Goal: Information Seeking & Learning: Learn about a topic

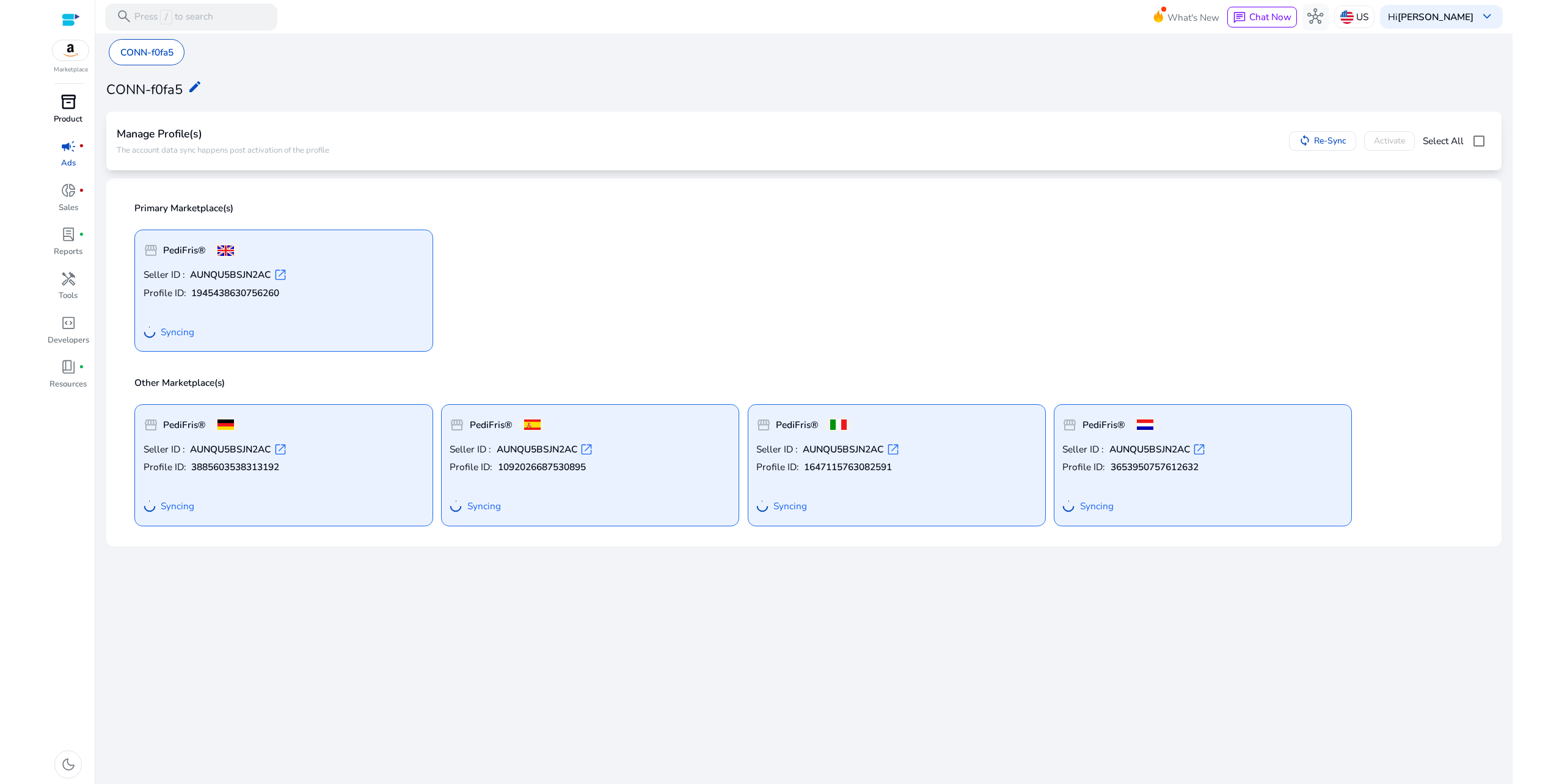
click at [61, 99] on span "inventory_2" at bounding box center [68, 101] width 16 height 16
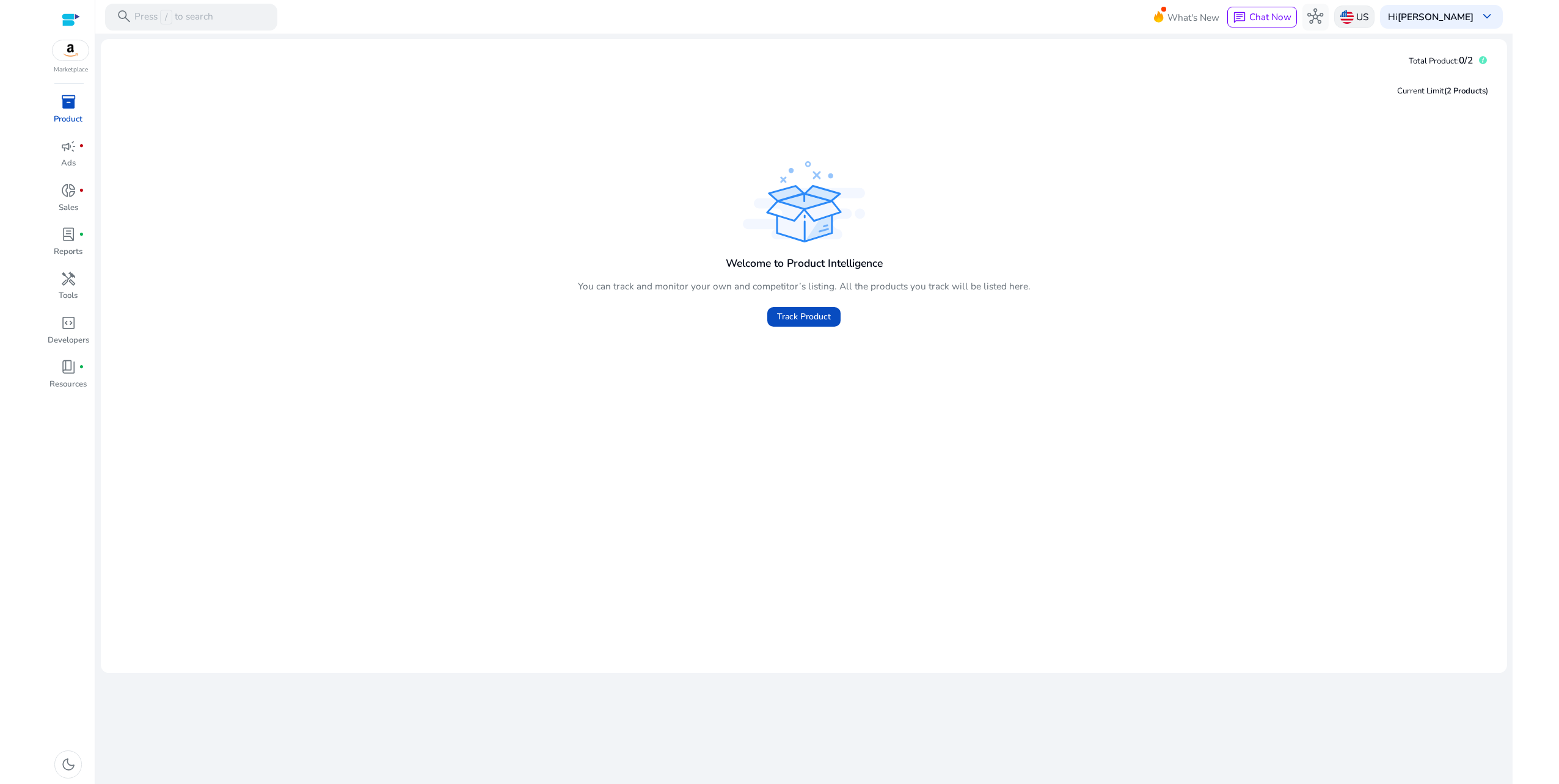
click at [1366, 12] on div "US" at bounding box center [1355, 17] width 41 height 22
click at [1421, 72] on link "Manage Geos & Marketplaces" at bounding box center [1446, 72] width 132 height 24
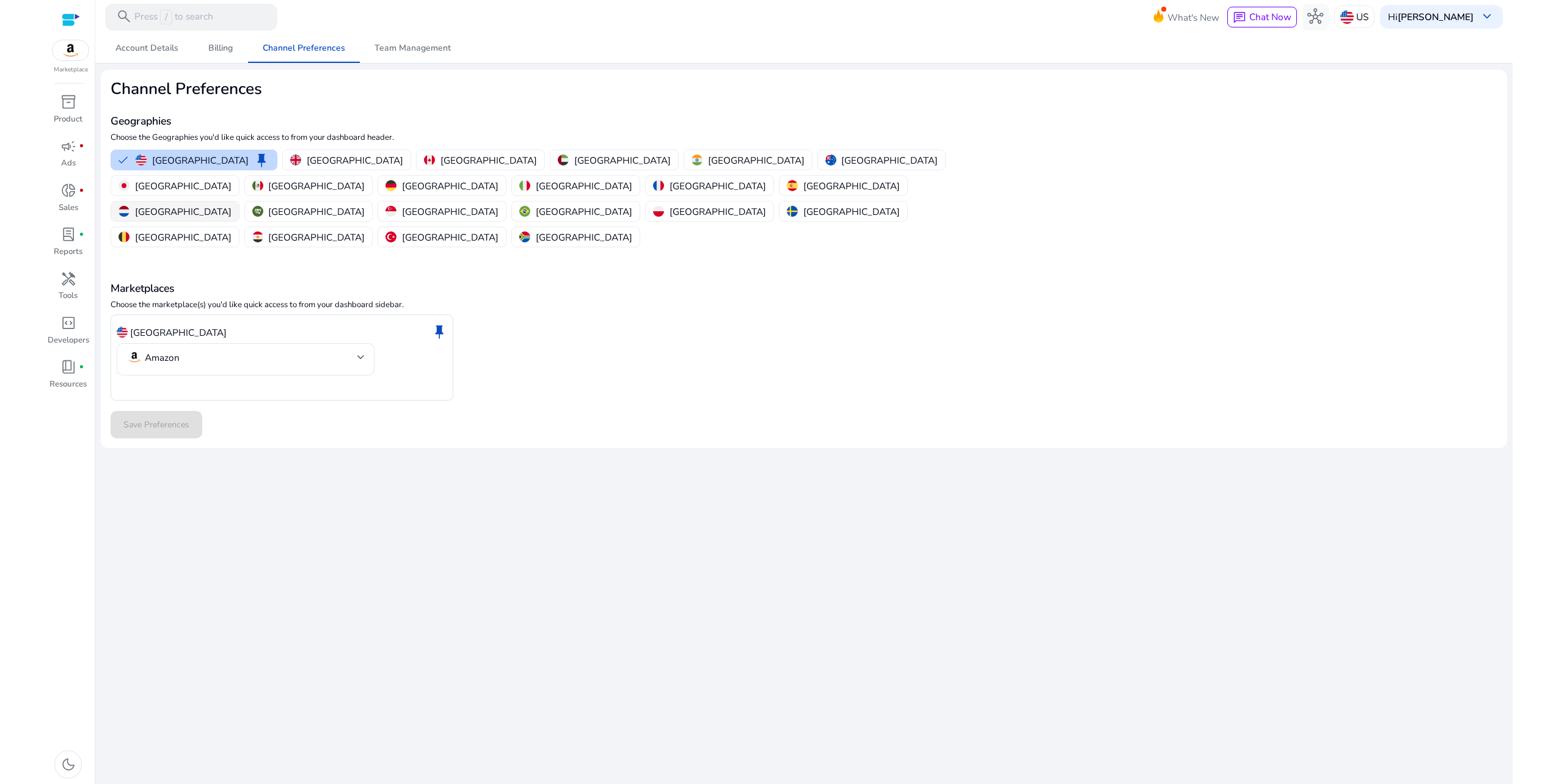
click at [225, 205] on p "[GEOGRAPHIC_DATA]" at bounding box center [183, 211] width 97 height 13
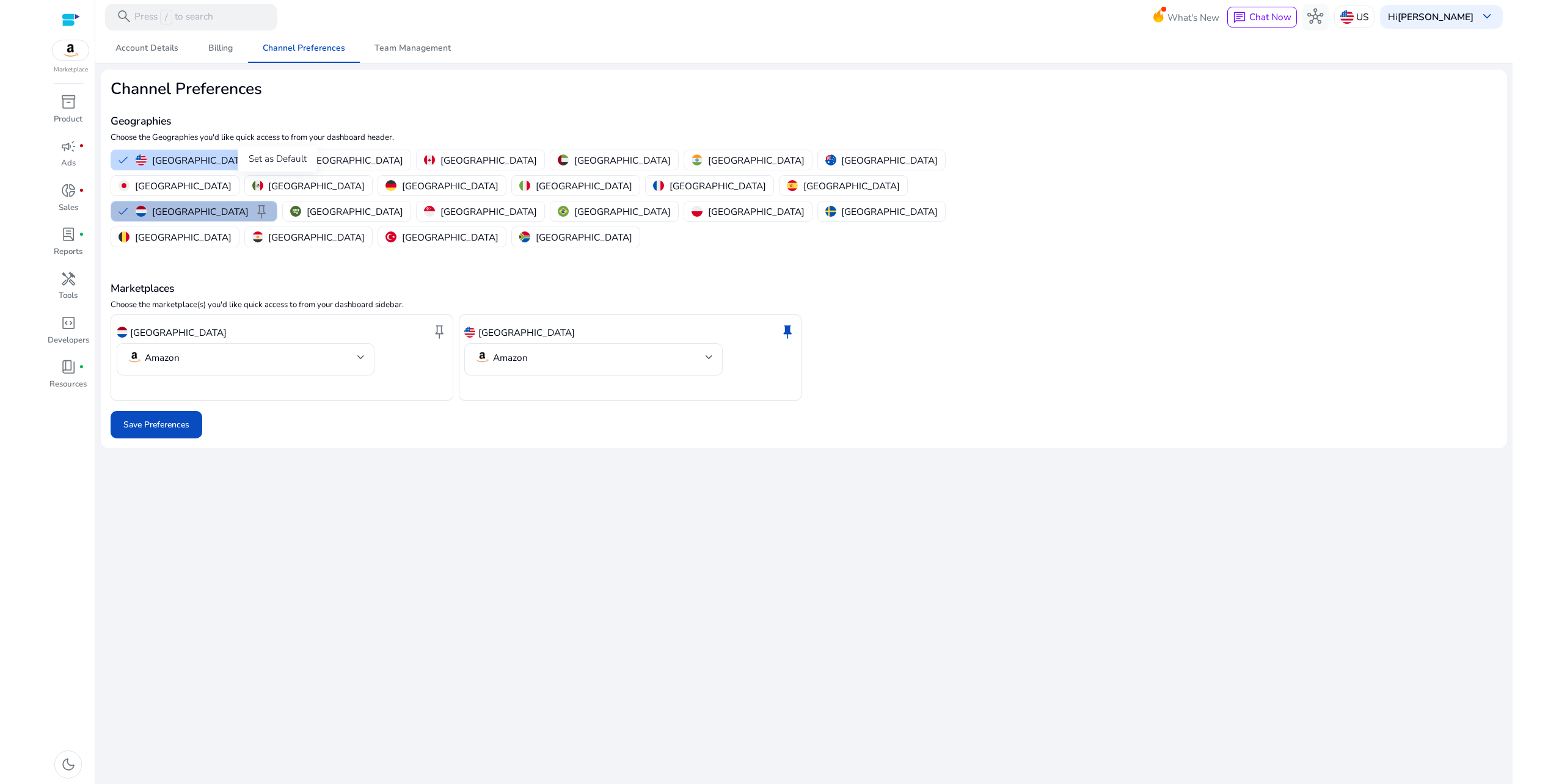
click at [269, 204] on span "keep" at bounding box center [261, 211] width 16 height 16
click at [498, 180] on p "[GEOGRAPHIC_DATA]" at bounding box center [450, 186] width 97 height 13
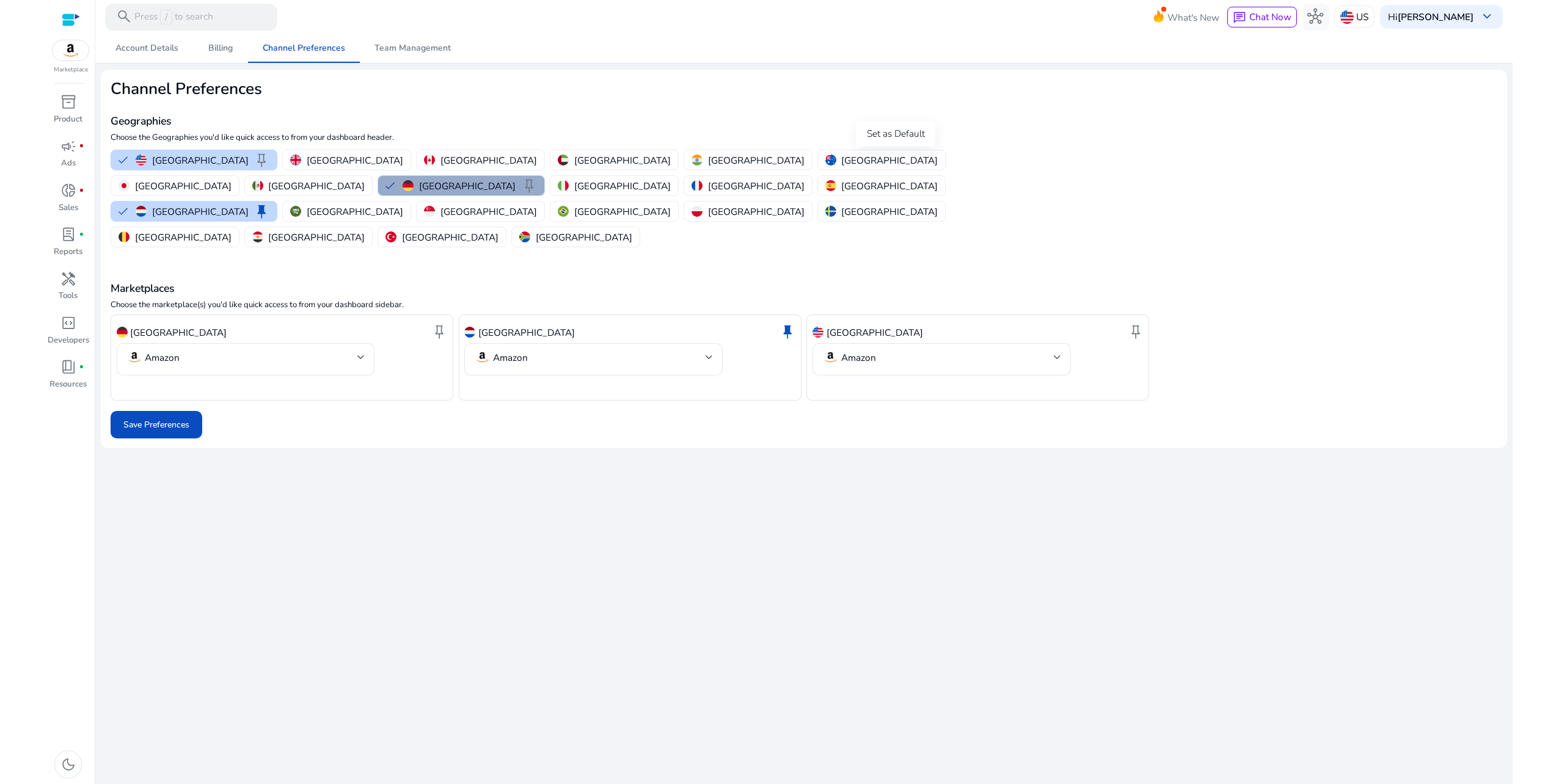
click at [537, 178] on span "keep" at bounding box center [529, 185] width 16 height 16
click at [269, 204] on span "keep" at bounding box center [261, 211] width 16 height 16
click at [151, 150] on mat-chip-option "United States keep" at bounding box center [194, 160] width 167 height 21
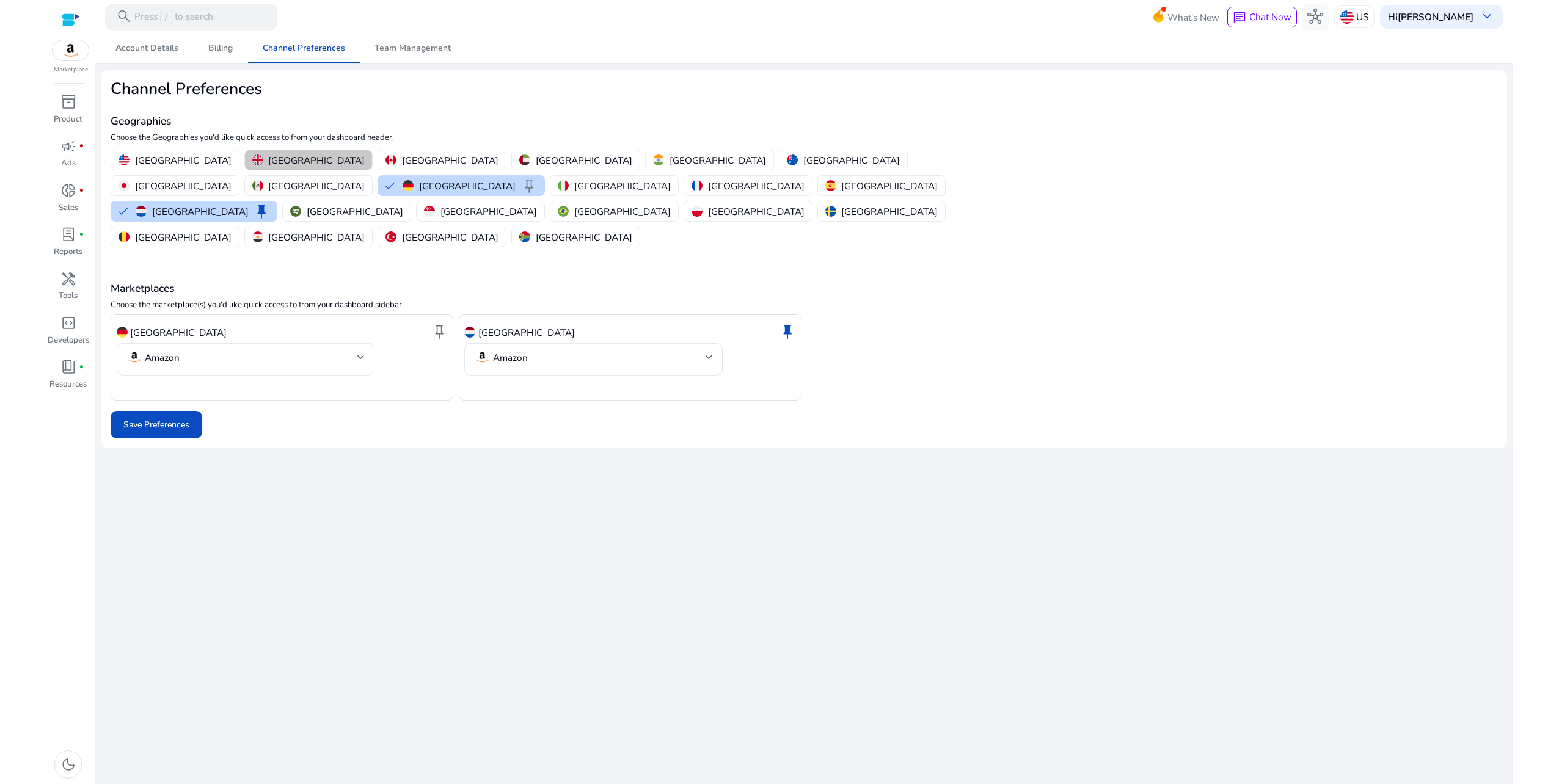
click at [288, 160] on p "[GEOGRAPHIC_DATA]" at bounding box center [316, 160] width 97 height 13
click at [157, 418] on span "Save Preferences" at bounding box center [156, 425] width 66 height 13
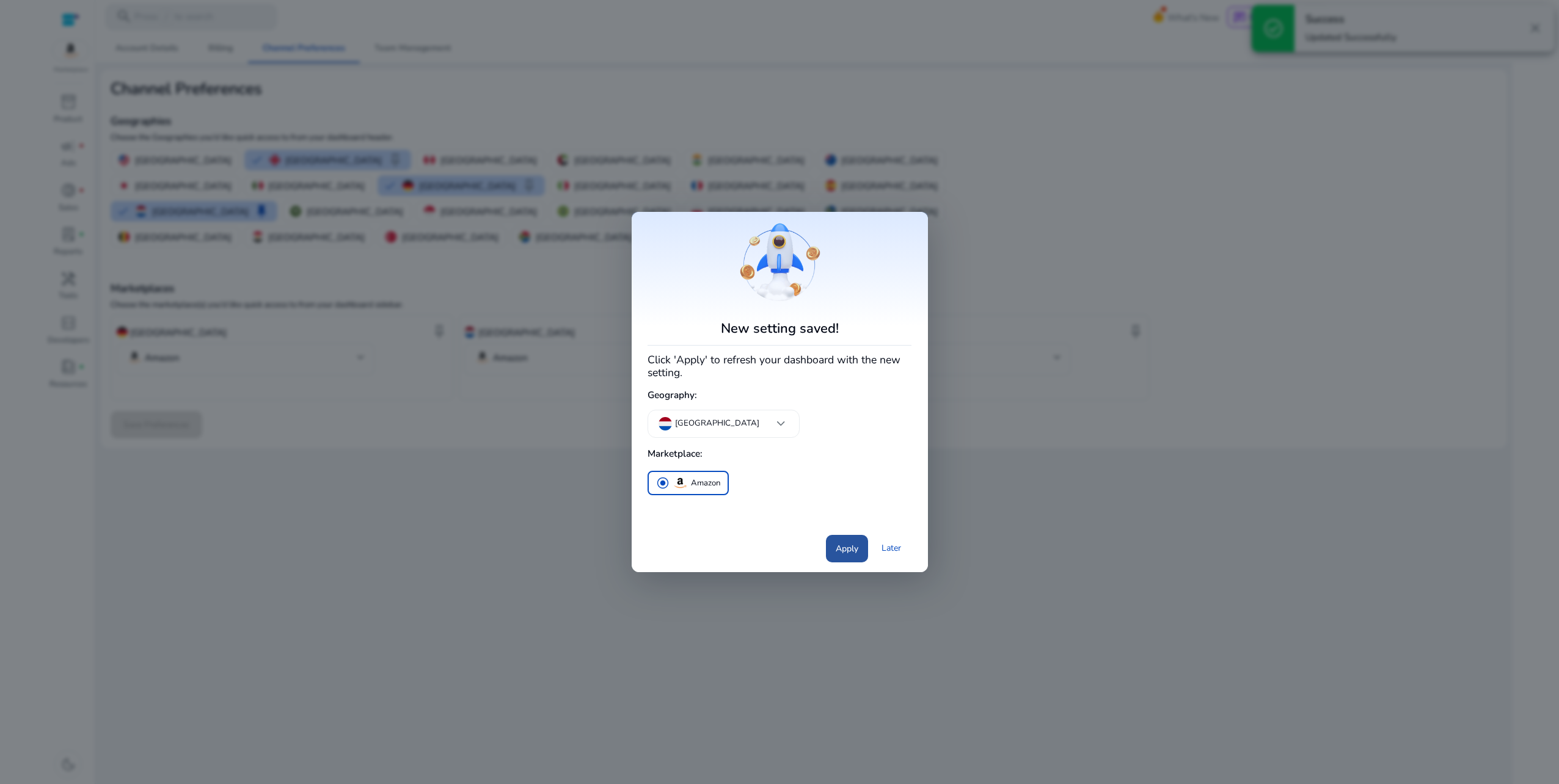
click at [843, 546] on span "Apply" at bounding box center [847, 548] width 22 height 13
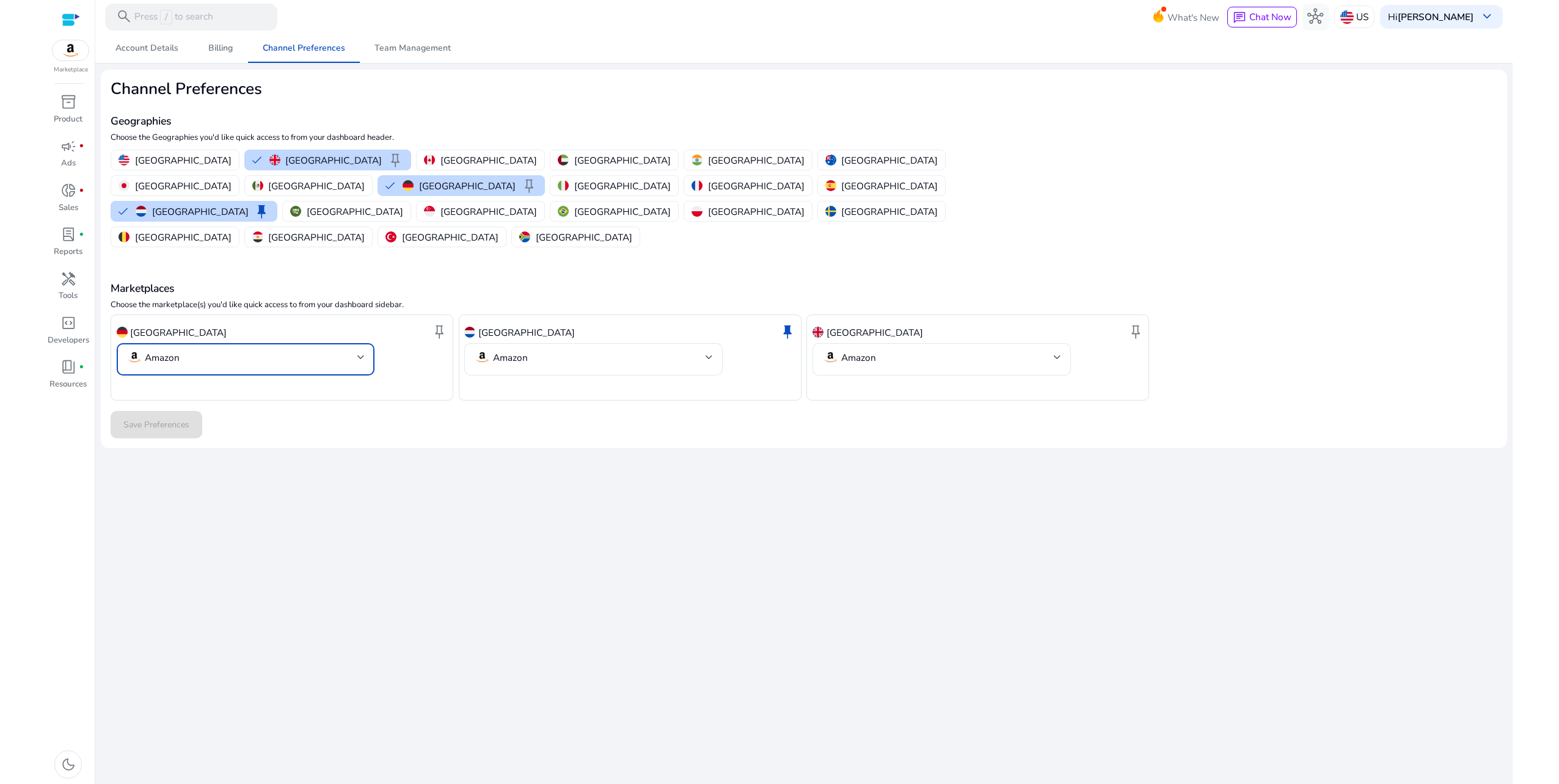
click at [358, 350] on div at bounding box center [361, 357] width 7 height 15
click at [696, 527] on div at bounding box center [780, 392] width 1559 height 784
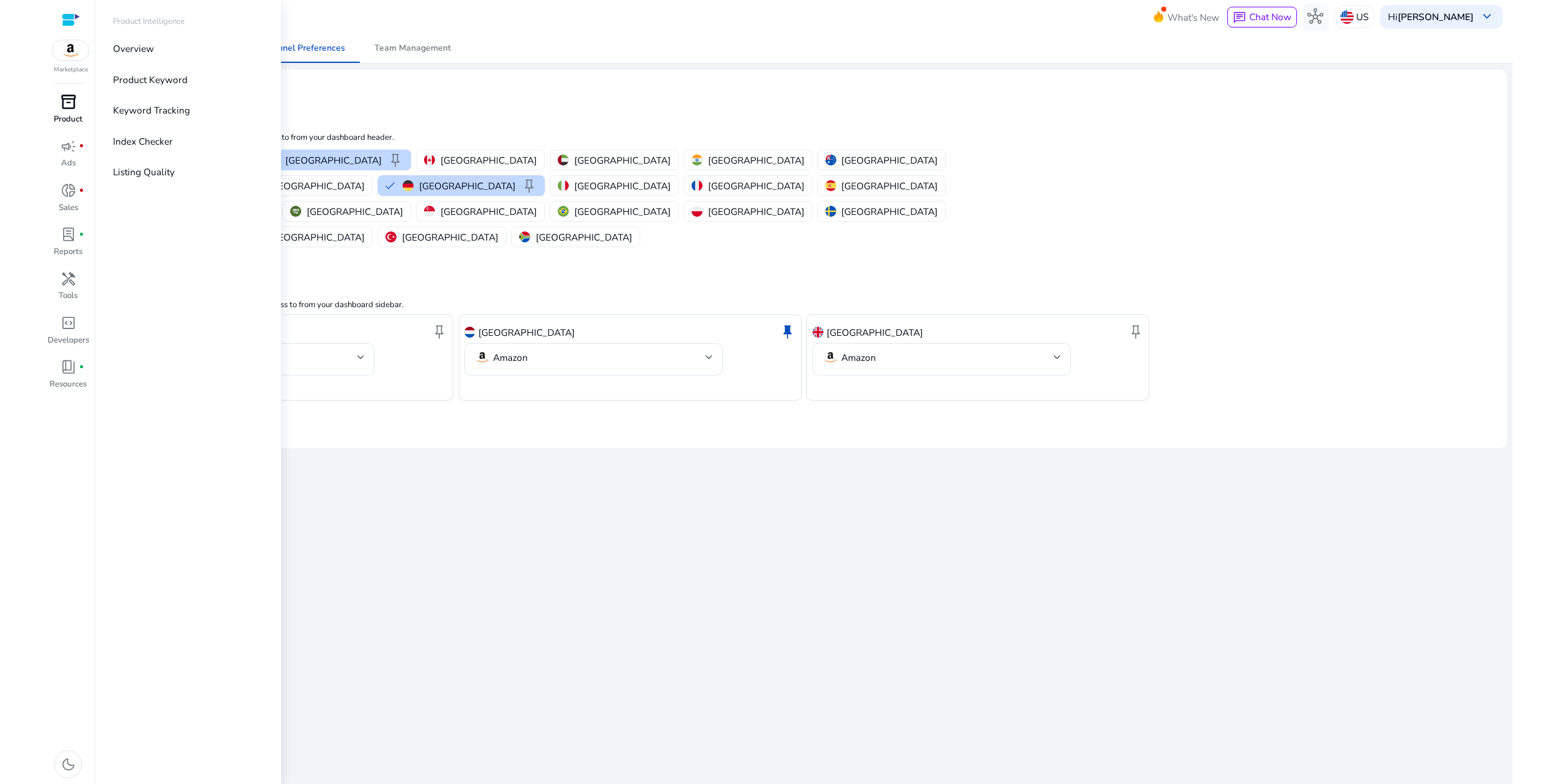
click at [76, 110] on span "inventory_2" at bounding box center [68, 101] width 16 height 16
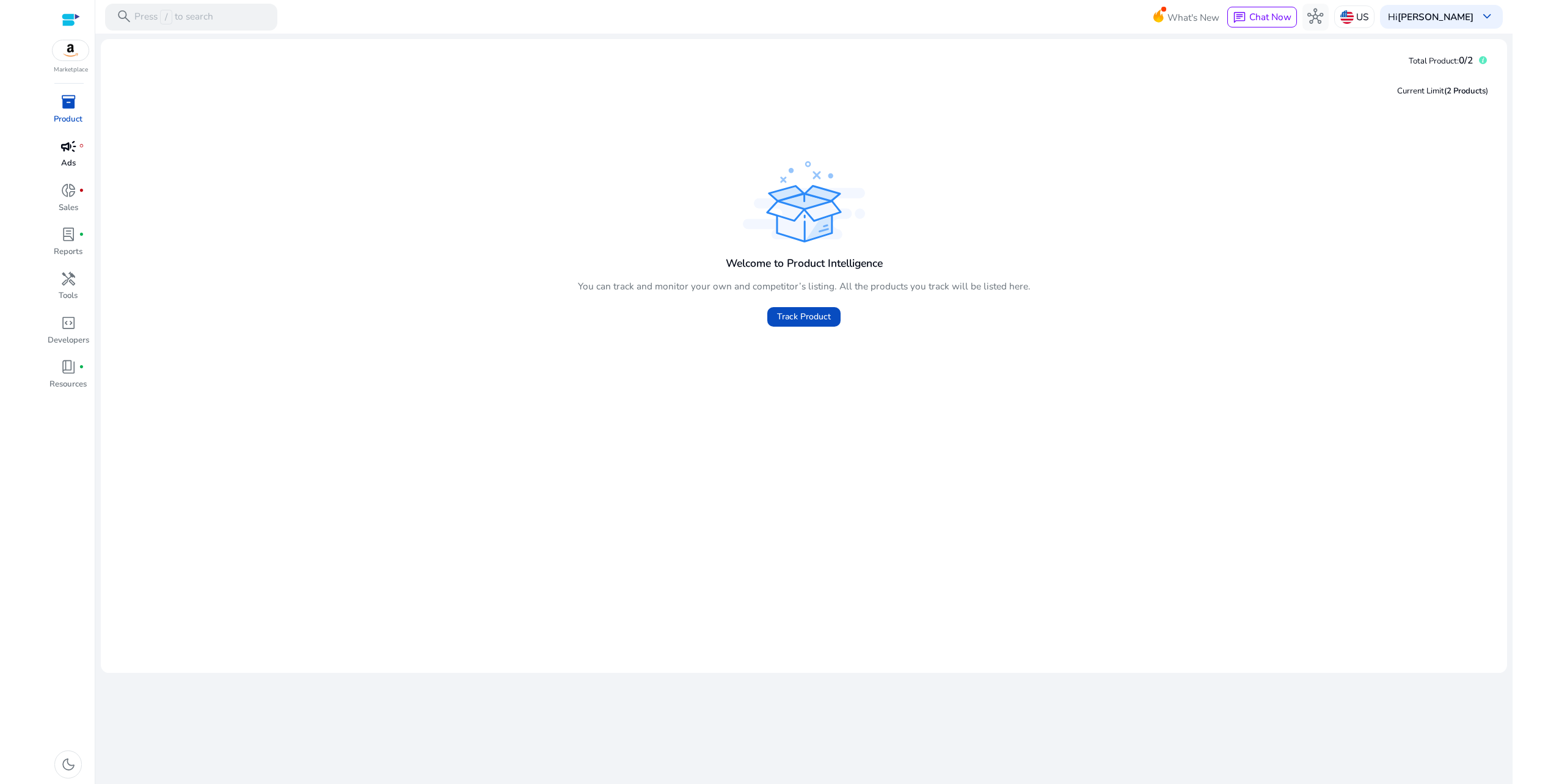
click at [65, 145] on span "campaign" at bounding box center [68, 146] width 16 height 16
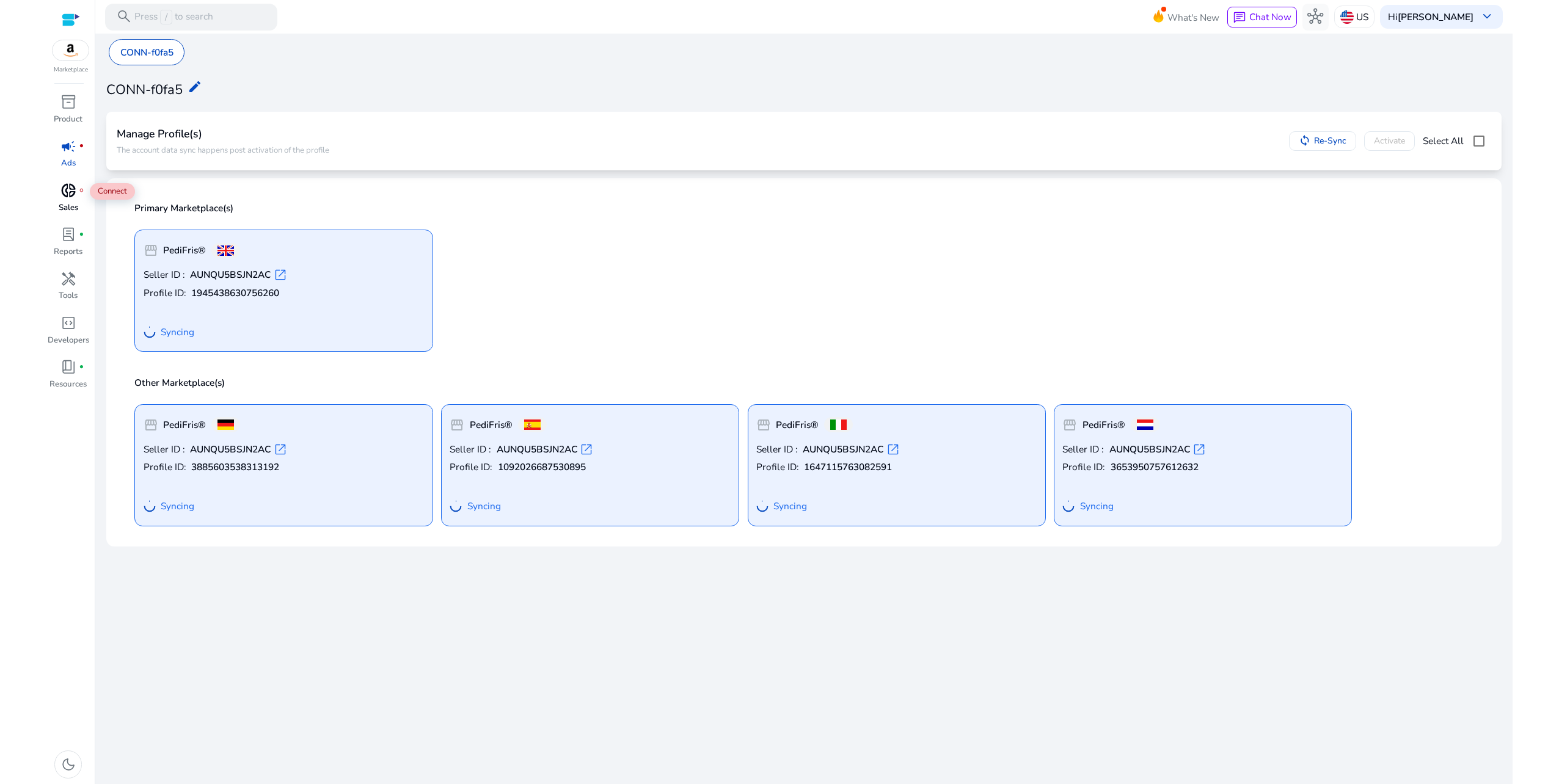
click at [64, 197] on span "donut_small" at bounding box center [68, 190] width 16 height 16
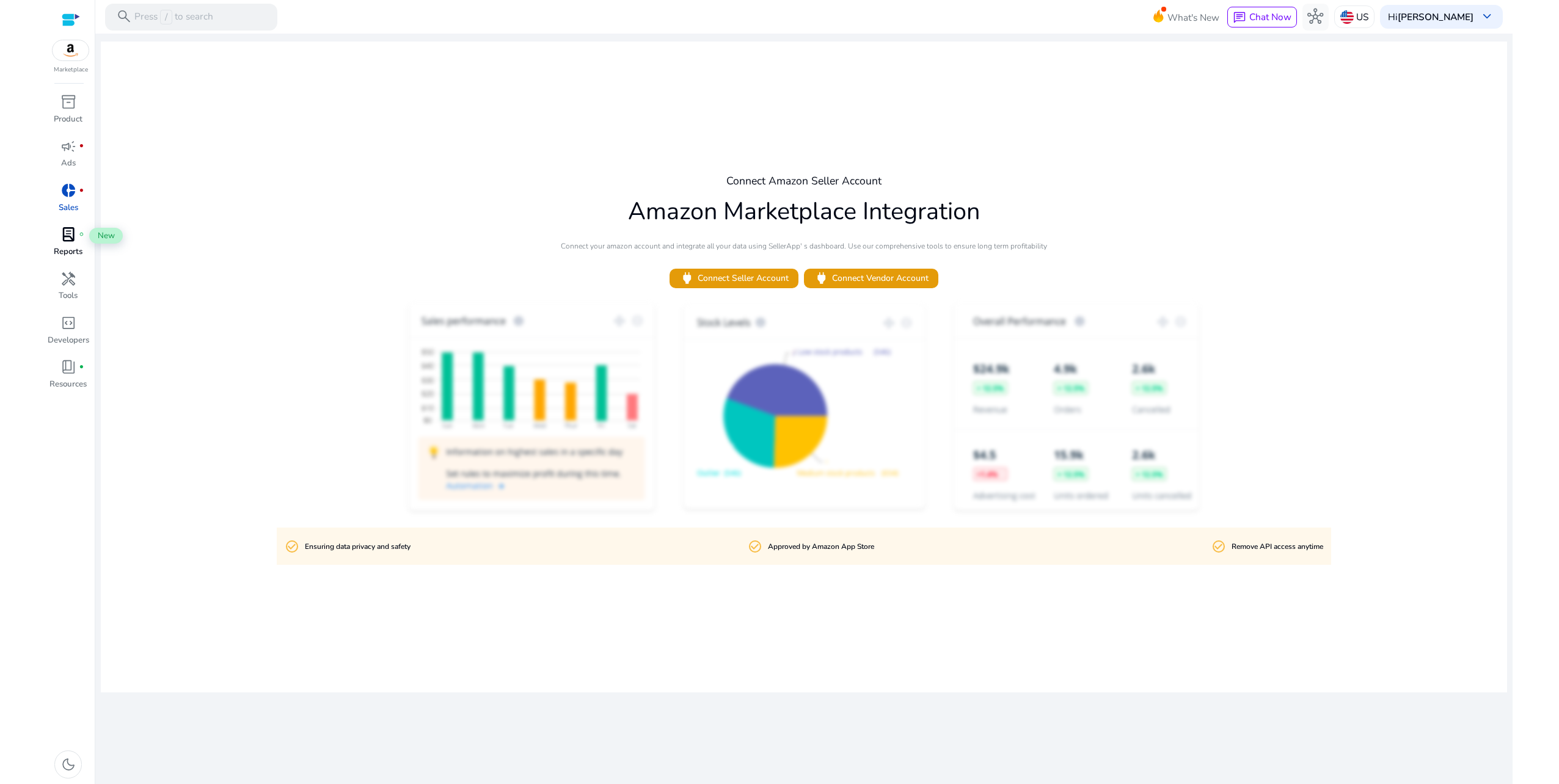
click at [62, 227] on span "lab_profile" at bounding box center [68, 234] width 16 height 16
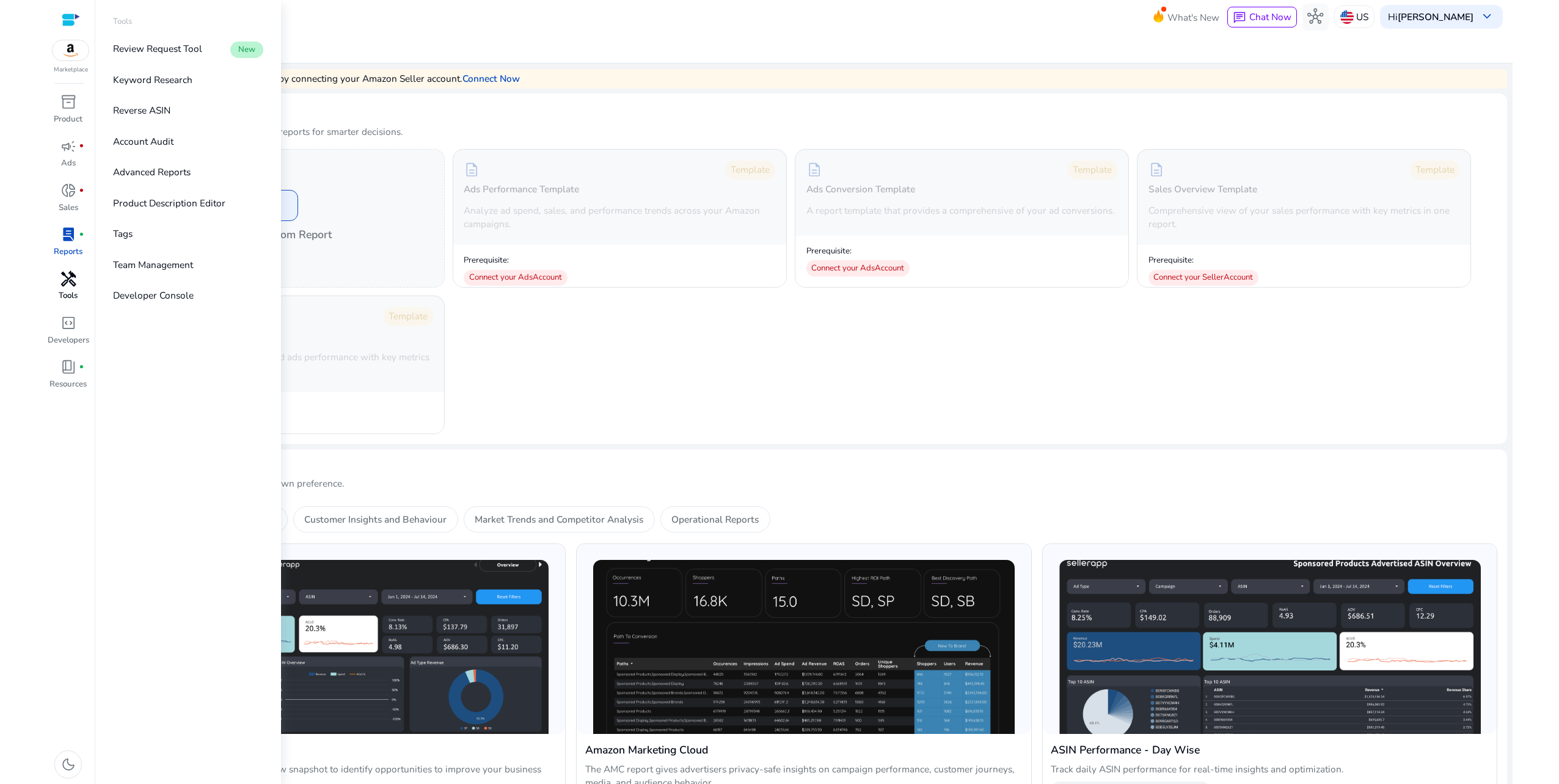
click at [70, 285] on span "handyman" at bounding box center [68, 279] width 16 height 16
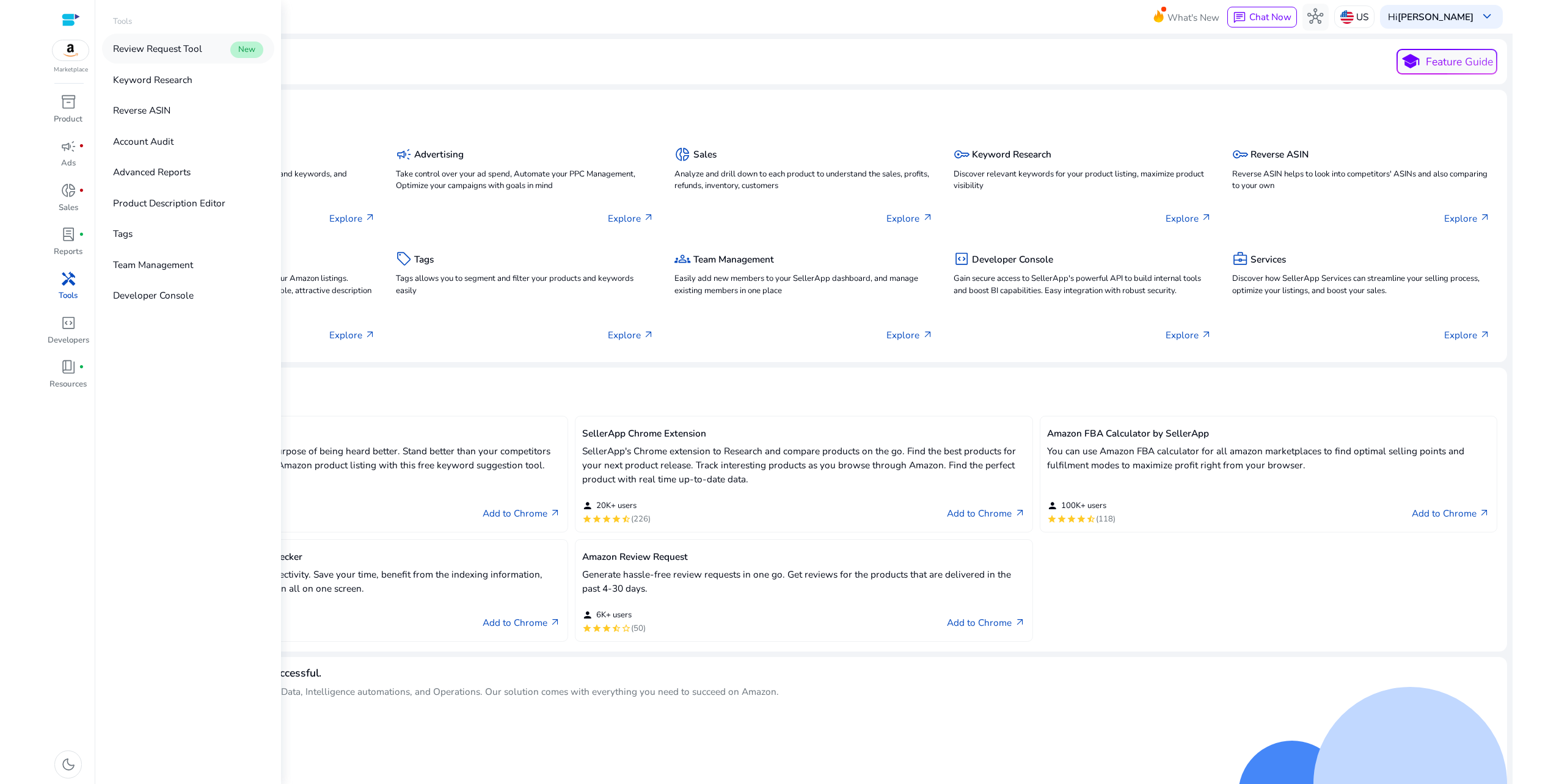
click at [170, 51] on p "Review Request Tool" at bounding box center [157, 48] width 89 height 14
click at [69, 56] on img at bounding box center [71, 50] width 36 height 20
click at [79, 18] on div at bounding box center [71, 20] width 18 height 14
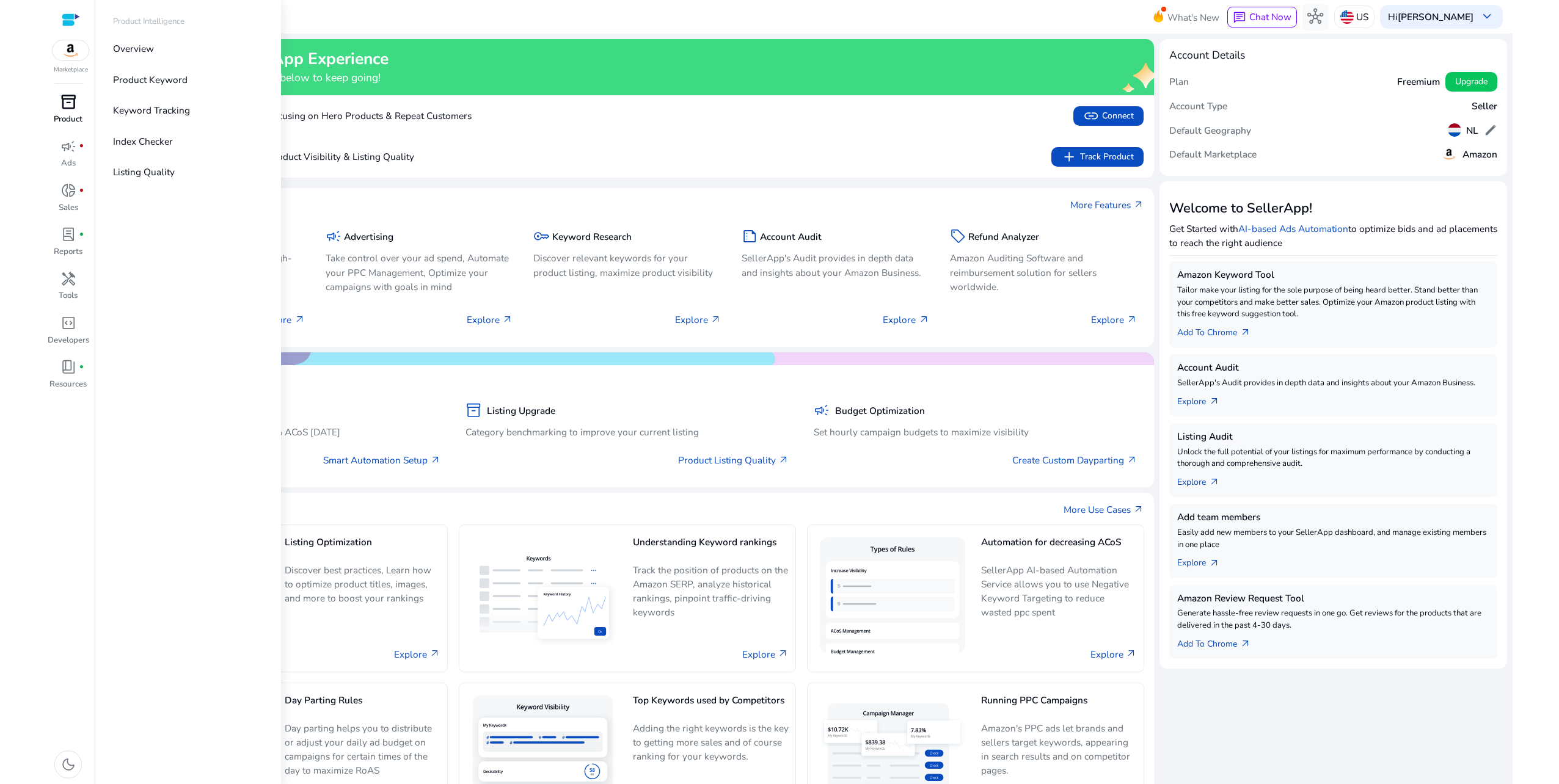
click at [76, 99] on span "inventory_2" at bounding box center [68, 101] width 16 height 16
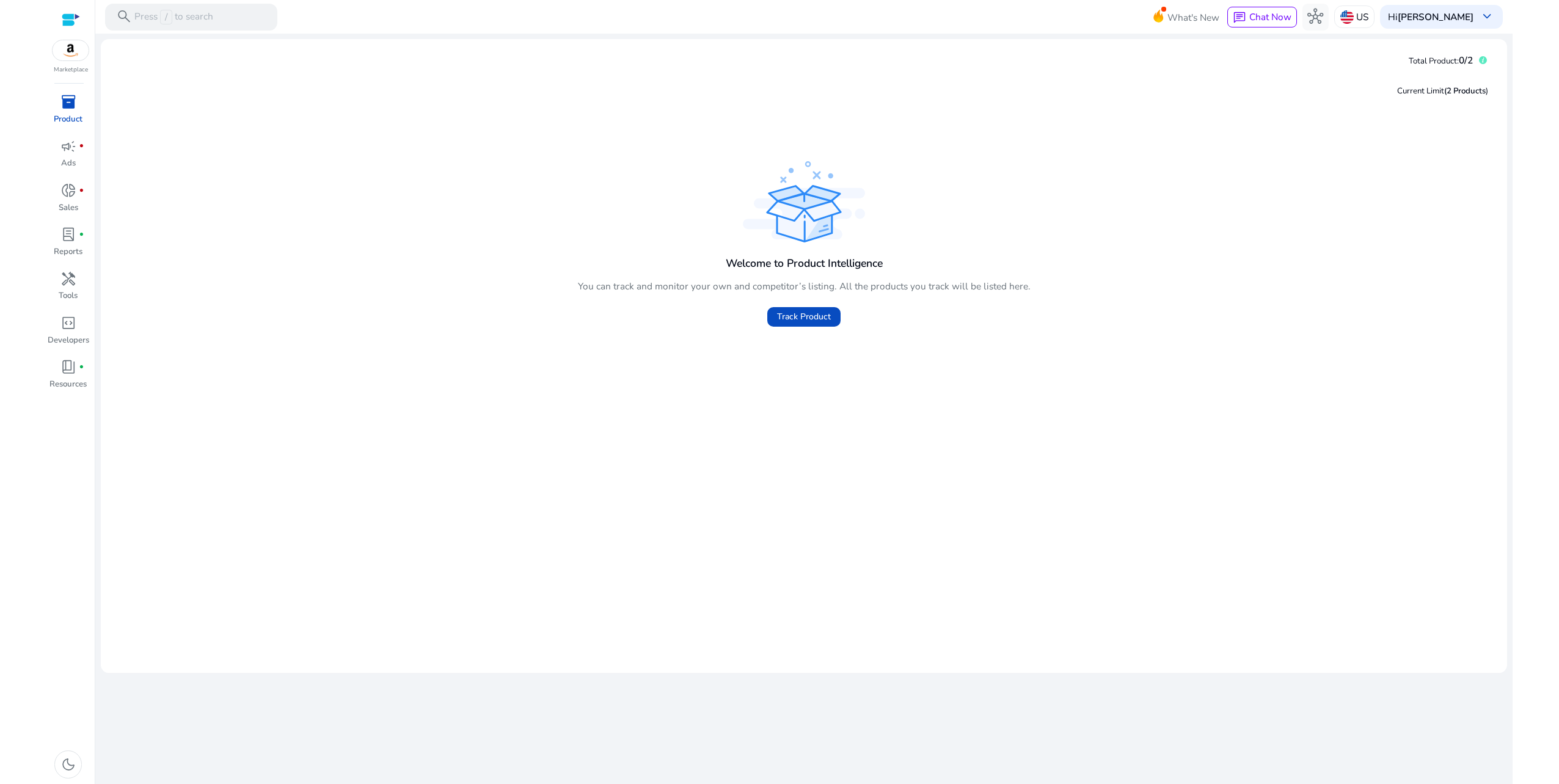
click at [1485, 60] on icon at bounding box center [1483, 59] width 8 height 8
click at [1458, 89] on span "(2 Products" at bounding box center [1465, 91] width 41 height 11
click at [802, 318] on span "Track Product" at bounding box center [804, 317] width 54 height 13
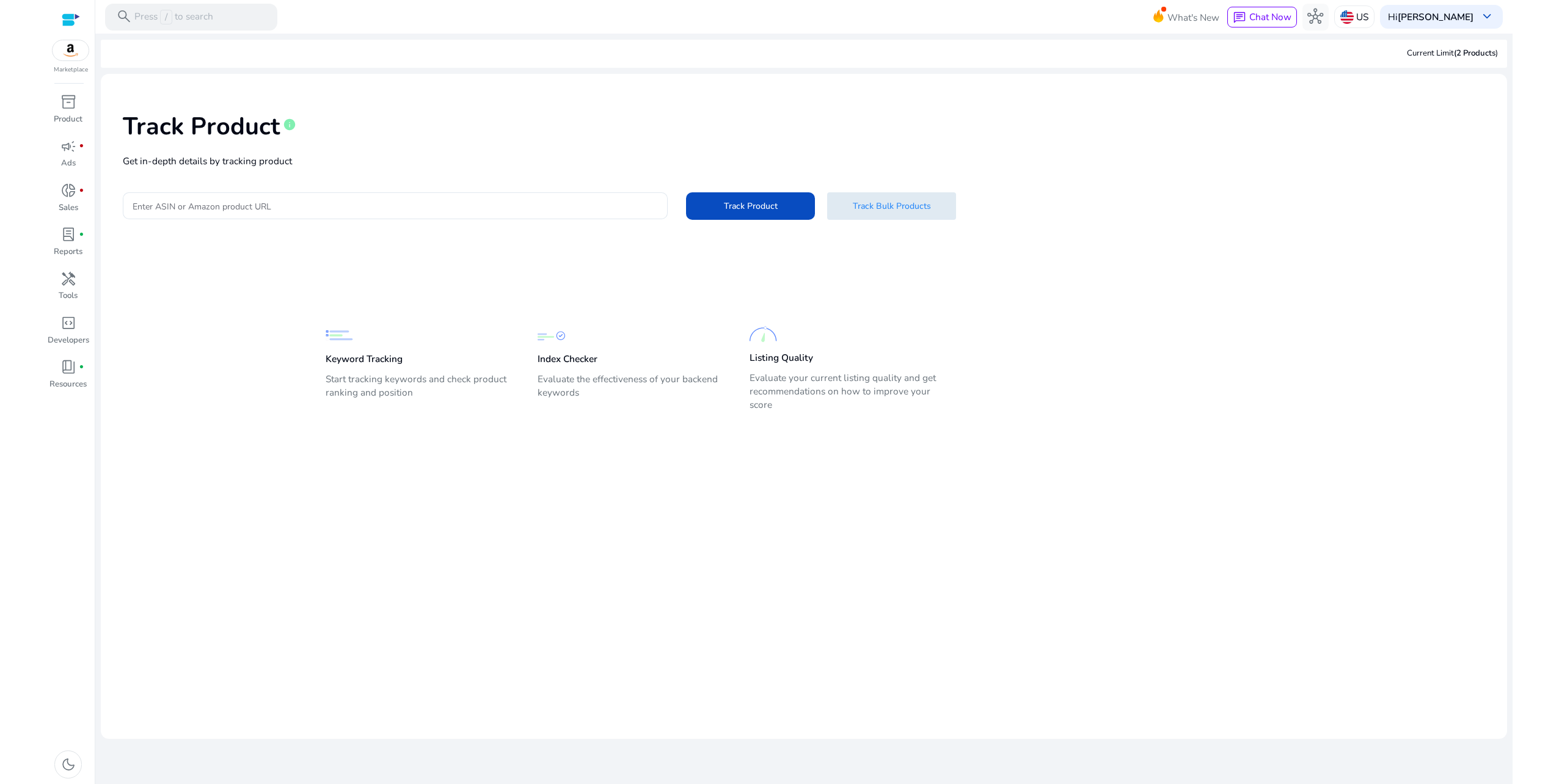
click at [886, 206] on span "Track Bulk Products" at bounding box center [892, 206] width 78 height 13
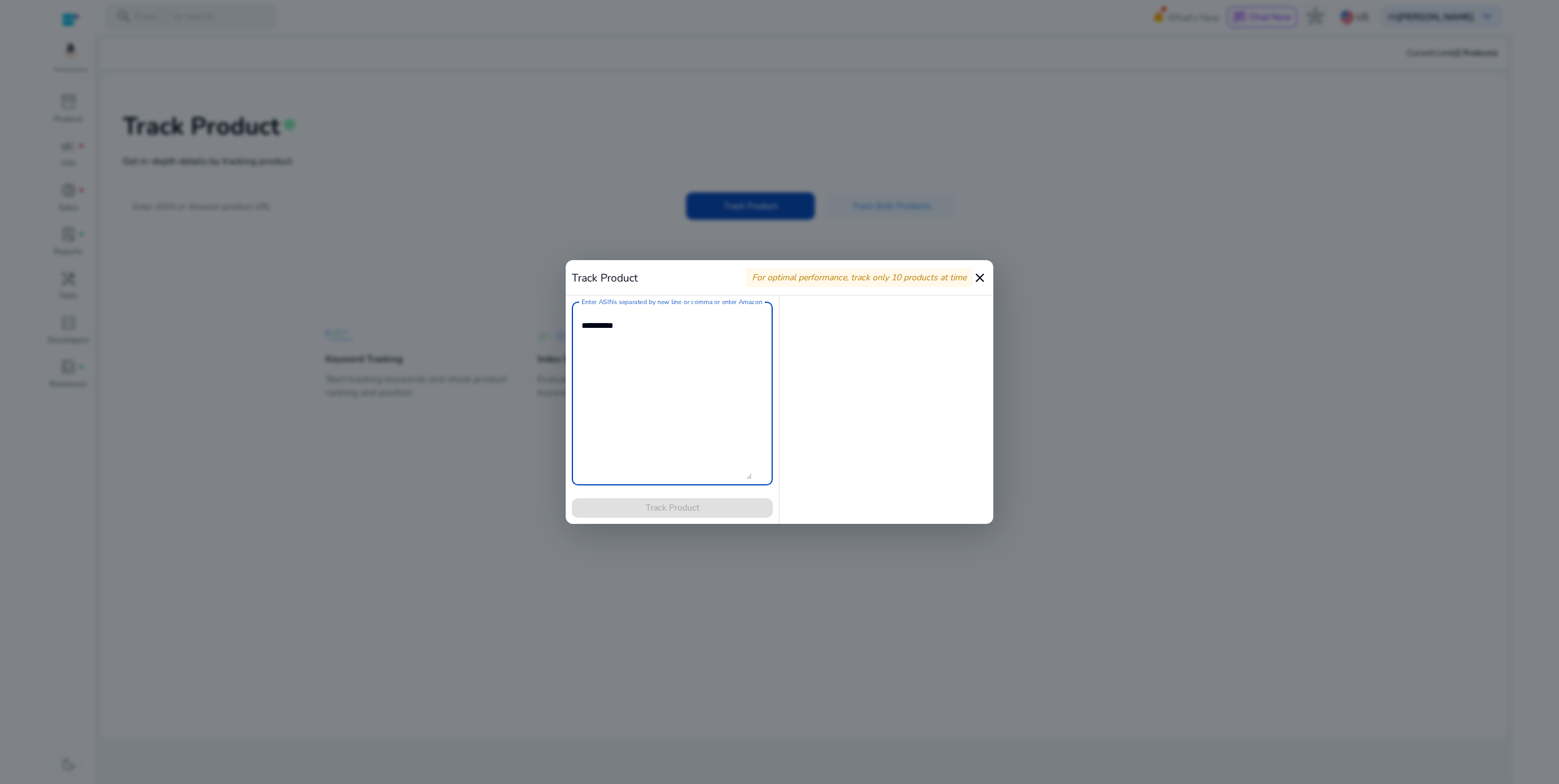
click at [705, 325] on textarea "Enter ASINs separated by new line or comma or enter Amazon product page URL" at bounding box center [667, 393] width 171 height 171
click at [984, 271] on mat-icon "close" at bounding box center [980, 278] width 15 height 15
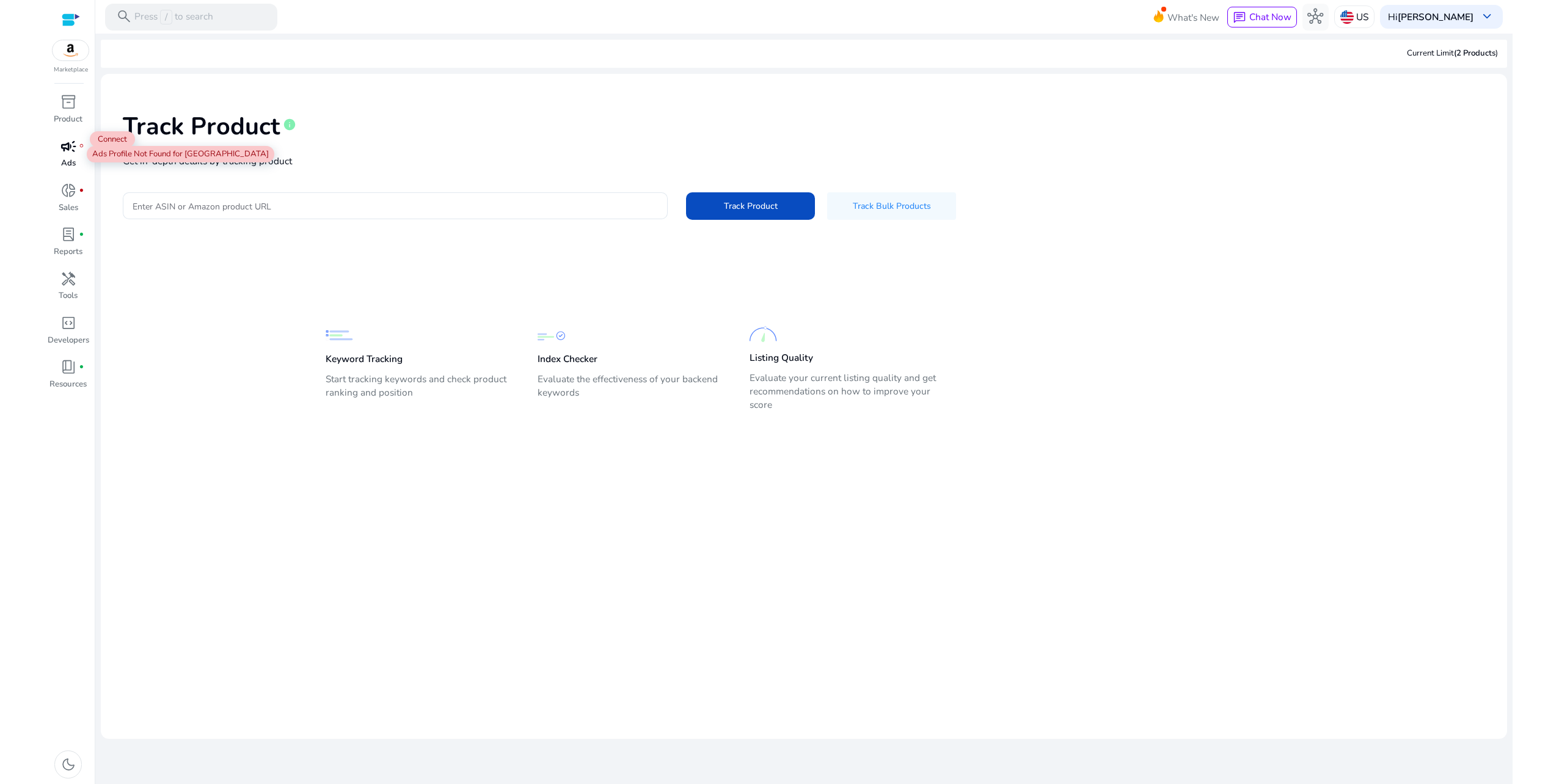
click at [62, 139] on span "campaign" at bounding box center [68, 146] width 16 height 16
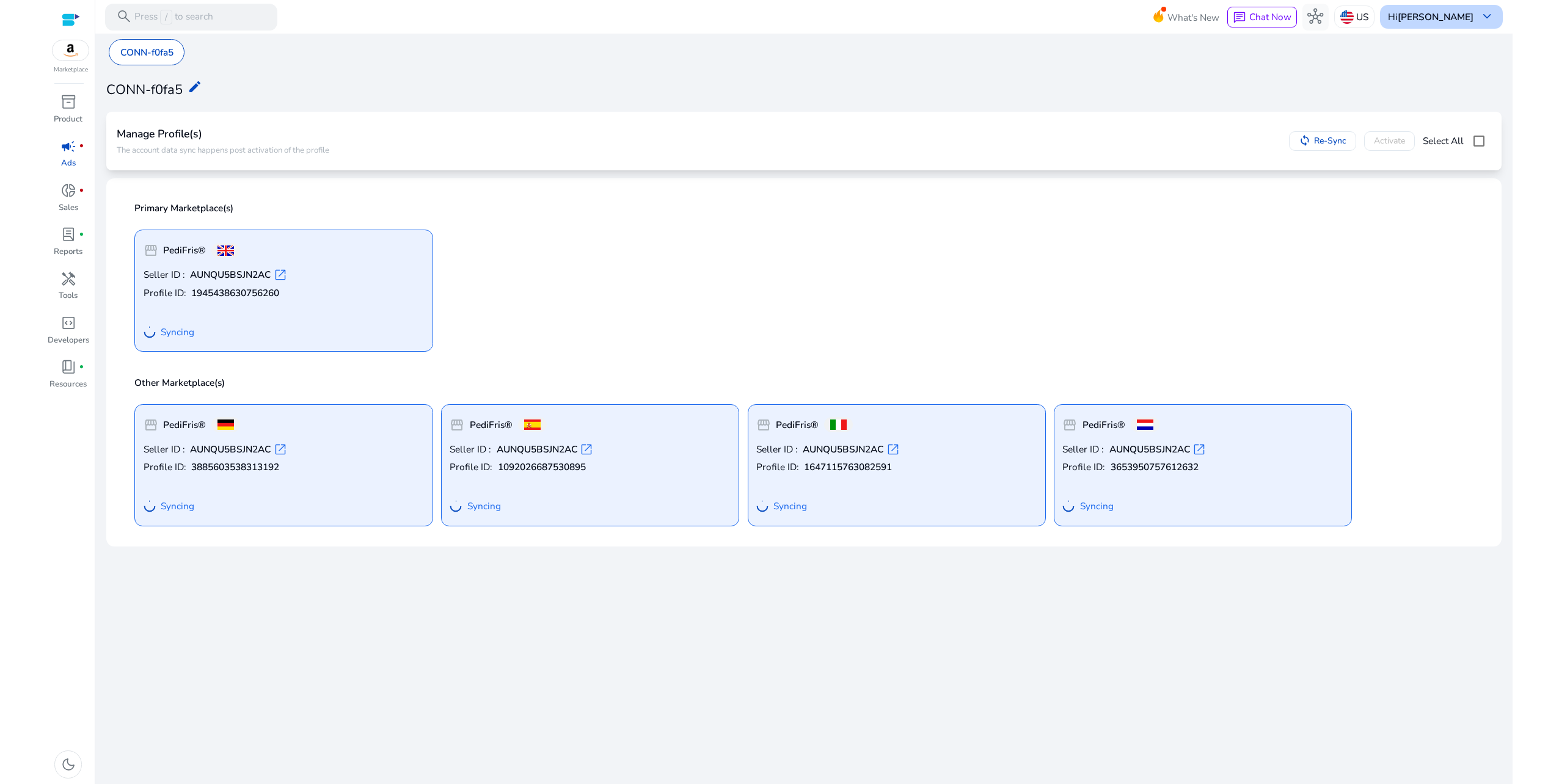
click at [1463, 22] on b "[PERSON_NAME]" at bounding box center [1436, 17] width 76 height 13
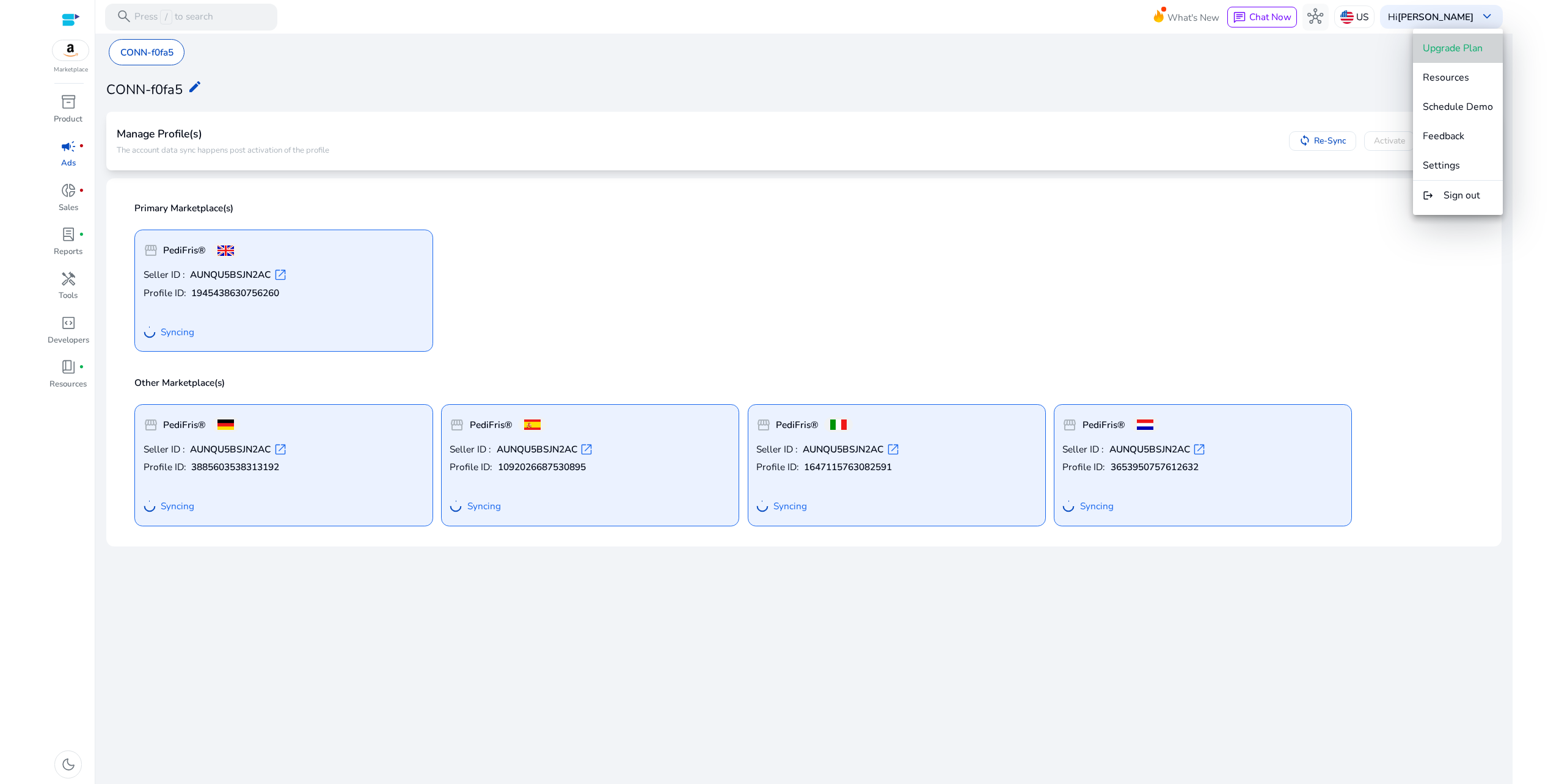
click at [1462, 48] on span "Upgrade Plan" at bounding box center [1453, 48] width 60 height 13
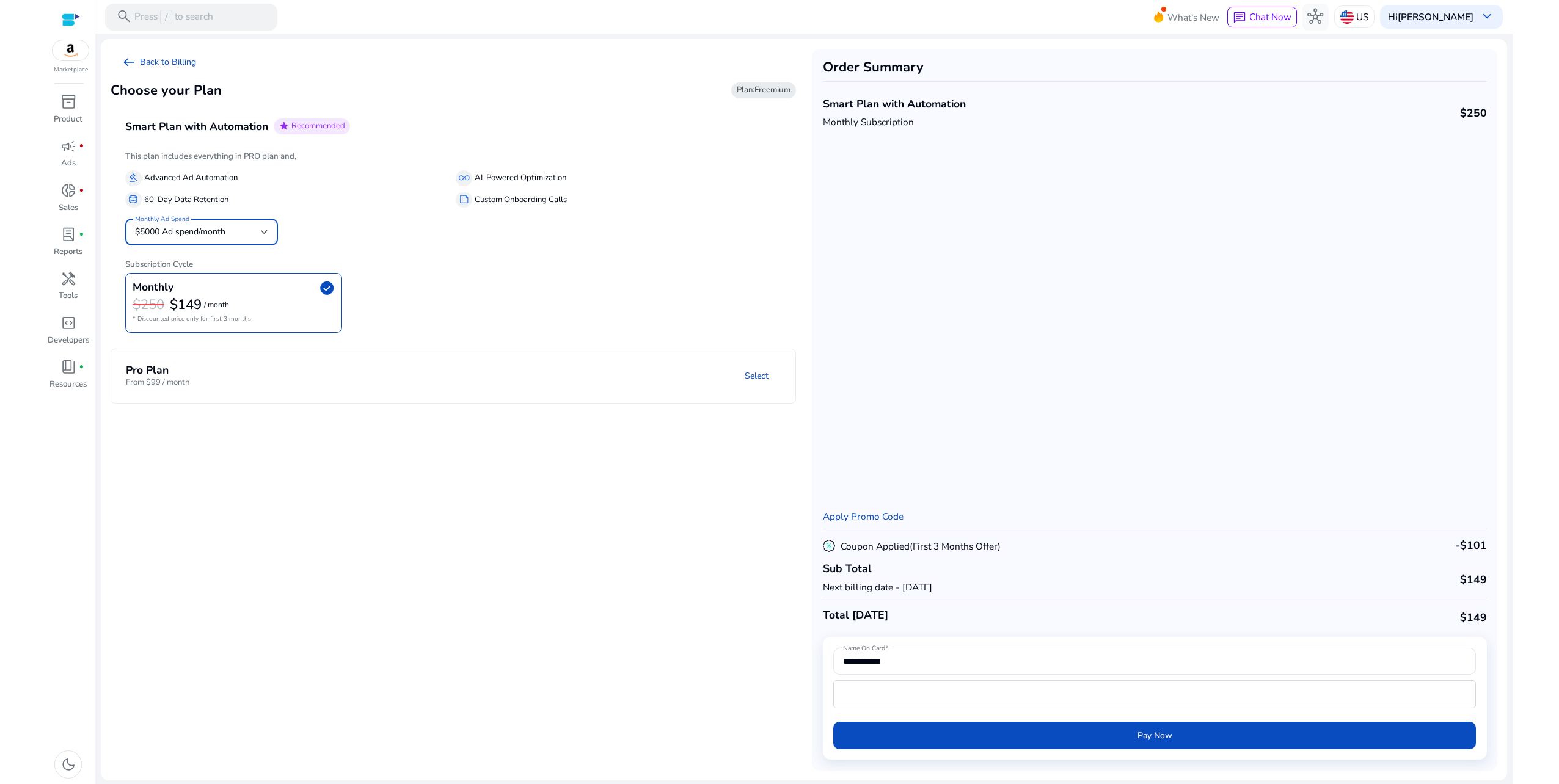
click at [255, 231] on div "$5000 Ad spend/month" at bounding box center [198, 231] width 126 height 13
click at [388, 234] on div at bounding box center [780, 392] width 1559 height 784
click at [265, 386] on mat-panel-title "Pro Plan From $99 / month" at bounding box center [233, 376] width 214 height 25
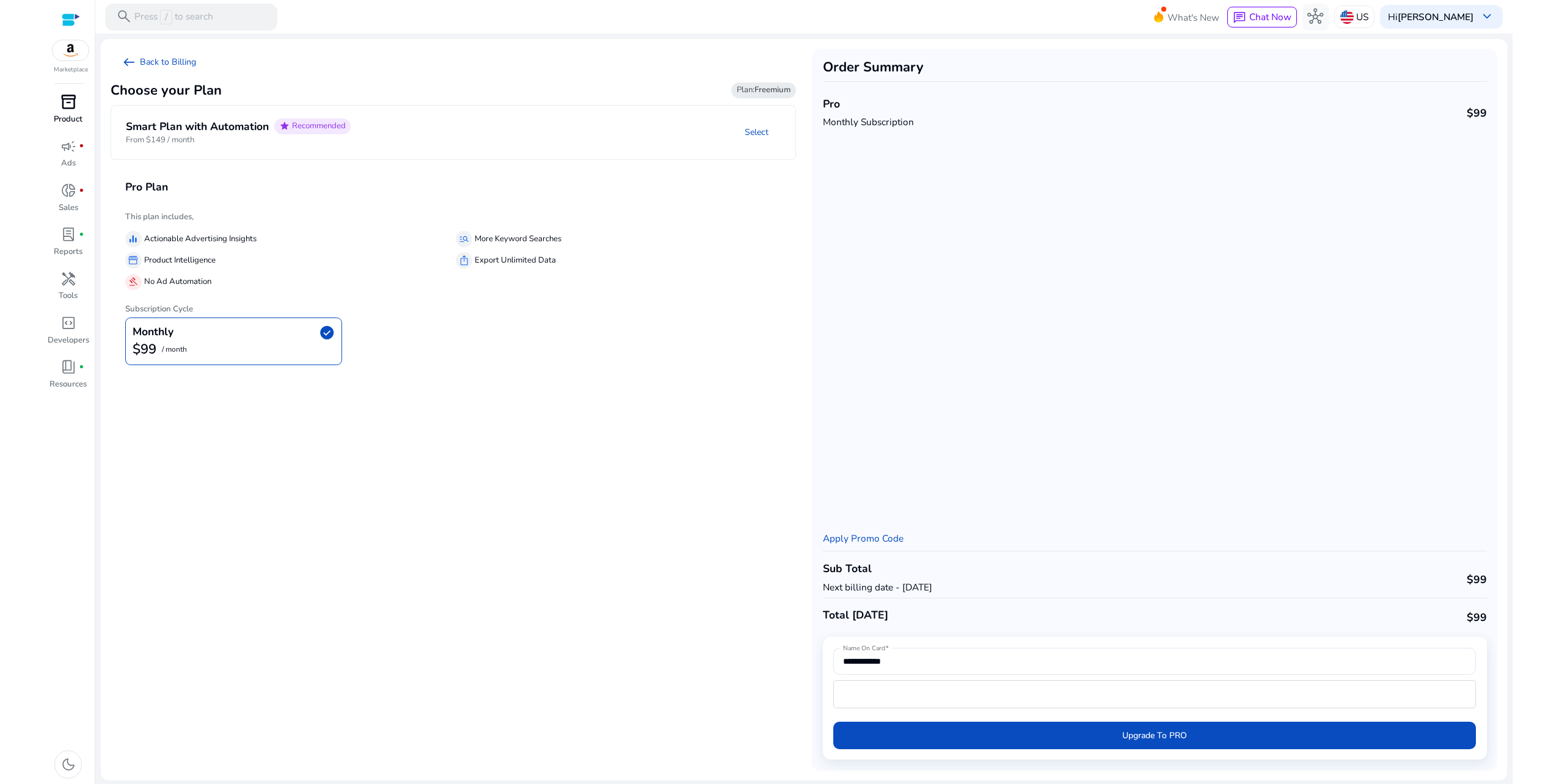
click at [57, 105] on div "inventory_2" at bounding box center [68, 102] width 37 height 22
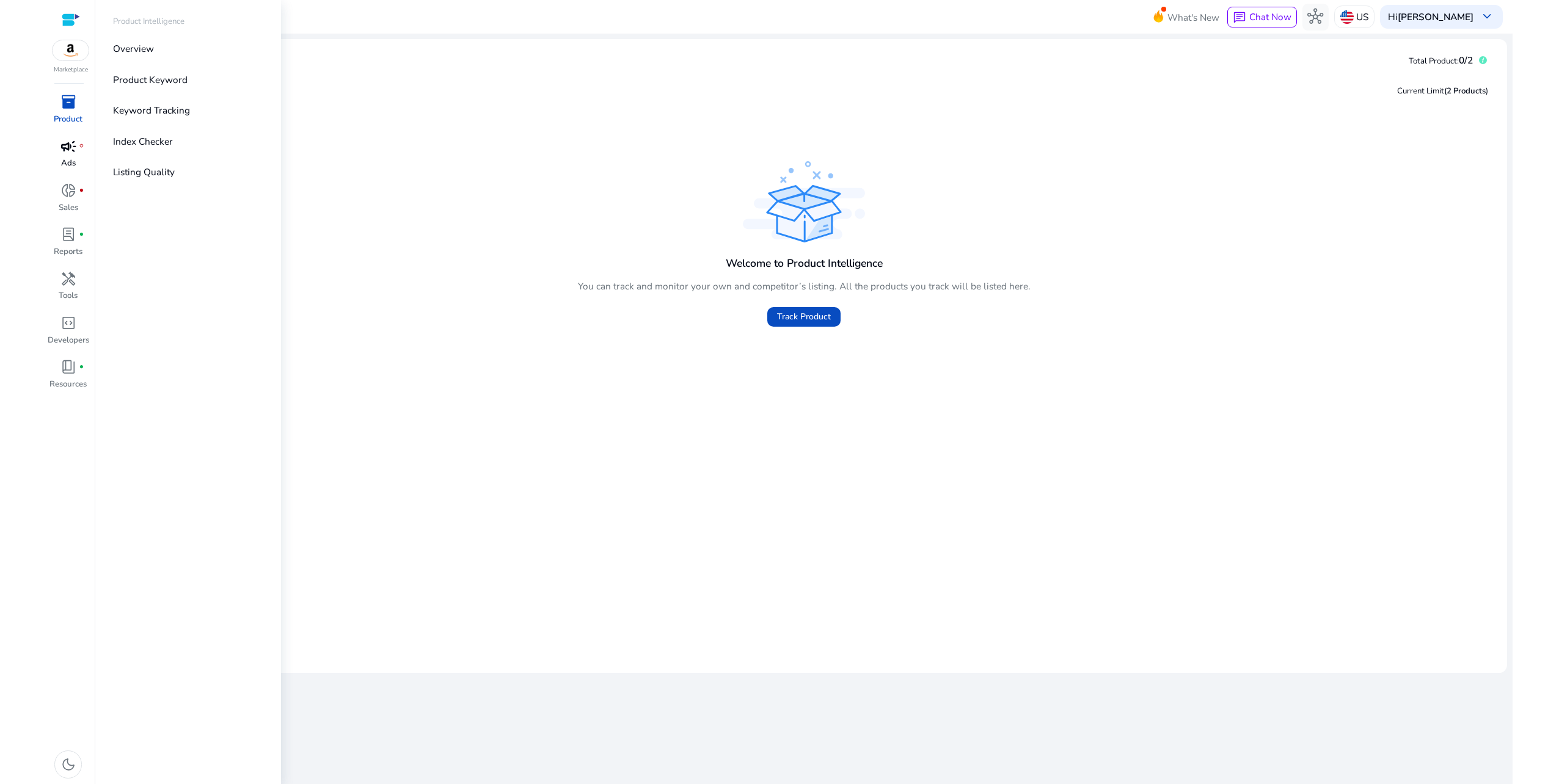
click at [71, 156] on div "campaign fiber_manual_record" at bounding box center [68, 146] width 37 height 22
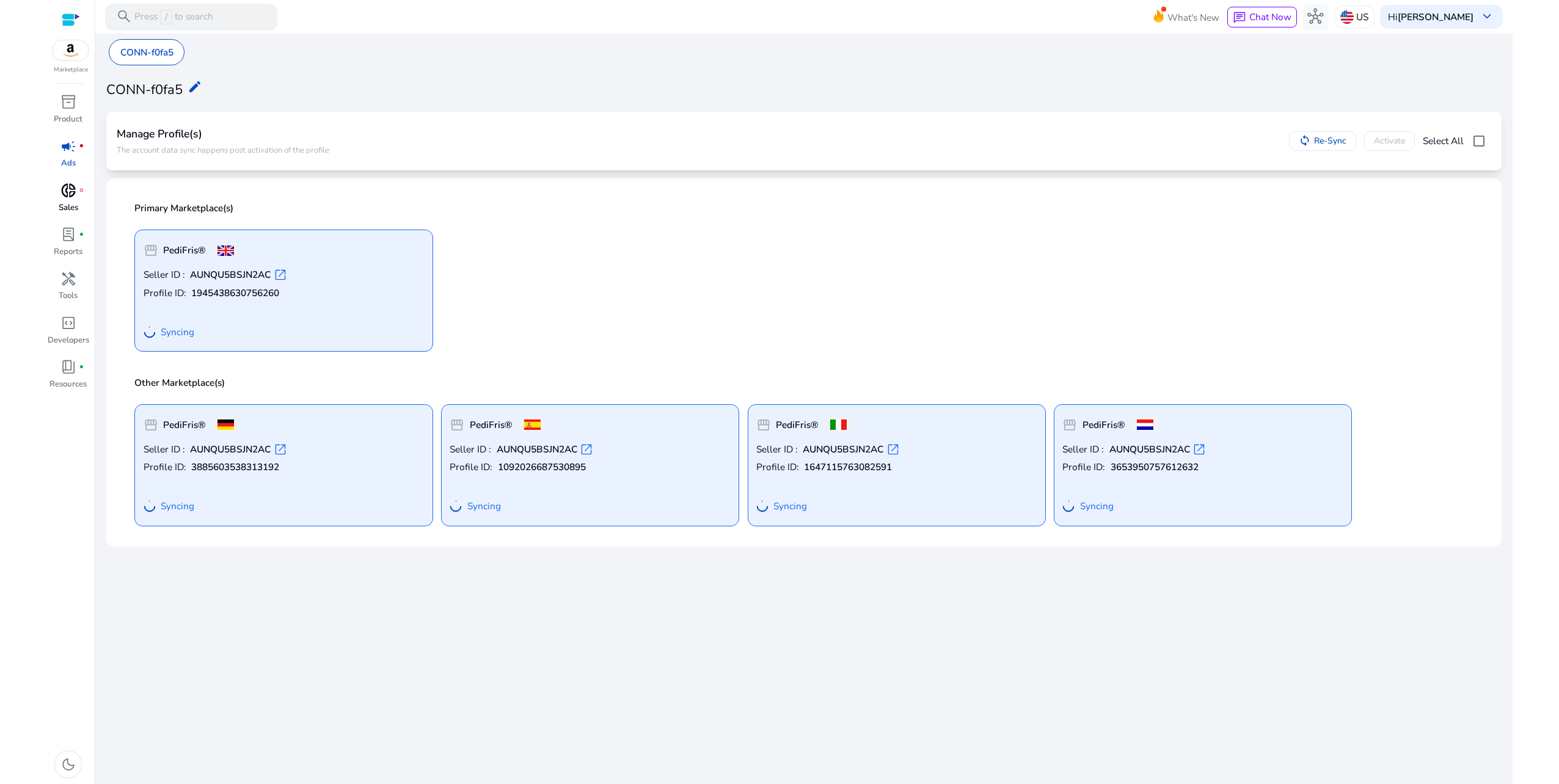
click at [75, 196] on span "donut_small" at bounding box center [68, 190] width 16 height 16
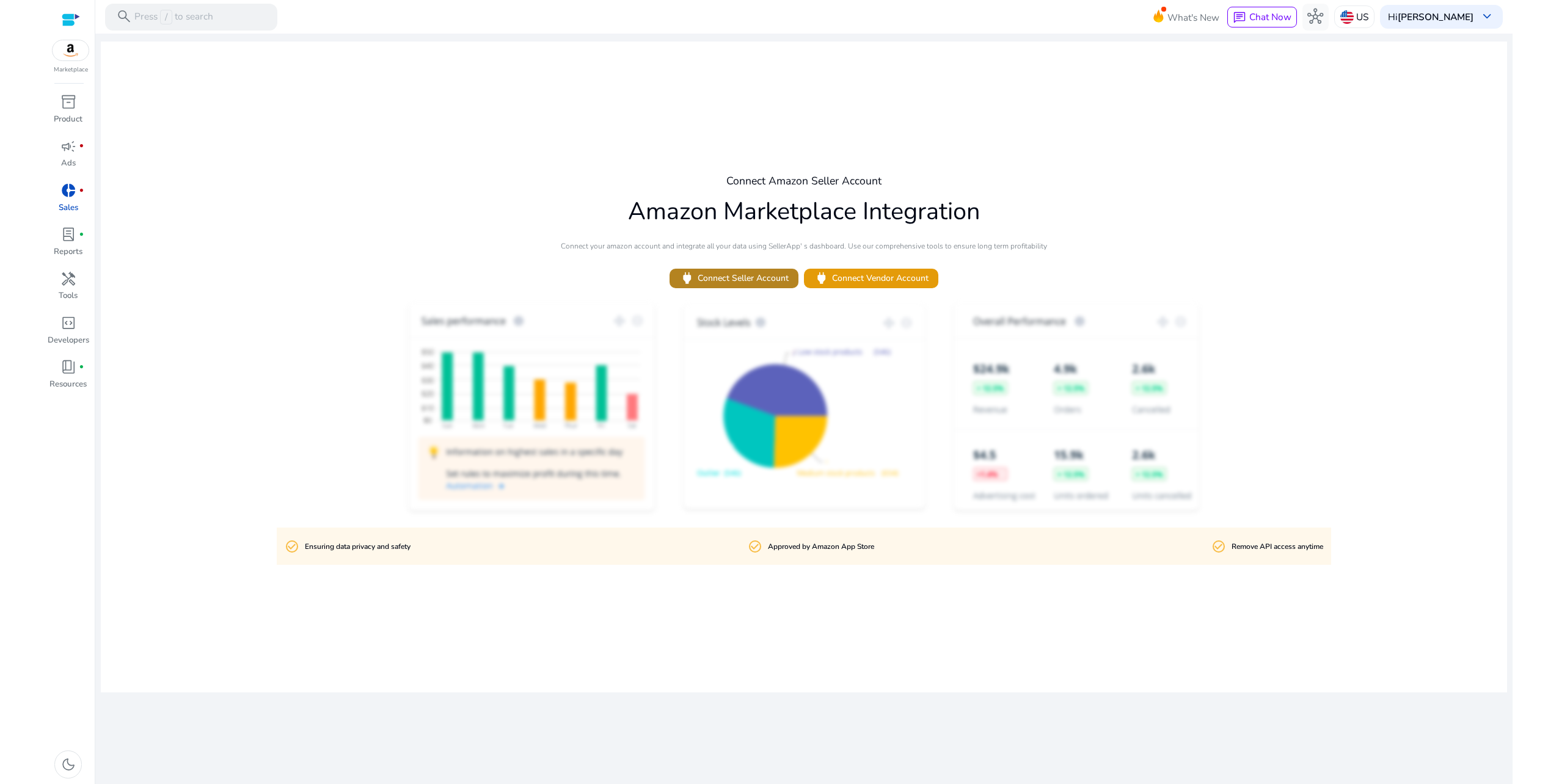
click at [744, 277] on span "power Connect Seller Account" at bounding box center [734, 278] width 109 height 16
click at [1369, 10] on p "US" at bounding box center [1362, 17] width 12 height 22
click at [1413, 78] on p "[GEOGRAPHIC_DATA]" at bounding box center [1427, 76] width 97 height 15
click at [740, 278] on span "power Connect Seller Account" at bounding box center [734, 278] width 109 height 16
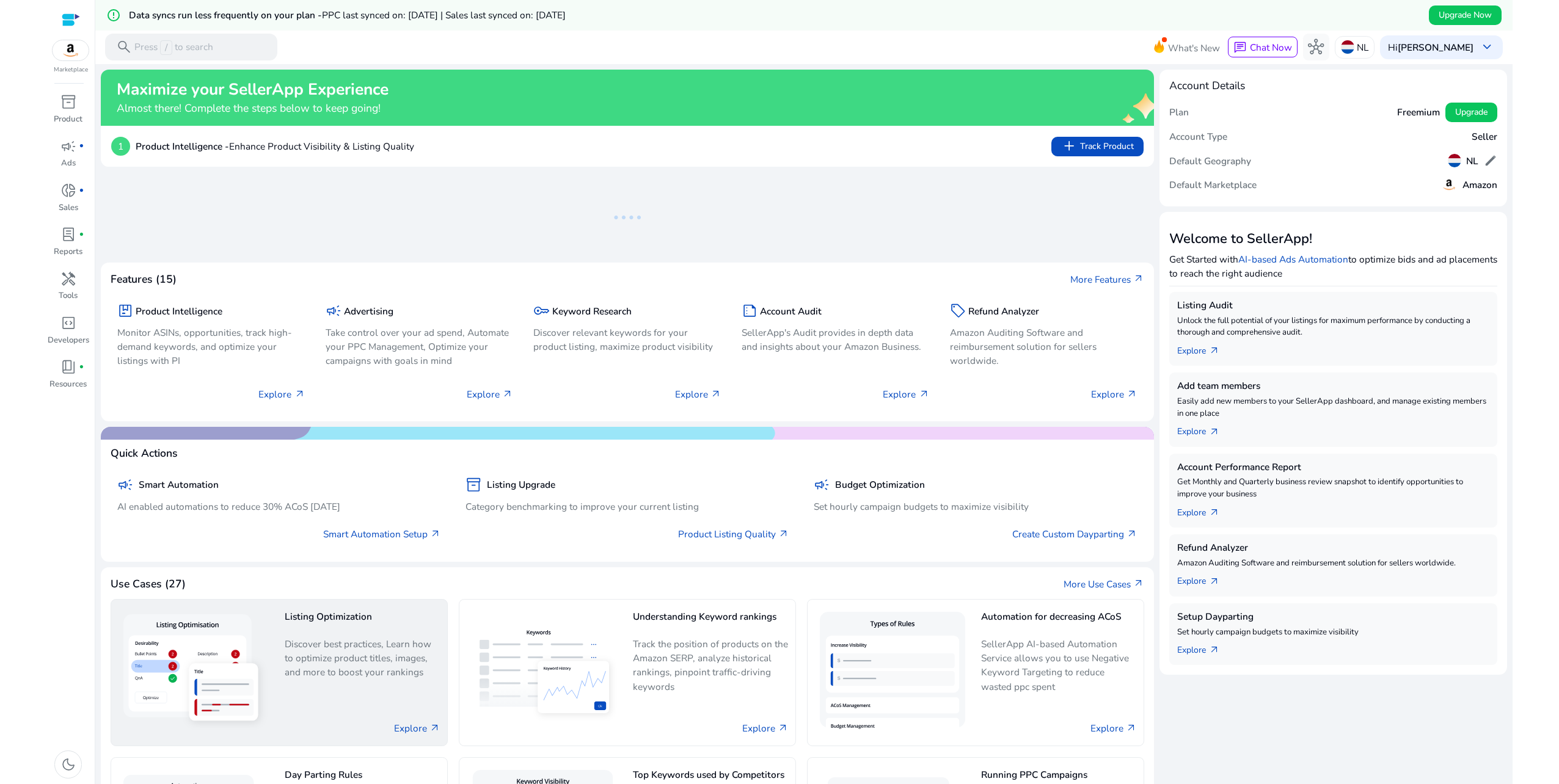
click at [331, 646] on p "Discover best practices, Learn how to optimize product titles, images, and more…" at bounding box center [362, 663] width 156 height 52
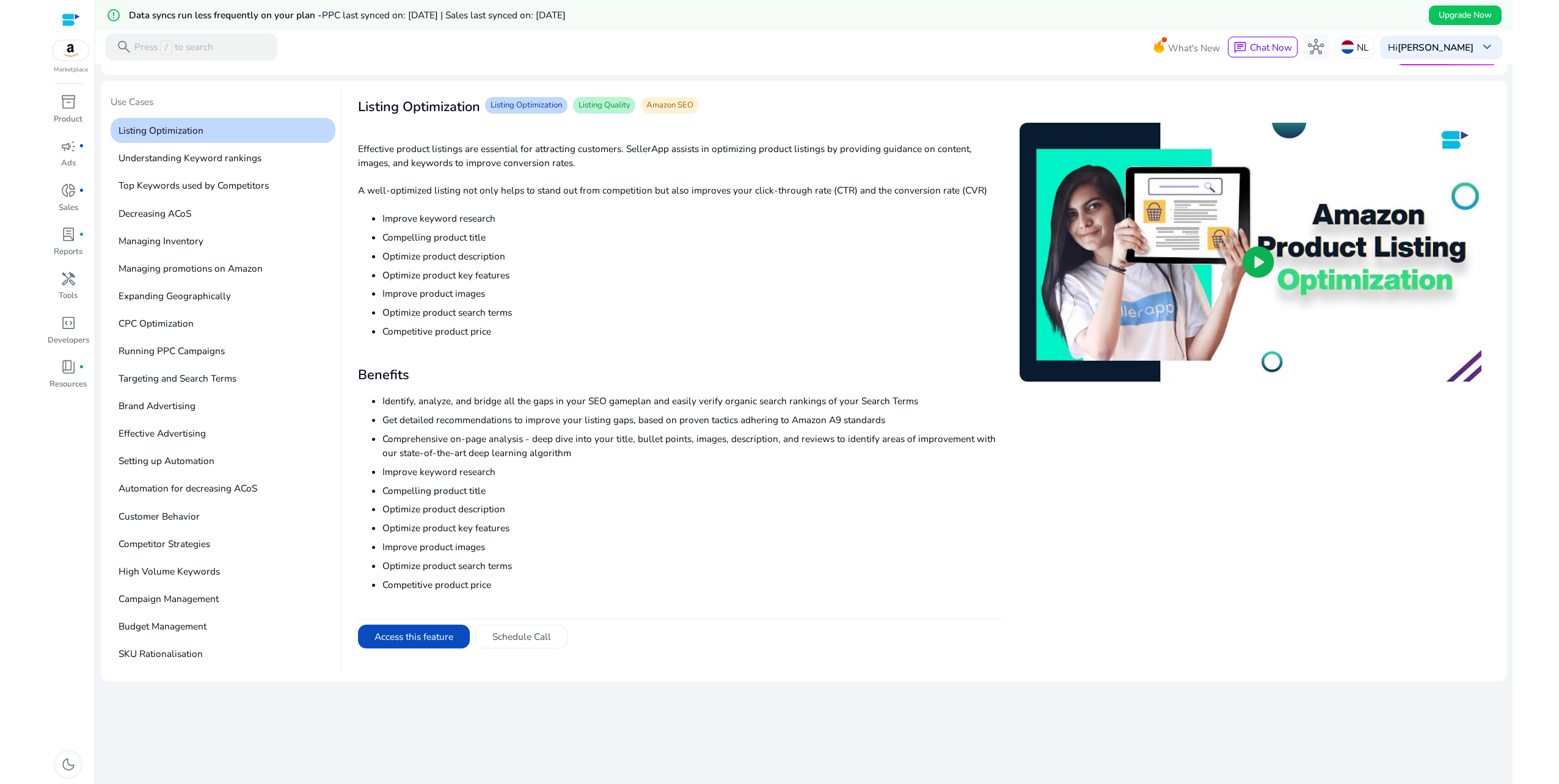
scroll to position [75, 0]
drag, startPoint x: 432, startPoint y: 639, endPoint x: 441, endPoint y: 642, distance: 9.5
click at [432, 641] on button "Access this feature" at bounding box center [414, 636] width 113 height 24
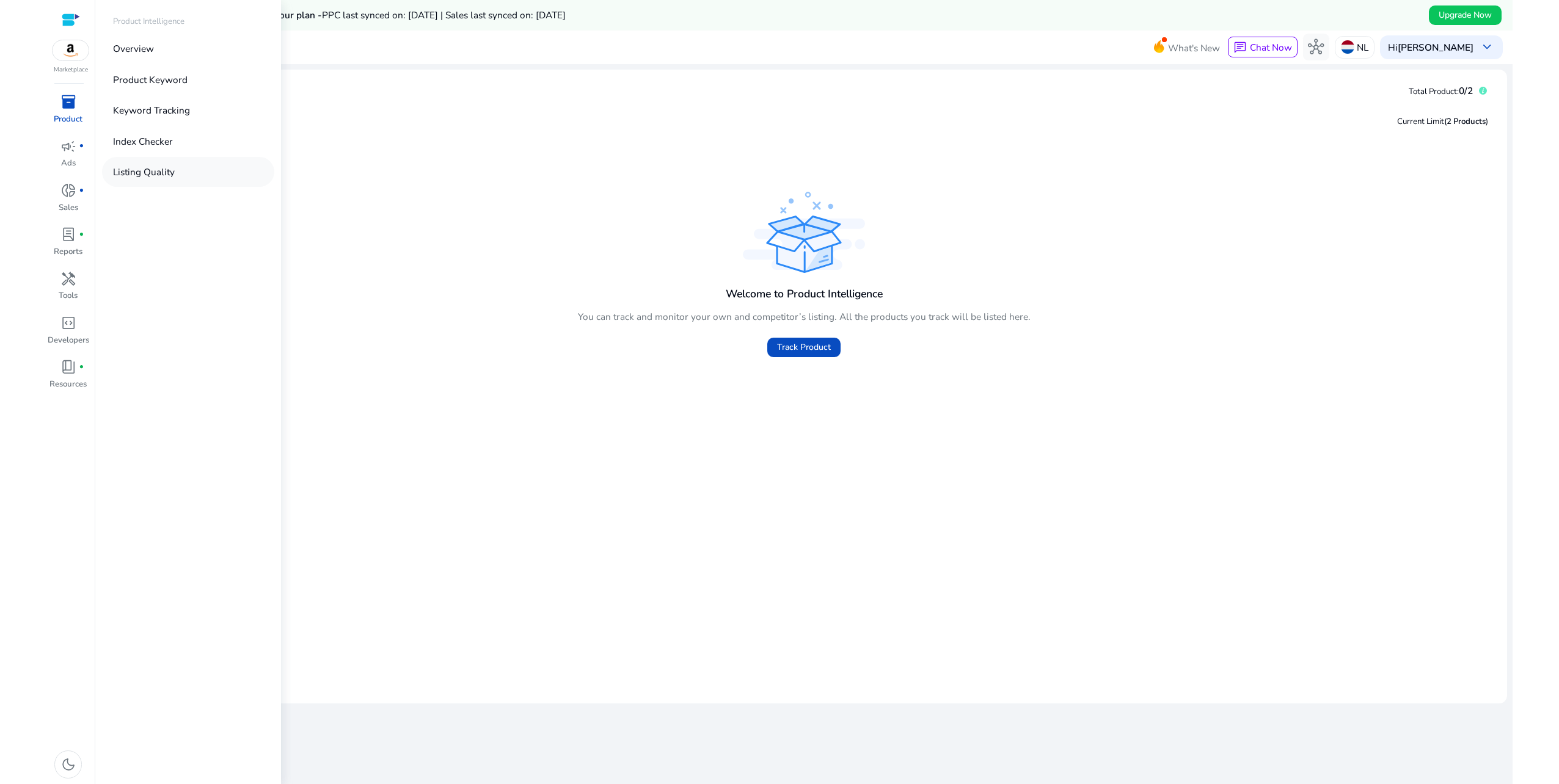
click at [158, 173] on p "Listing Quality" at bounding box center [144, 172] width 62 height 14
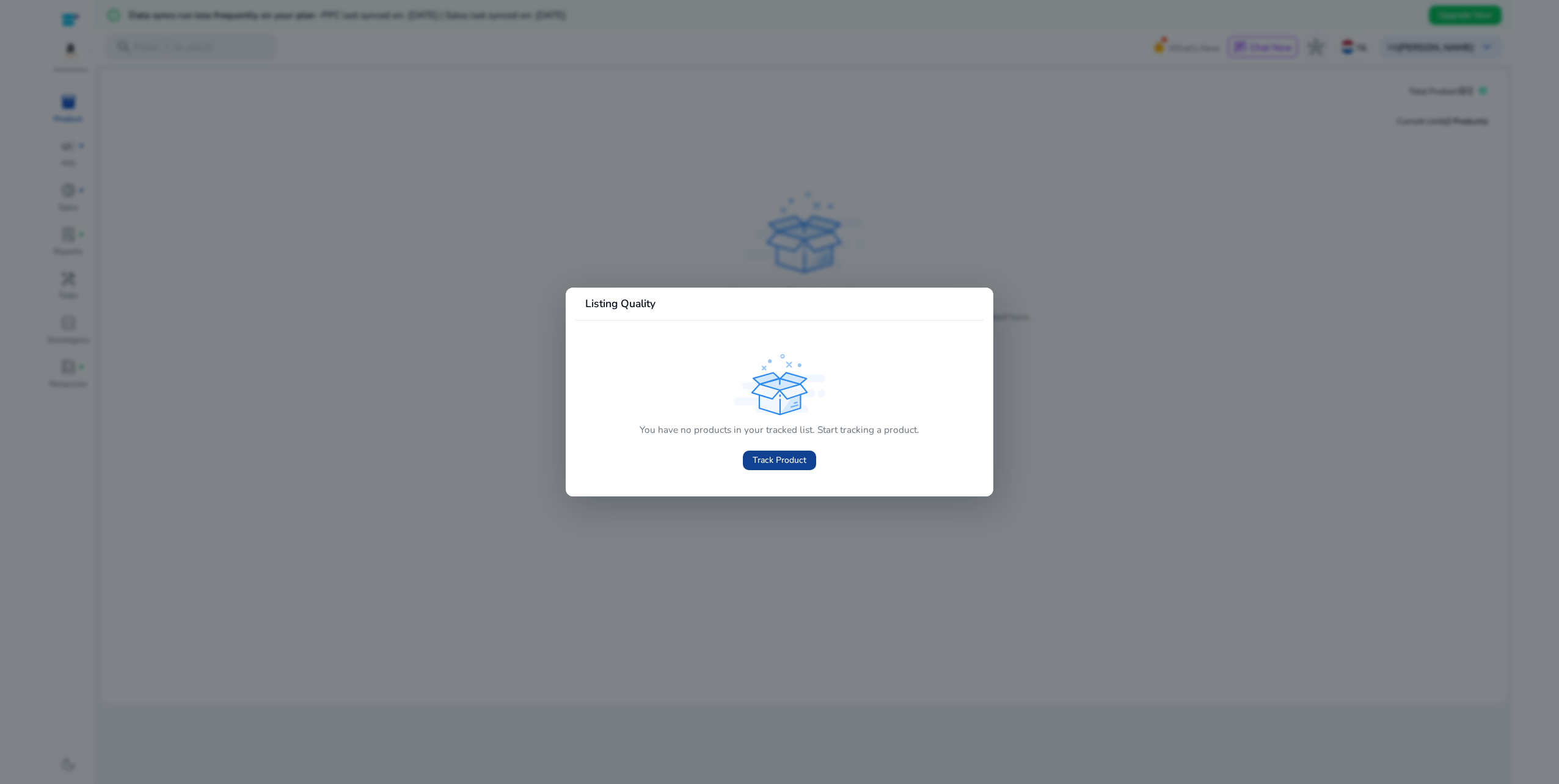
click at [765, 459] on span "Track Product" at bounding box center [780, 460] width 54 height 13
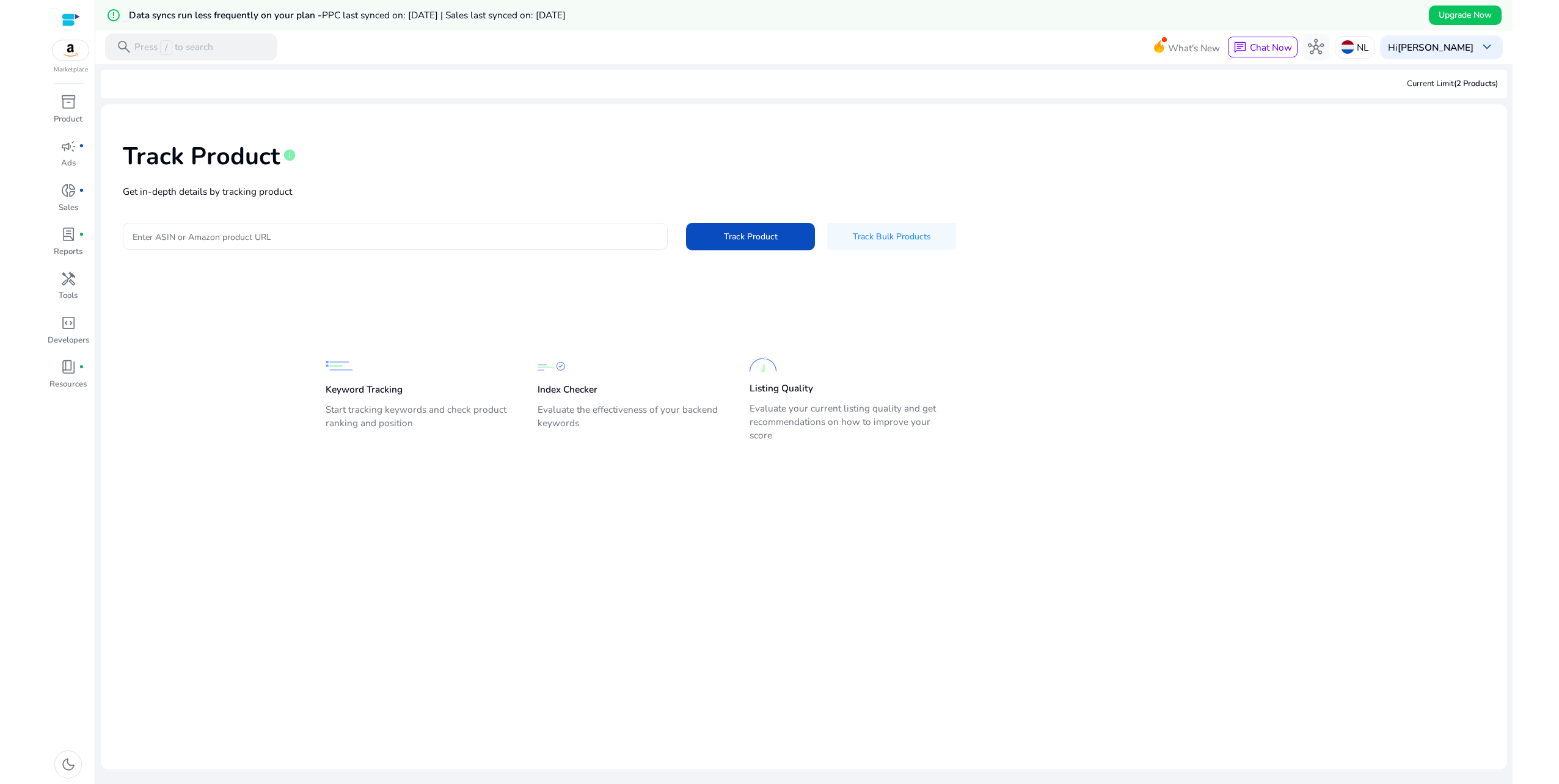
click at [242, 234] on input "Enter ASIN or Amazon product URL" at bounding box center [395, 236] width 525 height 13
click at [1367, 48] on p "NL" at bounding box center [1362, 47] width 12 height 22
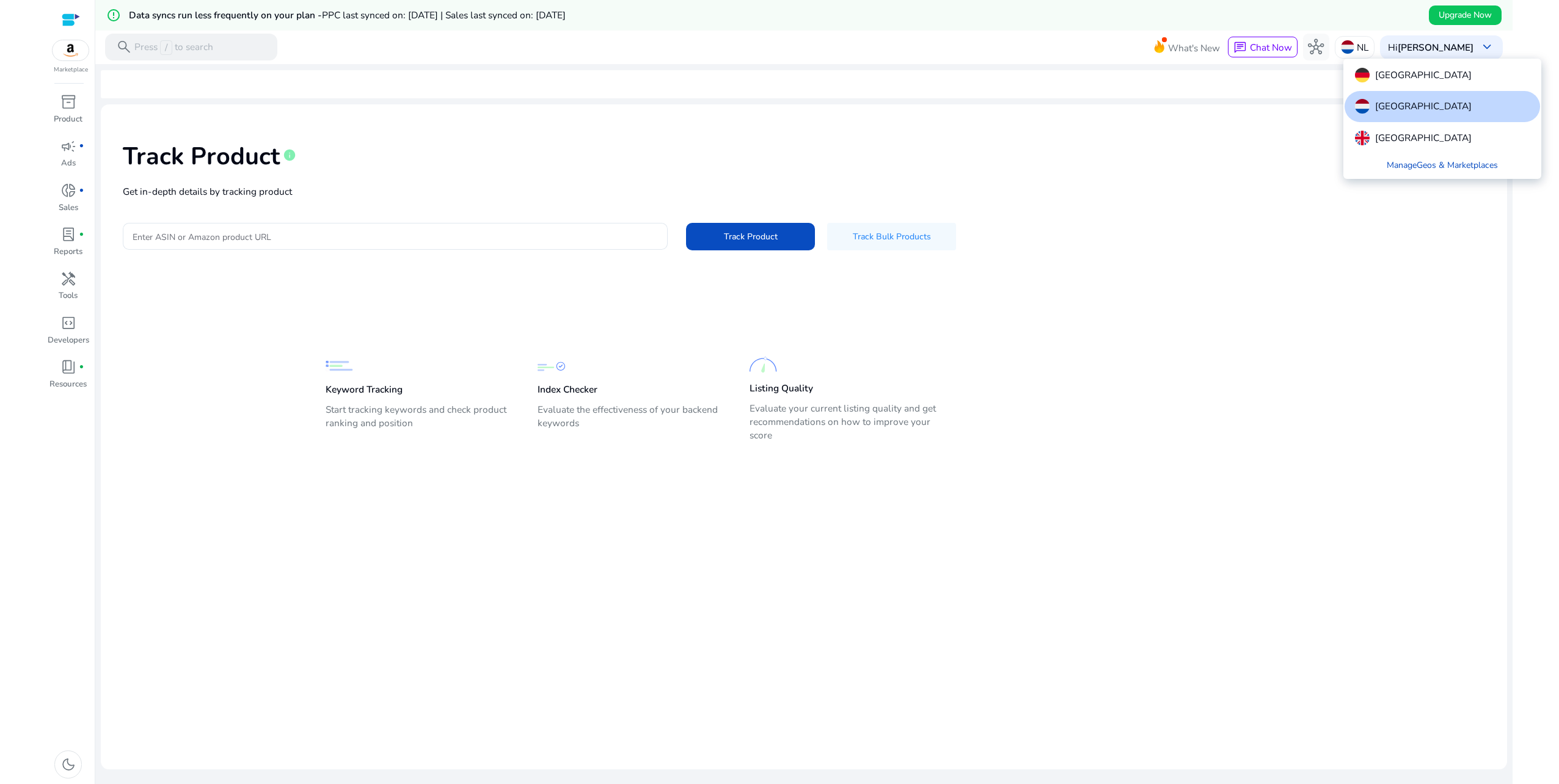
click at [1378, 79] on p "Germany" at bounding box center [1423, 75] width 97 height 15
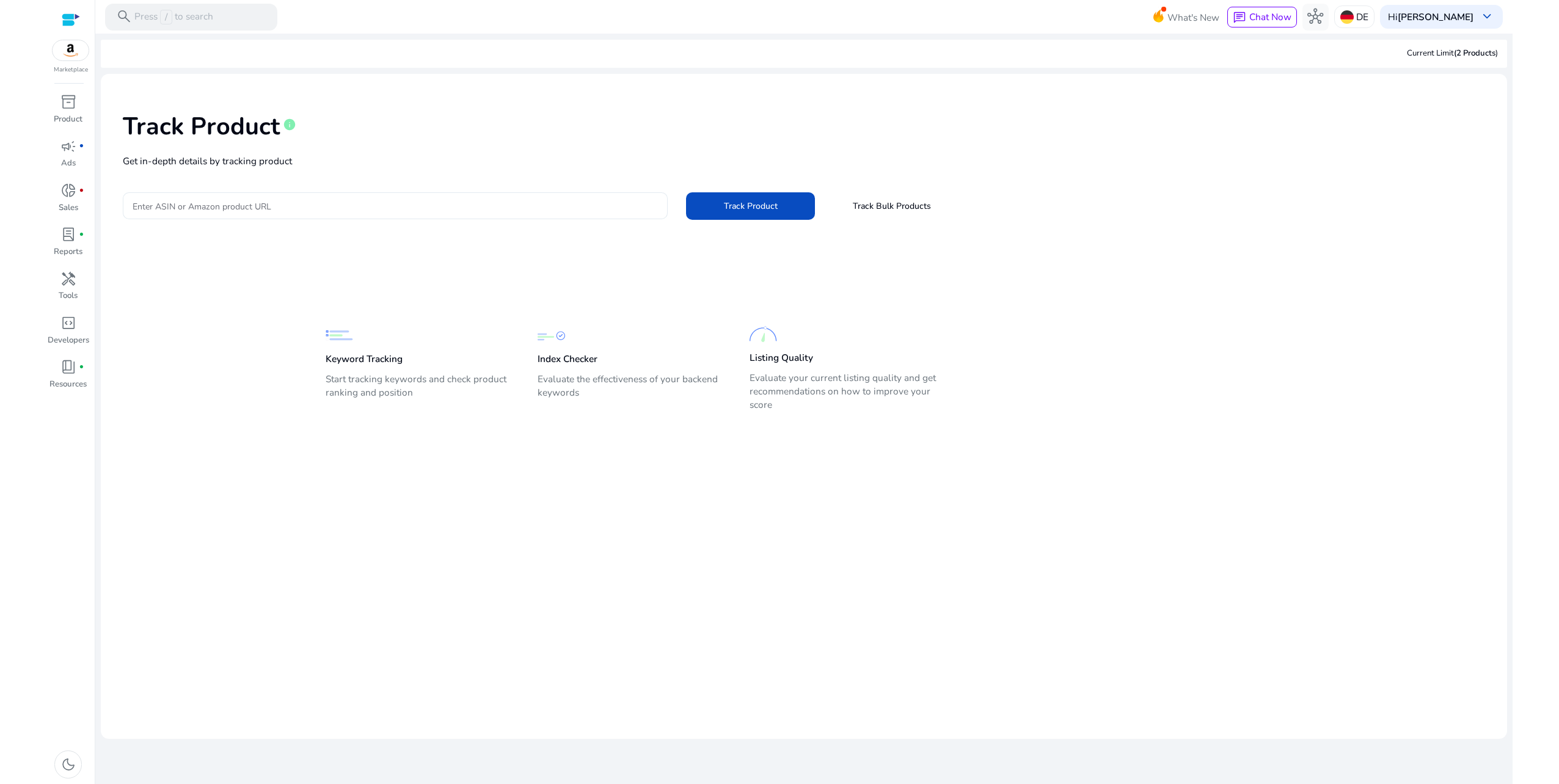
click at [369, 206] on input "Enter ASIN or Amazon product URL" at bounding box center [395, 206] width 525 height 13
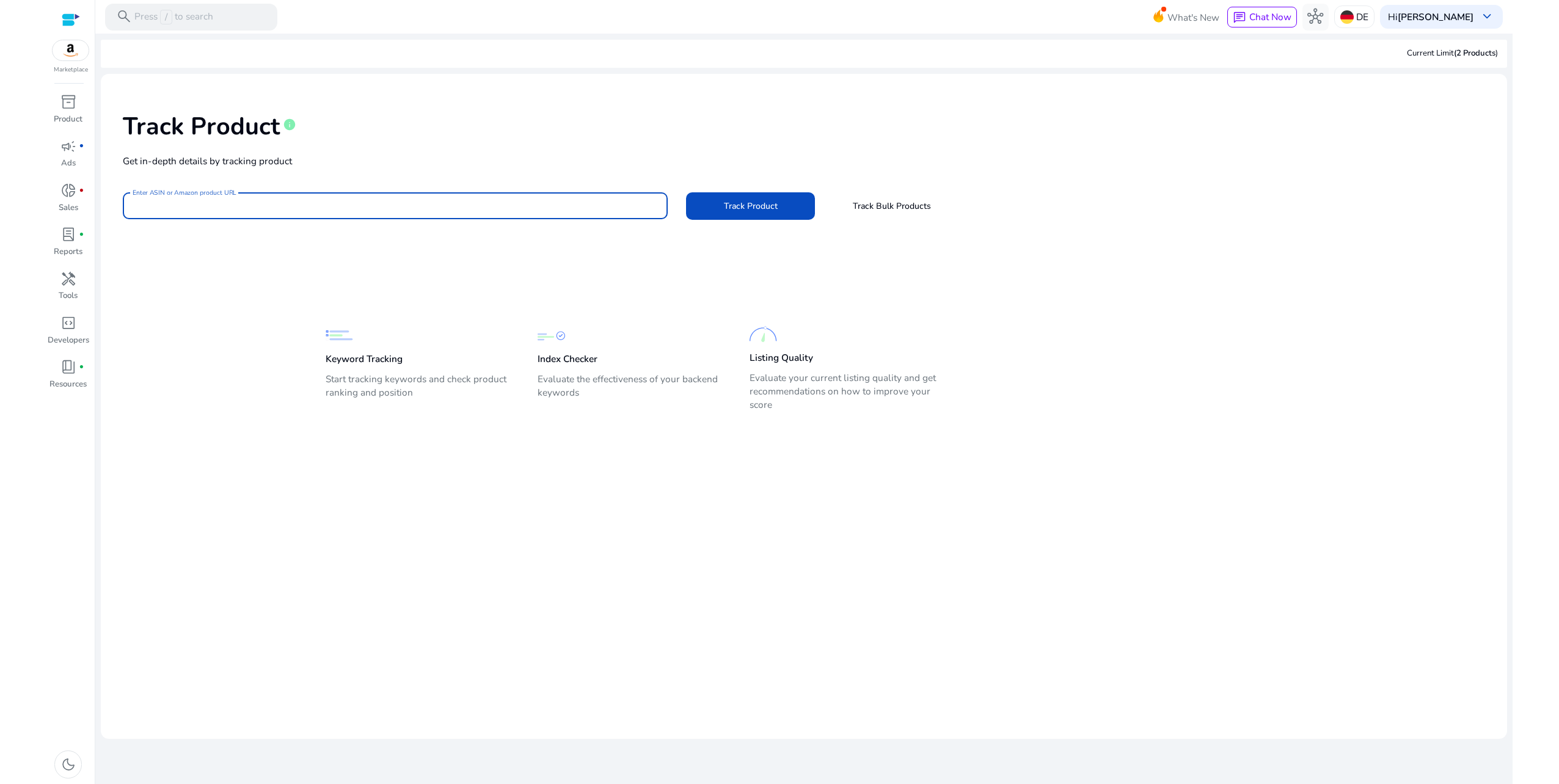
paste input "**********"
type input "**********"
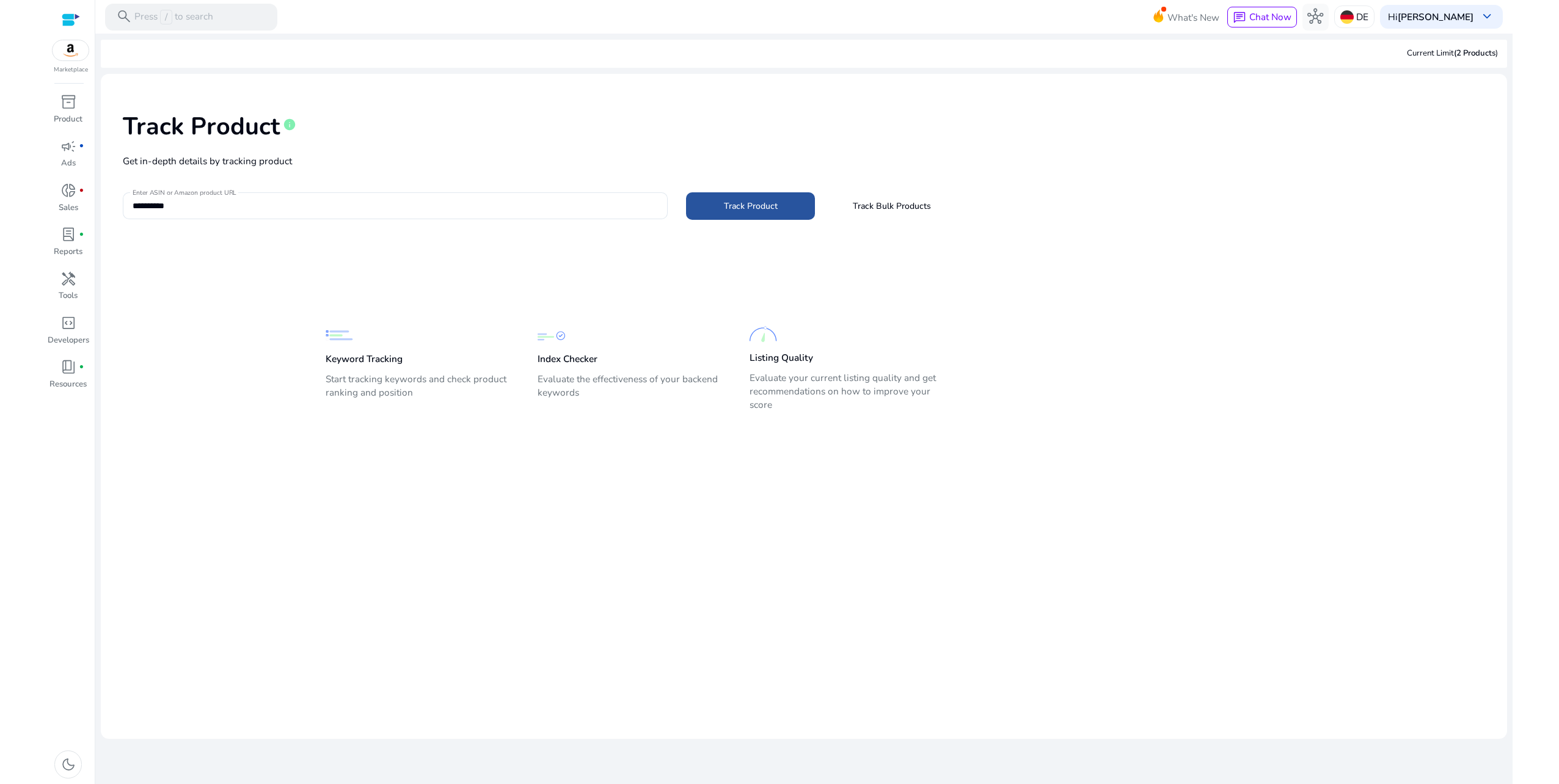
click at [760, 204] on span "Track Product" at bounding box center [751, 206] width 54 height 13
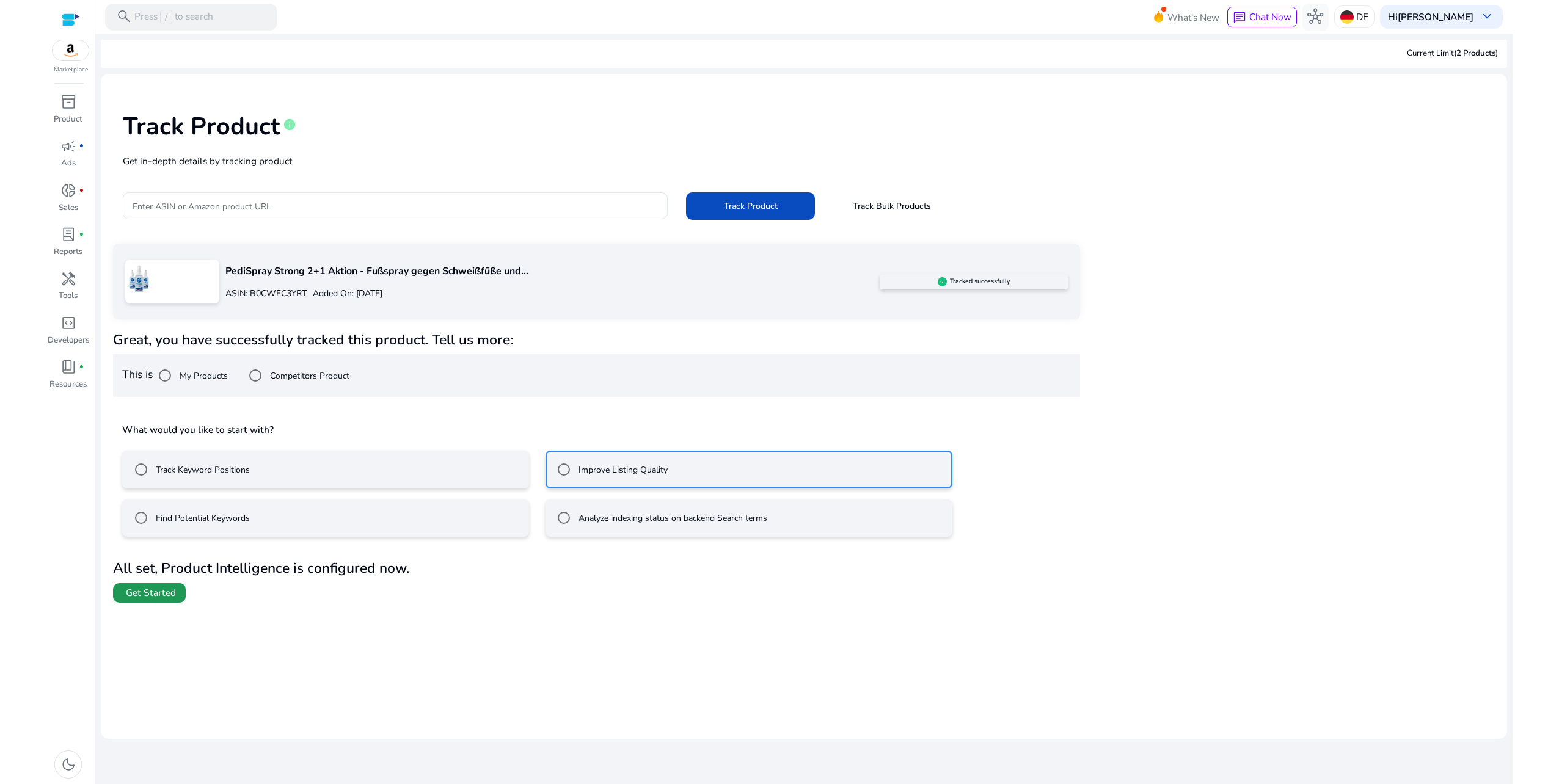
drag, startPoint x: 144, startPoint y: 590, endPoint x: 427, endPoint y: 587, distance: 283.0
click at [144, 590] on span "Get Started" at bounding box center [151, 592] width 50 height 13
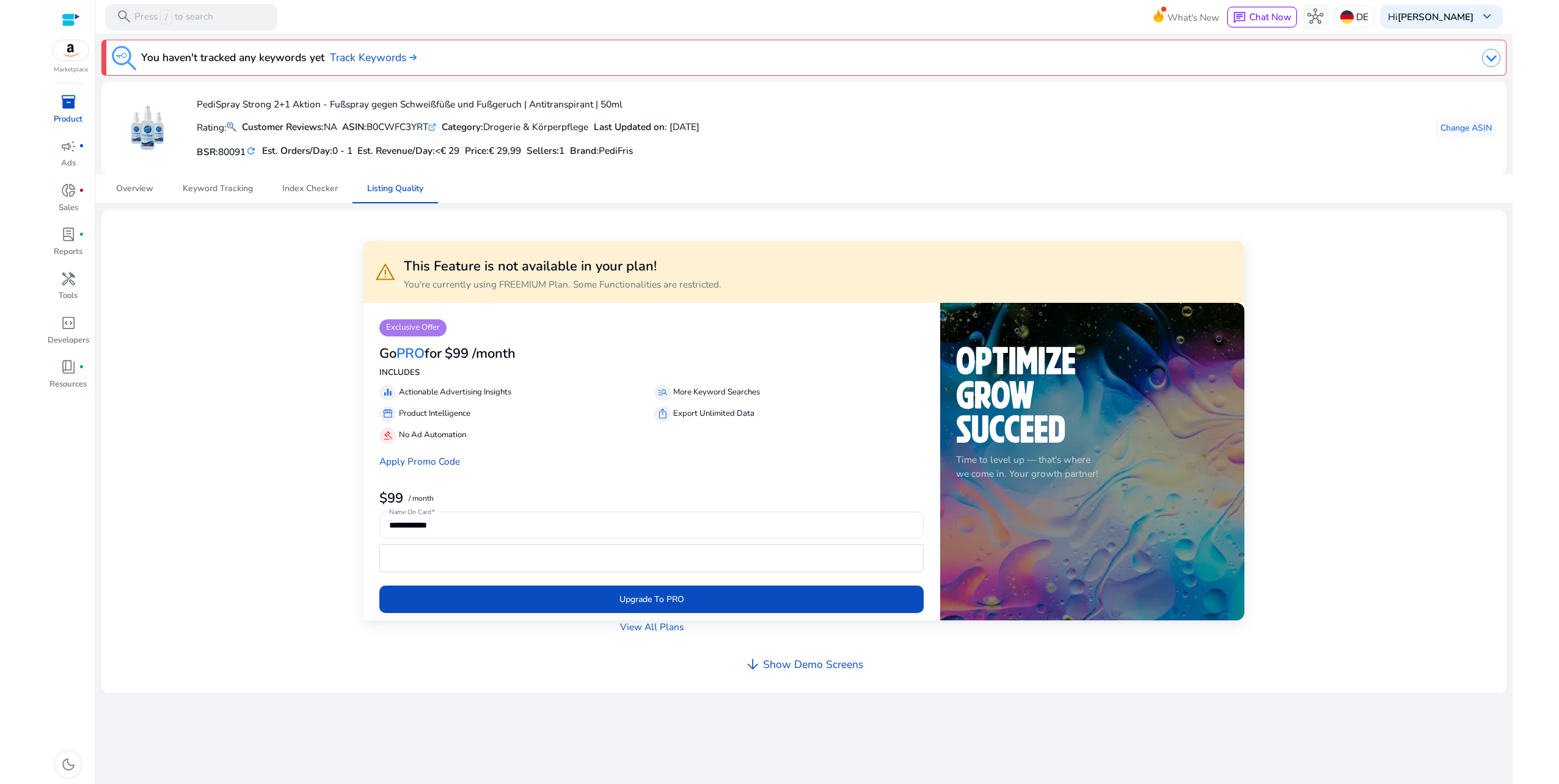
scroll to position [366, 0]
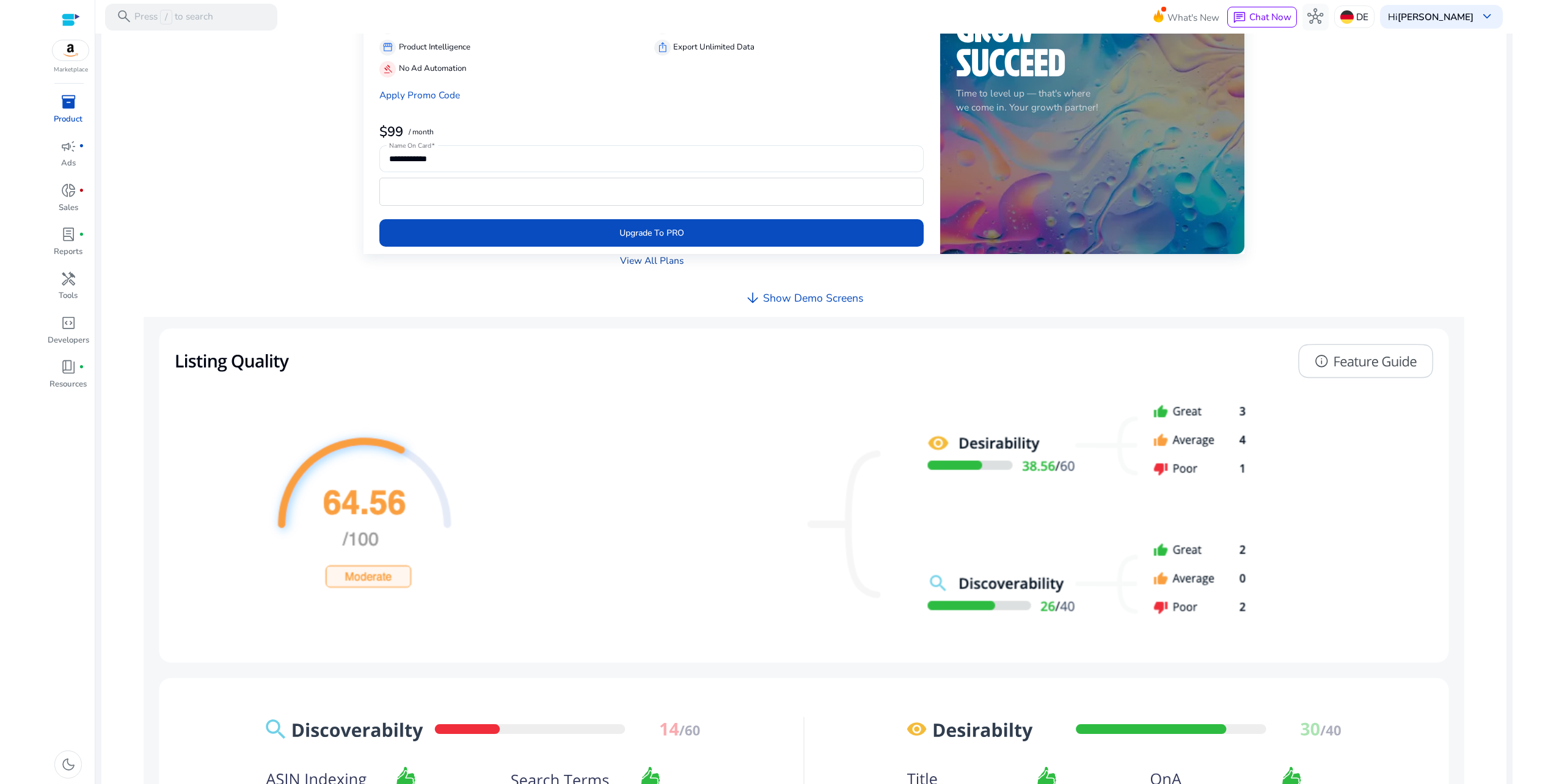
click at [661, 260] on link "View All Plans" at bounding box center [651, 260] width 64 height 14
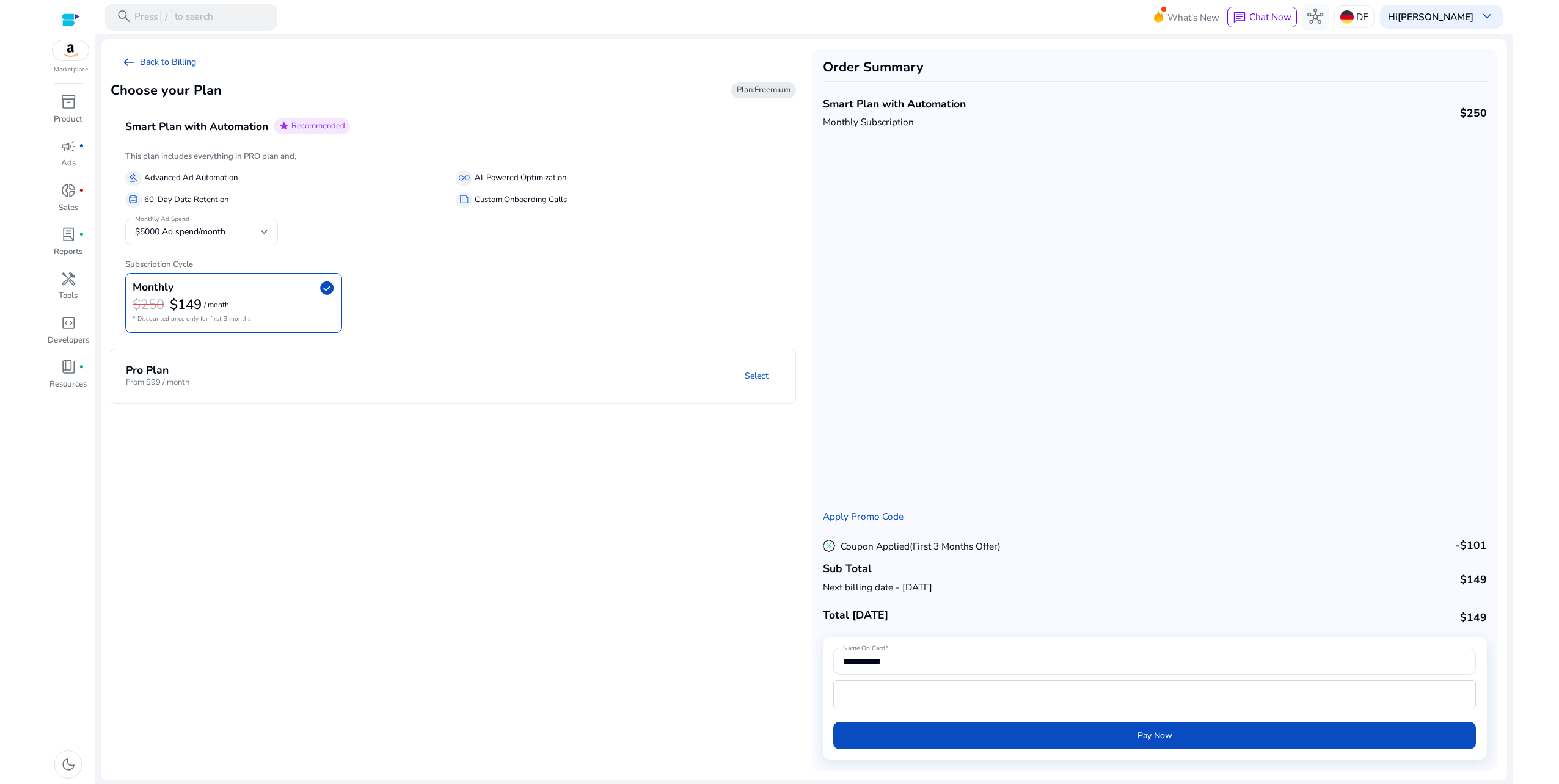
click at [241, 364] on mat-panel-title "Pro Plan From $99 / month" at bounding box center [233, 376] width 214 height 25
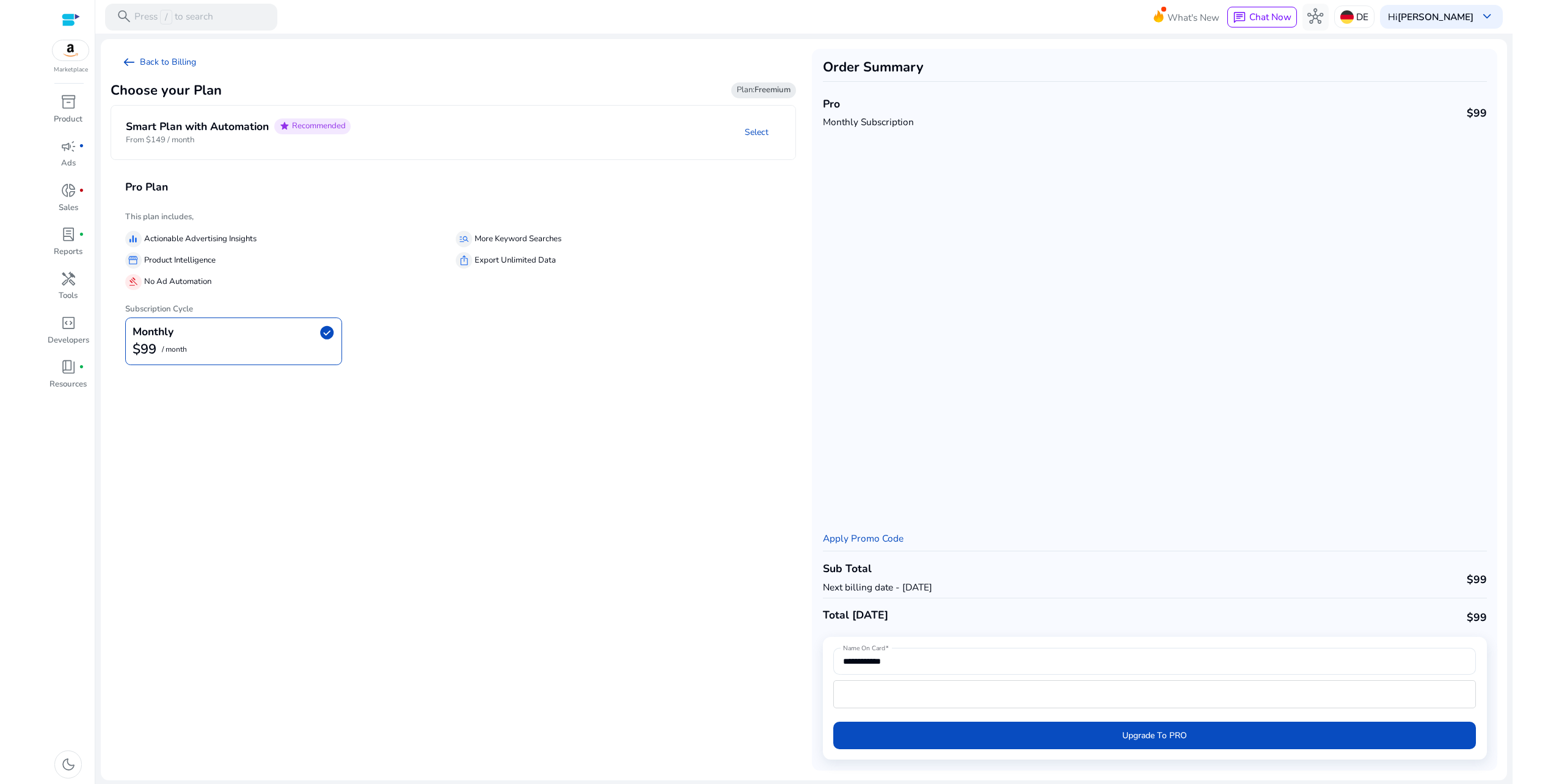
click at [430, 122] on mat-panel-description "Select" at bounding box center [577, 132] width 435 height 28
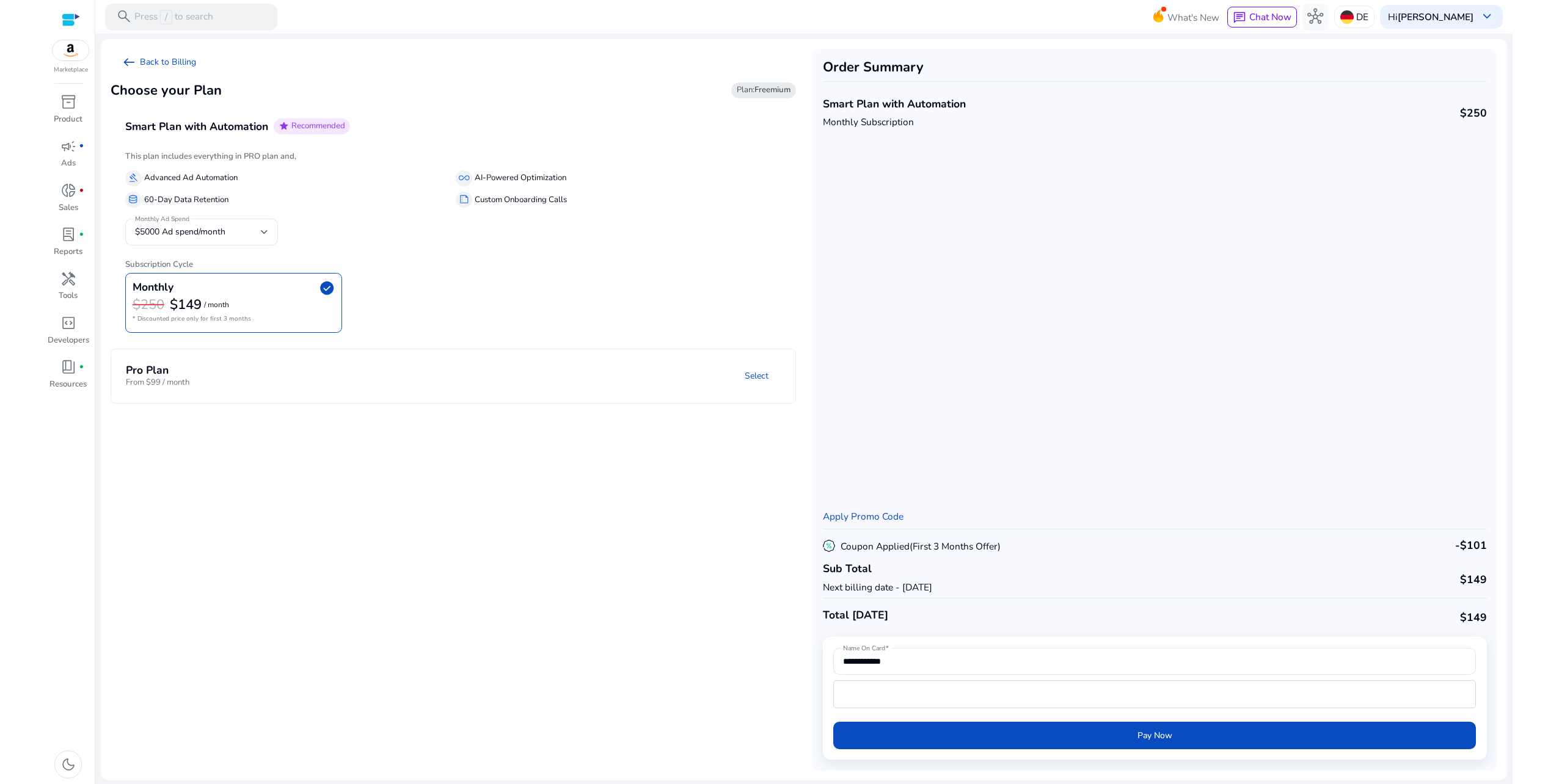
click at [320, 380] on mat-panel-title "Pro Plan From $99 / month" at bounding box center [233, 376] width 214 height 25
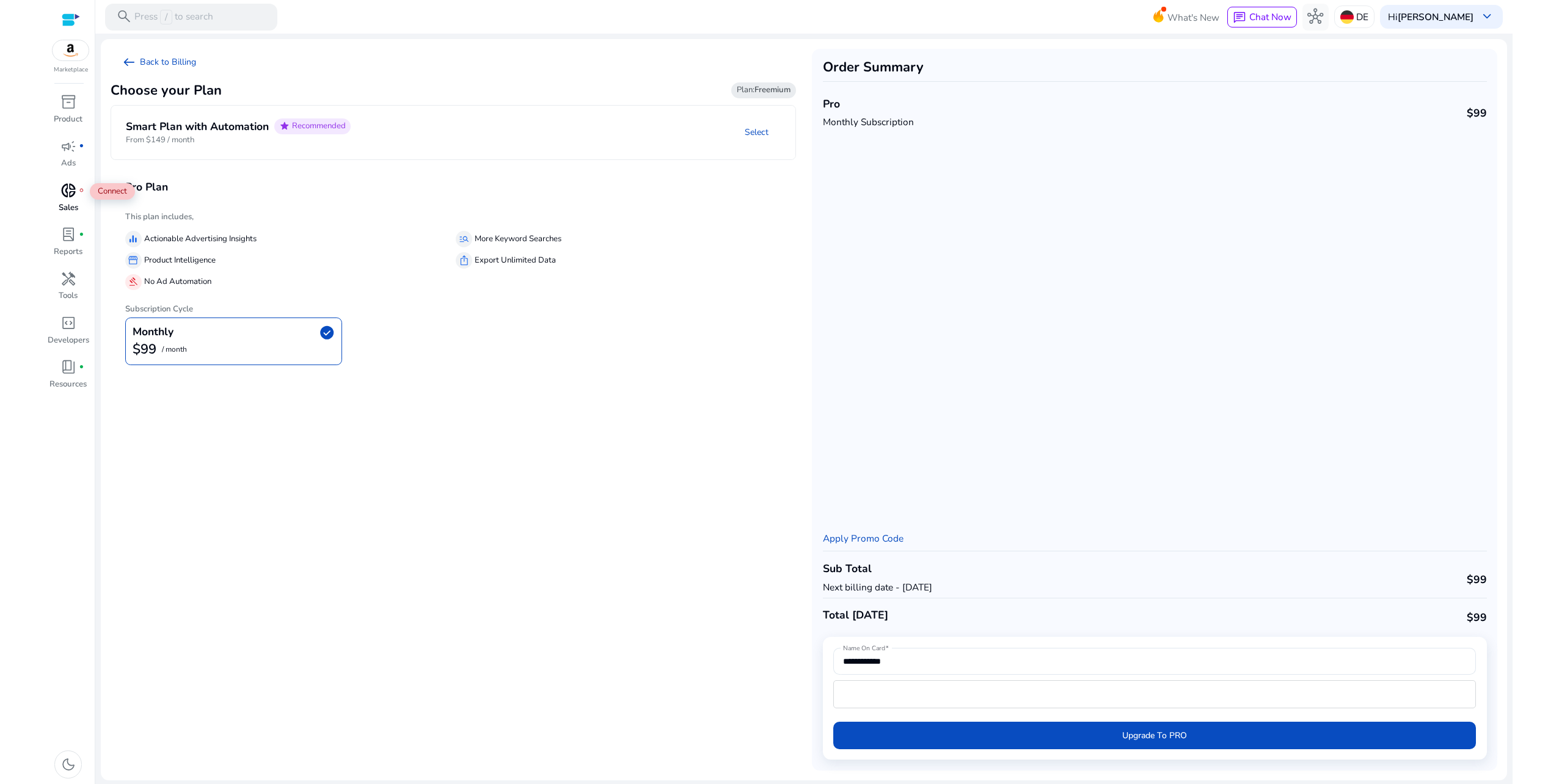
click at [75, 193] on span "donut_small" at bounding box center [68, 190] width 16 height 16
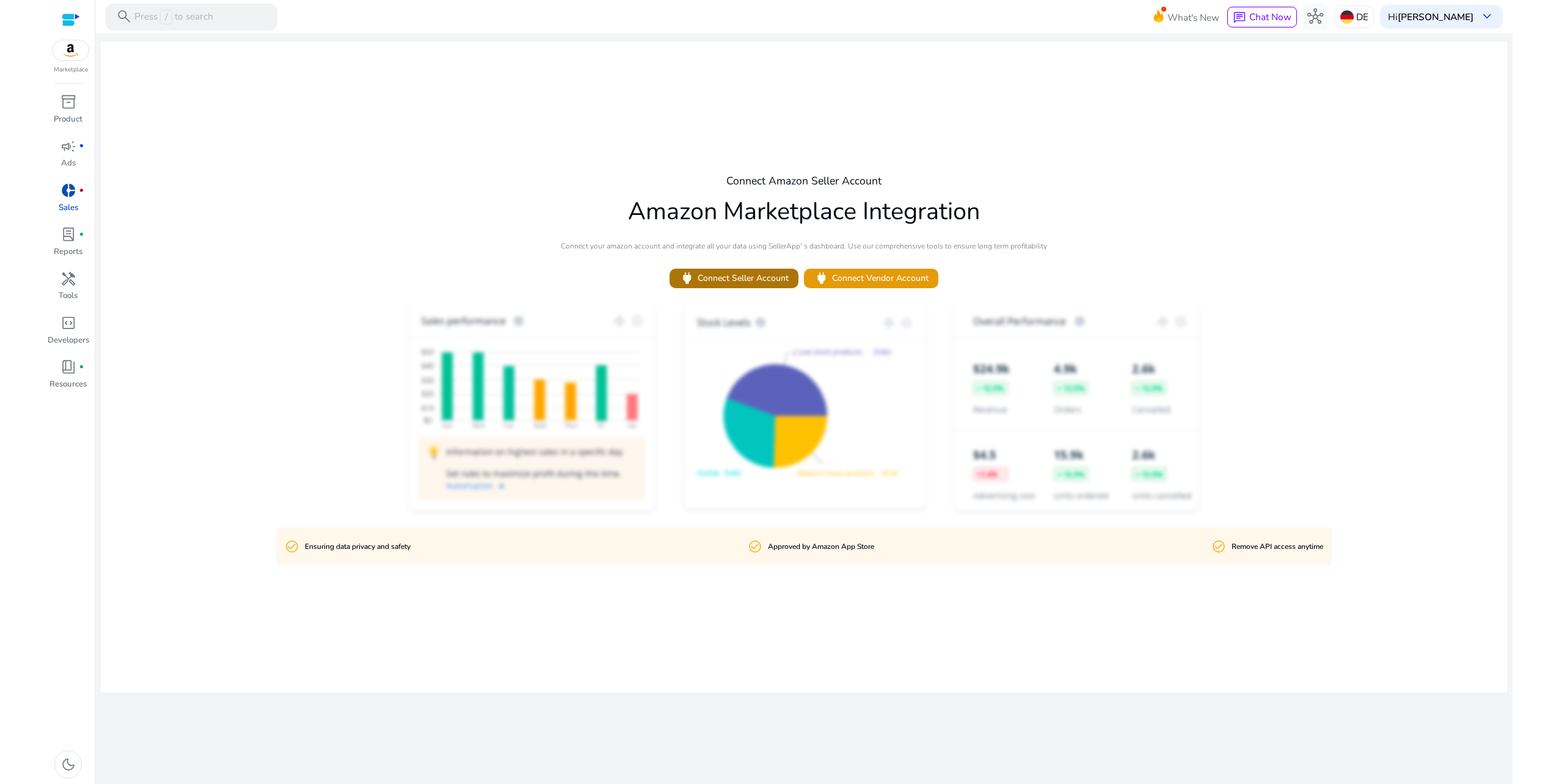
click at [742, 279] on span "power Connect Seller Account" at bounding box center [734, 278] width 109 height 16
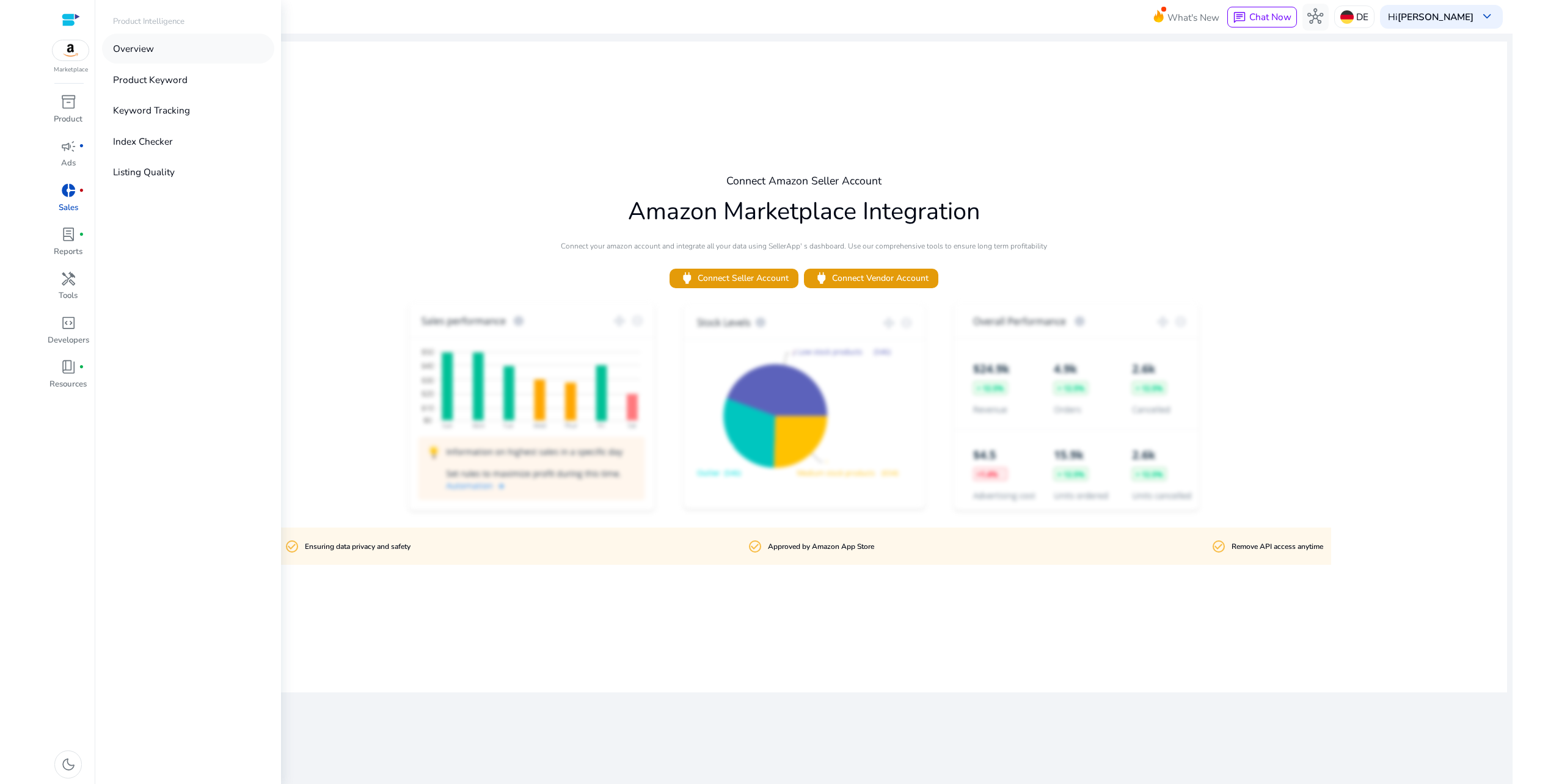
click at [127, 41] on p "Overview" at bounding box center [134, 48] width 41 height 14
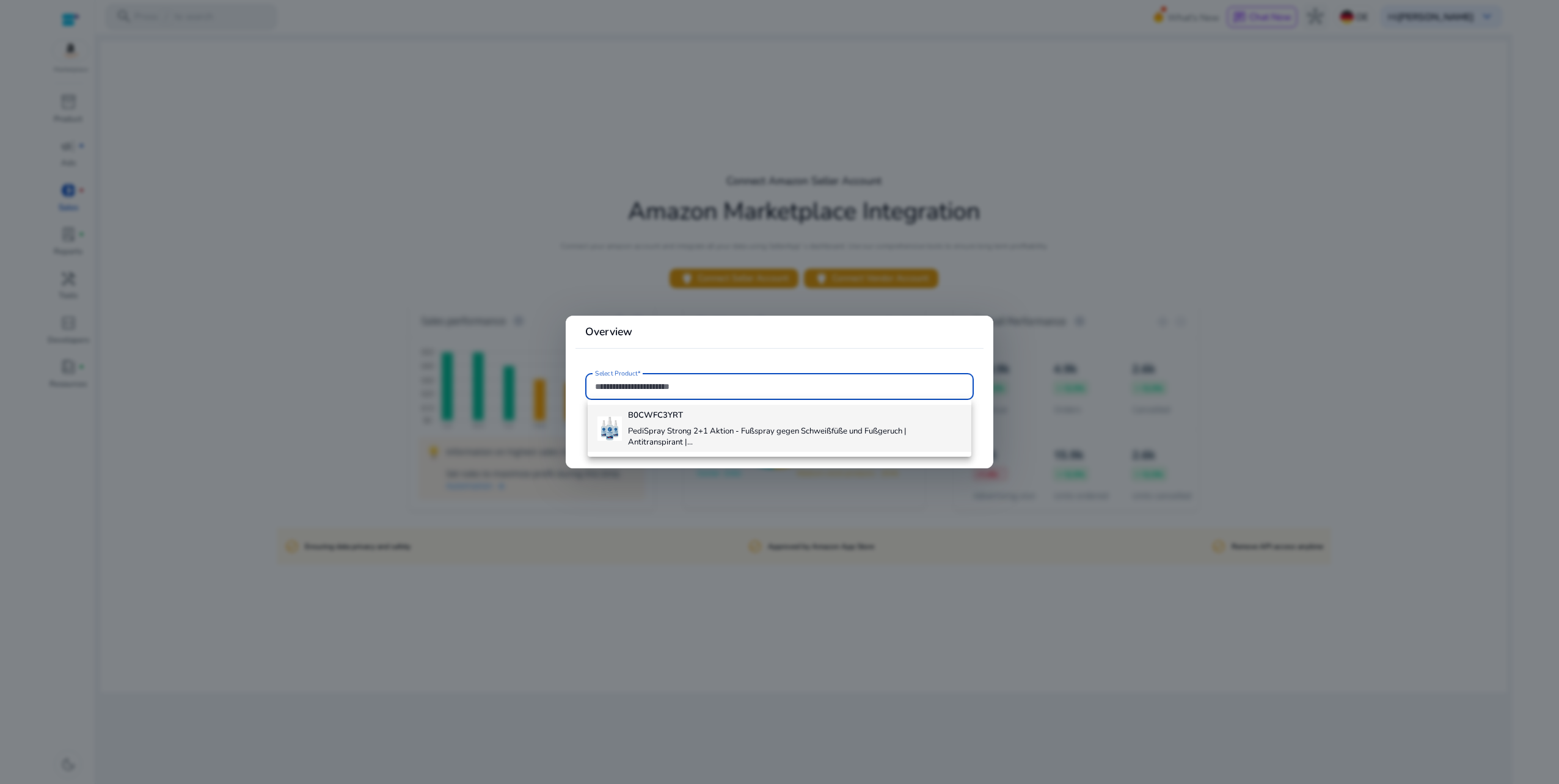
click at [736, 429] on h4 "PediSpray Strong 2+1 Aktion - Fußspray gegen Schweißfüße und Fußgeruch | Antitr…" at bounding box center [795, 436] width 334 height 22
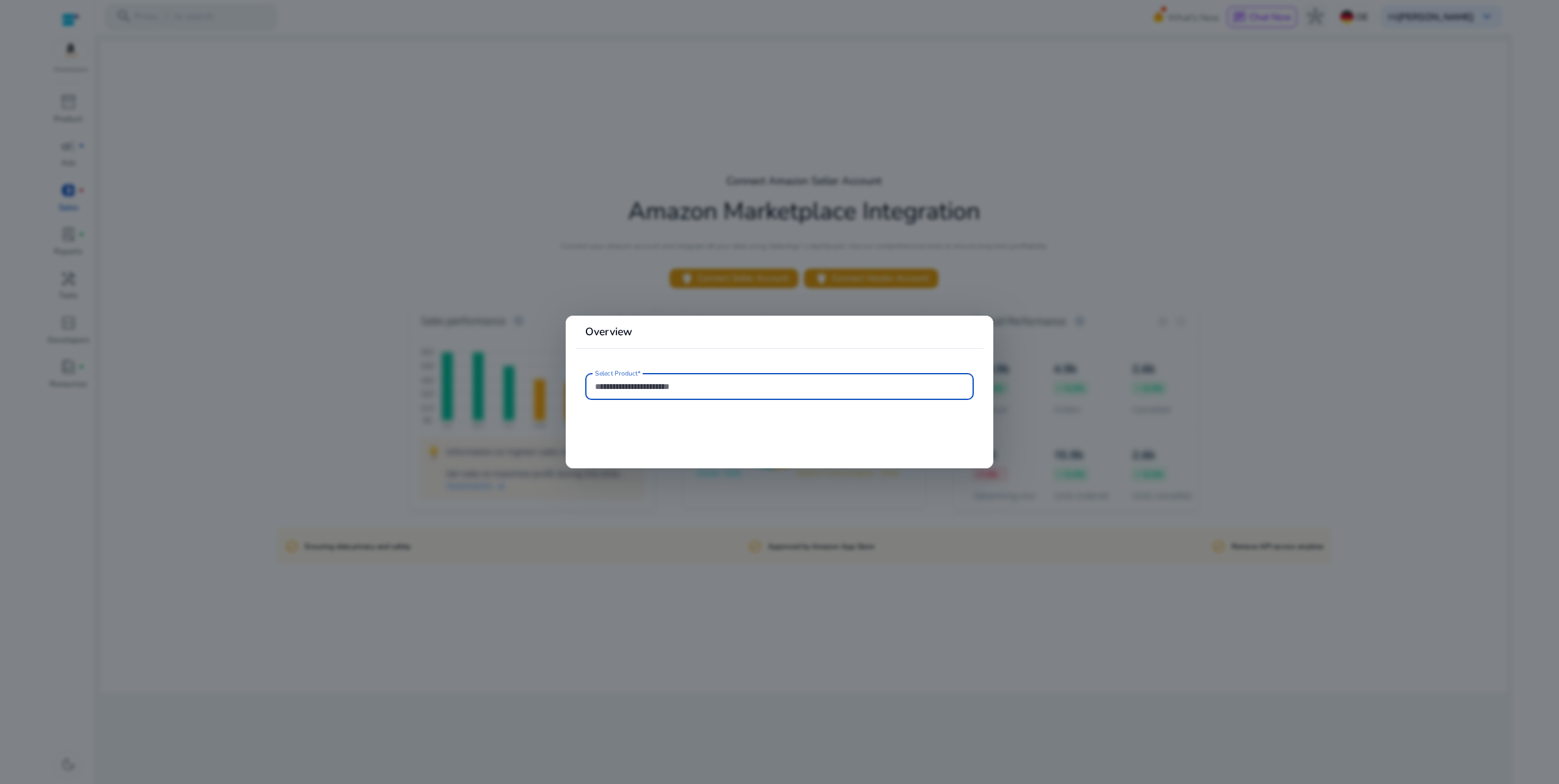
type input "**********"
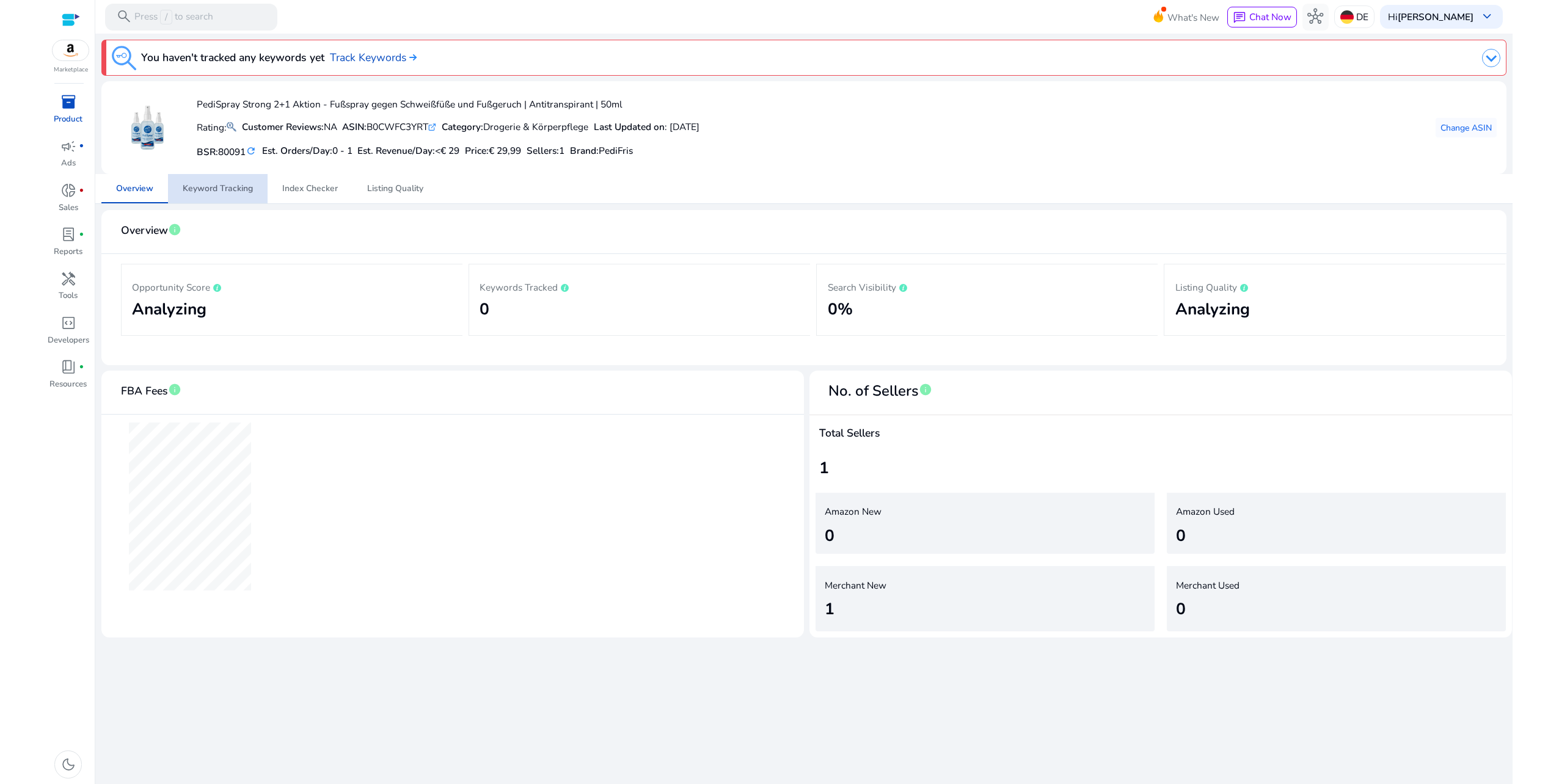
click at [221, 188] on span "Keyword Tracking" at bounding box center [218, 189] width 70 height 8
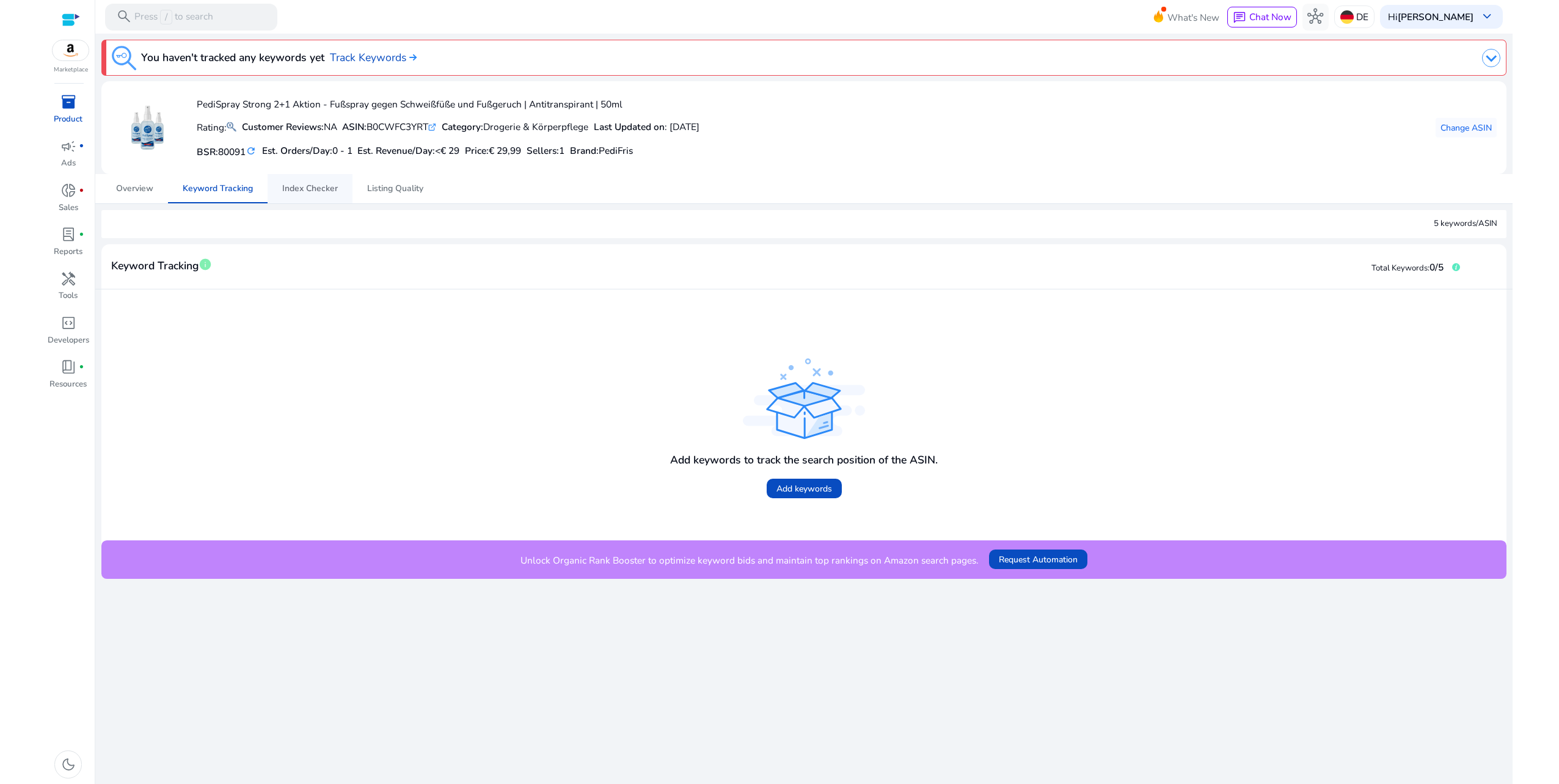
click at [304, 192] on span "Index Checker" at bounding box center [309, 189] width 55 height 8
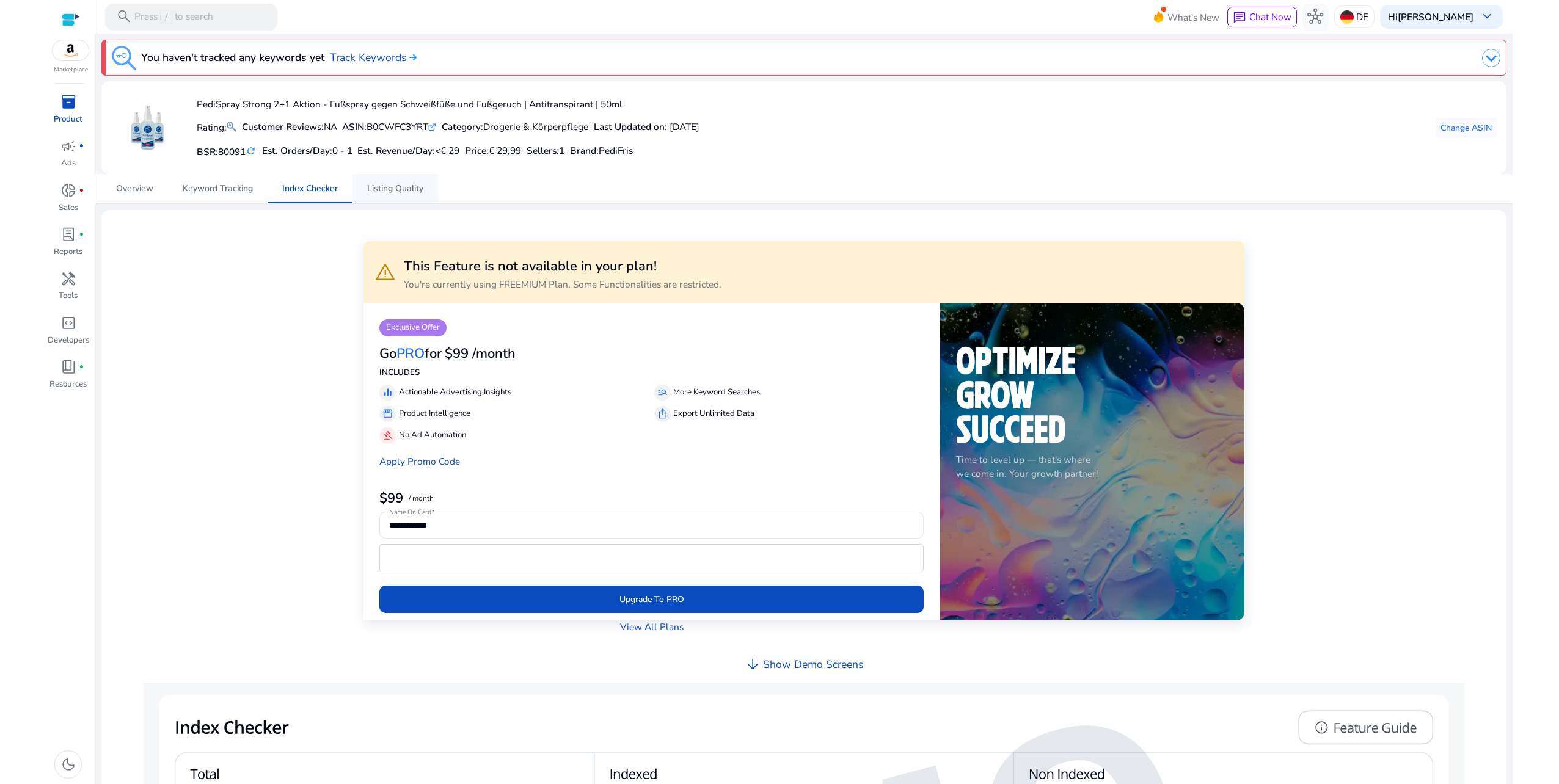
click at [407, 194] on span "Listing Quality" at bounding box center [395, 189] width 56 height 29
click at [314, 197] on span "Index Checker" at bounding box center [309, 189] width 55 height 29
click at [408, 194] on span "Listing Quality" at bounding box center [395, 189] width 56 height 29
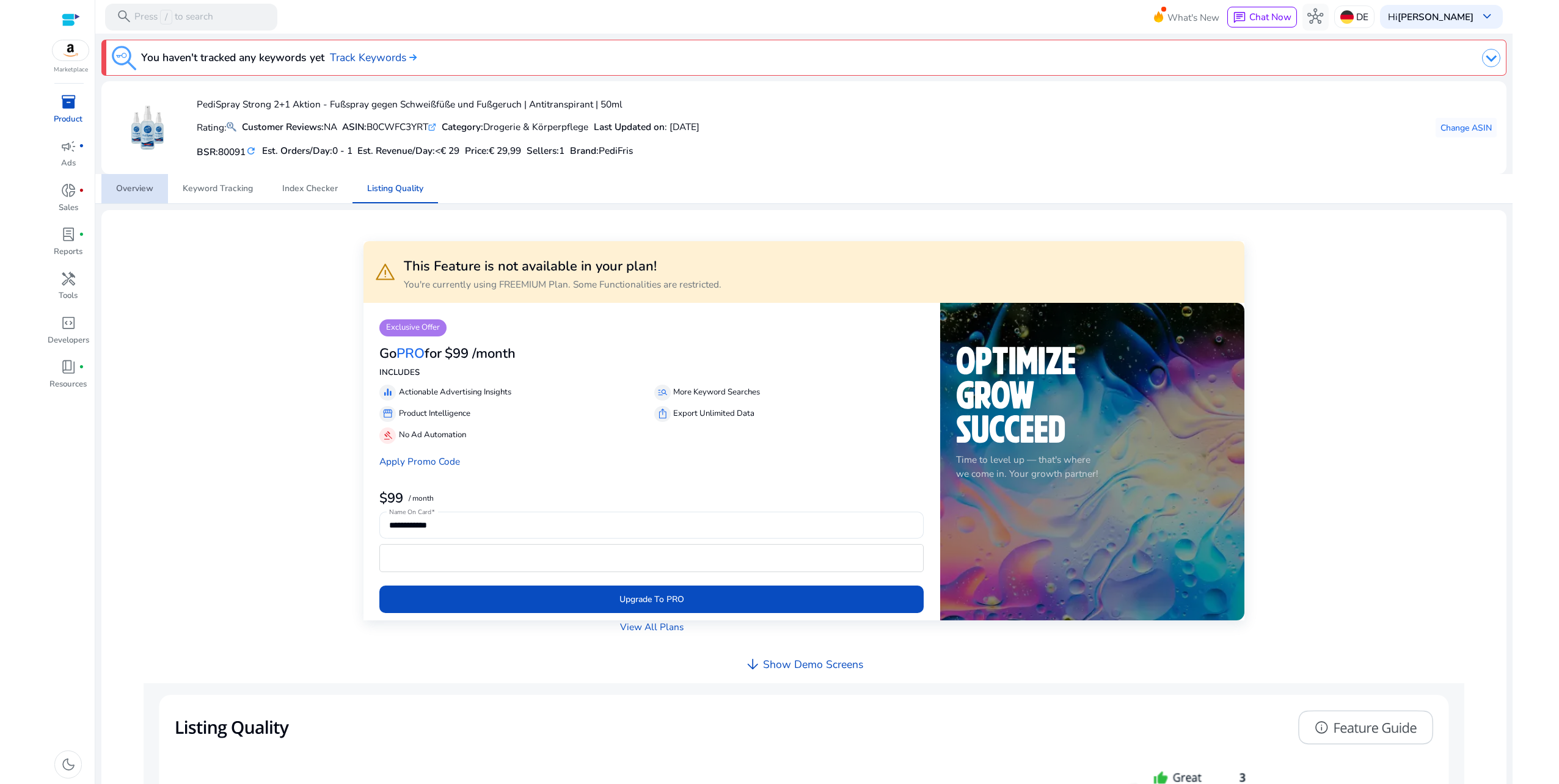
click at [136, 192] on span "Overview" at bounding box center [134, 189] width 37 height 8
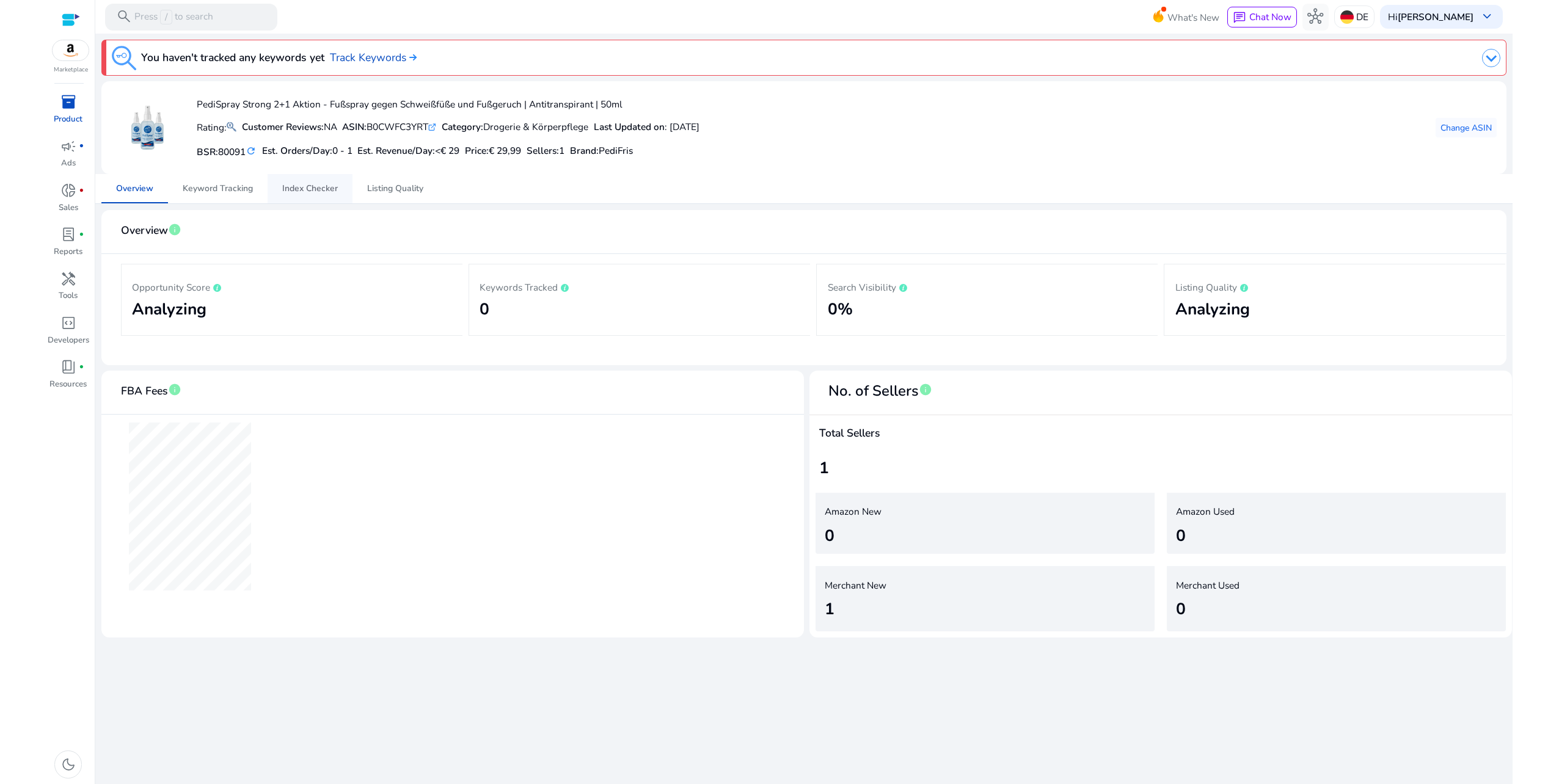
click at [325, 185] on span "Index Checker" at bounding box center [309, 189] width 55 height 8
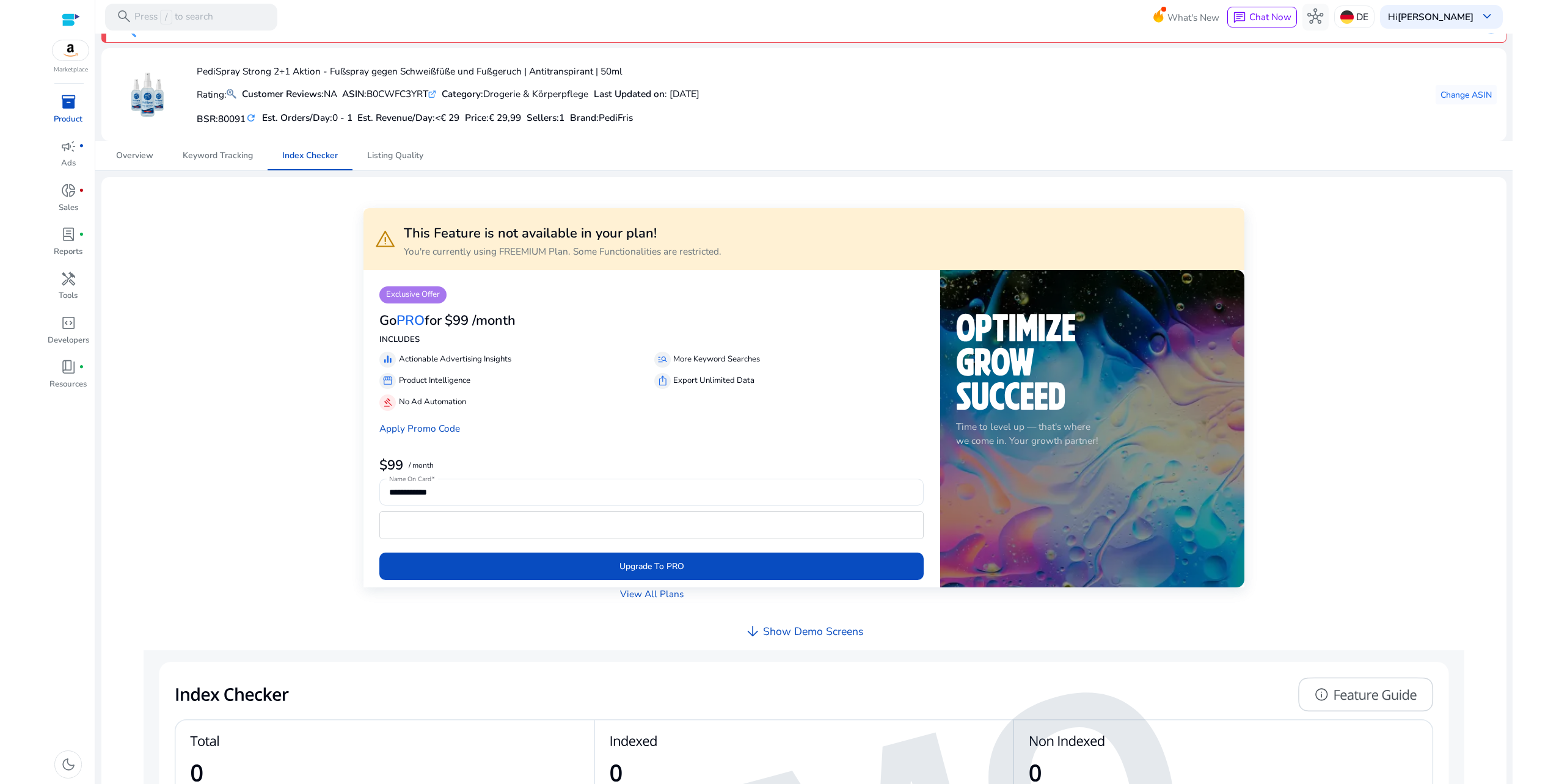
scroll to position [31, 0]
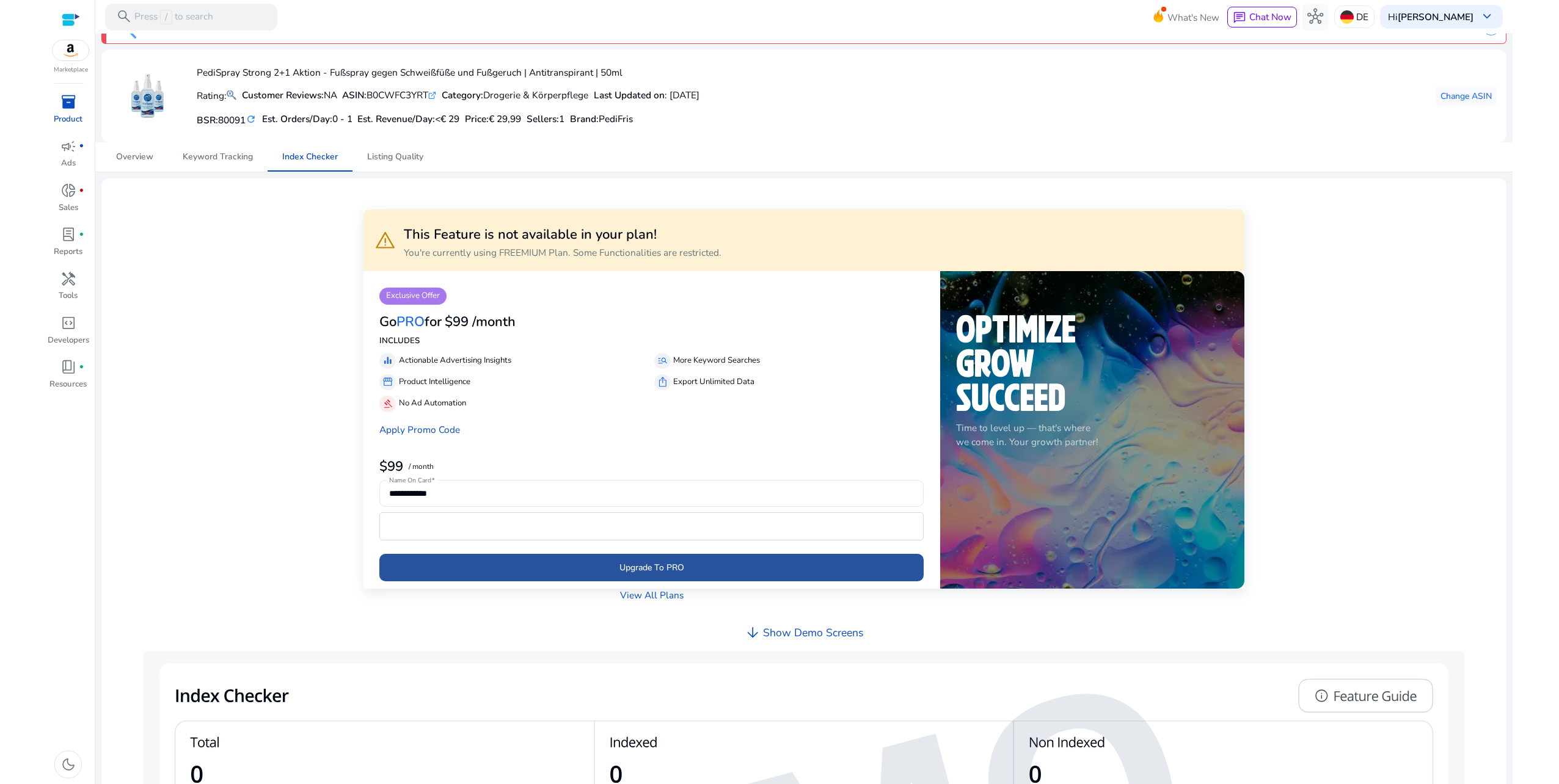
click at [678, 566] on span "Upgrade To PRO" at bounding box center [651, 567] width 65 height 13
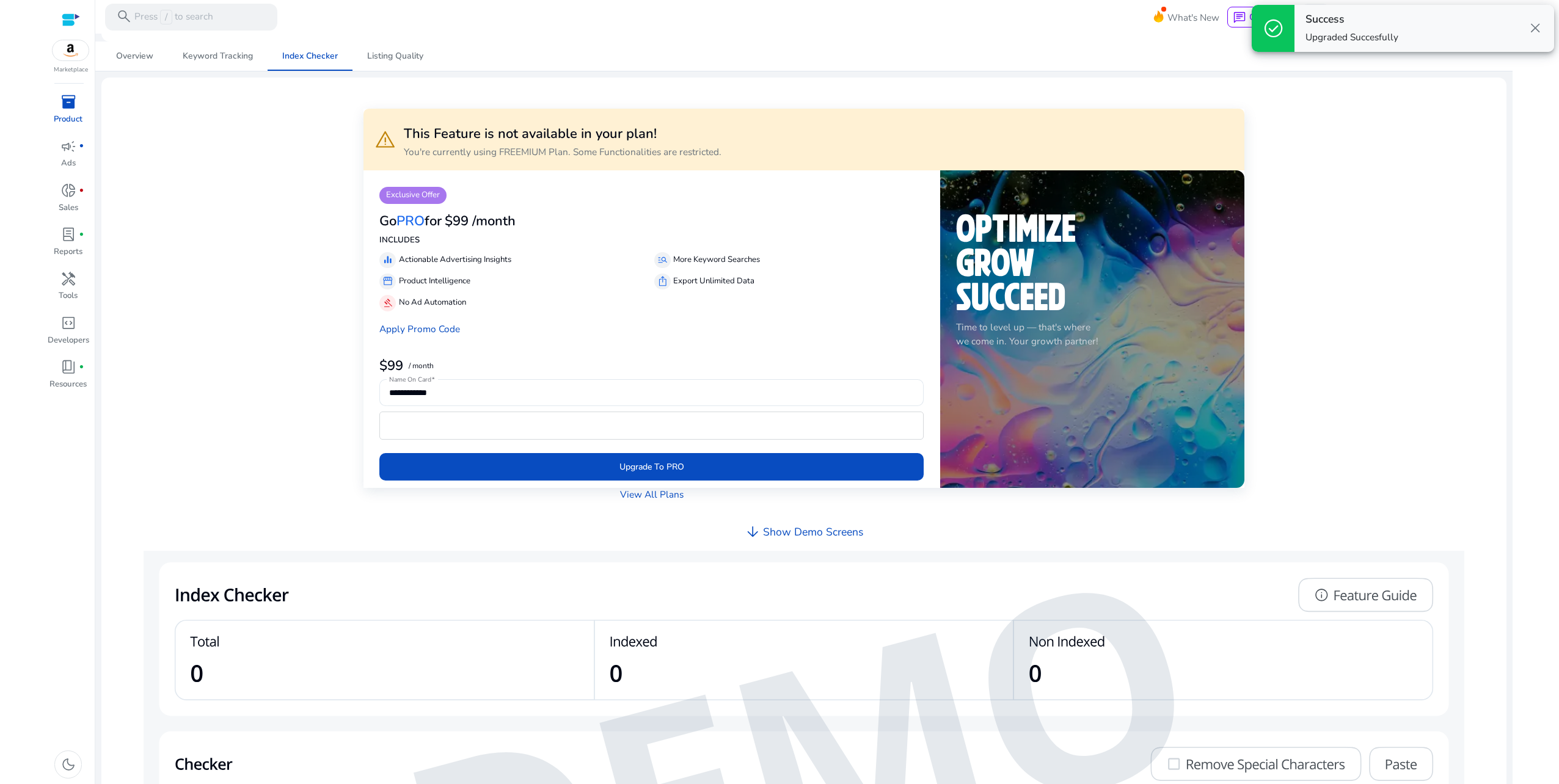
scroll to position [0, 0]
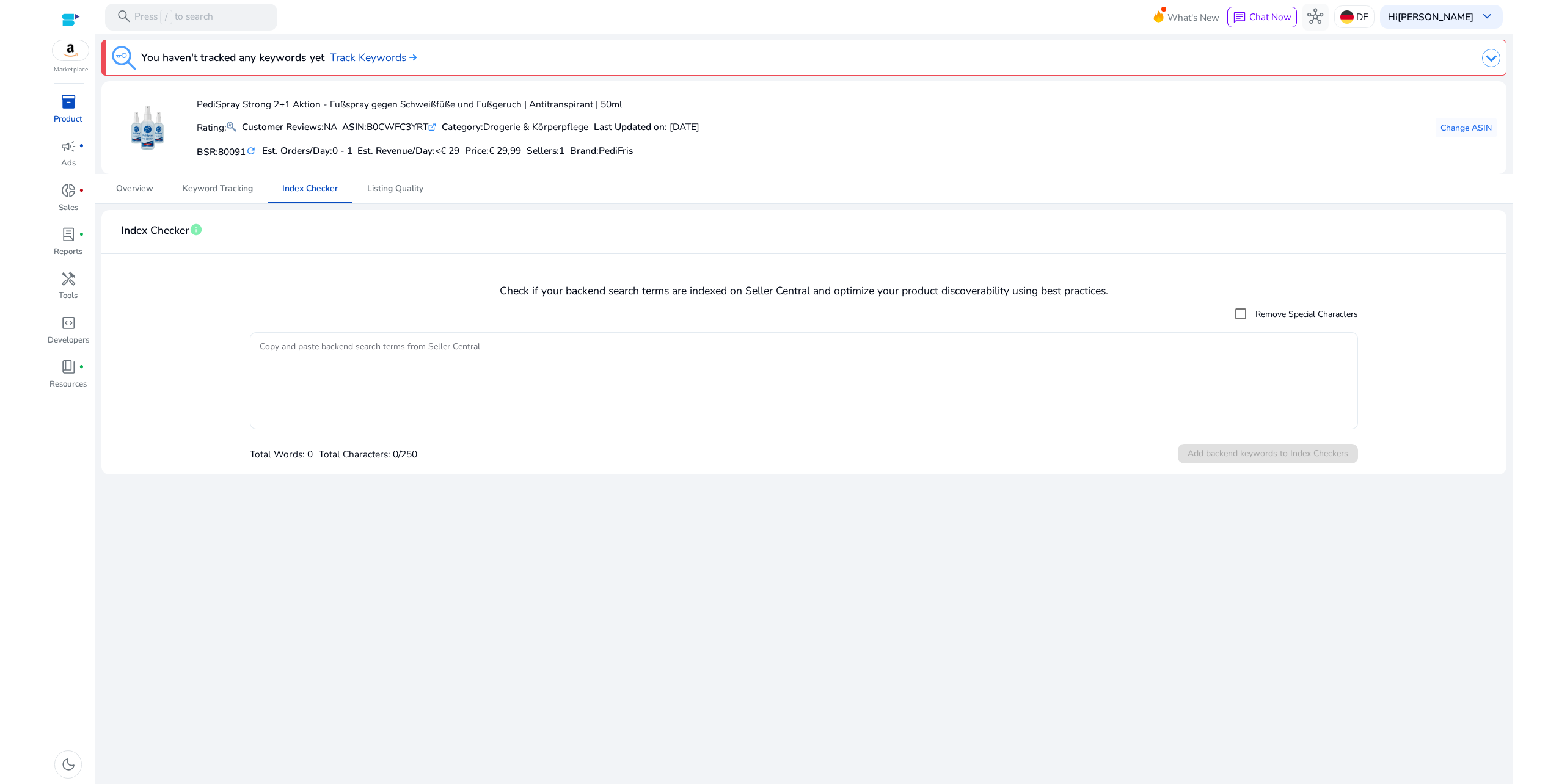
click at [555, 341] on textarea "Copy and paste backend search terms from Seller Central" at bounding box center [804, 380] width 1089 height 85
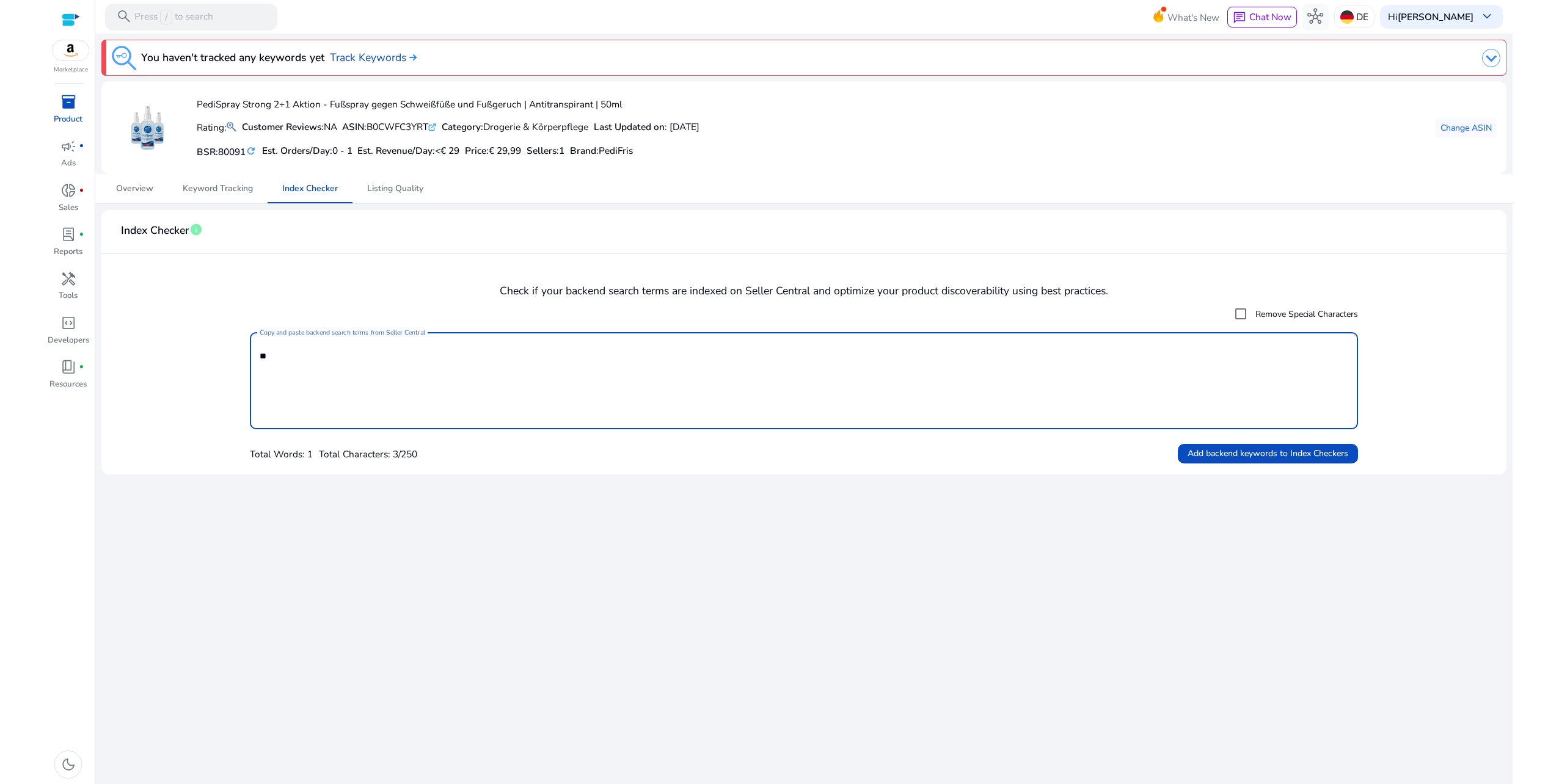
type textarea "*"
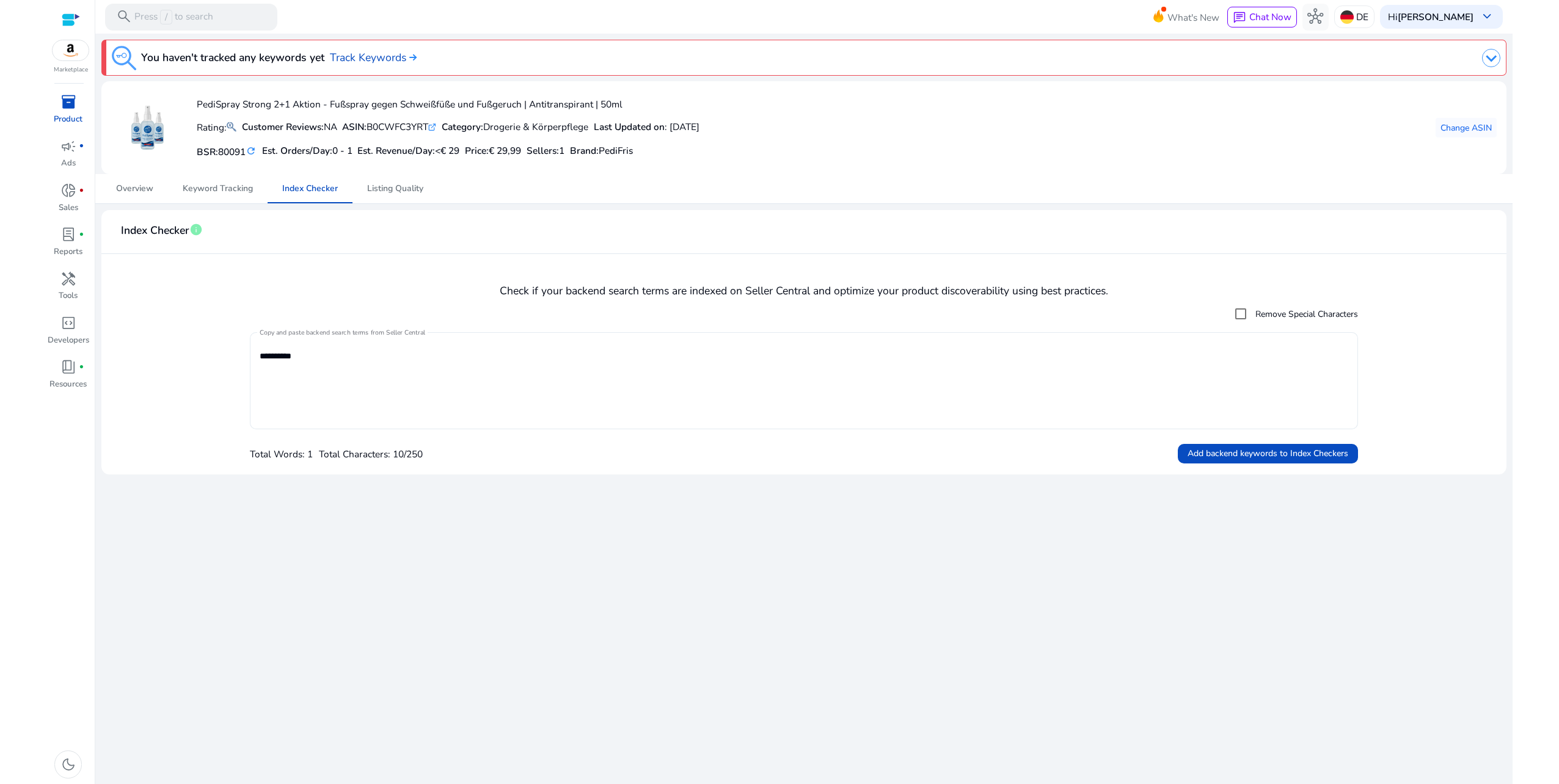
click at [291, 351] on textarea "*********" at bounding box center [804, 380] width 1089 height 85
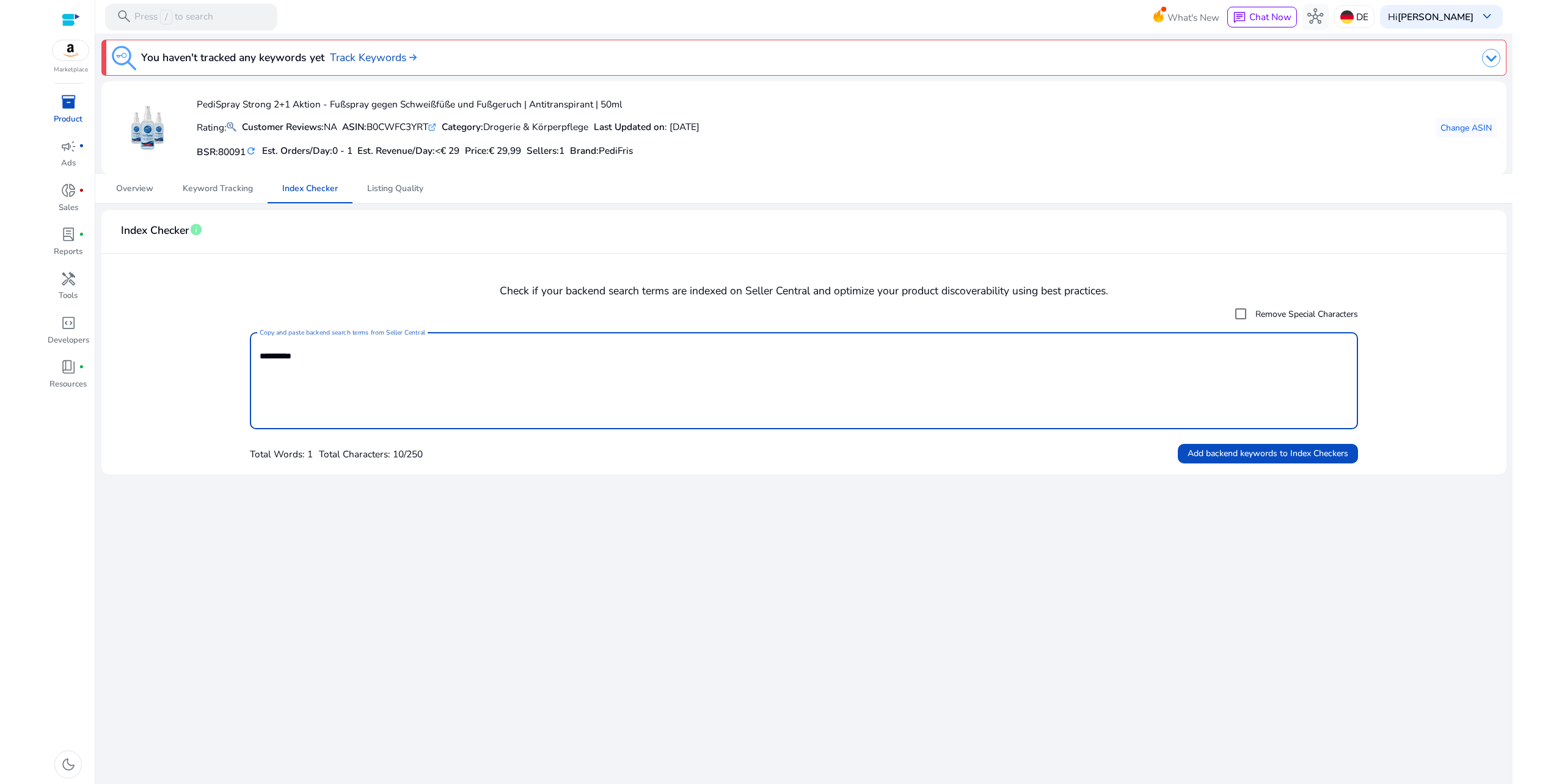
click at [291, 351] on textarea "*********" at bounding box center [804, 380] width 1089 height 85
click at [362, 358] on textarea "*********" at bounding box center [804, 380] width 1089 height 85
paste textarea "**********"
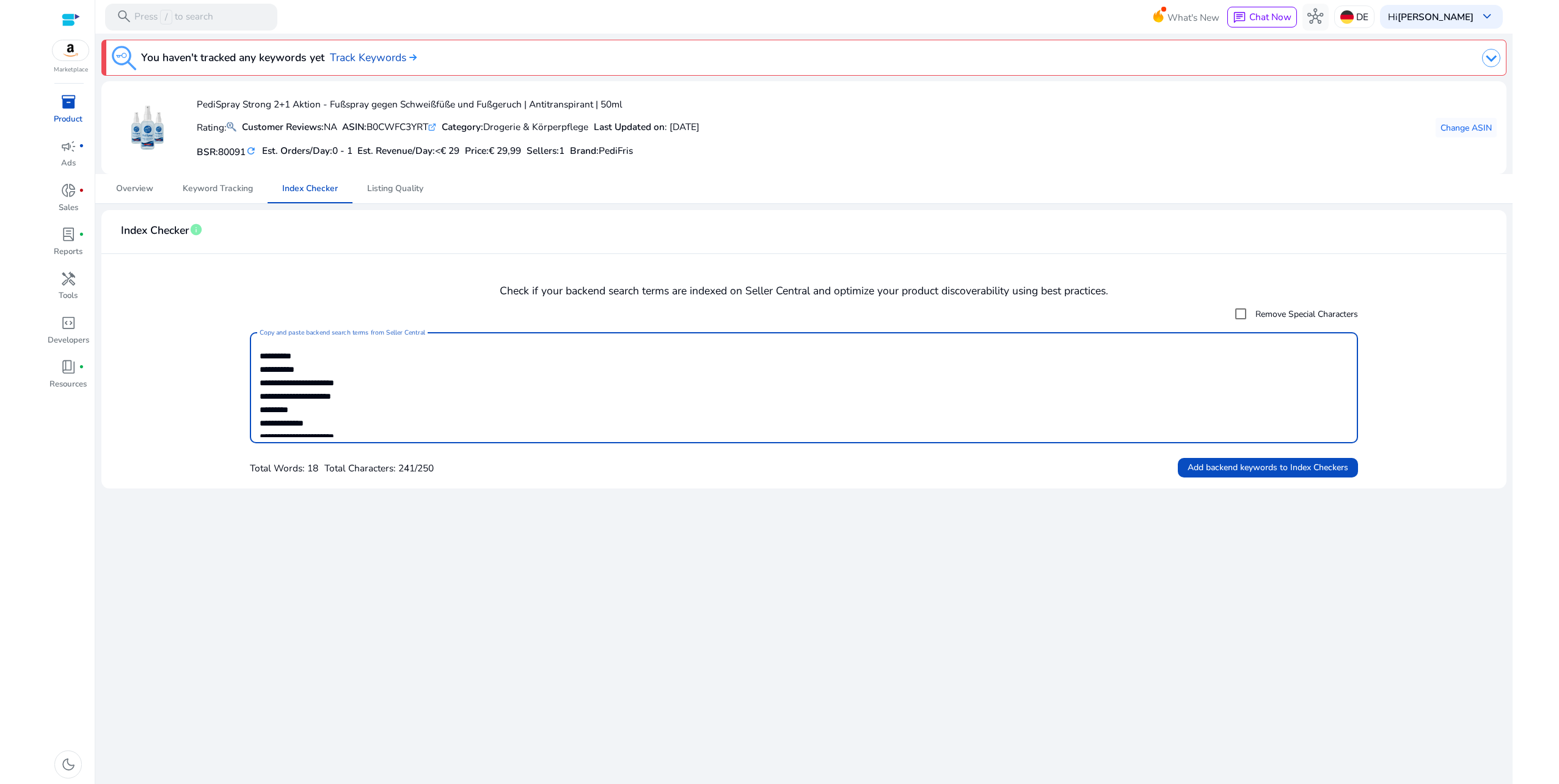
scroll to position [85, 0]
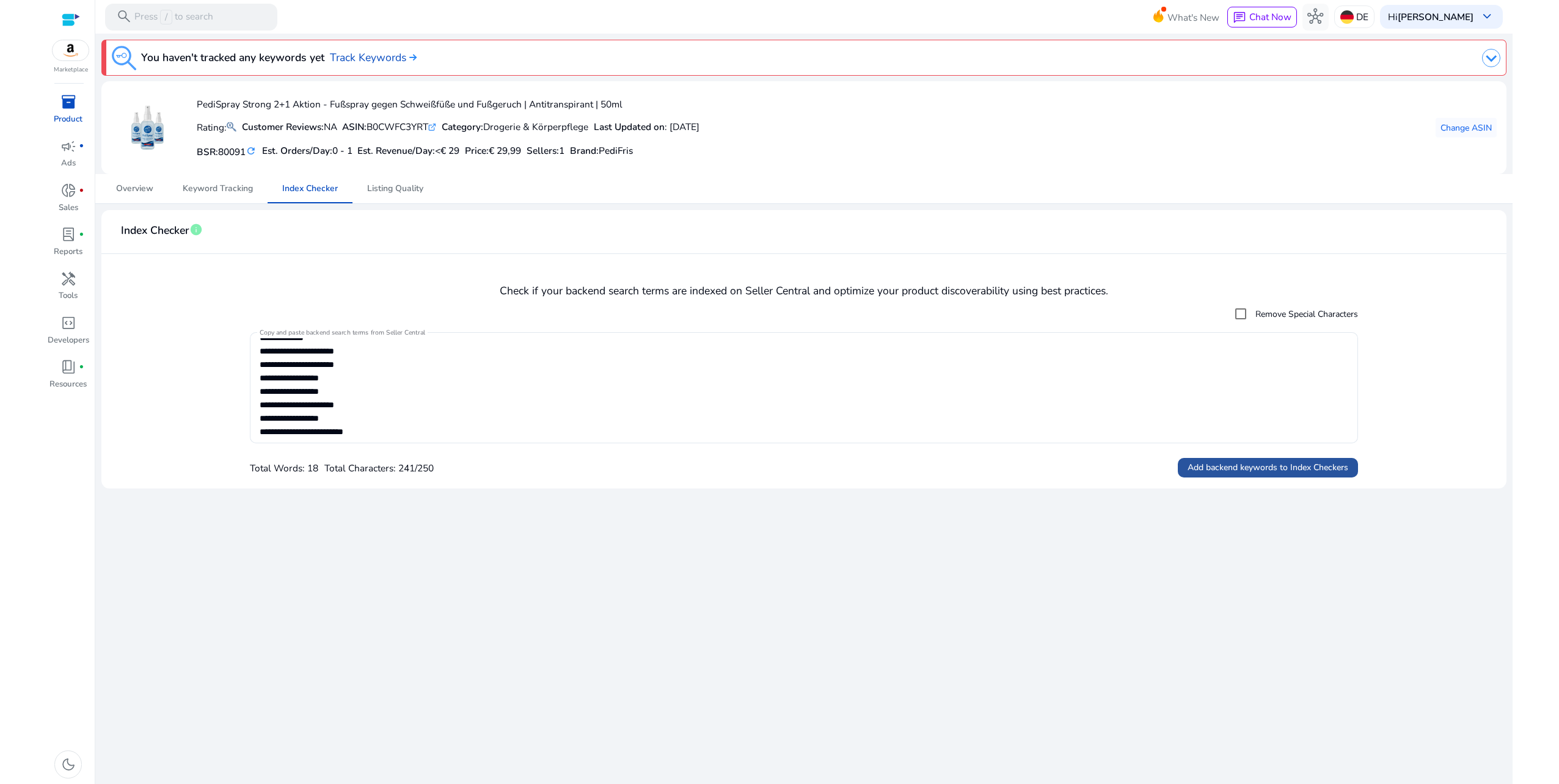
click at [1232, 464] on span "Add backend keywords to Index Checkers" at bounding box center [1268, 467] width 161 height 13
type textarea "**********"
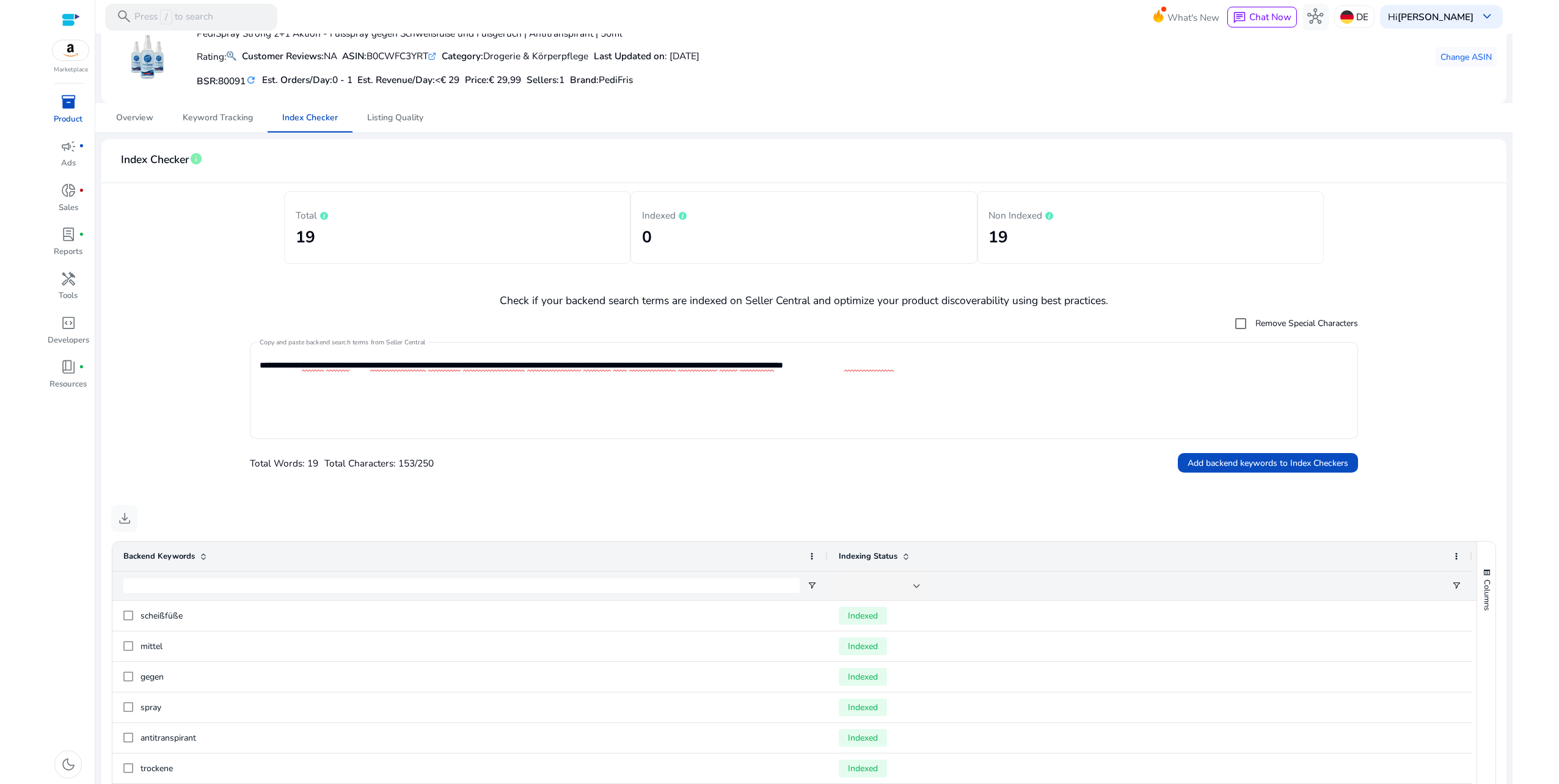
scroll to position [36, 0]
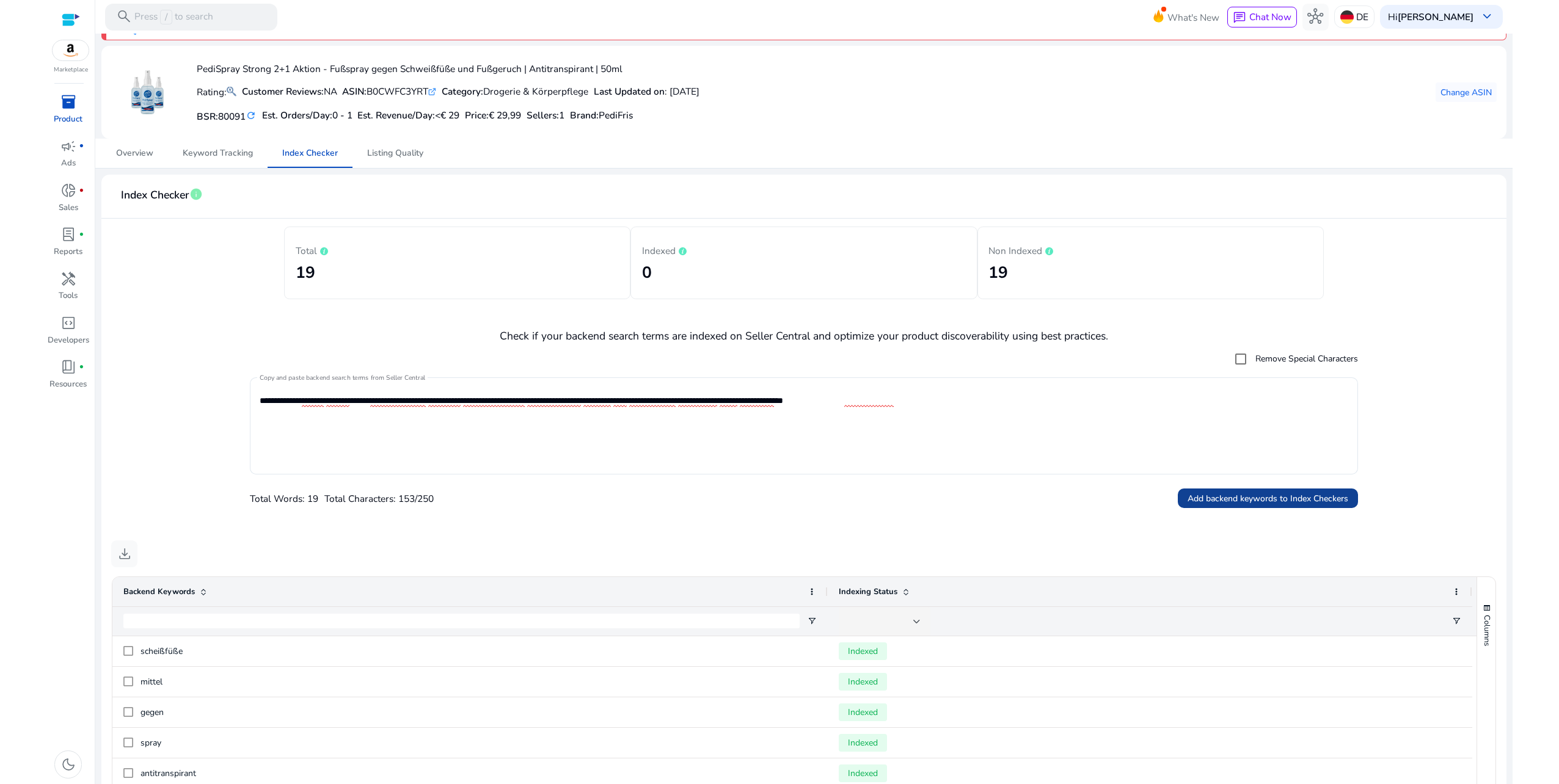
click at [1285, 495] on span "Add backend keywords to Index Checkers" at bounding box center [1268, 499] width 161 height 13
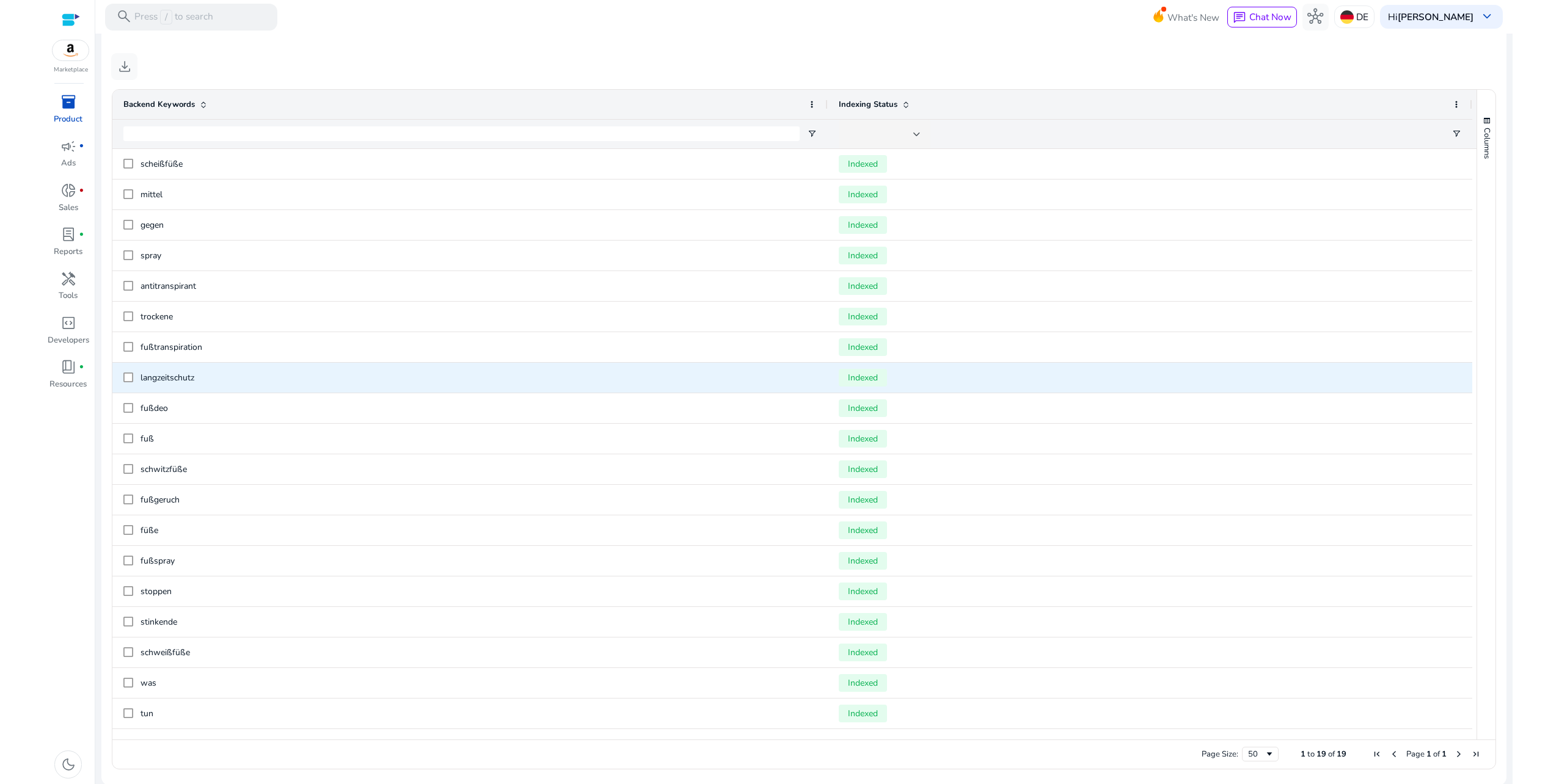
scroll to position [524, 0]
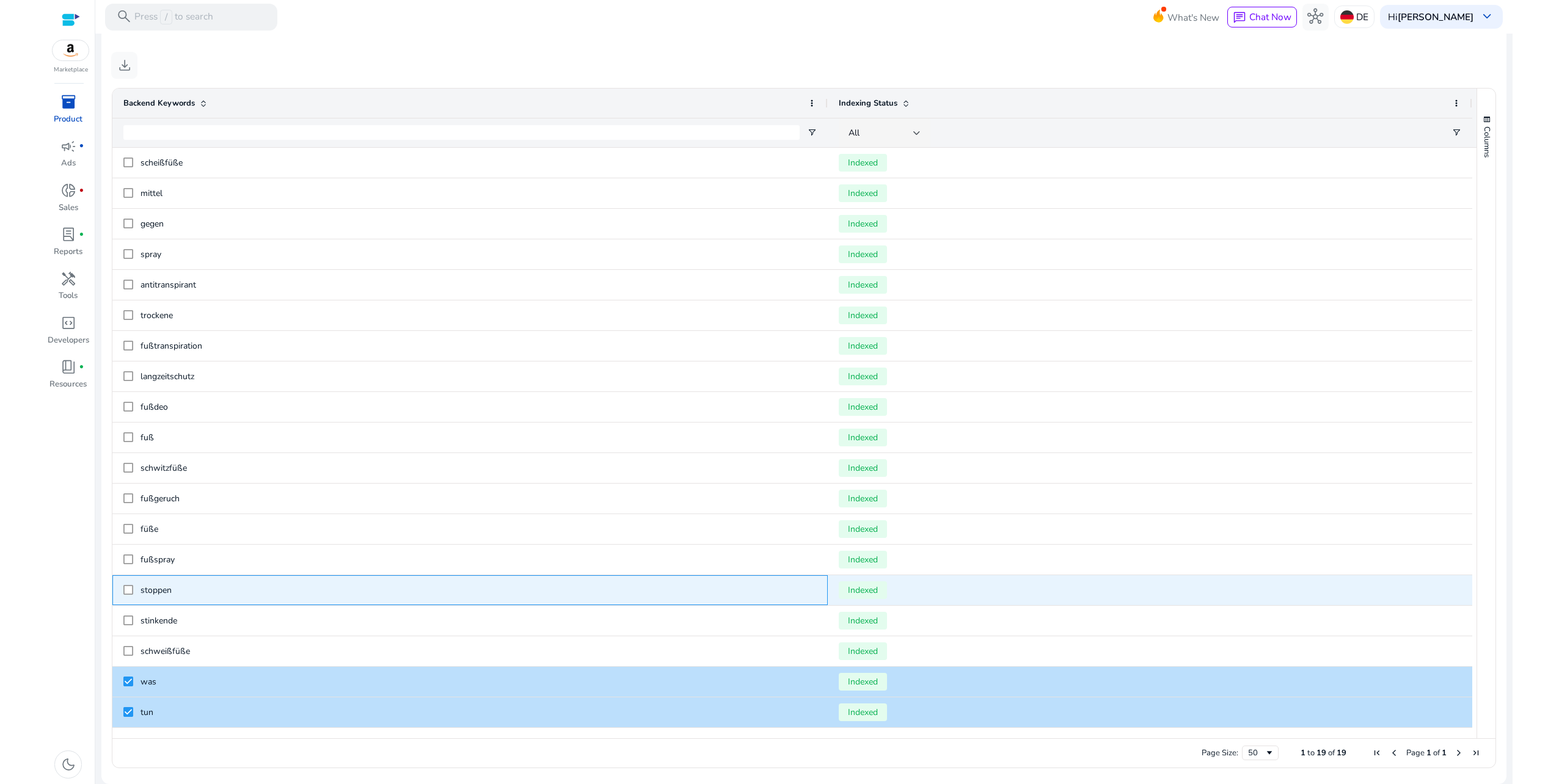
click at [126, 578] on div at bounding box center [128, 590] width 10 height 25
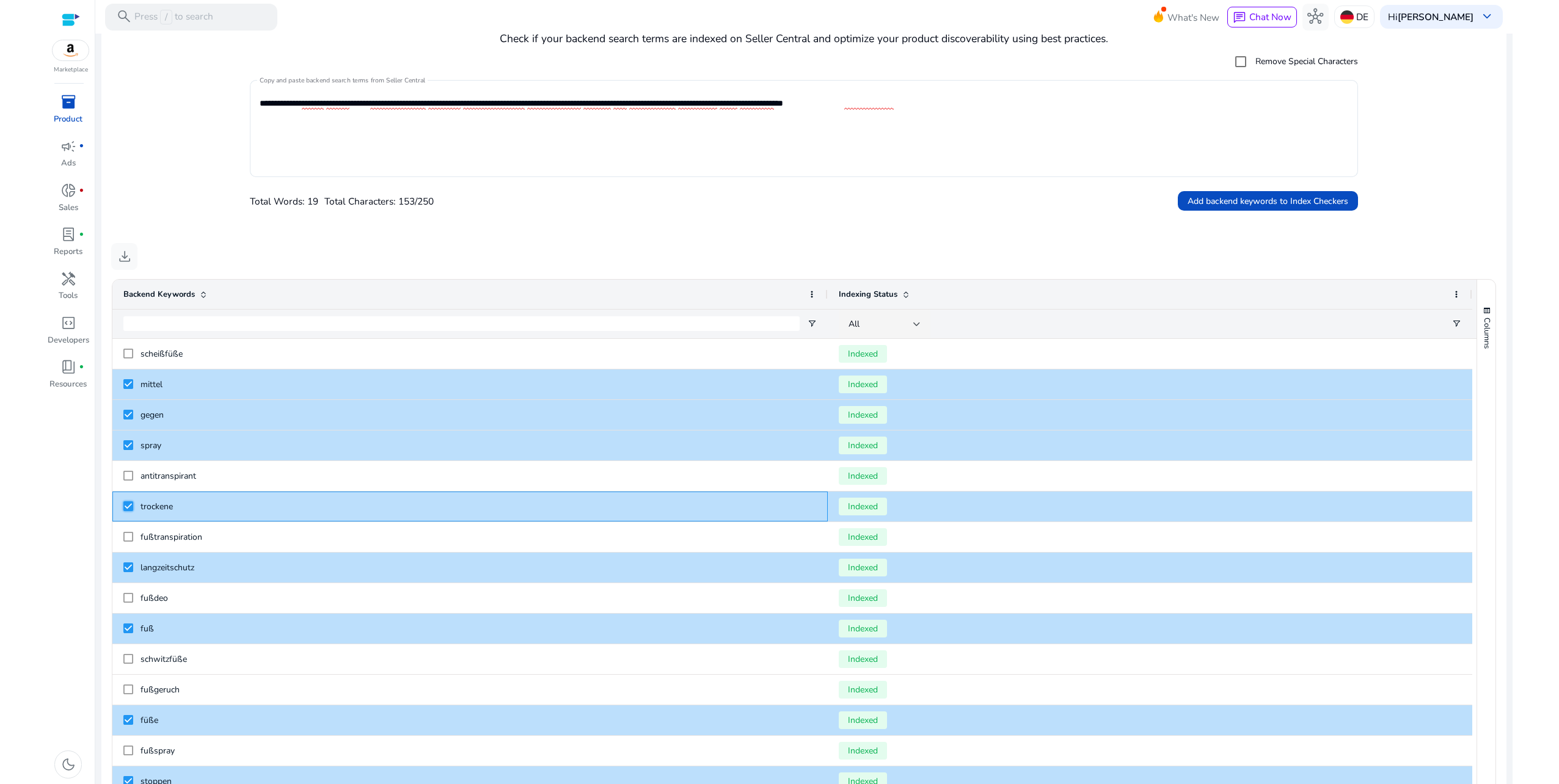
scroll to position [219, 0]
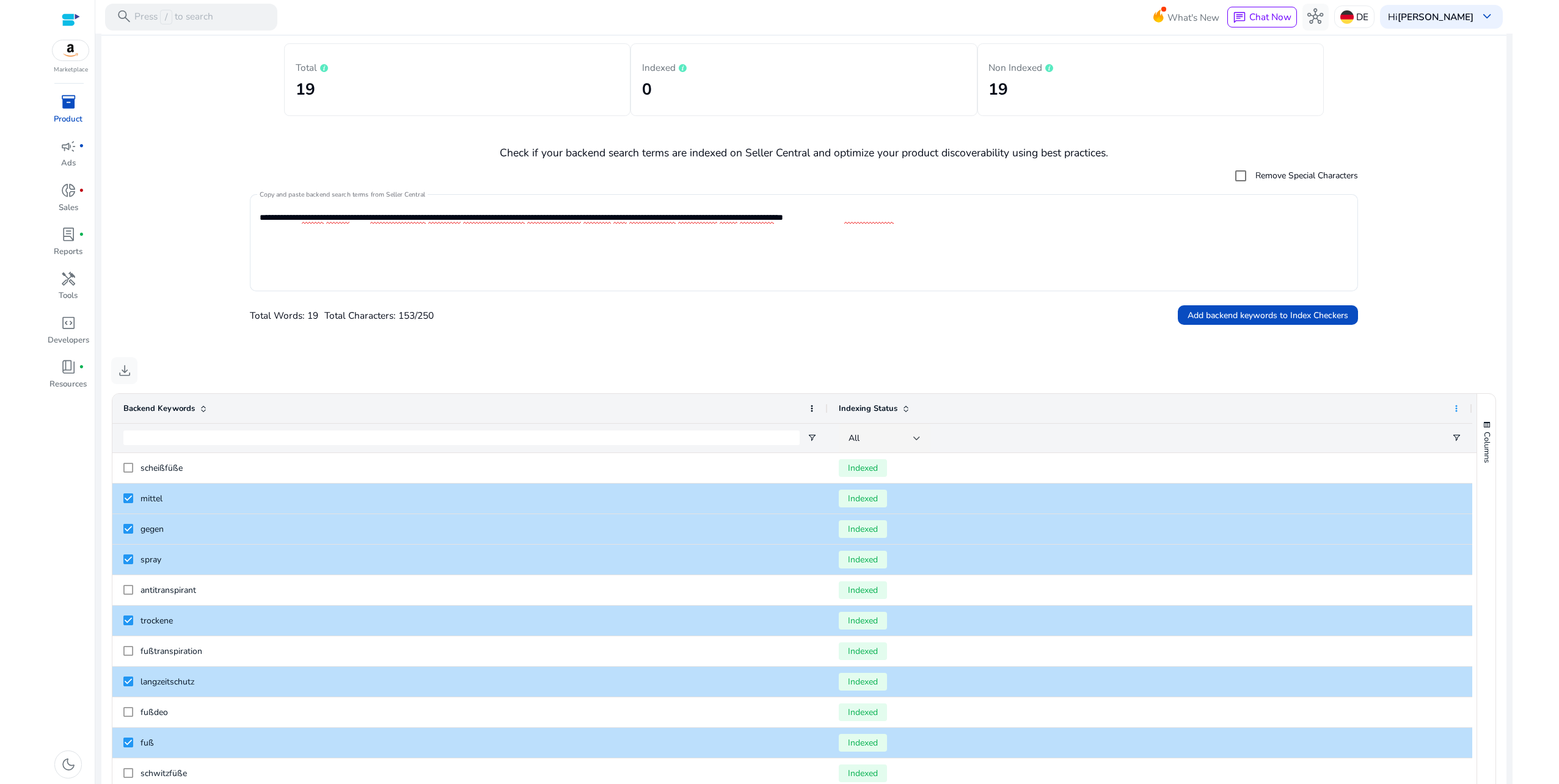
click at [1458, 408] on span at bounding box center [1456, 408] width 10 height 10
click at [1451, 406] on span at bounding box center [1456, 408] width 10 height 10
click at [941, 315] on div "Total Words: 19 Total Characters: 153/250 Add backend keywords to Index Checkers" at bounding box center [804, 315] width 1109 height 22
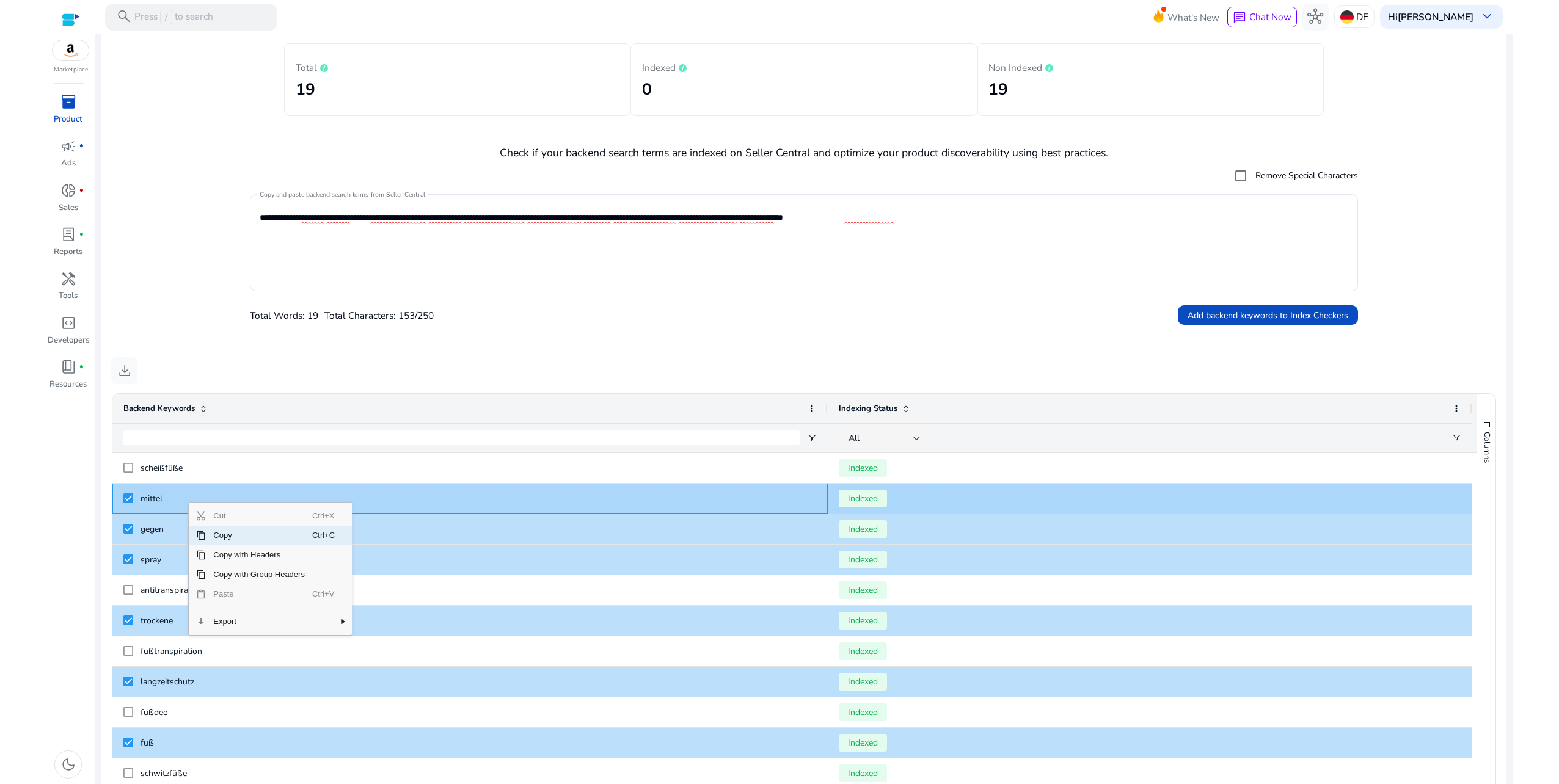
click at [169, 498] on span "mittel" at bounding box center [479, 499] width 677 height 25
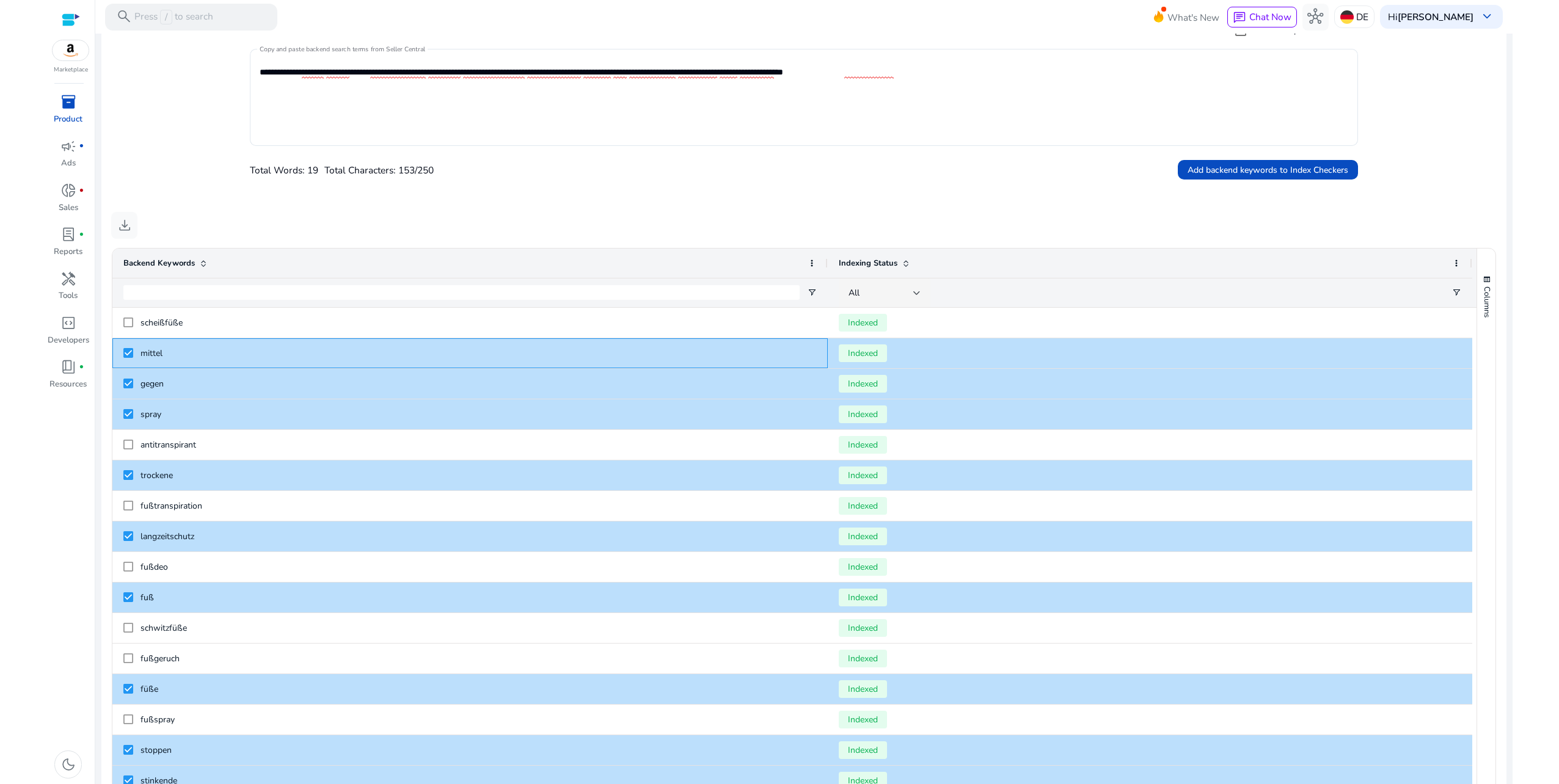
scroll to position [524, 0]
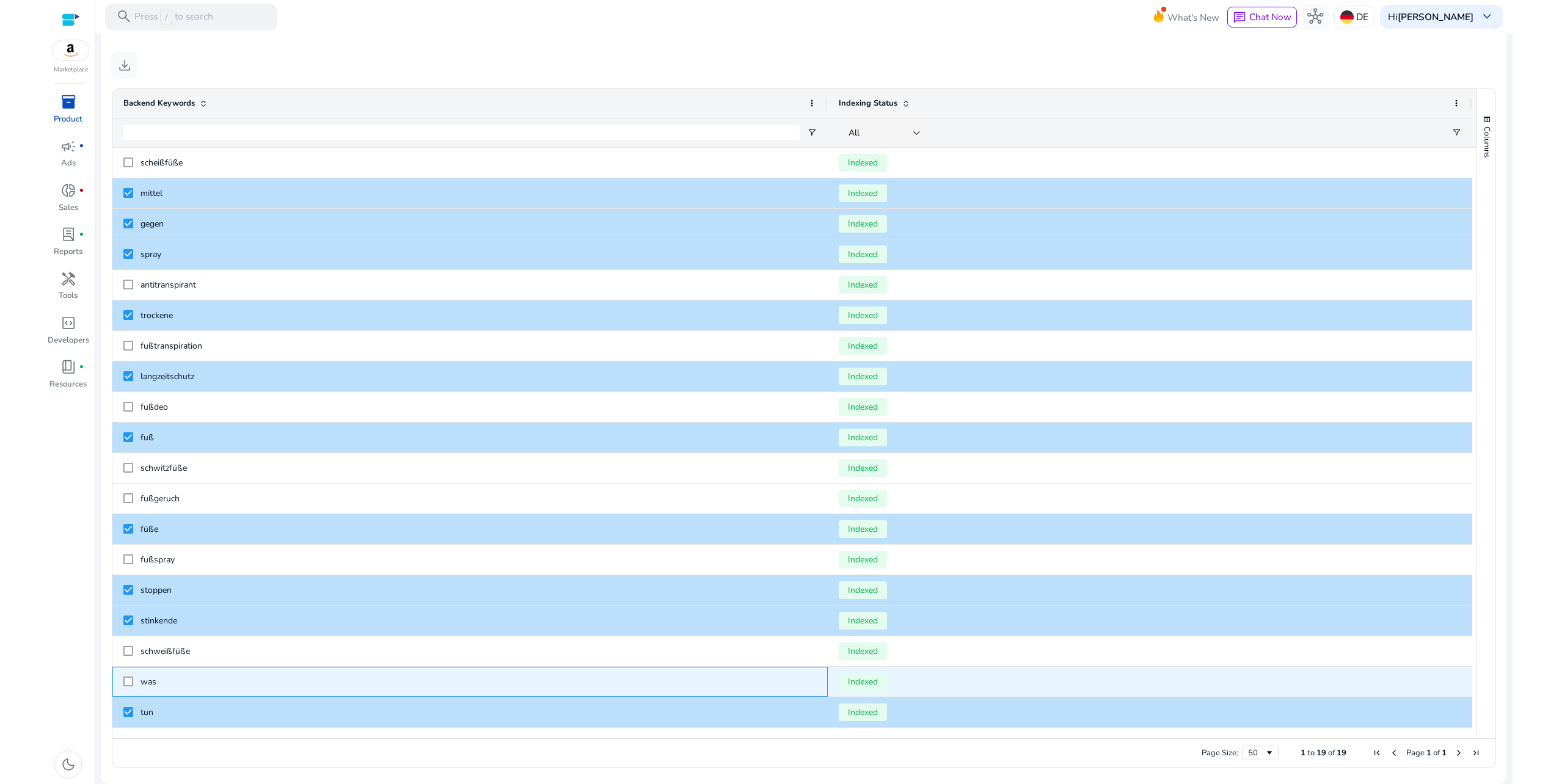
click at [122, 683] on div "was" at bounding box center [470, 681] width 715 height 30
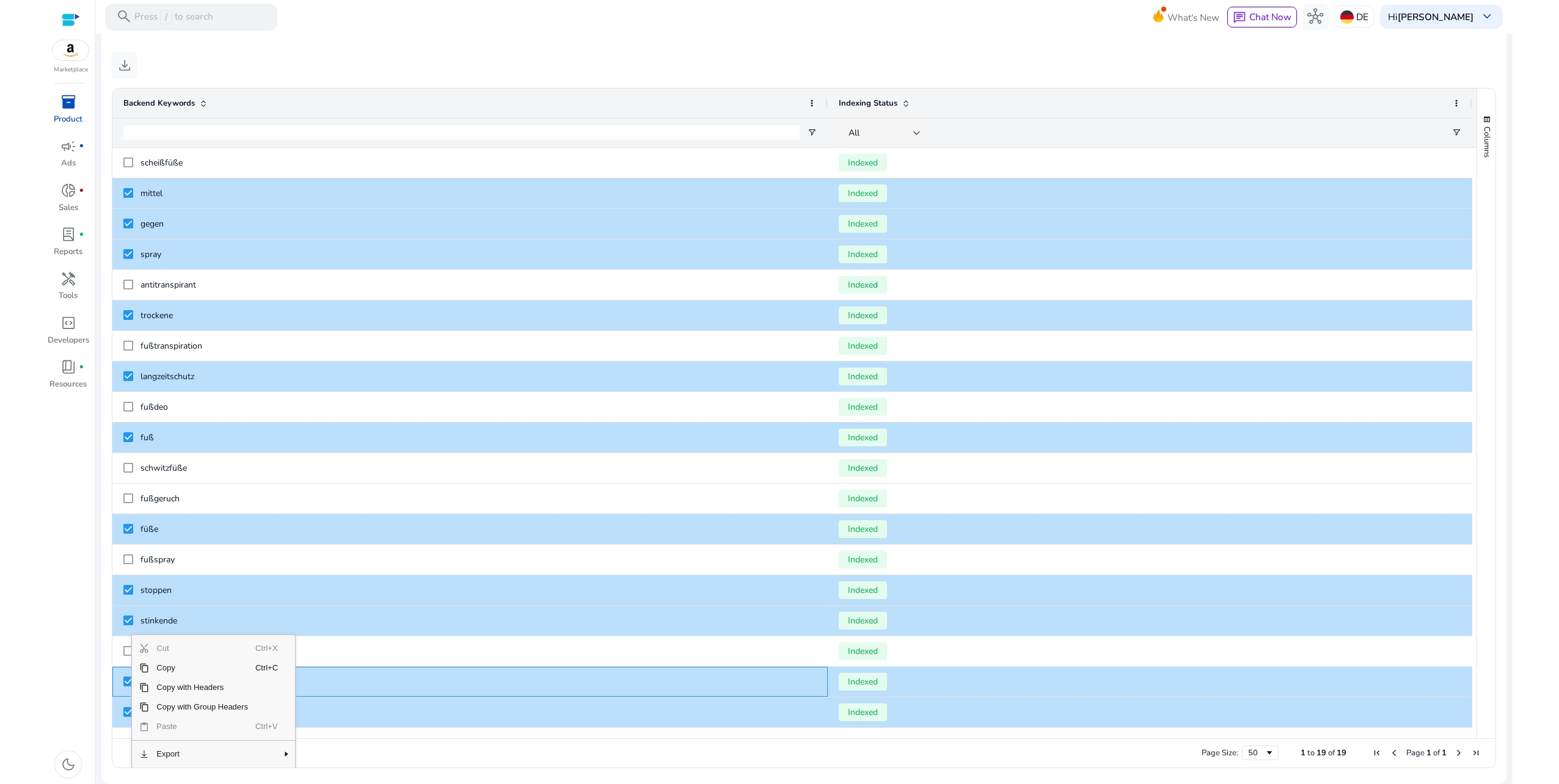
click at [173, 647] on span "Cut" at bounding box center [202, 648] width 106 height 20
click at [493, 35] on mat-sidenav-content "search Press / to search What's New chat Chat Now hub DE Hi manuel hoven keyboa…" at bounding box center [804, 392] width 1418 height 784
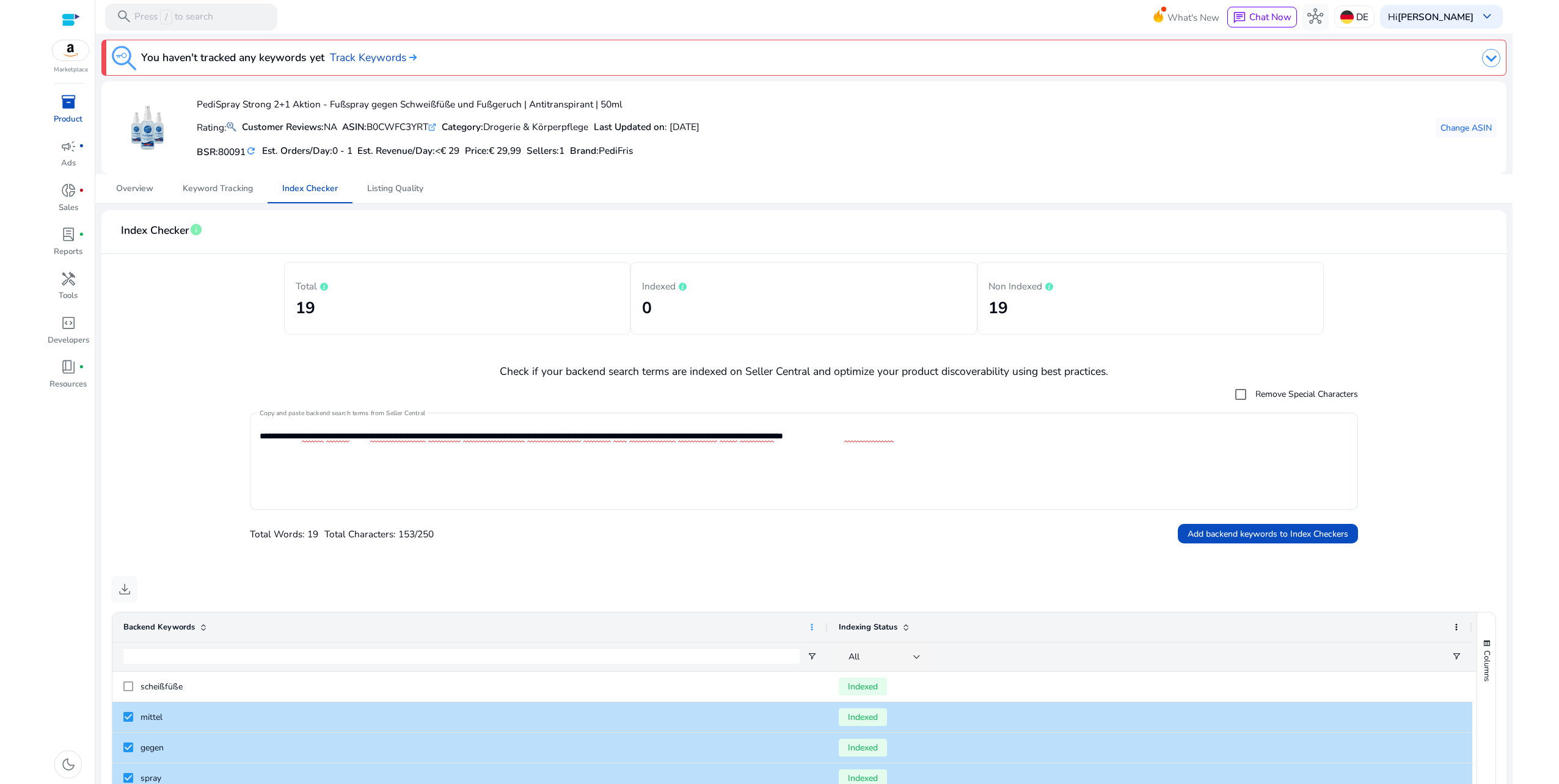
scroll to position [524, 0]
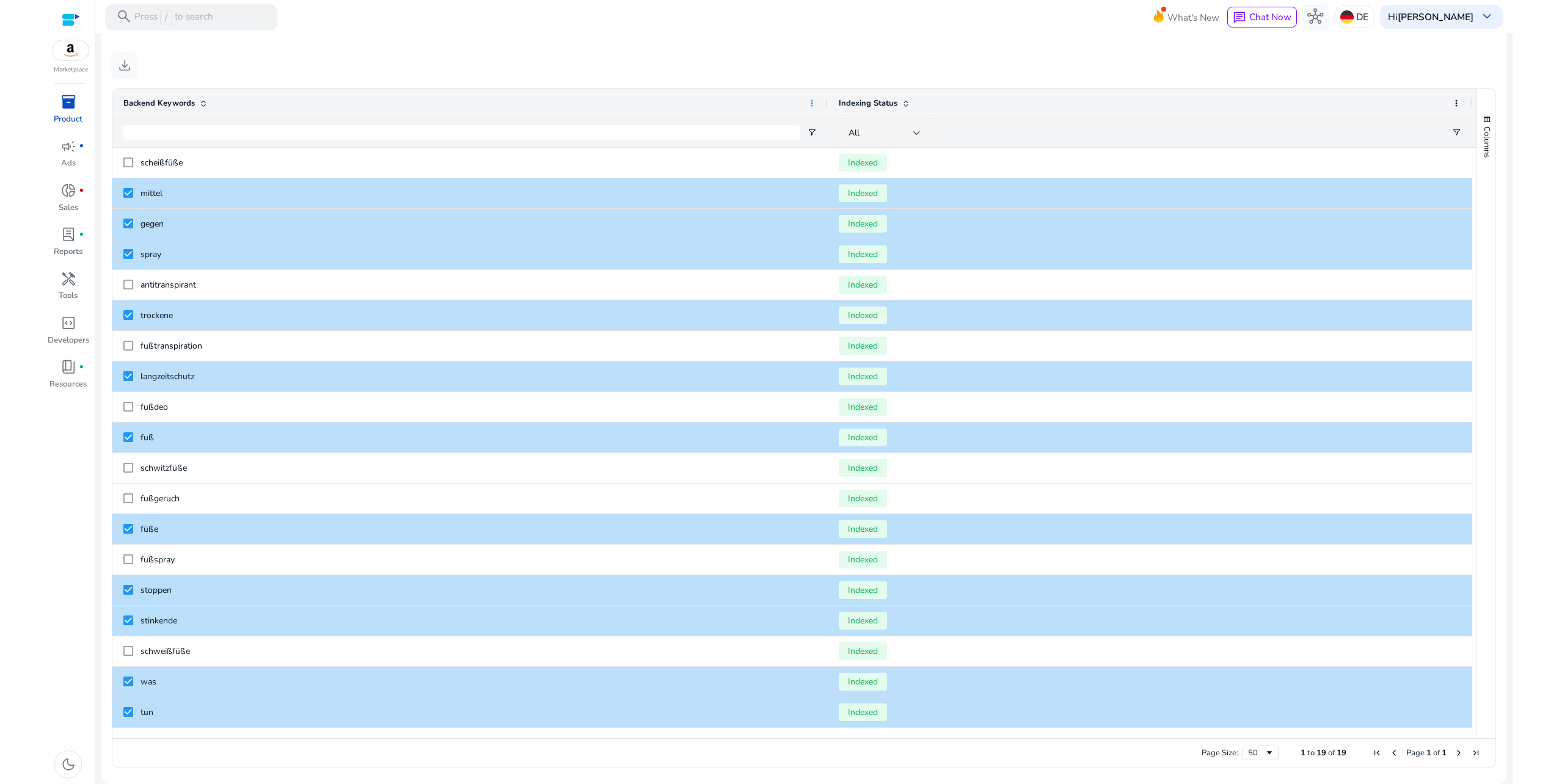
click at [813, 101] on span at bounding box center [812, 104] width 10 height 10
click at [871, 269] on span "Reset Columns" at bounding box center [868, 266] width 92 height 20
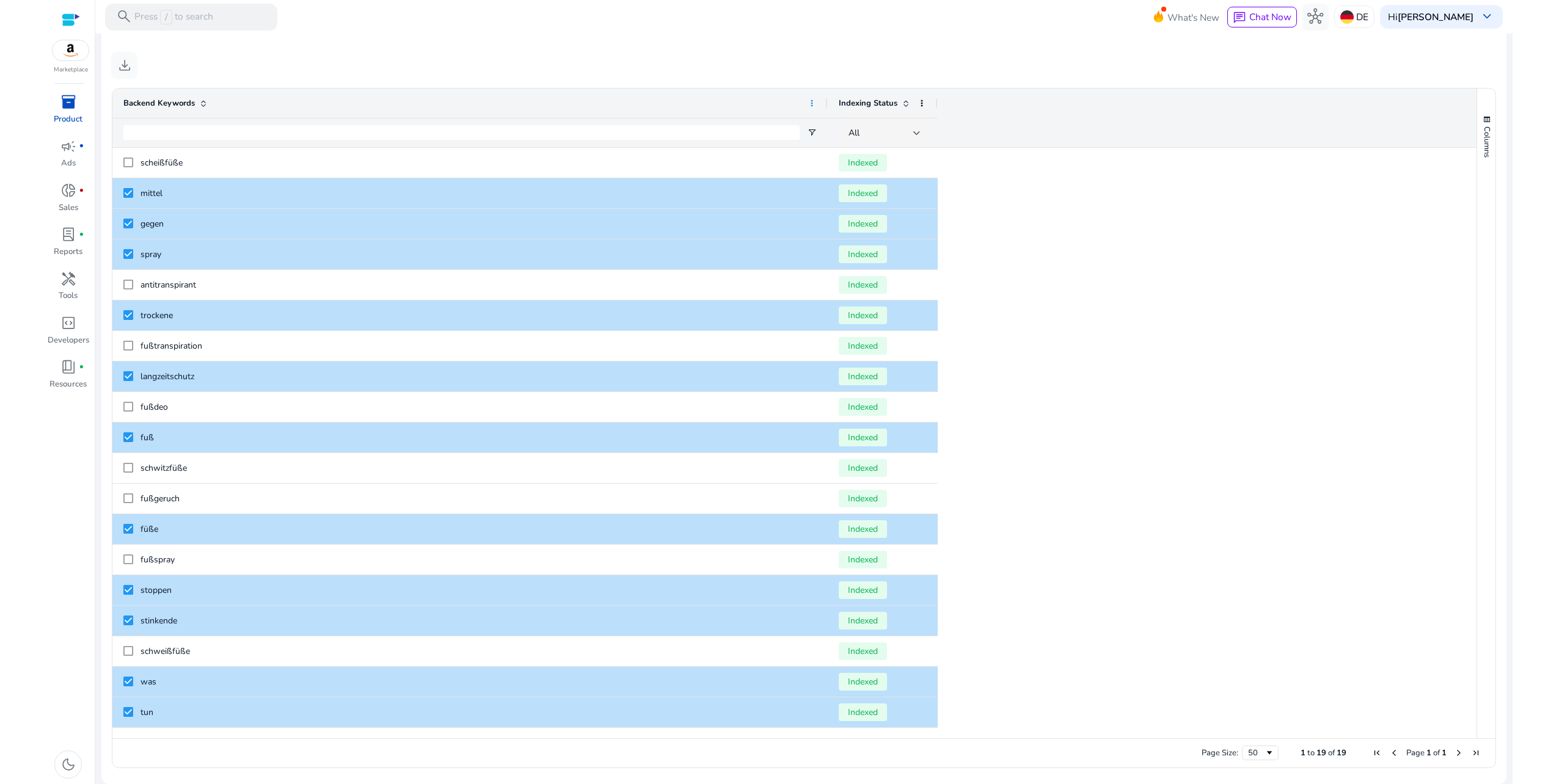
click at [812, 105] on span at bounding box center [812, 104] width 10 height 10
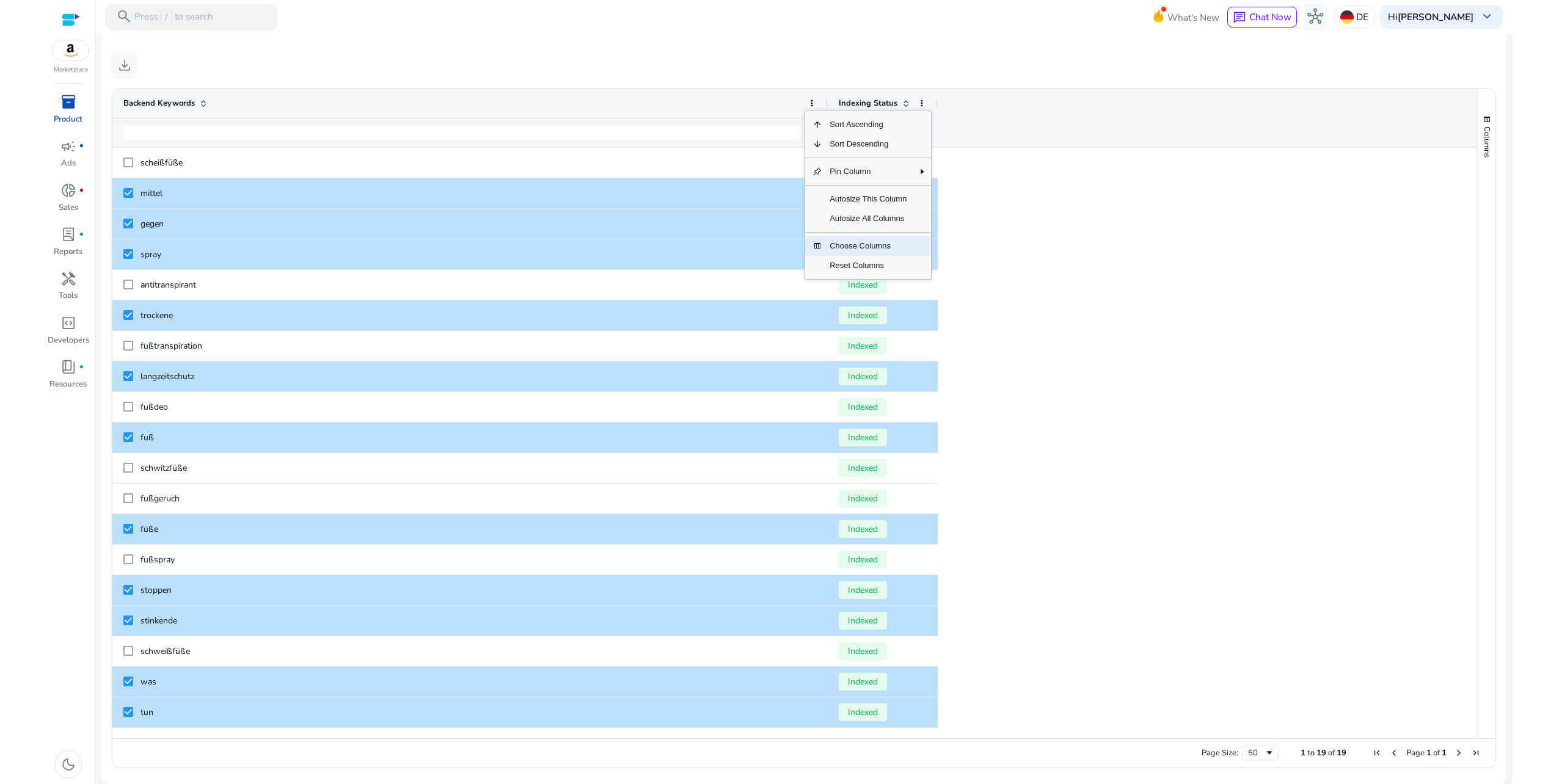
click at [872, 238] on span "Choose Columns" at bounding box center [868, 246] width 92 height 20
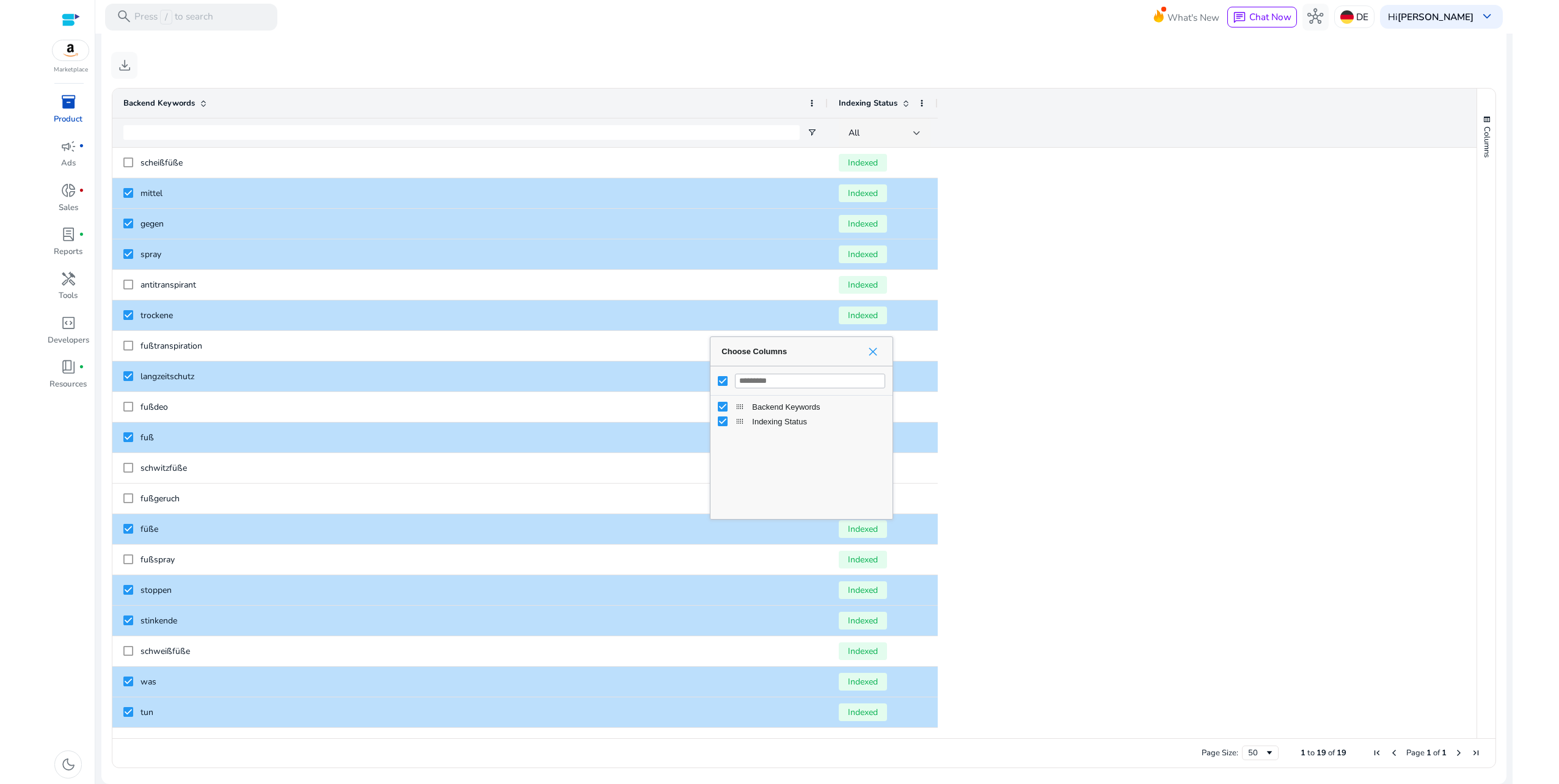
click at [868, 355] on div "Choose Columns" at bounding box center [871, 352] width 21 height 10
click at [877, 350] on span "Choose Columns" at bounding box center [873, 352] width 10 height 10
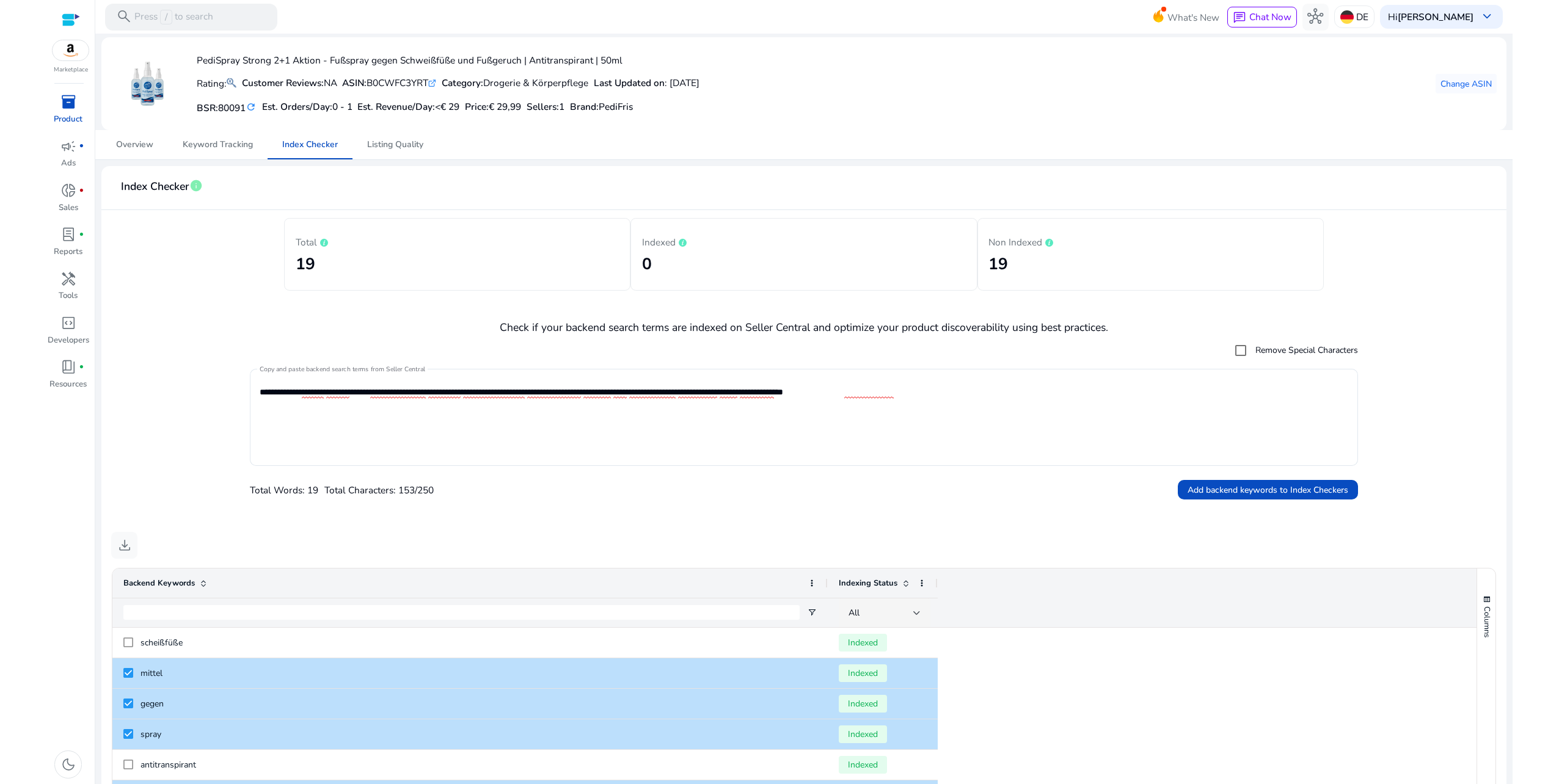
scroll to position [0, 0]
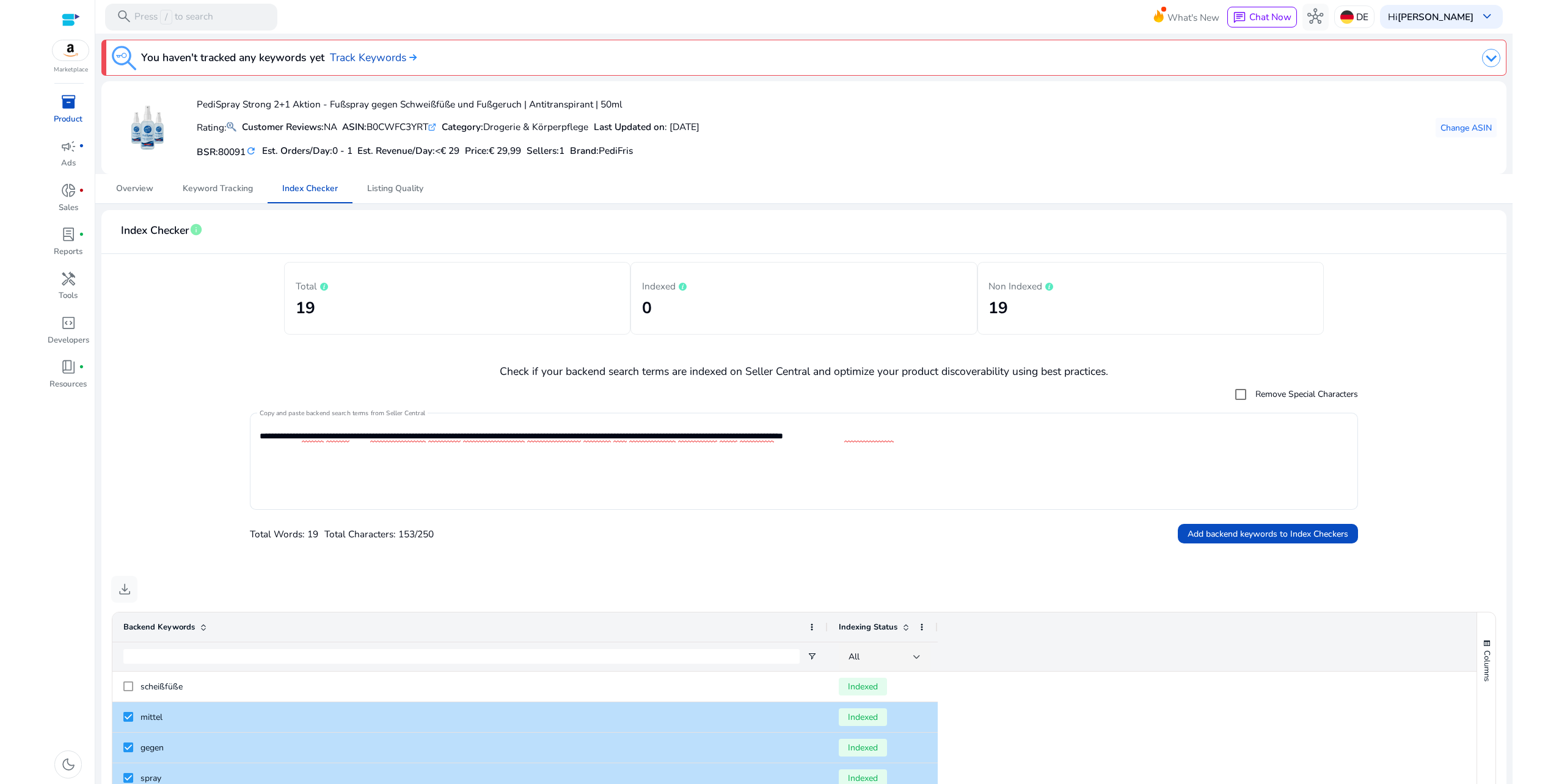
click at [501, 273] on div "Total 19" at bounding box center [458, 298] width 324 height 50
click at [220, 189] on span "Keyword Tracking" at bounding box center [218, 189] width 70 height 8
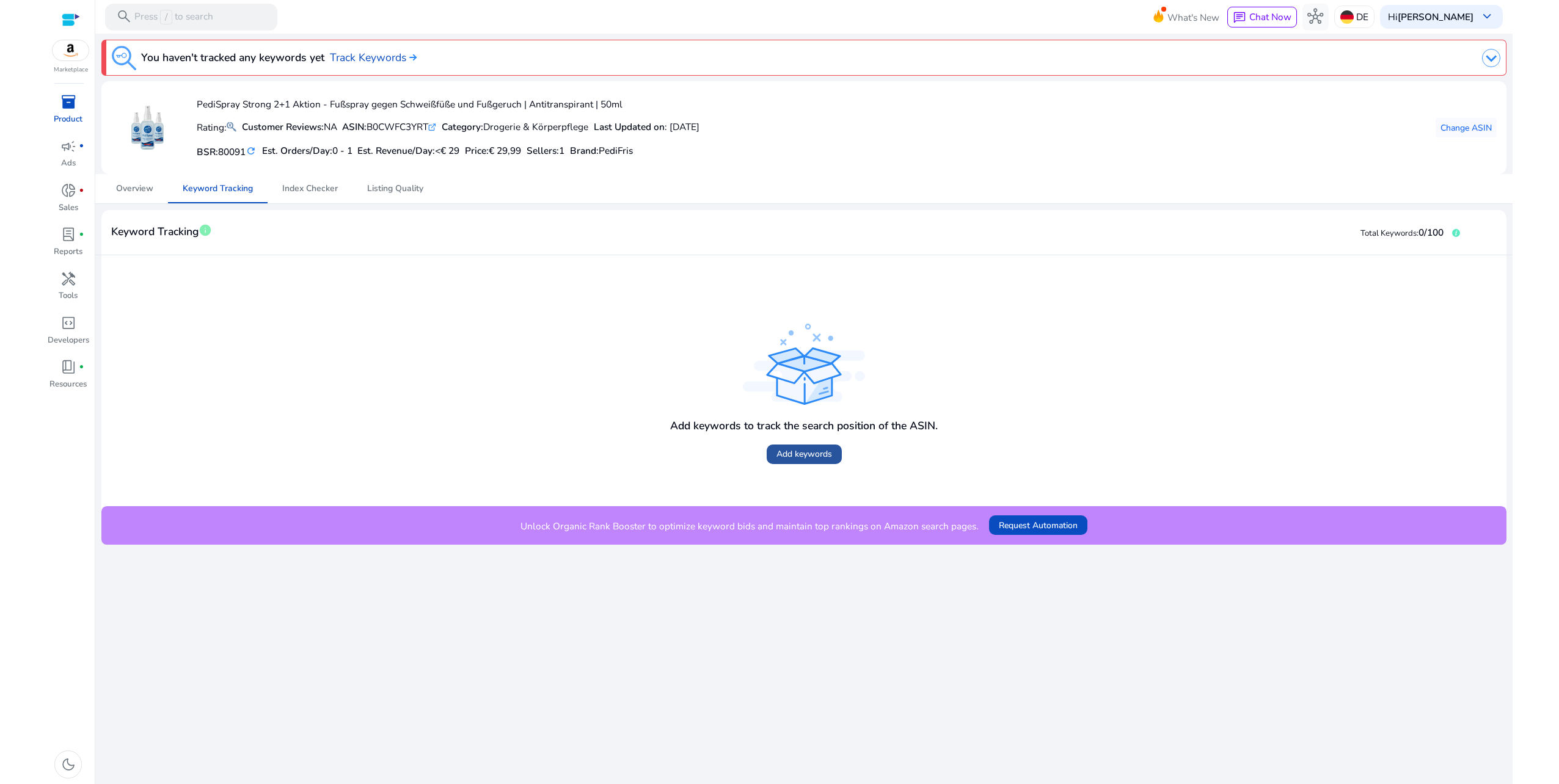
click at [815, 457] on span "Add keywords" at bounding box center [804, 454] width 55 height 13
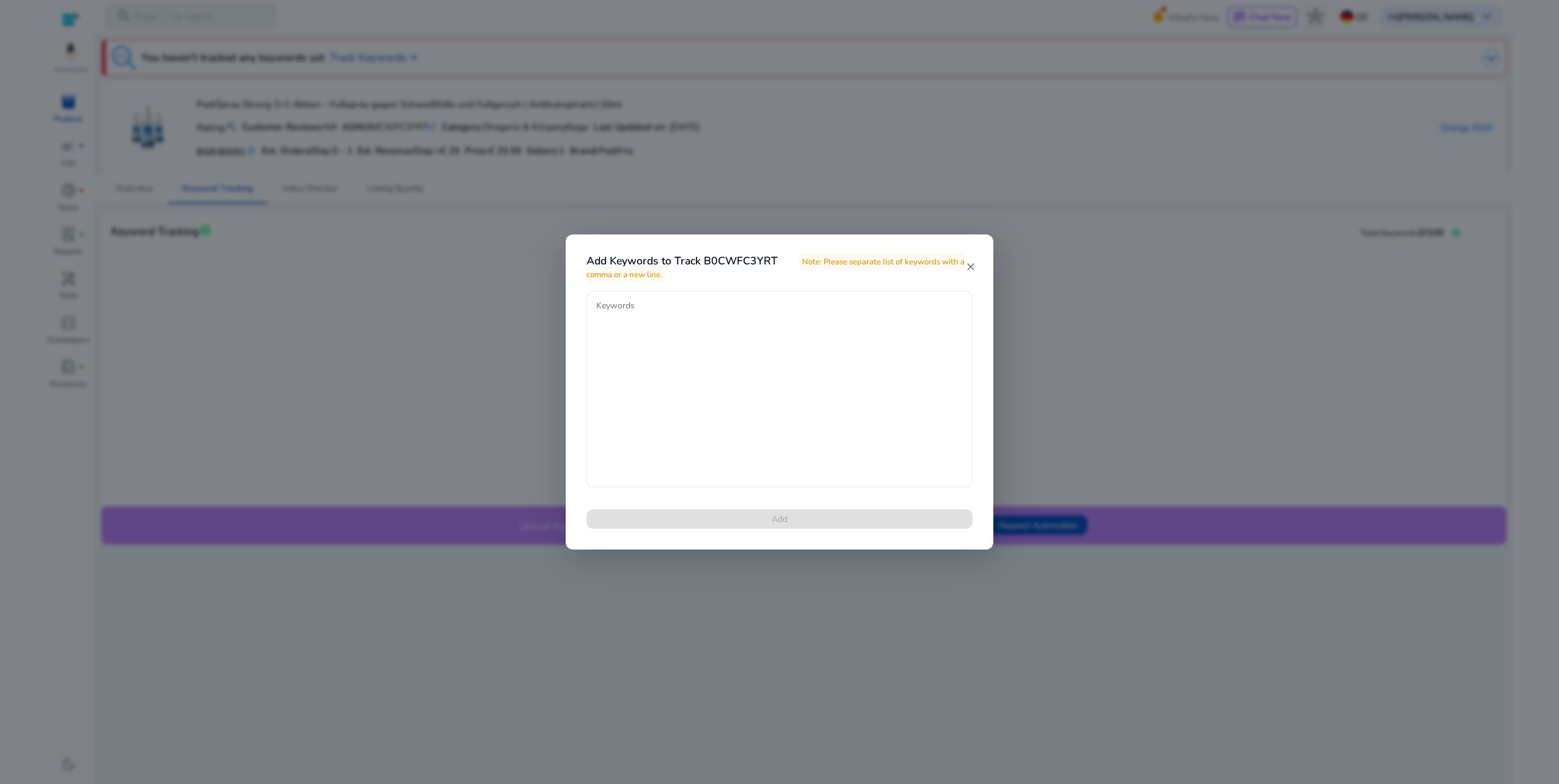
drag, startPoint x: 579, startPoint y: 340, endPoint x: 593, endPoint y: 338, distance: 14.1
click at [579, 340] on div "Keywords Add" at bounding box center [780, 417] width 416 height 252
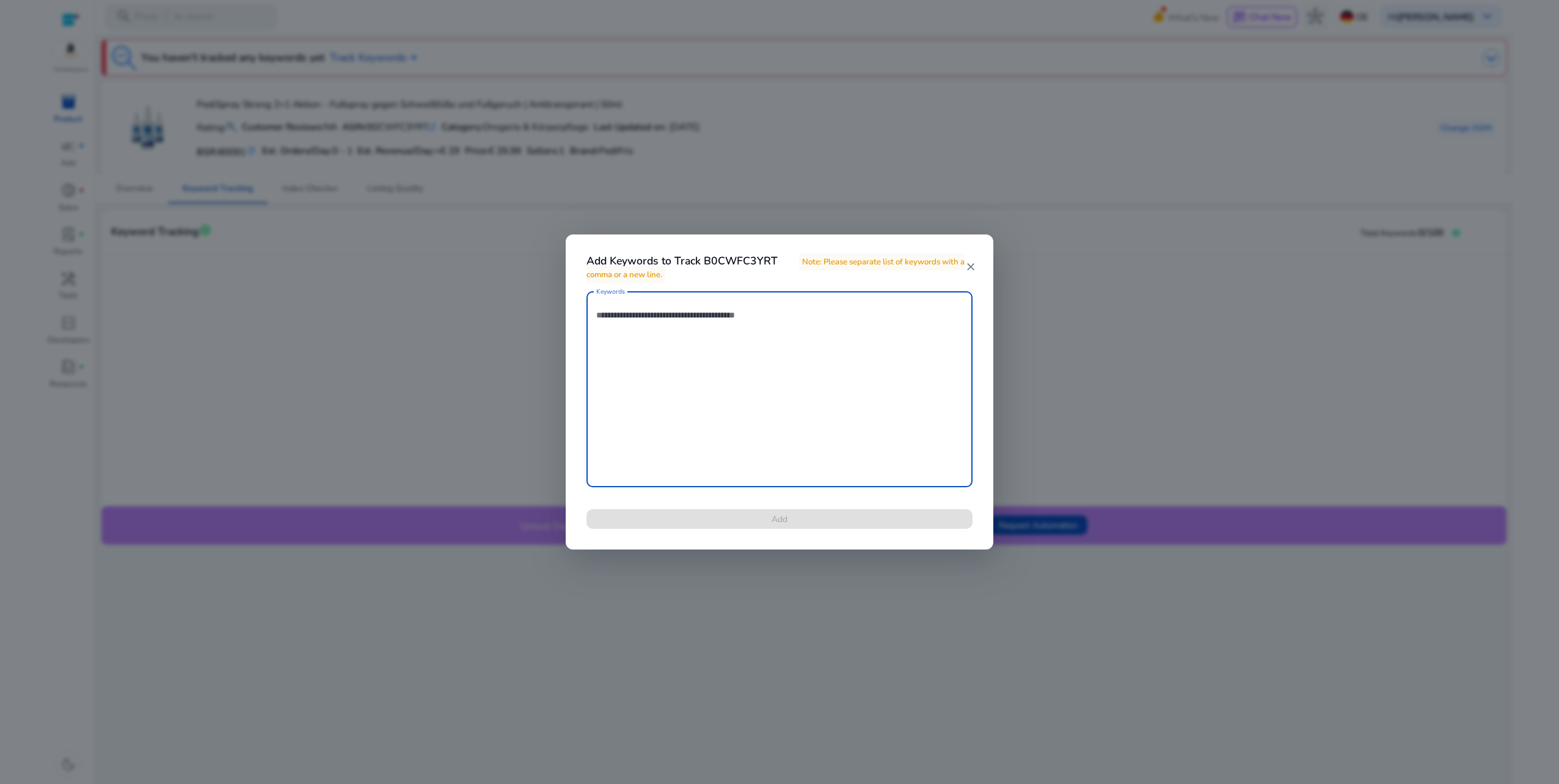
drag, startPoint x: 640, startPoint y: 323, endPoint x: 647, endPoint y: 325, distance: 7.3
click at [642, 323] on textarea "Keywords" at bounding box center [780, 389] width 367 height 184
paste textarea "**********"
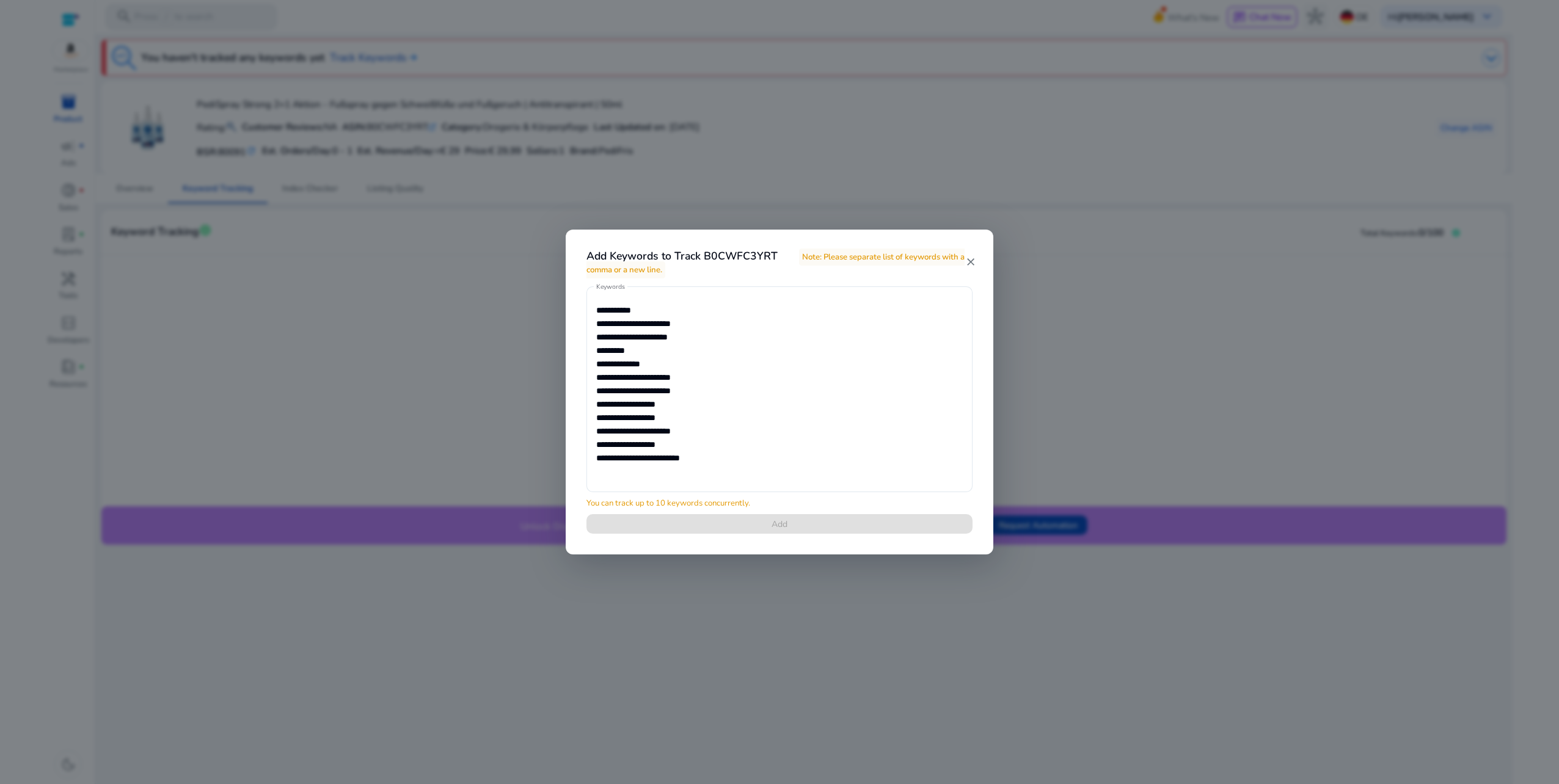
click at [794, 523] on div "**********" at bounding box center [780, 417] width 416 height 262
drag, startPoint x: 749, startPoint y: 459, endPoint x: 537, endPoint y: 455, distance: 212.0
click at [537, 455] on div "**********" at bounding box center [780, 392] width 1559 height 784
drag, startPoint x: 683, startPoint y: 443, endPoint x: 521, endPoint y: 447, distance: 162.0
click at [521, 447] on div "**********" at bounding box center [780, 392] width 1559 height 784
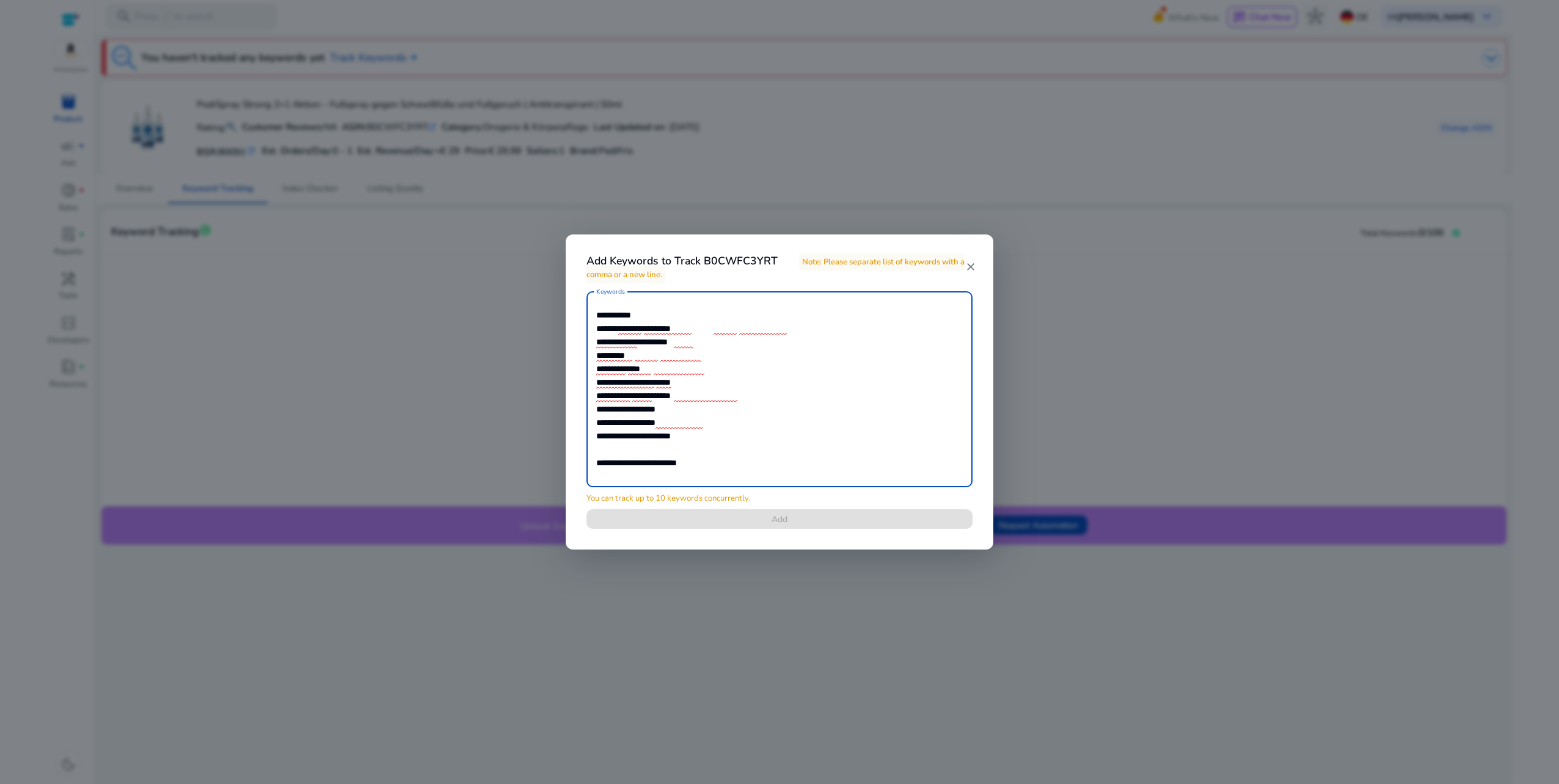
click at [665, 451] on textarea "**********" at bounding box center [780, 389] width 367 height 184
click at [665, 417] on textarea "**********" at bounding box center [780, 389] width 367 height 184
click at [665, 417] on textarea "**********" at bounding box center [780, 389] width 367 height 184
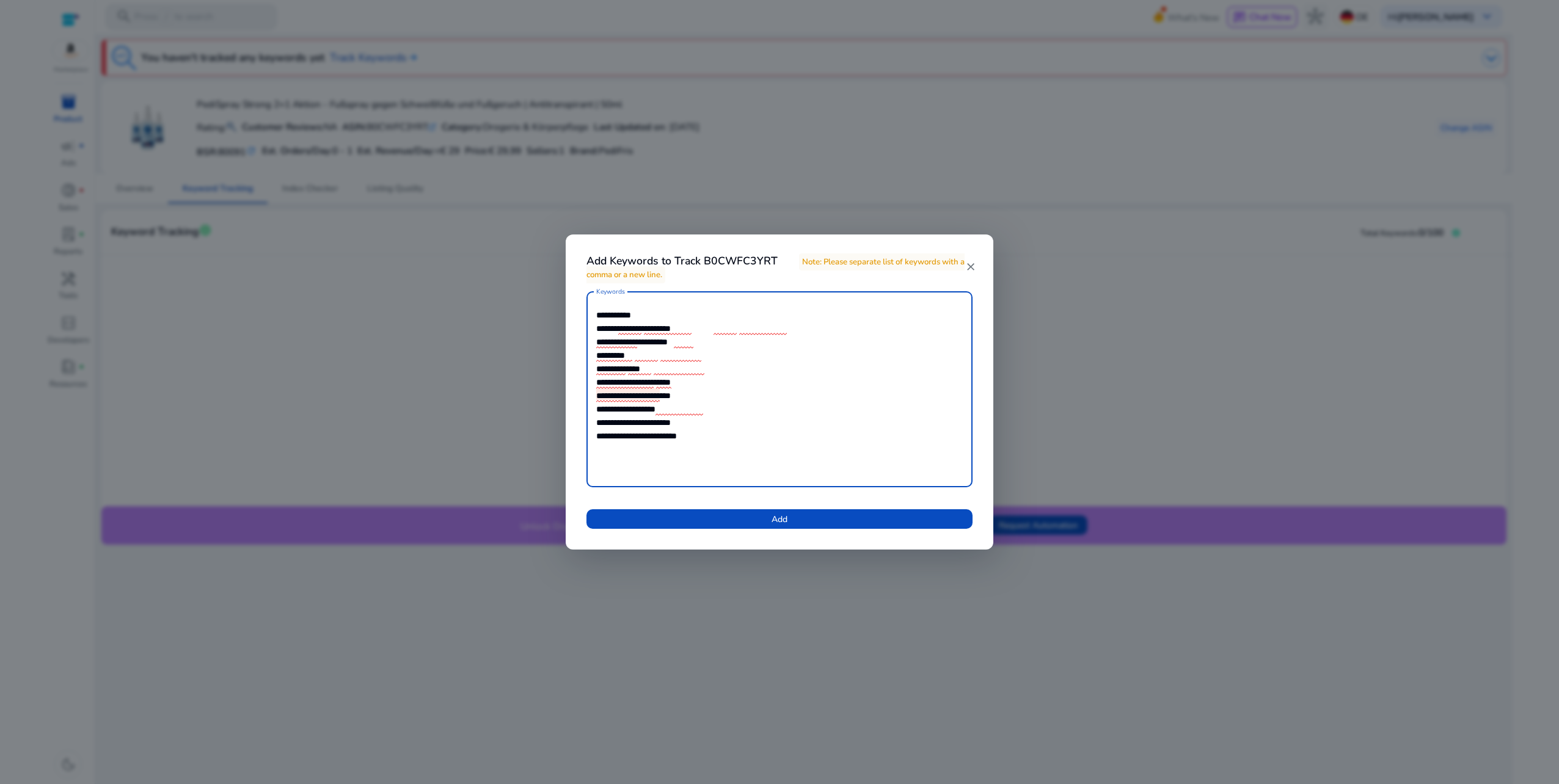
click at [686, 421] on textarea "**********" at bounding box center [780, 389] width 367 height 184
click at [745, 422] on textarea "**********" at bounding box center [780, 389] width 367 height 184
type textarea "**********"
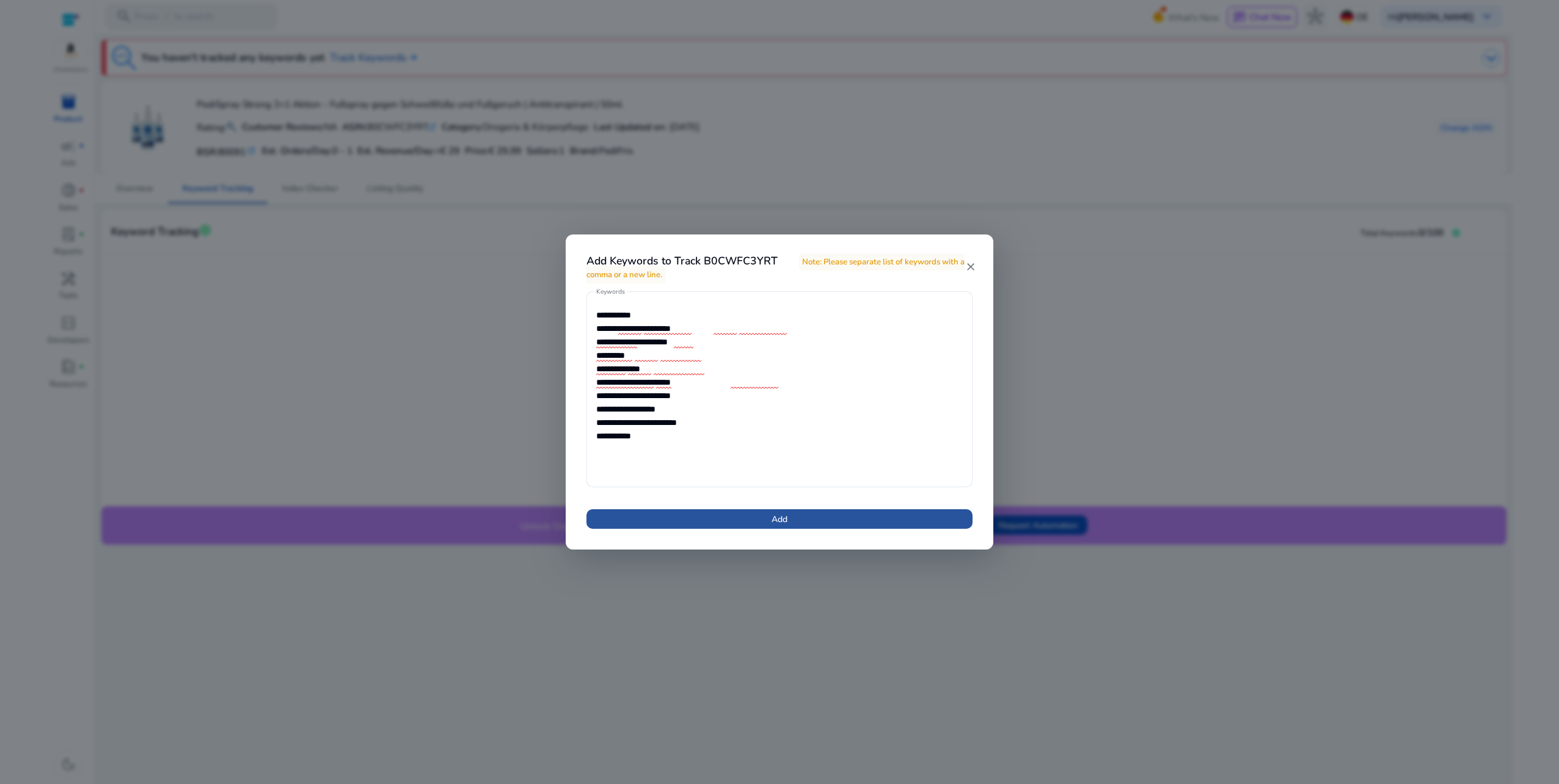
drag, startPoint x: 782, startPoint y: 513, endPoint x: 901, endPoint y: 489, distance: 121.4
click at [783, 513] on span "Add" at bounding box center [780, 519] width 16 height 13
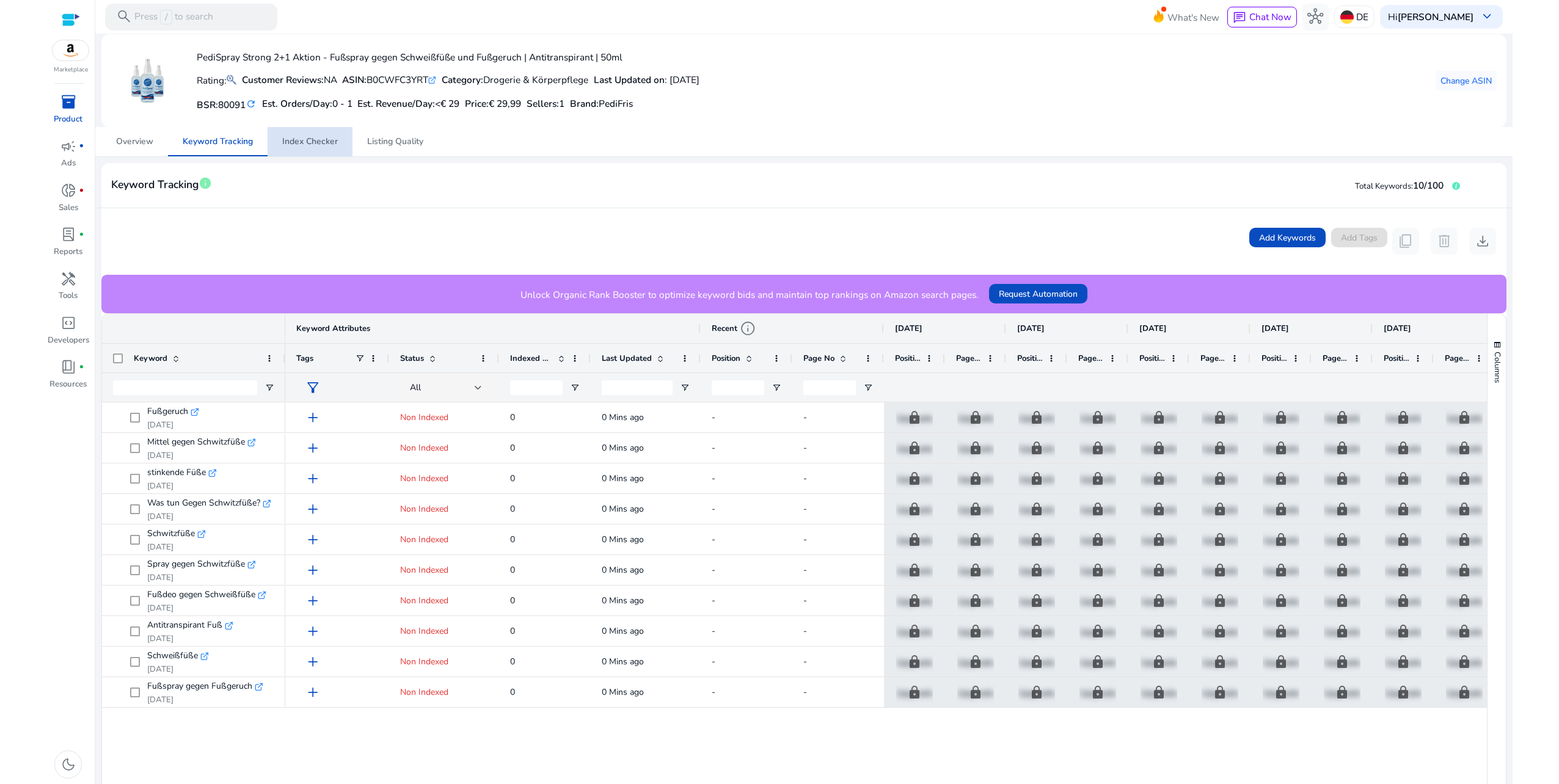
click at [310, 145] on span "Index Checker" at bounding box center [309, 141] width 55 height 8
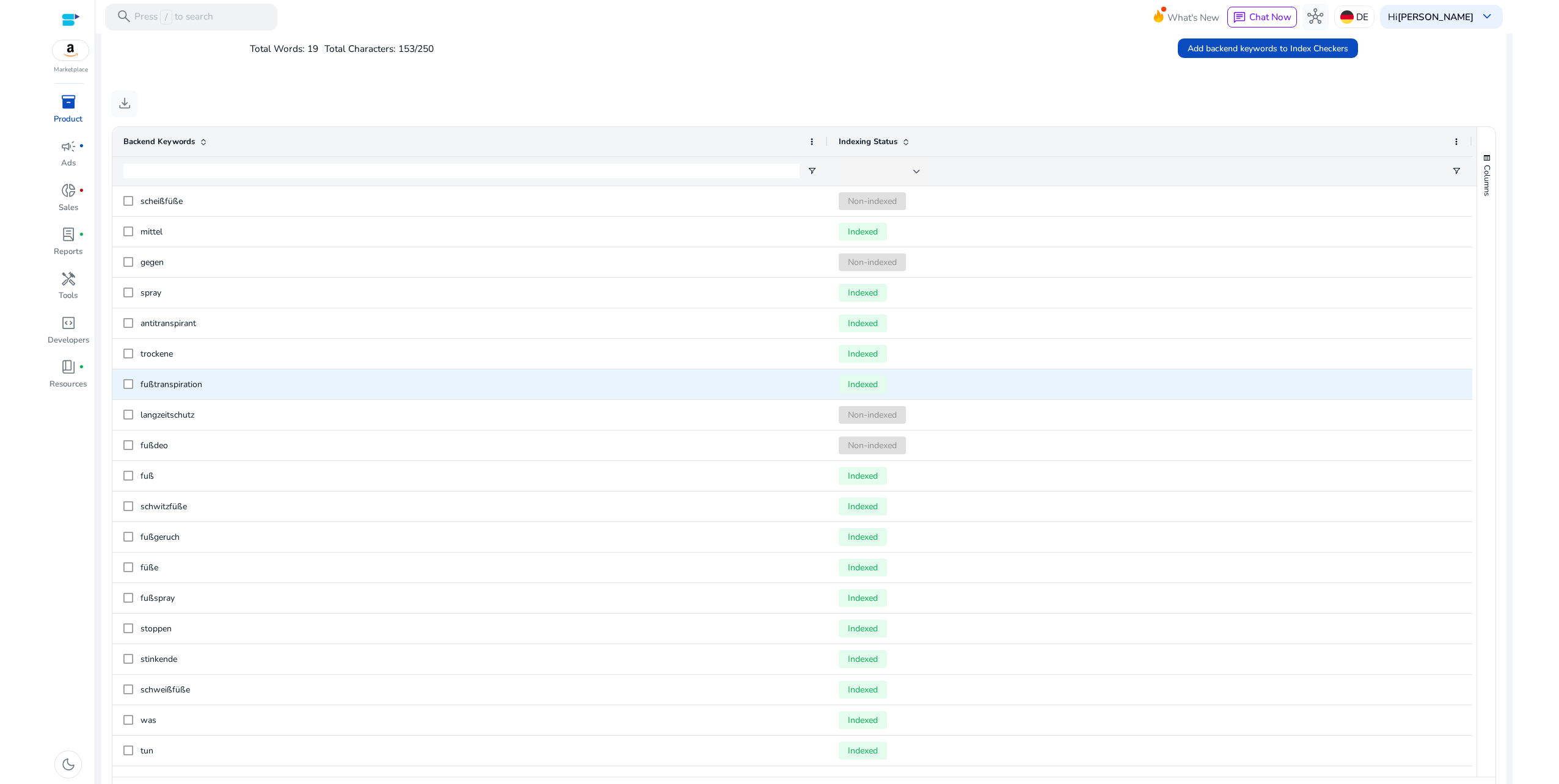
scroll to position [466, 0]
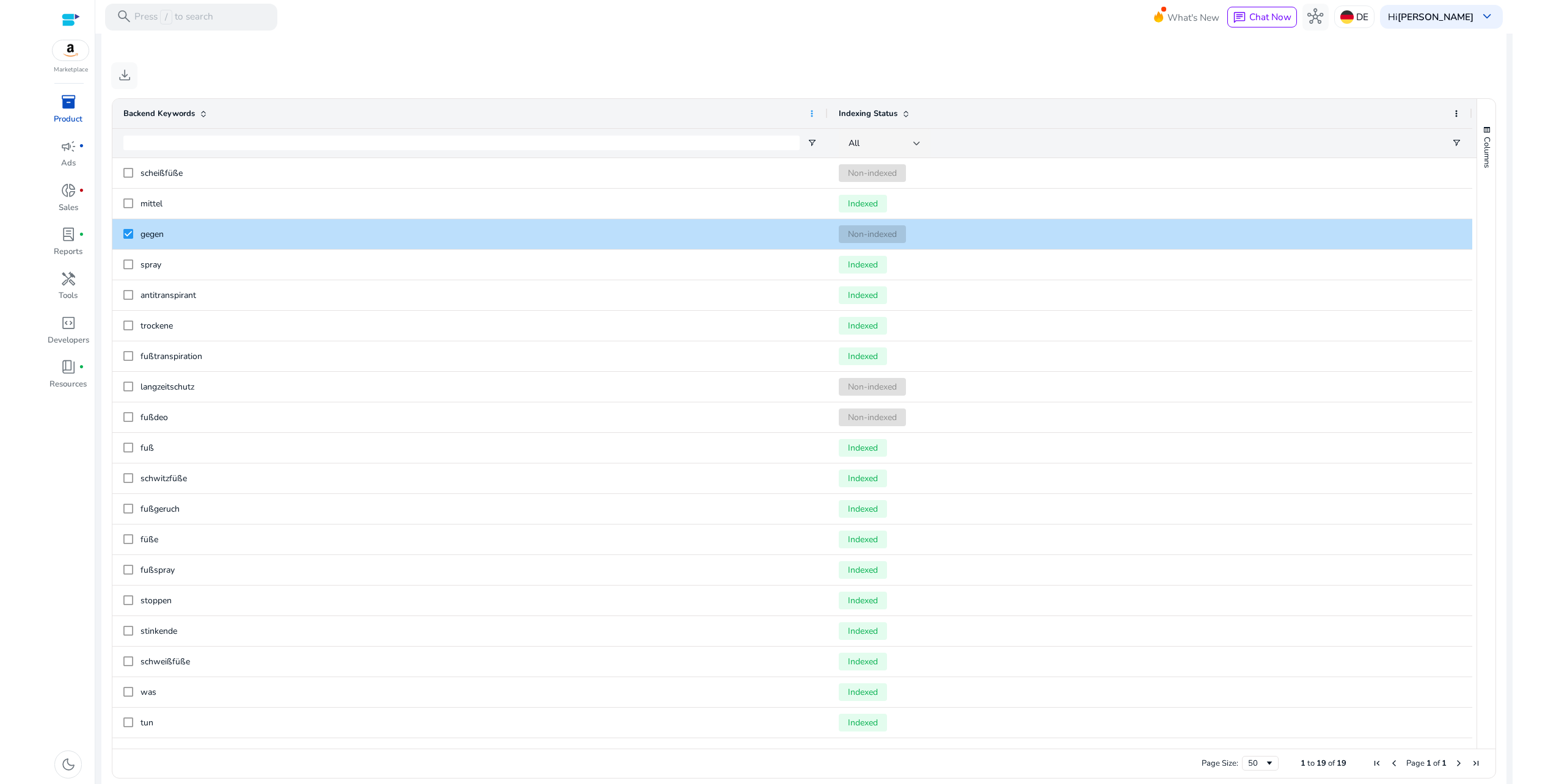
click at [814, 111] on span at bounding box center [812, 113] width 10 height 10
click at [604, 59] on mat-card "**********" at bounding box center [804, 245] width 1405 height 1098
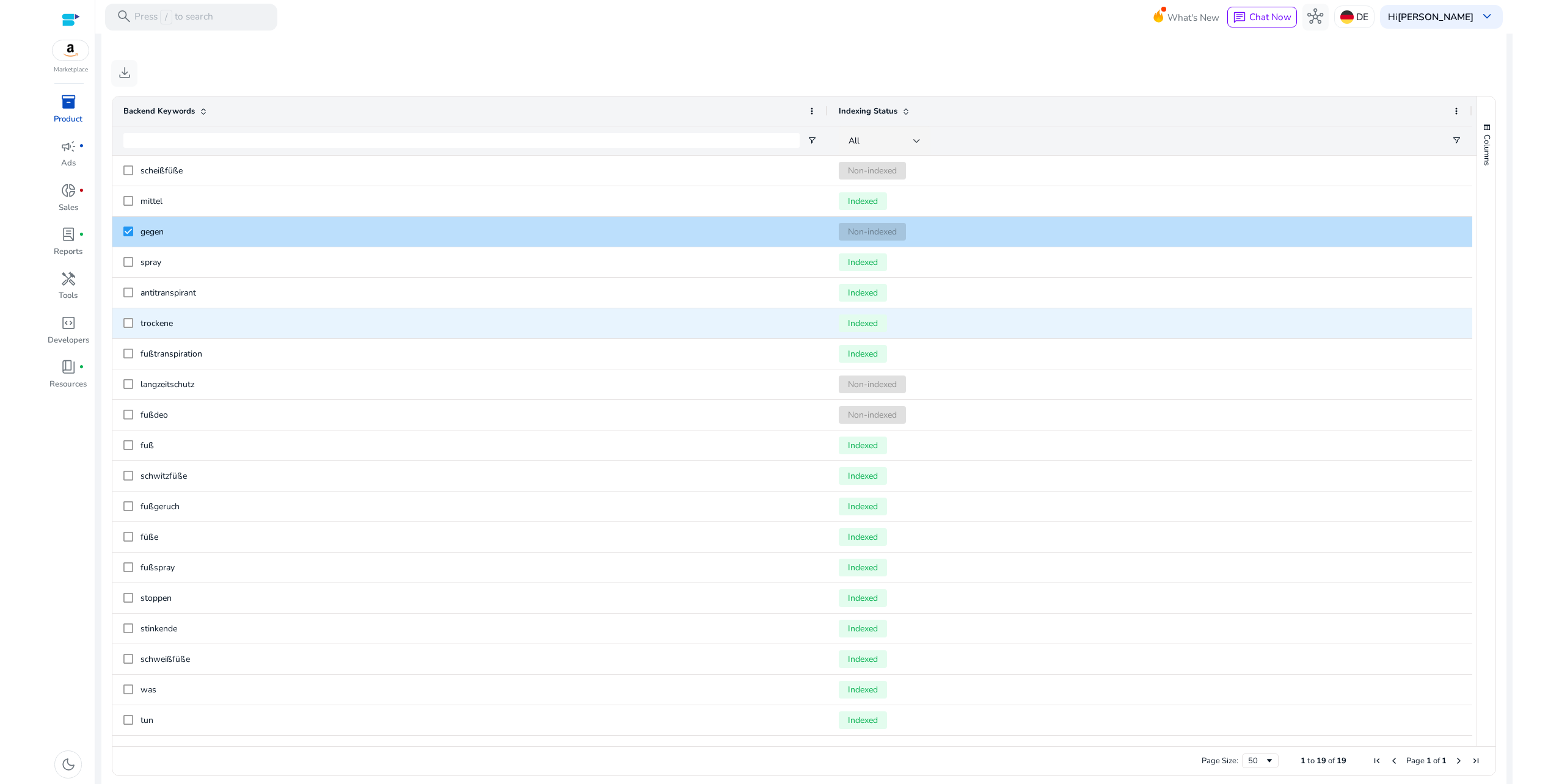
scroll to position [478, 0]
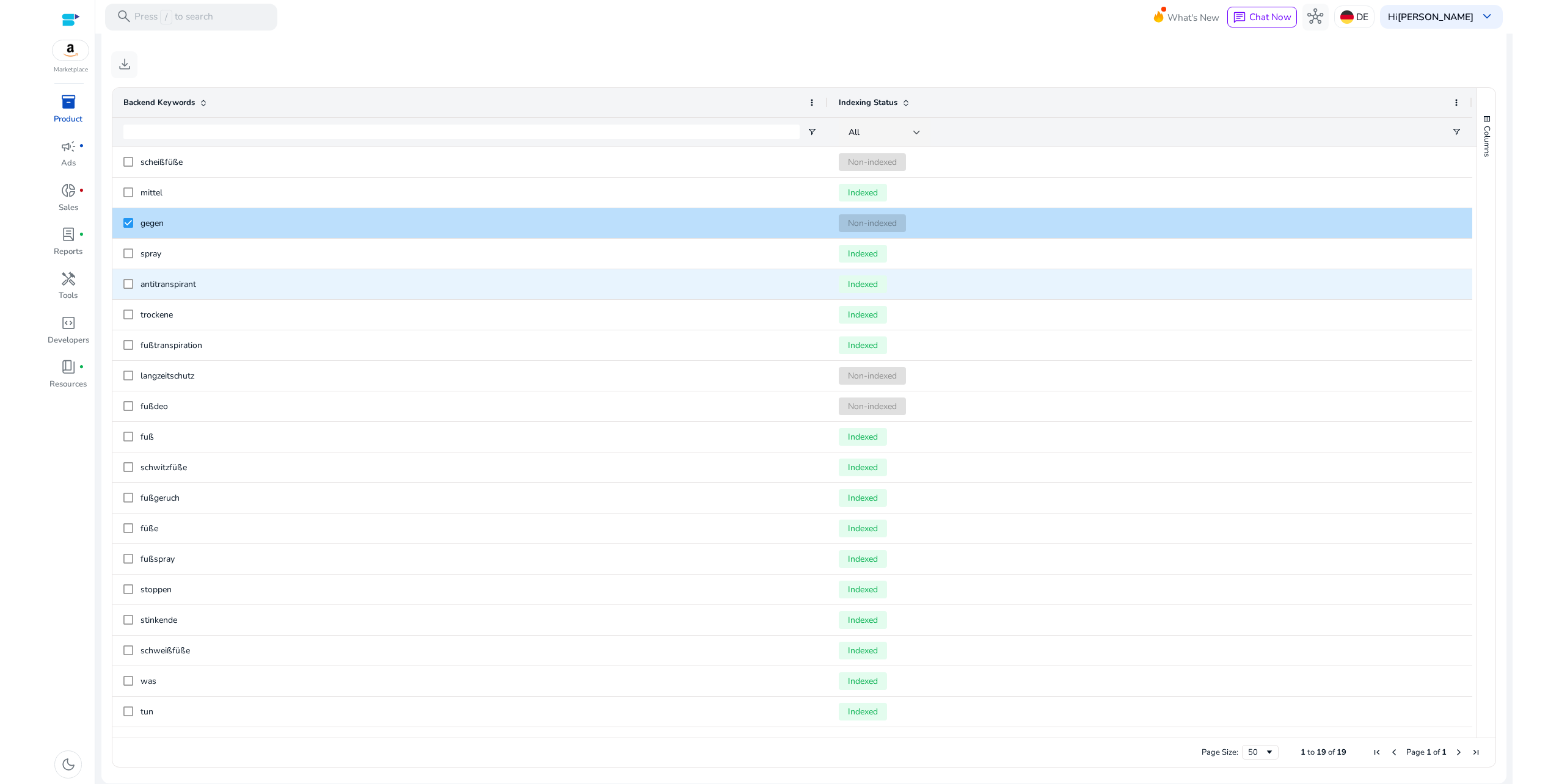
click at [201, 293] on span "antitranspirant" at bounding box center [479, 285] width 677 height 25
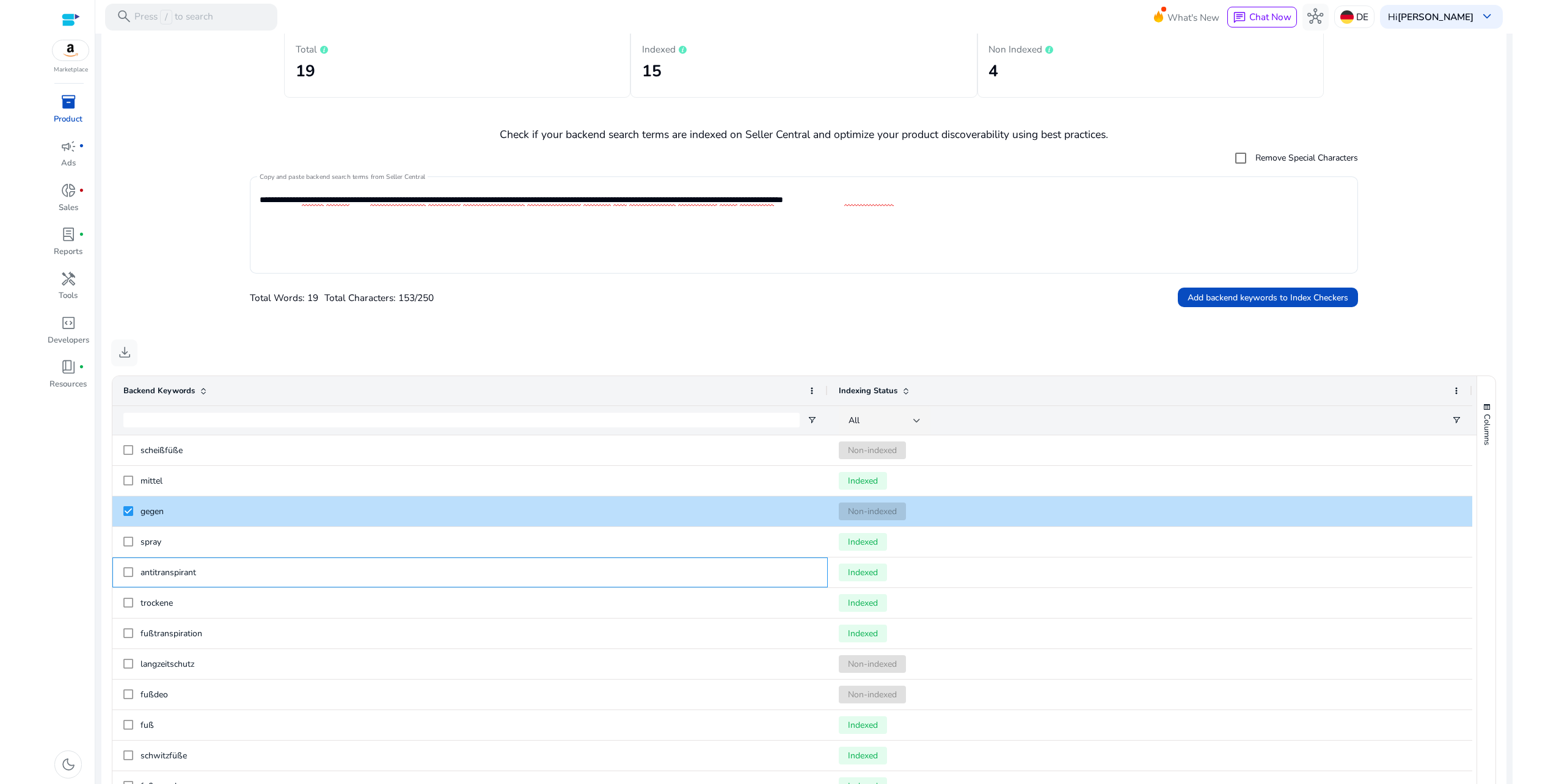
scroll to position [0, 0]
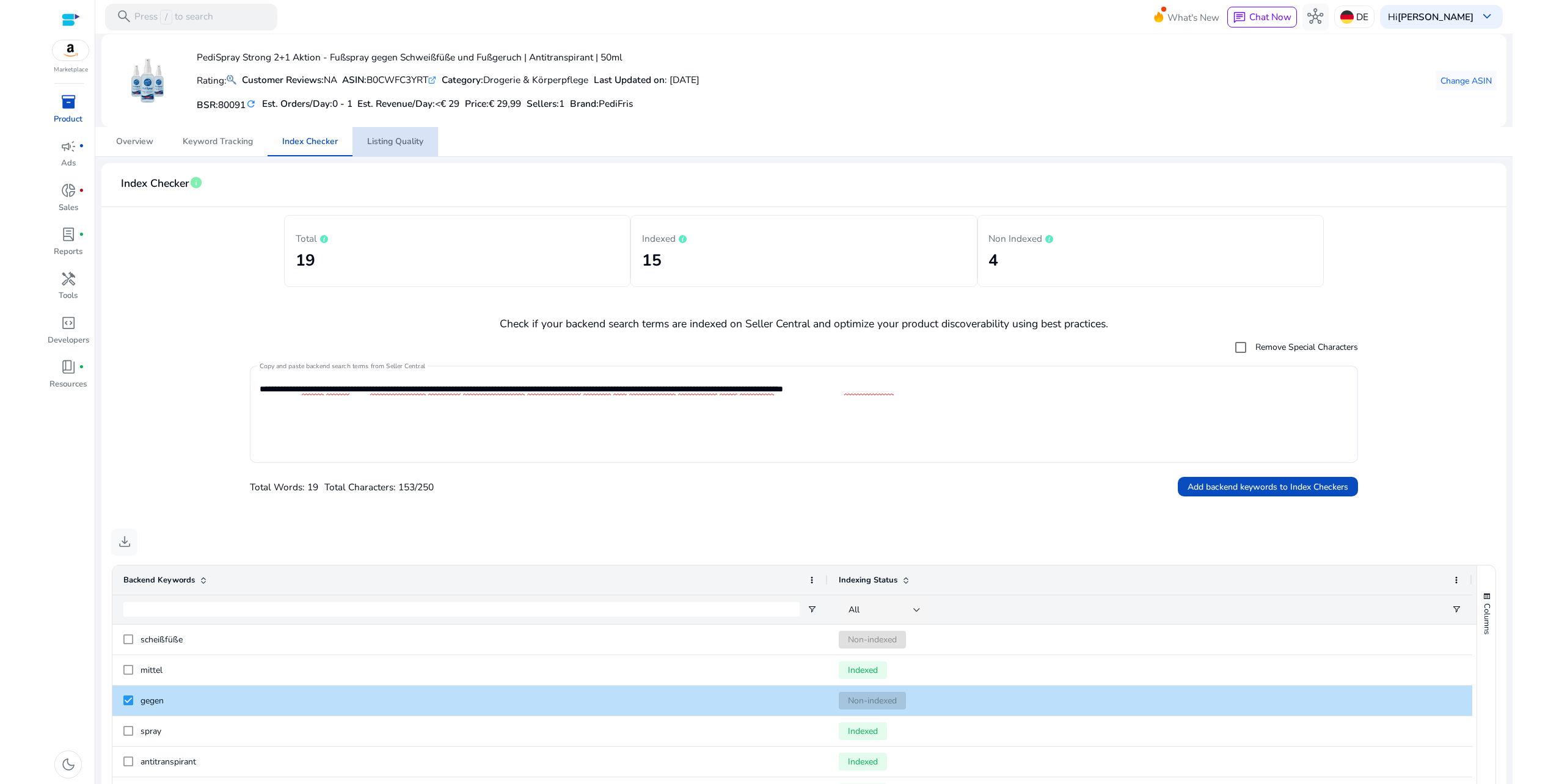
click at [379, 135] on span "Listing Quality" at bounding box center [395, 142] width 56 height 29
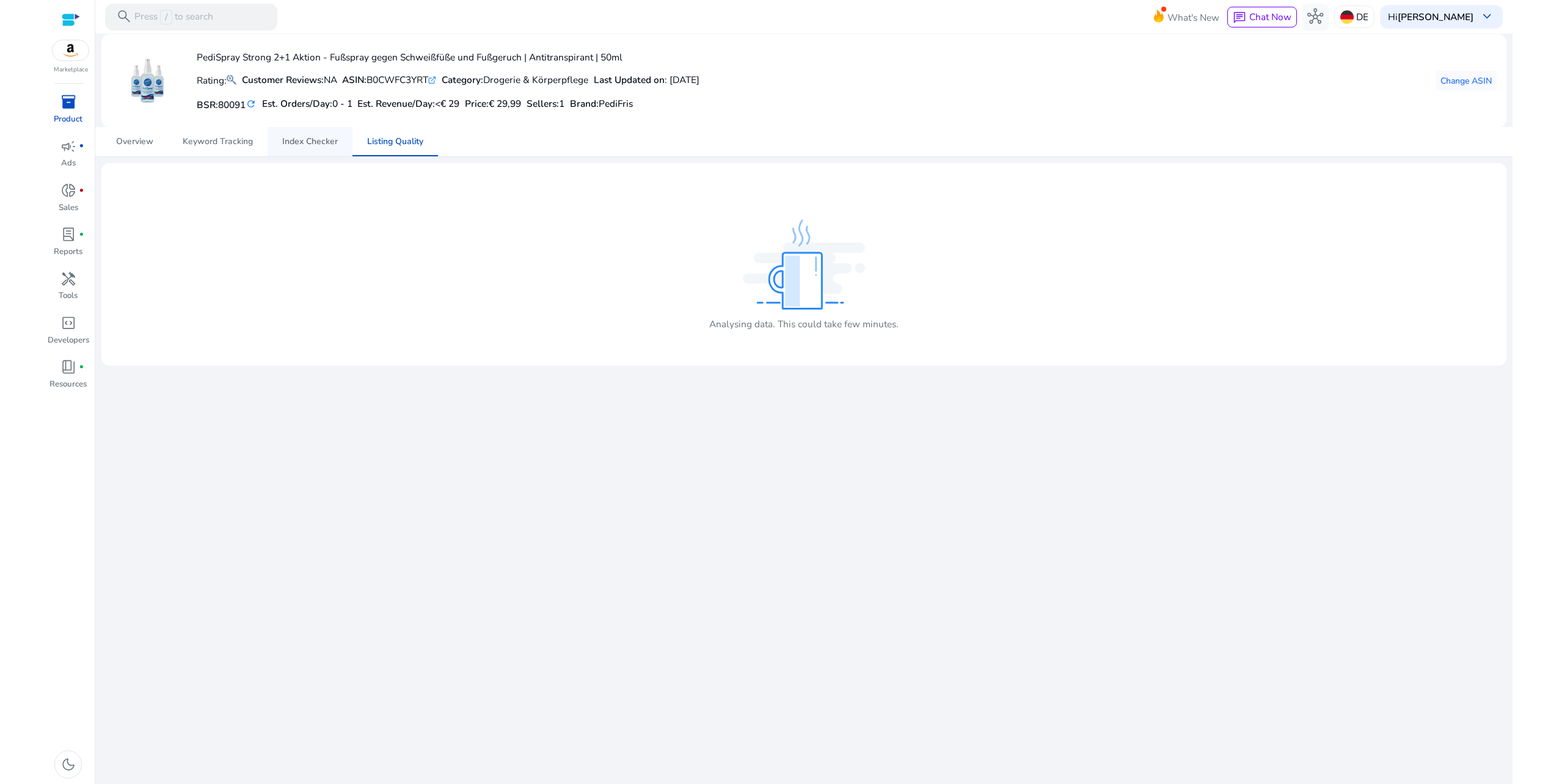
click at [302, 149] on span "Index Checker" at bounding box center [309, 142] width 55 height 29
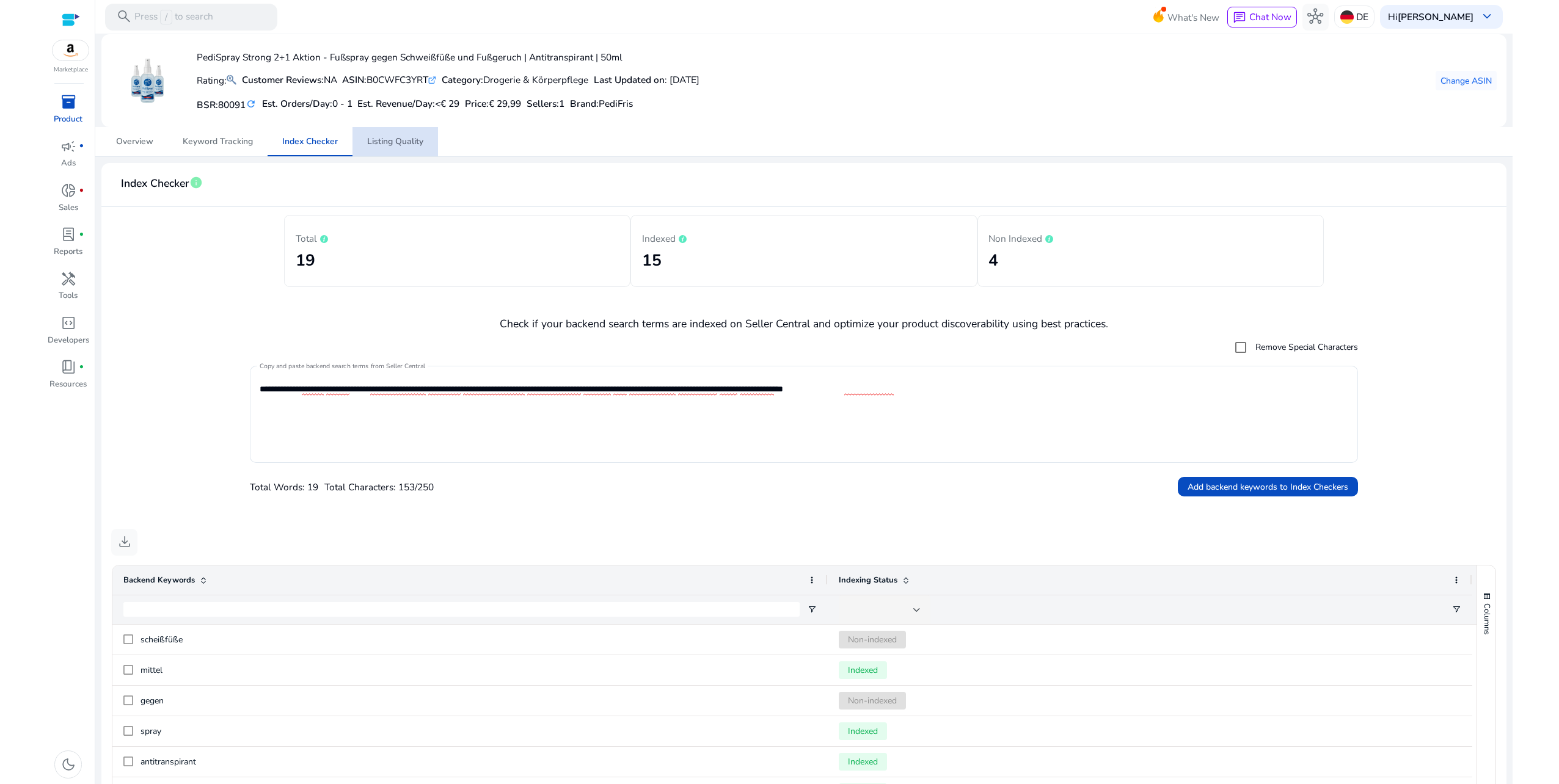
click at [379, 138] on span "Listing Quality" at bounding box center [395, 141] width 56 height 8
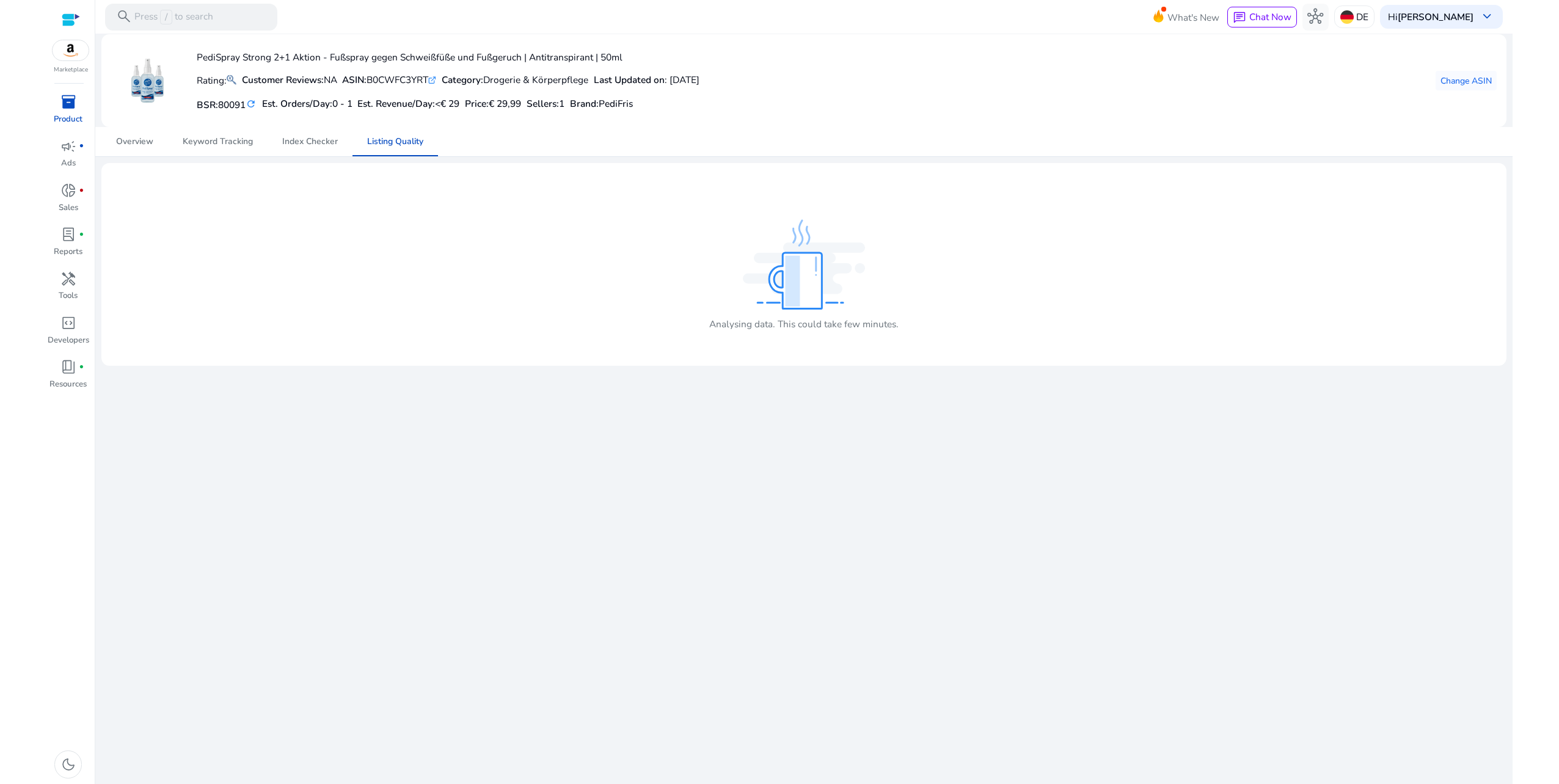
click at [802, 281] on img at bounding box center [804, 264] width 122 height 90
click at [69, 148] on span "campaign" at bounding box center [68, 146] width 16 height 16
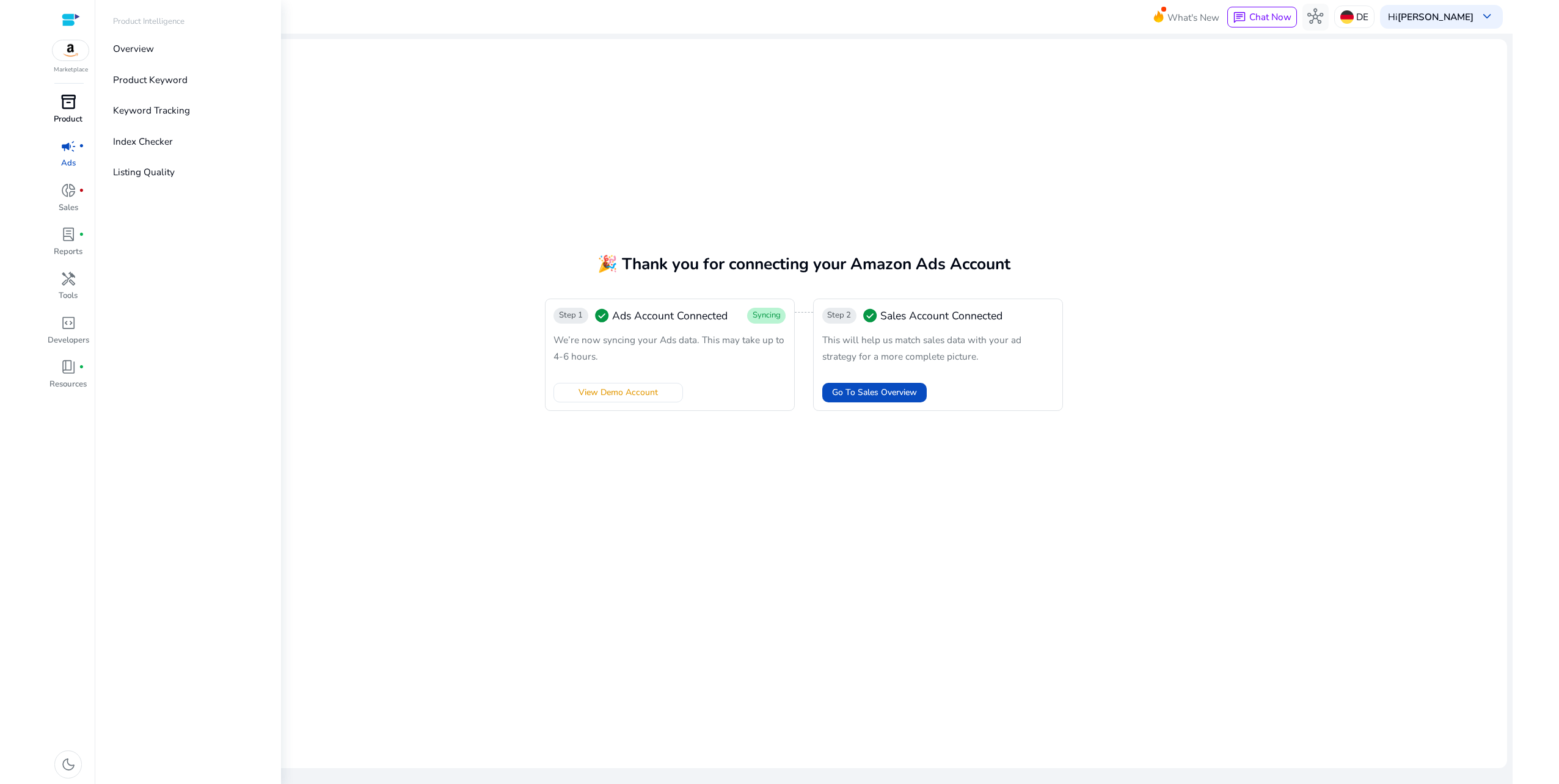
click at [75, 106] on span "inventory_2" at bounding box center [68, 101] width 16 height 16
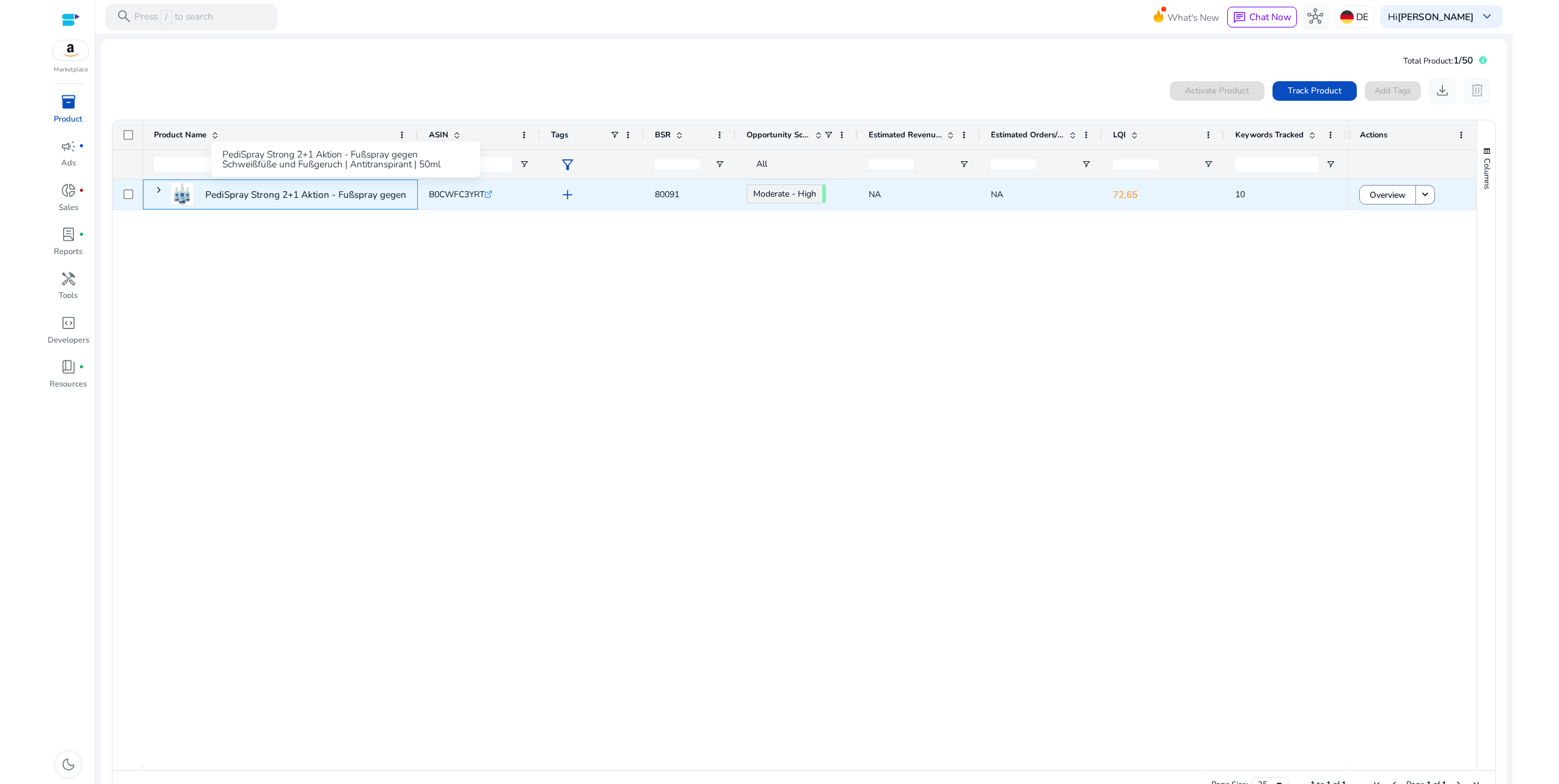
click at [255, 192] on p "PediSpray Strong 2+1 Aktion - Fußspray gegen Schweißfüße und..." at bounding box center [347, 194] width 285 height 25
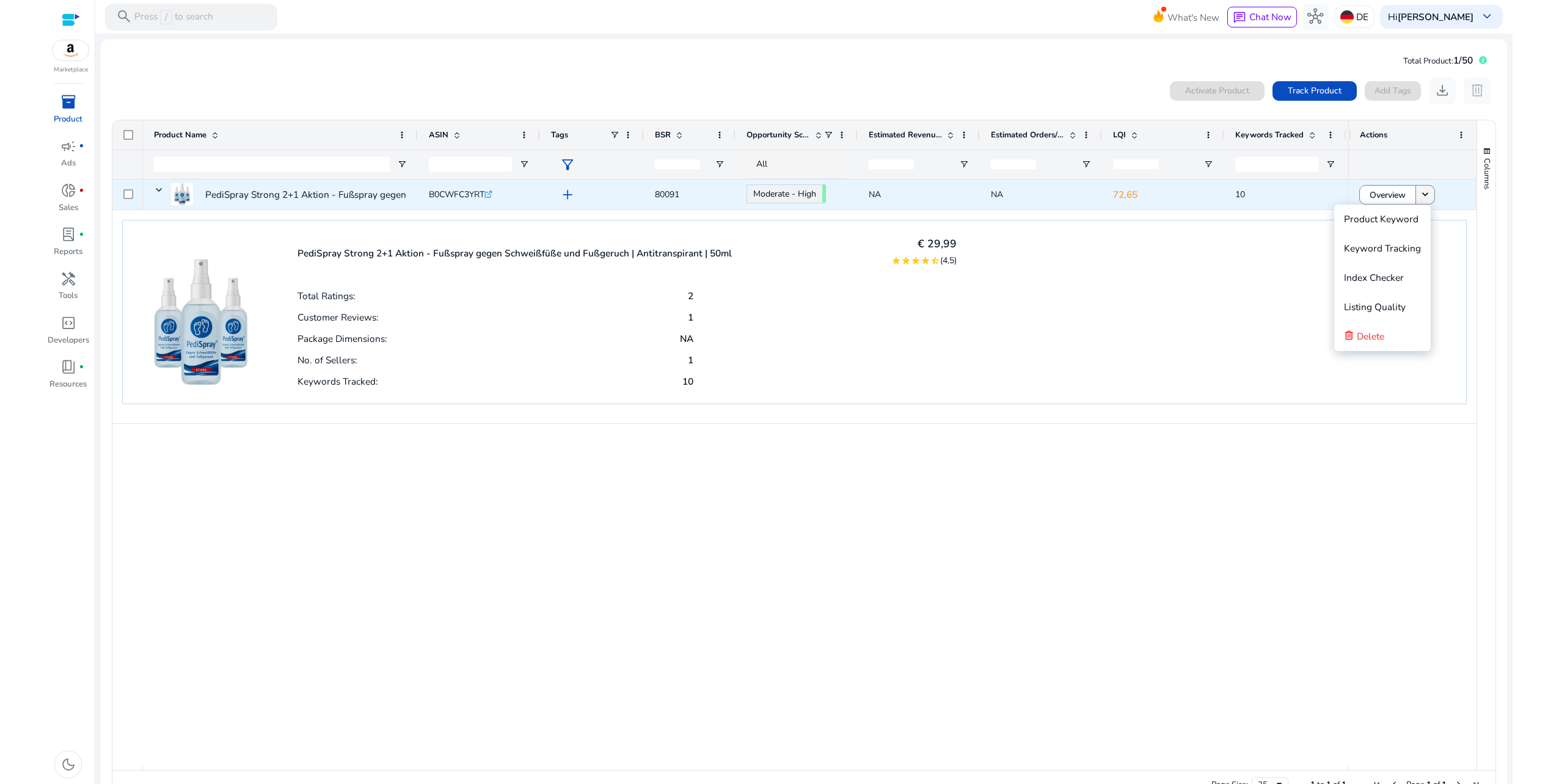
click at [1424, 195] on mat-icon "keyboard_arrow_down" at bounding box center [1425, 194] width 12 height 12
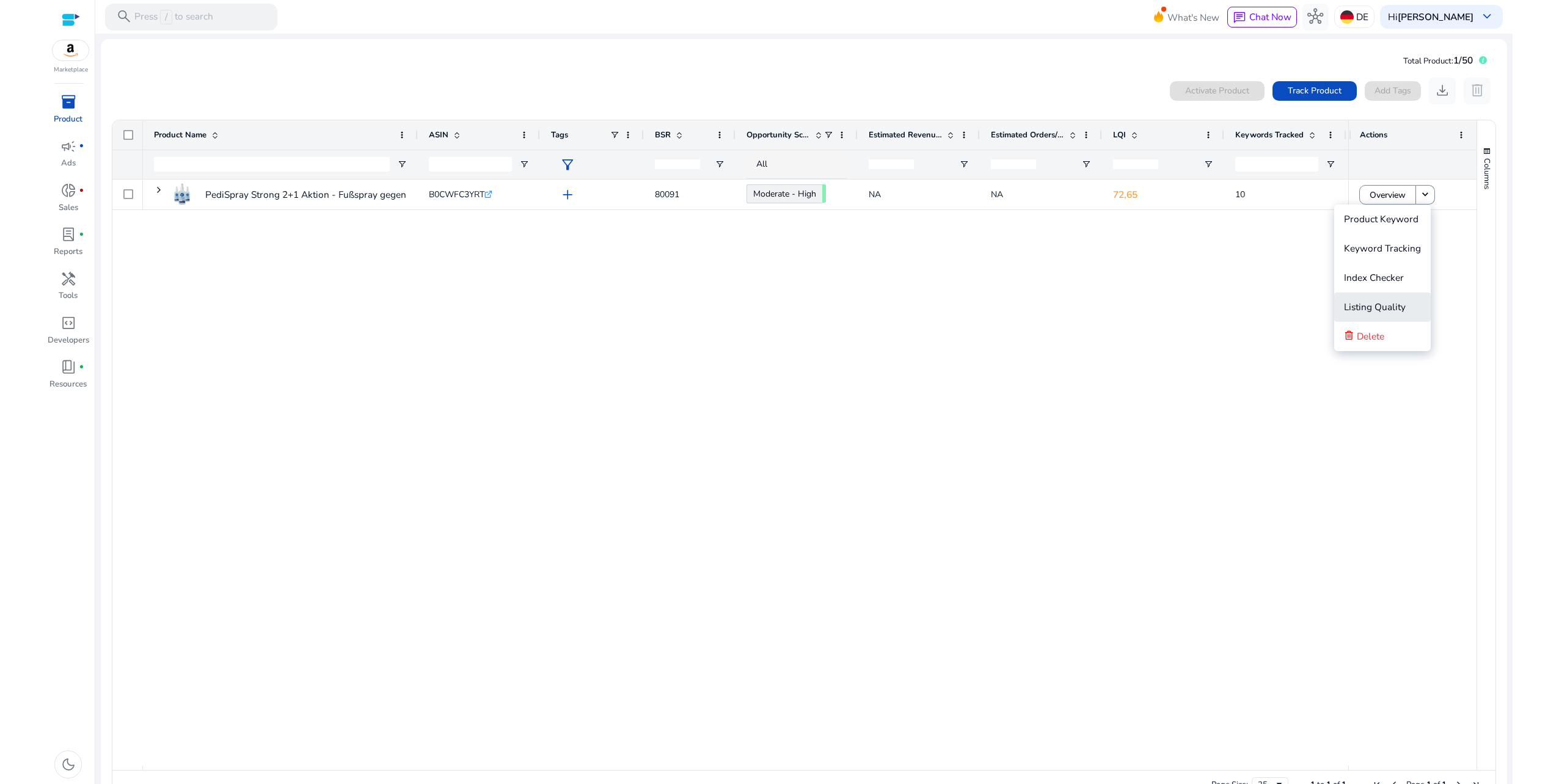
click at [1388, 314] on span "Listing Quality" at bounding box center [1375, 307] width 62 height 24
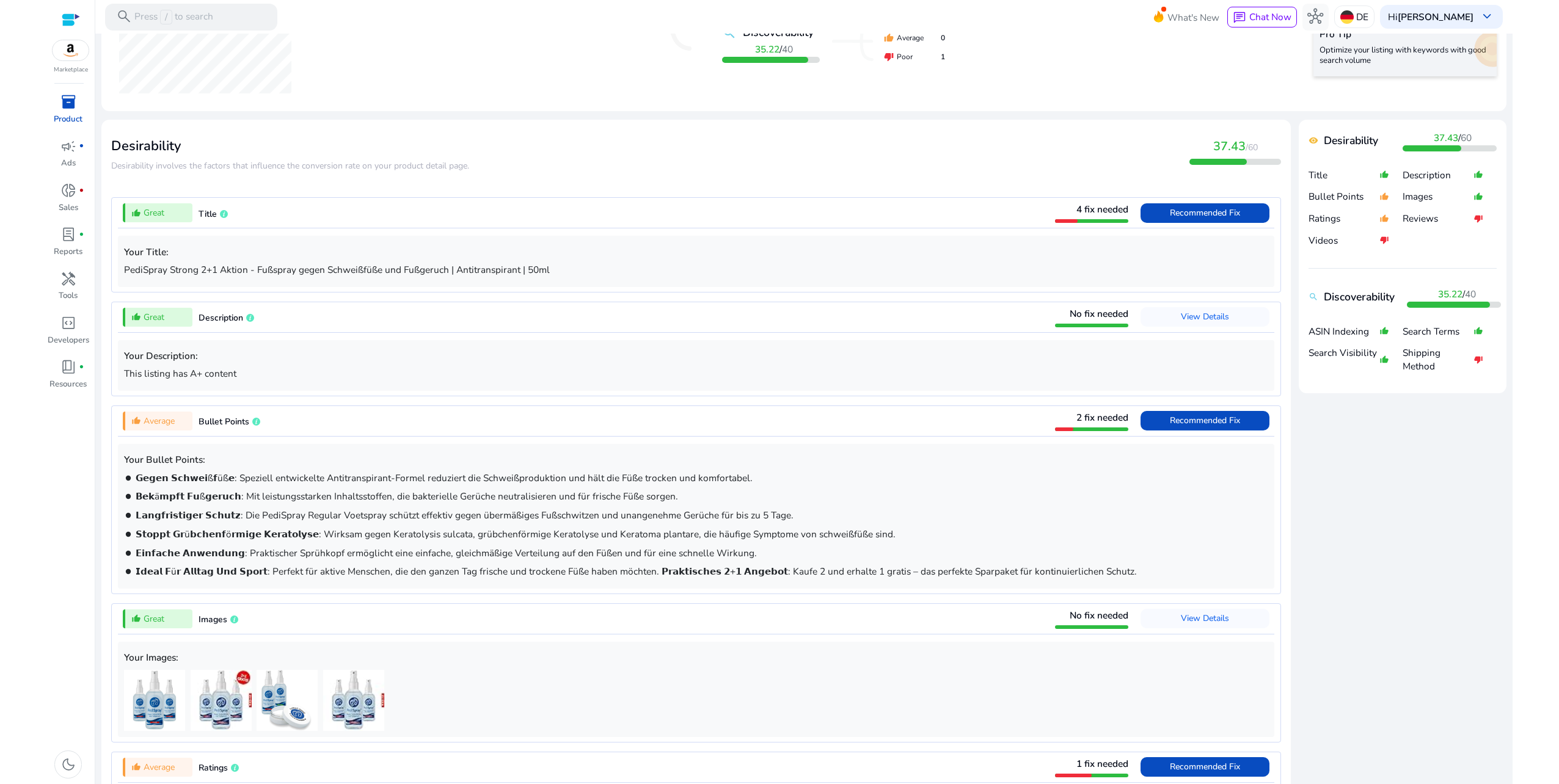
scroll to position [306, 0]
click at [1227, 421] on span "Recommended Fix" at bounding box center [1205, 420] width 70 height 12
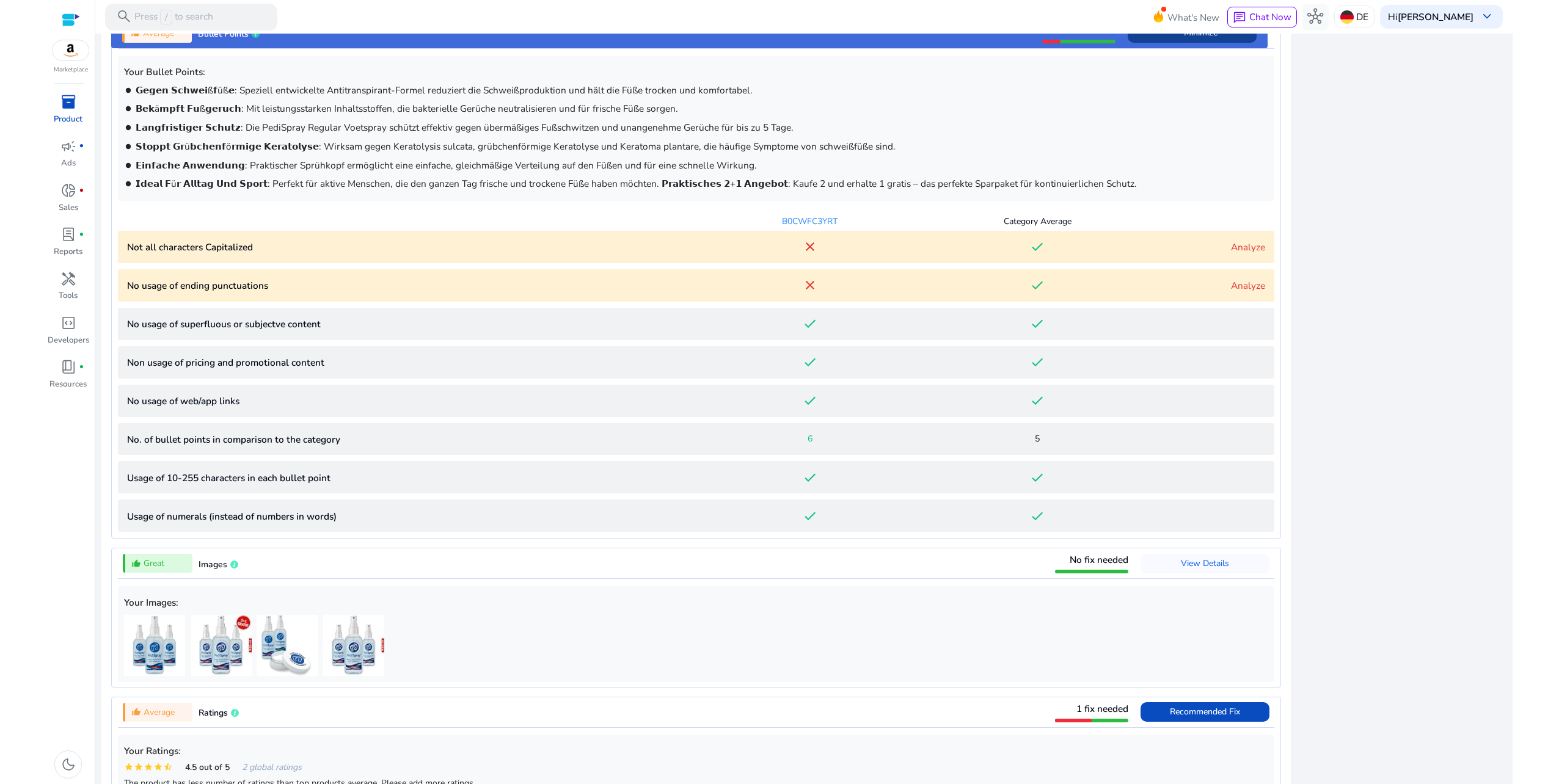
scroll to position [708, 0]
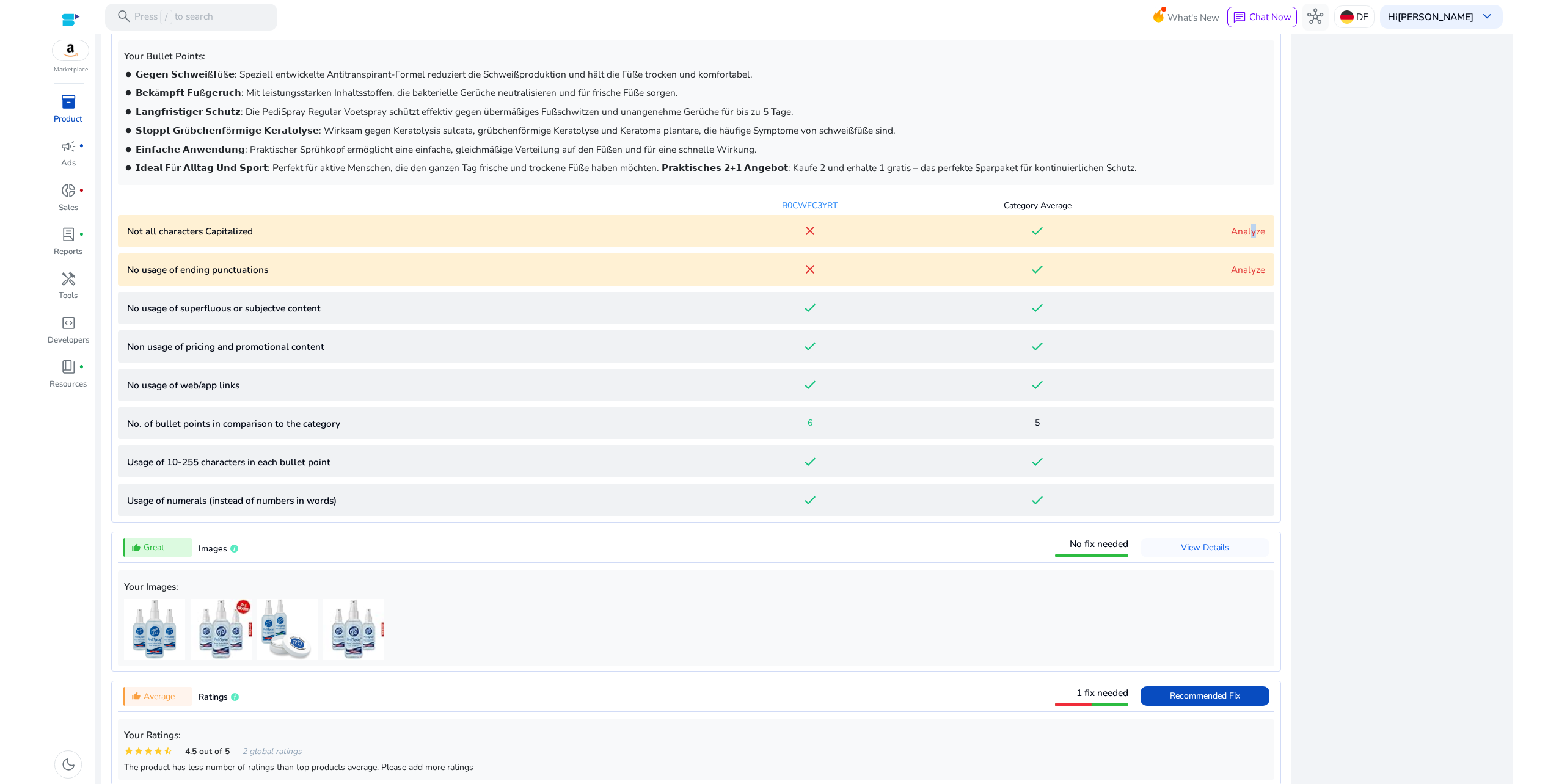
click at [1248, 231] on link "Analyze" at bounding box center [1248, 231] width 34 height 13
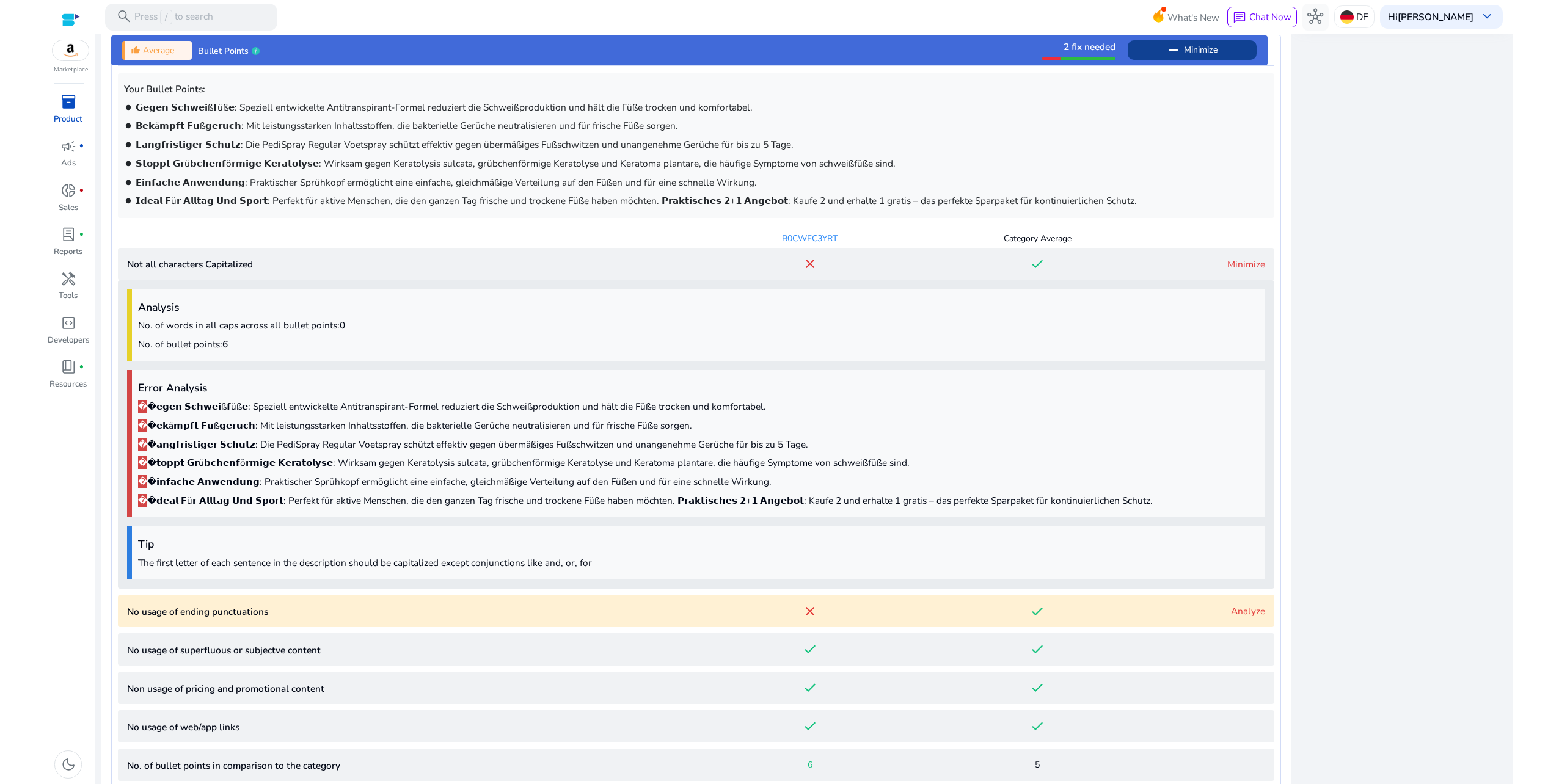
scroll to position [555, 0]
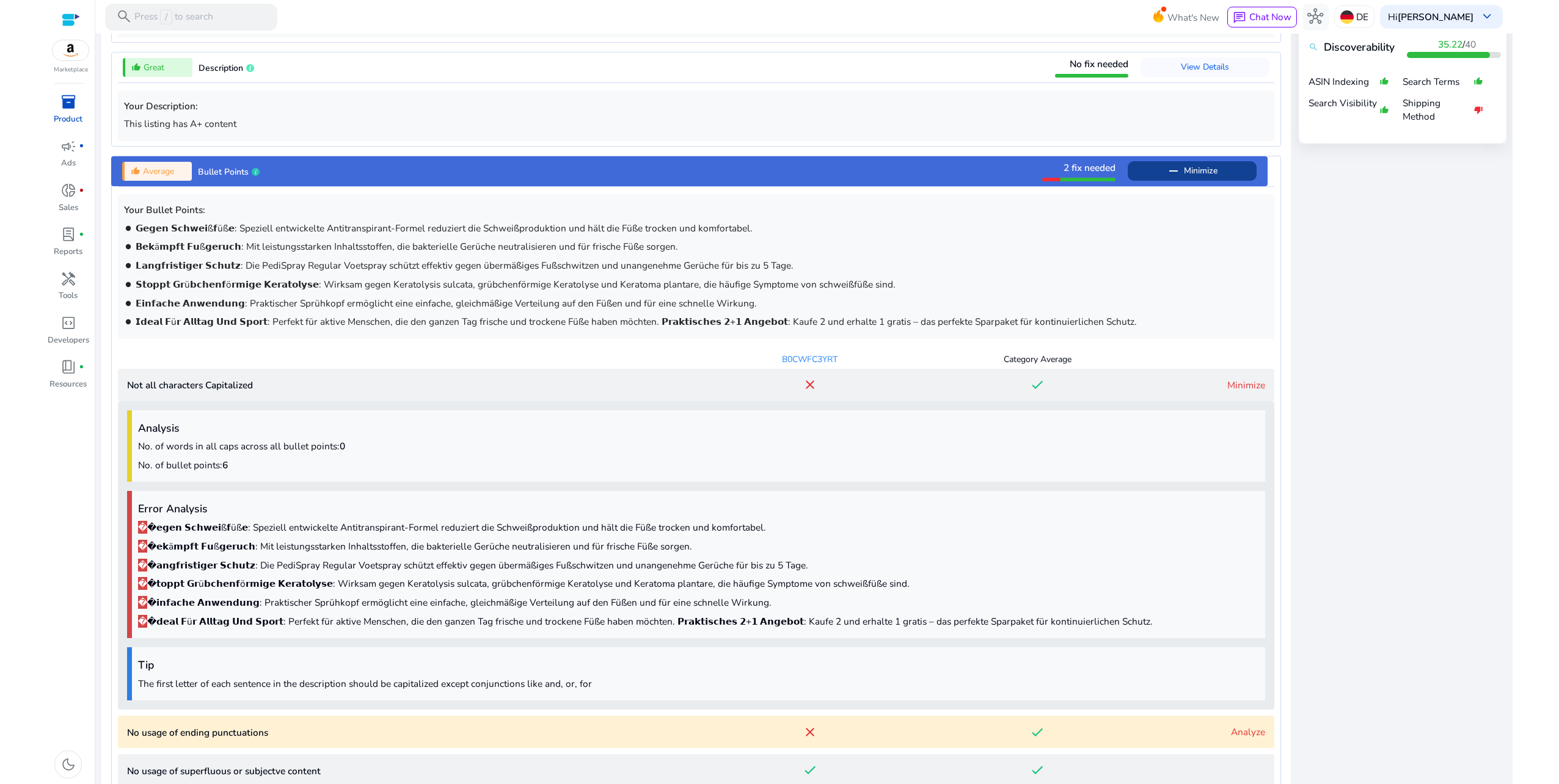
drag, startPoint x: 169, startPoint y: 208, endPoint x: 171, endPoint y: 216, distance: 8.2
click at [169, 209] on h5 "Your Bullet Points:" at bounding box center [696, 210] width 1144 height 11
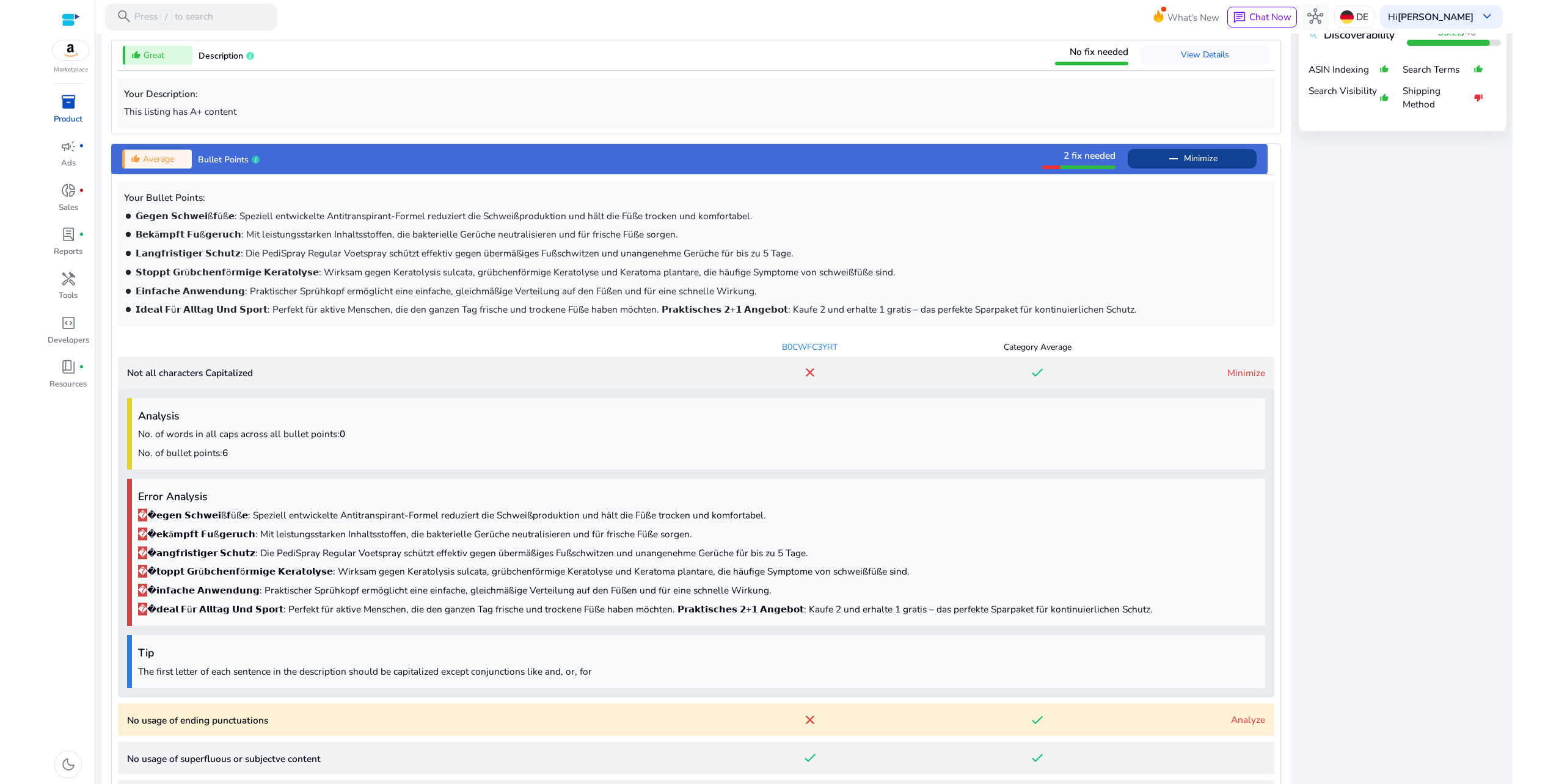
scroll to position [532, 0]
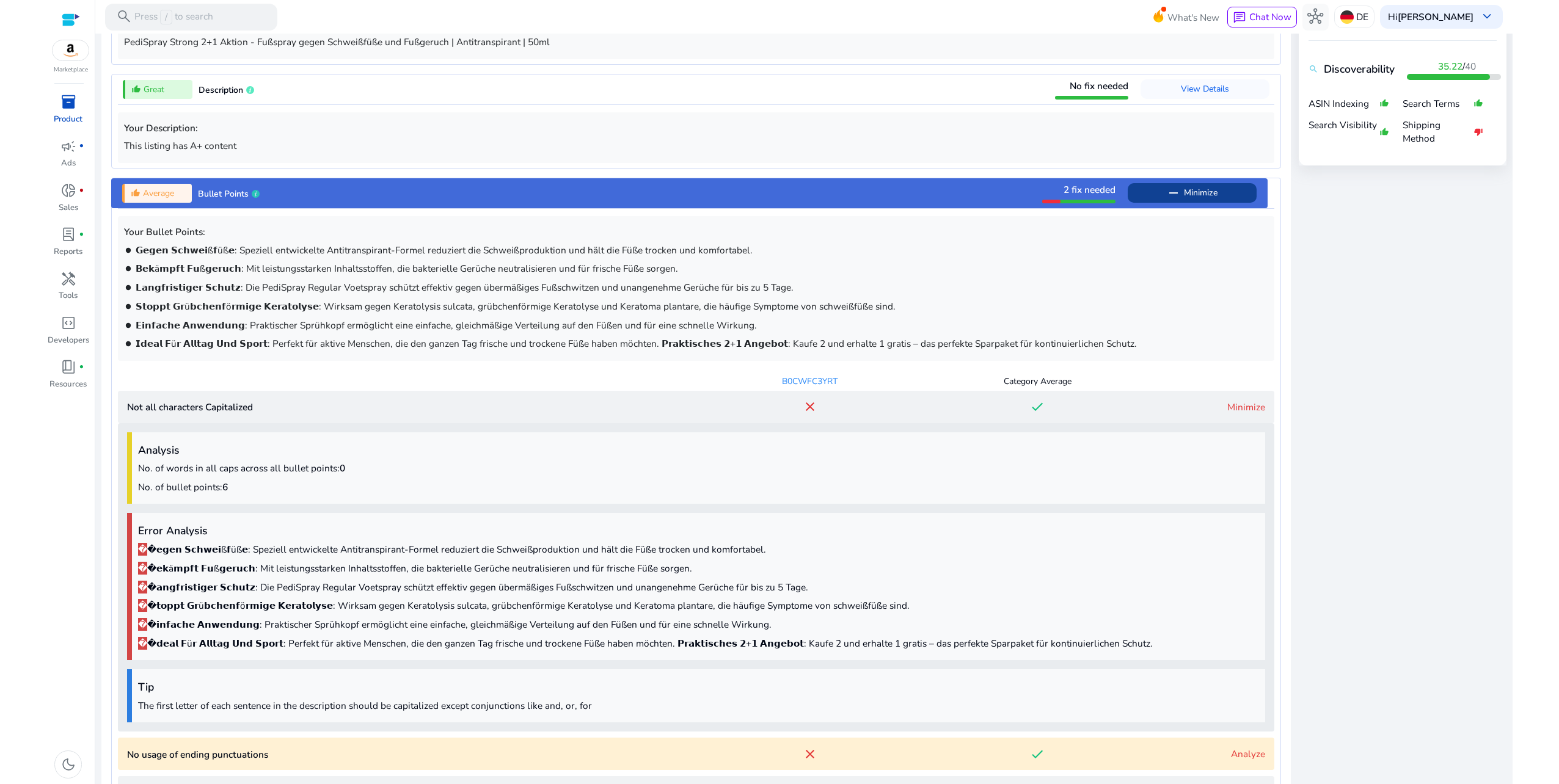
click at [1234, 394] on Capitalized "Not all characters Capitalized close done Minimize" at bounding box center [696, 407] width 1157 height 32
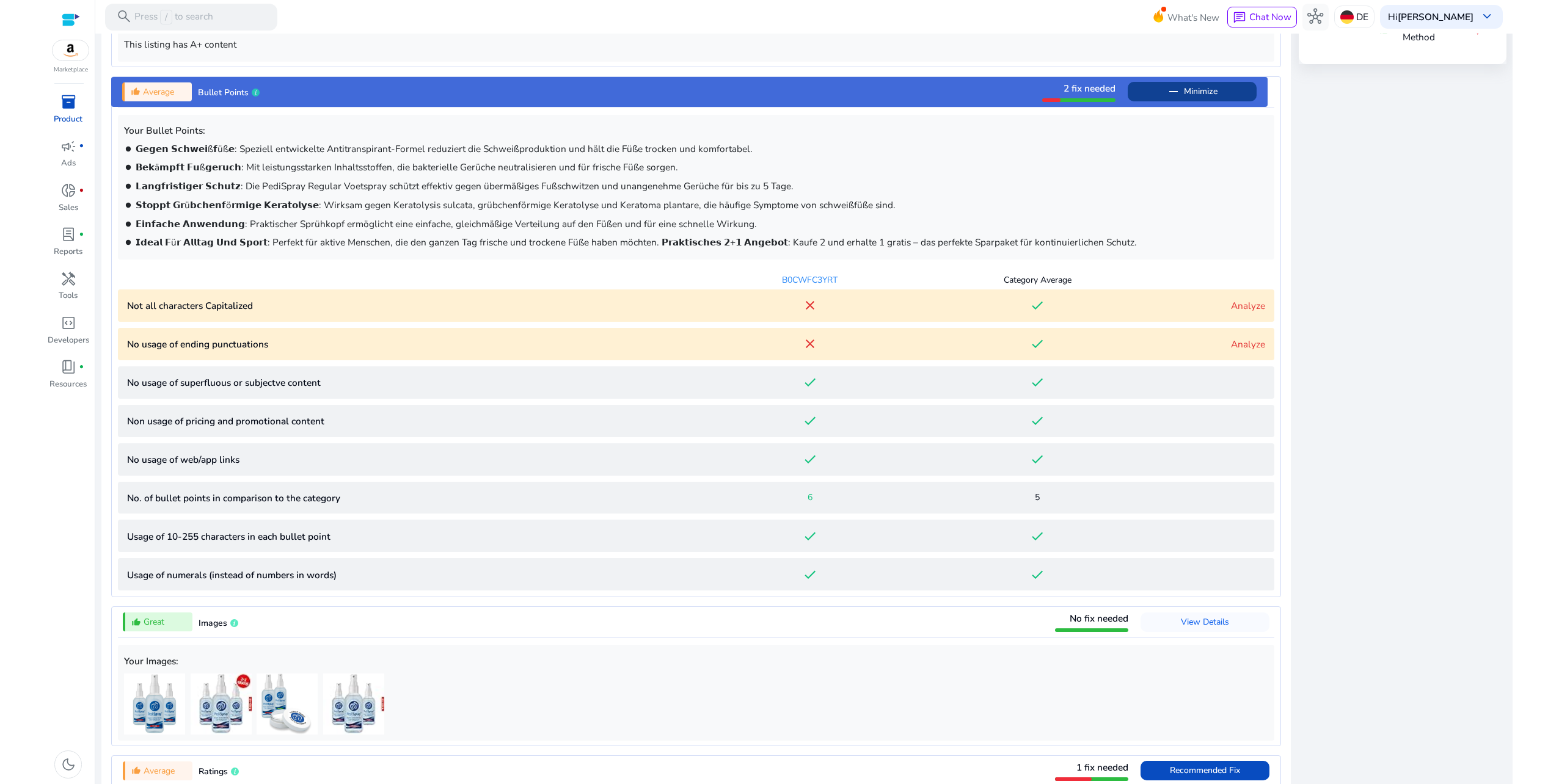
scroll to position [590, 0]
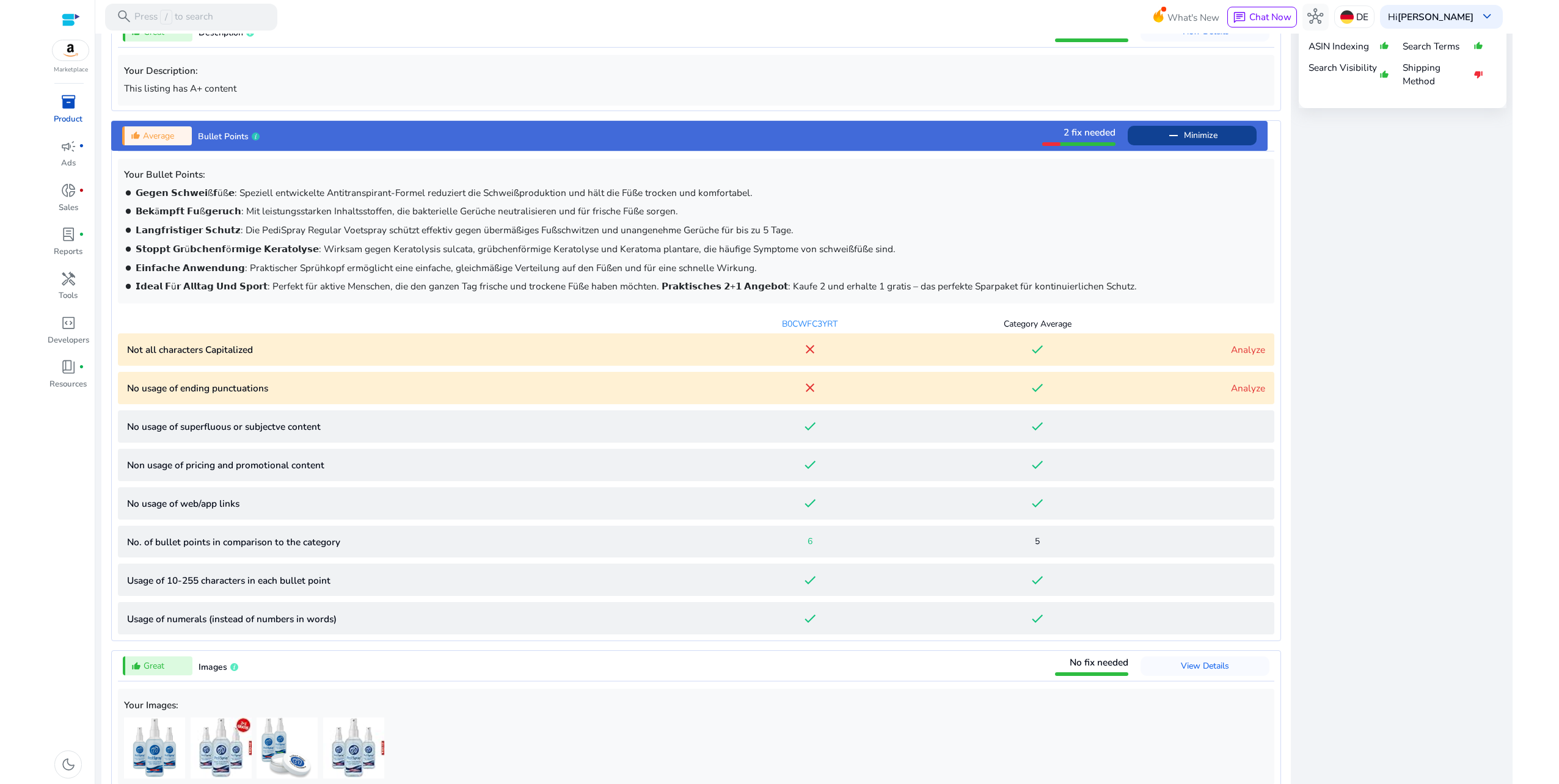
click at [208, 350] on p "Not all characters Capitalized" at bounding box center [412, 350] width 570 height 14
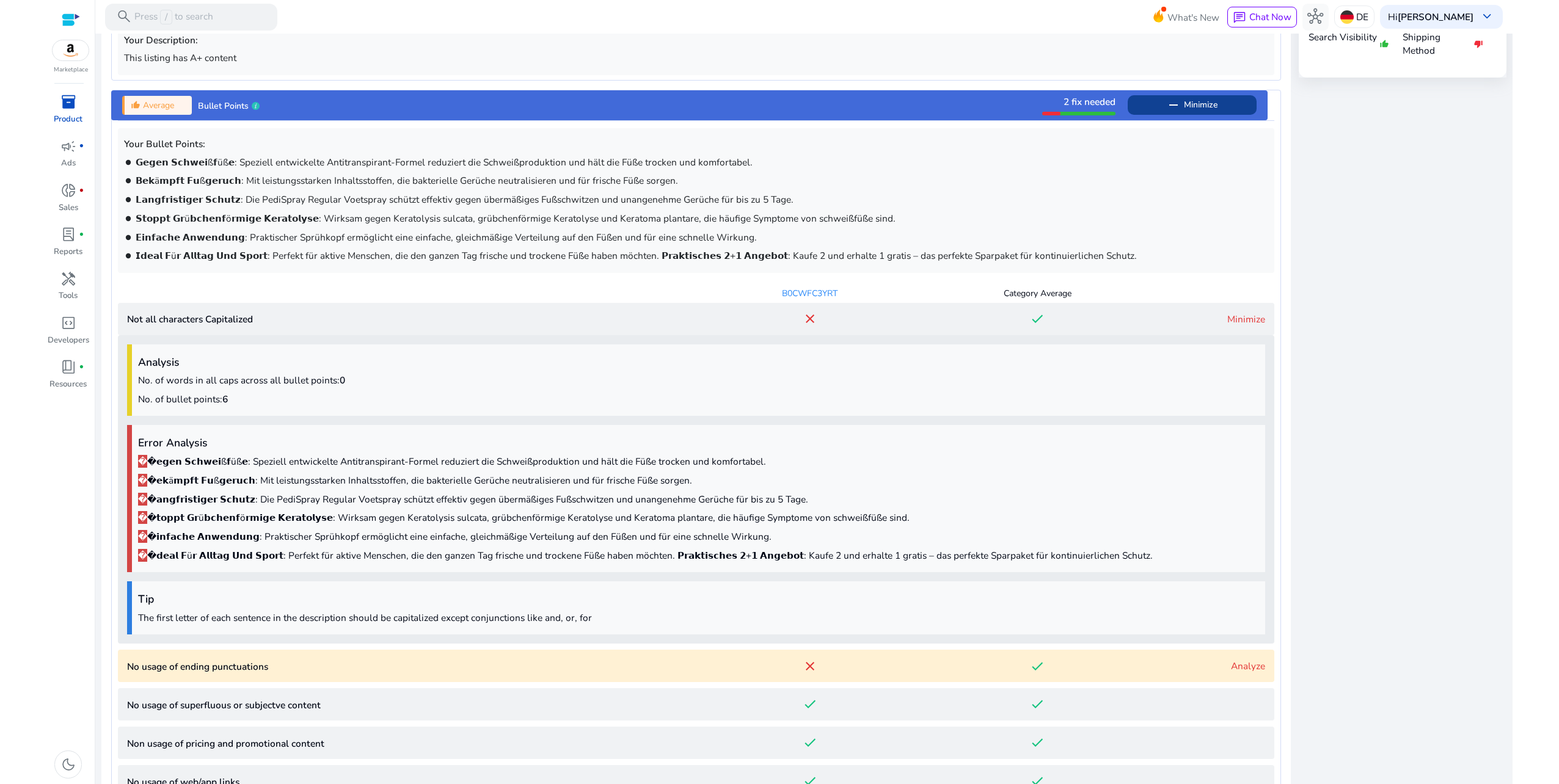
click at [276, 395] on div "Analysis No. of words in all caps across all bullet points: 0 No. of bullet poi…" at bounding box center [696, 489] width 1157 height 308
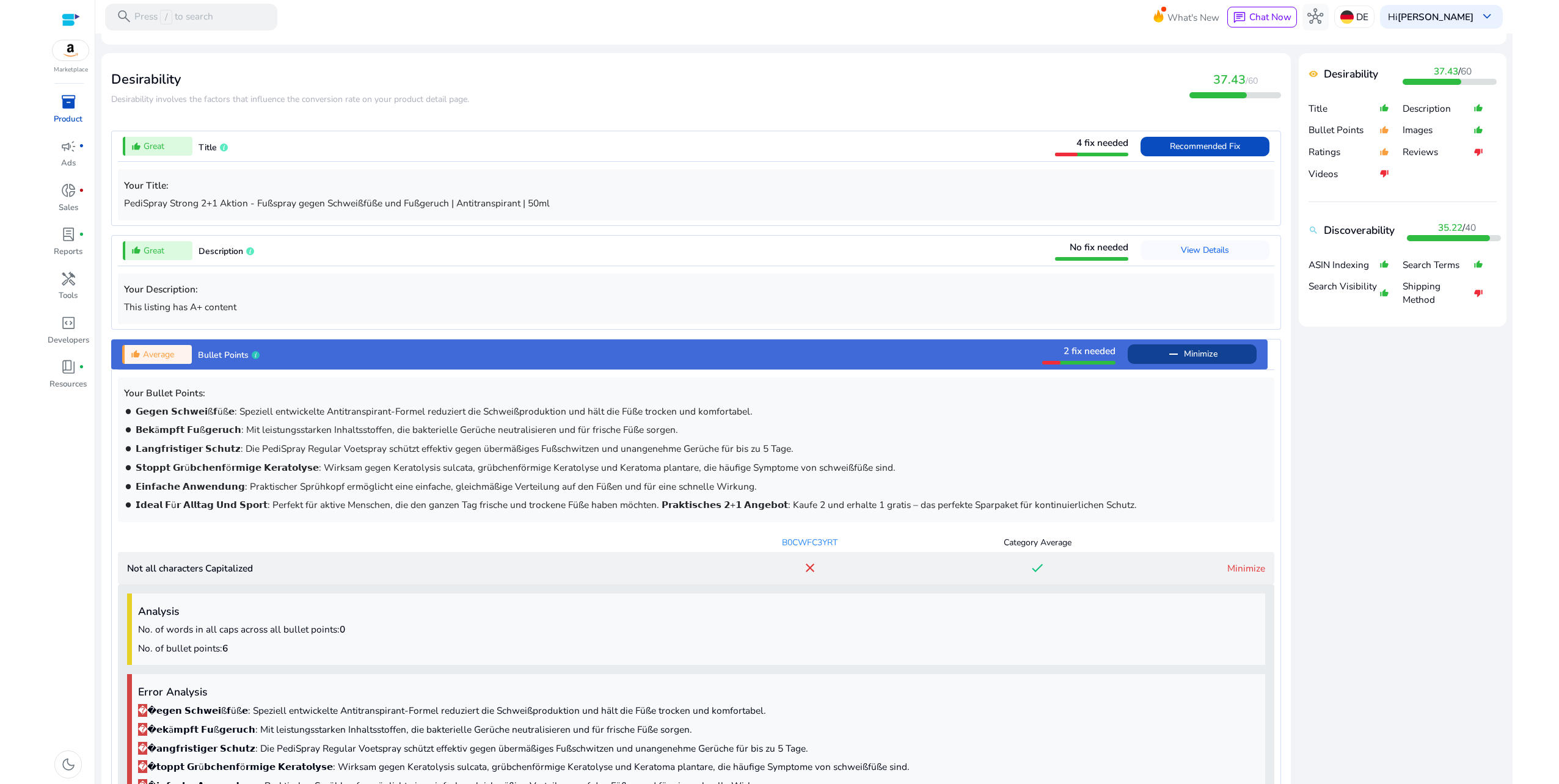
scroll to position [311, 0]
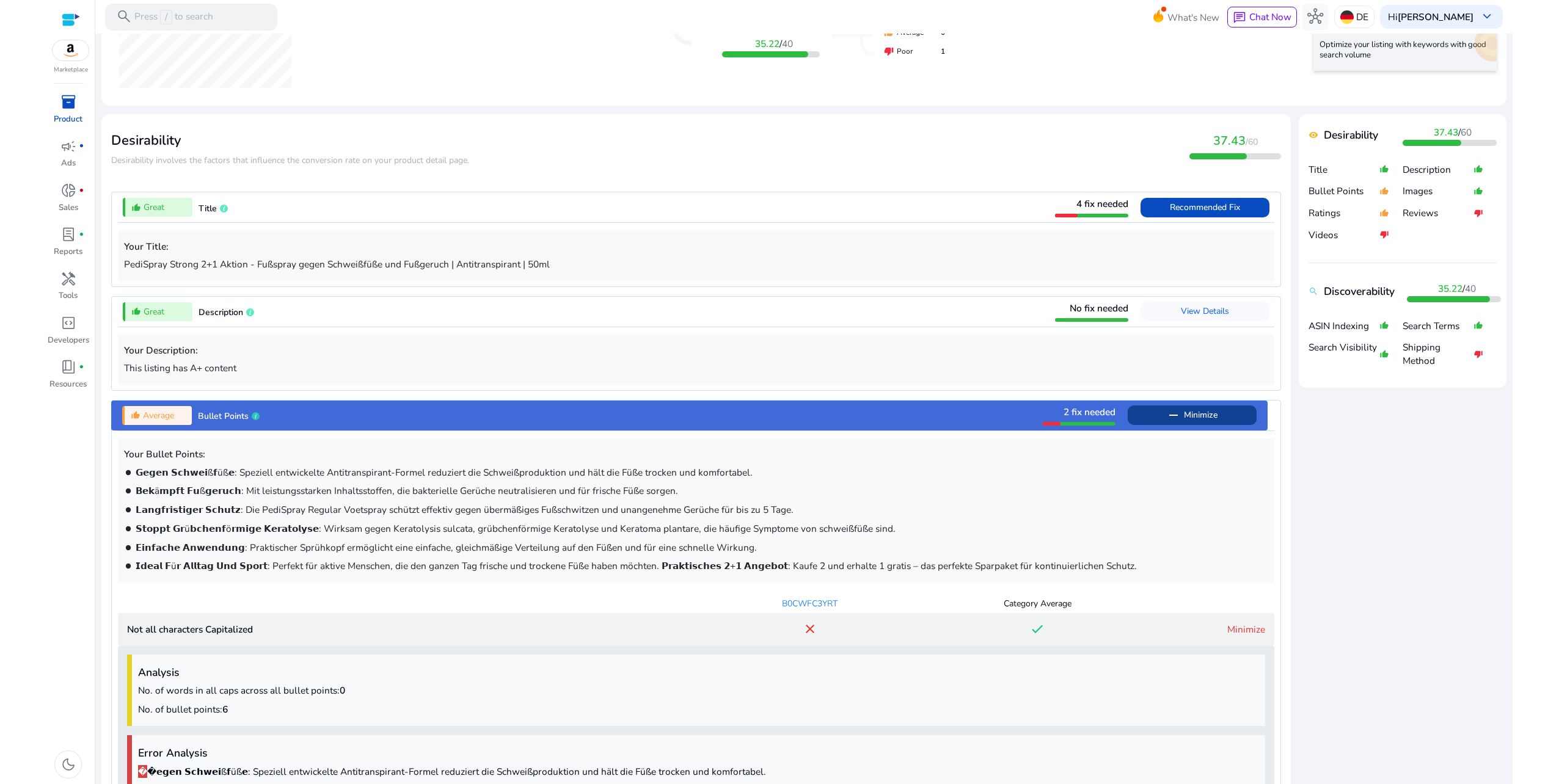
click at [220, 412] on span "Bullet Points" at bounding box center [223, 416] width 50 height 12
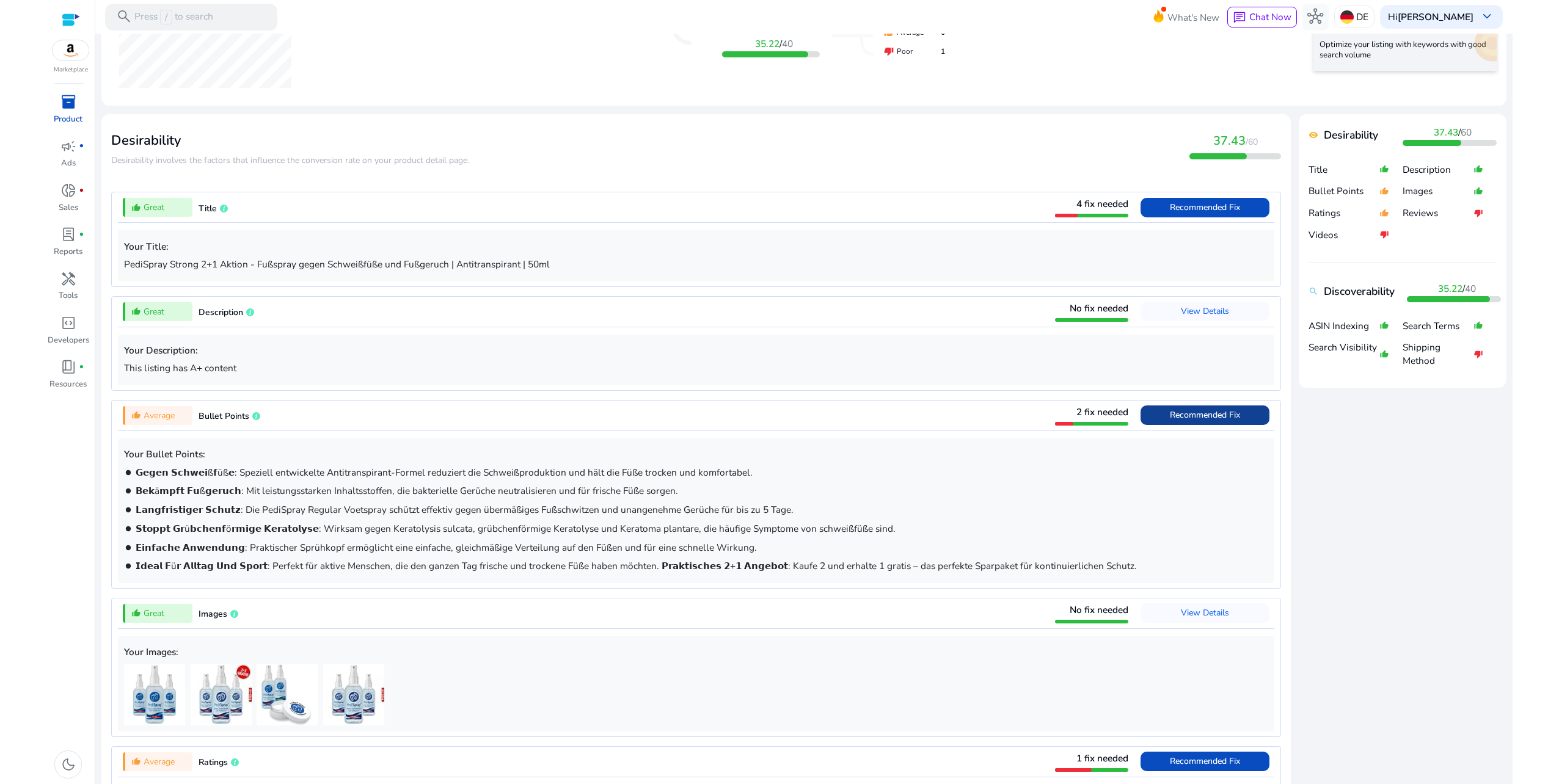
click at [220, 411] on span "Bullet Points" at bounding box center [224, 416] width 50 height 12
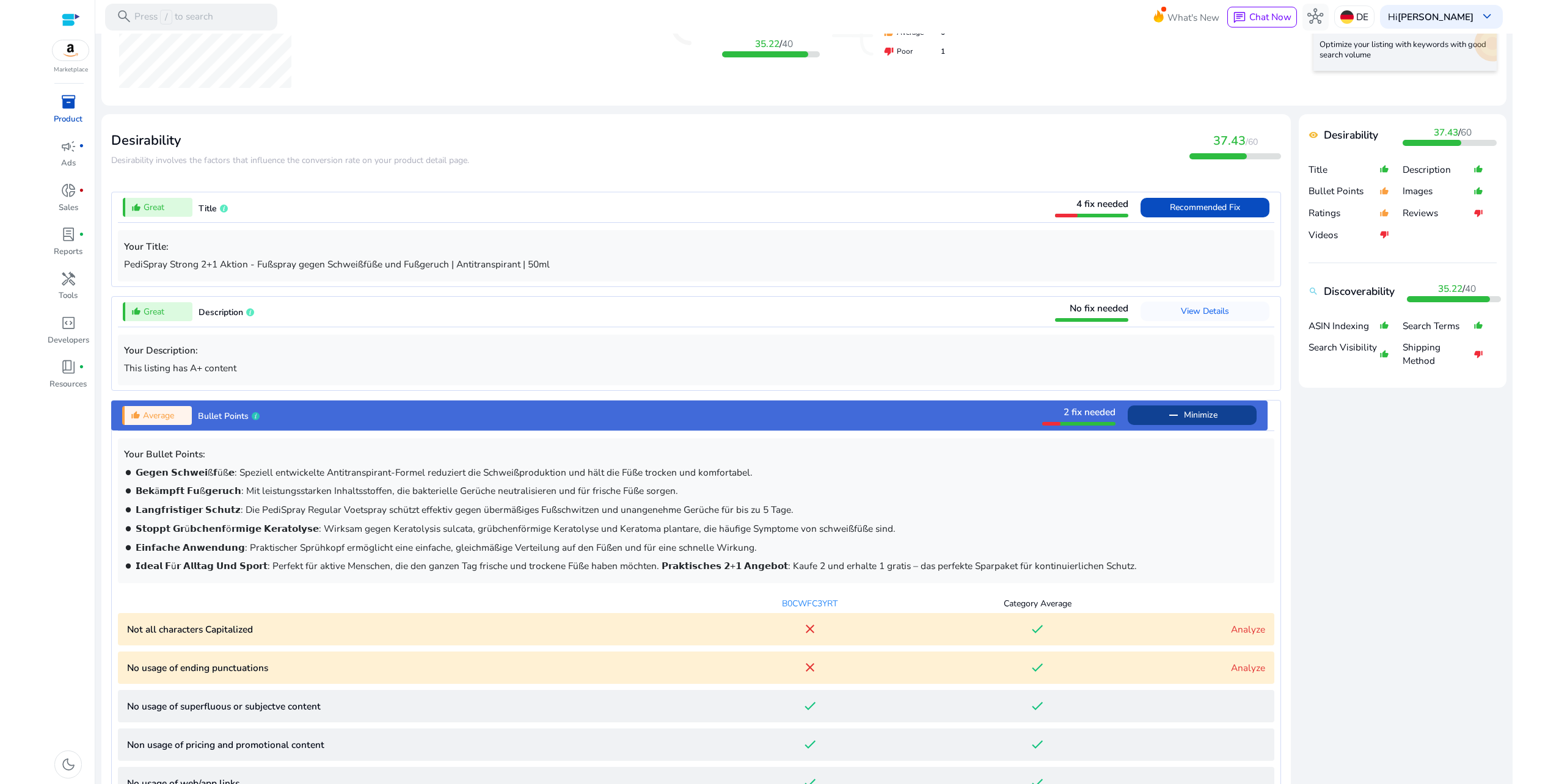
click at [475, 407] on div "thumb_up_alt Average Bullet Points 2 fix needed remove Minimize" at bounding box center [689, 415] width 1157 height 30
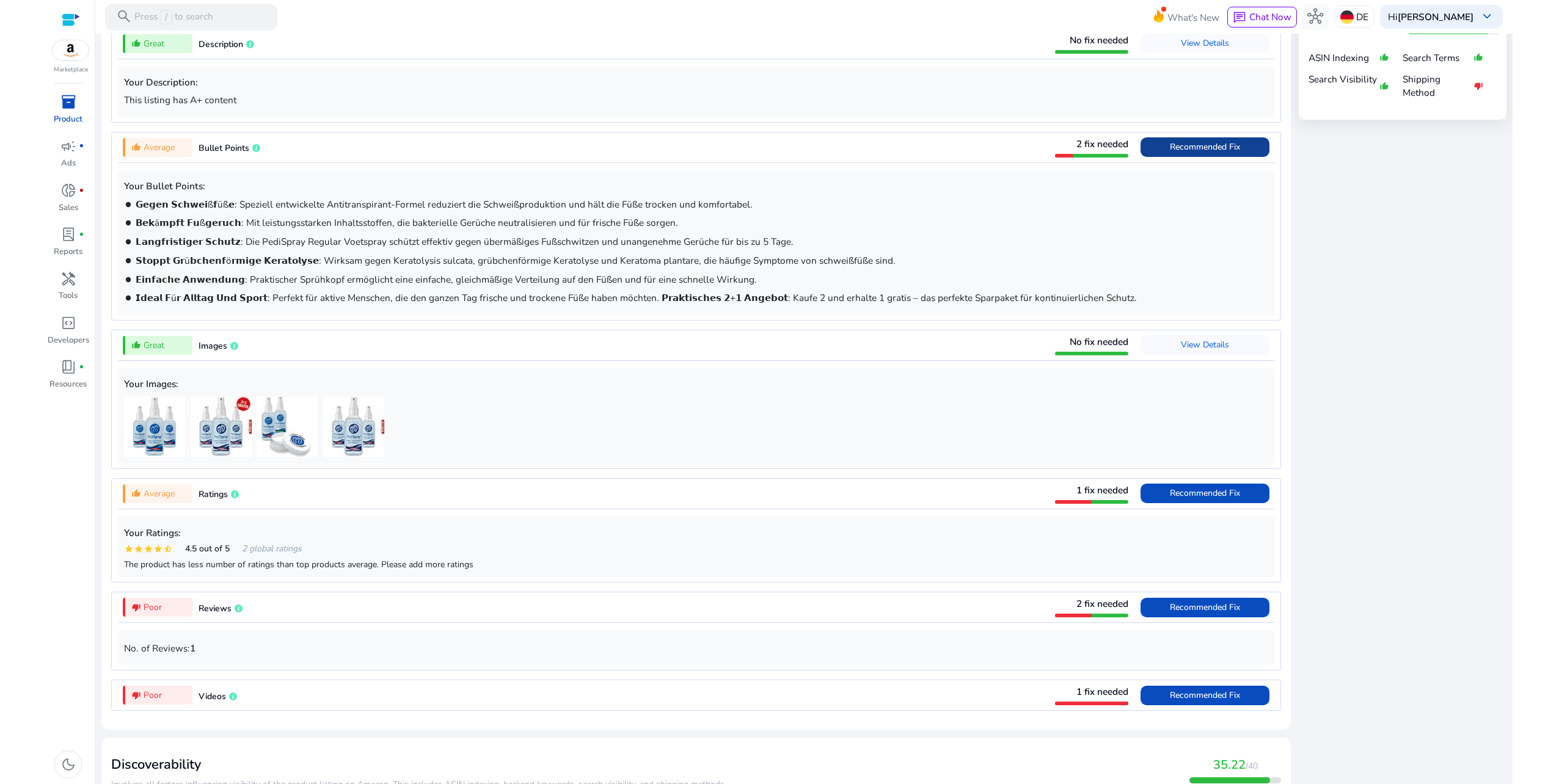
scroll to position [525, 0]
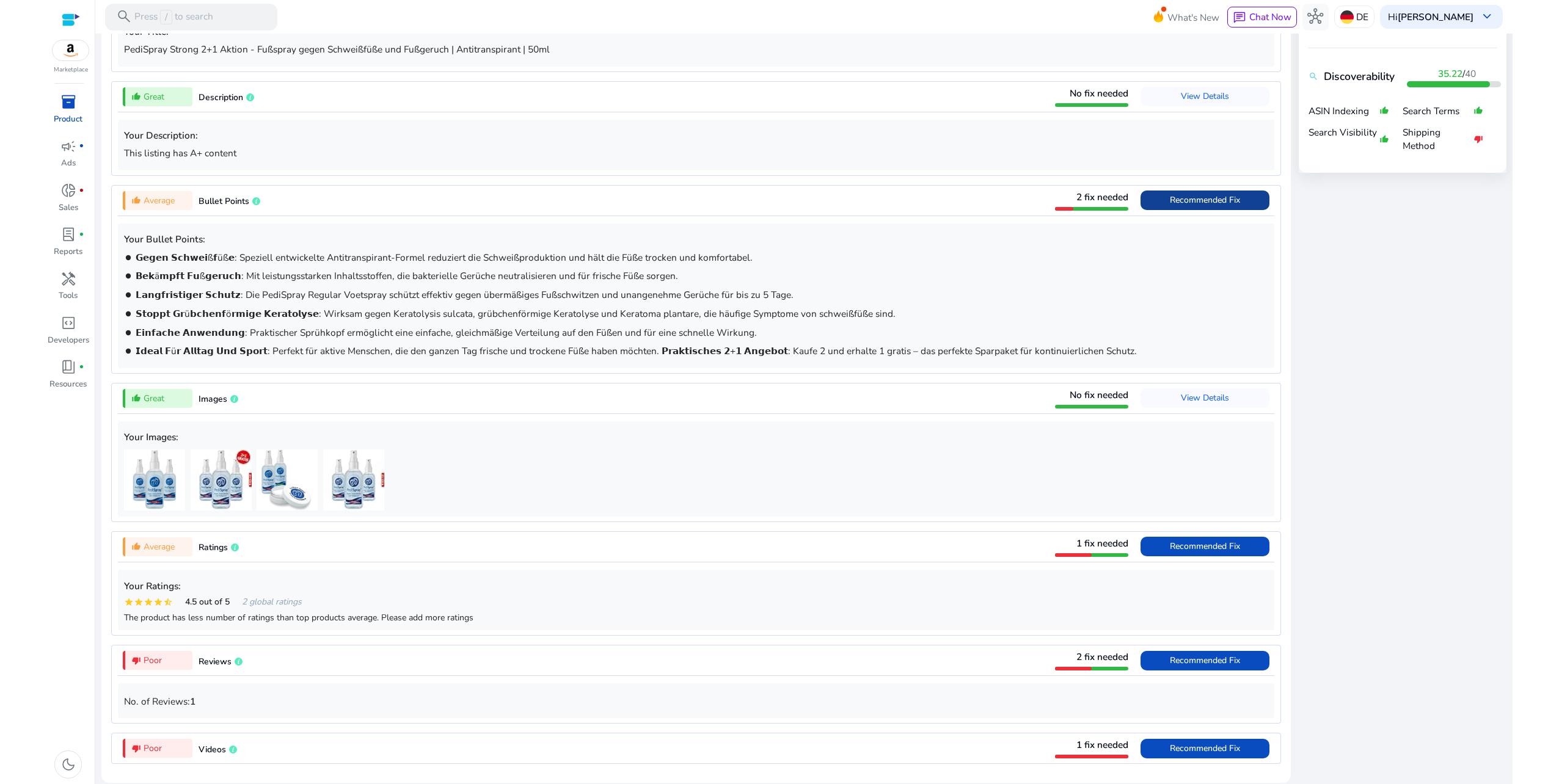
click at [1091, 194] on span "2 fix needed" at bounding box center [1102, 197] width 52 height 13
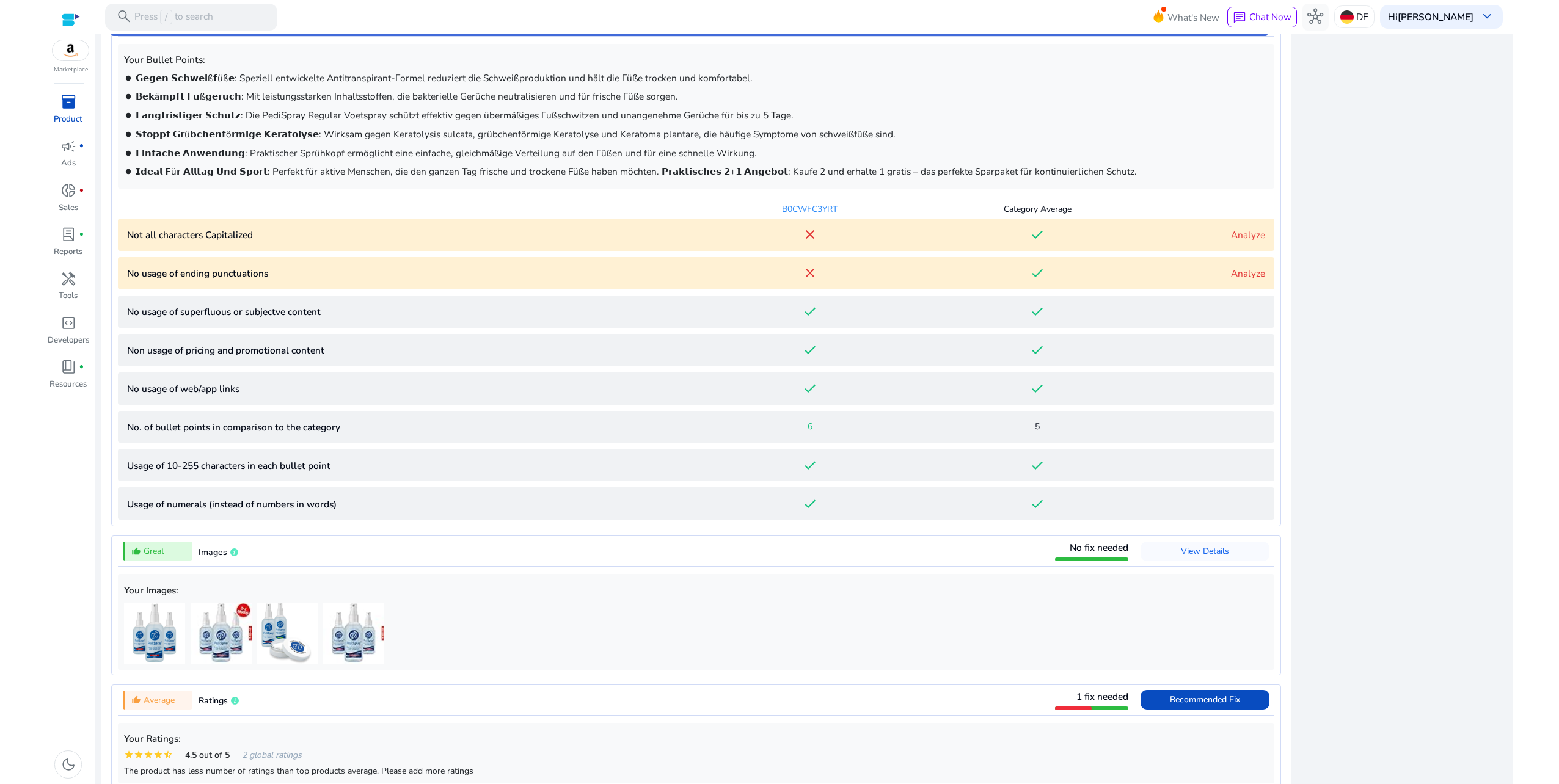
scroll to position [708, 0]
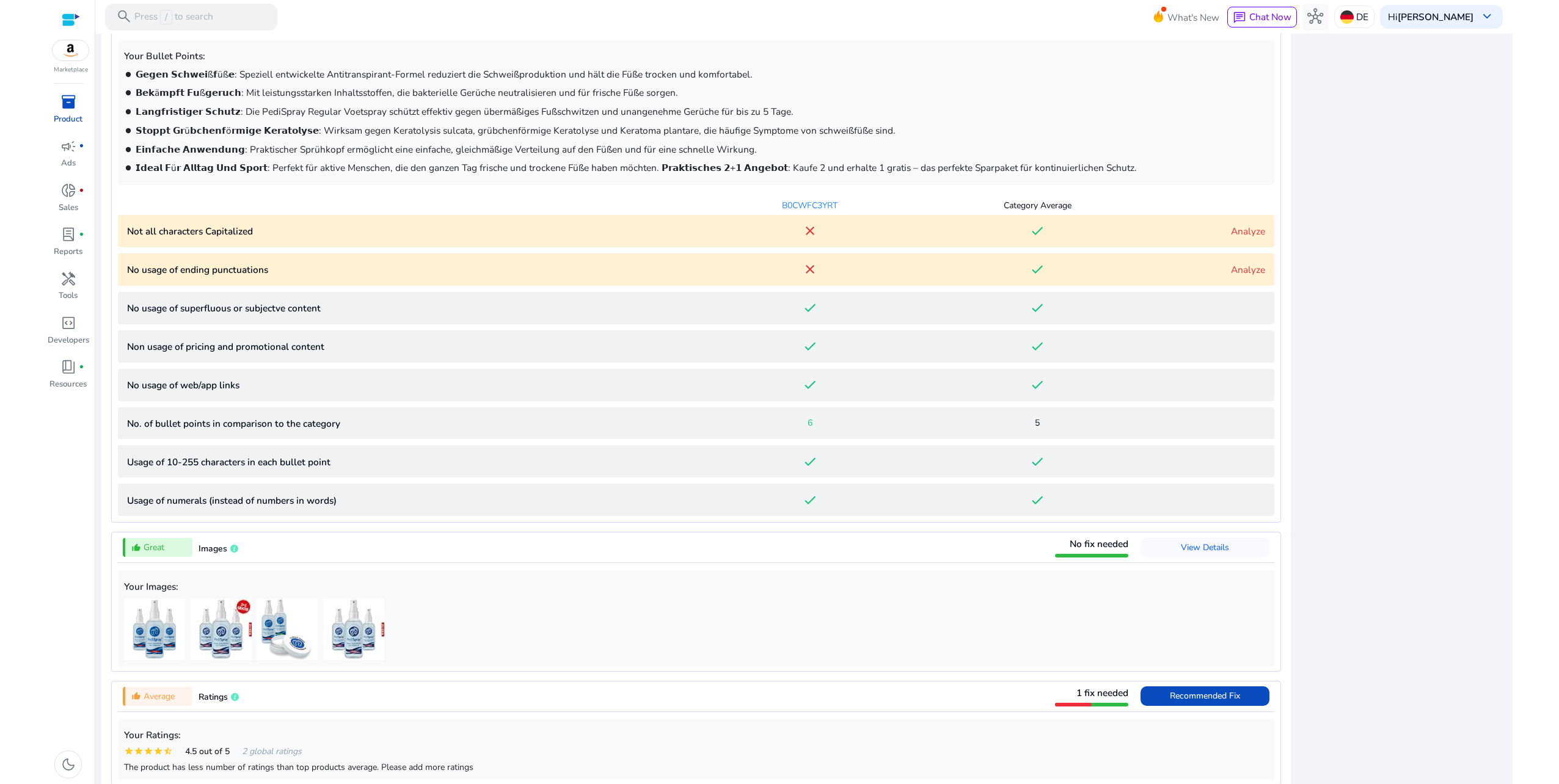
click at [444, 232] on p "Not all characters Capitalized" at bounding box center [412, 231] width 570 height 14
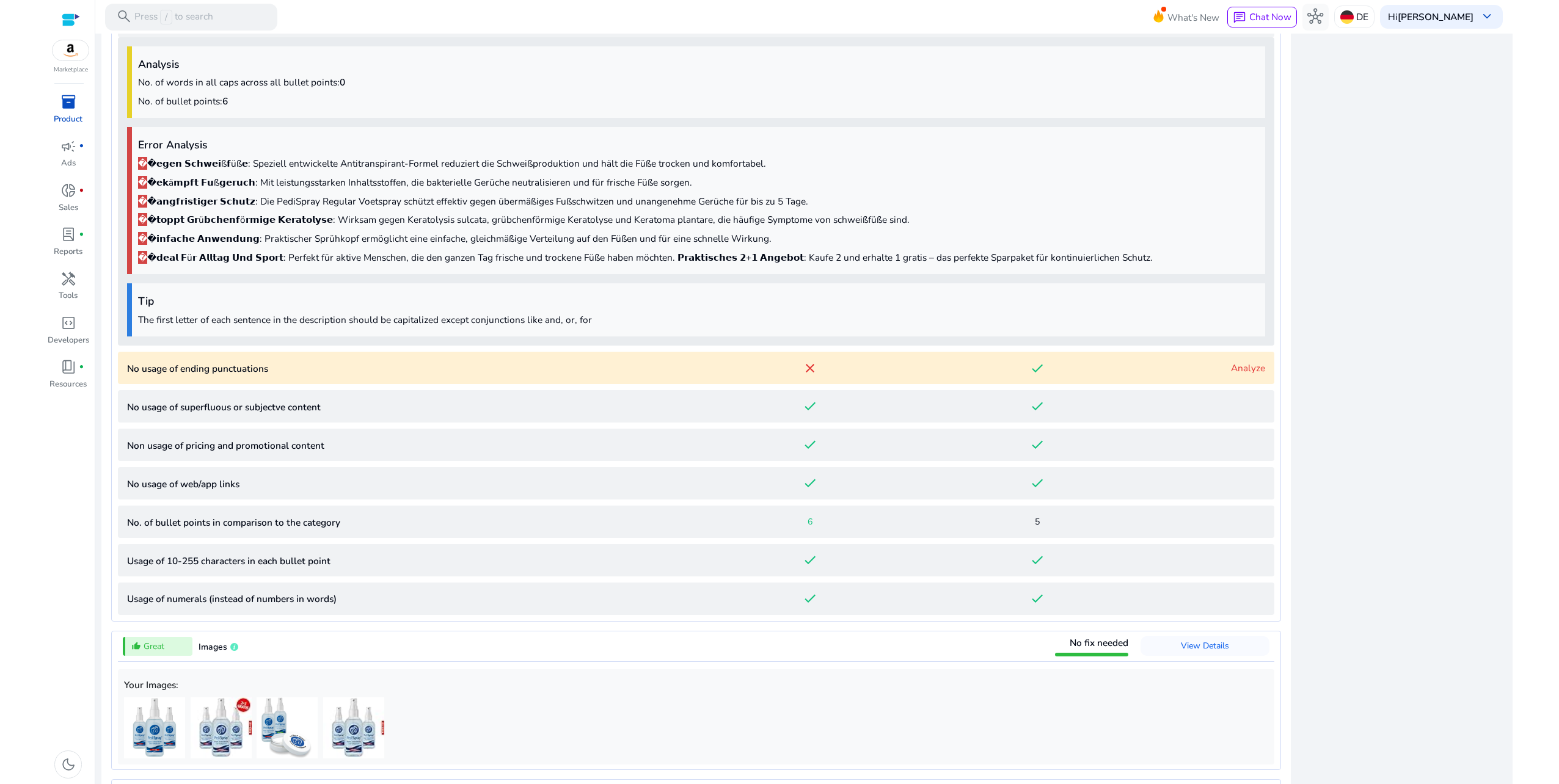
scroll to position [921, 0]
click at [455, 355] on punctuations "No usage of ending punctuations close done Analyze" at bounding box center [696, 365] width 1157 height 32
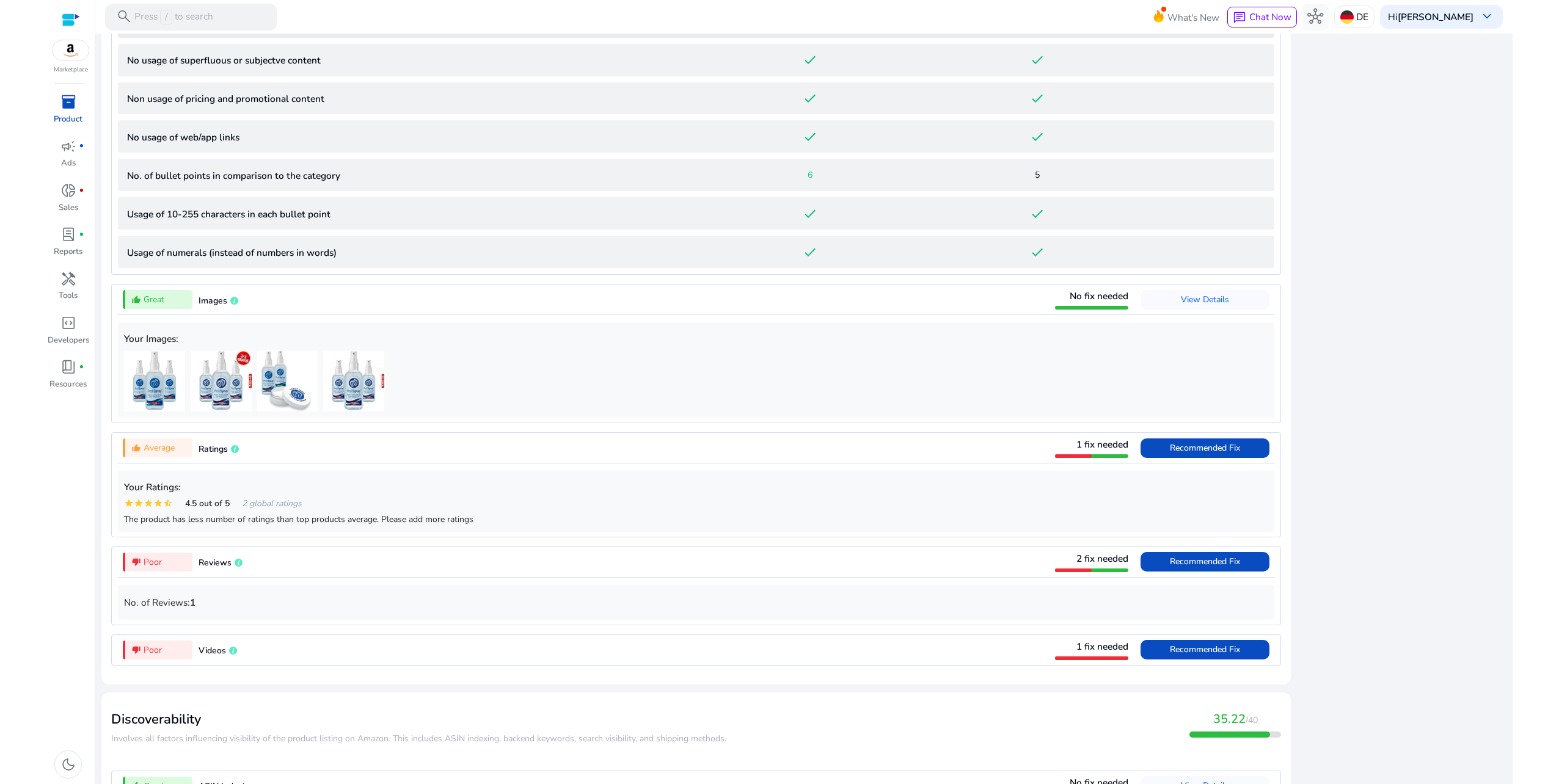
scroll to position [1677, 0]
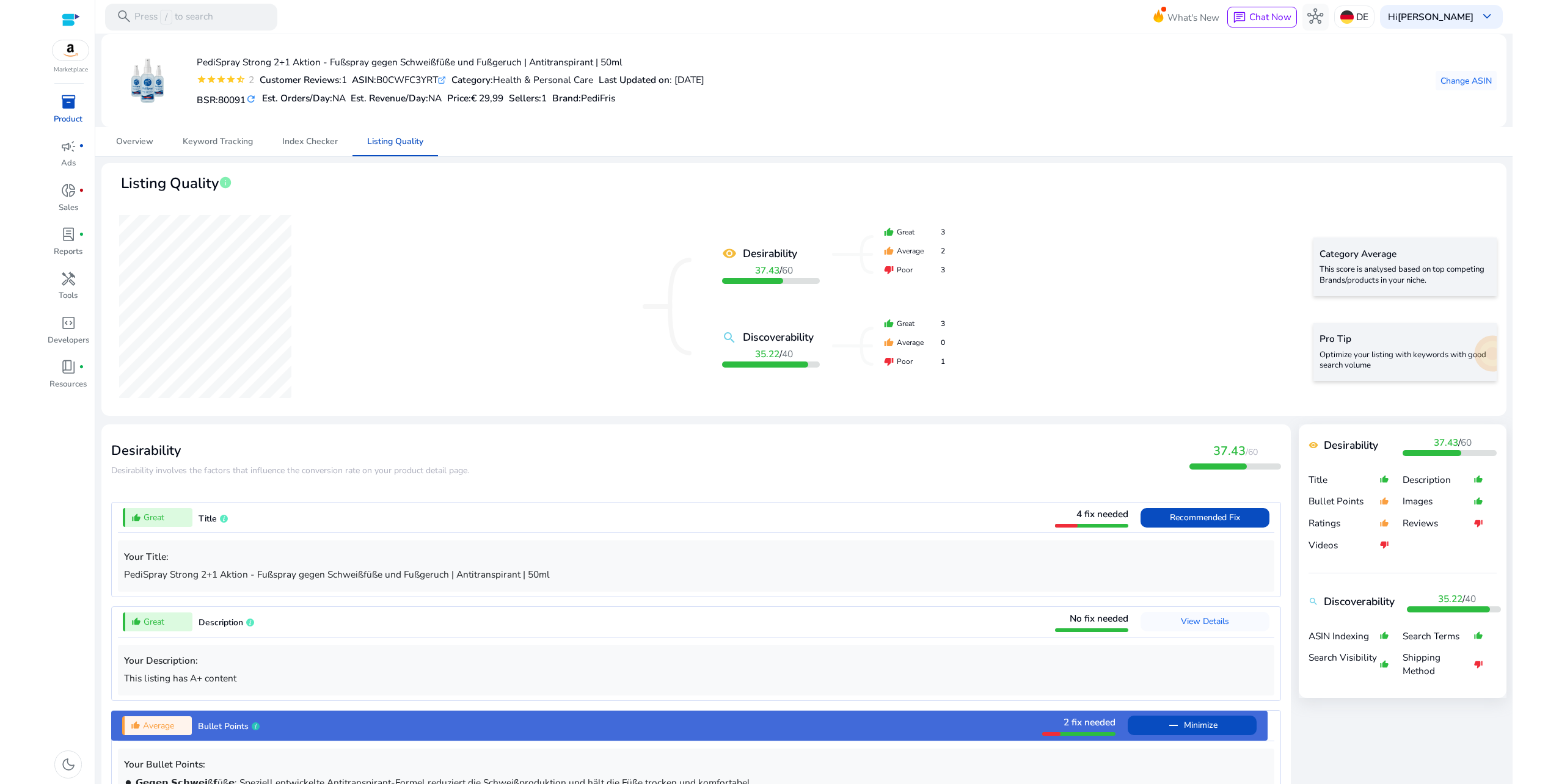
scroll to position [1677, 0]
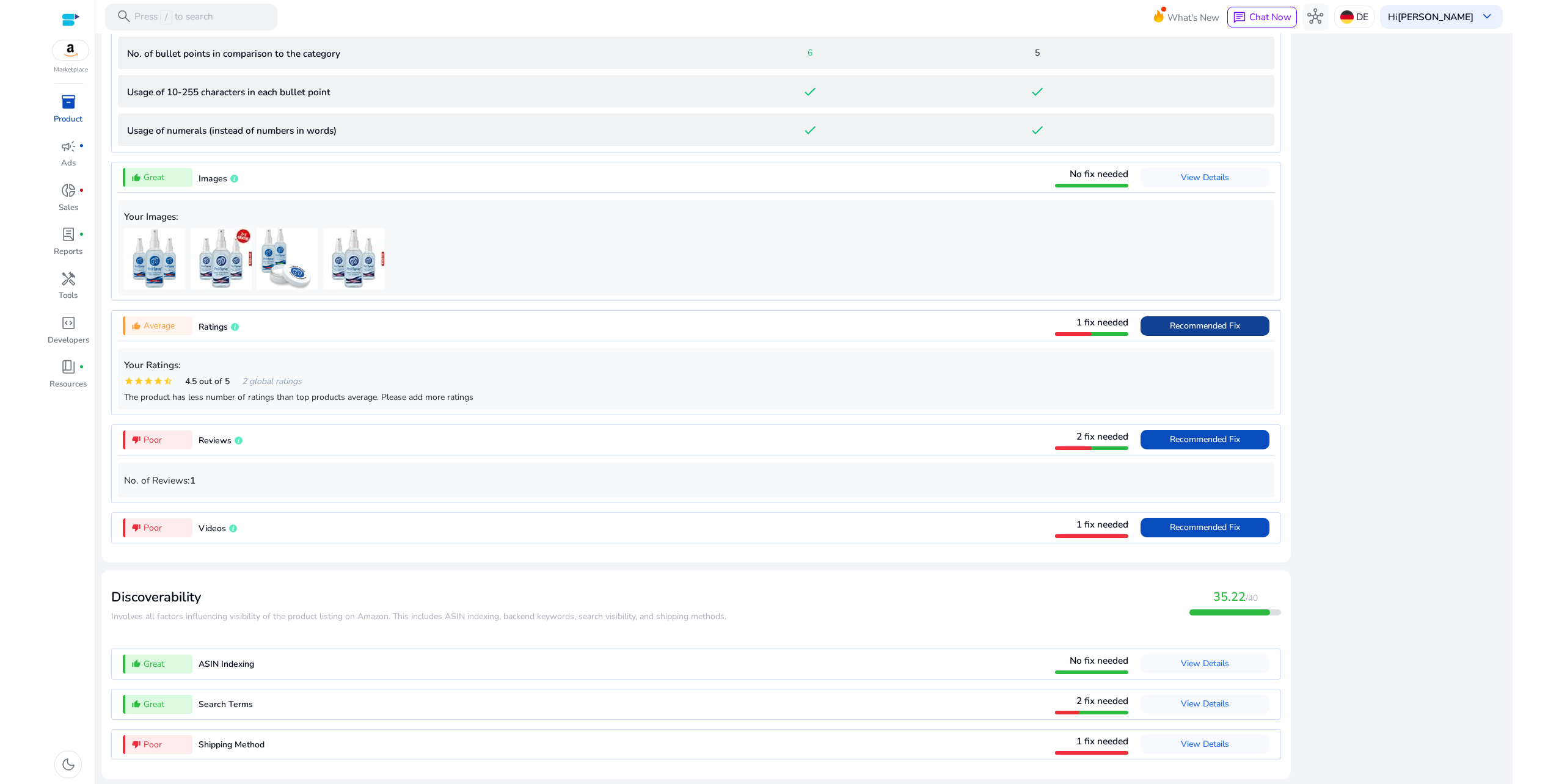
click at [1241, 322] on span at bounding box center [1205, 326] width 129 height 29
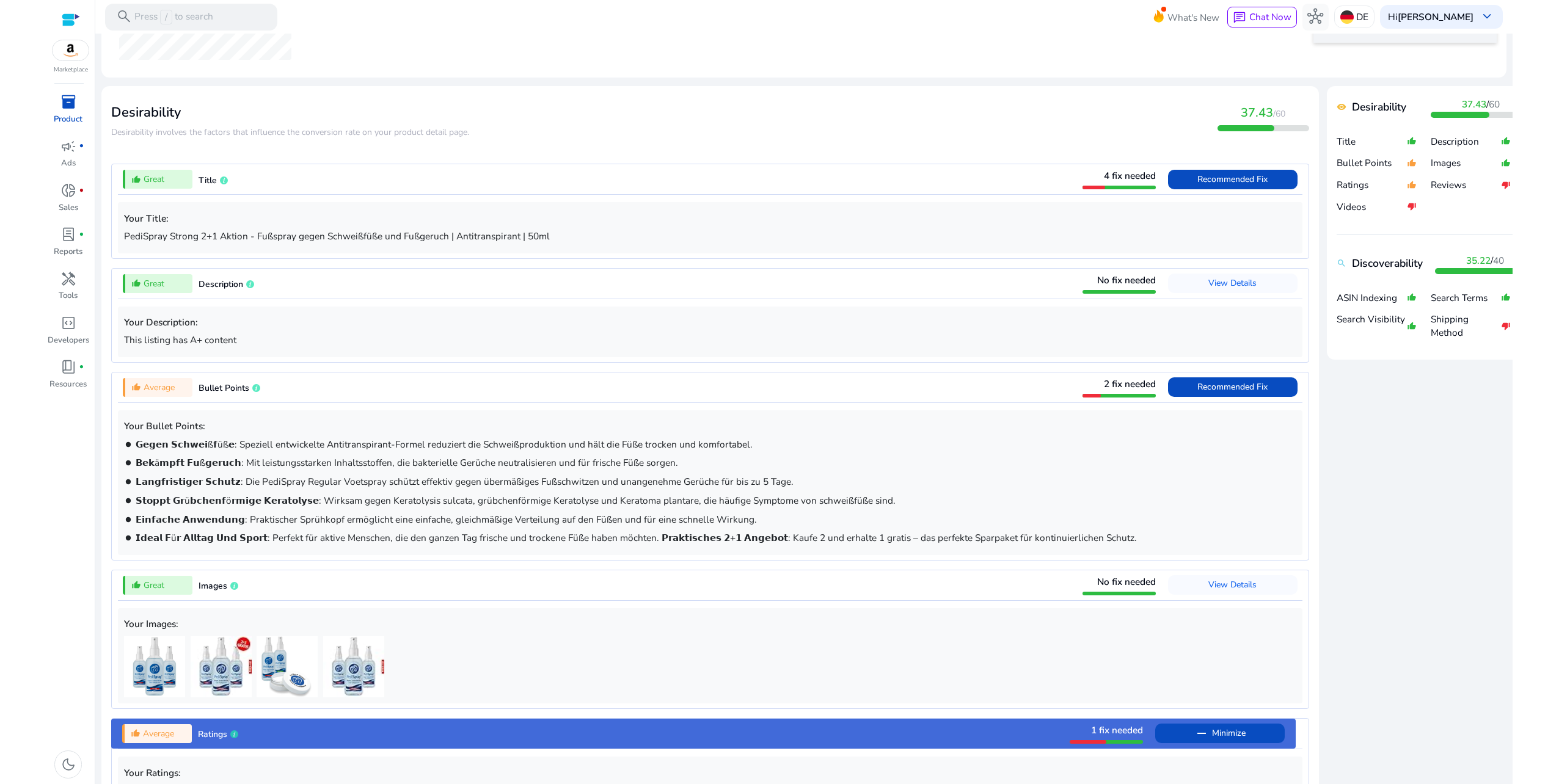
scroll to position [366, 0]
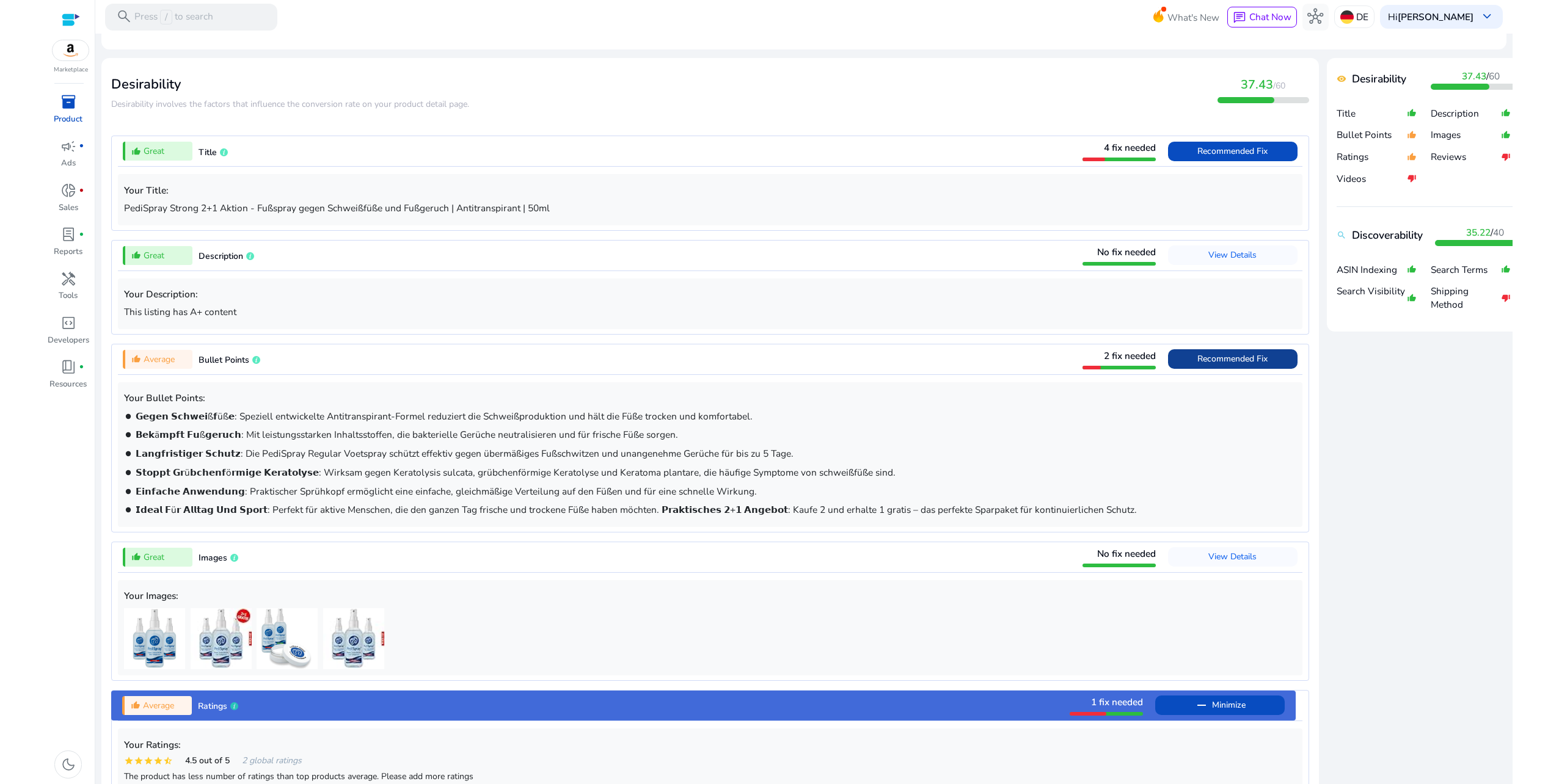
click at [1236, 355] on span "Recommended Fix" at bounding box center [1232, 359] width 70 height 12
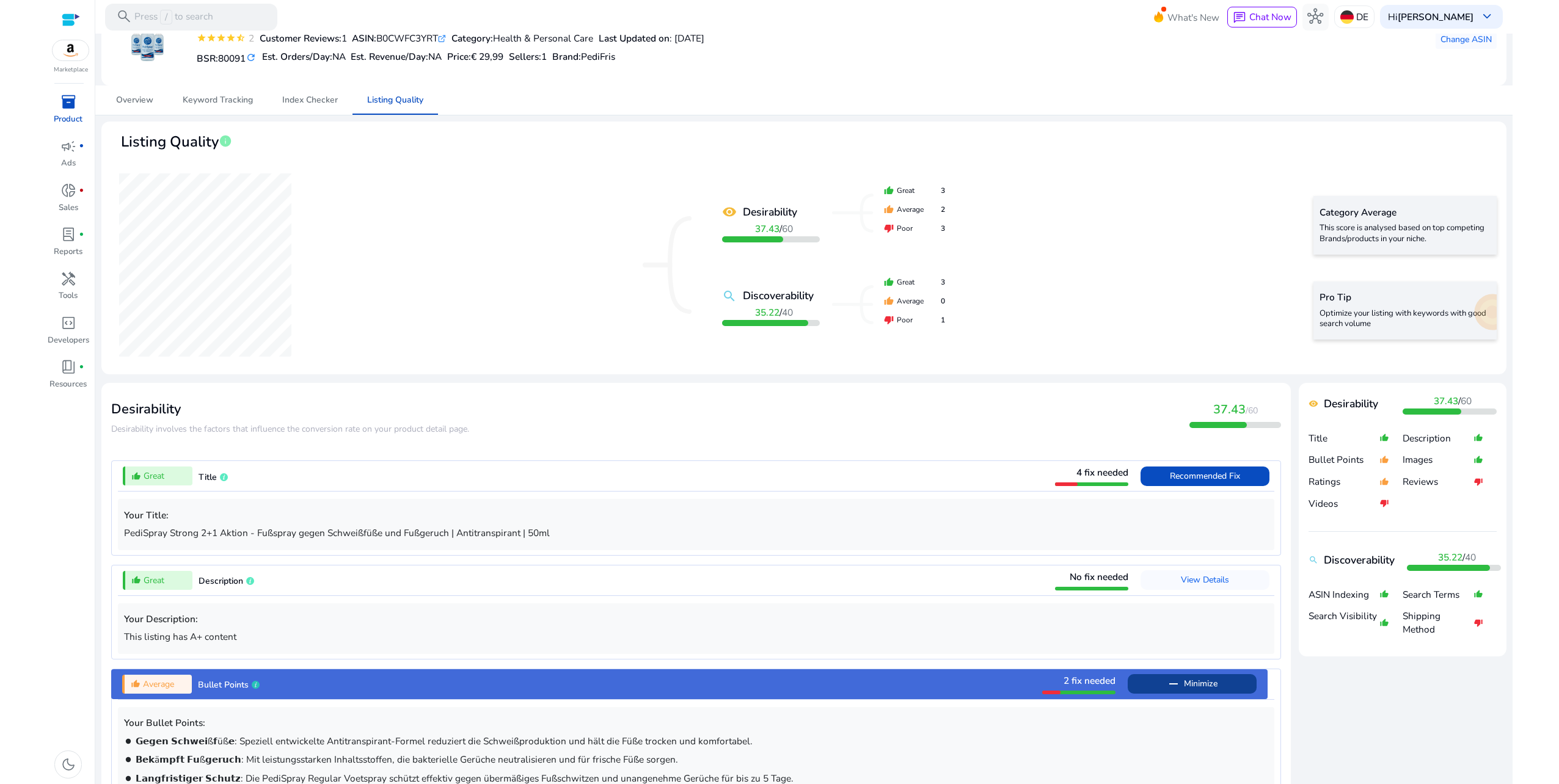
scroll to position [0, 0]
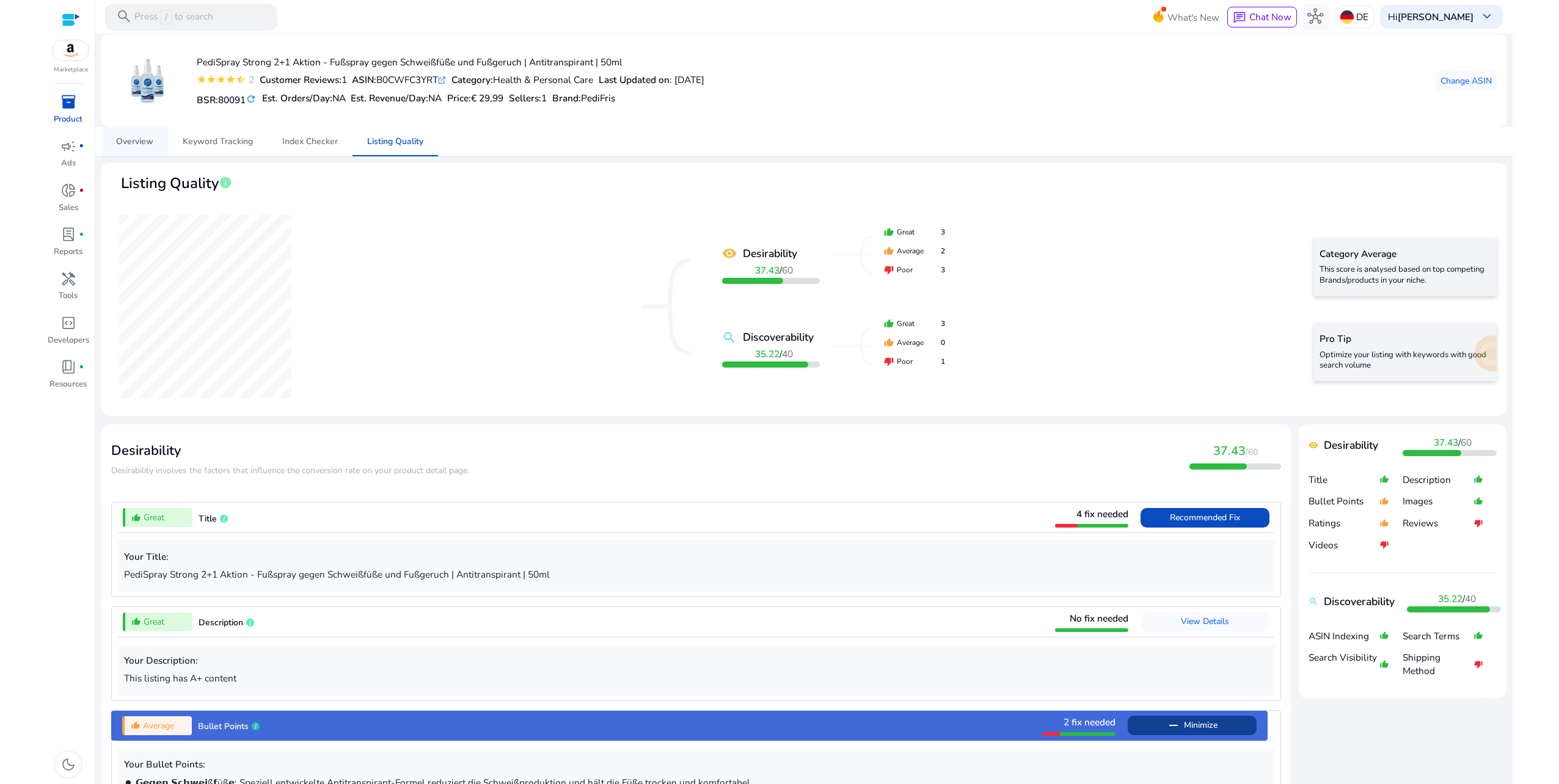
click at [148, 143] on span "Overview" at bounding box center [134, 141] width 37 height 8
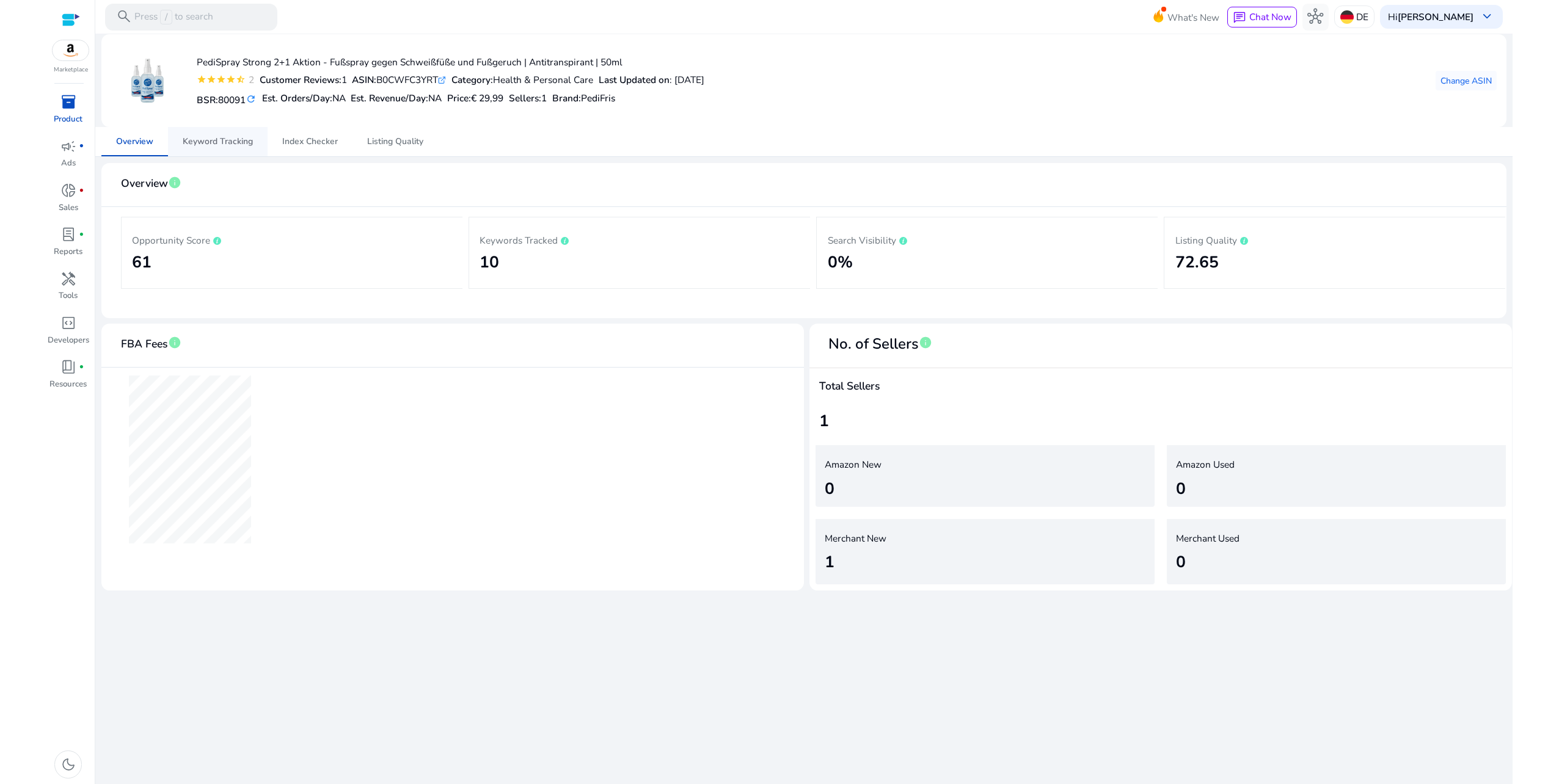
click at [214, 144] on span "Keyword Tracking" at bounding box center [218, 141] width 70 height 8
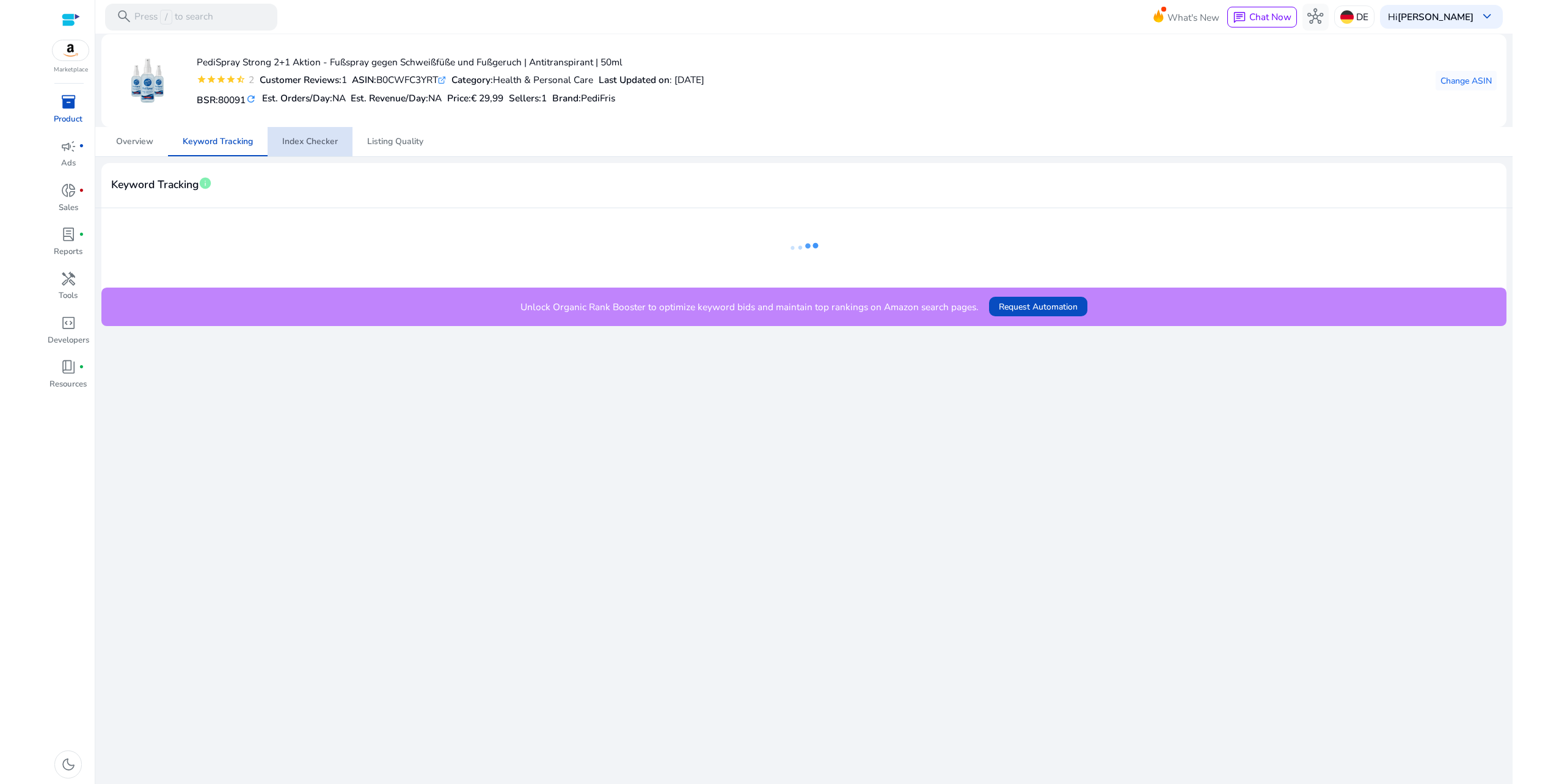
drag, startPoint x: 316, startPoint y: 147, endPoint x: 342, endPoint y: 143, distance: 26.3
click at [318, 146] on span "Index Checker" at bounding box center [309, 141] width 55 height 8
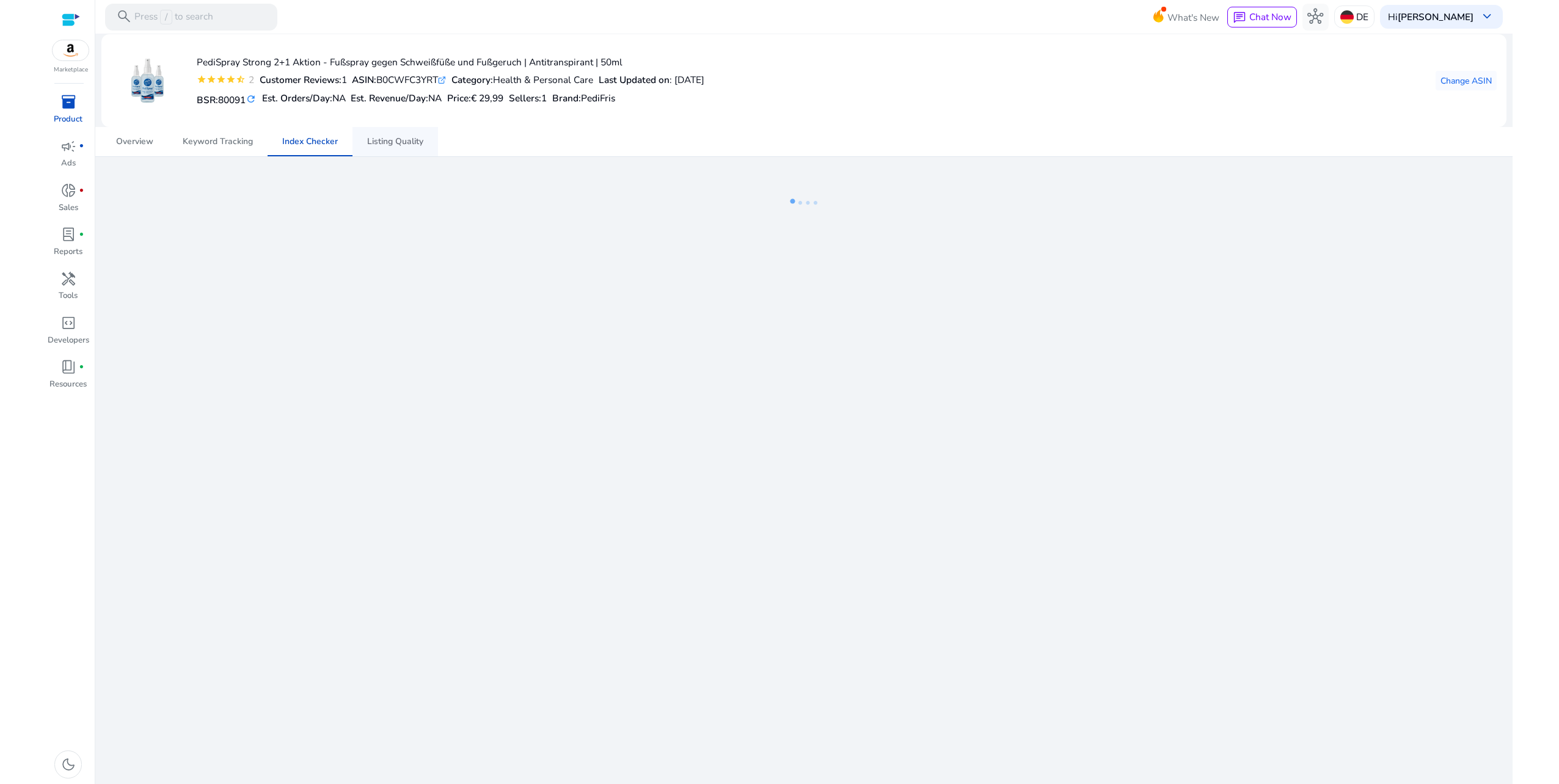
click at [408, 143] on span "Listing Quality" at bounding box center [395, 141] width 56 height 8
click at [445, 80] on icon at bounding box center [443, 79] width 4 height 4
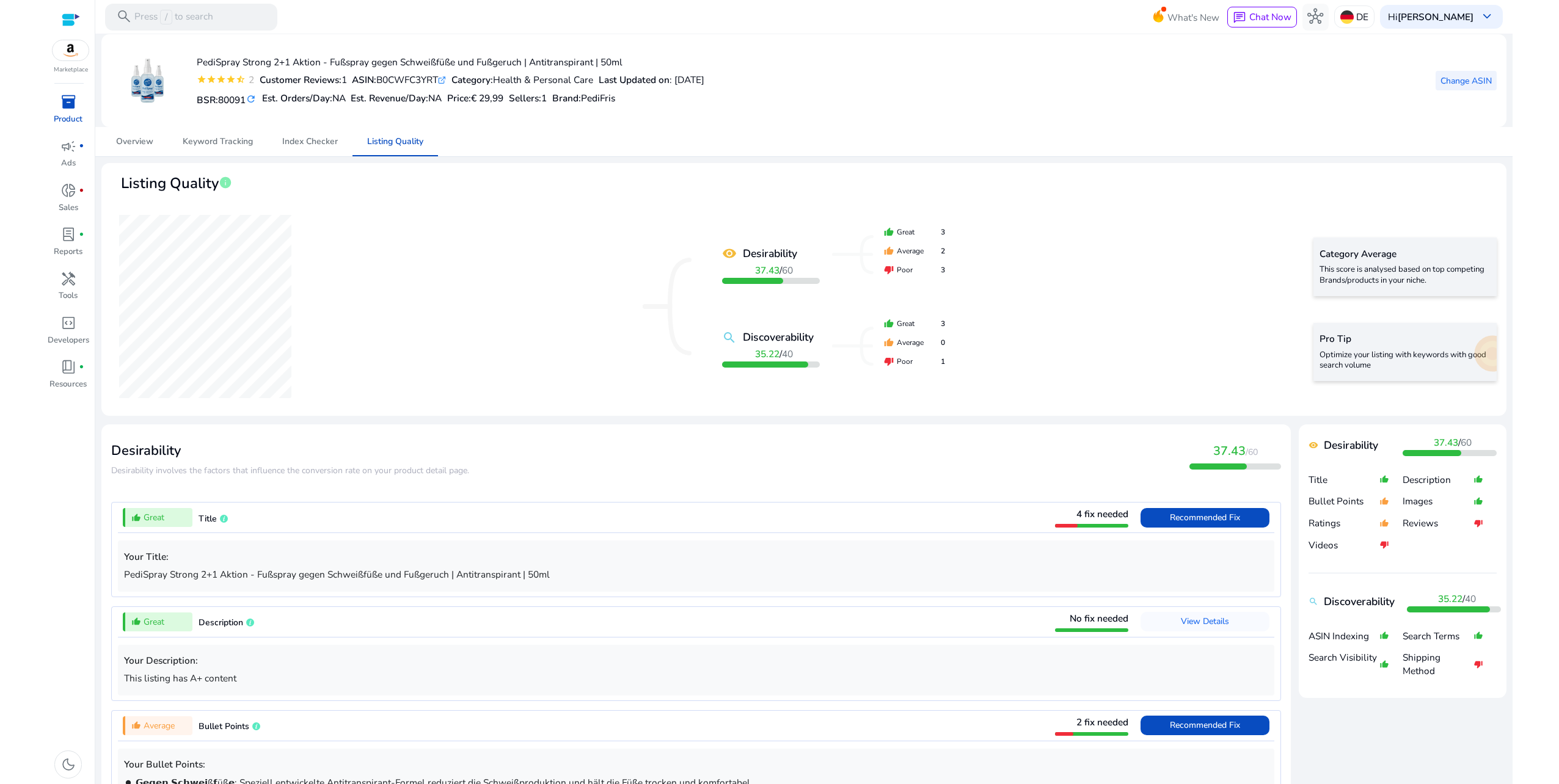
click at [1436, 78] on span at bounding box center [1466, 80] width 61 height 29
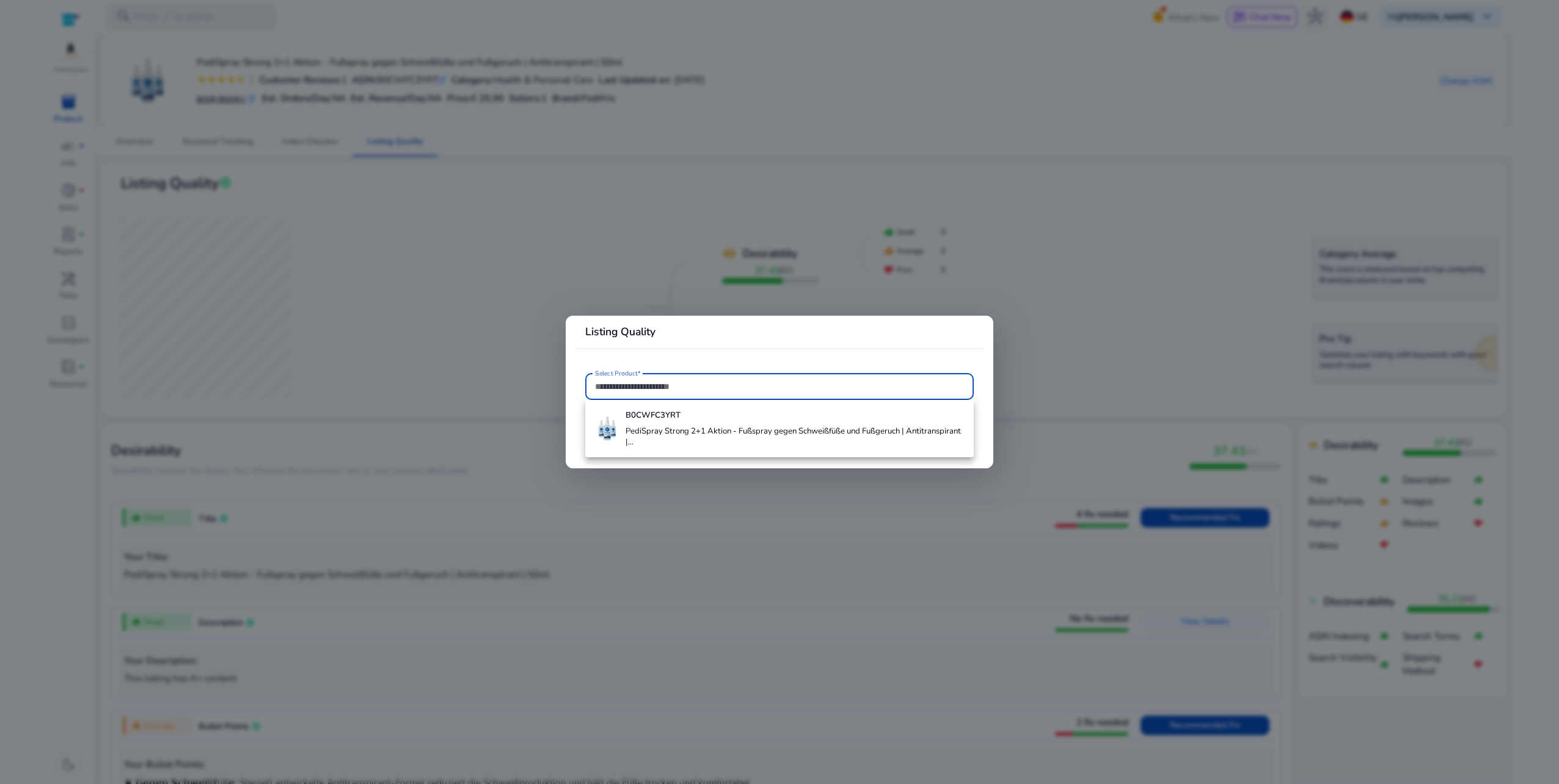
paste input "**********"
click at [683, 411] on h4 "B0CWFC3YRT" at bounding box center [795, 416] width 339 height 11
type input "**********"
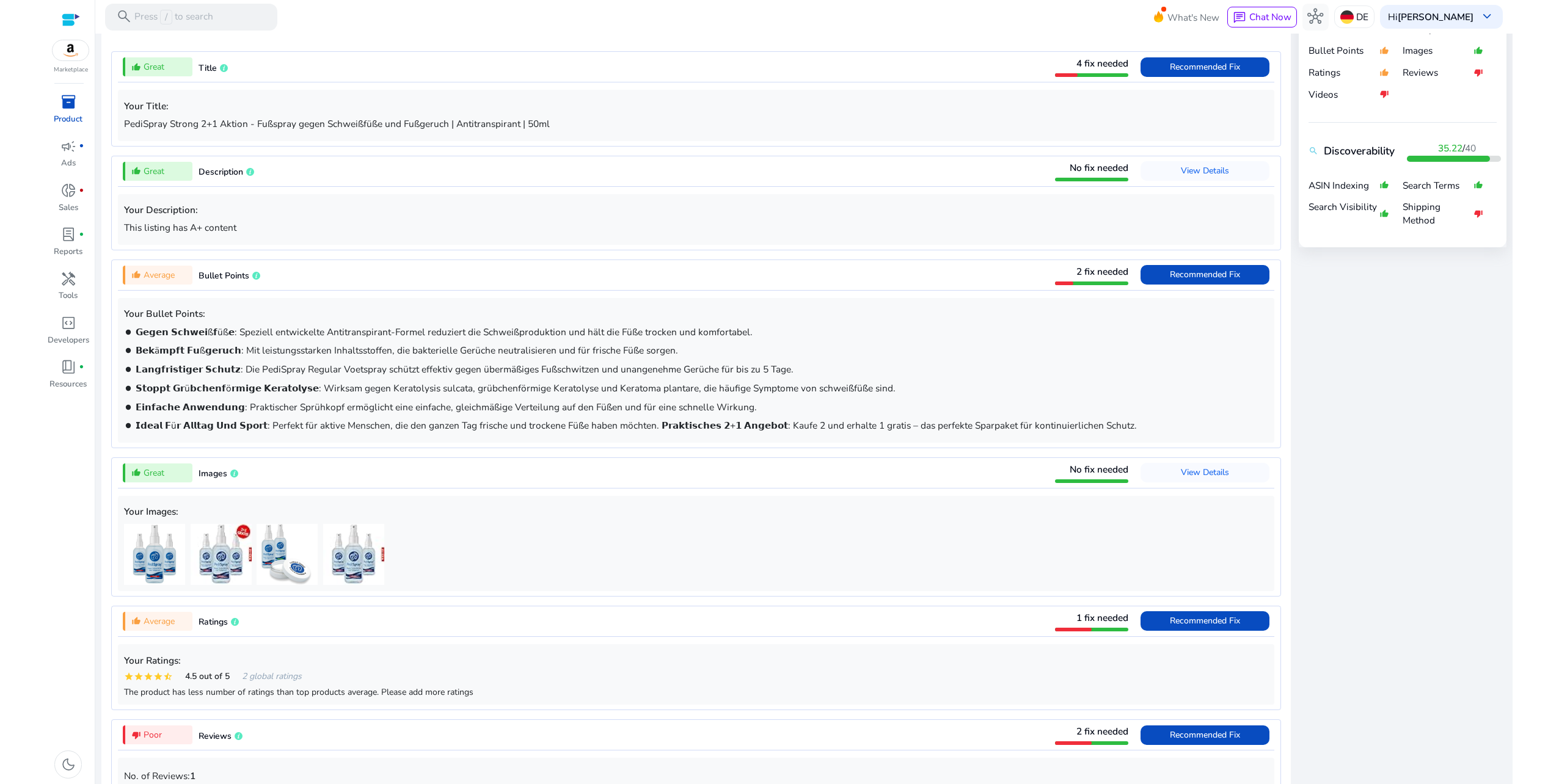
scroll to position [746, 0]
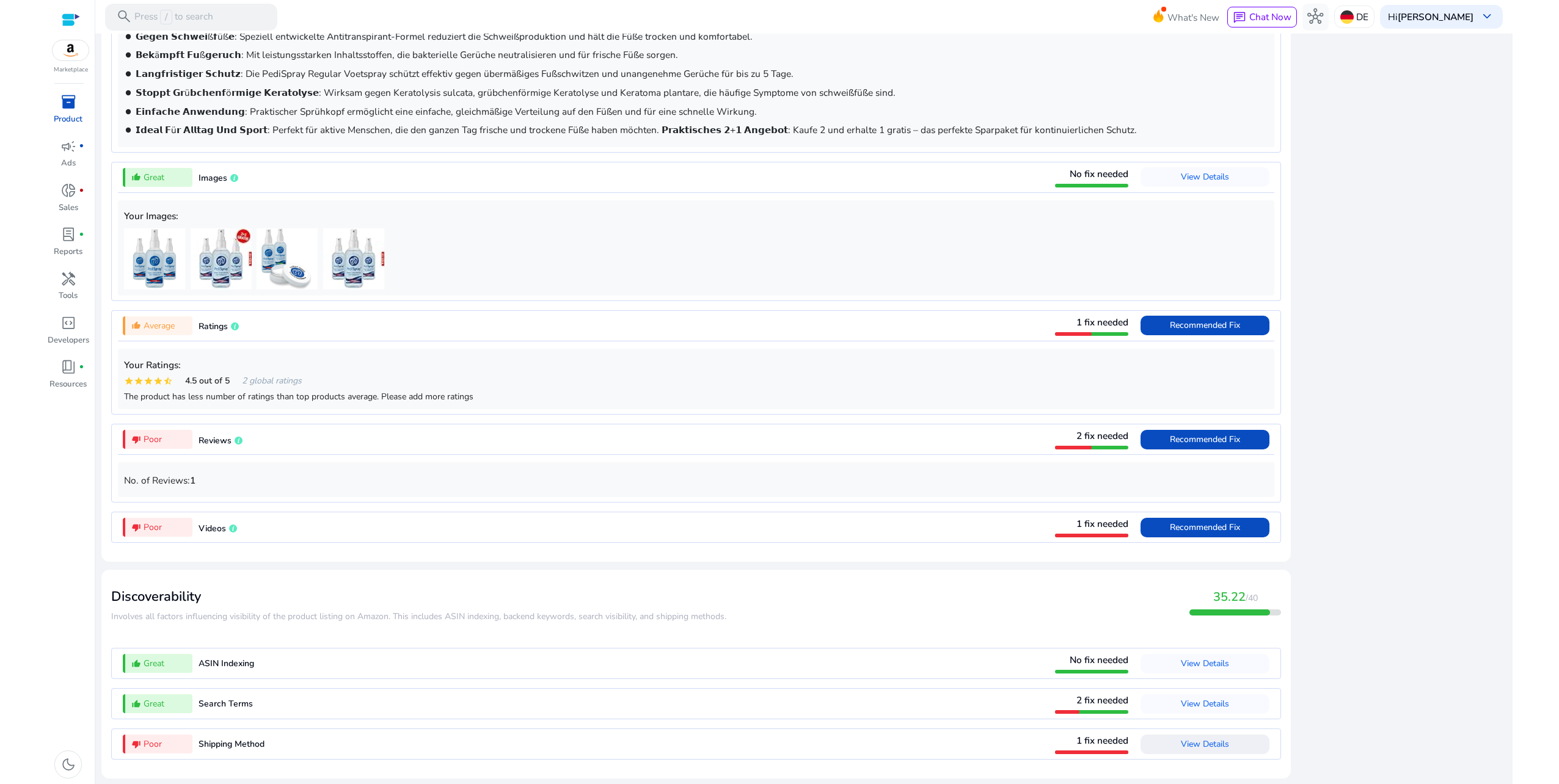
click at [1226, 748] on span at bounding box center [1205, 744] width 129 height 29
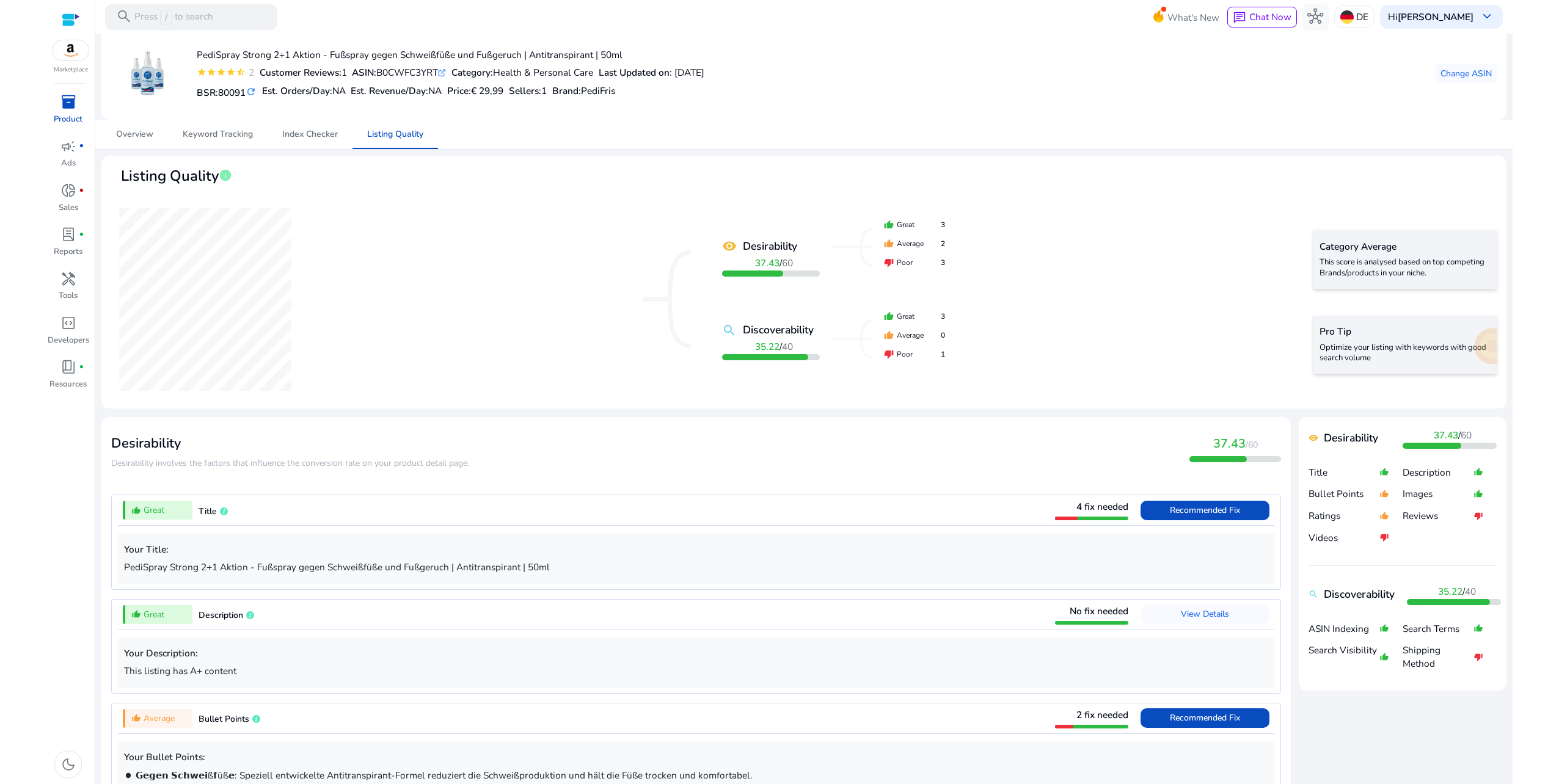
scroll to position [0, 0]
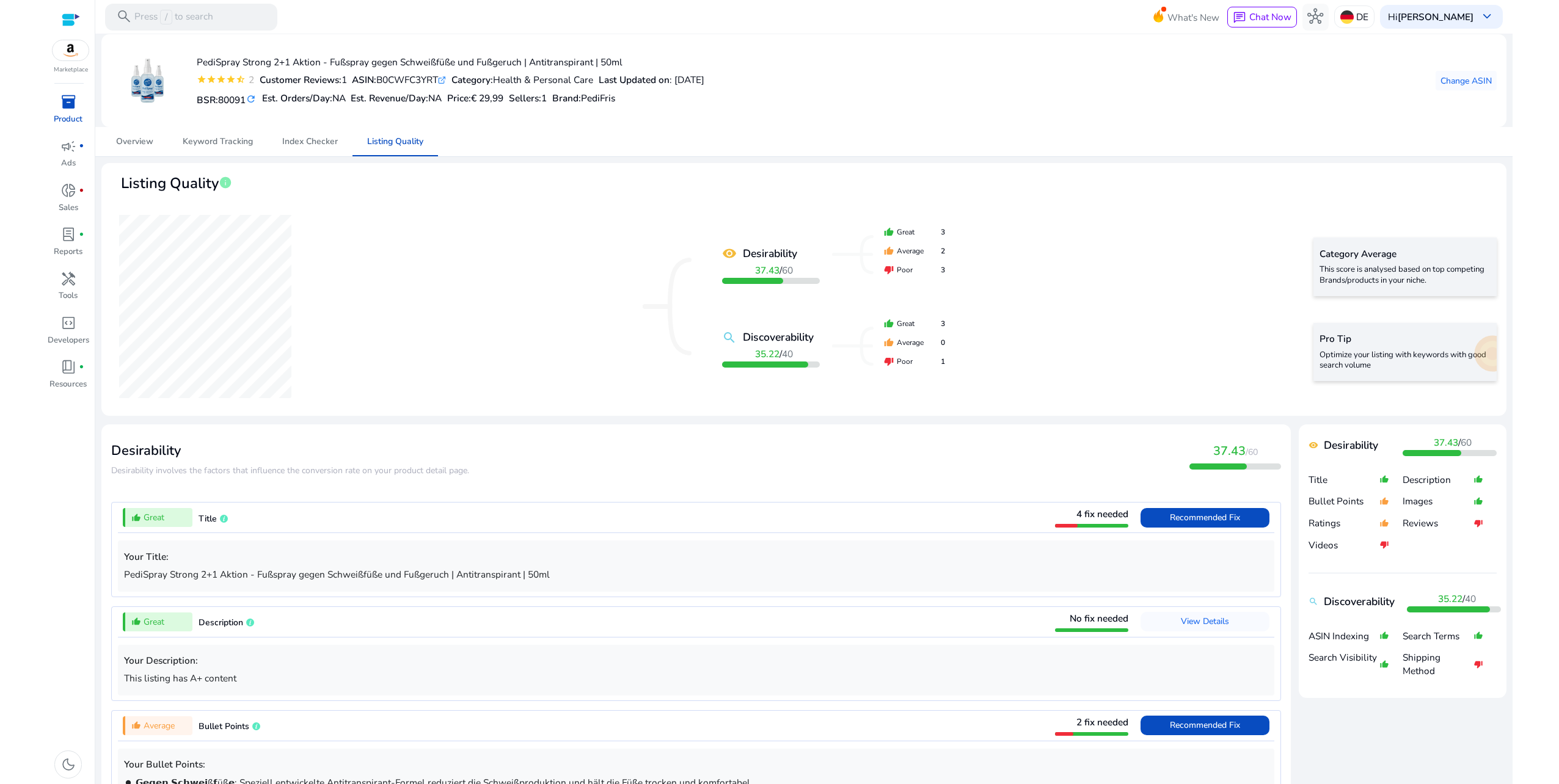
drag, startPoint x: 952, startPoint y: 61, endPoint x: 952, endPoint y: 73, distance: 12.0
click at [951, 62] on div "PediSpray Strong 2+1 Aktion - Fußspray gegen Schweißfüße und Fußgeruch | Antitr…" at bounding box center [804, 80] width 1385 height 73
drag, startPoint x: 1413, startPoint y: 269, endPoint x: 1415, endPoint y: 295, distance: 26.1
click at [1413, 272] on p "This score is analysed based on top competing Brands/products in your niche." at bounding box center [1405, 275] width 171 height 22
click at [1418, 353] on p "Optimize your listing with keywords with good search volume" at bounding box center [1405, 360] width 171 height 22
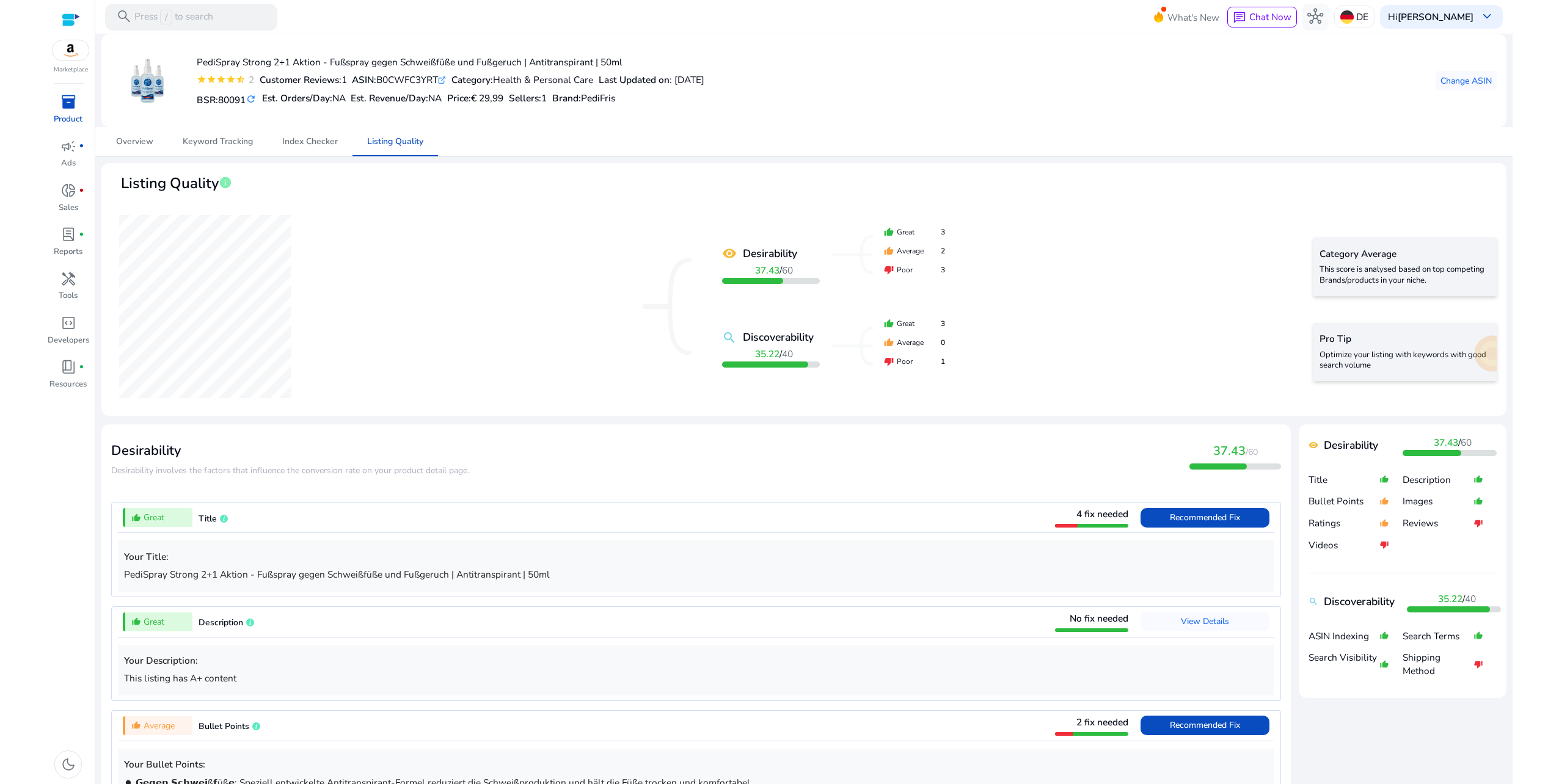
click at [70, 107] on span "inventory_2" at bounding box center [68, 101] width 16 height 16
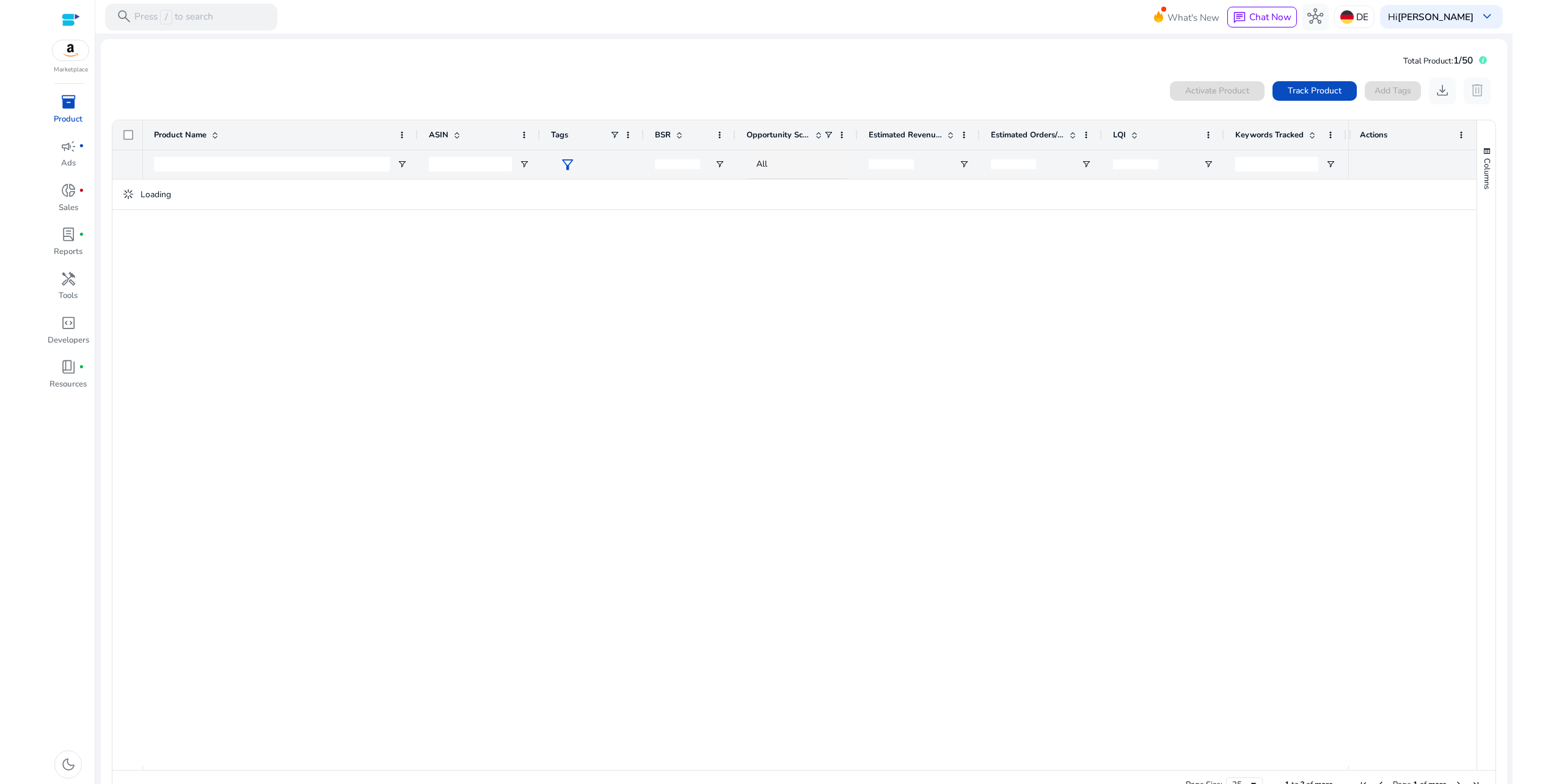
click at [301, 271] on div at bounding box center [745, 473] width 1206 height 586
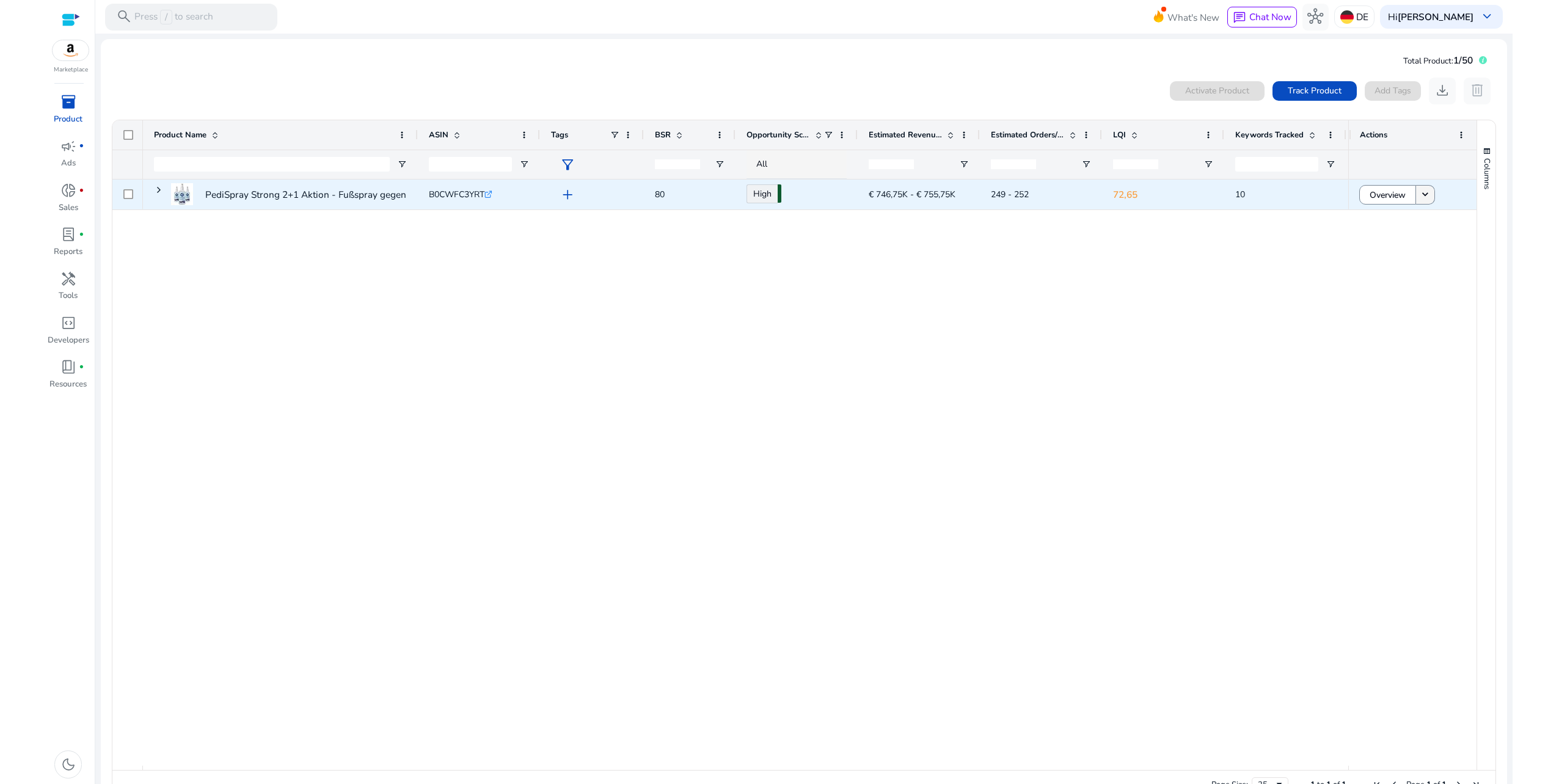
click at [1420, 201] on span at bounding box center [1425, 195] width 18 height 29
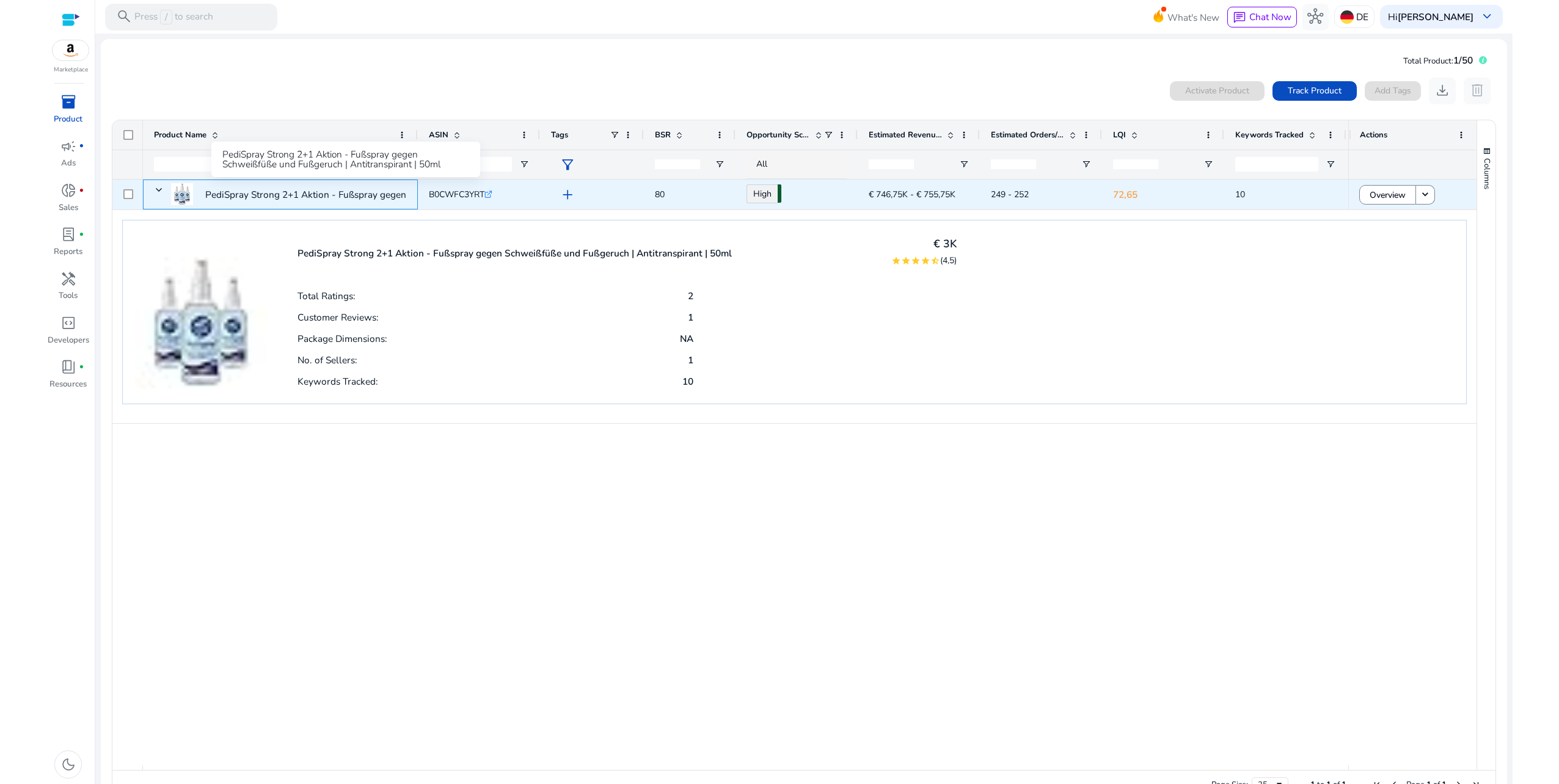
click at [267, 190] on p "PediSpray Strong 2+1 Aktion - Fußspray gegen Schweißfüße und..." at bounding box center [347, 194] width 285 height 25
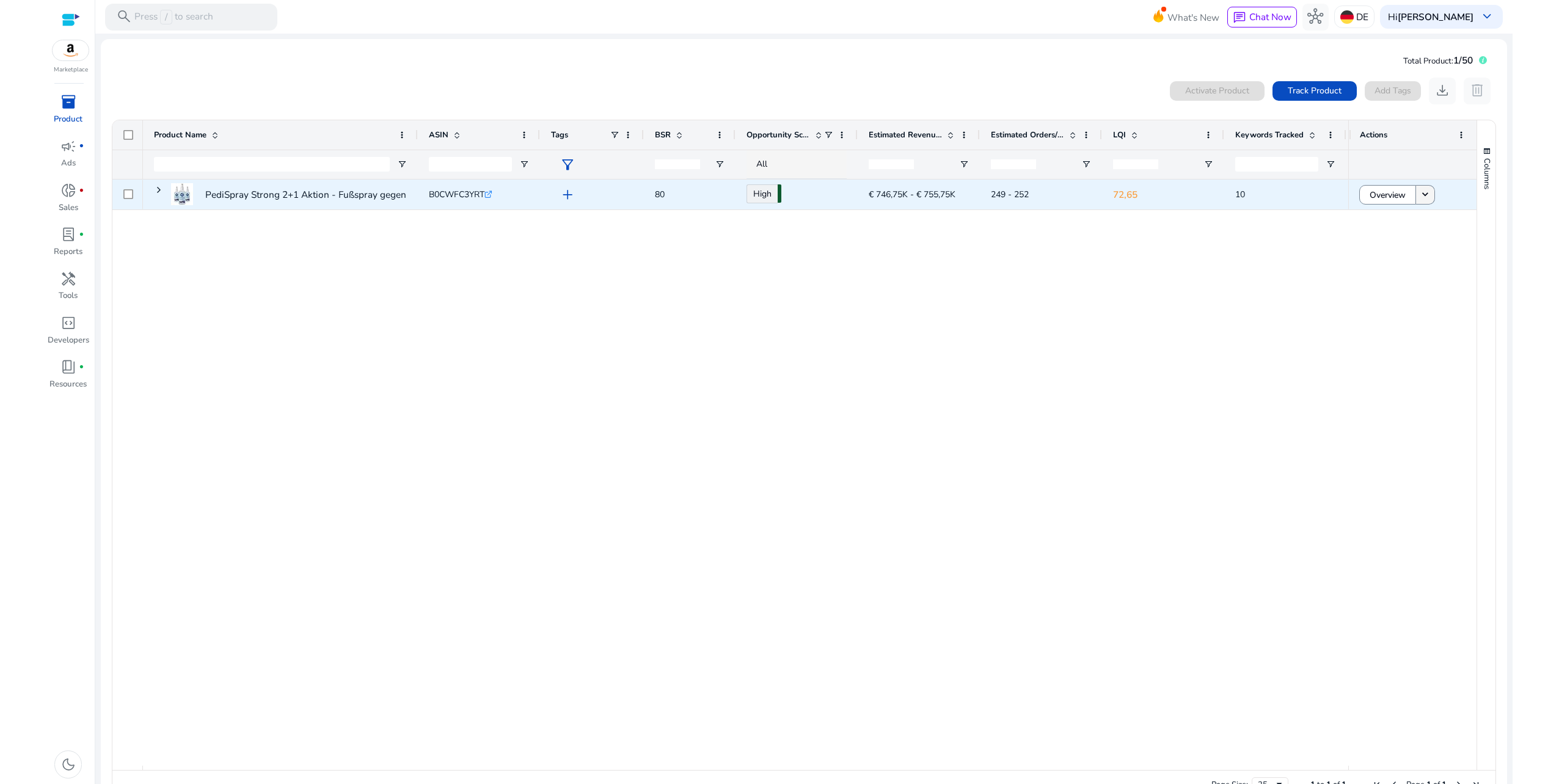
click at [1427, 198] on span at bounding box center [1425, 195] width 18 height 29
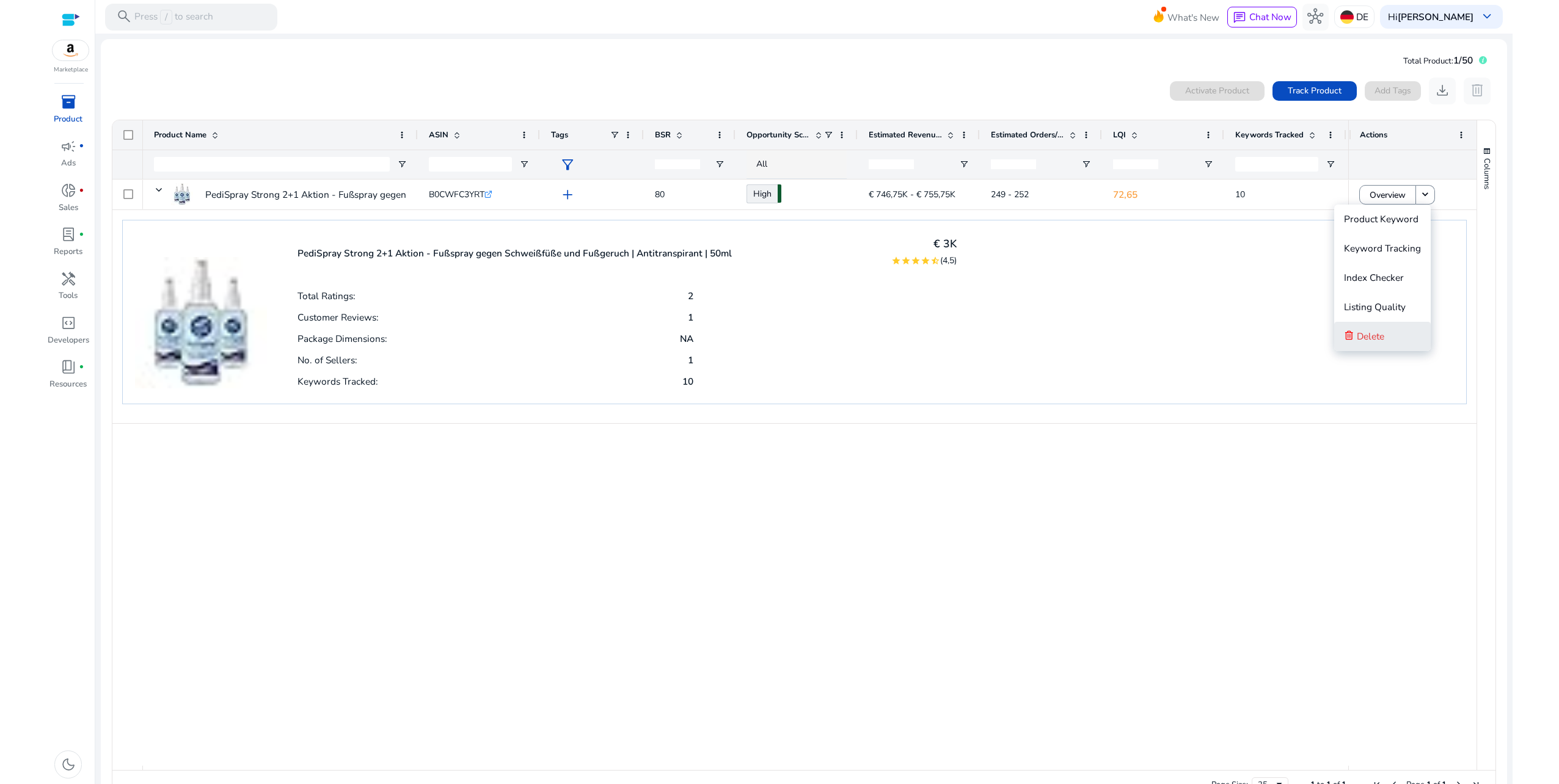
click at [1384, 340] on span "Delete" at bounding box center [1370, 336] width 27 height 13
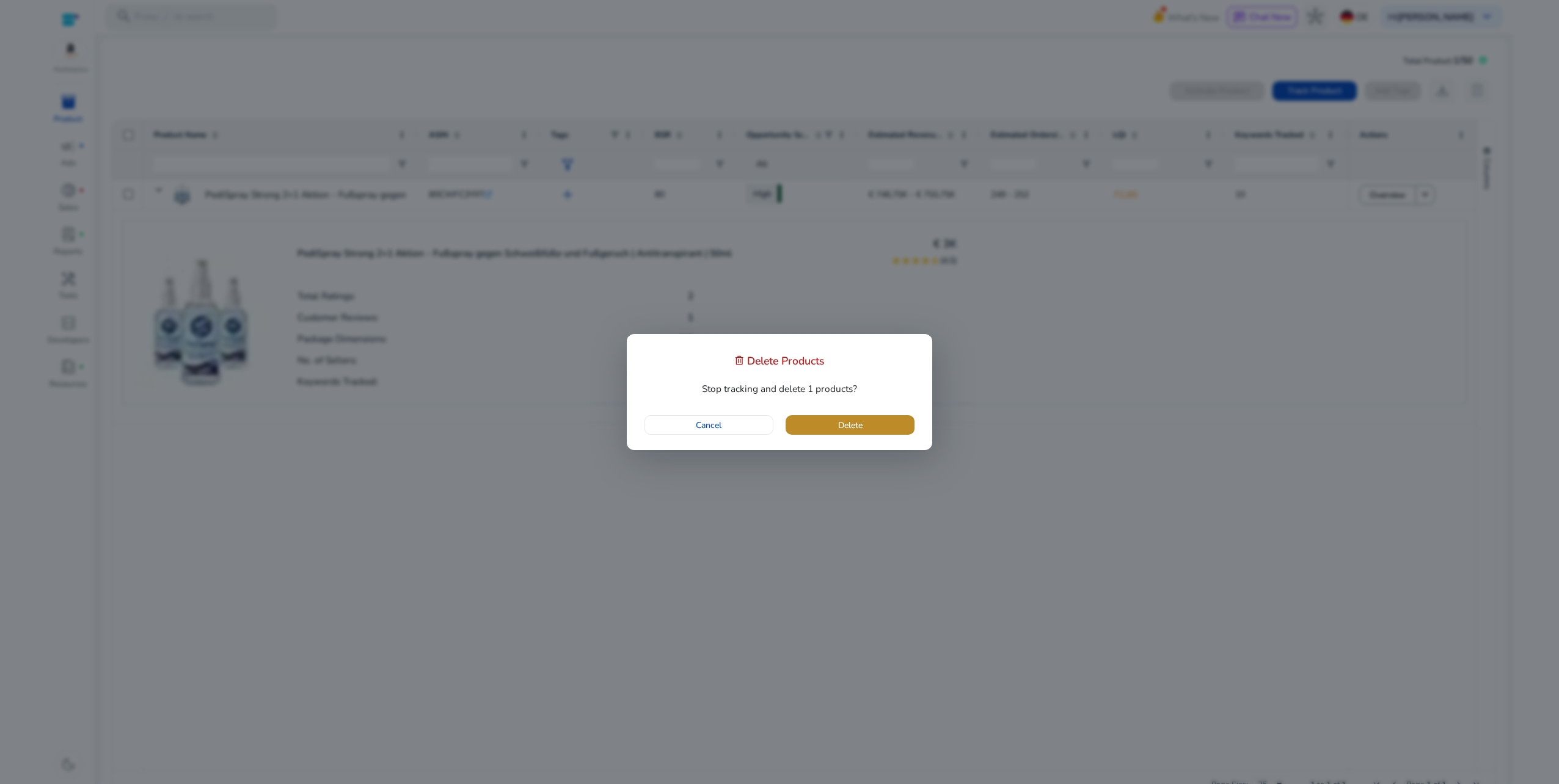
click at [871, 430] on span "button" at bounding box center [850, 425] width 129 height 29
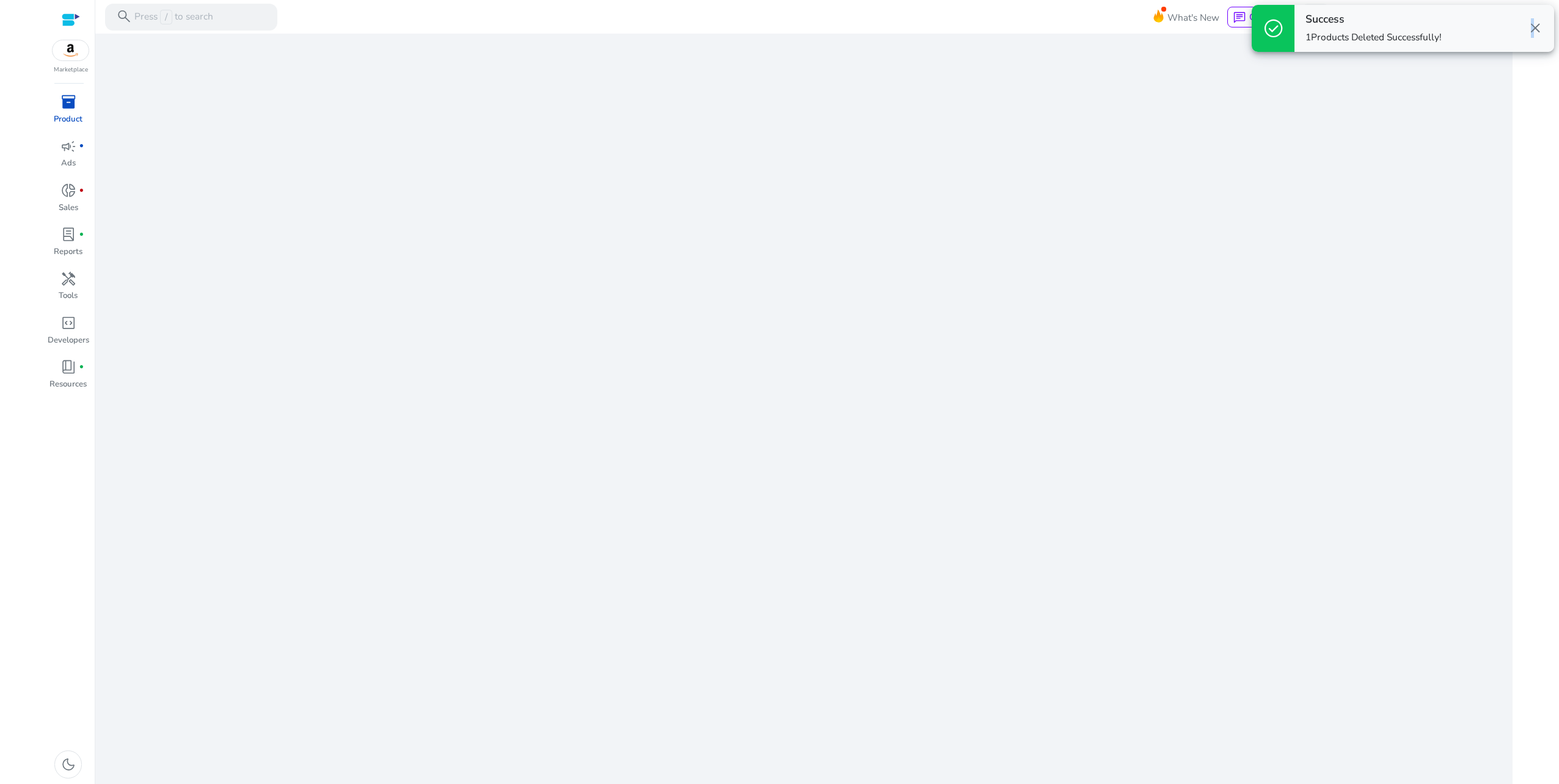
click at [1529, 31] on span "close" at bounding box center [1535, 28] width 16 height 16
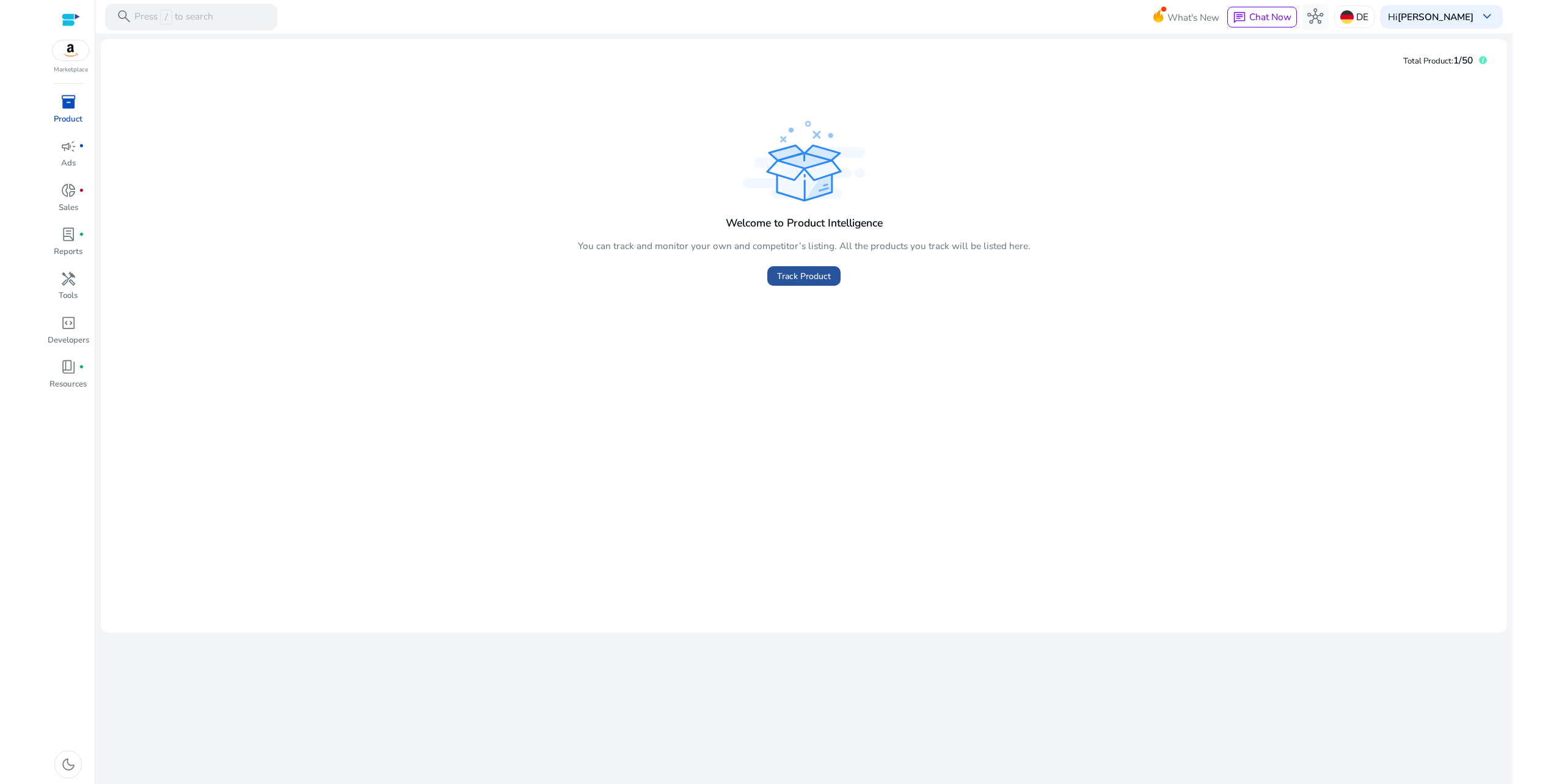
click at [807, 285] on span at bounding box center [804, 276] width 73 height 29
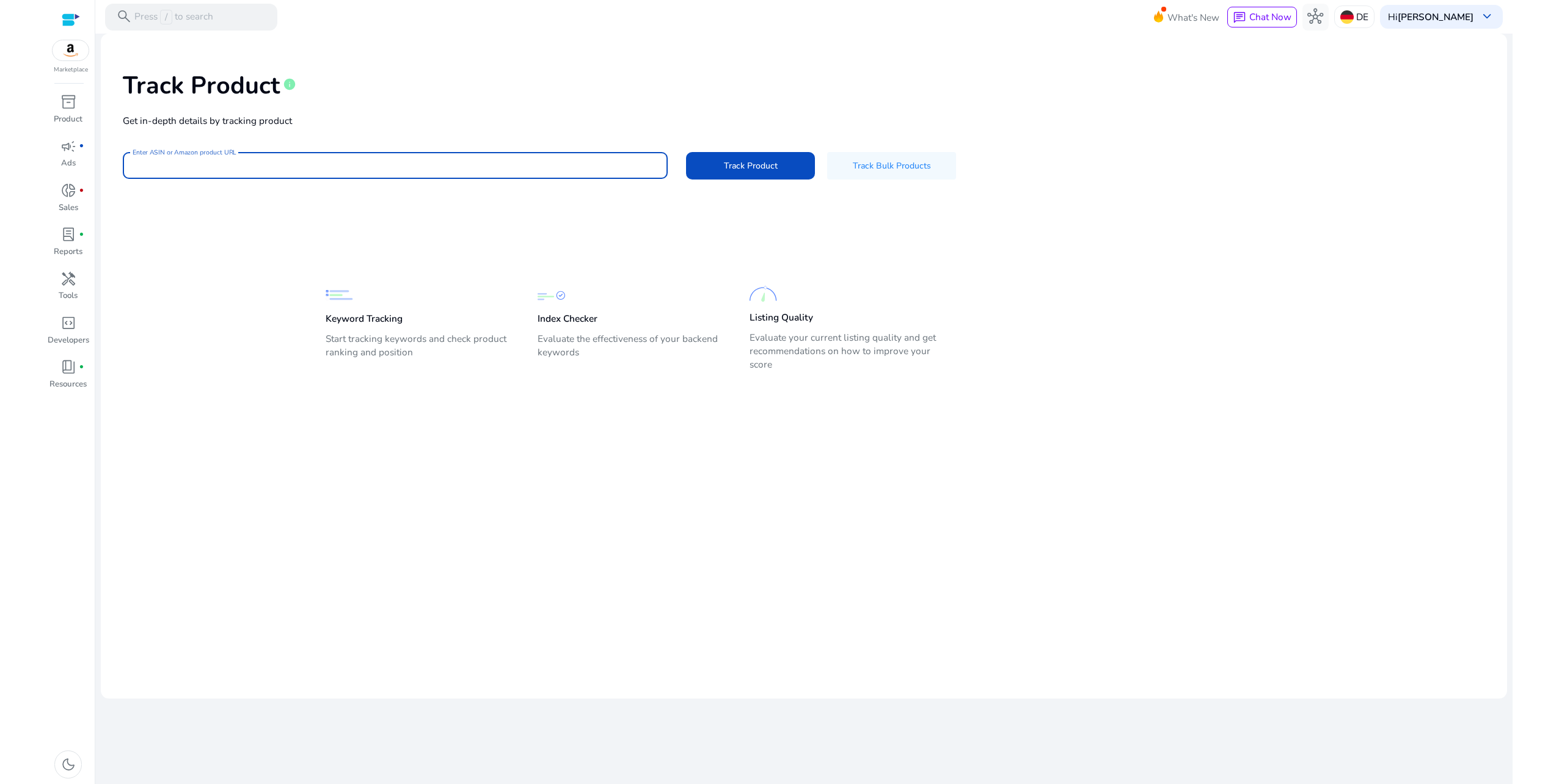
click at [319, 170] on input "Enter ASIN or Amazon product URL" at bounding box center [395, 165] width 525 height 13
paste input "**********"
type input "**********"
click at [768, 167] on span "Track Product" at bounding box center [751, 166] width 54 height 13
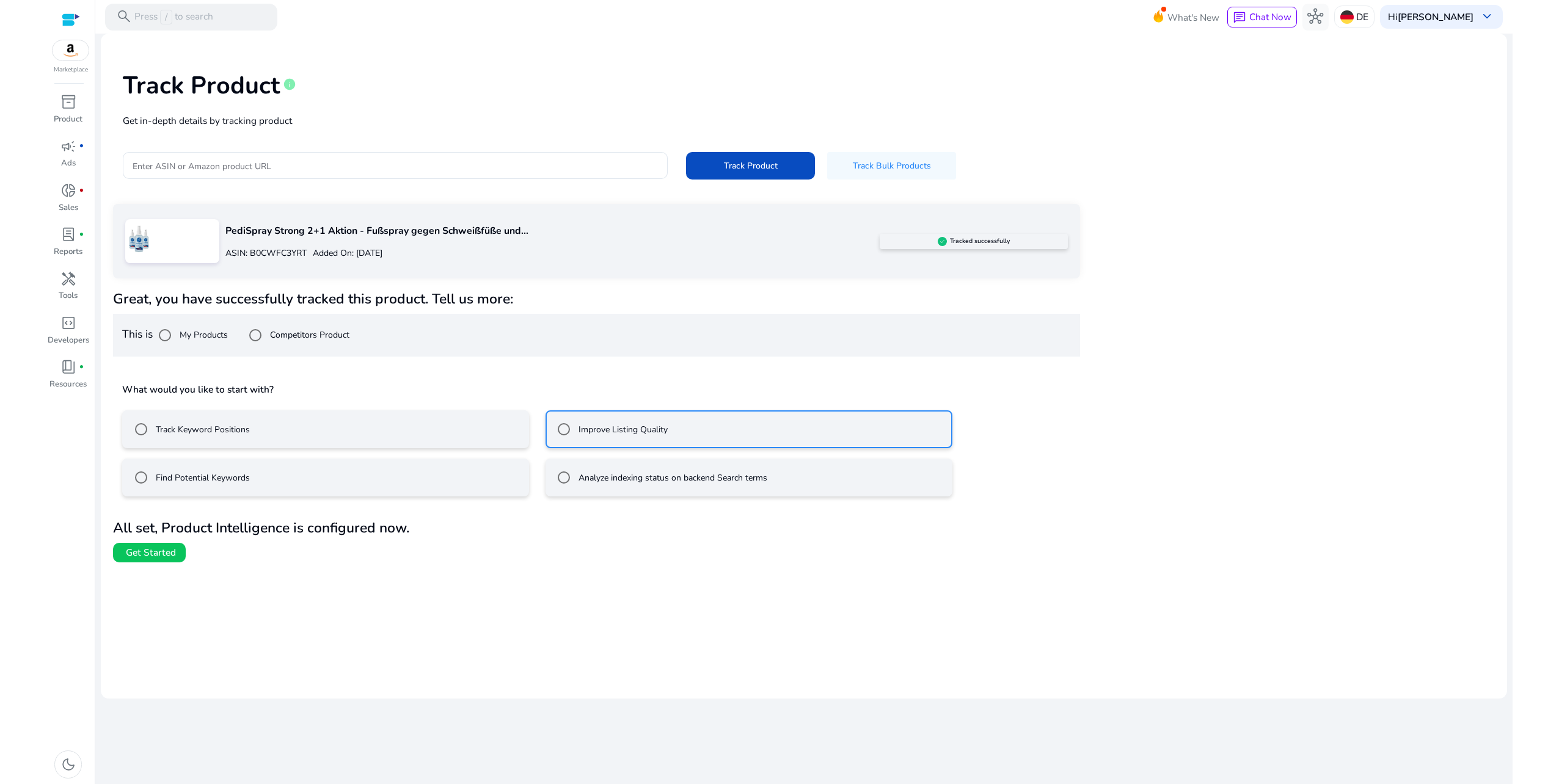
click at [164, 550] on span "Get Started" at bounding box center [151, 553] width 50 height 13
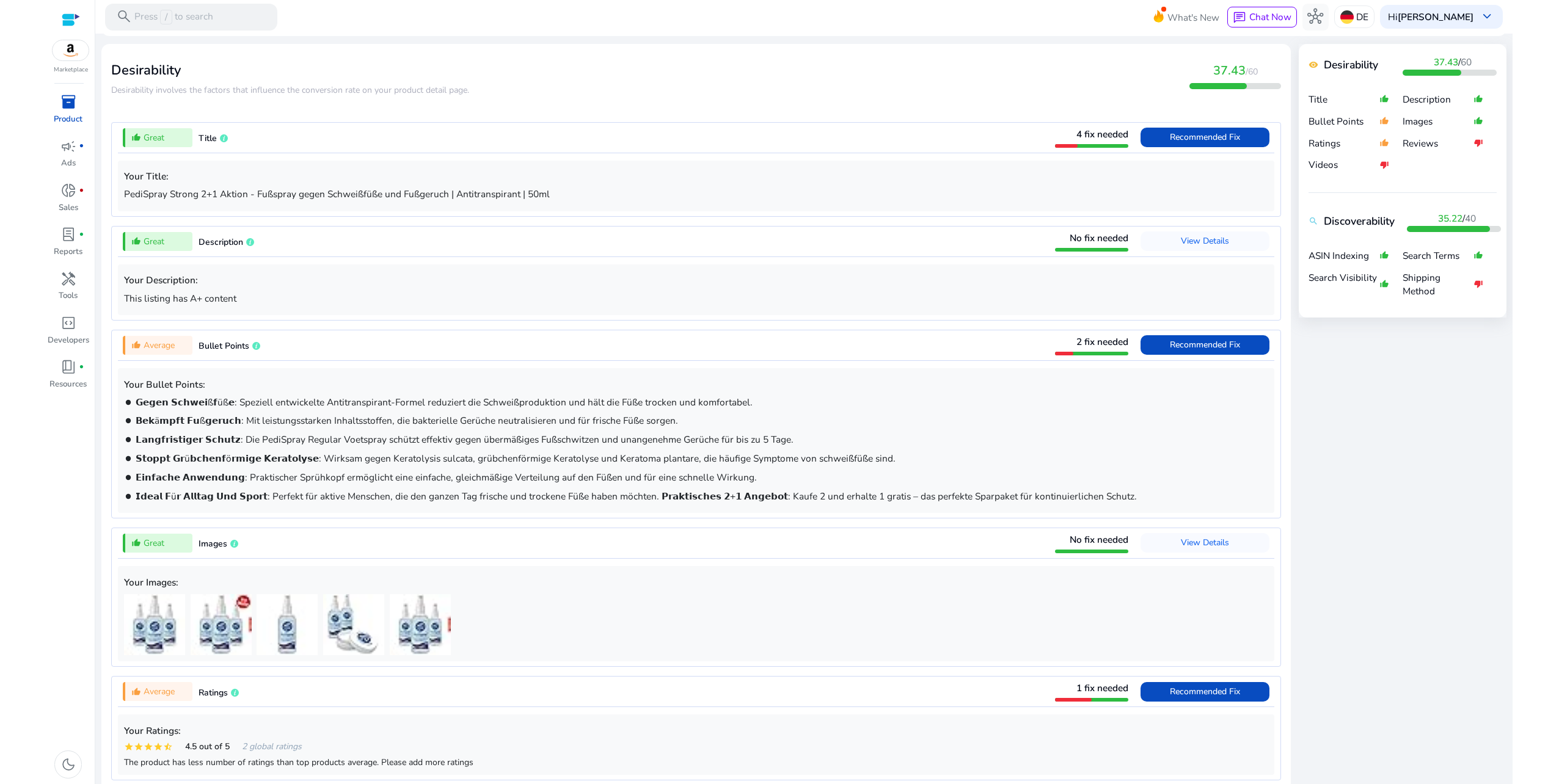
scroll to position [366, 0]
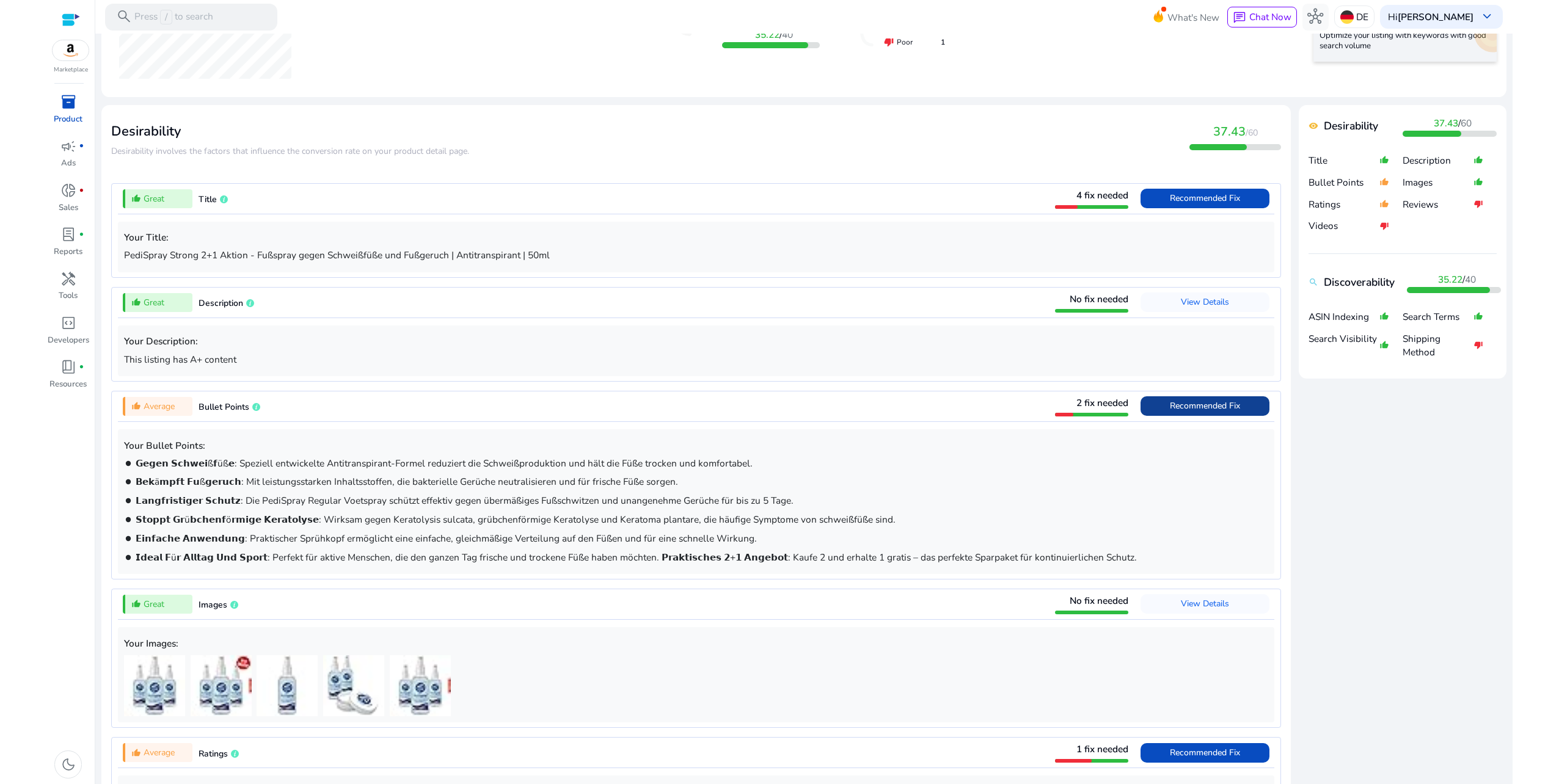
click at [1218, 404] on span "Recommended Fix" at bounding box center [1205, 406] width 70 height 12
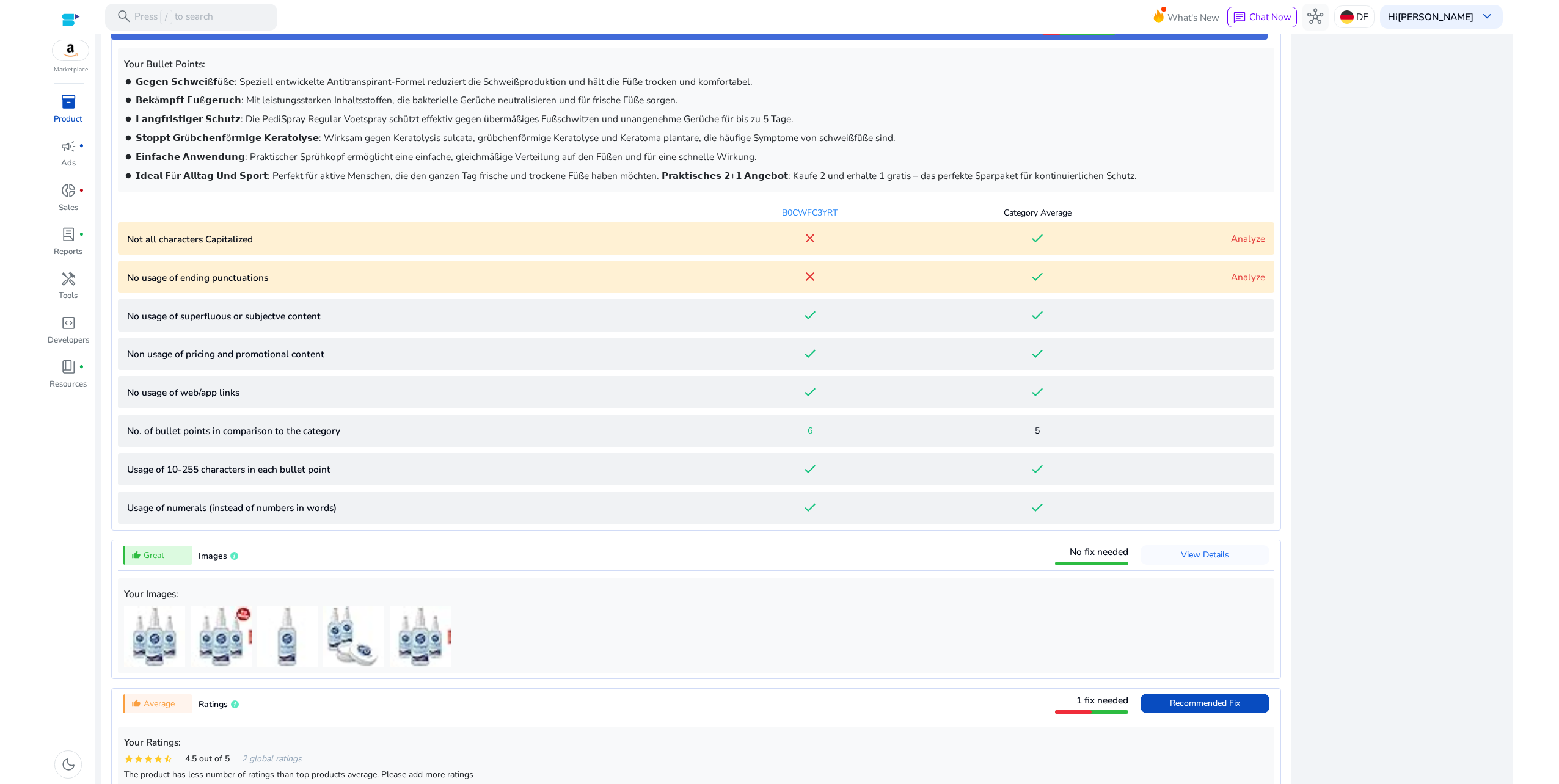
scroll to position [755, 0]
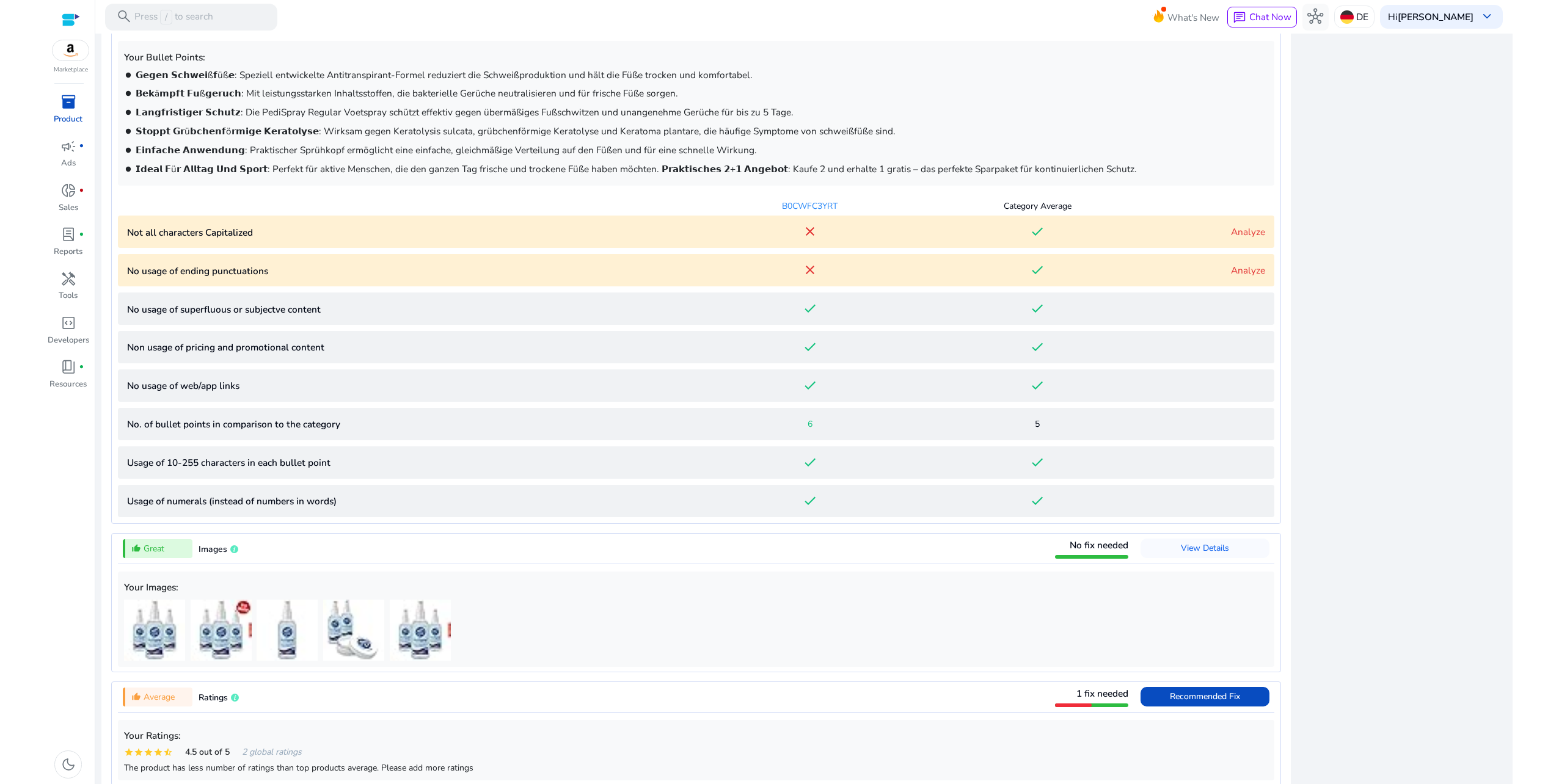
click at [1255, 227] on link "Analyze" at bounding box center [1248, 231] width 34 height 13
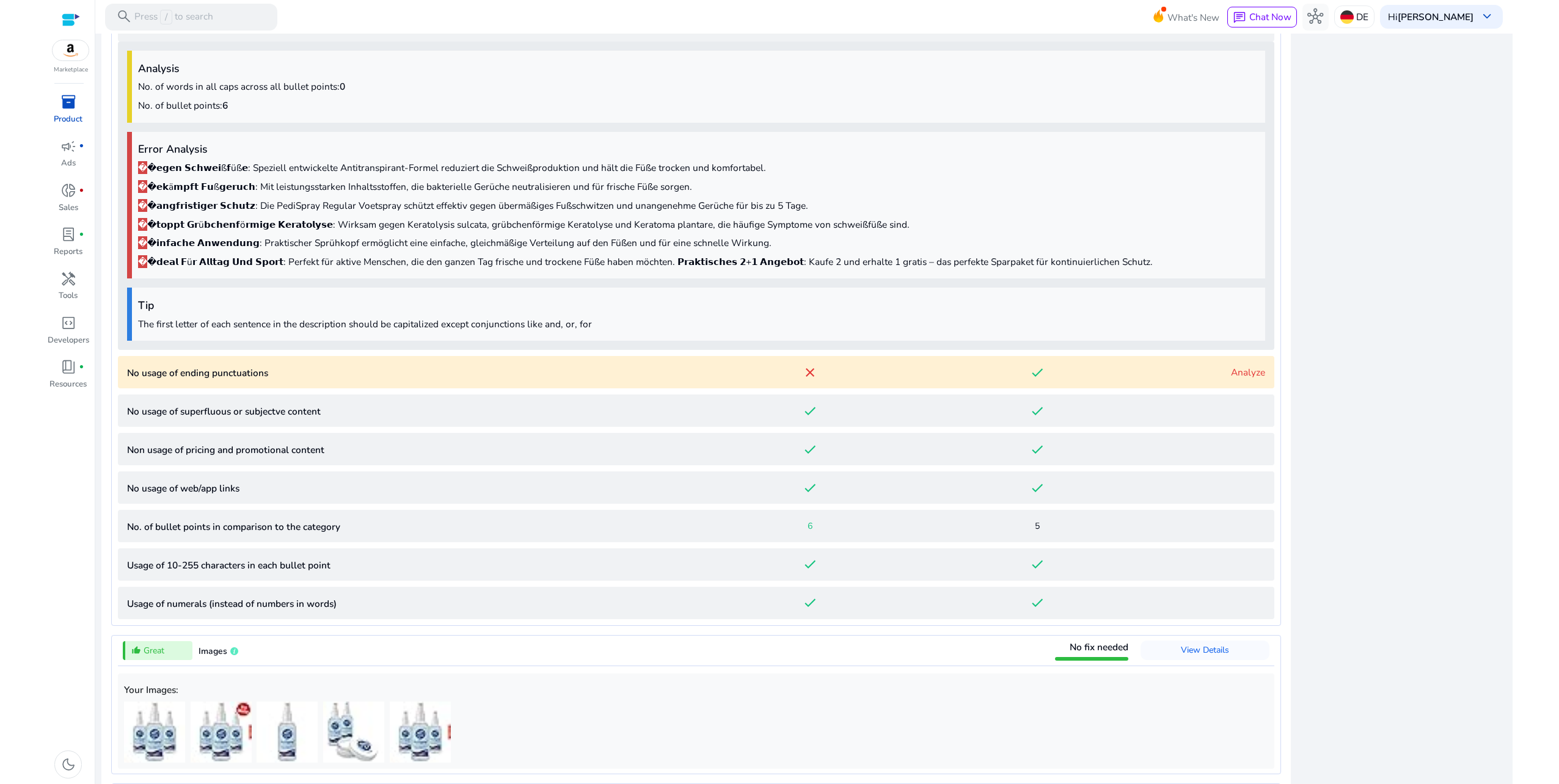
scroll to position [968, 0]
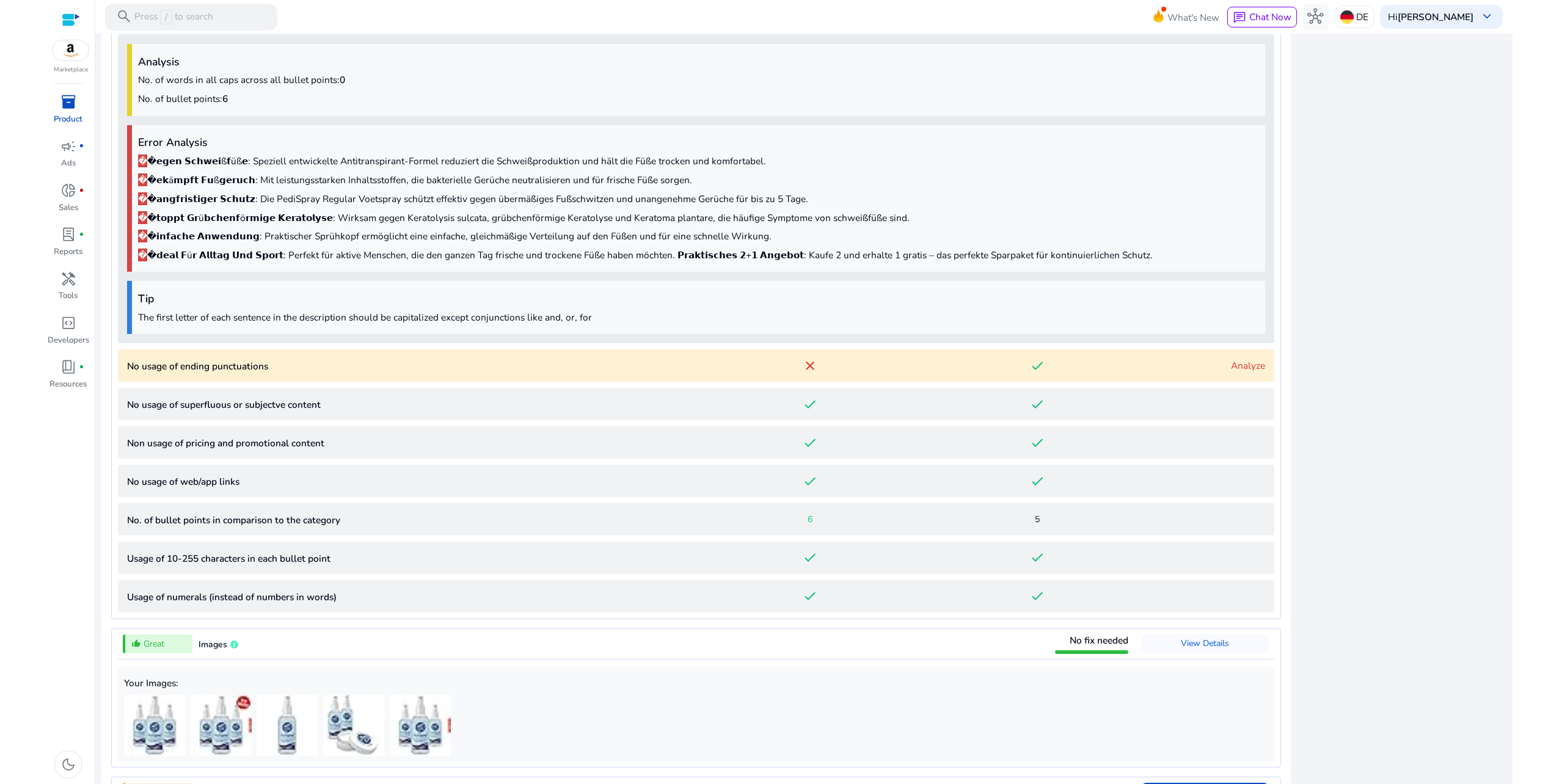
click at [1249, 359] on link "Analyze" at bounding box center [1248, 365] width 34 height 13
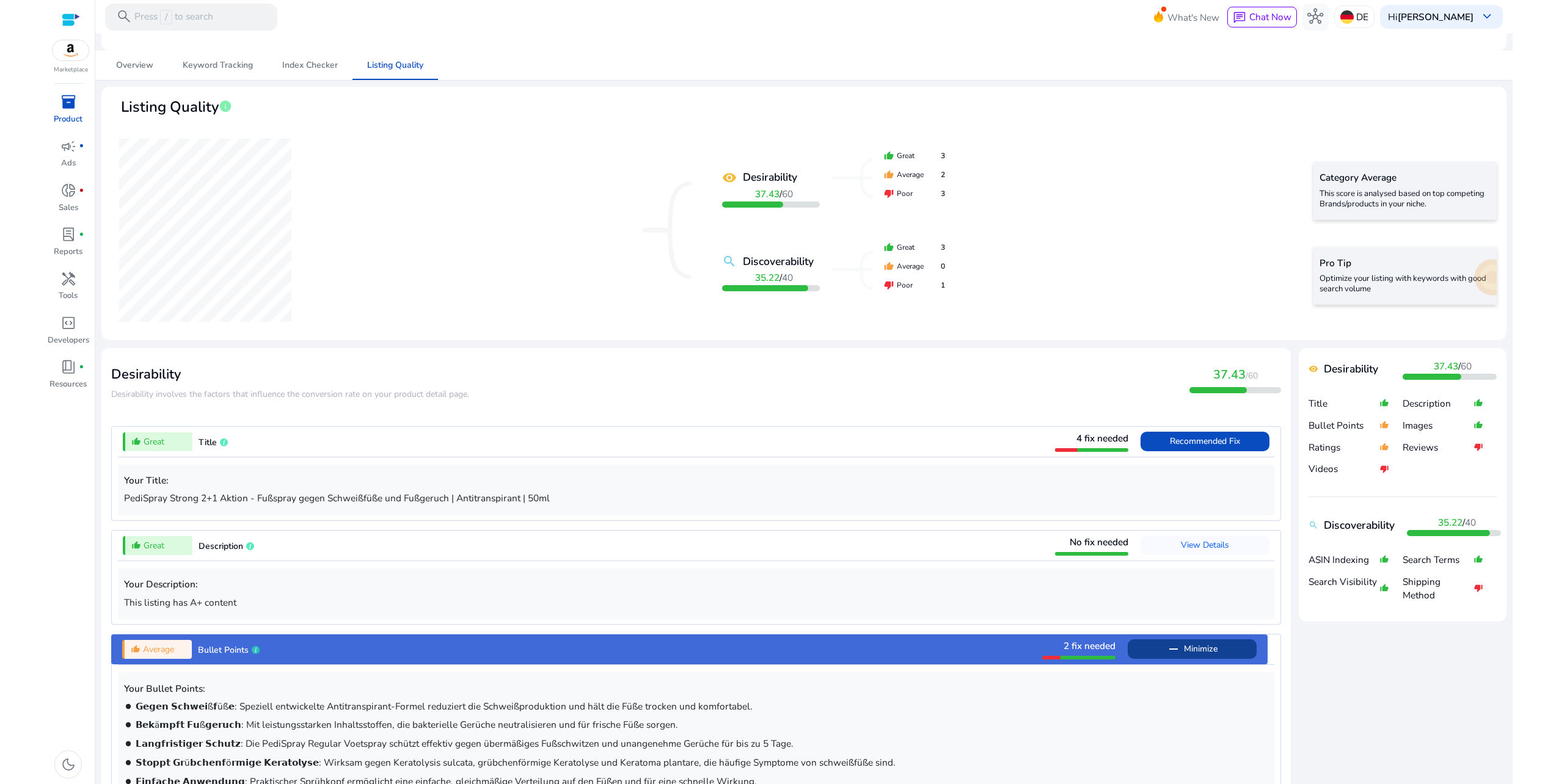
scroll to position [0, 0]
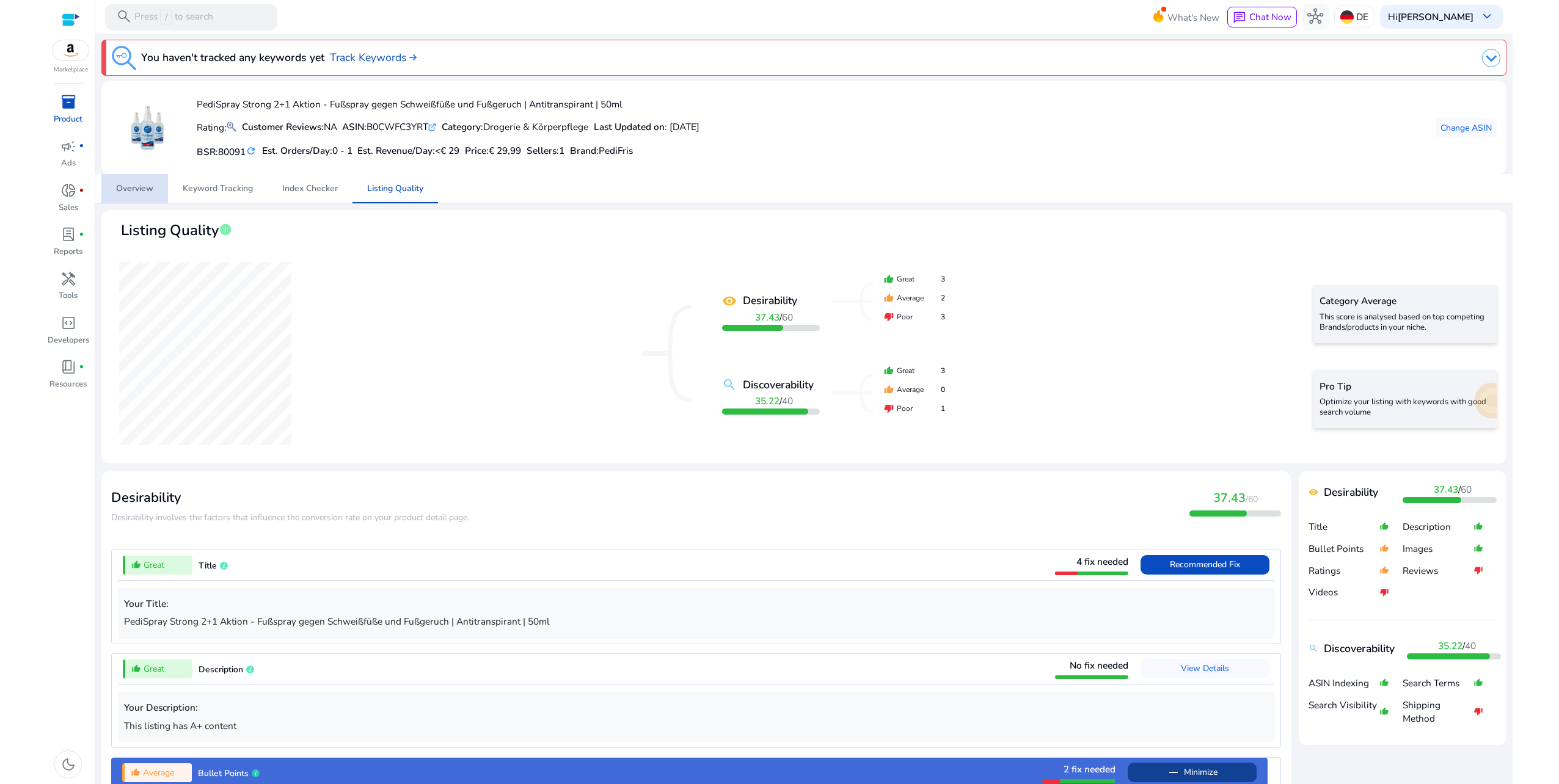
click at [132, 190] on span "Overview" at bounding box center [134, 189] width 37 height 8
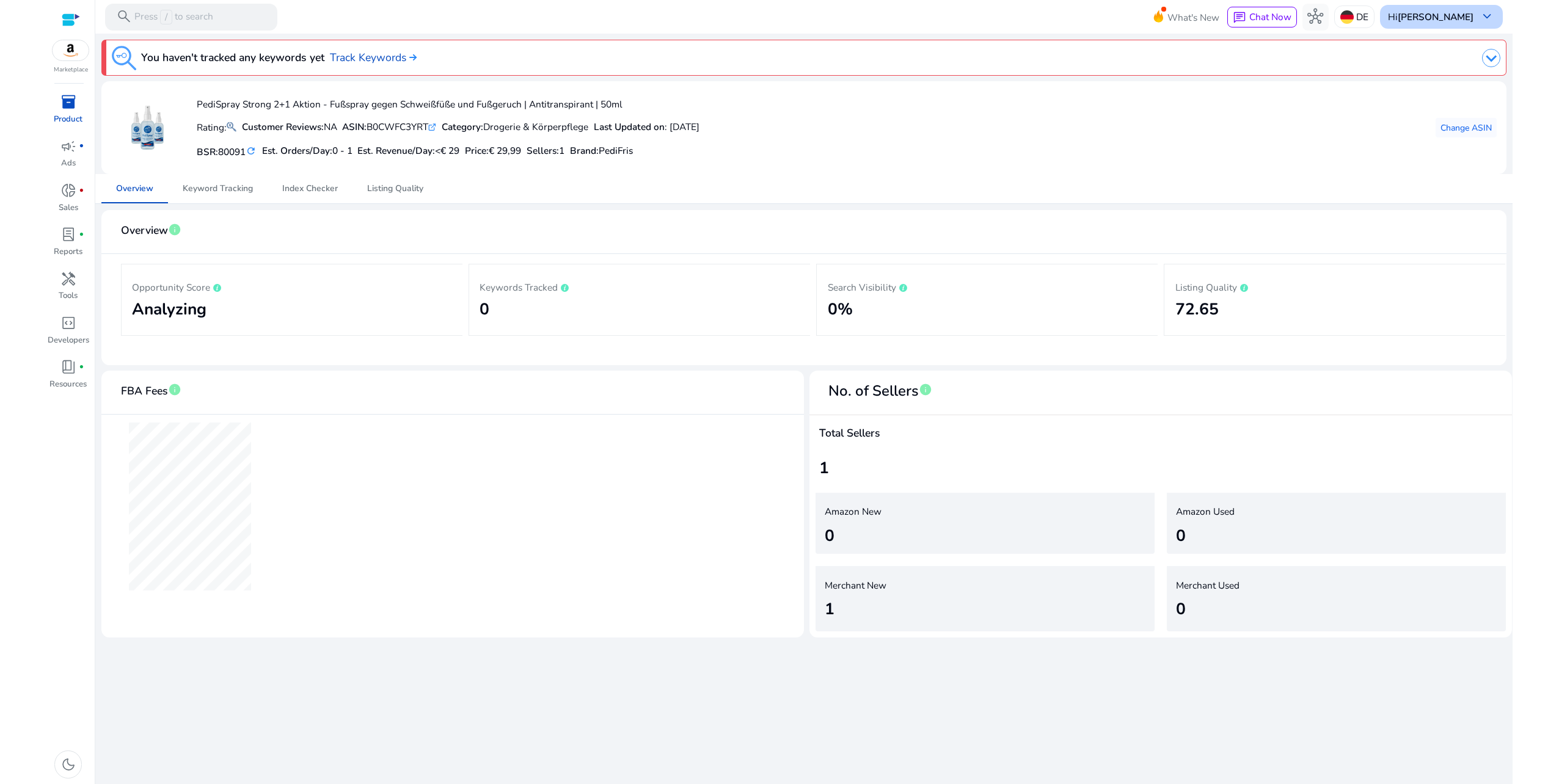
click at [1486, 6] on div "Hi [PERSON_NAME] keyboard_arrow_down" at bounding box center [1441, 16] width 122 height 23
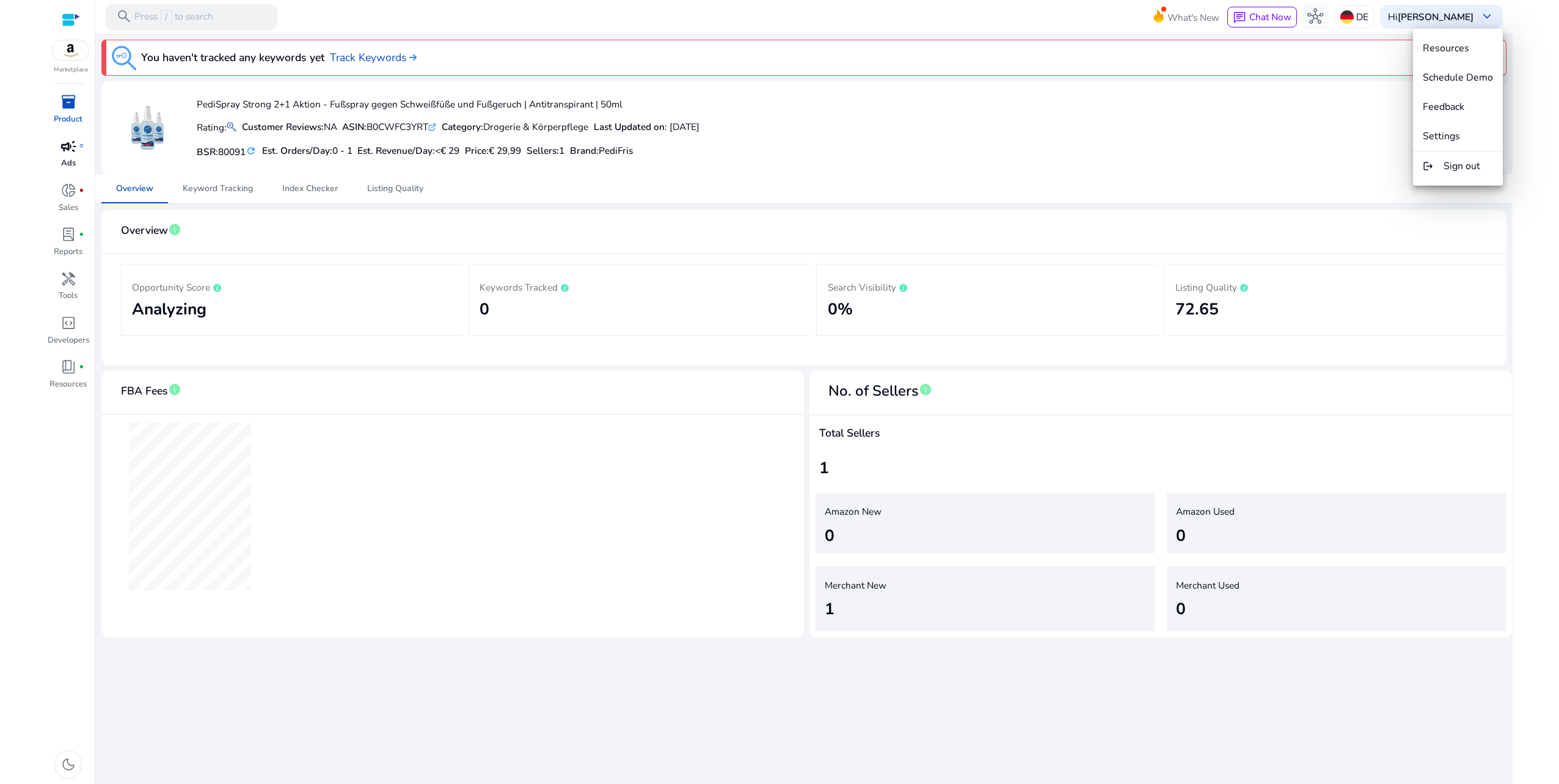
click at [66, 139] on div at bounding box center [780, 392] width 1559 height 784
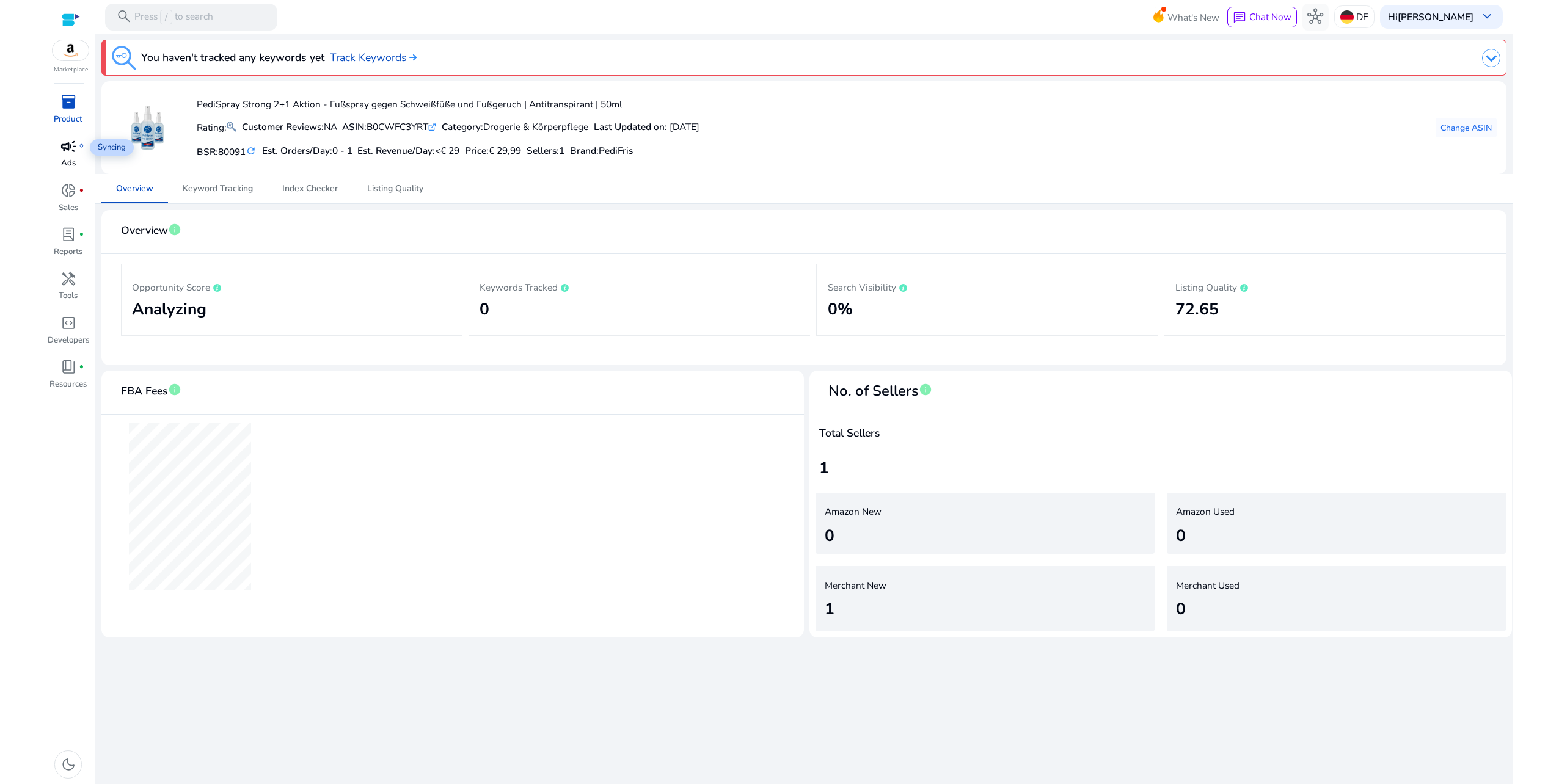
click at [70, 155] on span "campaign" at bounding box center [68, 146] width 16 height 16
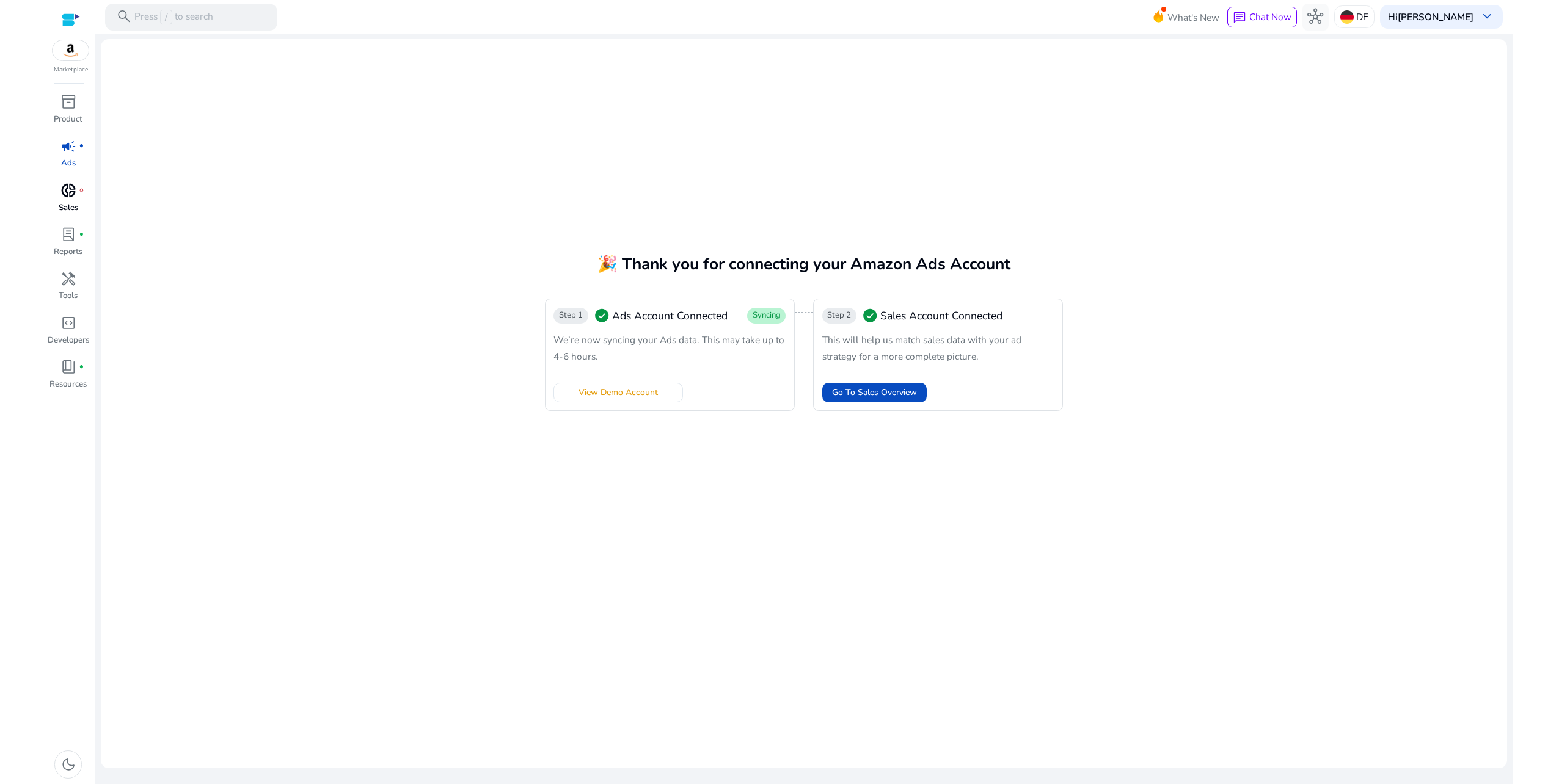
click at [73, 190] on span "donut_small" at bounding box center [68, 190] width 16 height 16
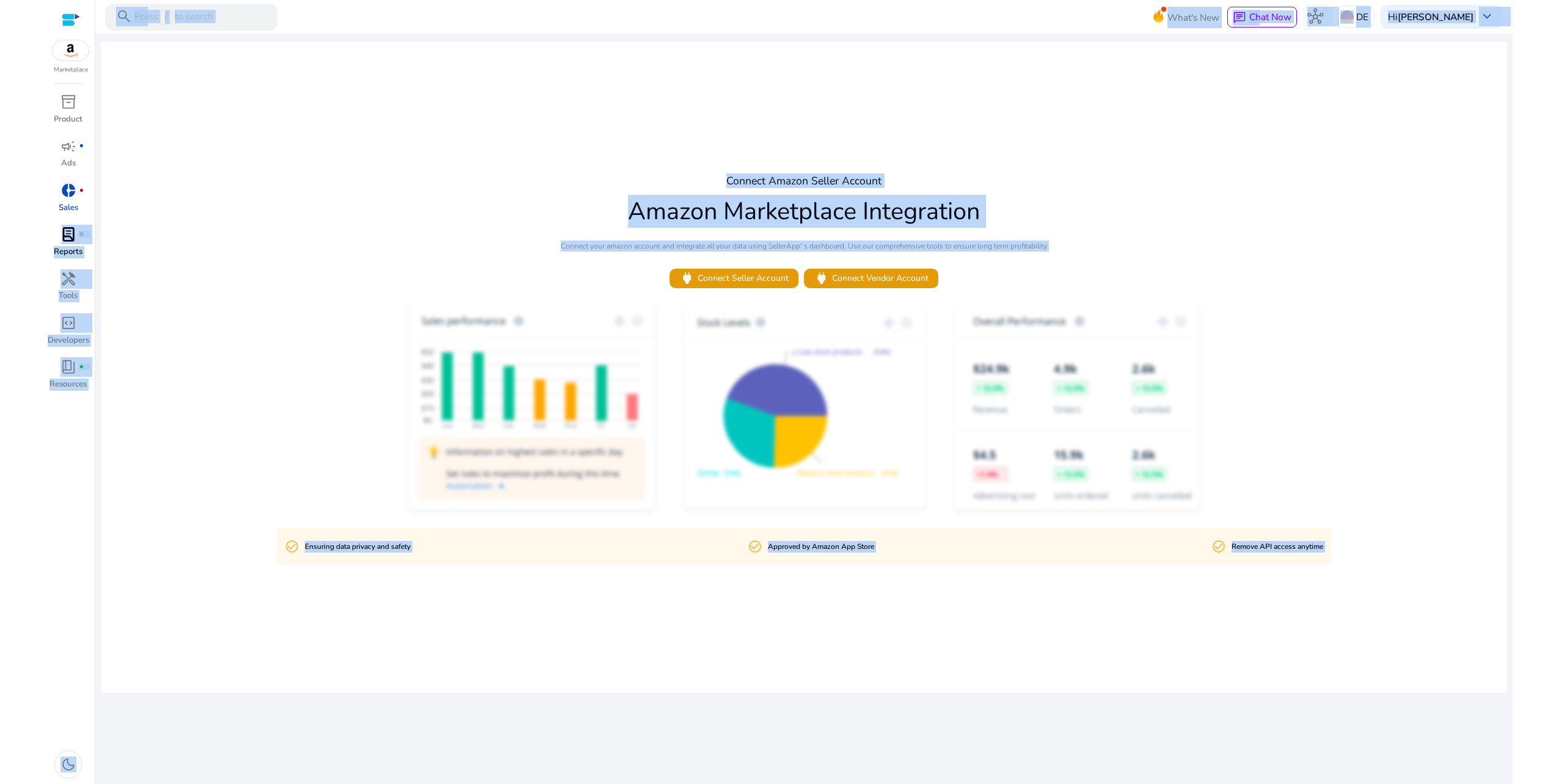
click at [47, 231] on html "We recommend switching to desktop view for the best experience. Marketplace inv…" at bounding box center [780, 392] width 1559 height 784
click at [61, 237] on span "lab_profile" at bounding box center [68, 234] width 16 height 16
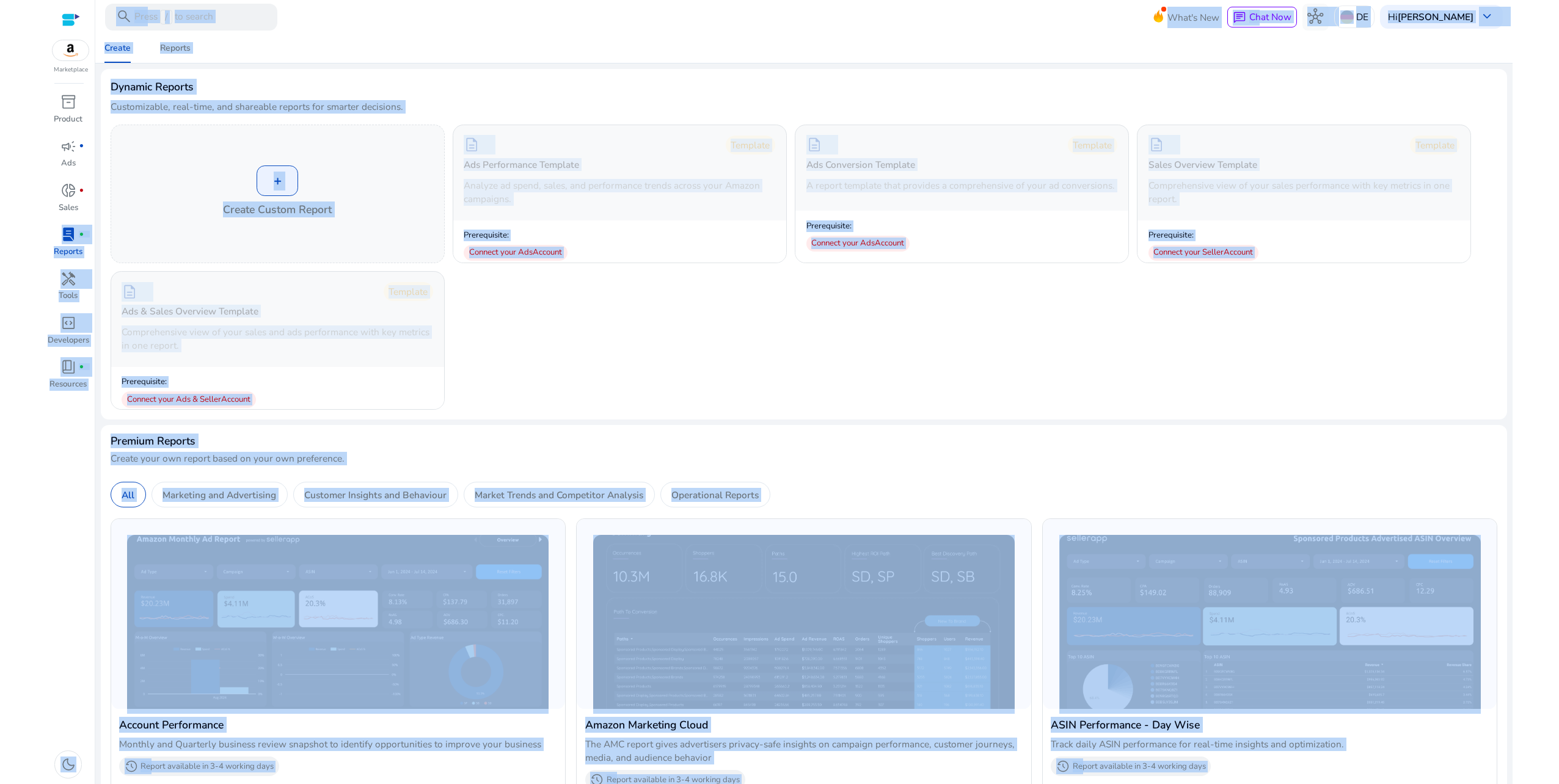
click at [80, 546] on div "inventory_2 Product campaign fiber_manual_record Ads donut_small fiber_manual_r…" at bounding box center [70, 438] width 48 height 692
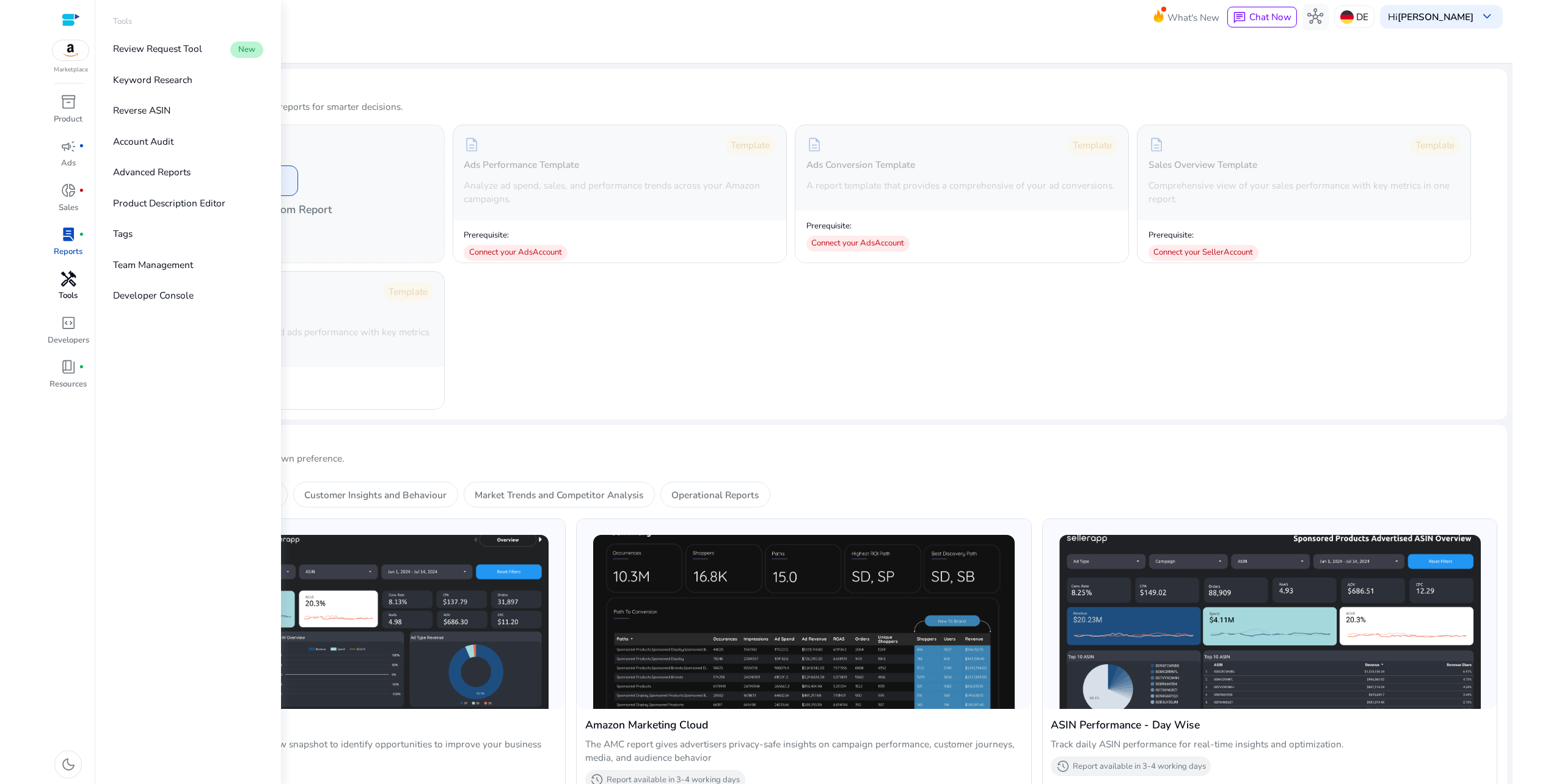
click at [76, 283] on span "handyman" at bounding box center [68, 279] width 16 height 16
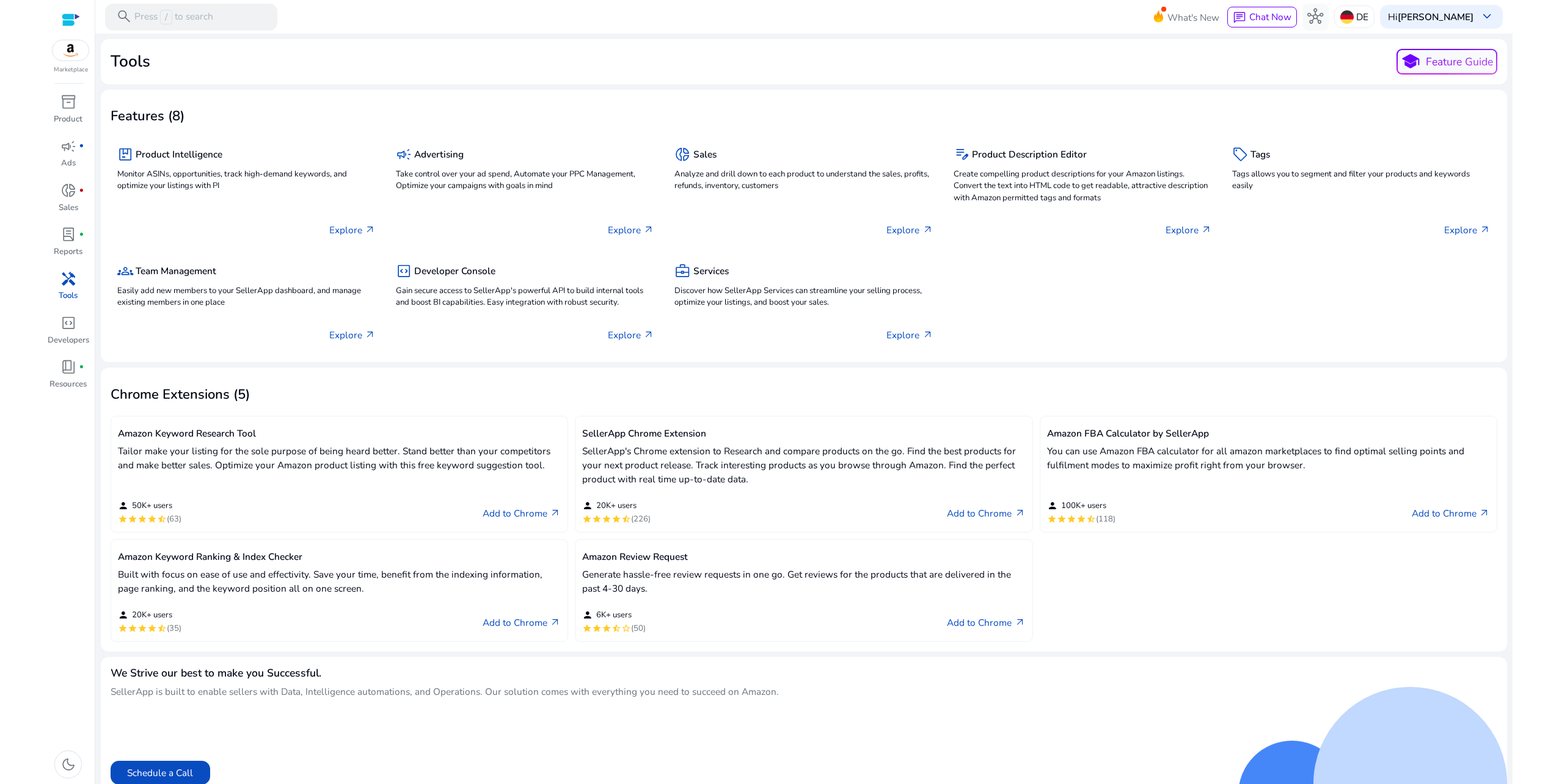
click at [268, 197] on div "package Product Intelligence Monitor ASINs, opportunities, track high-demand ke…" at bounding box center [246, 192] width 272 height 110
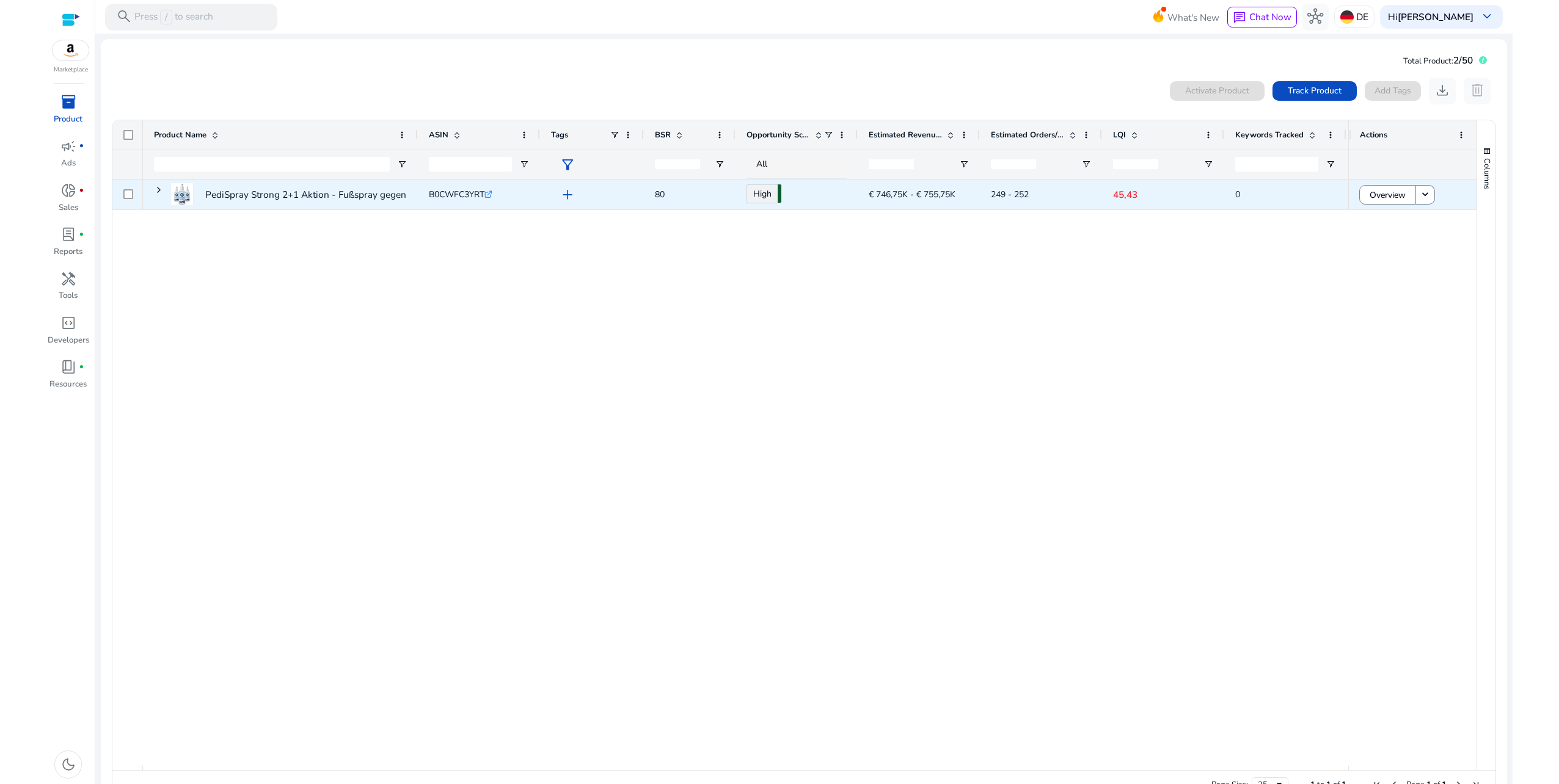
click at [1129, 194] on p "45,43" at bounding box center [1163, 194] width 100 height 25
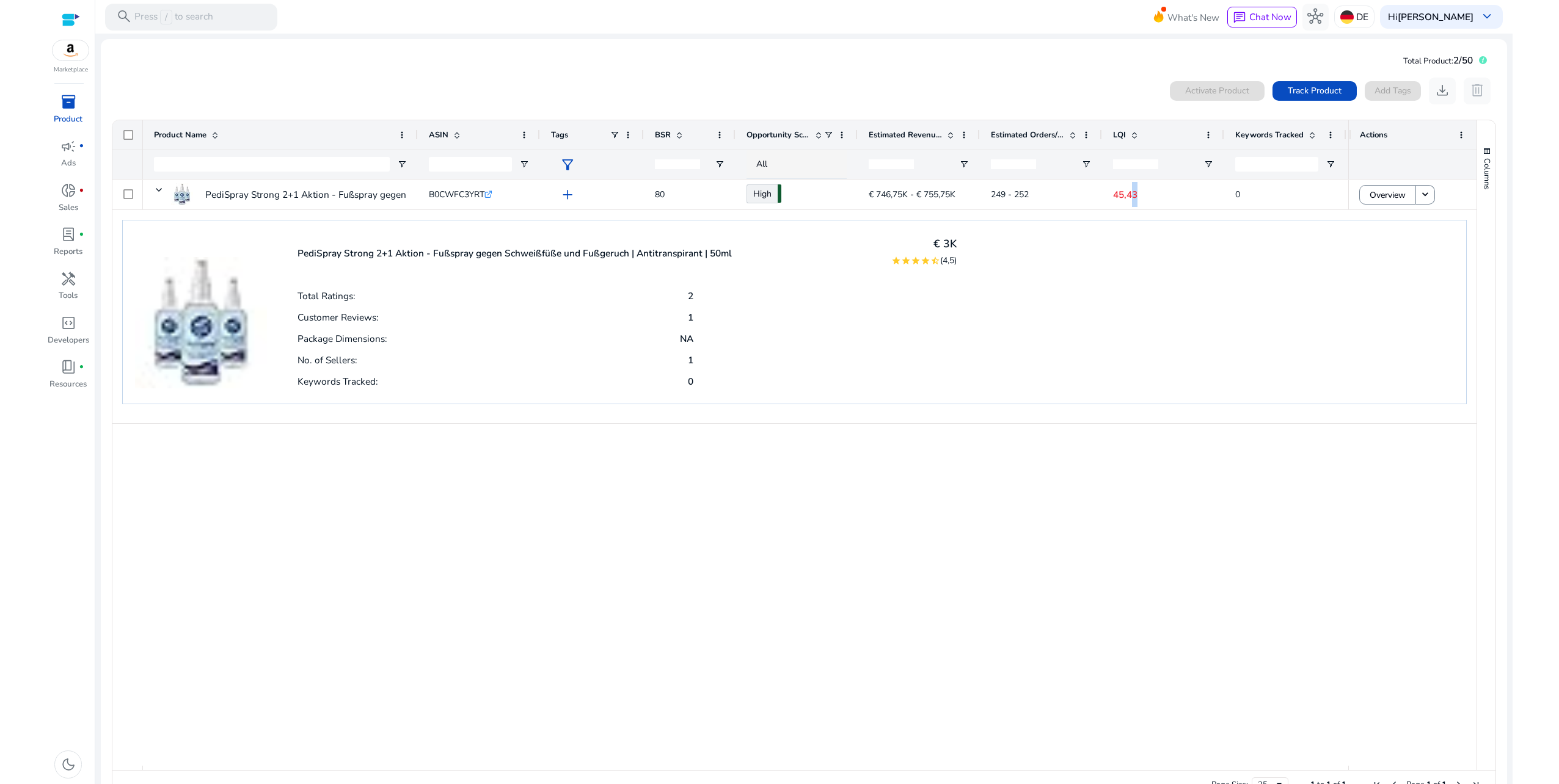
click at [1124, 131] on span "LQI" at bounding box center [1120, 135] width 13 height 11
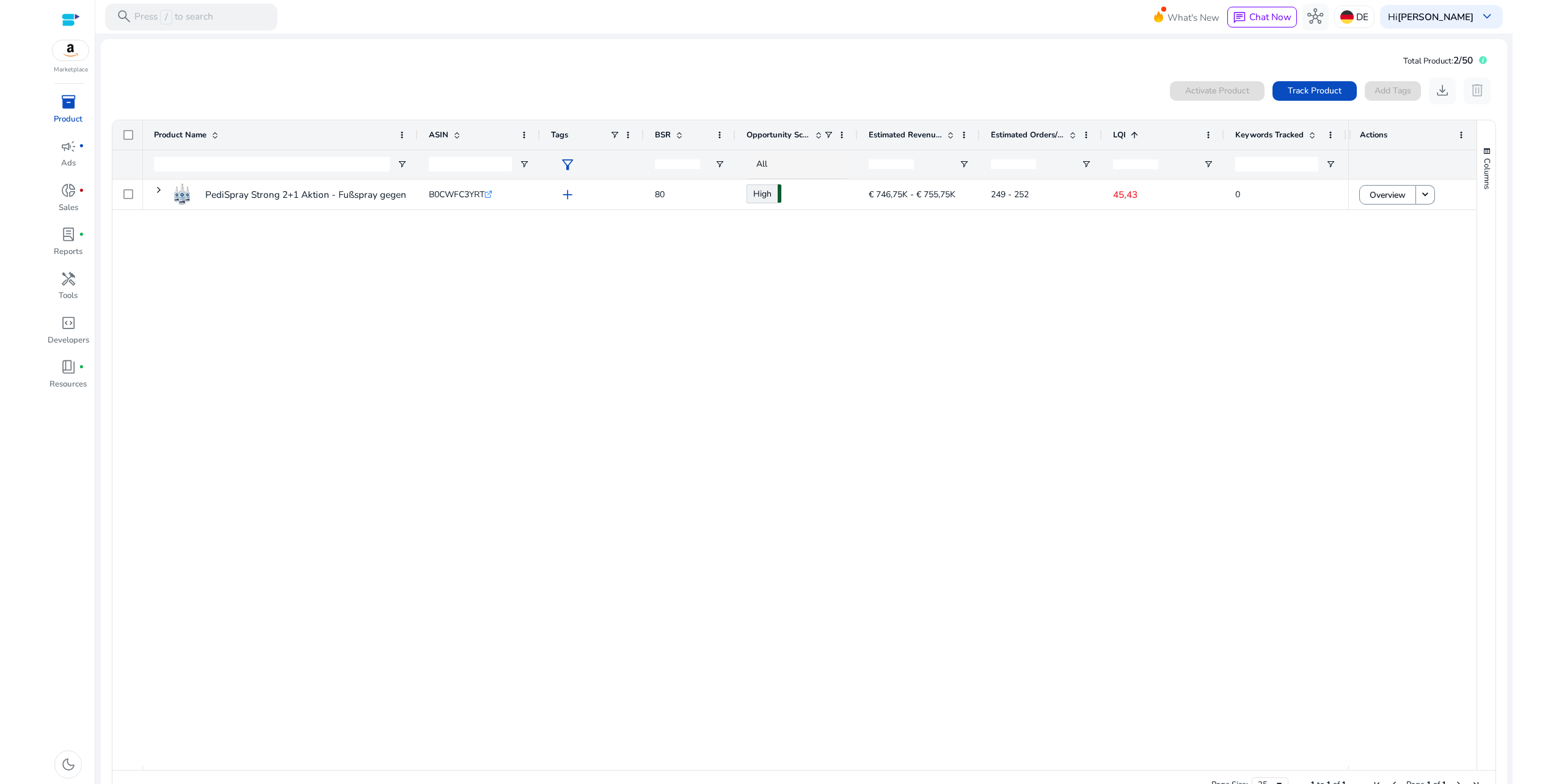
click at [1123, 131] on span "LQI" at bounding box center [1120, 135] width 13 height 11
drag, startPoint x: 1202, startPoint y: 133, endPoint x: 1211, endPoint y: 131, distance: 9.2
click at [1206, 132] on div "LQI 1" at bounding box center [1163, 135] width 100 height 29
click at [1209, 133] on span at bounding box center [1208, 135] width 10 height 10
drag, startPoint x: 733, startPoint y: 440, endPoint x: 531, endPoint y: 370, distance: 213.8
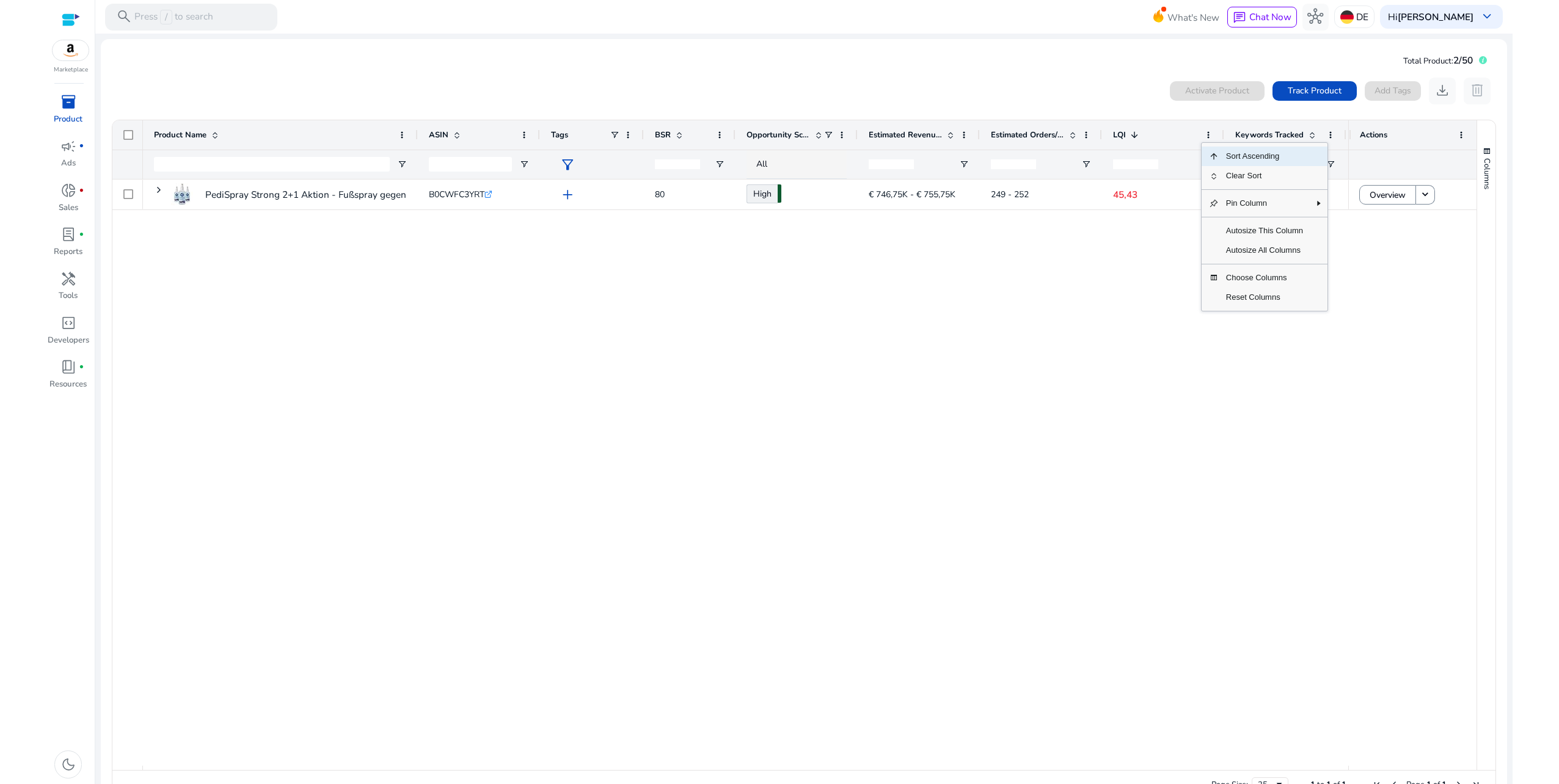
click at [729, 441] on div "PediSpray Strong 2+1 Aktion - Fußspray gegen Schweißfüße und... B0CWFC3YRT .st0…" at bounding box center [745, 473] width 1206 height 586
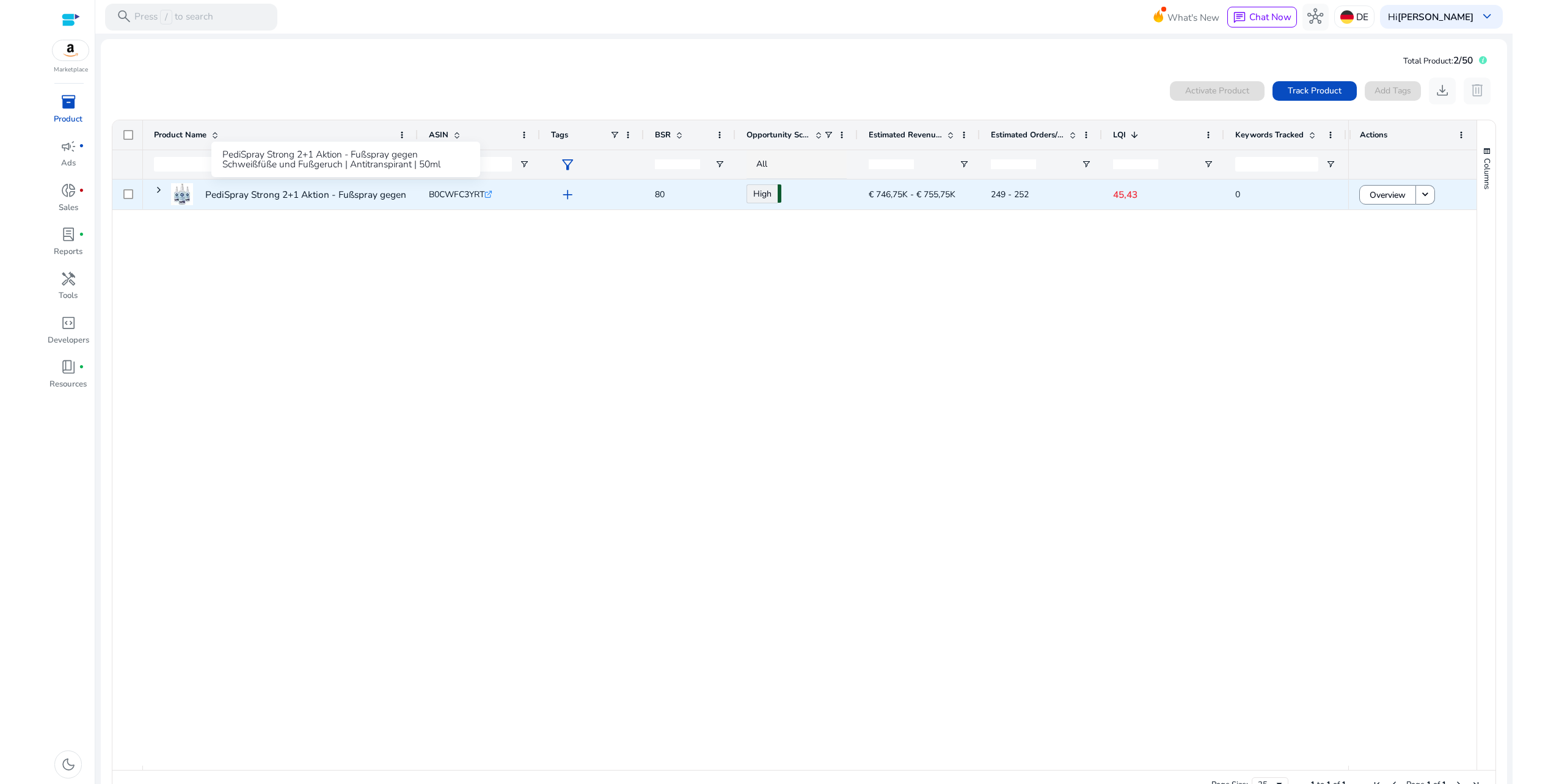
click at [241, 189] on p "PediSpray Strong 2+1 Aktion - Fußspray gegen Schweißfüße und..." at bounding box center [347, 194] width 285 height 25
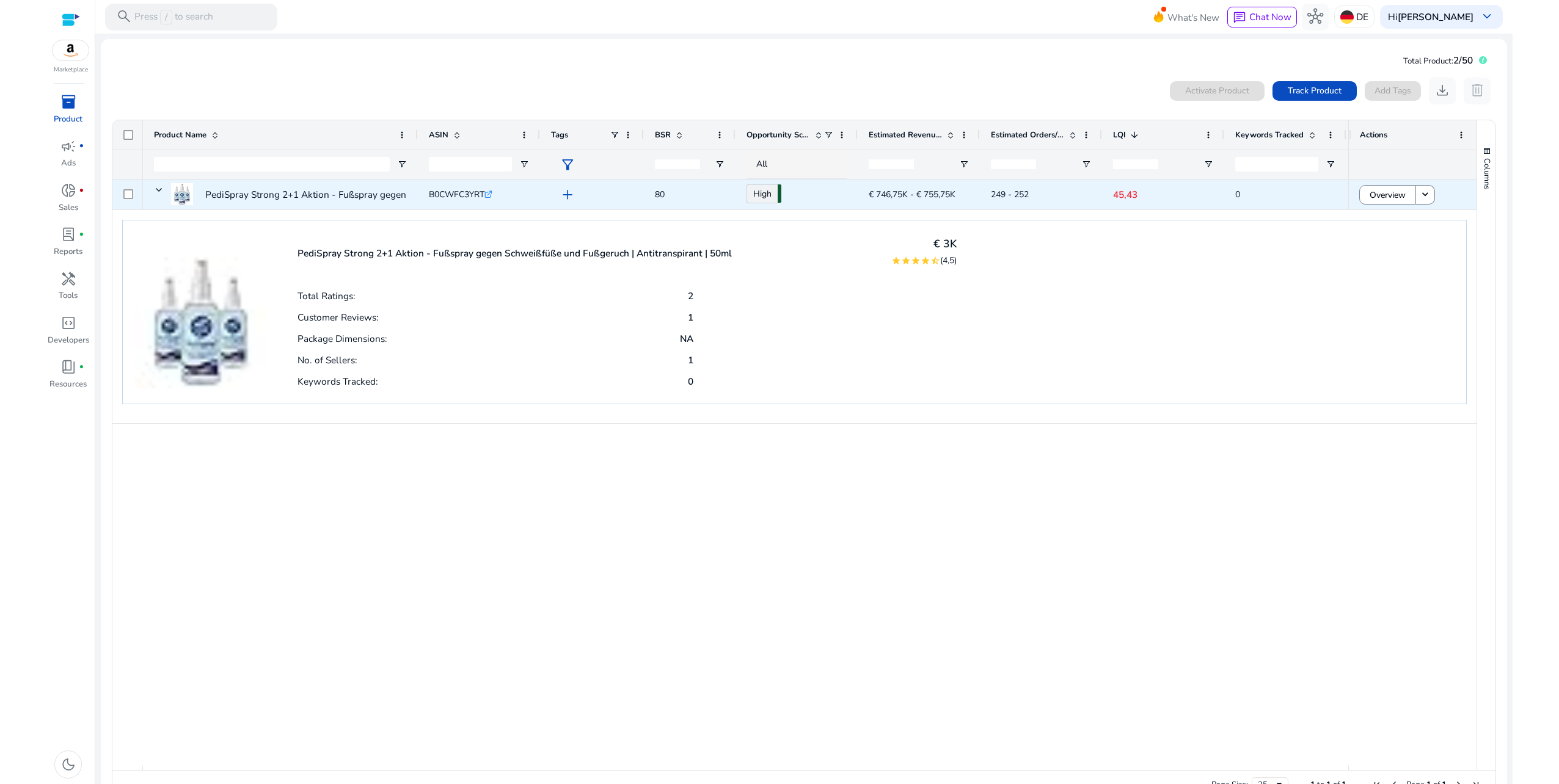
click at [117, 194] on div at bounding box center [128, 194] width 31 height 30
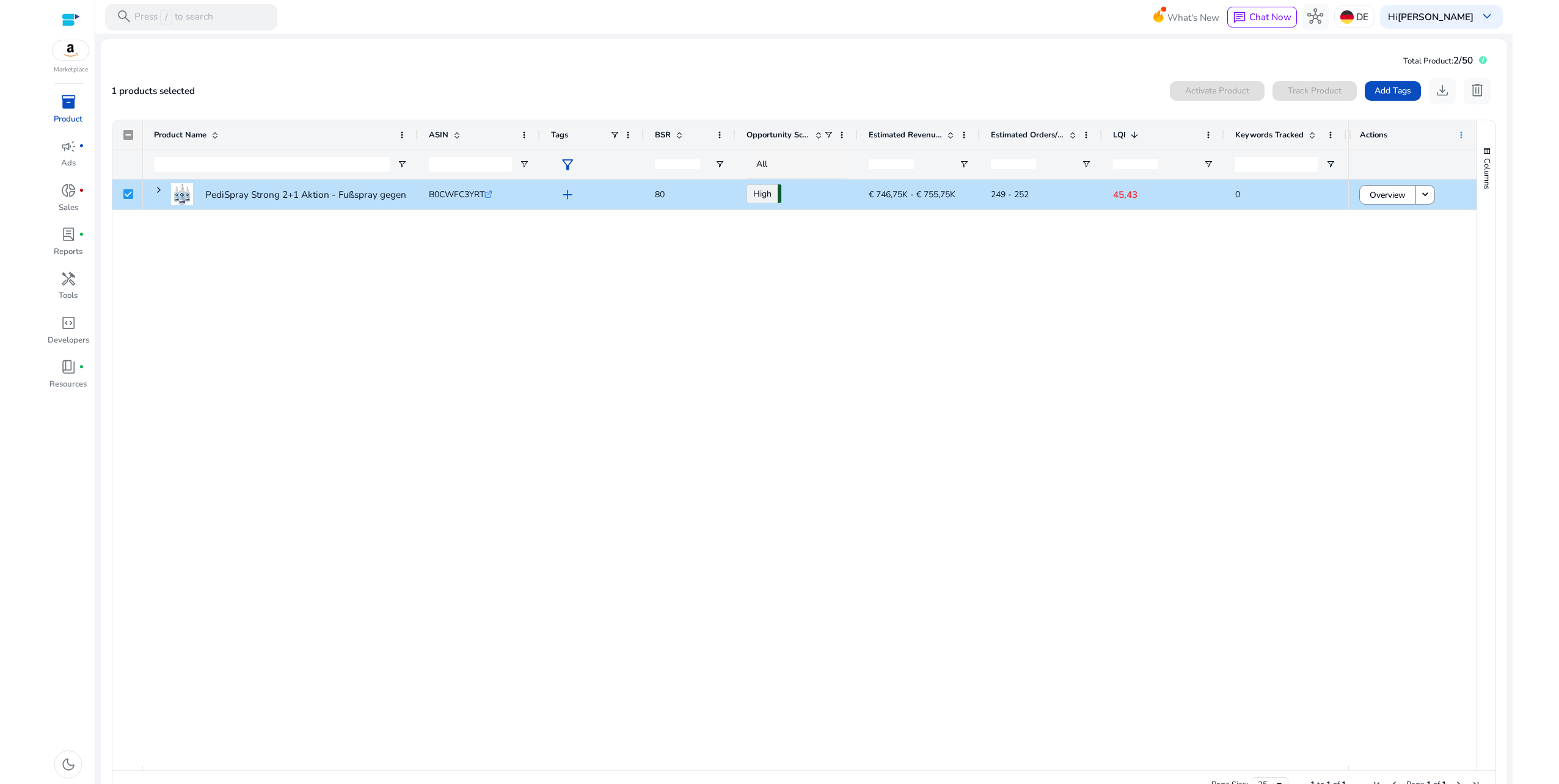
click at [1458, 133] on span at bounding box center [1461, 135] width 10 height 10
click at [1051, 378] on div "PediSpray Strong 2+1 Aktion - Fußspray gegen Schweißfüße und... B0CWFC3YRT .st0…" at bounding box center [745, 473] width 1206 height 586
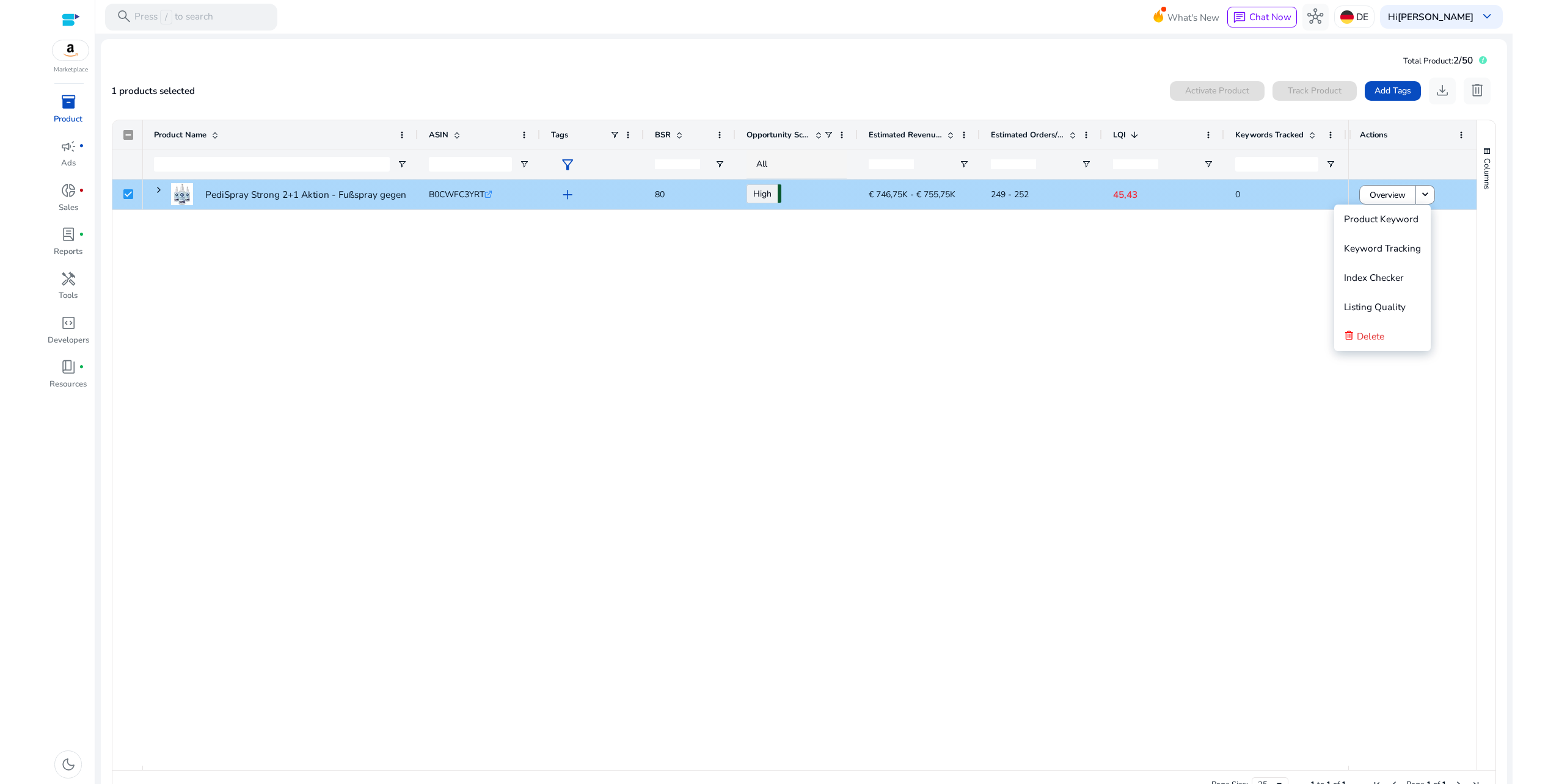
click at [1431, 194] on div "keyboard_arrow_down" at bounding box center [1425, 194] width 19 height 25
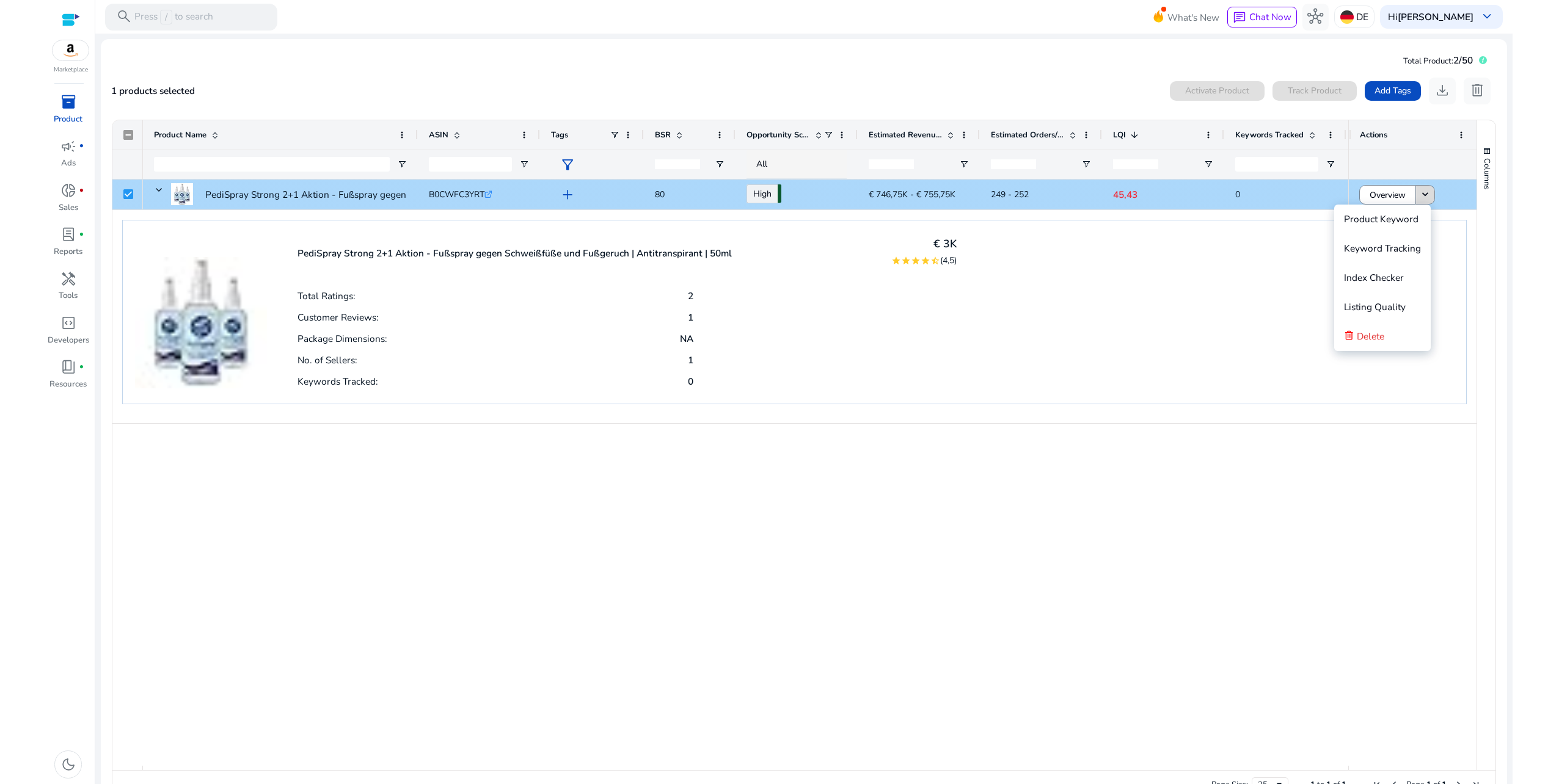
click at [1421, 196] on mat-icon "keyboard_arrow_down" at bounding box center [1425, 194] width 12 height 12
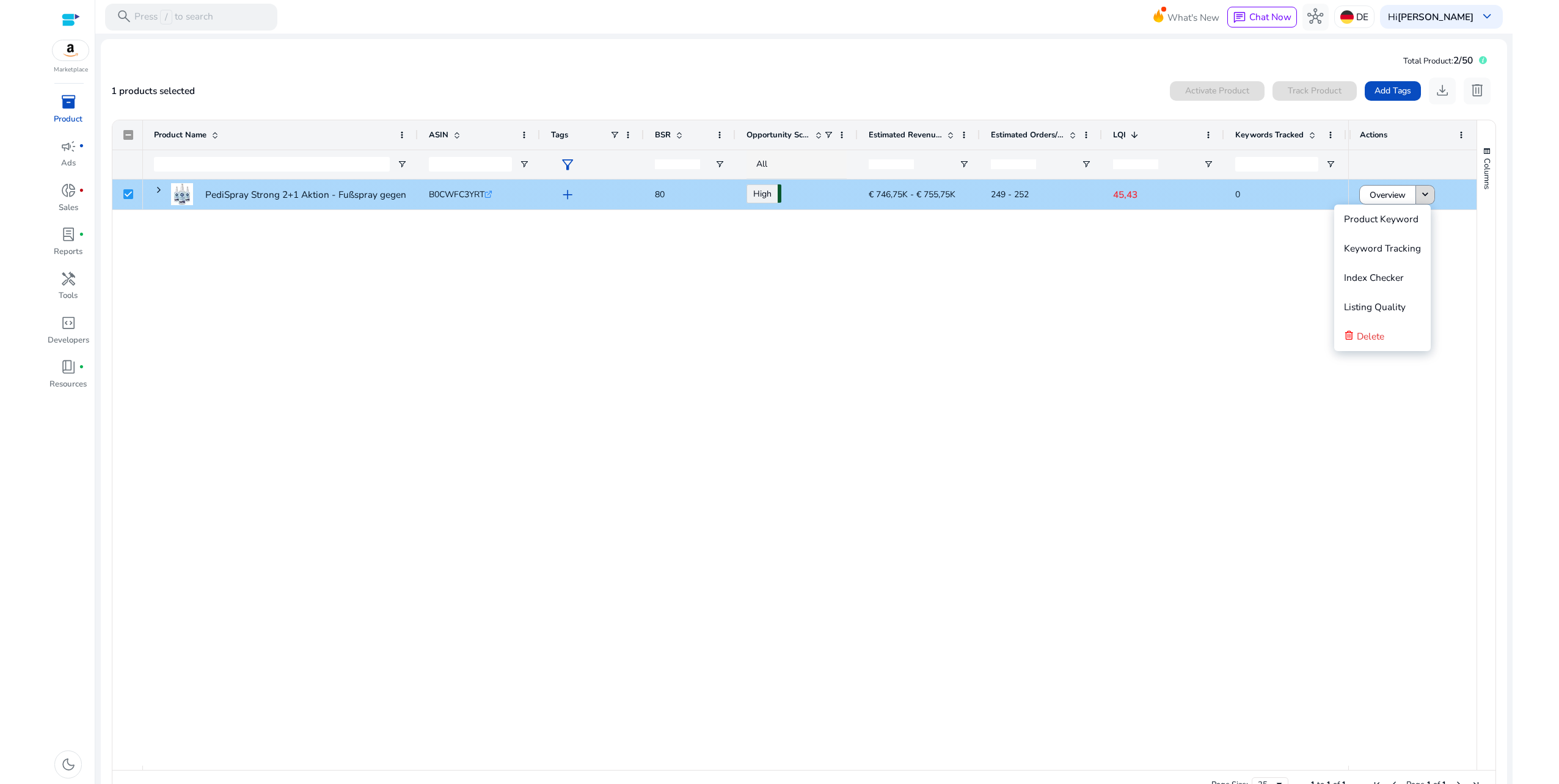
click at [1420, 197] on mat-icon "keyboard_arrow_down" at bounding box center [1425, 194] width 12 height 12
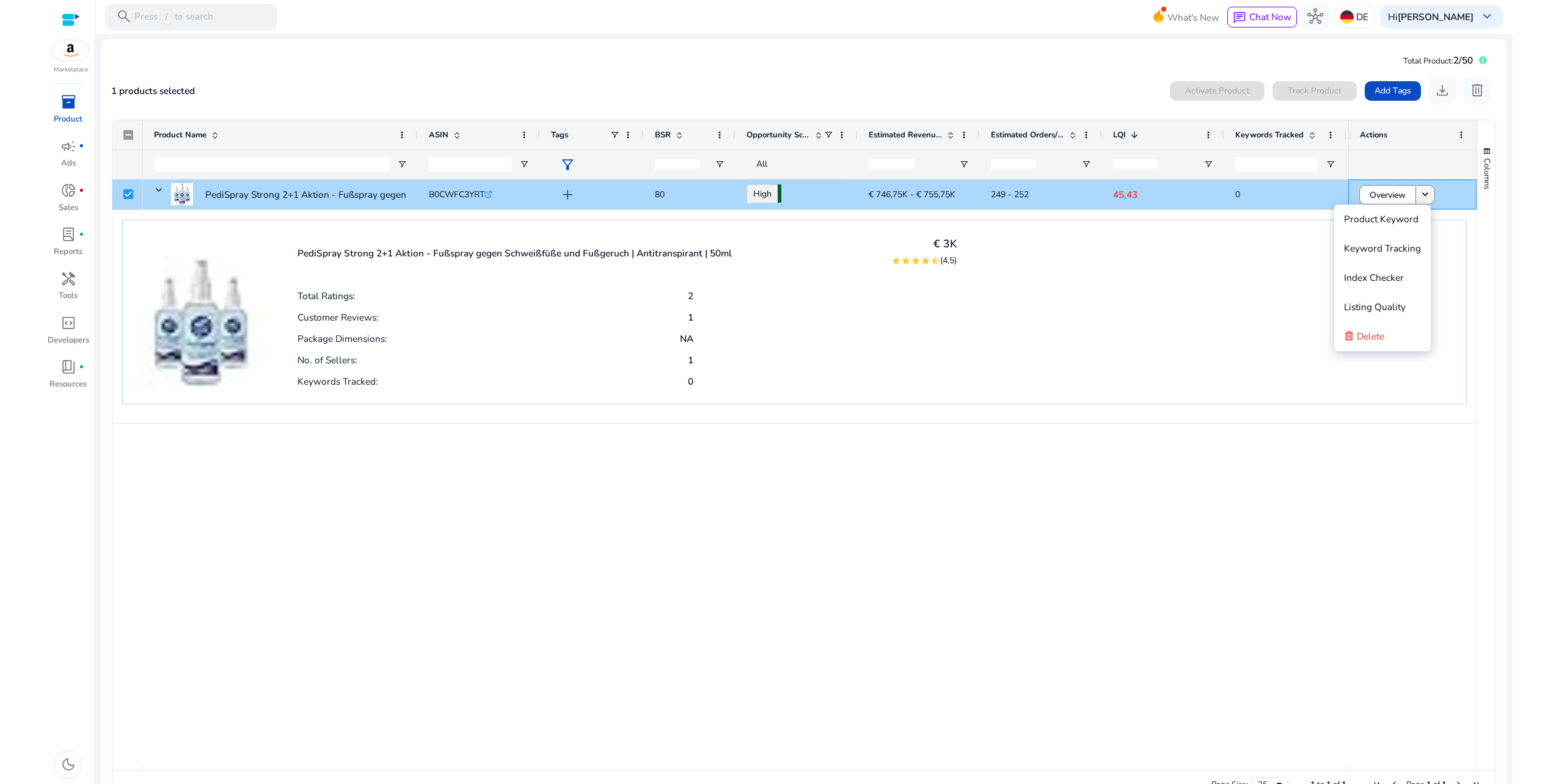
click at [1427, 194] on span at bounding box center [1425, 195] width 18 height 29
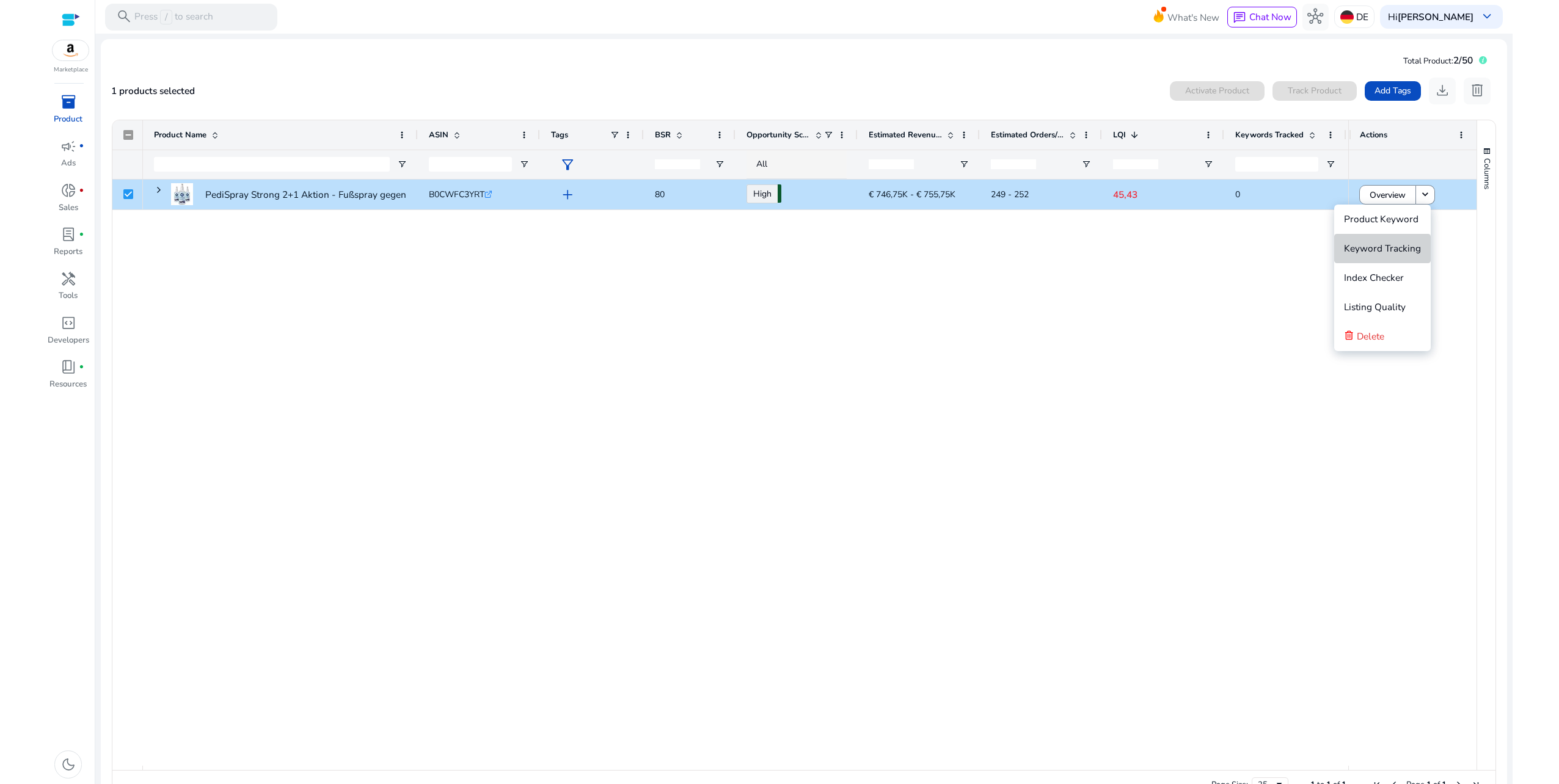
click at [1392, 243] on span "Keyword Tracking" at bounding box center [1383, 248] width 77 height 13
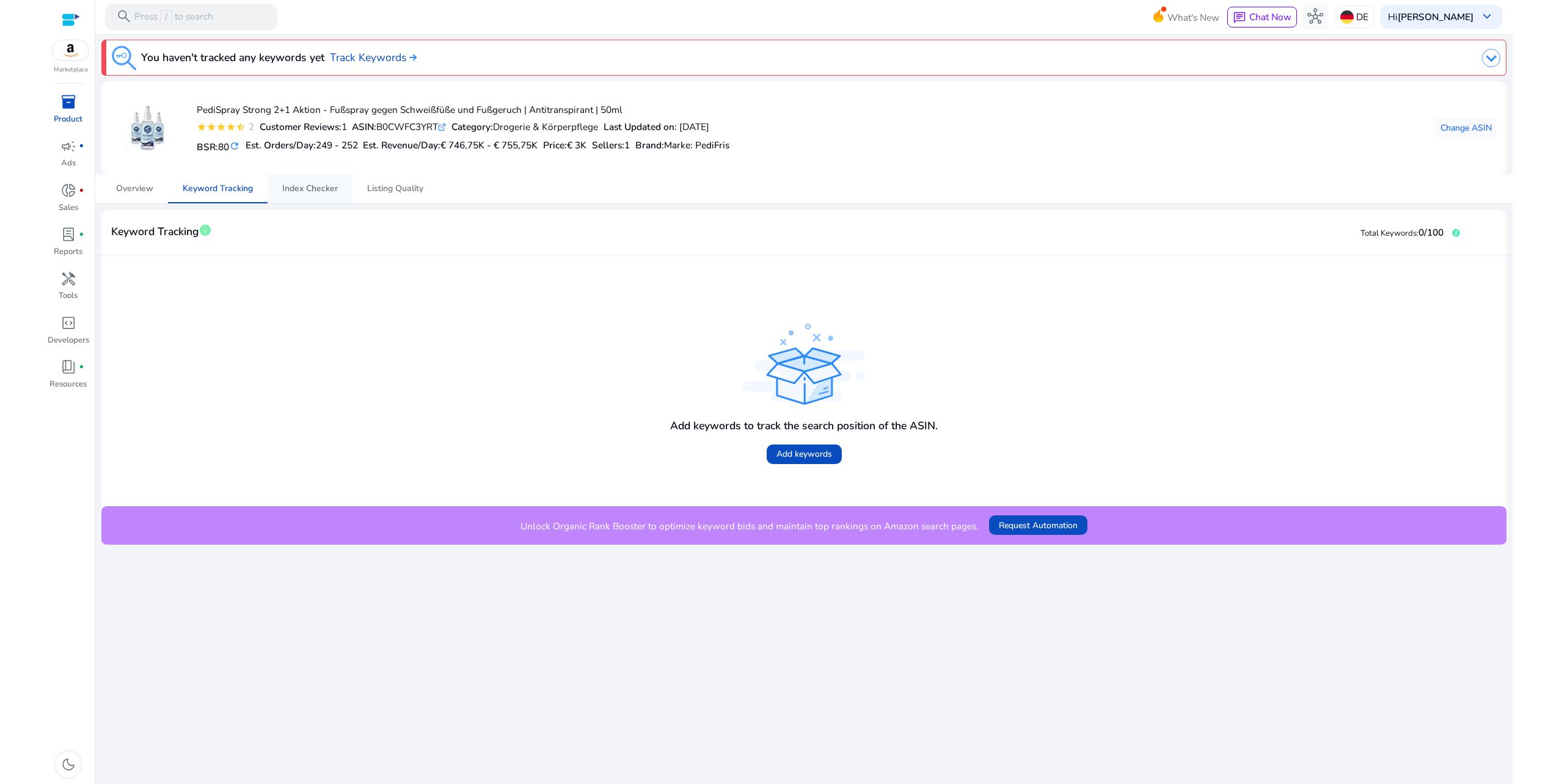
click at [332, 190] on span "Index Checker" at bounding box center [309, 189] width 55 height 8
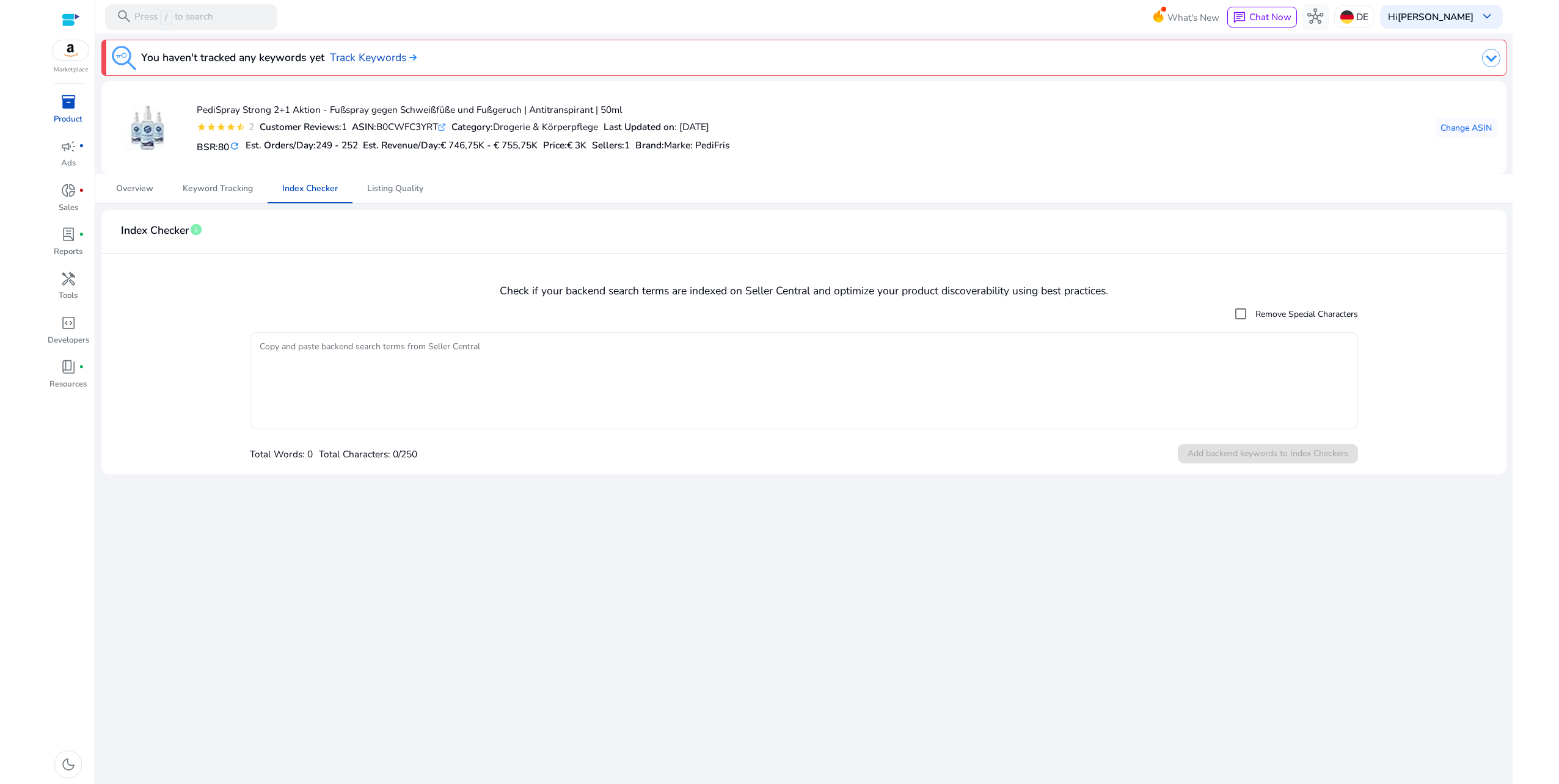
click at [529, 373] on textarea "Copy and paste backend search terms from Seller Central" at bounding box center [804, 380] width 1089 height 85
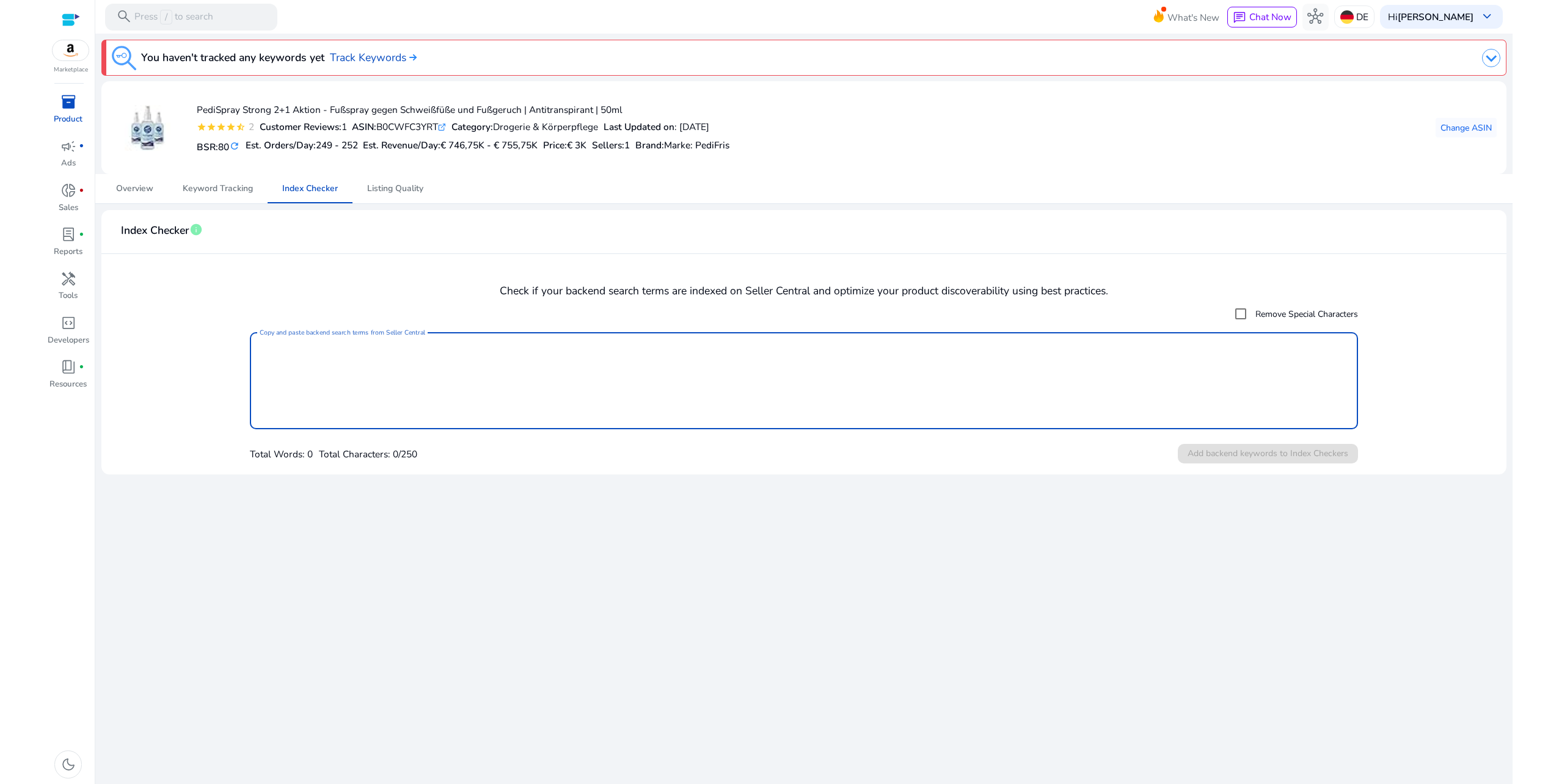
click at [528, 373] on textarea "Copy and paste backend search terms from Seller Central" at bounding box center [804, 380] width 1089 height 85
drag, startPoint x: 1113, startPoint y: 379, endPoint x: 1084, endPoint y: 373, distance: 29.6
click at [1113, 380] on textarea "Copy and paste backend search terms from Seller Central" at bounding box center [804, 380] width 1089 height 85
click at [327, 294] on h4 "Check if your backend search terms are indexed on Seller Central and optimize y…" at bounding box center [804, 291] width 1385 height 13
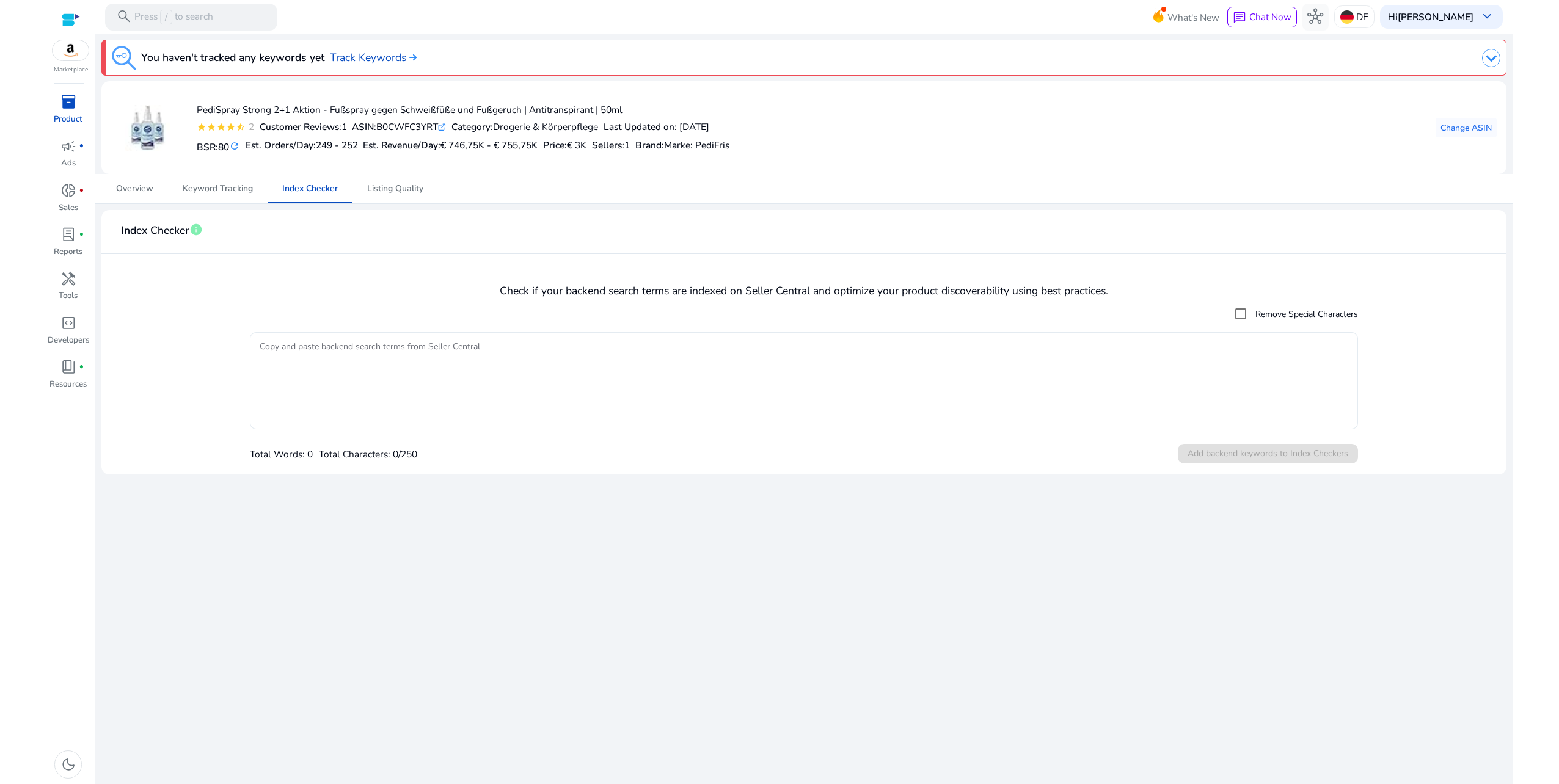
click at [368, 360] on textarea "Copy and paste backend search terms from Seller Central" at bounding box center [804, 380] width 1089 height 85
click at [570, 371] on textarea "Copy and paste backend search terms from Seller Central" at bounding box center [804, 380] width 1089 height 85
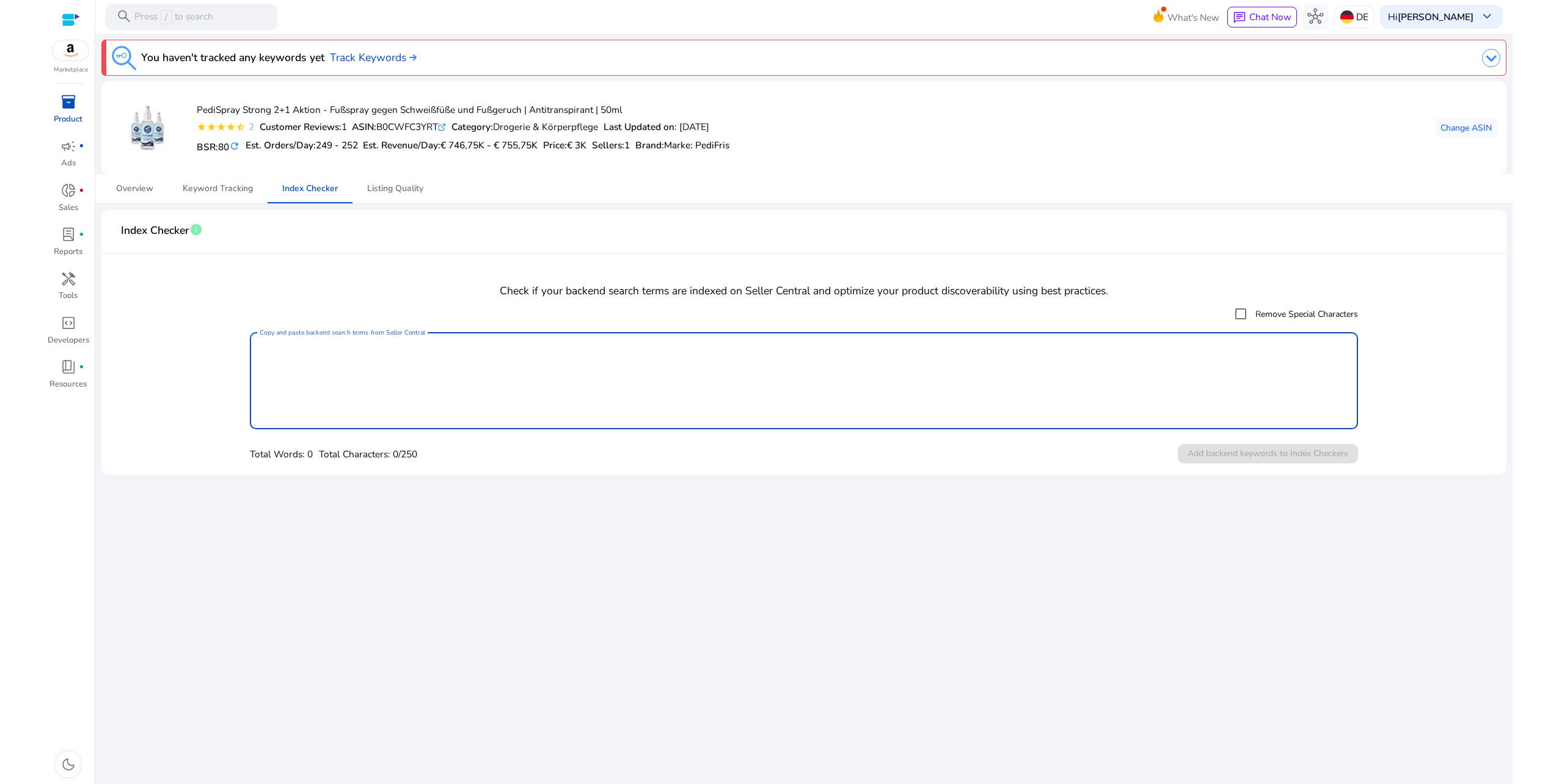
paste textarea "**********"
click at [368, 355] on textarea "**********" at bounding box center [804, 380] width 1089 height 85
click at [326, 397] on textarea "**********" at bounding box center [804, 380] width 1089 height 85
click at [342, 396] on textarea "**********" at bounding box center [804, 380] width 1089 height 85
type textarea "**********"
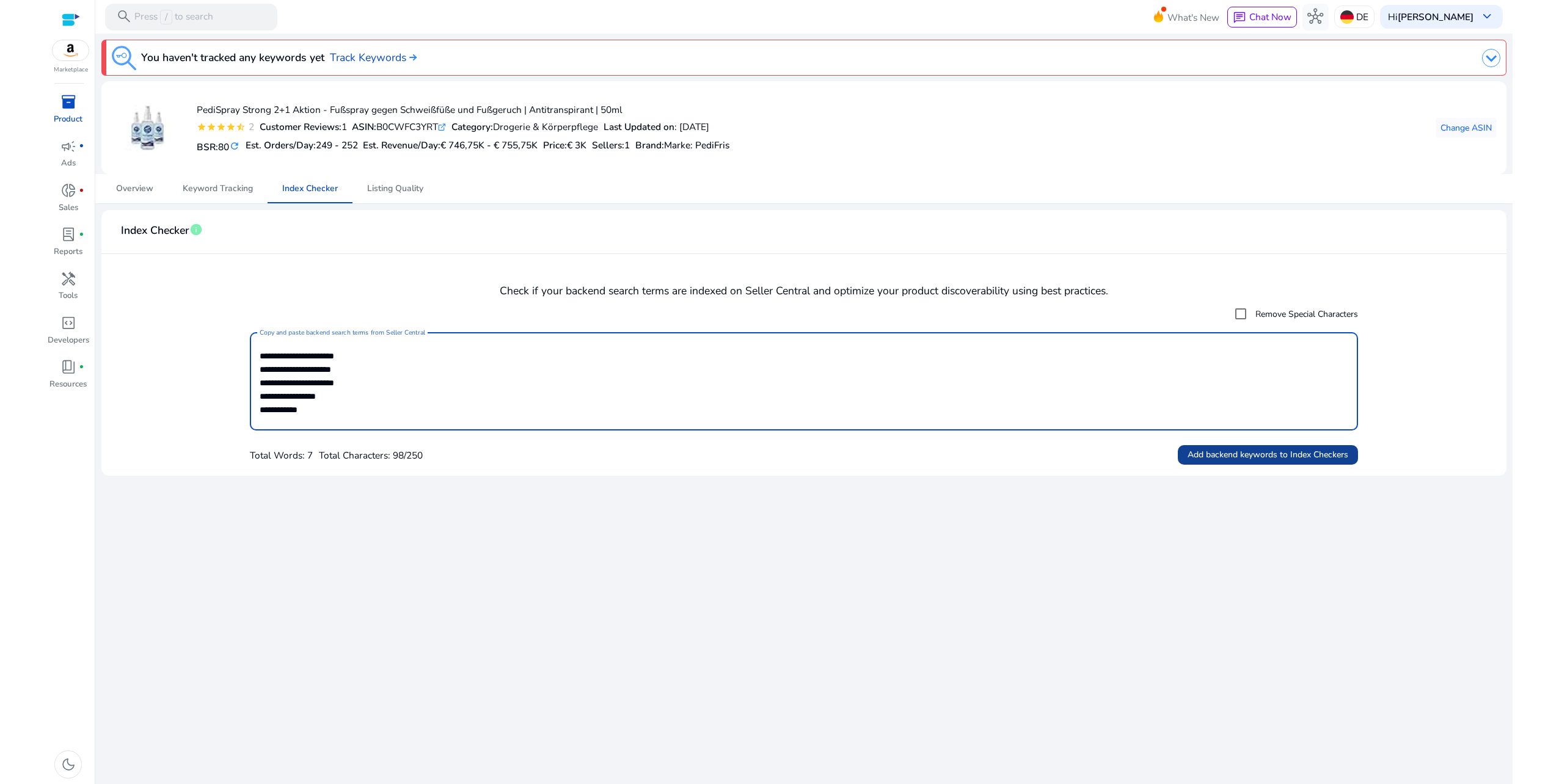
click at [1206, 458] on span "Add backend keywords to Index Checkers" at bounding box center [1268, 455] width 161 height 13
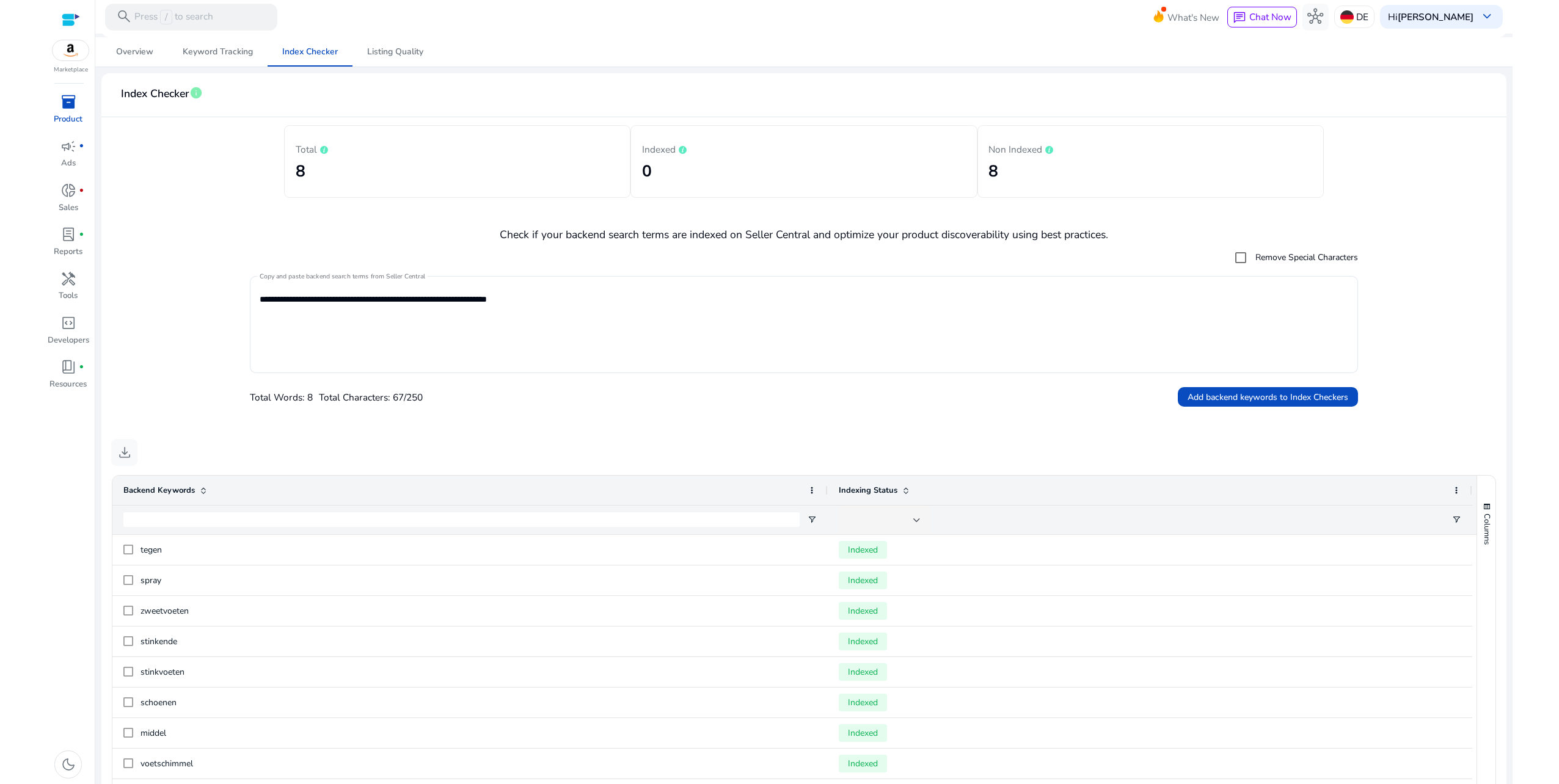
scroll to position [25, 0]
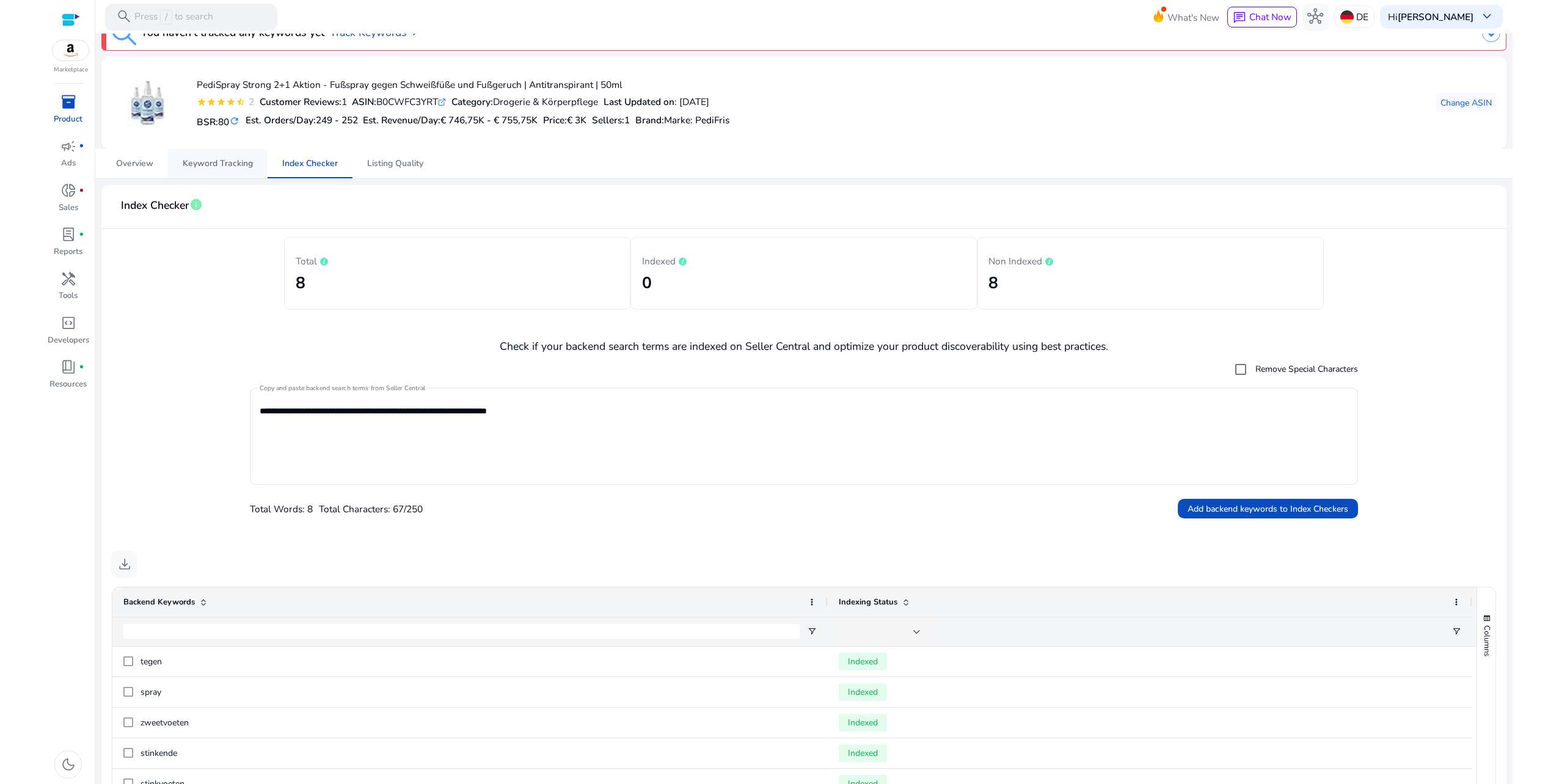
click at [229, 164] on span "Keyword Tracking" at bounding box center [218, 164] width 70 height 8
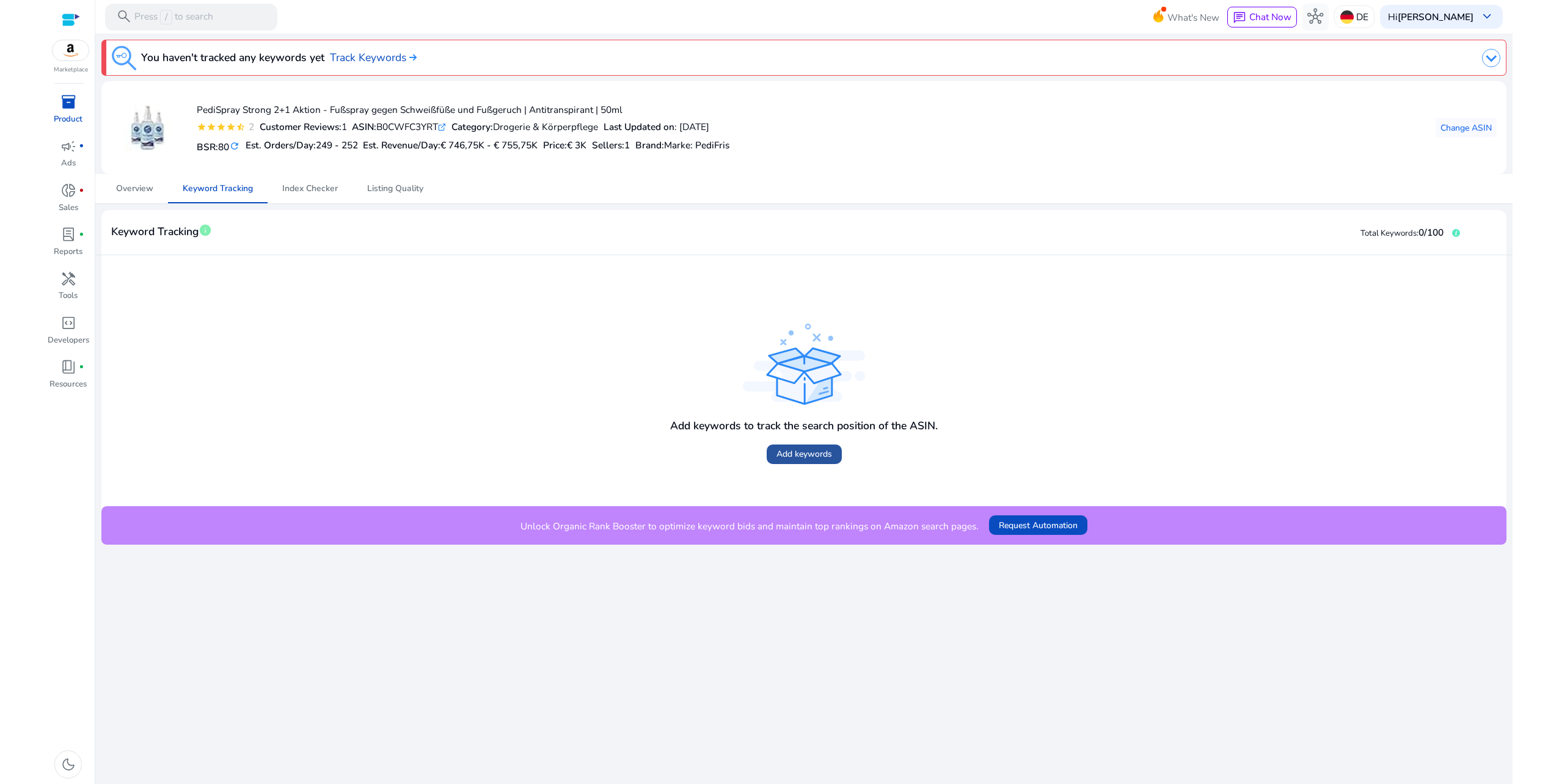
click at [827, 453] on span "Add keywords" at bounding box center [804, 454] width 55 height 13
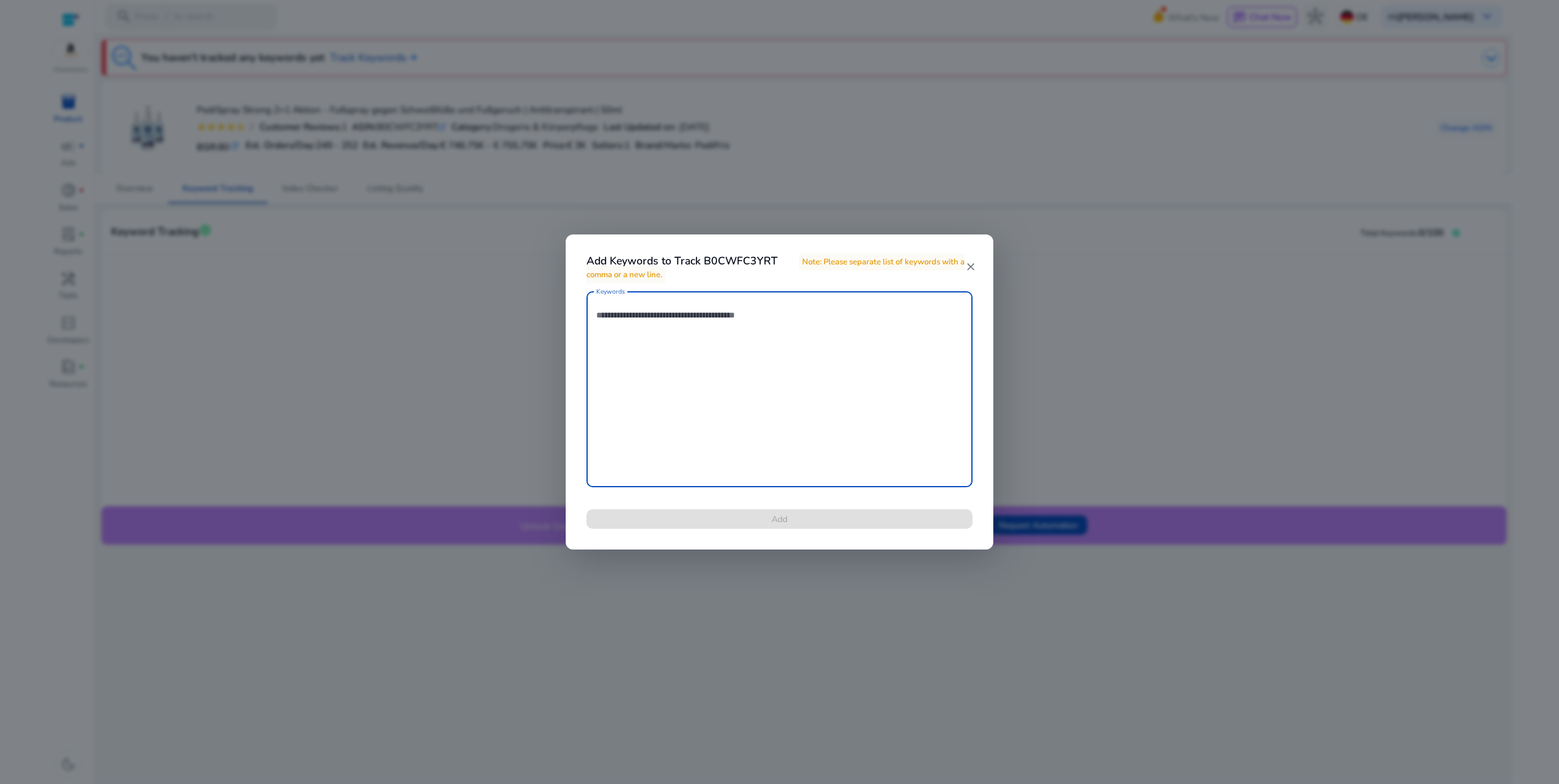
click at [747, 373] on textarea "Keywords" at bounding box center [780, 389] width 367 height 184
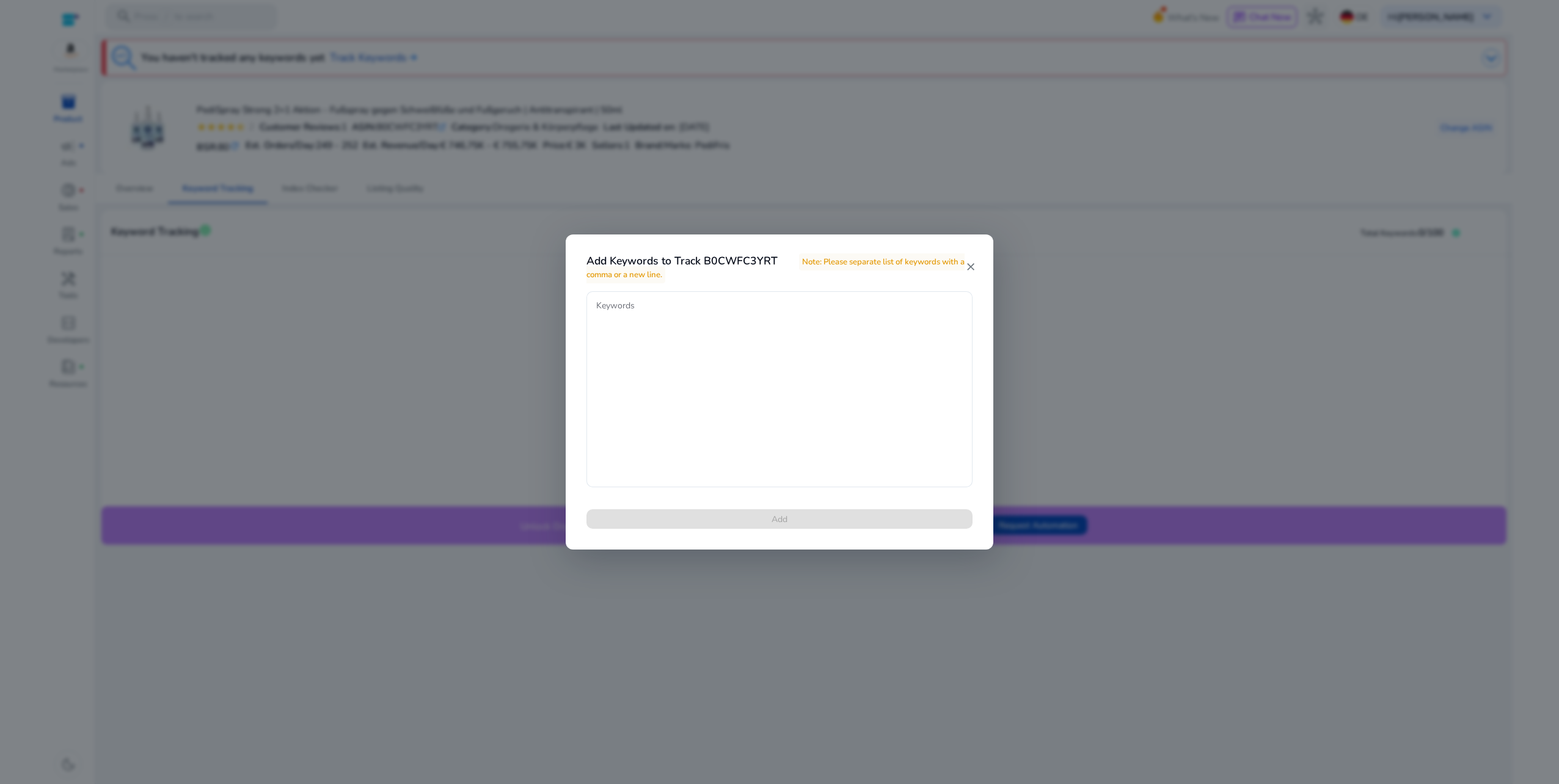
click at [1192, 359] on div at bounding box center [780, 392] width 1559 height 784
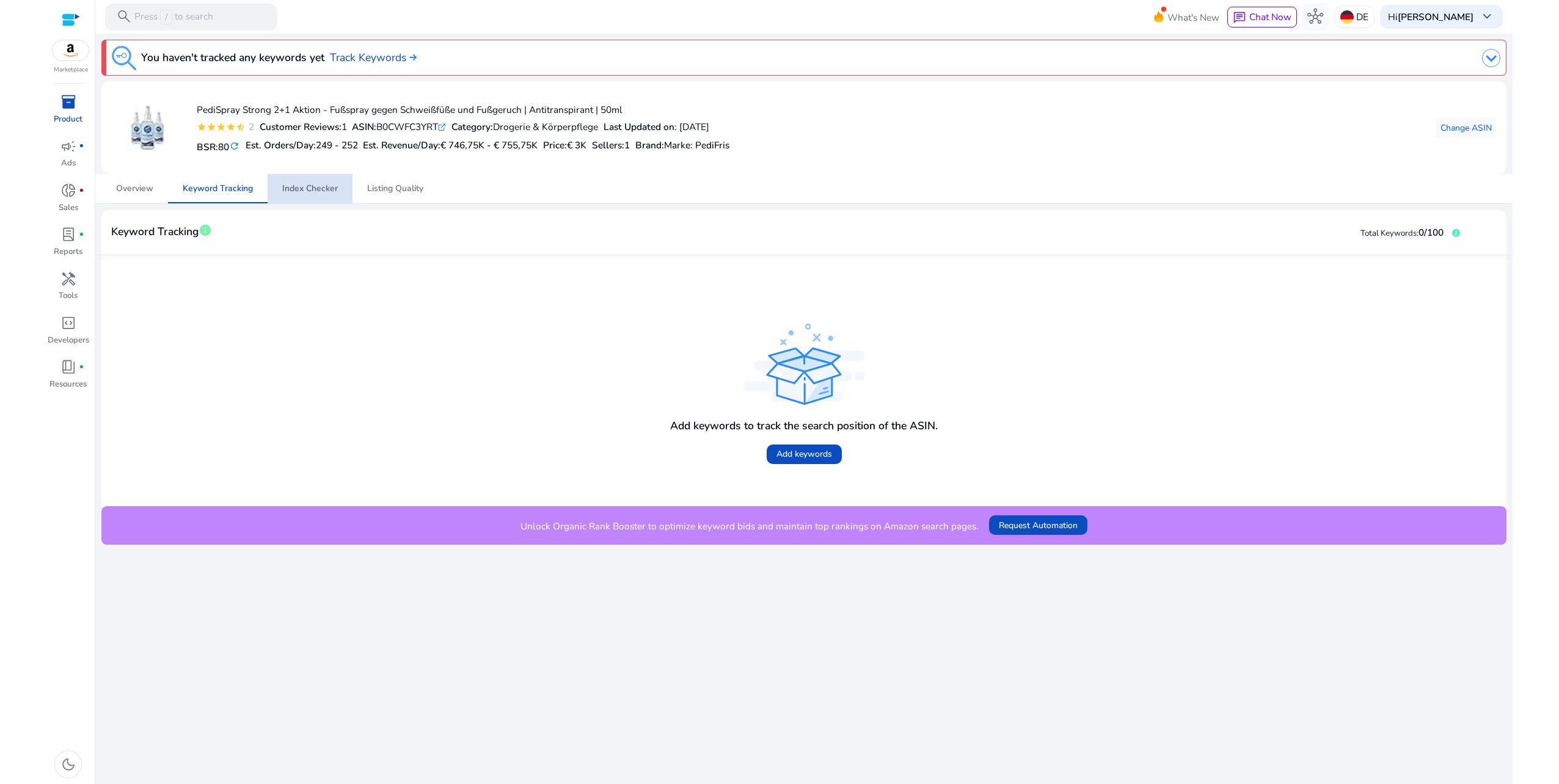
click at [314, 185] on span "Index Checker" at bounding box center [309, 189] width 55 height 8
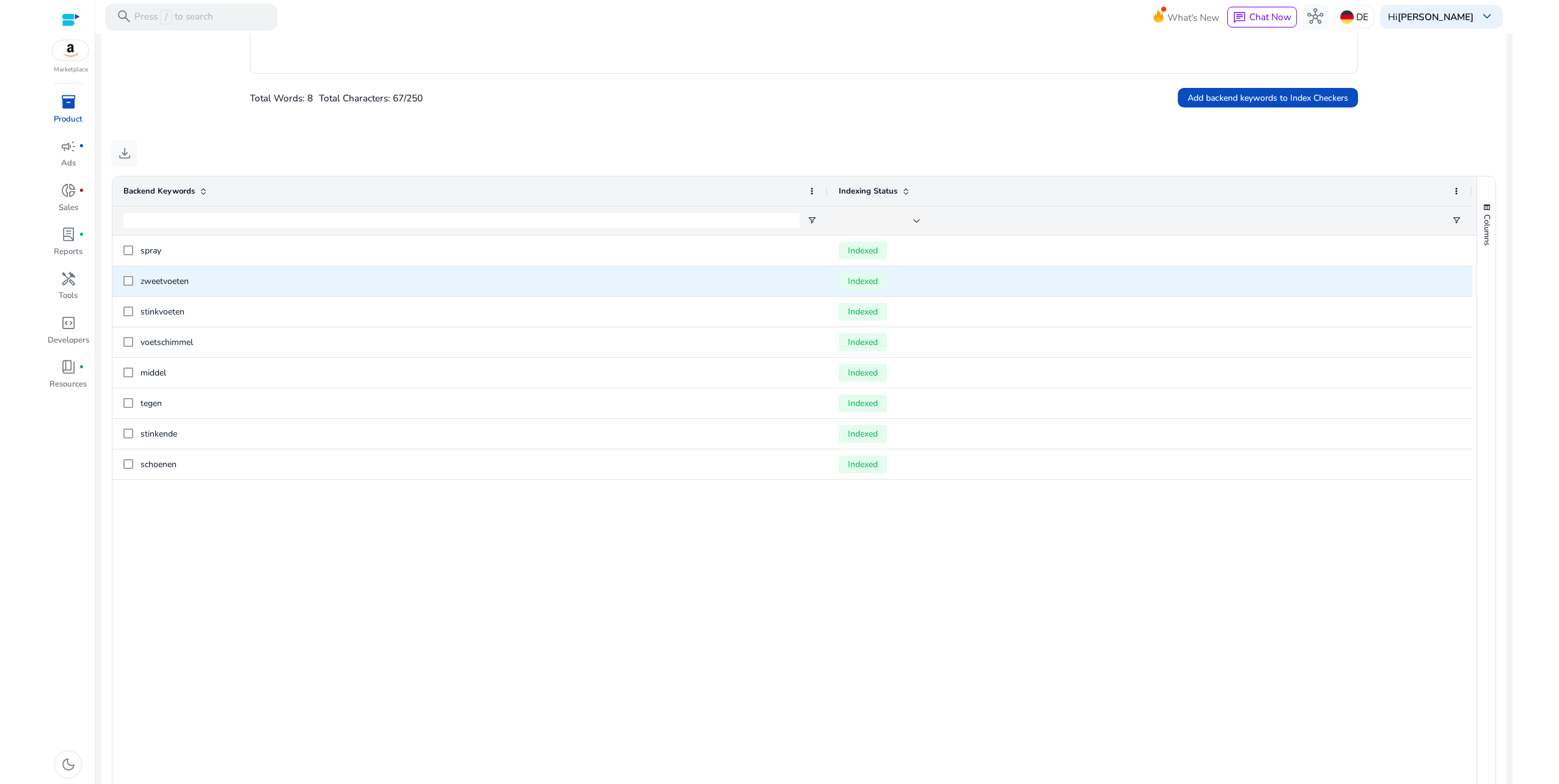
scroll to position [392, 0]
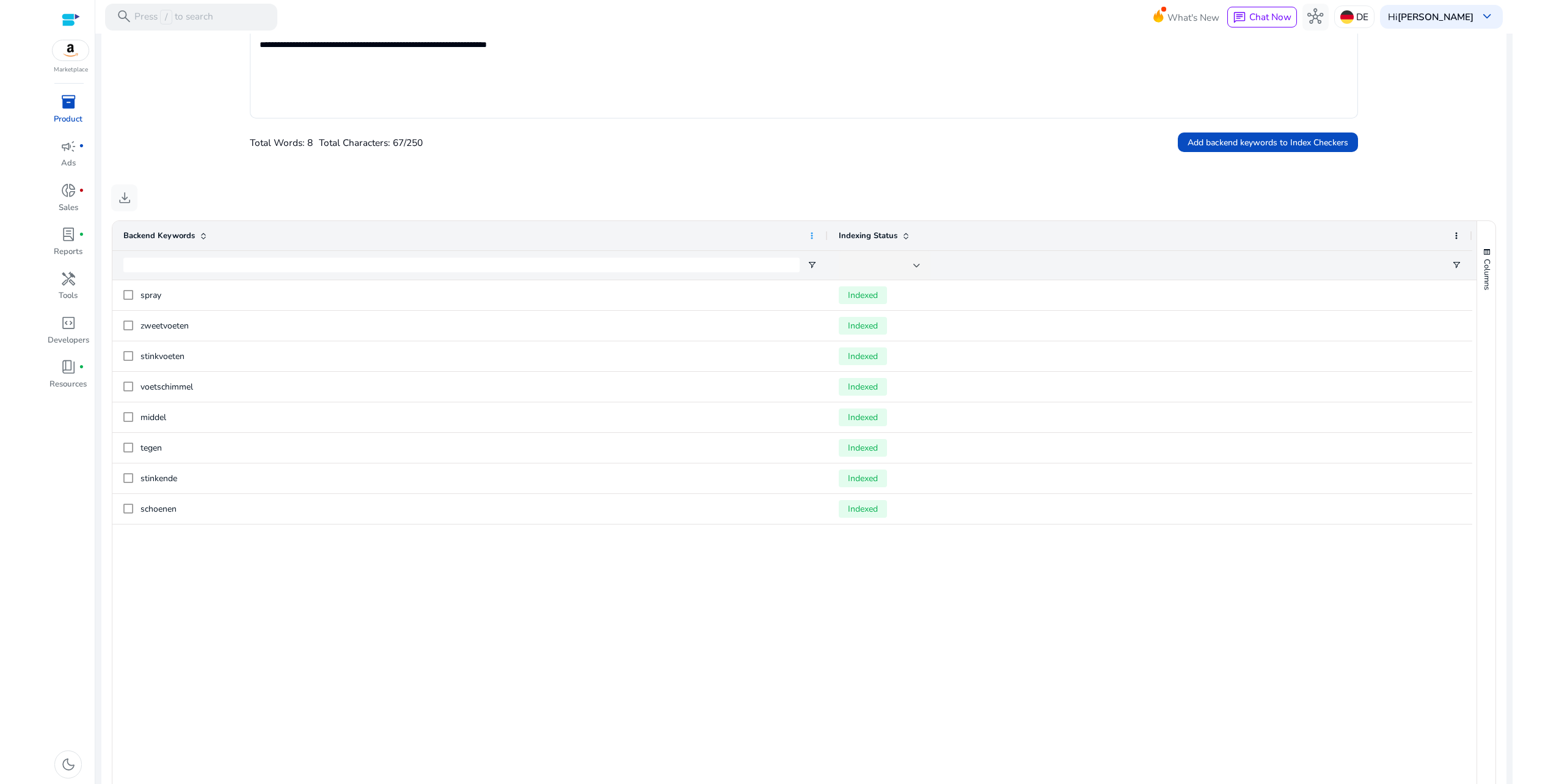
click at [814, 235] on span at bounding box center [812, 236] width 10 height 10
click at [879, 126] on div at bounding box center [804, 124] width 1109 height 13
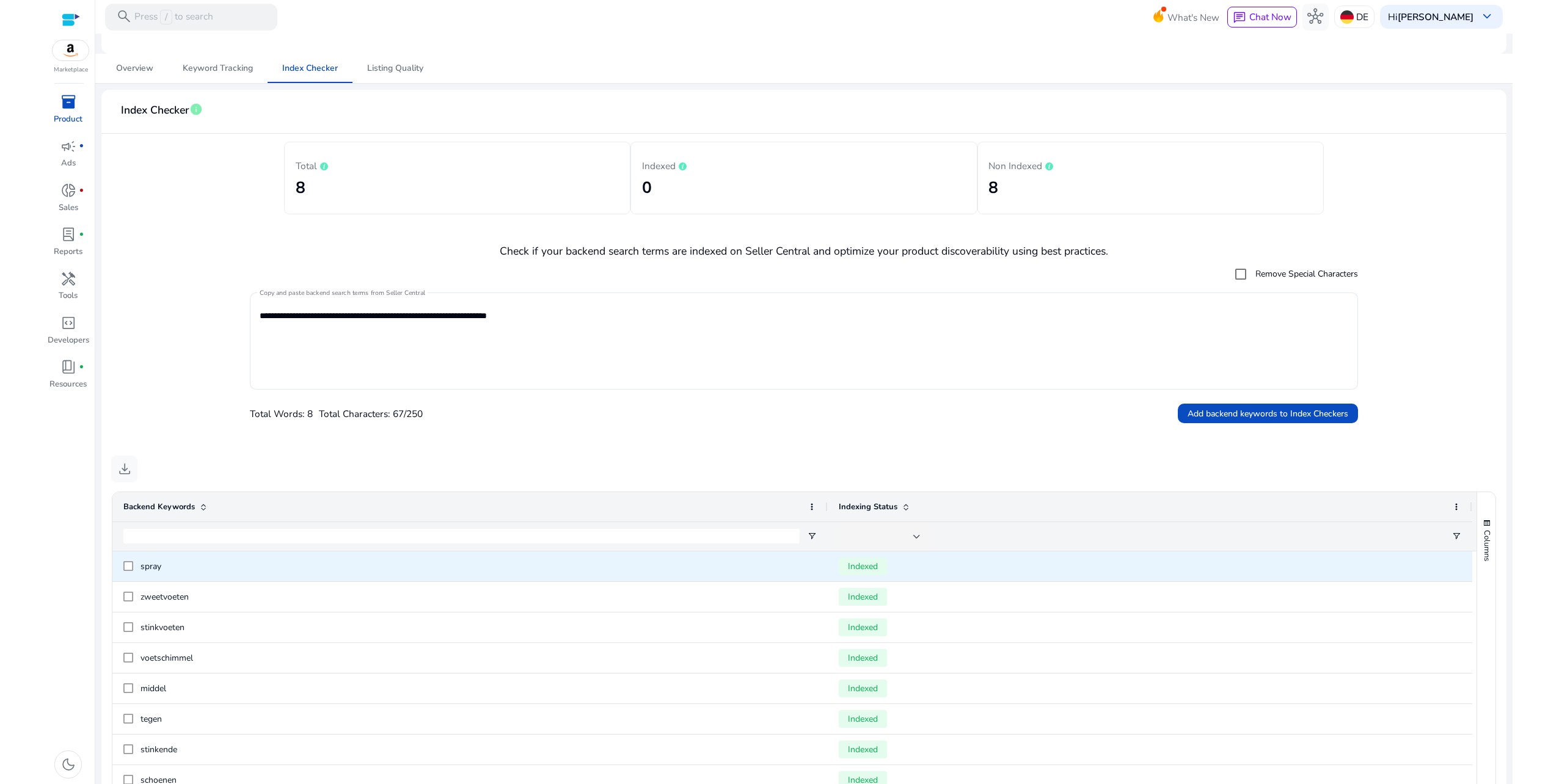
scroll to position [306, 0]
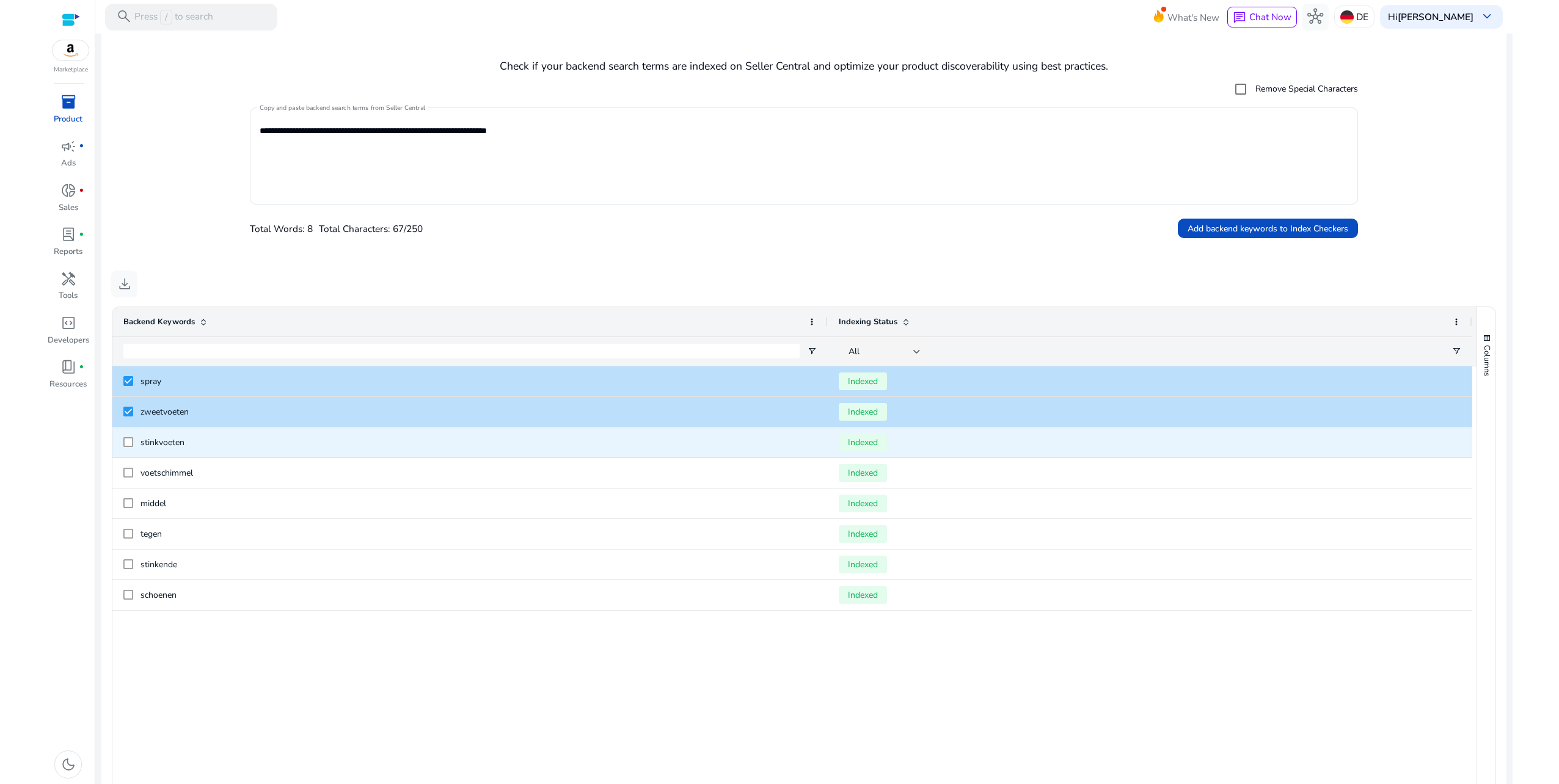
click at [118, 448] on div "stinkvoeten" at bounding box center [470, 442] width 715 height 30
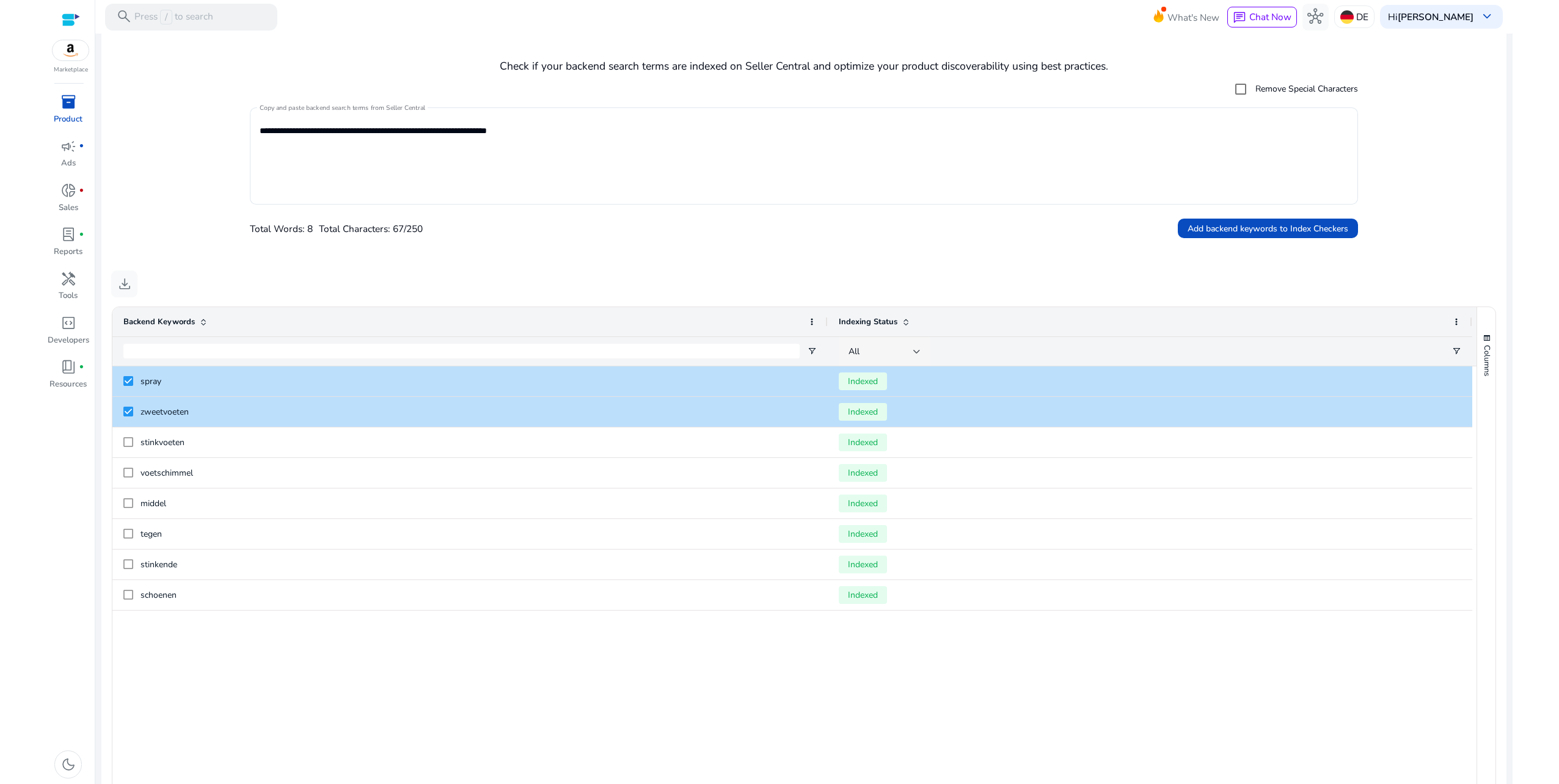
drag, startPoint x: 925, startPoint y: 348, endPoint x: 917, endPoint y: 348, distance: 8.0
click at [922, 348] on div "All" at bounding box center [884, 352] width 92 height 29
click at [914, 347] on div at bounding box center [780, 392] width 1559 height 784
click at [914, 347] on div at bounding box center [917, 351] width 7 height 15
click at [879, 417] on span "Indexed" at bounding box center [871, 414] width 34 height 13
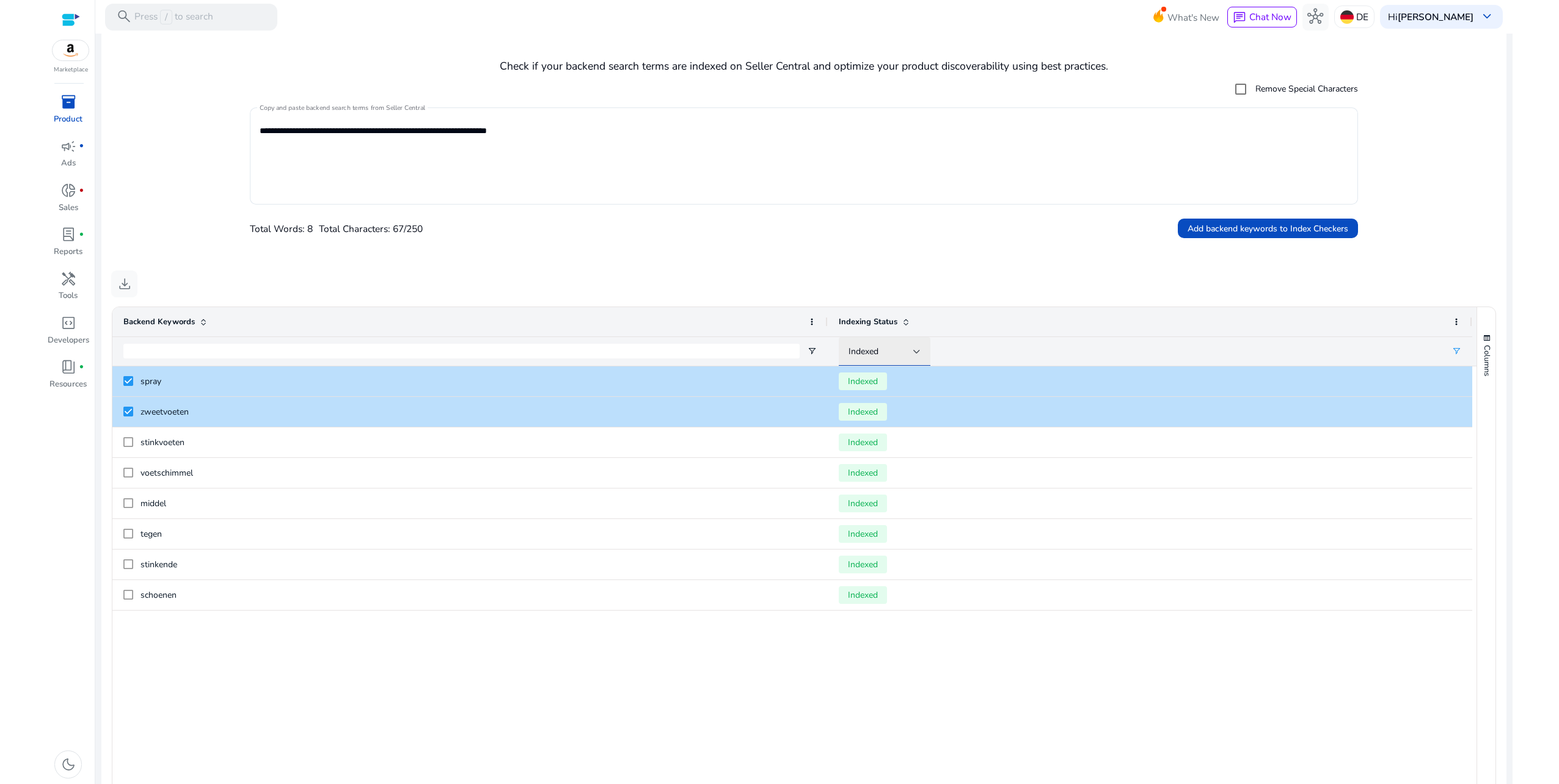
click at [905, 346] on div "Indexed" at bounding box center [881, 351] width 65 height 13
click at [894, 448] on span "Non-indexed" at bounding box center [882, 443] width 55 height 13
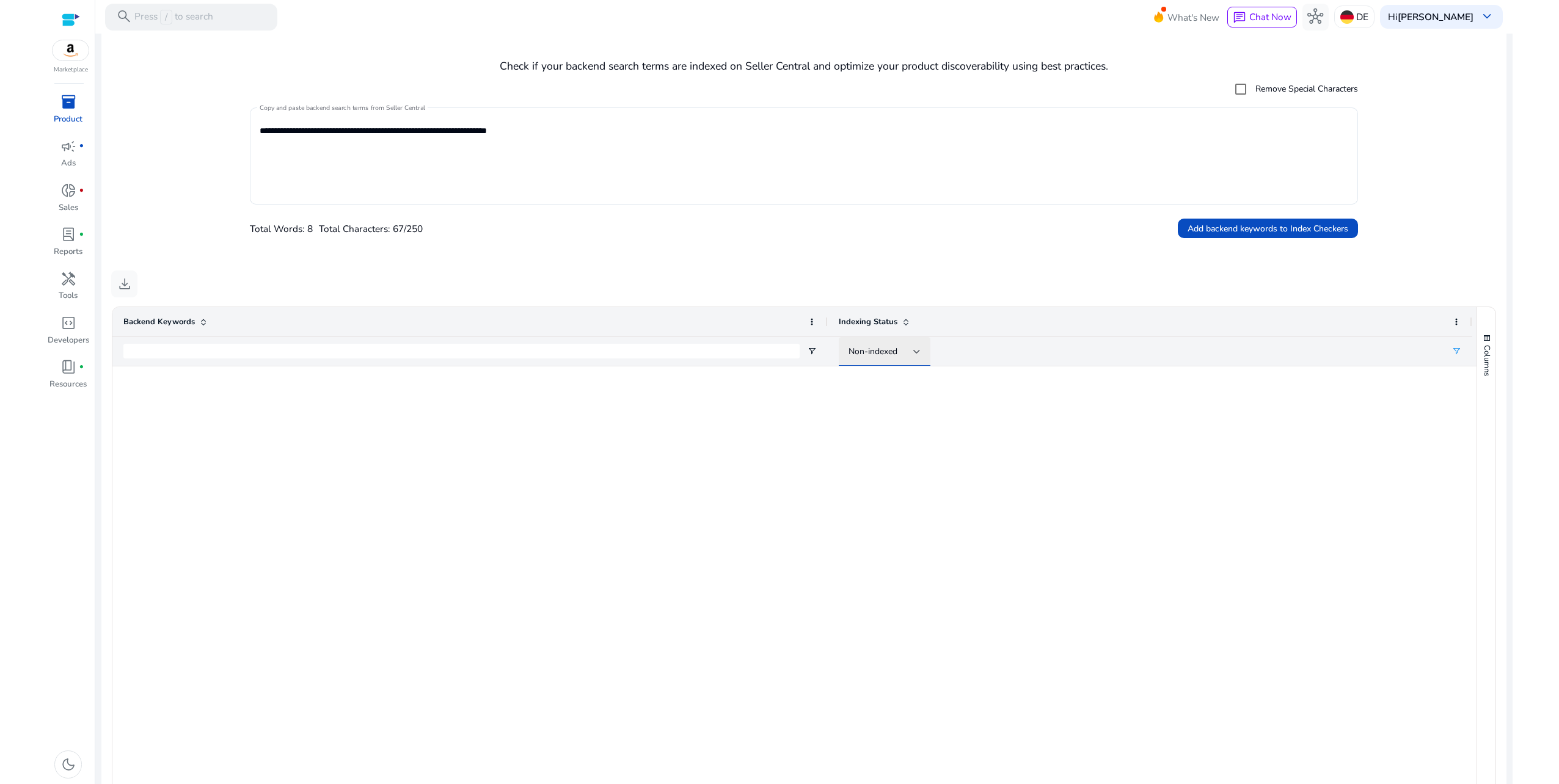
click at [901, 349] on div "Non-indexed" at bounding box center [881, 351] width 65 height 13
click at [870, 416] on span "Indexed" at bounding box center [871, 414] width 34 height 13
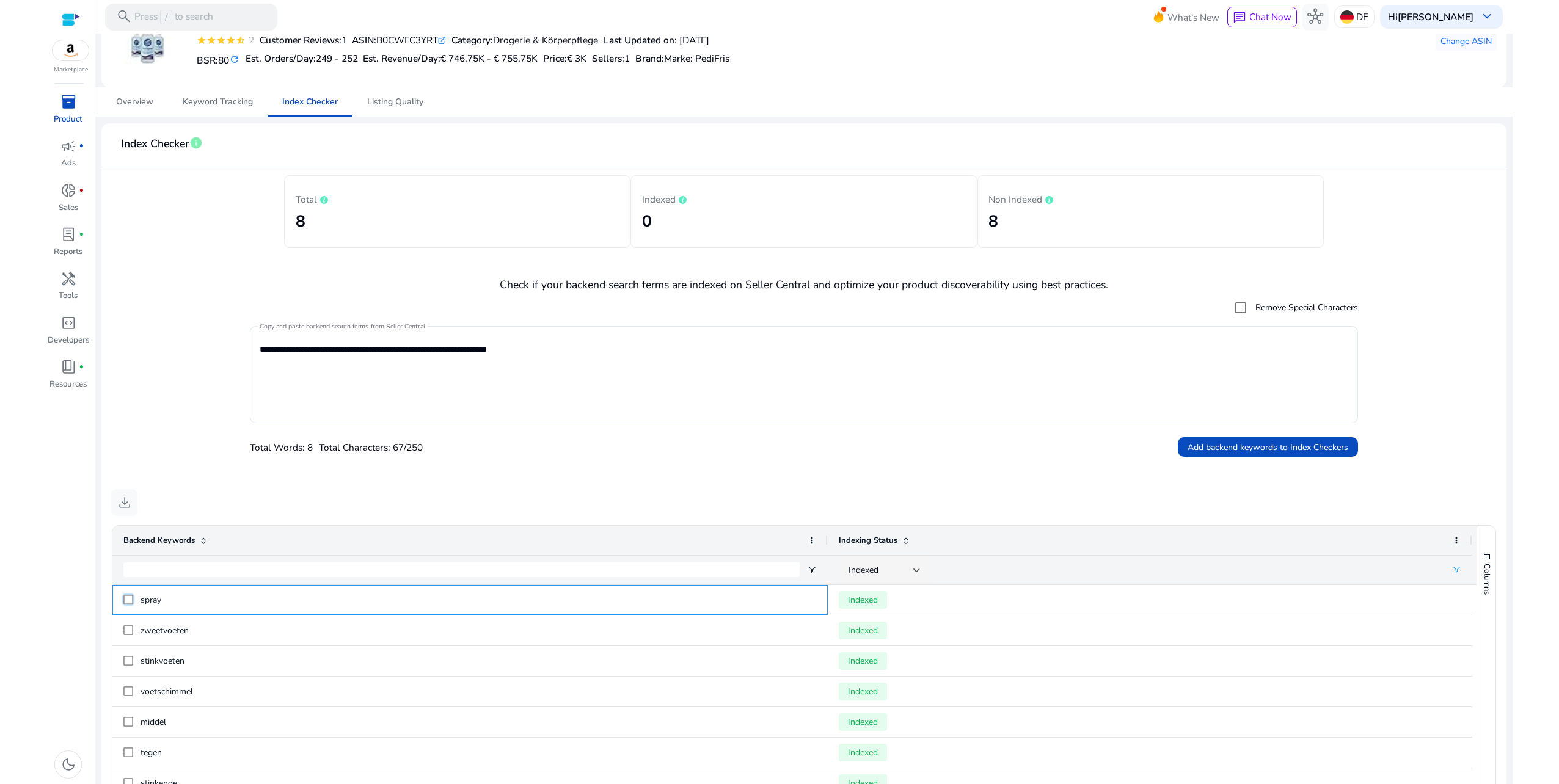
scroll to position [0, 0]
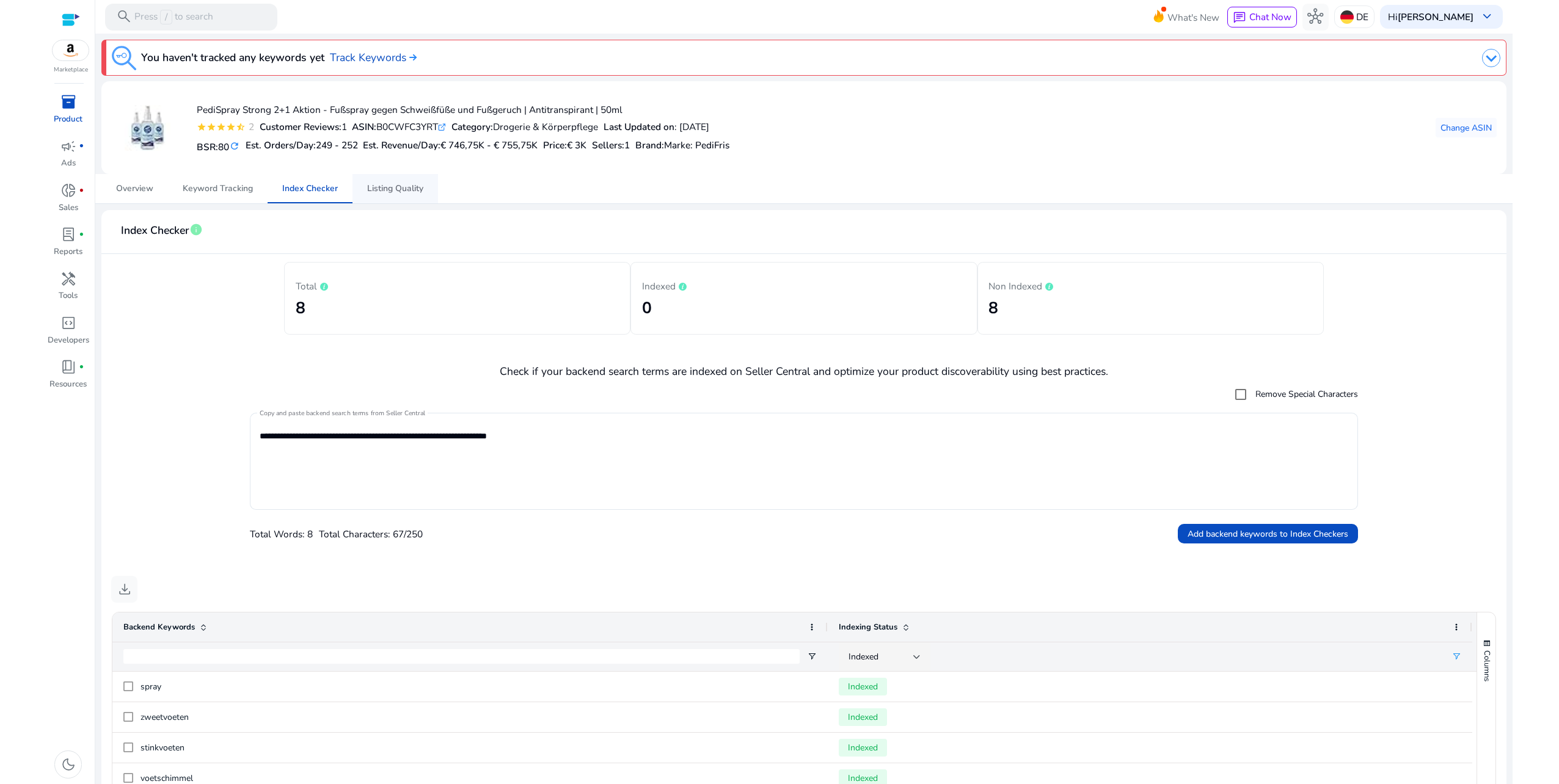
click at [400, 185] on span "Listing Quality" at bounding box center [395, 189] width 56 height 8
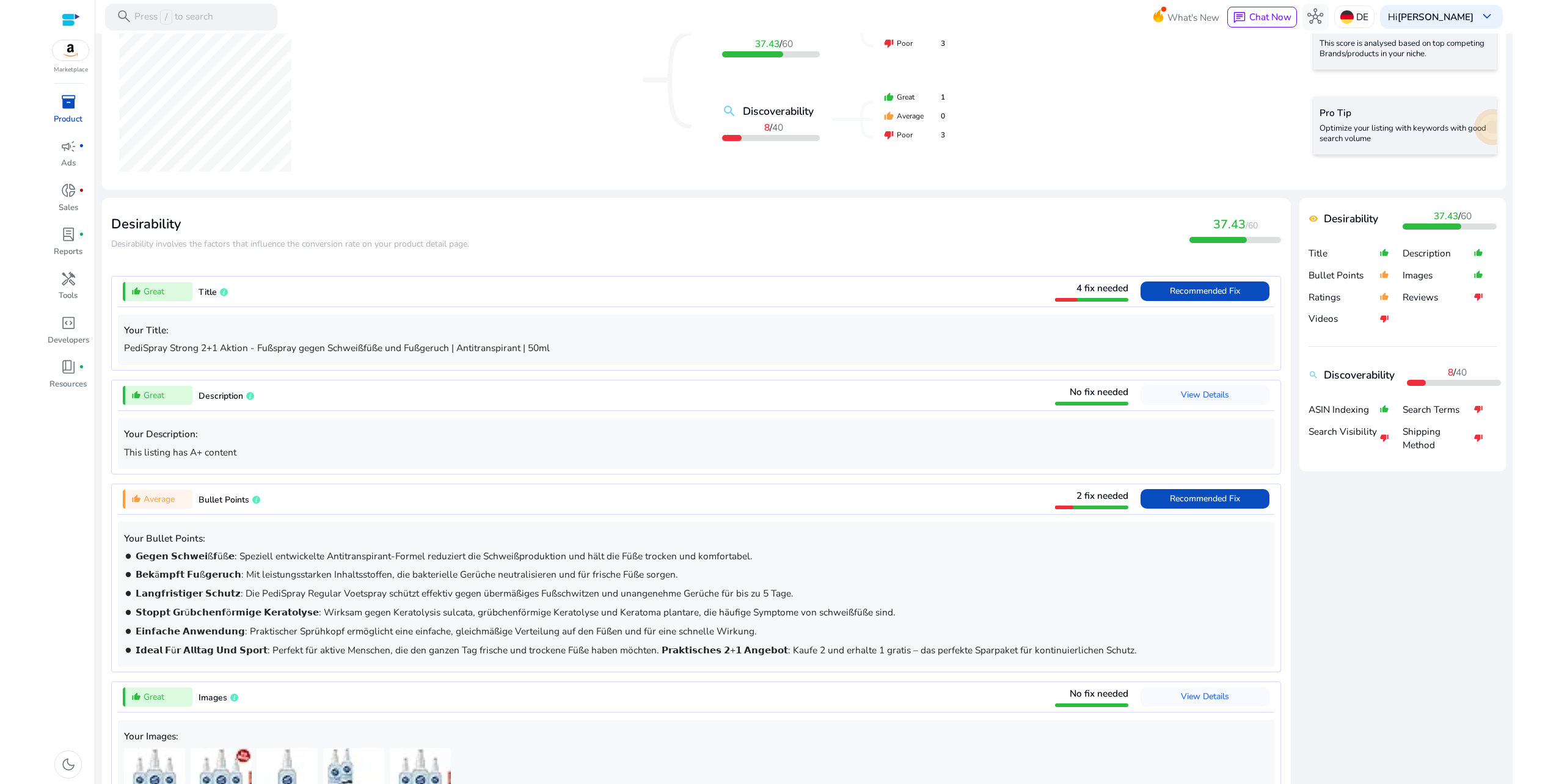
scroll to position [427, 0]
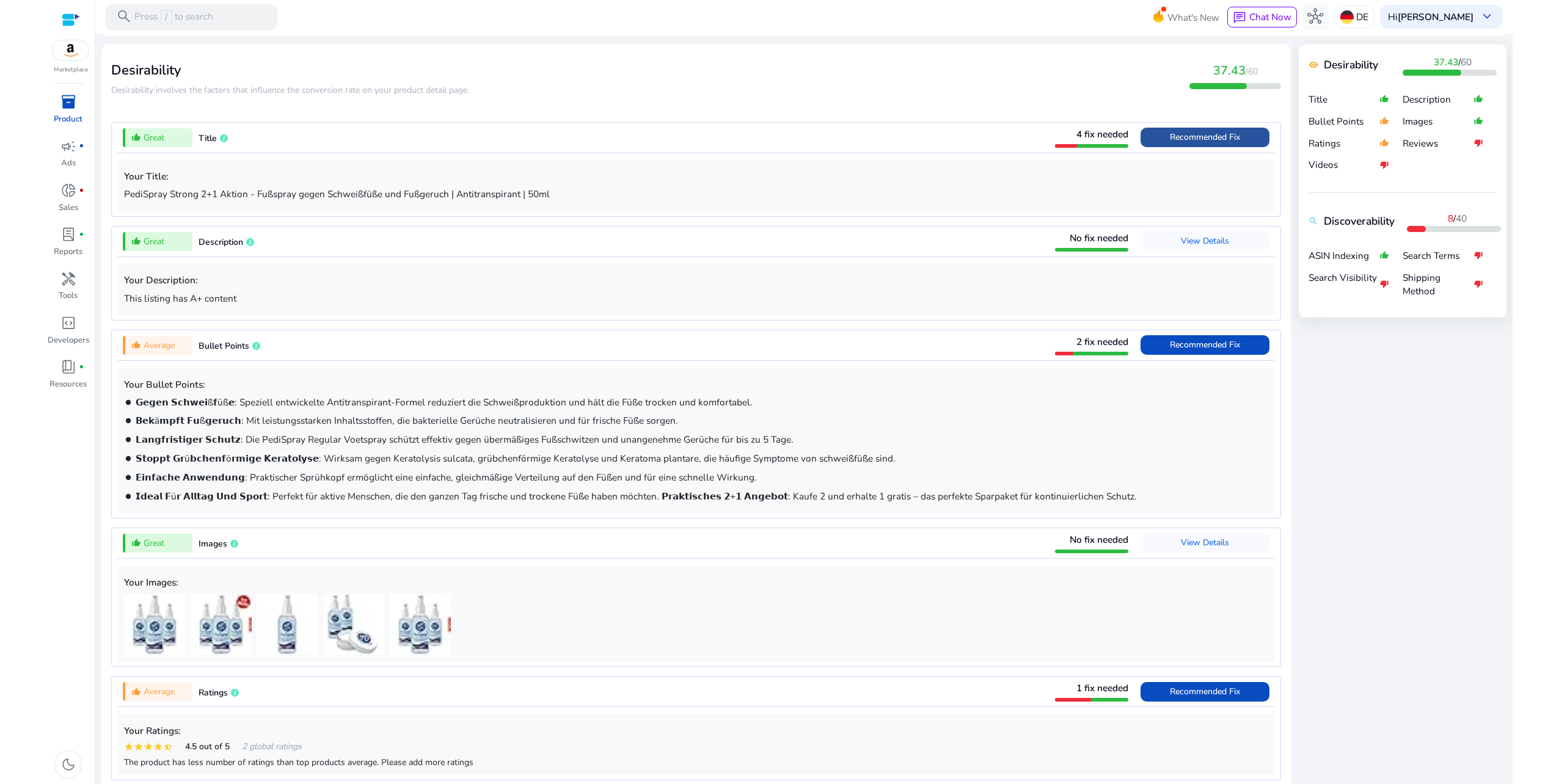
click at [1211, 138] on span "Recommended Fix" at bounding box center [1205, 137] width 70 height 12
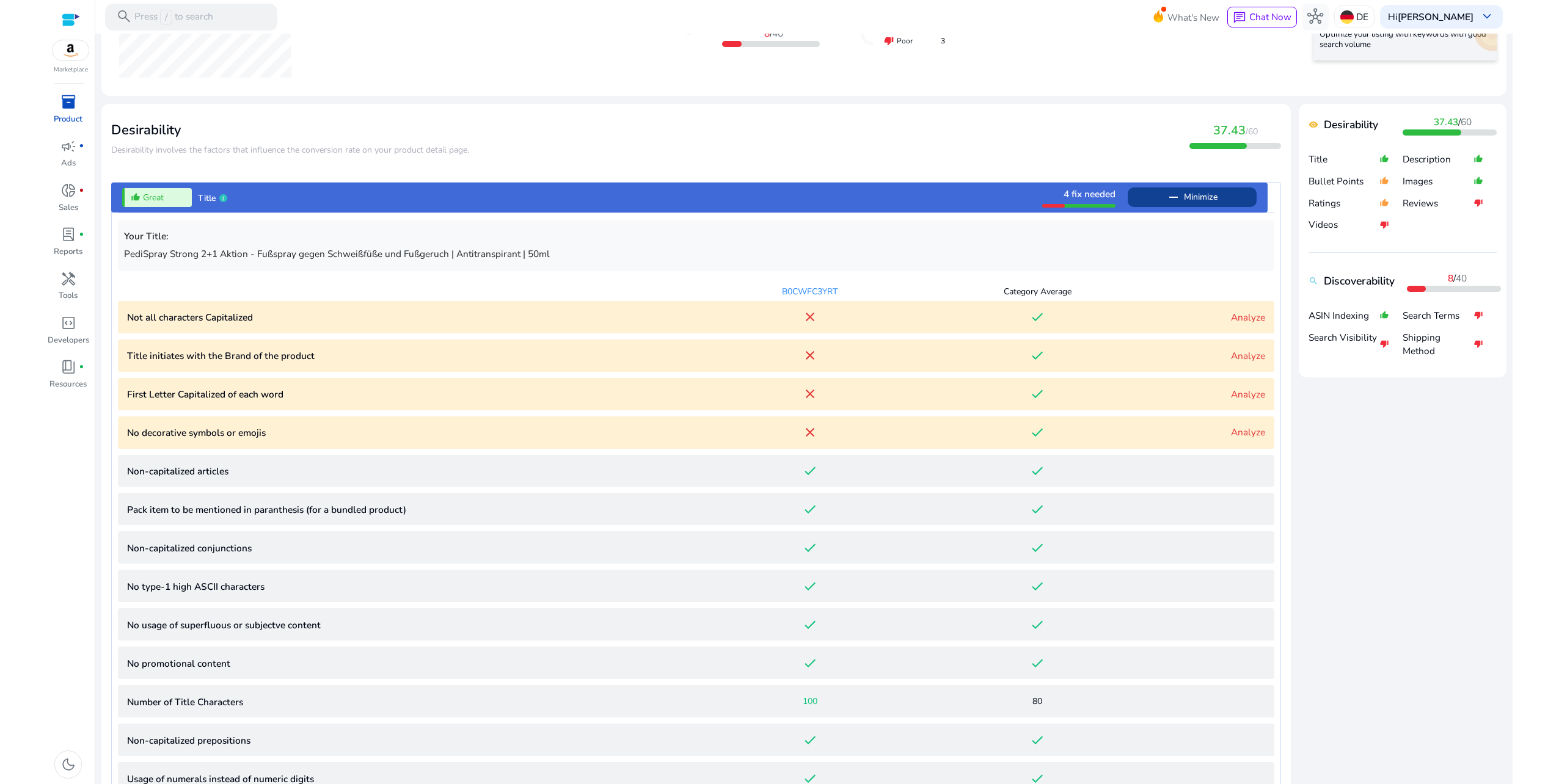
scroll to position [365, 0]
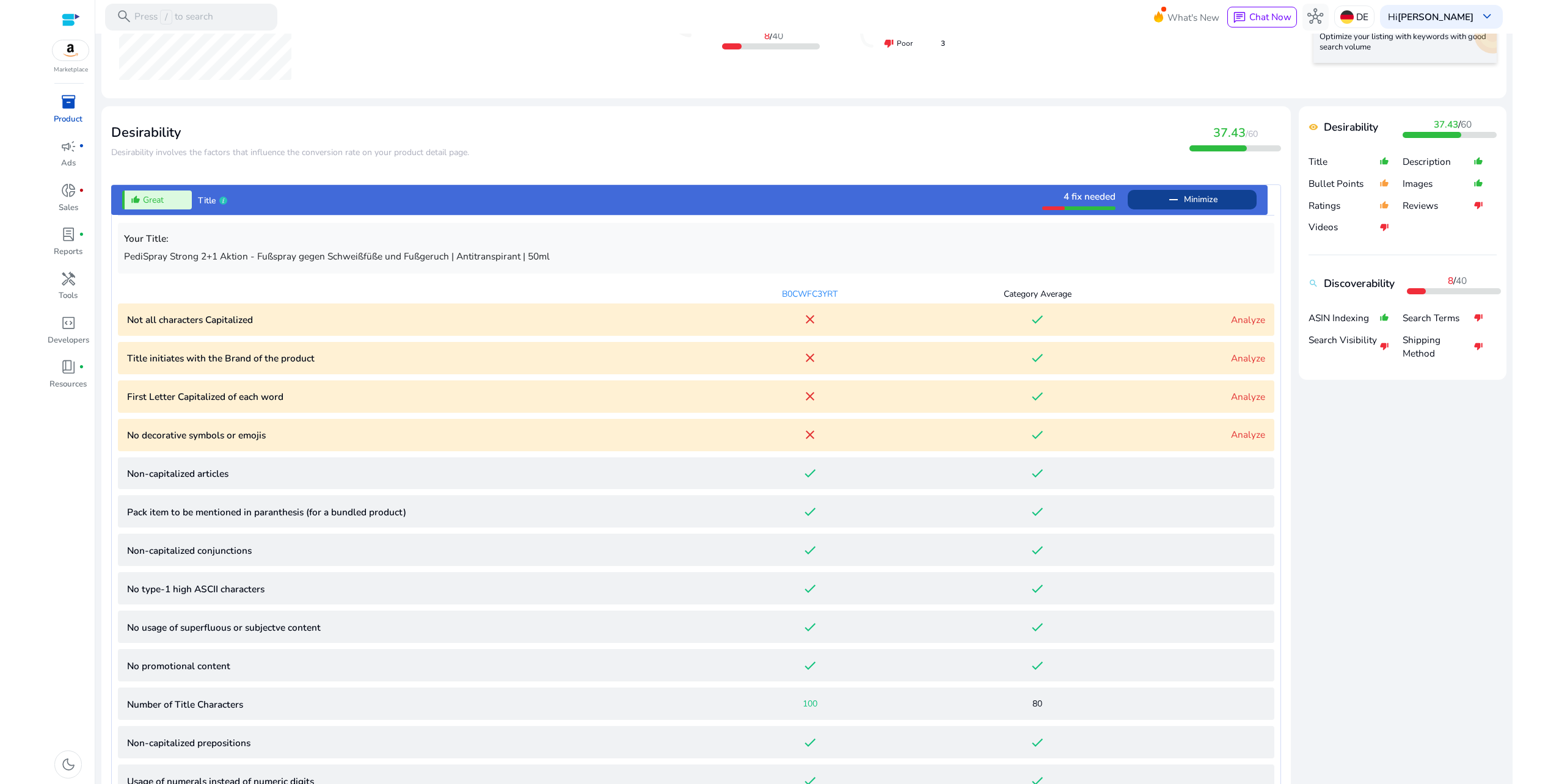
click at [376, 359] on p "Title initiates with the Brand of the product" at bounding box center [412, 358] width 570 height 14
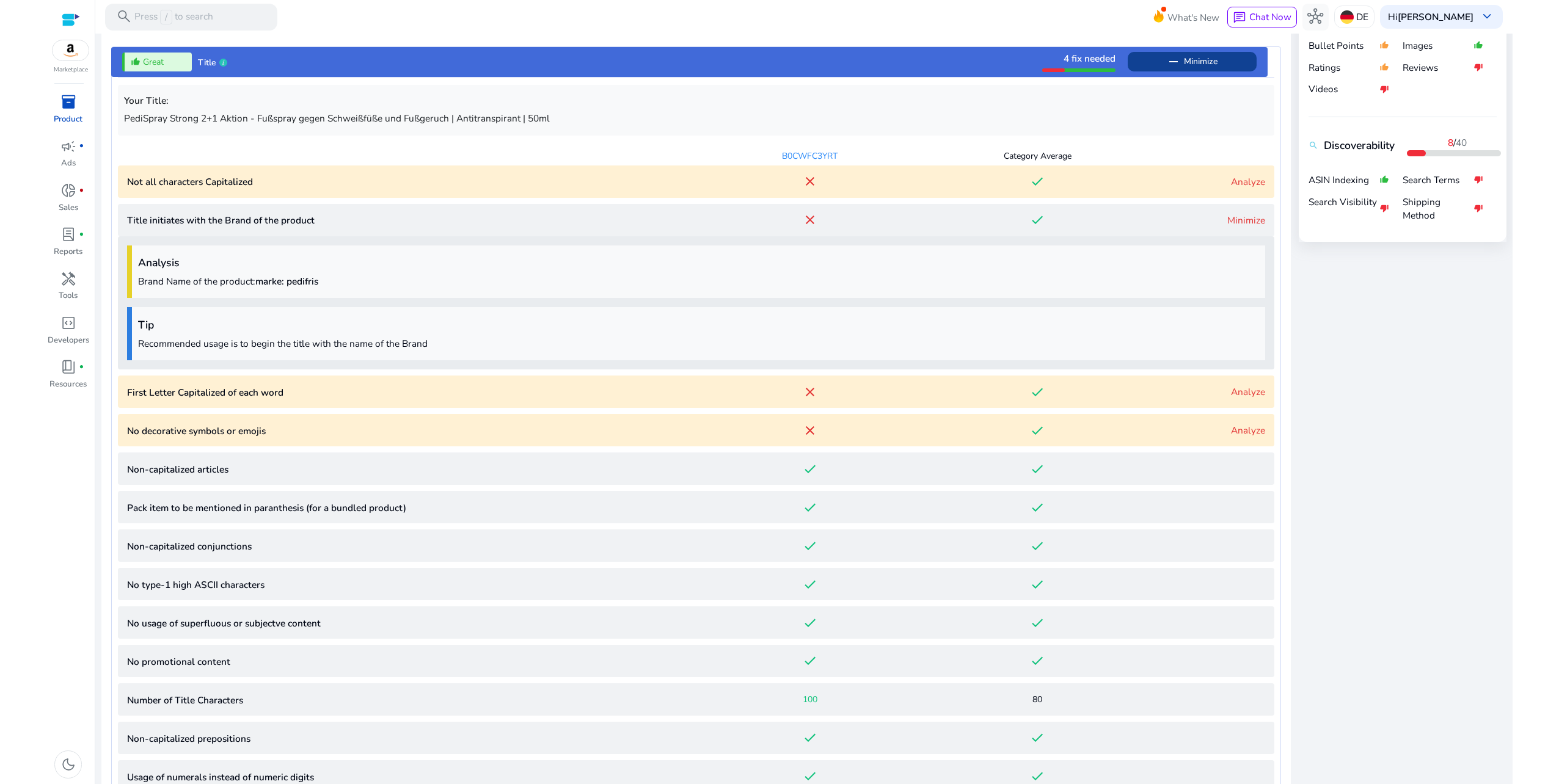
scroll to position [522, 0]
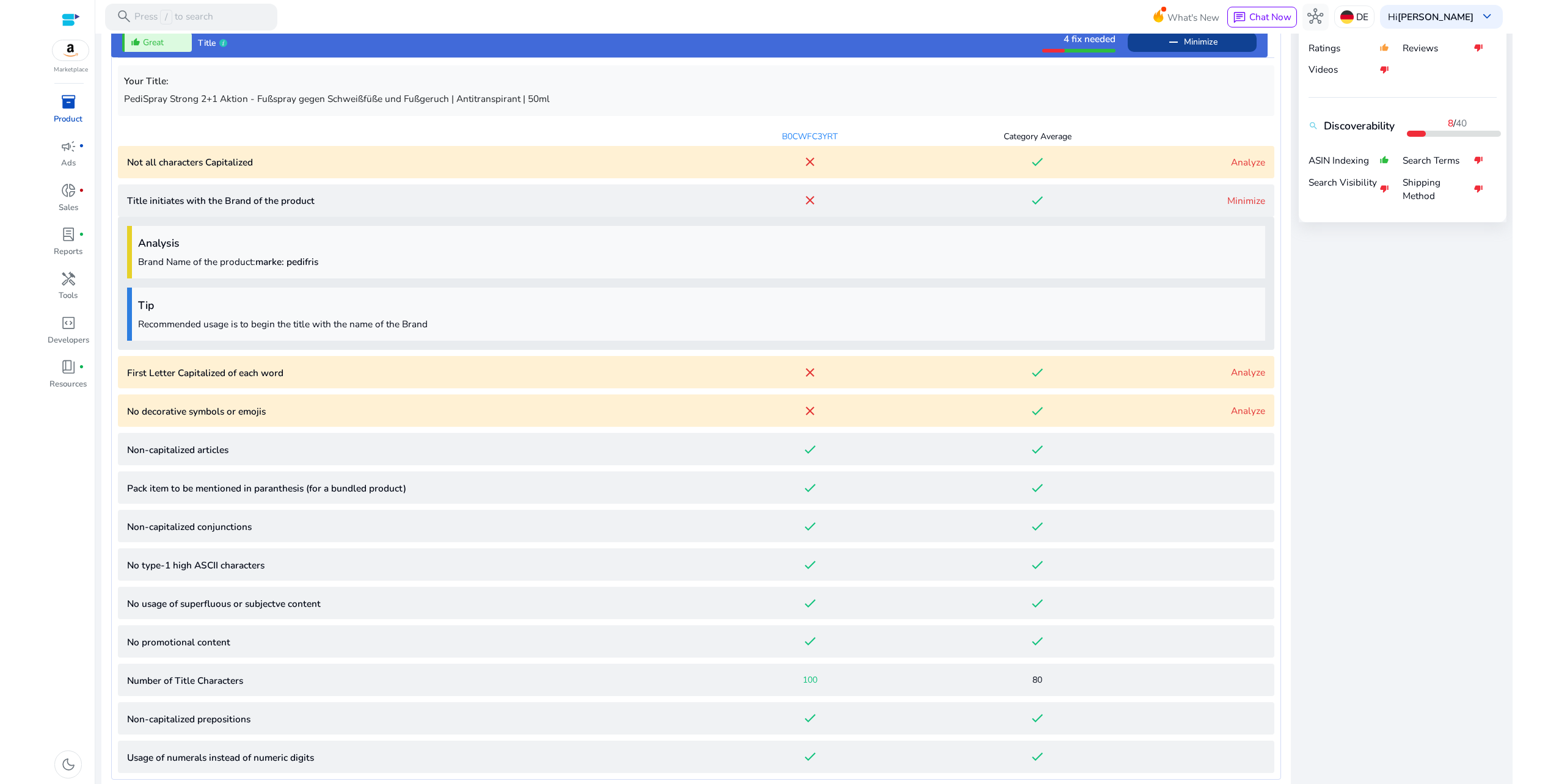
click at [394, 367] on p "First Letter Capitalized of each word" at bounding box center [412, 373] width 570 height 14
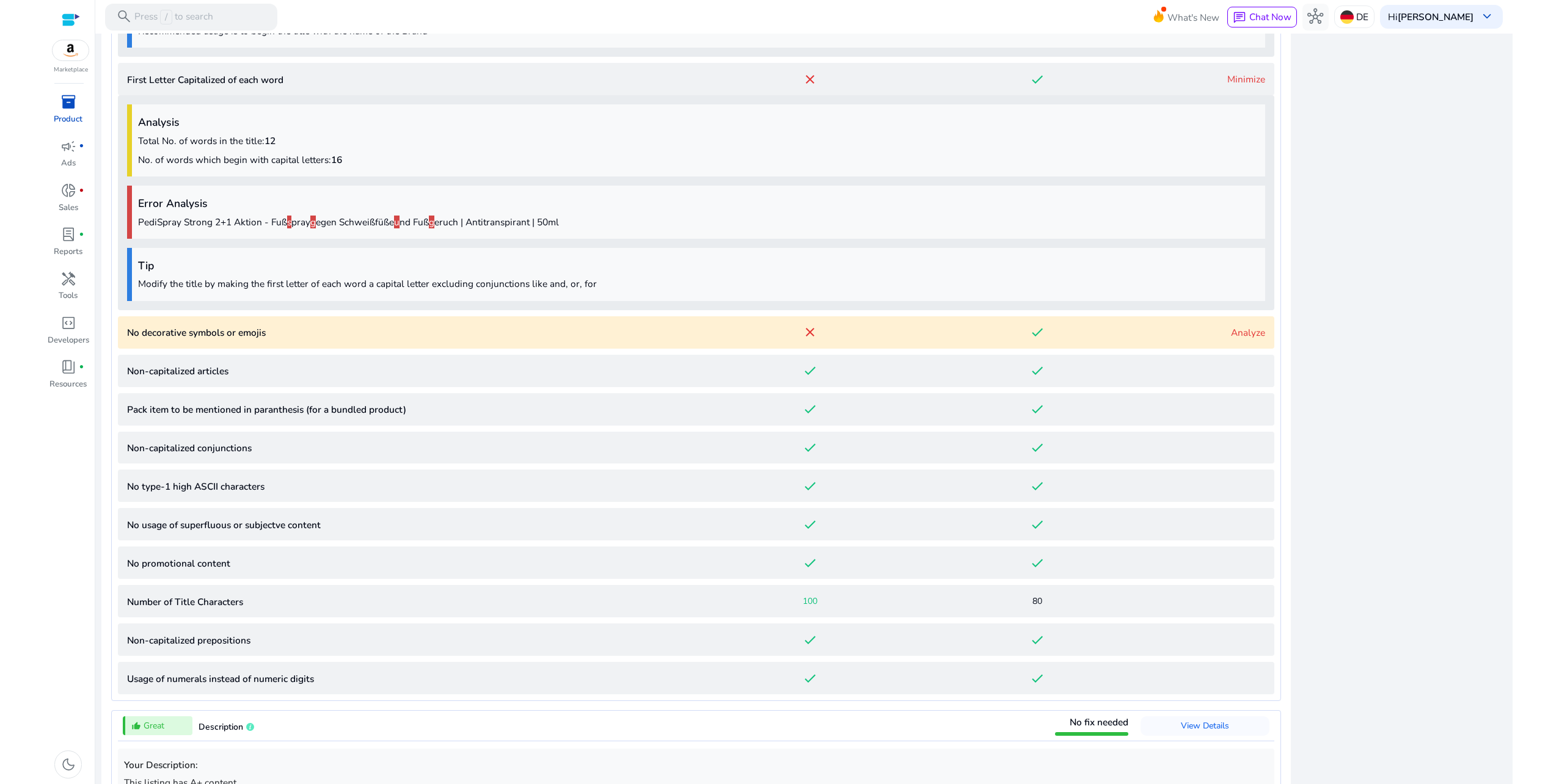
scroll to position [878, 0]
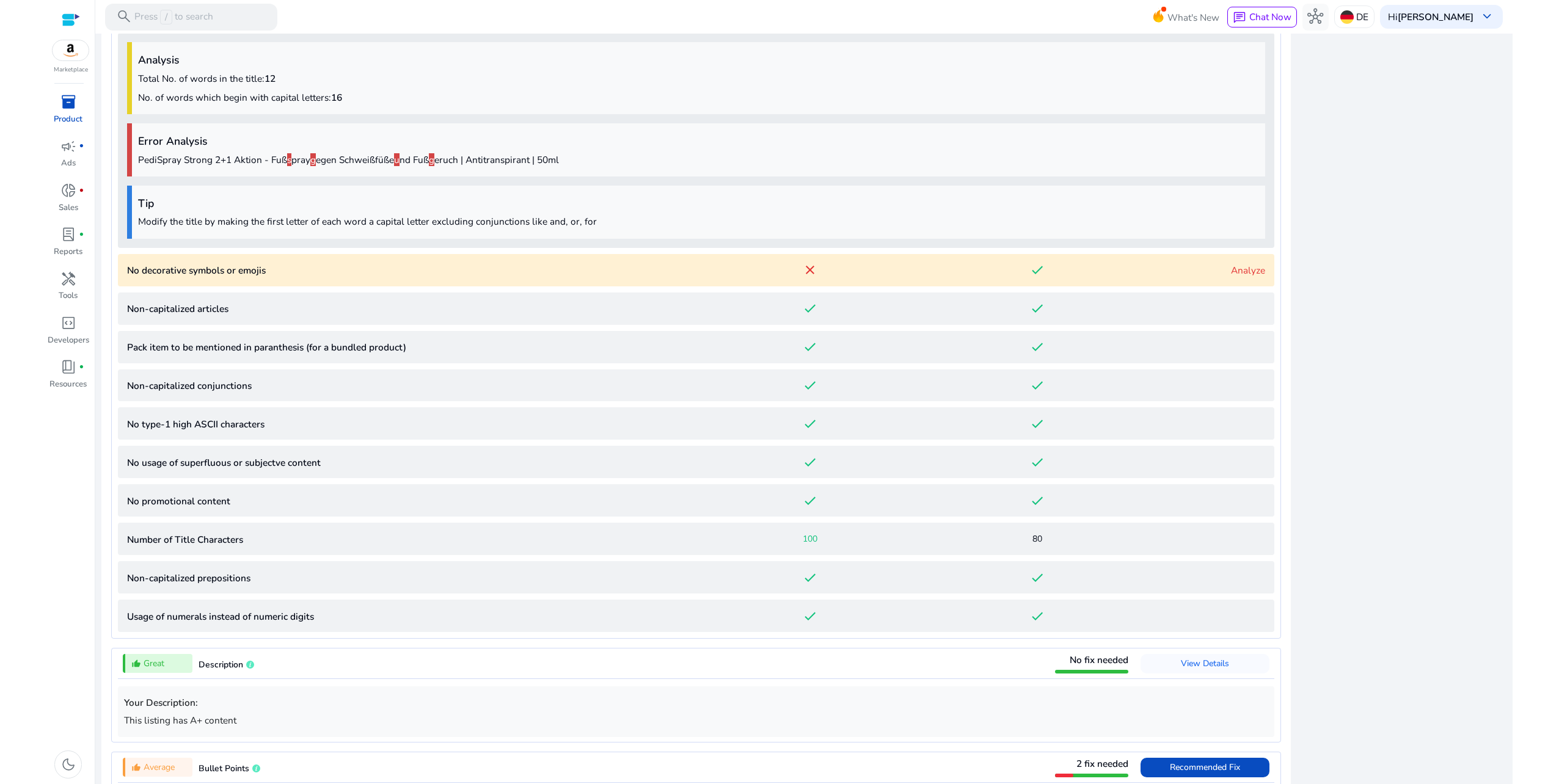
click at [419, 266] on p "No decorative symbols or emojis" at bounding box center [412, 270] width 570 height 14
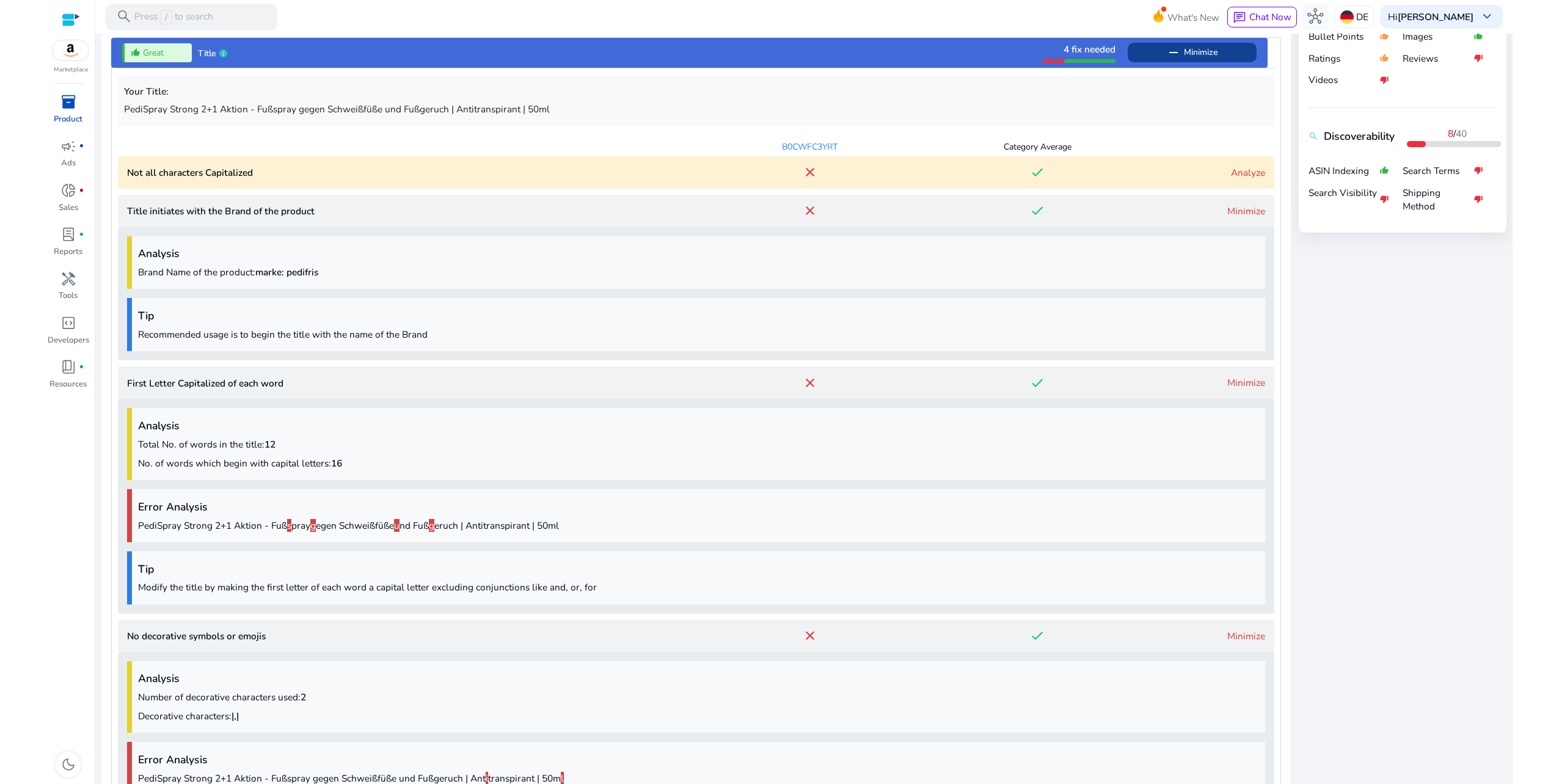
scroll to position [459, 0]
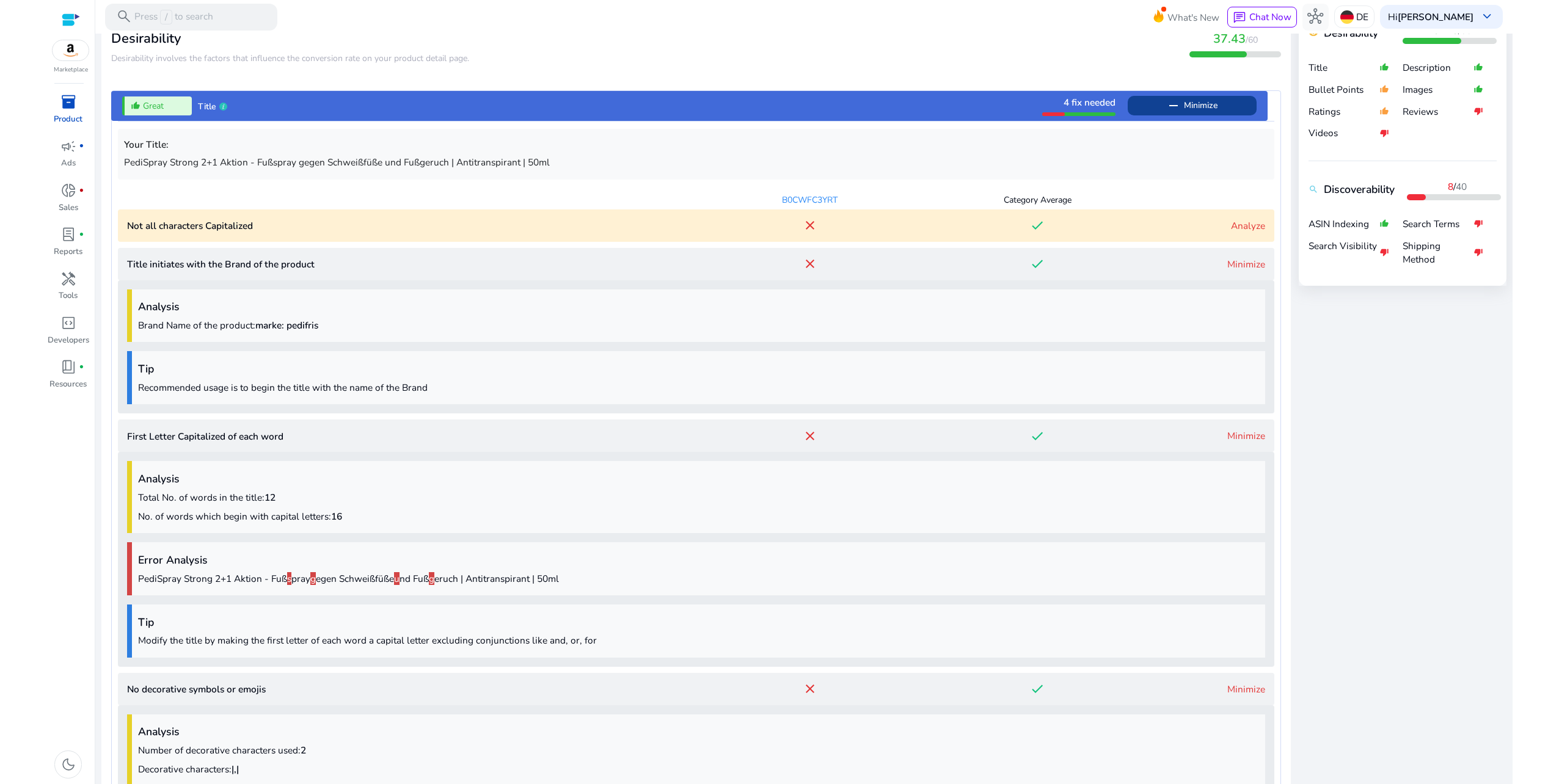
click at [1238, 259] on link "Minimize" at bounding box center [1246, 264] width 38 height 13
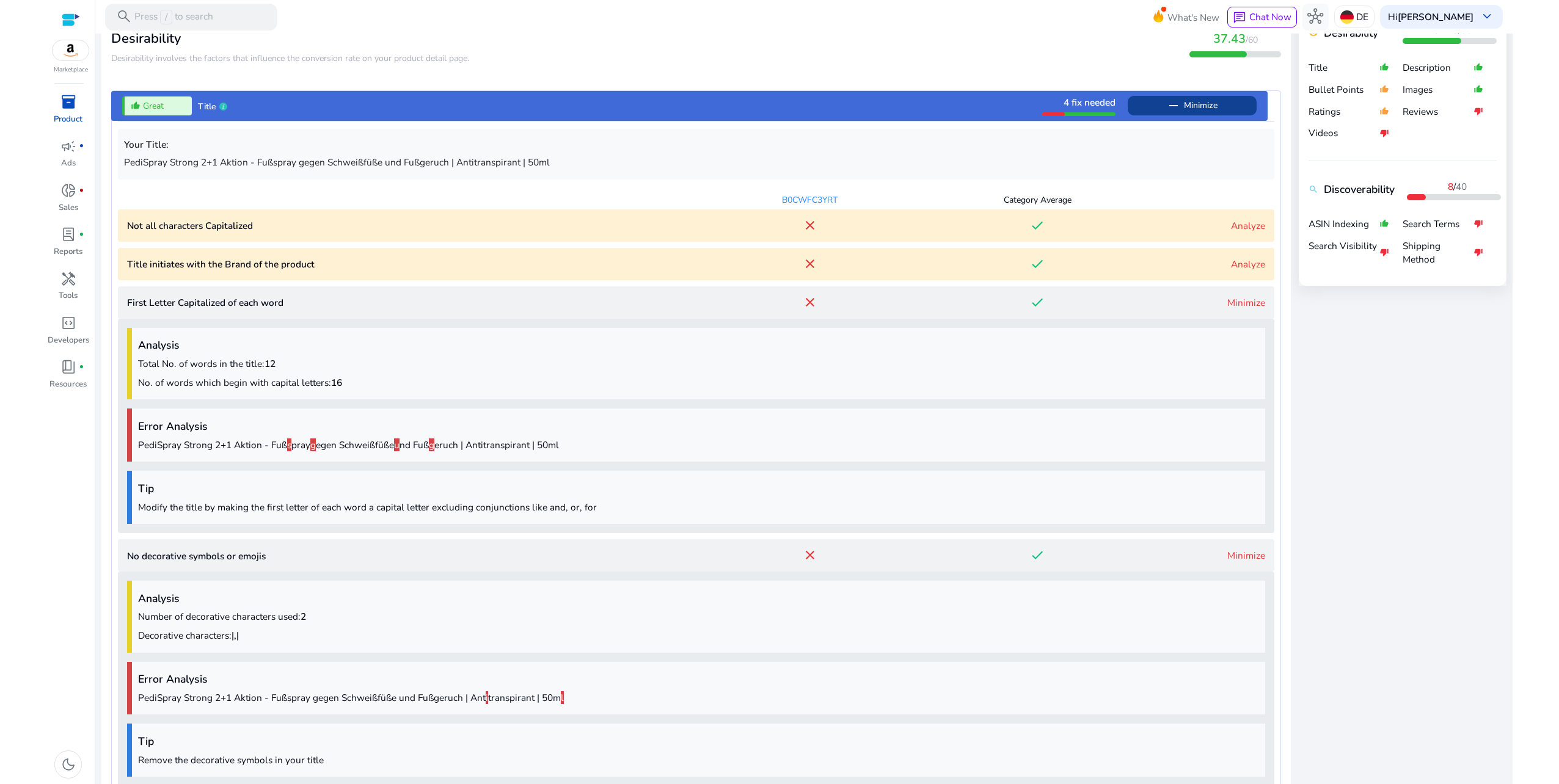
click at [1244, 299] on link "Minimize" at bounding box center [1246, 302] width 38 height 13
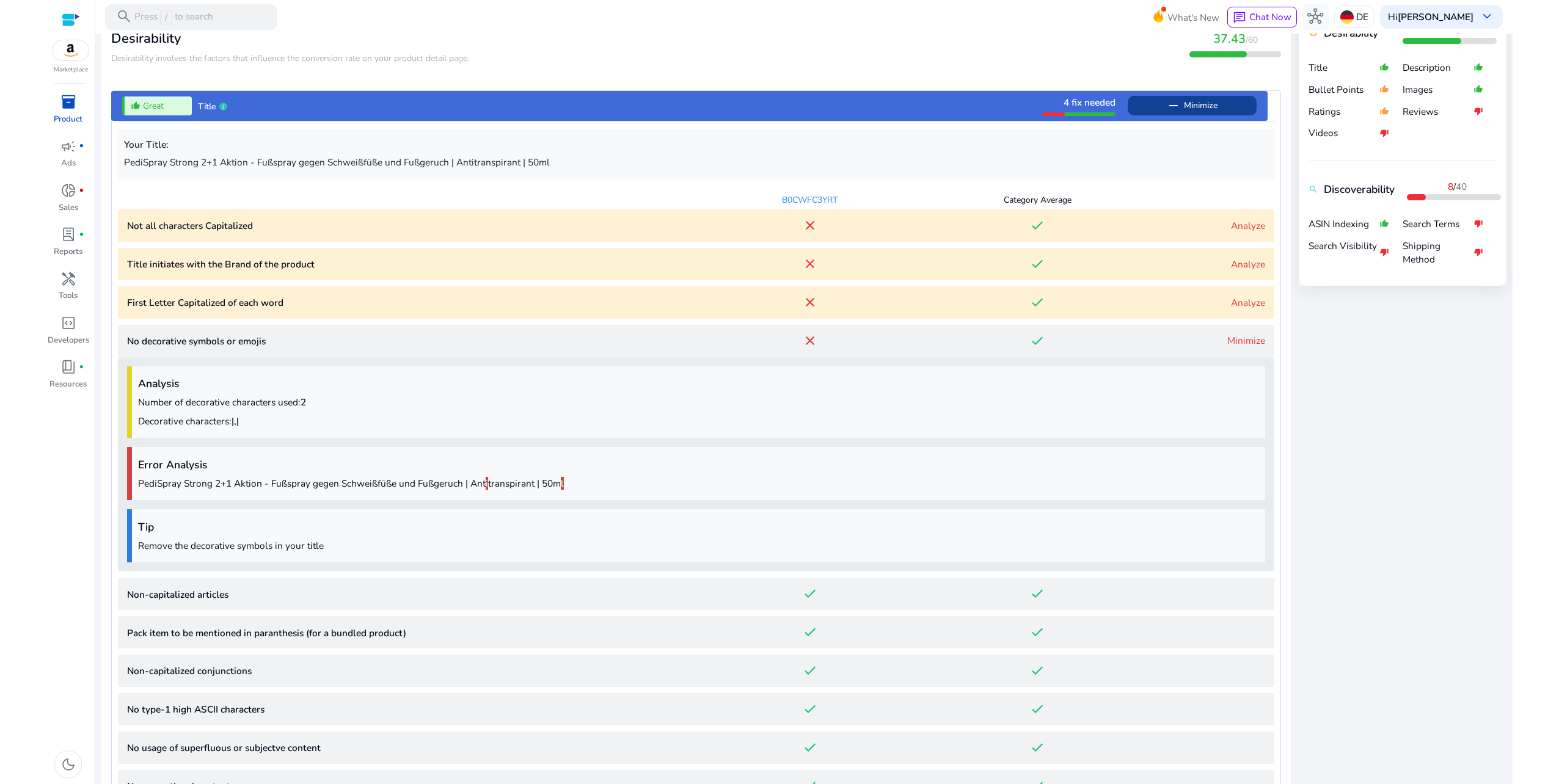
click at [1246, 332] on emojis "No decorative symbols or emojis close done Minimize" at bounding box center [696, 341] width 1157 height 32
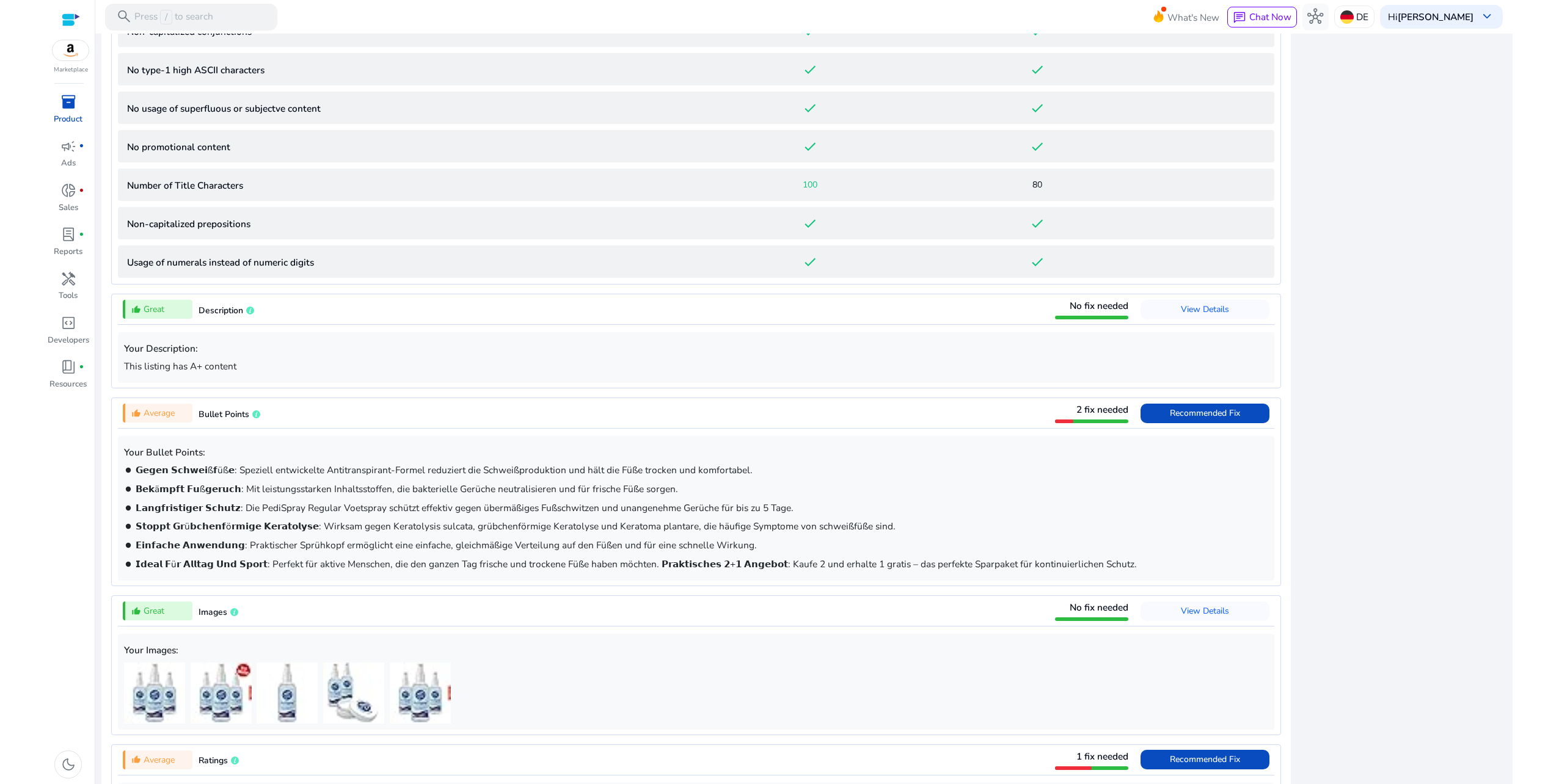
scroll to position [887, 0]
click at [1227, 409] on span "Recommended Fix" at bounding box center [1205, 411] width 70 height 12
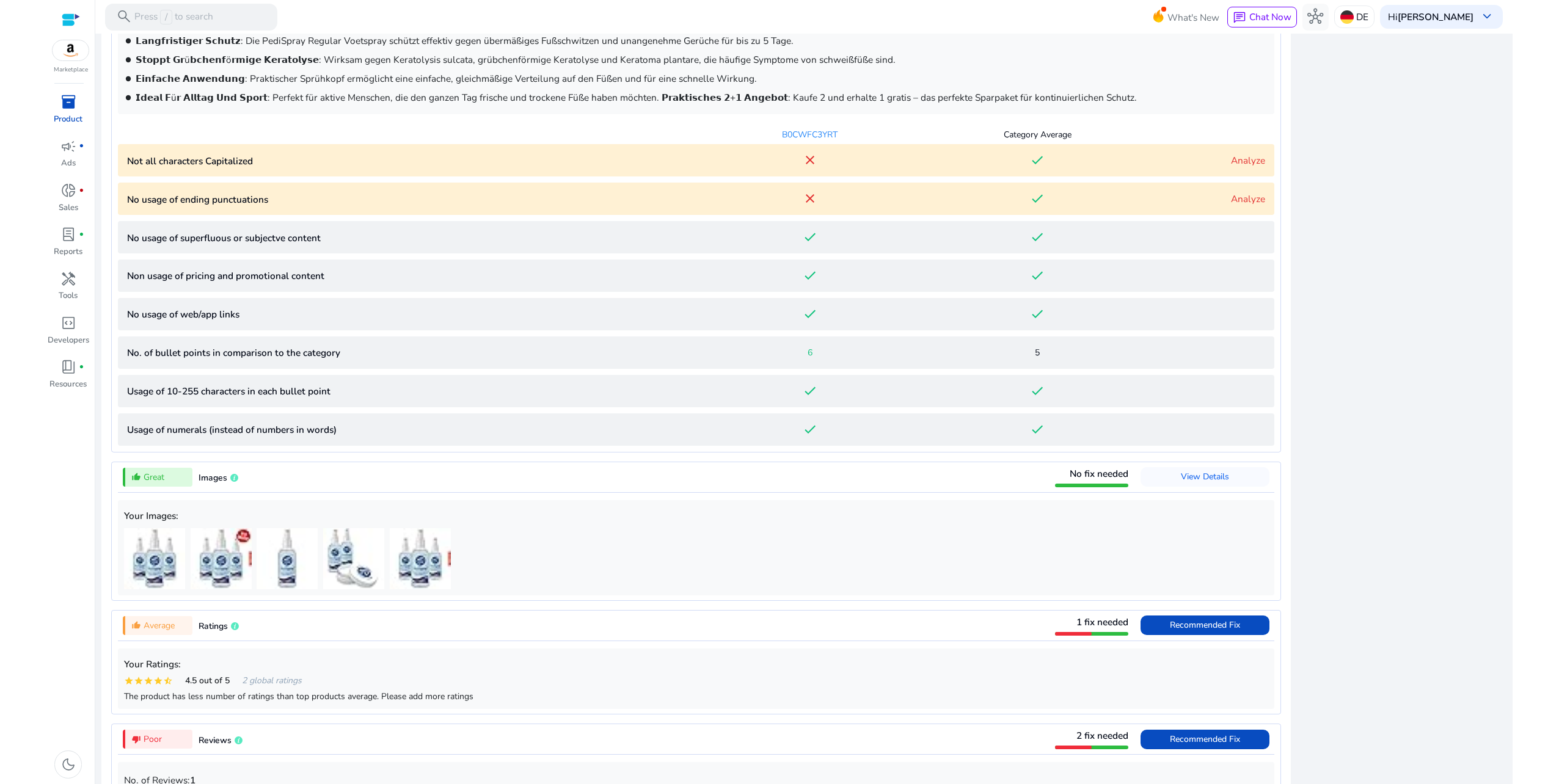
scroll to position [755, 0]
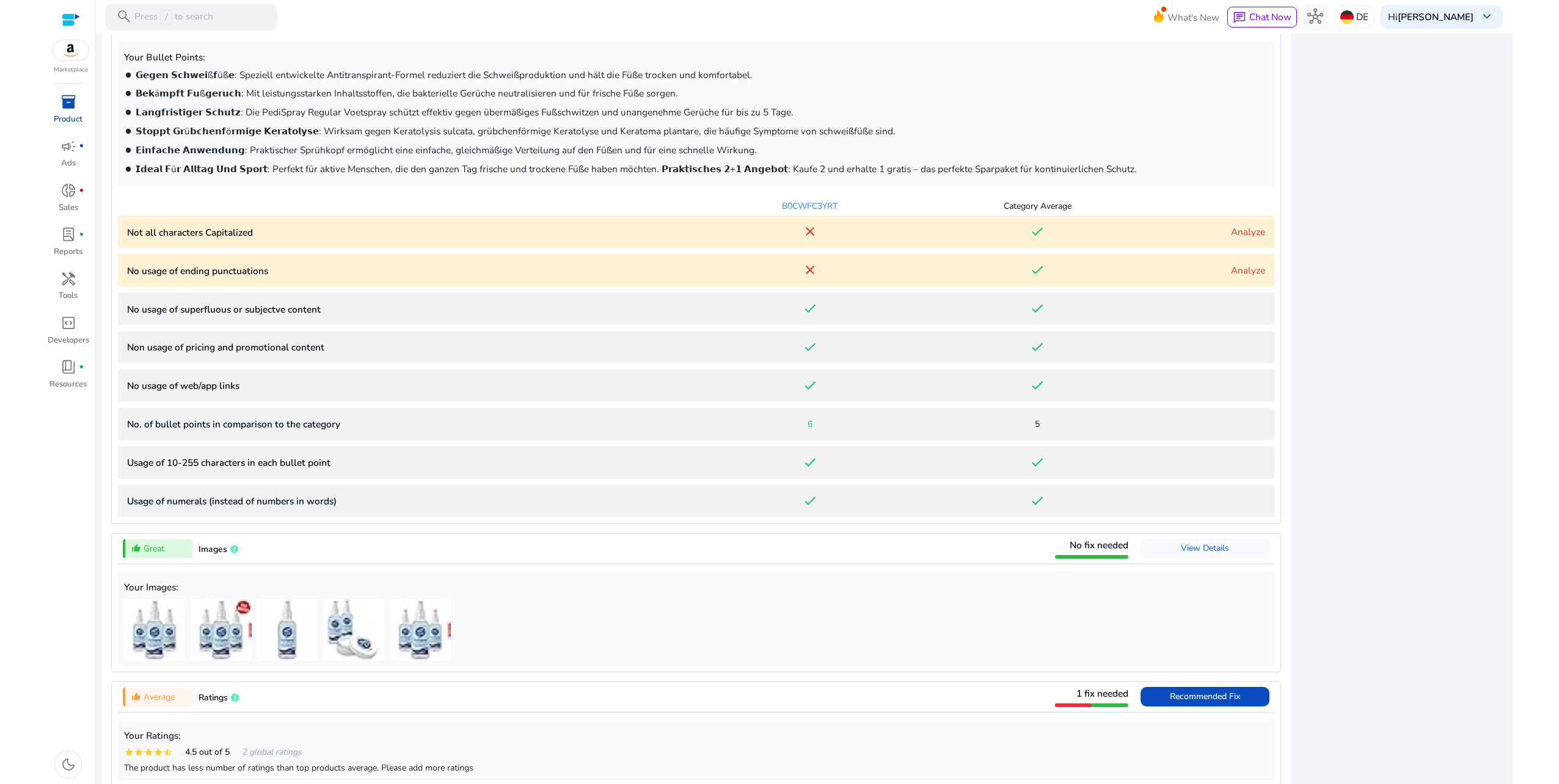
click at [303, 226] on p "Not all characters Capitalized" at bounding box center [412, 232] width 570 height 14
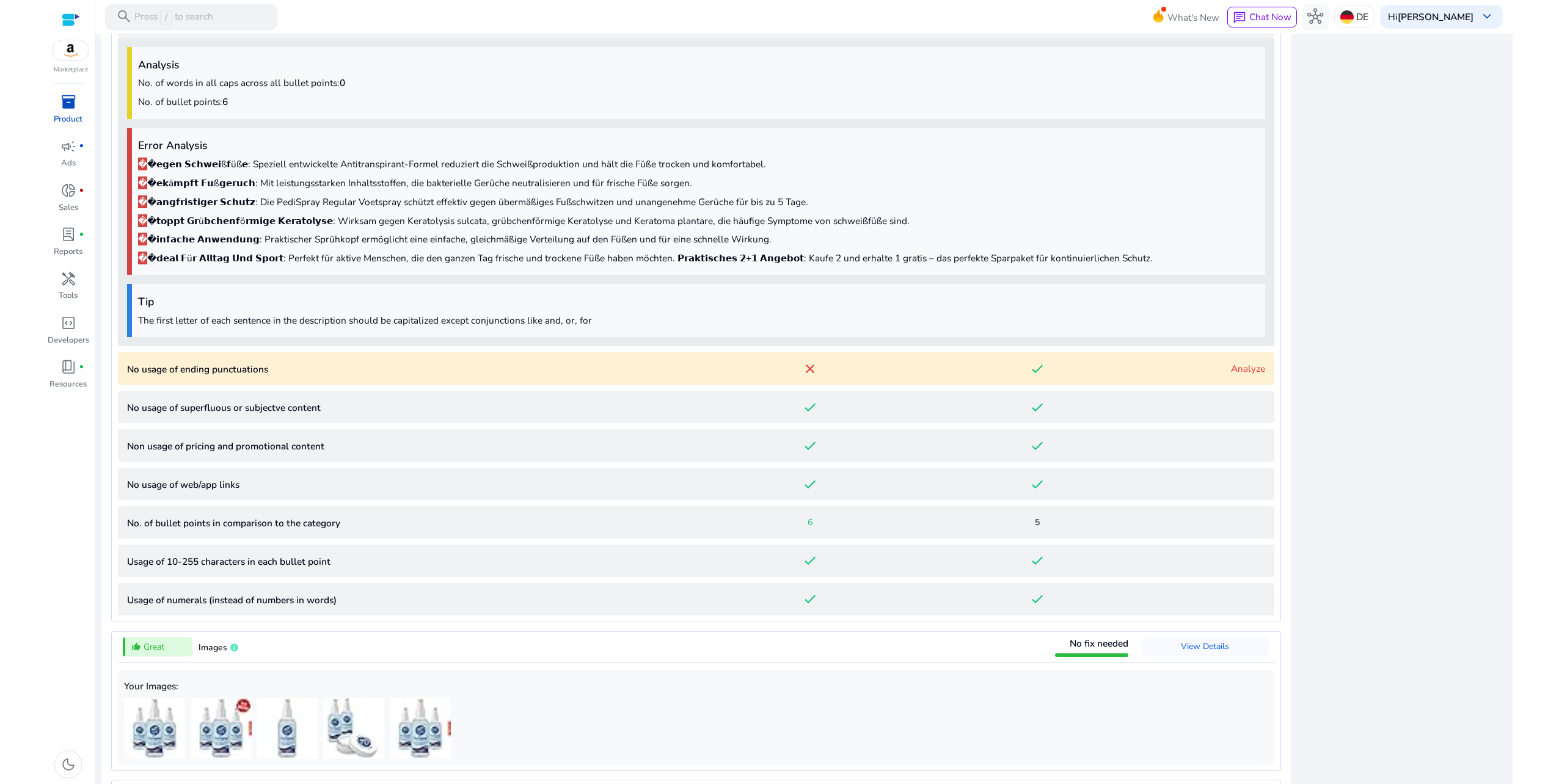
scroll to position [968, 0]
click at [332, 369] on p "No usage of ending punctuations" at bounding box center [412, 366] width 570 height 14
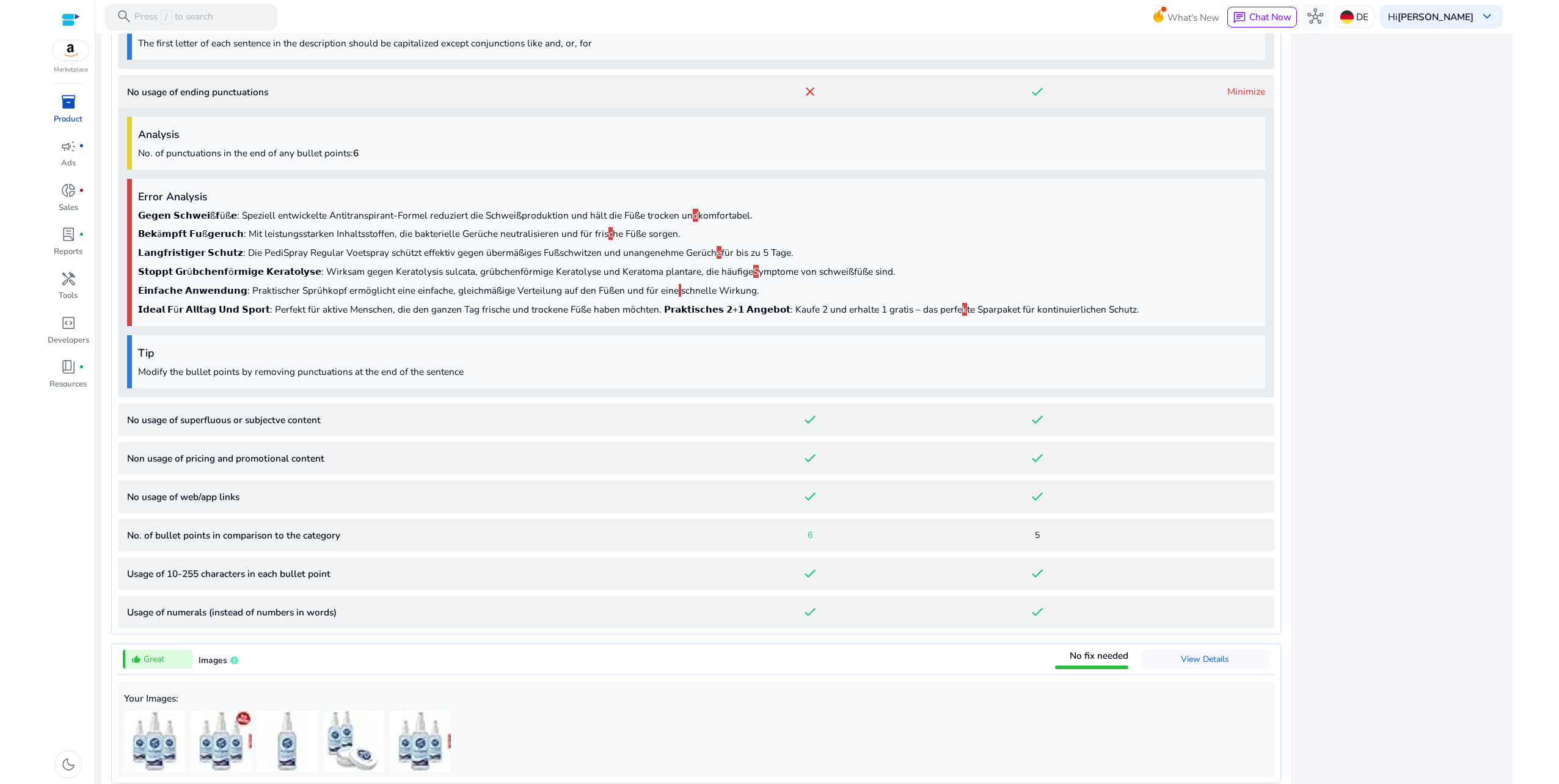
scroll to position [1315, 0]
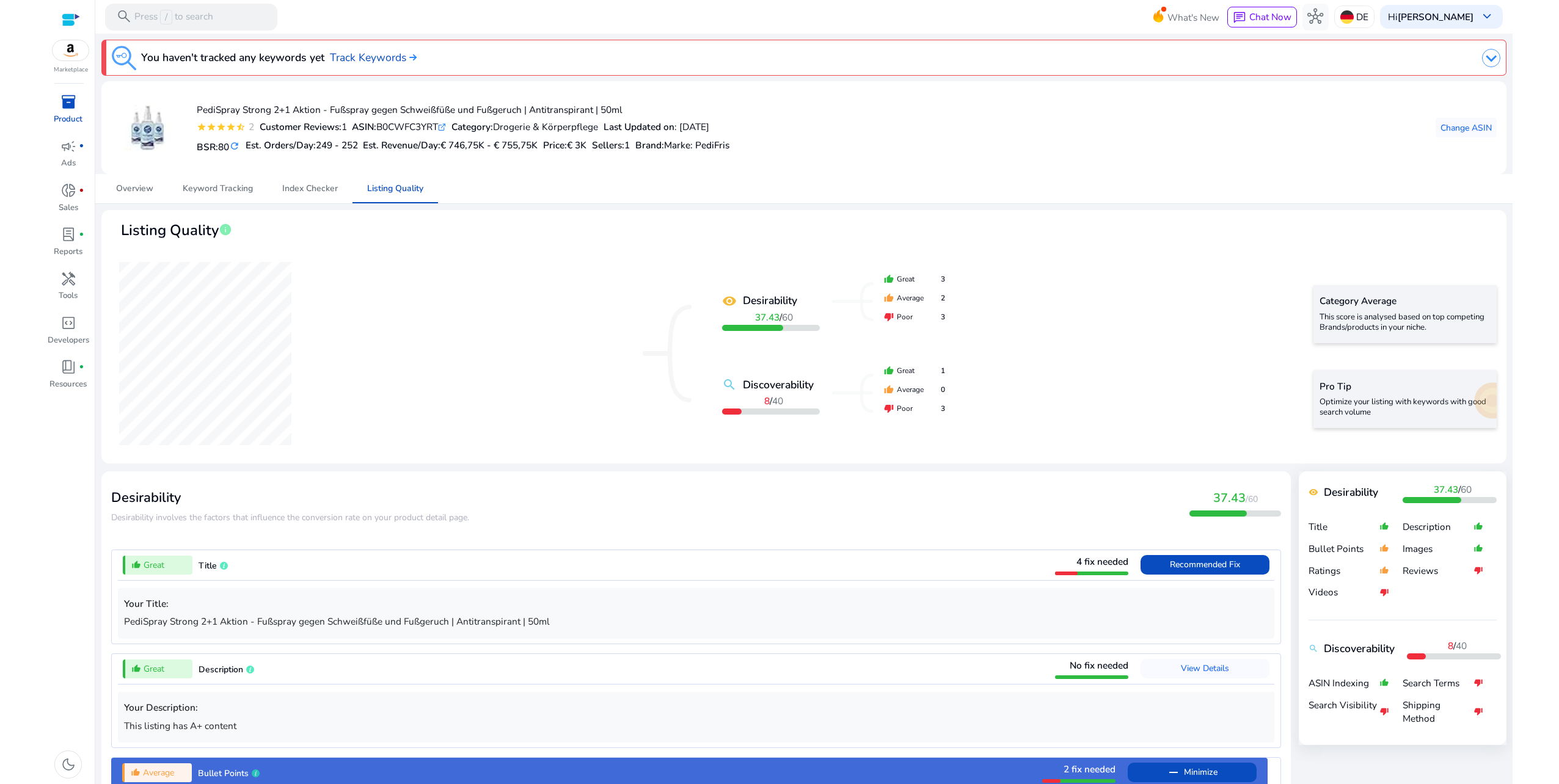
scroll to position [1315, 0]
click at [402, 60] on link "Track Keywords" at bounding box center [373, 57] width 87 height 16
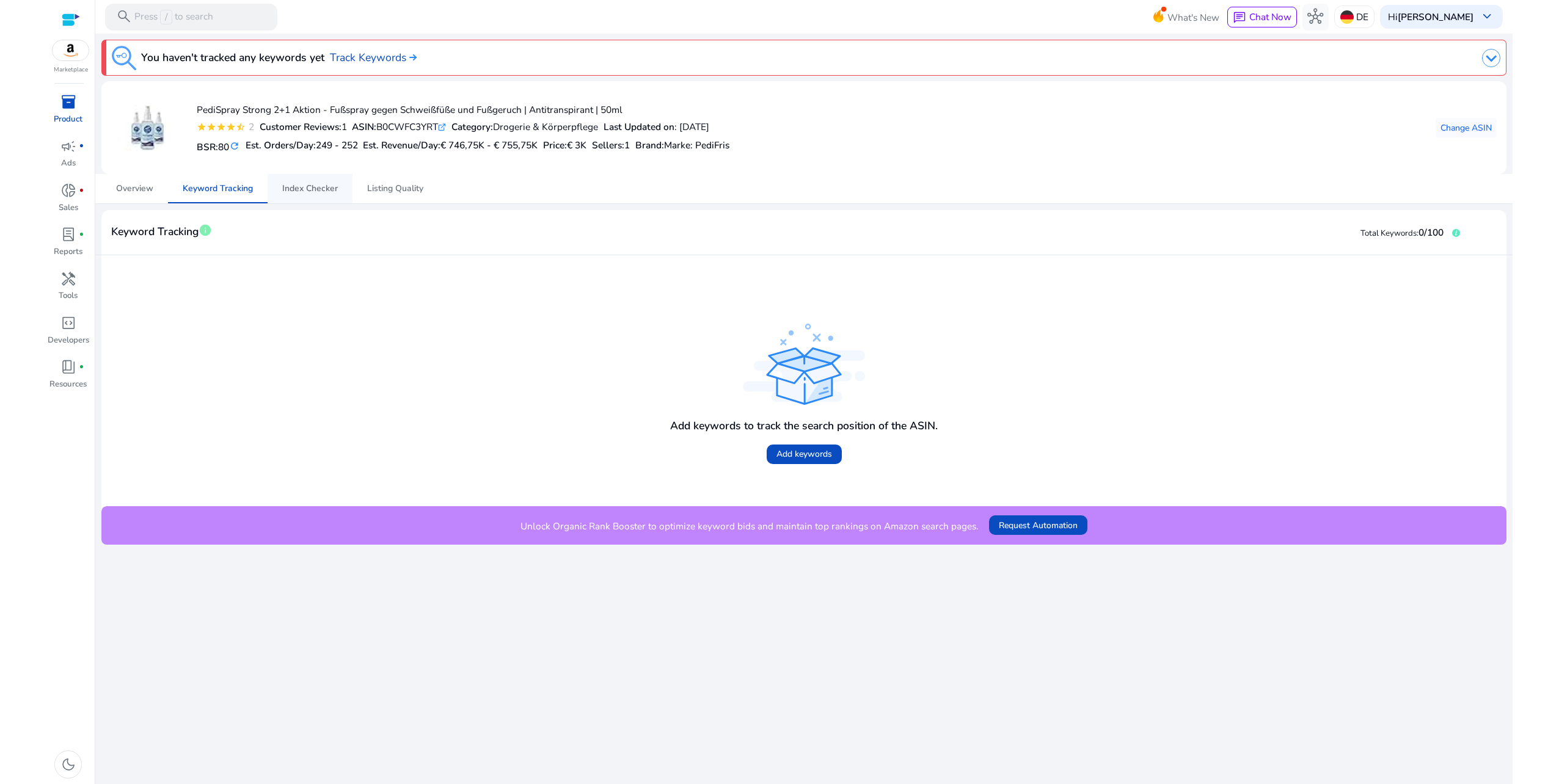
click at [337, 195] on span "Index Checker" at bounding box center [309, 189] width 55 height 29
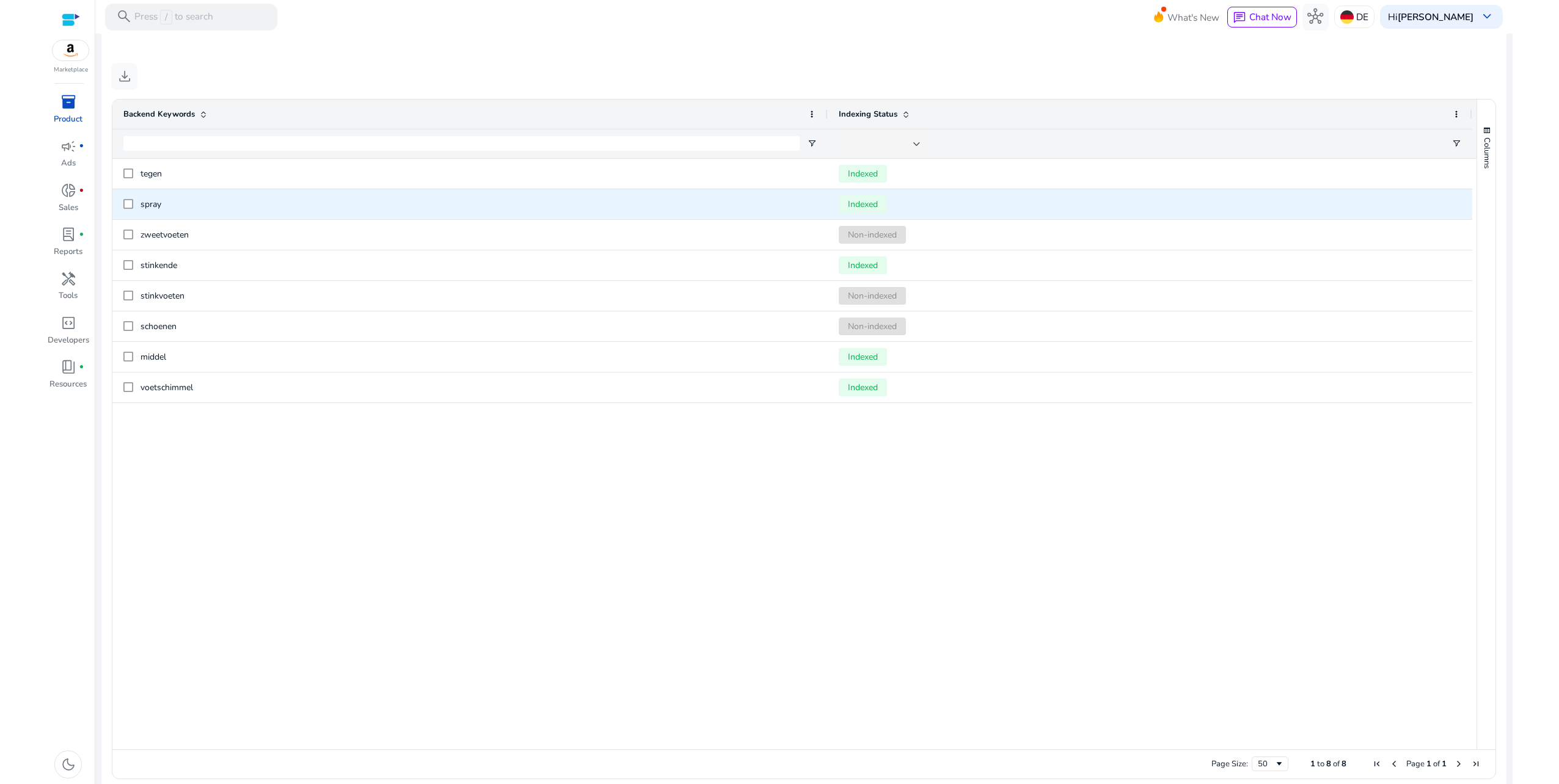
scroll to position [513, 0]
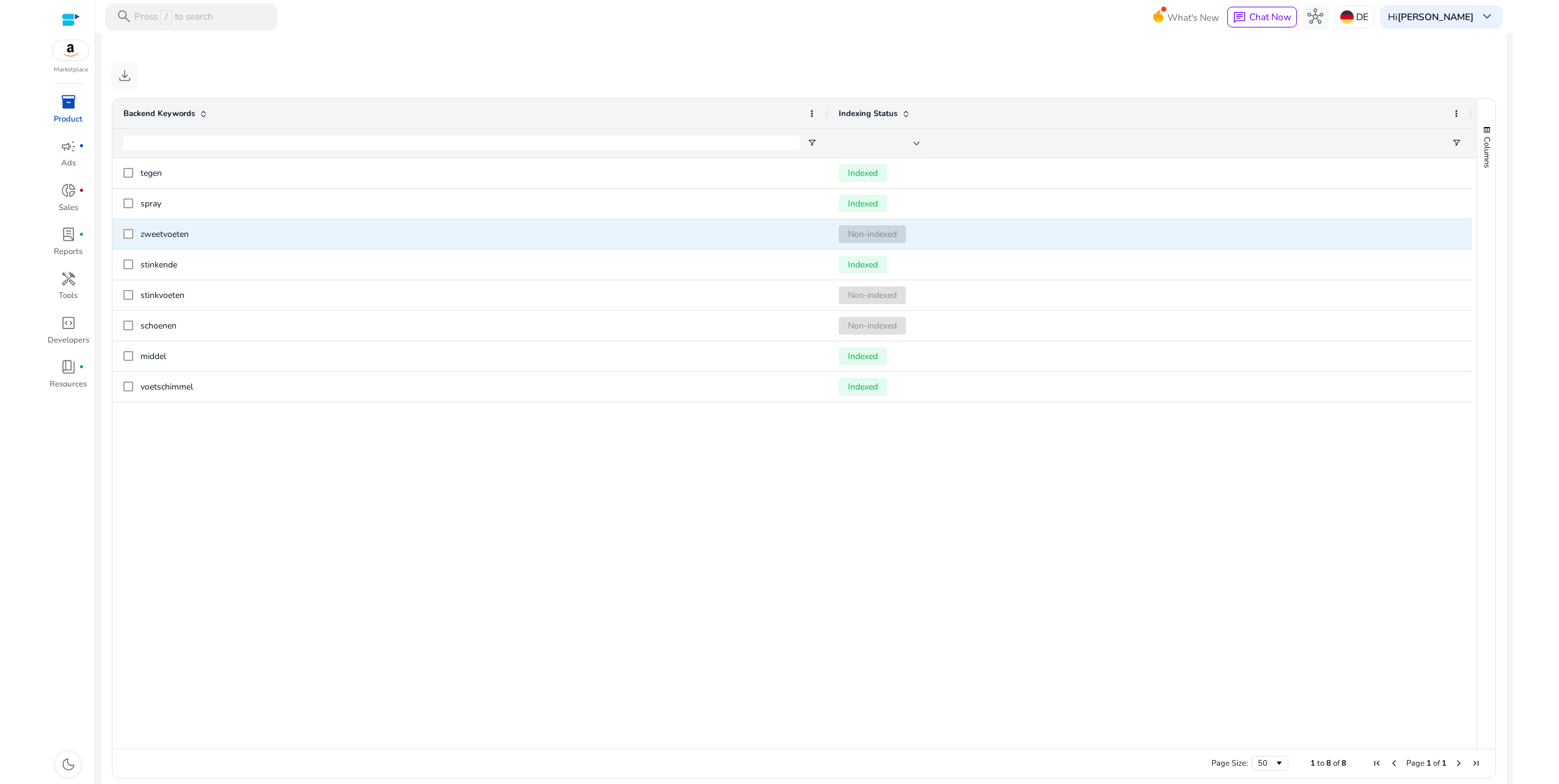
click at [146, 238] on span "zweetvoeten" at bounding box center [164, 234] width 48 height 12
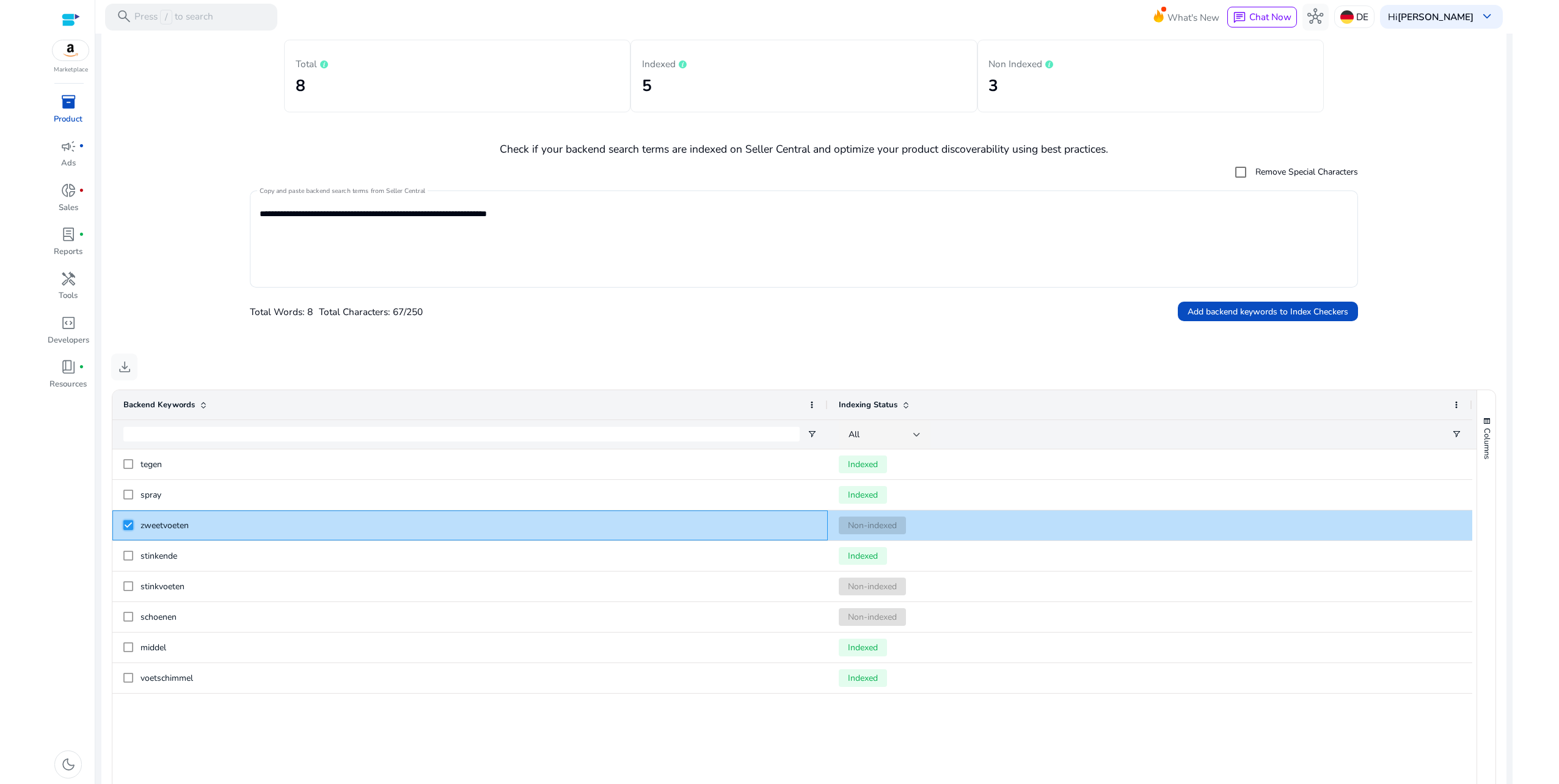
scroll to position [0, 0]
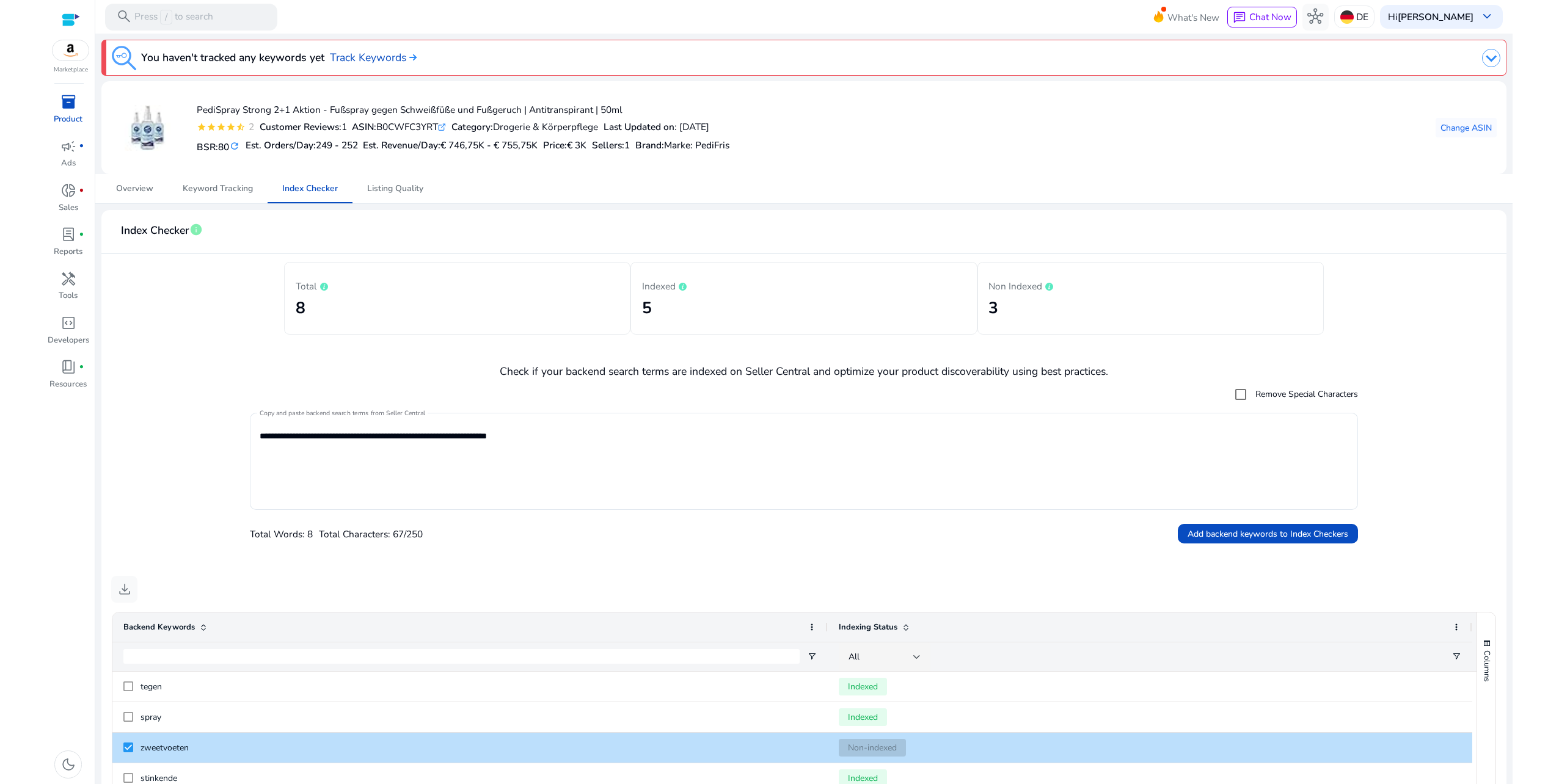
click at [1482, 53] on img at bounding box center [1491, 58] width 18 height 18
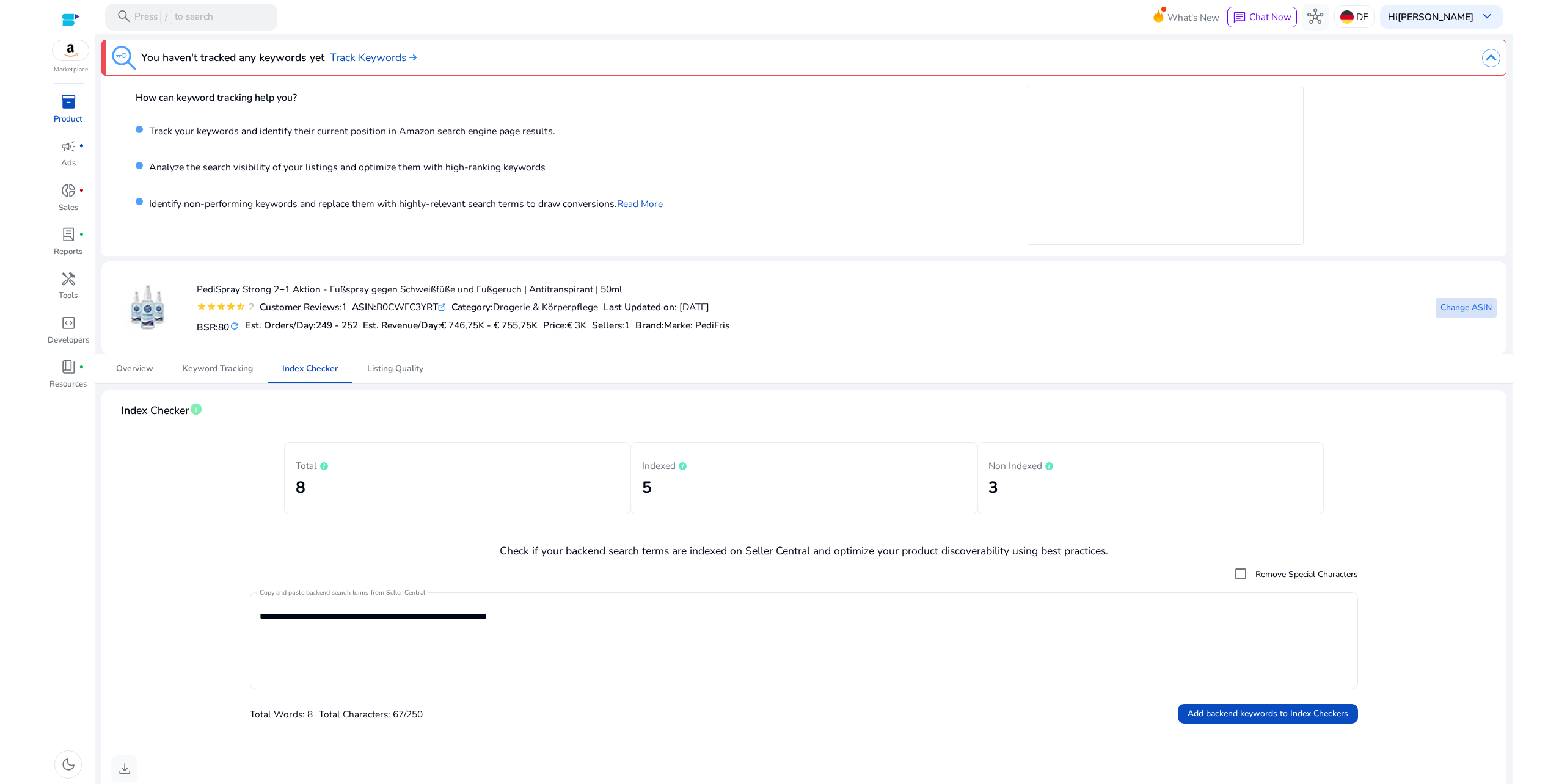
click at [1446, 304] on span "Change ASIN" at bounding box center [1466, 307] width 51 height 13
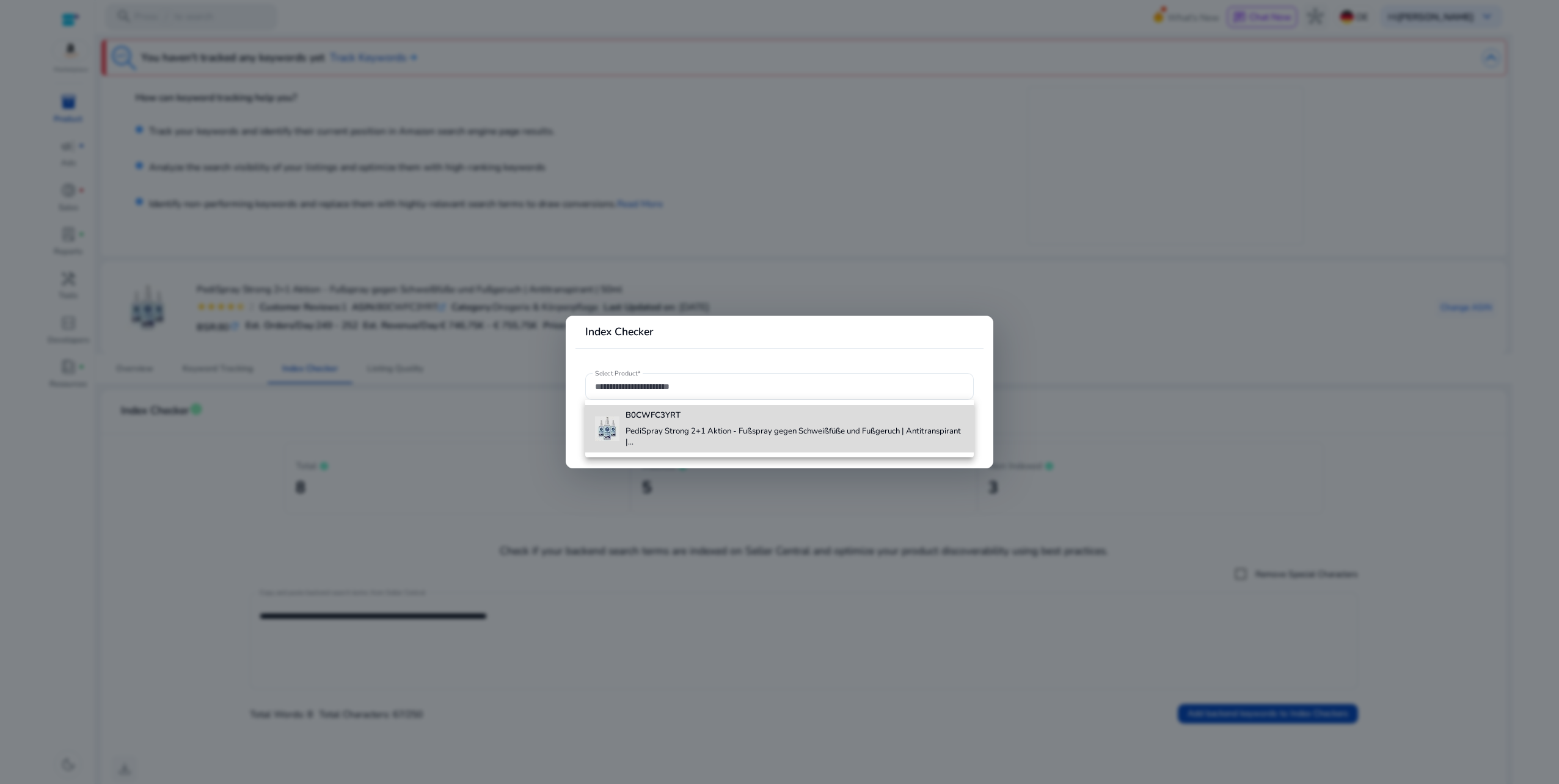
click at [733, 436] on h4 "PediSpray Strong 2+1 Aktion - Fußspray gegen Schweißfüße und Fußgeruch | Antitr…" at bounding box center [794, 436] width 338 height 22
type input "**********"
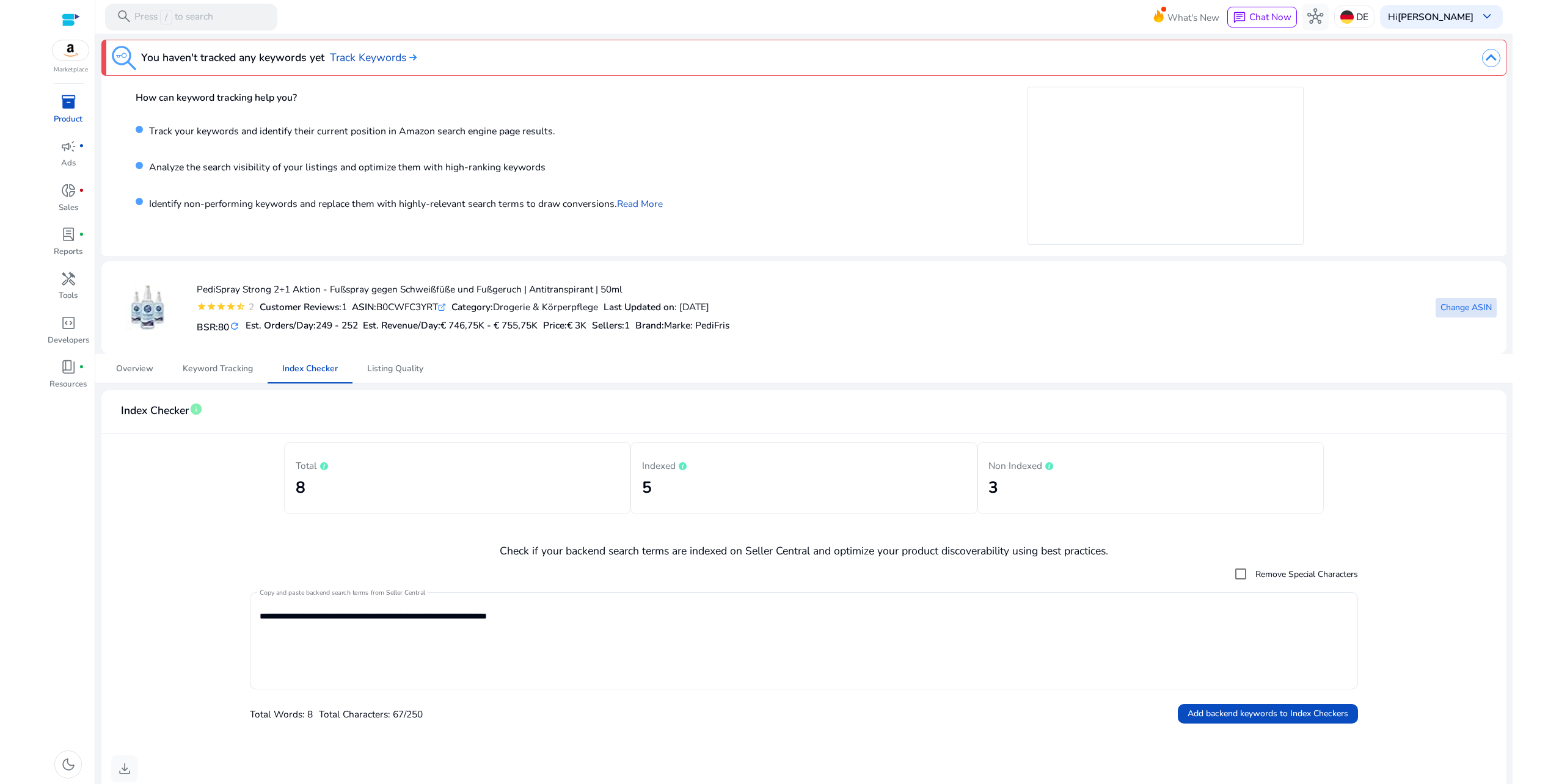
click at [70, 96] on span "inventory_2" at bounding box center [68, 101] width 16 height 16
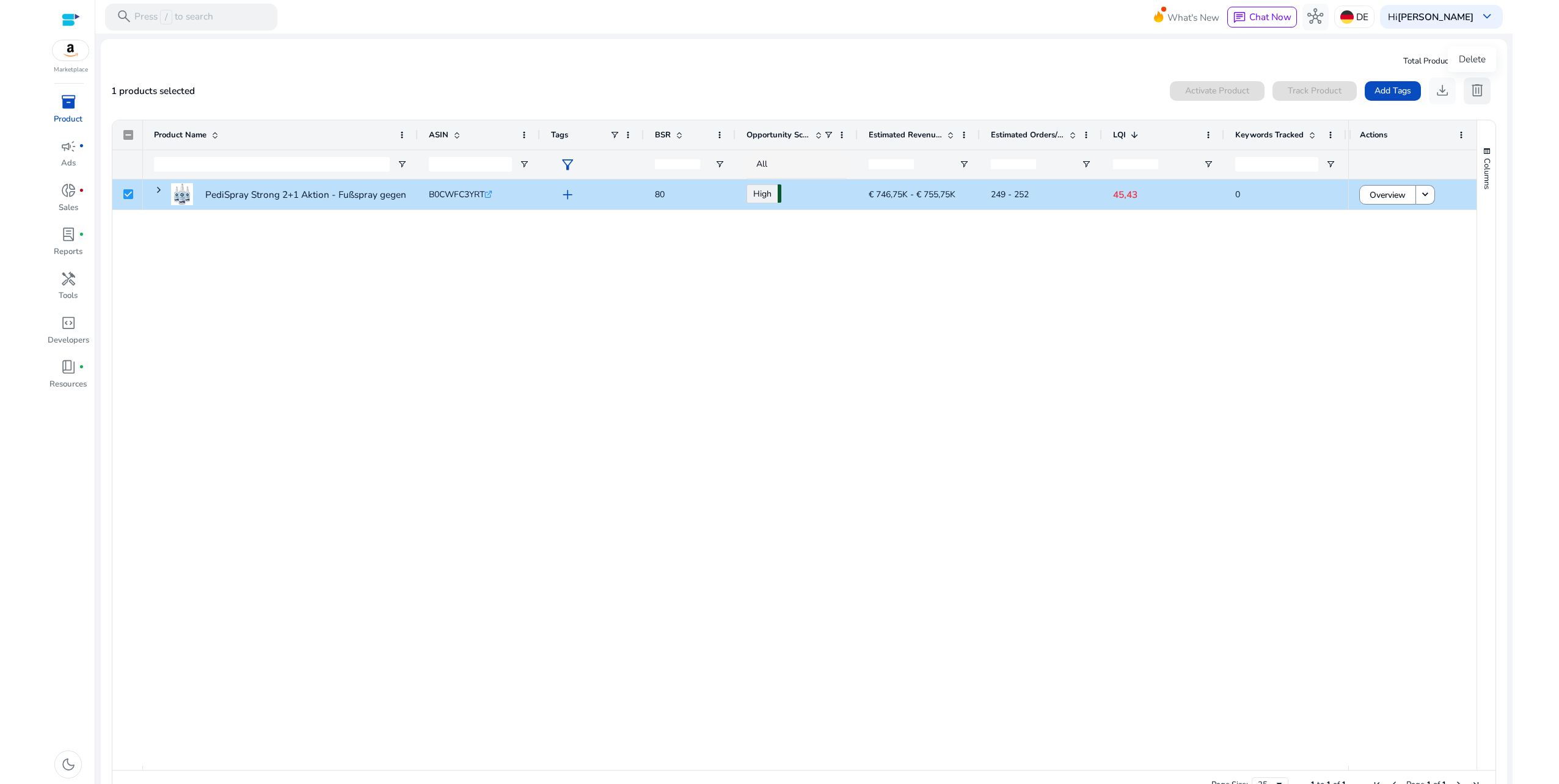
click at [1477, 96] on span "delete" at bounding box center [1477, 90] width 16 height 16
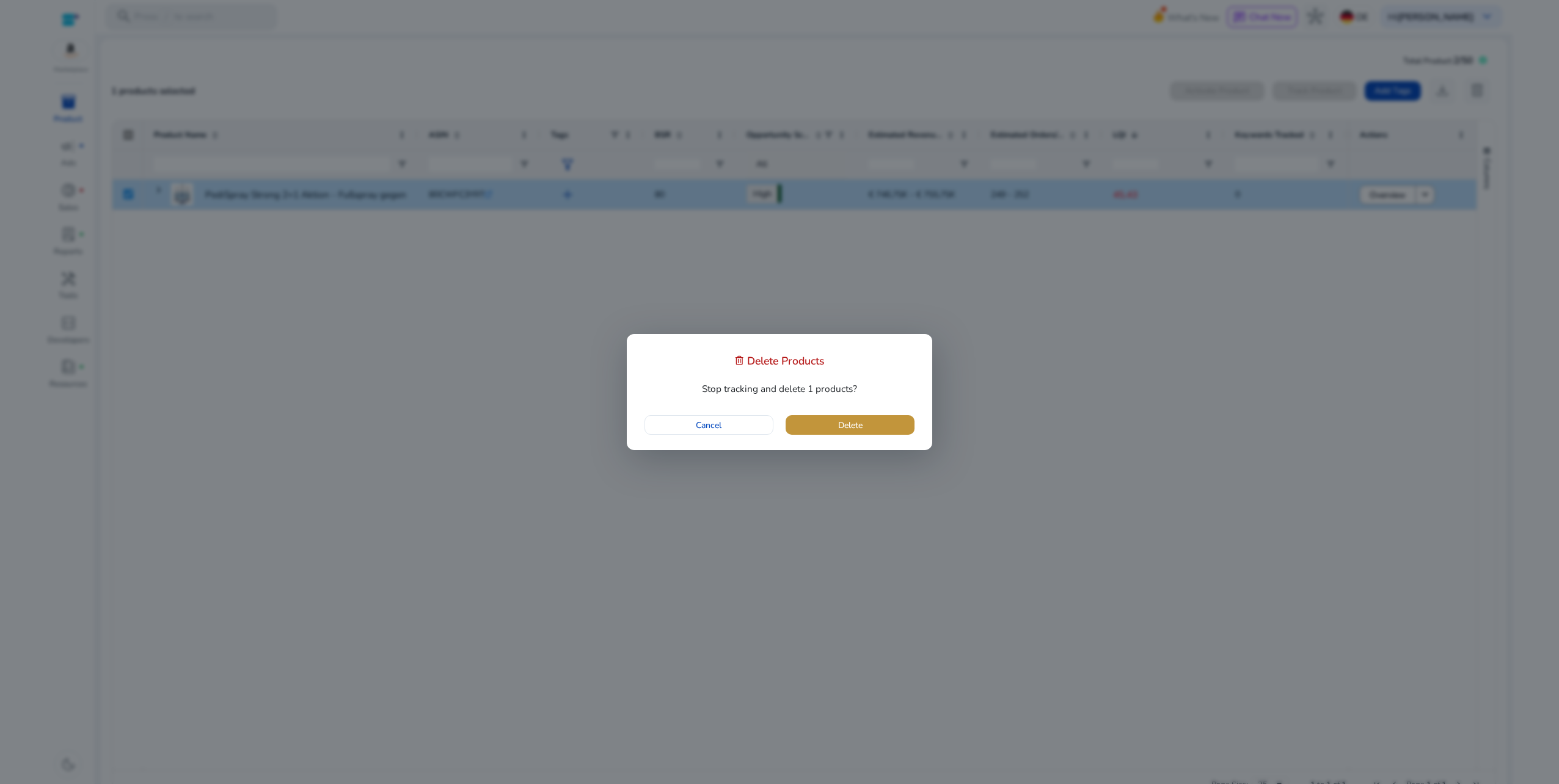
click at [883, 427] on span "button" at bounding box center [850, 425] width 129 height 29
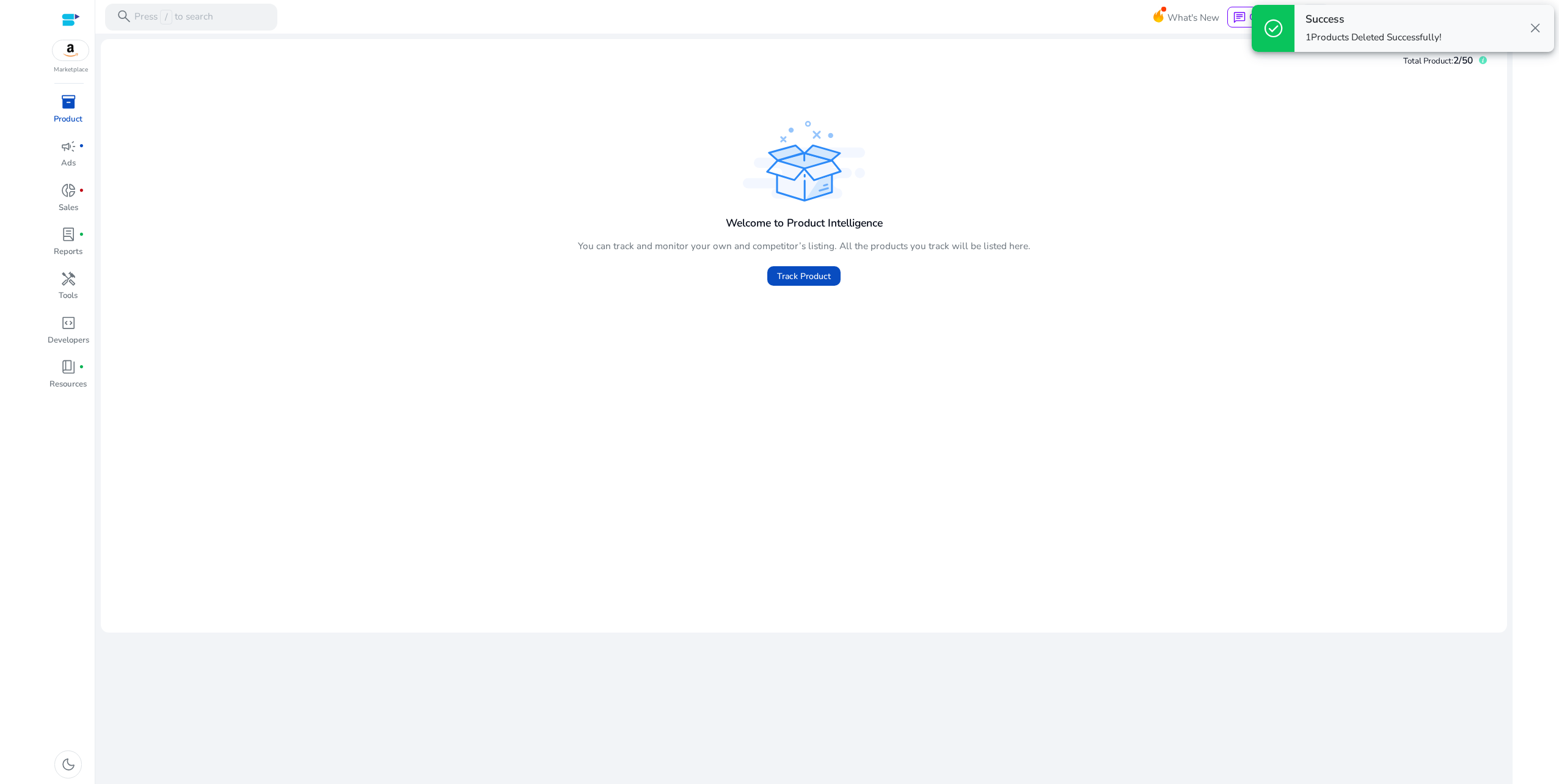
click at [1271, 31] on span "check_circle" at bounding box center [1274, 28] width 22 height 22
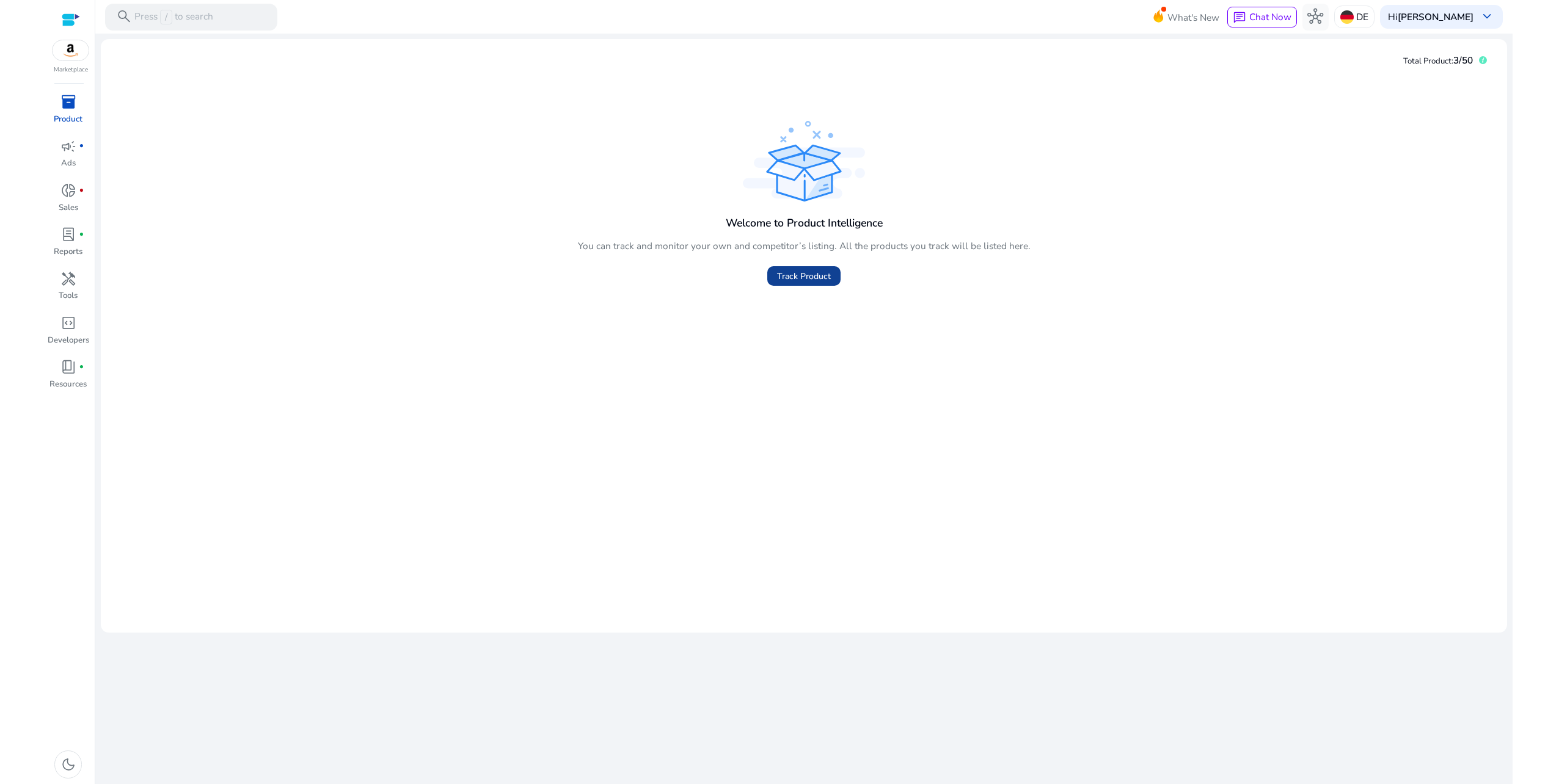
click at [802, 276] on span "Track Product" at bounding box center [804, 276] width 54 height 13
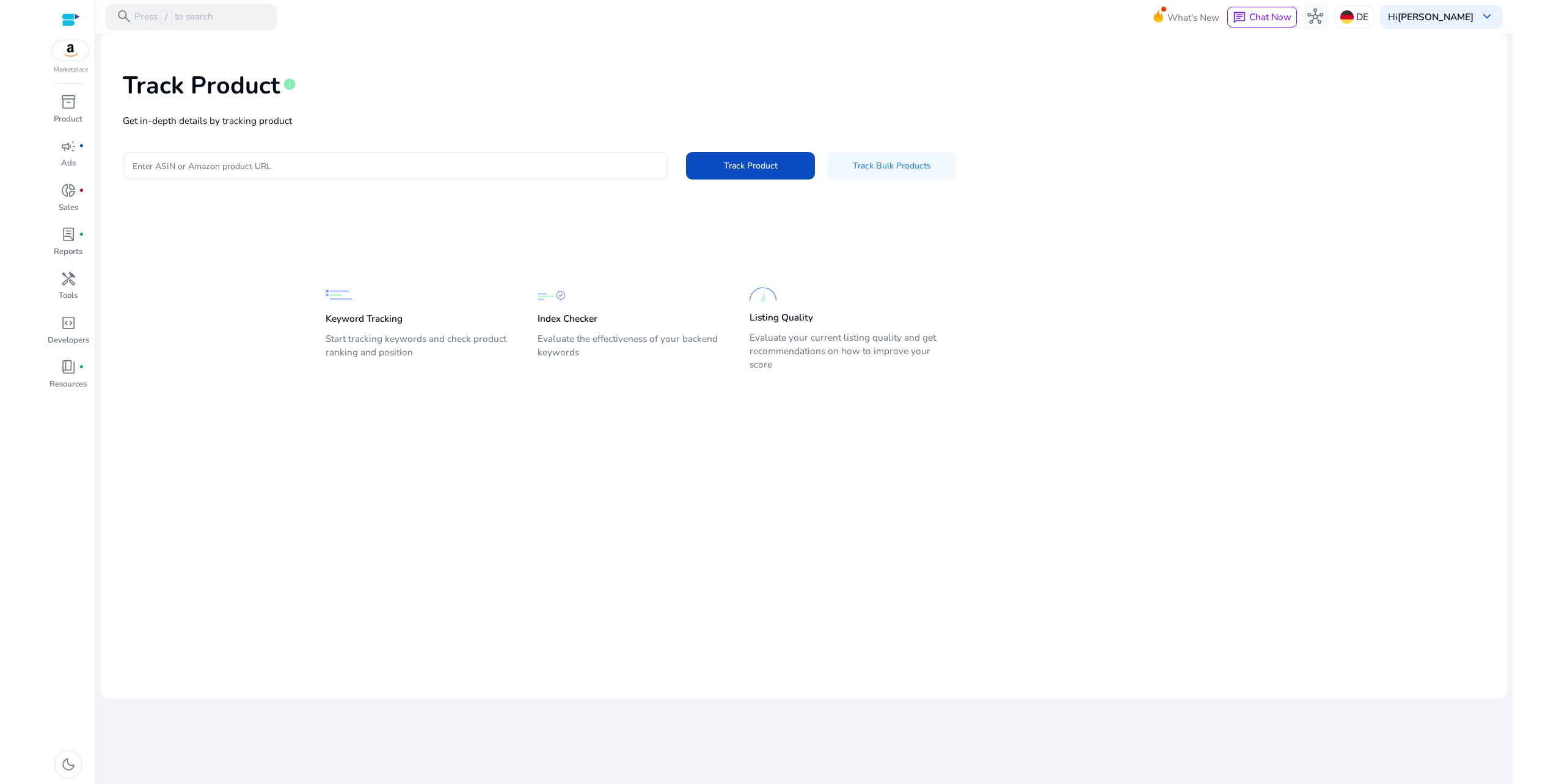
click at [428, 162] on input "Enter ASIN or Amazon product URL" at bounding box center [395, 165] width 525 height 13
paste input "**********"
type input "**********"
click at [400, 157] on div at bounding box center [395, 165] width 525 height 27
paste input "**********"
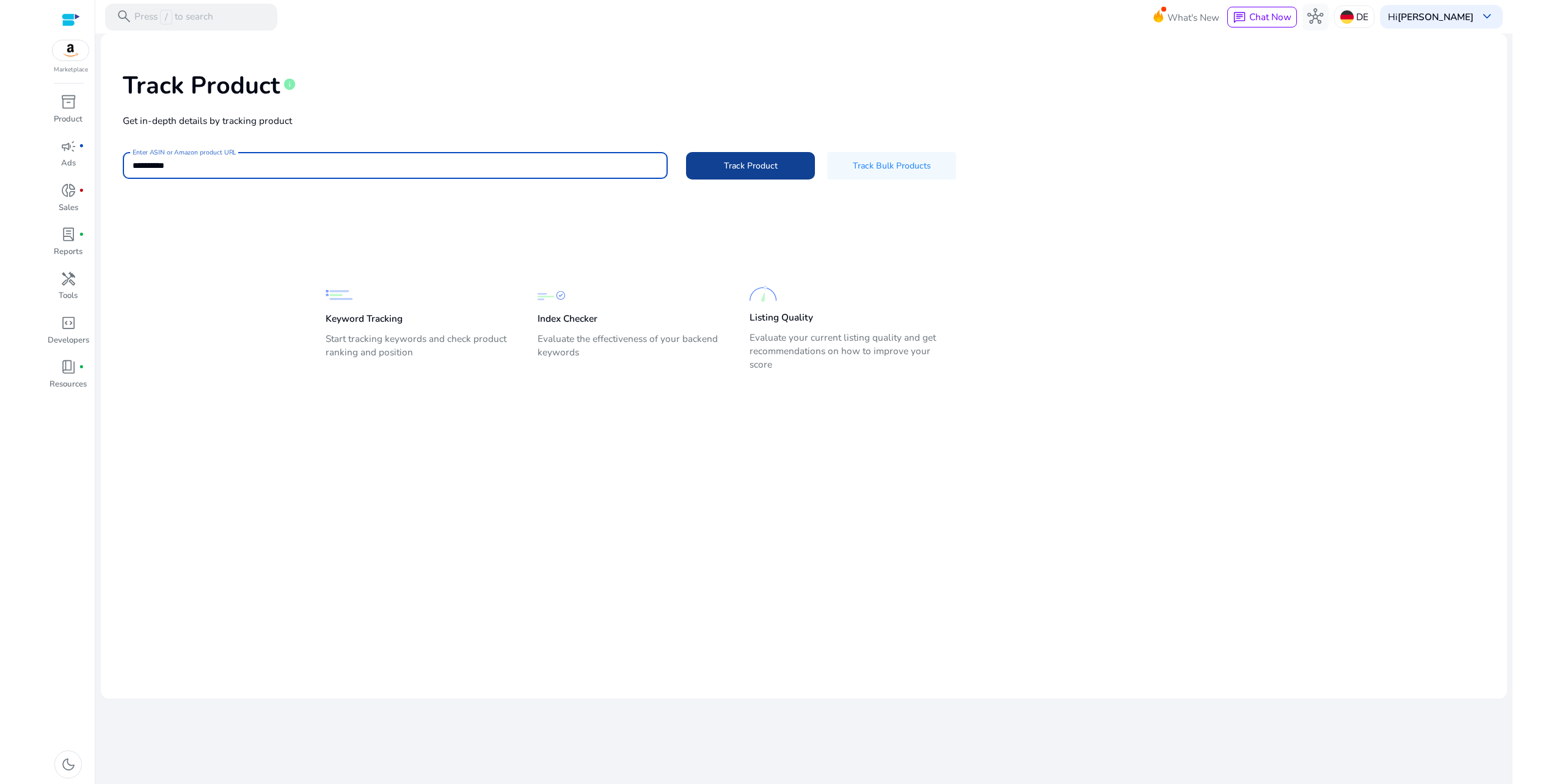
type input "**********"
click at [759, 160] on span "Track Product" at bounding box center [751, 166] width 54 height 13
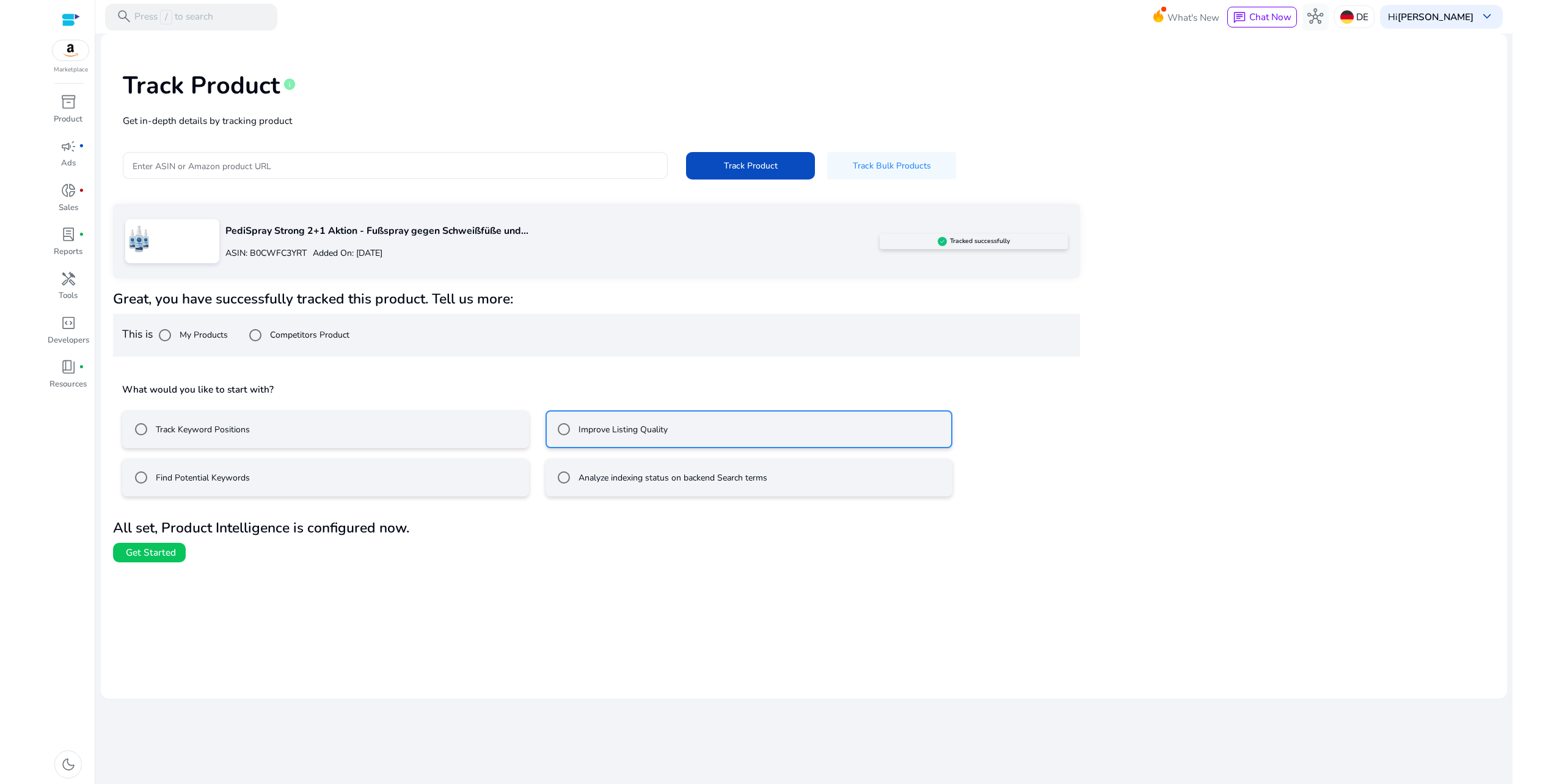
click at [160, 555] on span "Get Started" at bounding box center [151, 553] width 50 height 13
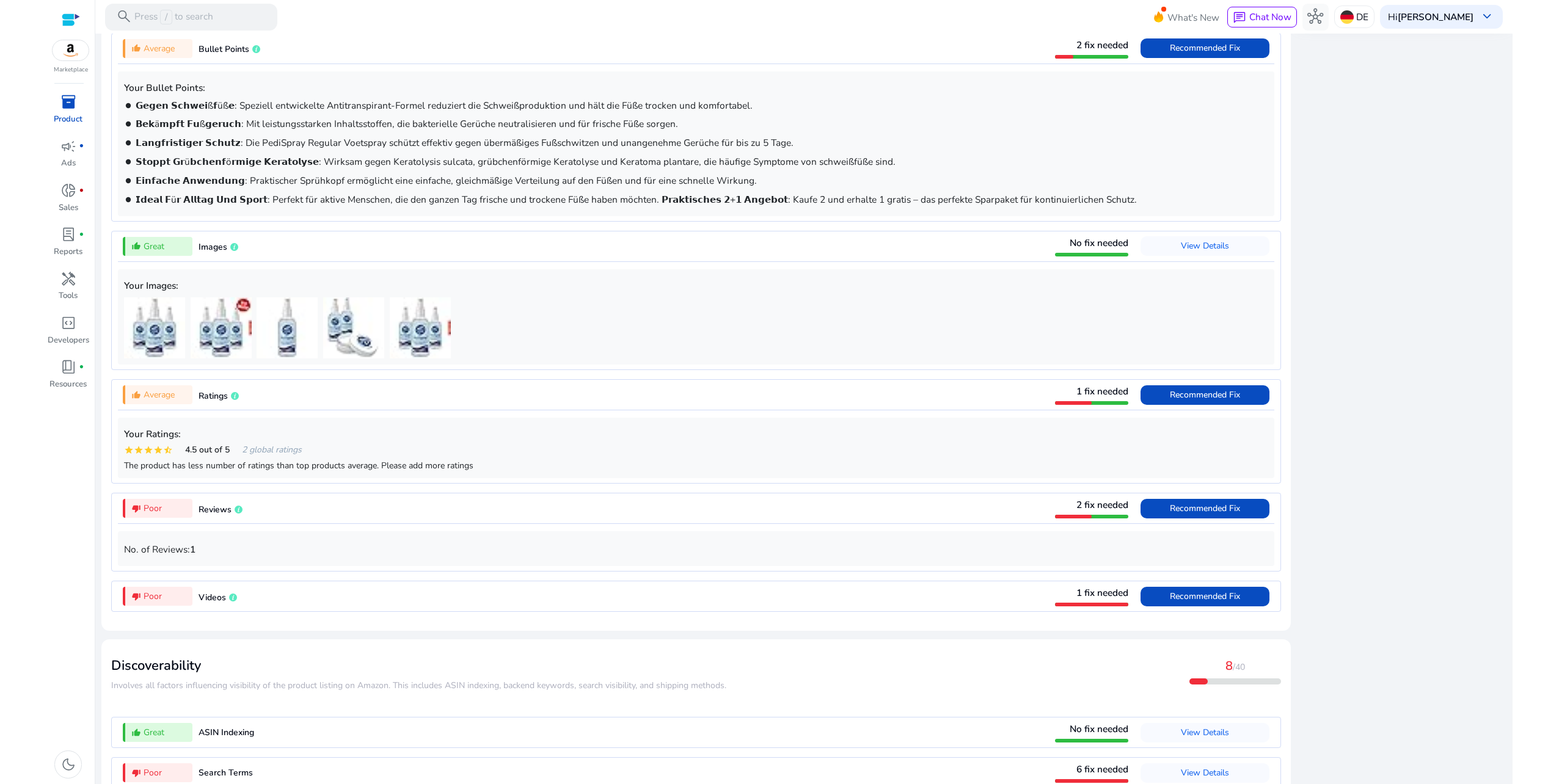
scroll to position [792, 0]
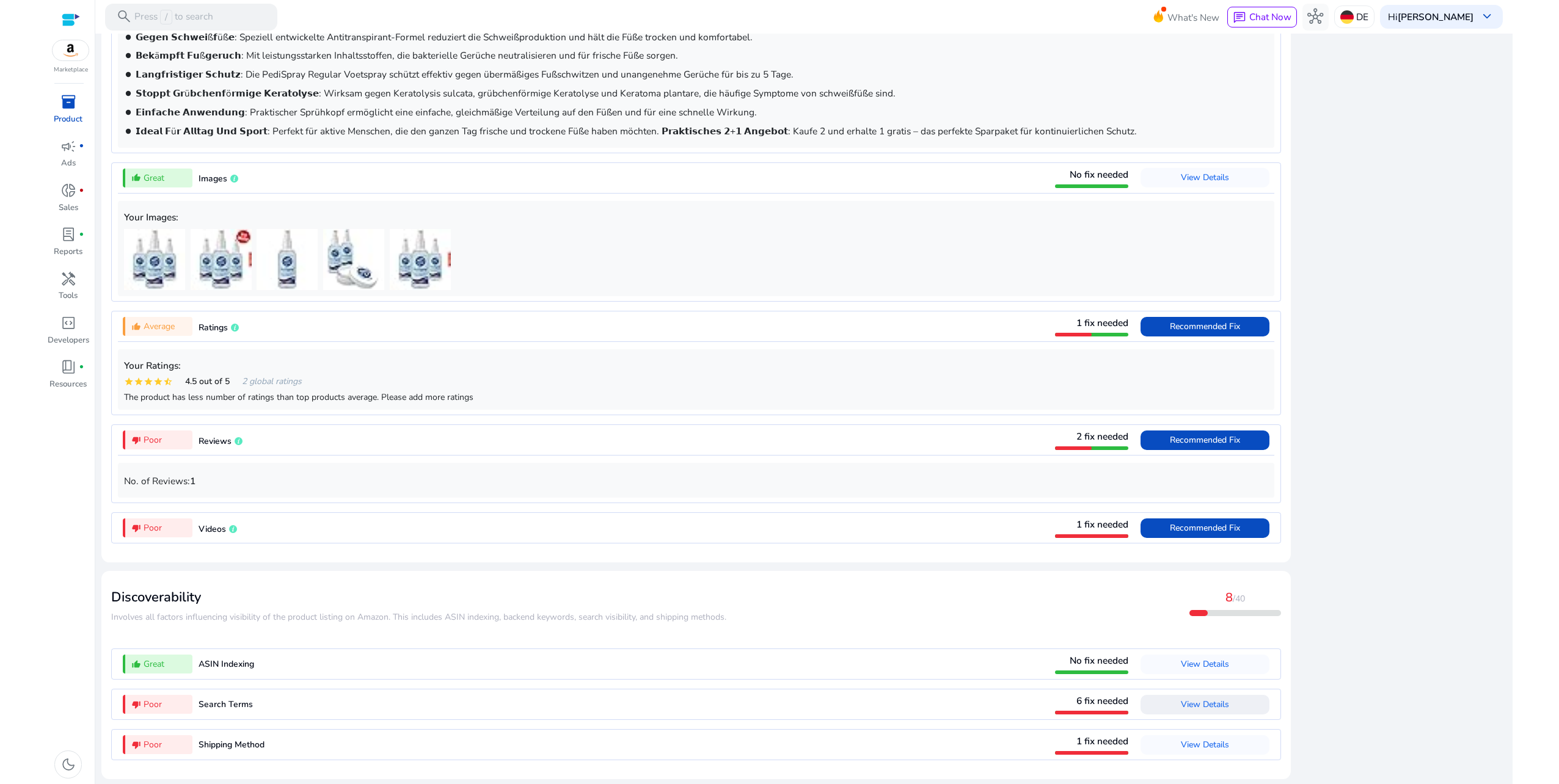
click at [1225, 704] on span "View Details" at bounding box center [1205, 704] width 48 height 12
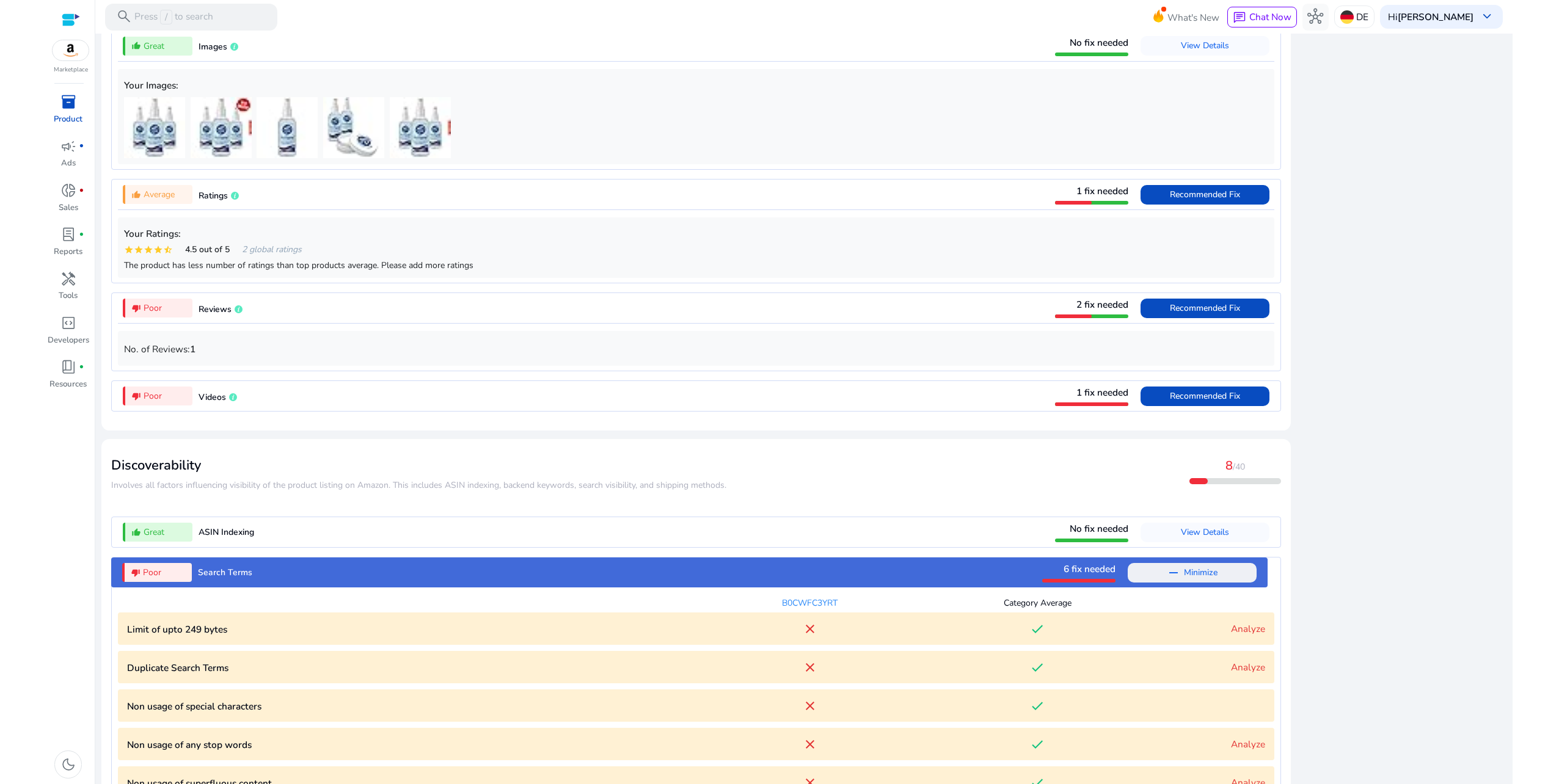
scroll to position [1048, 0]
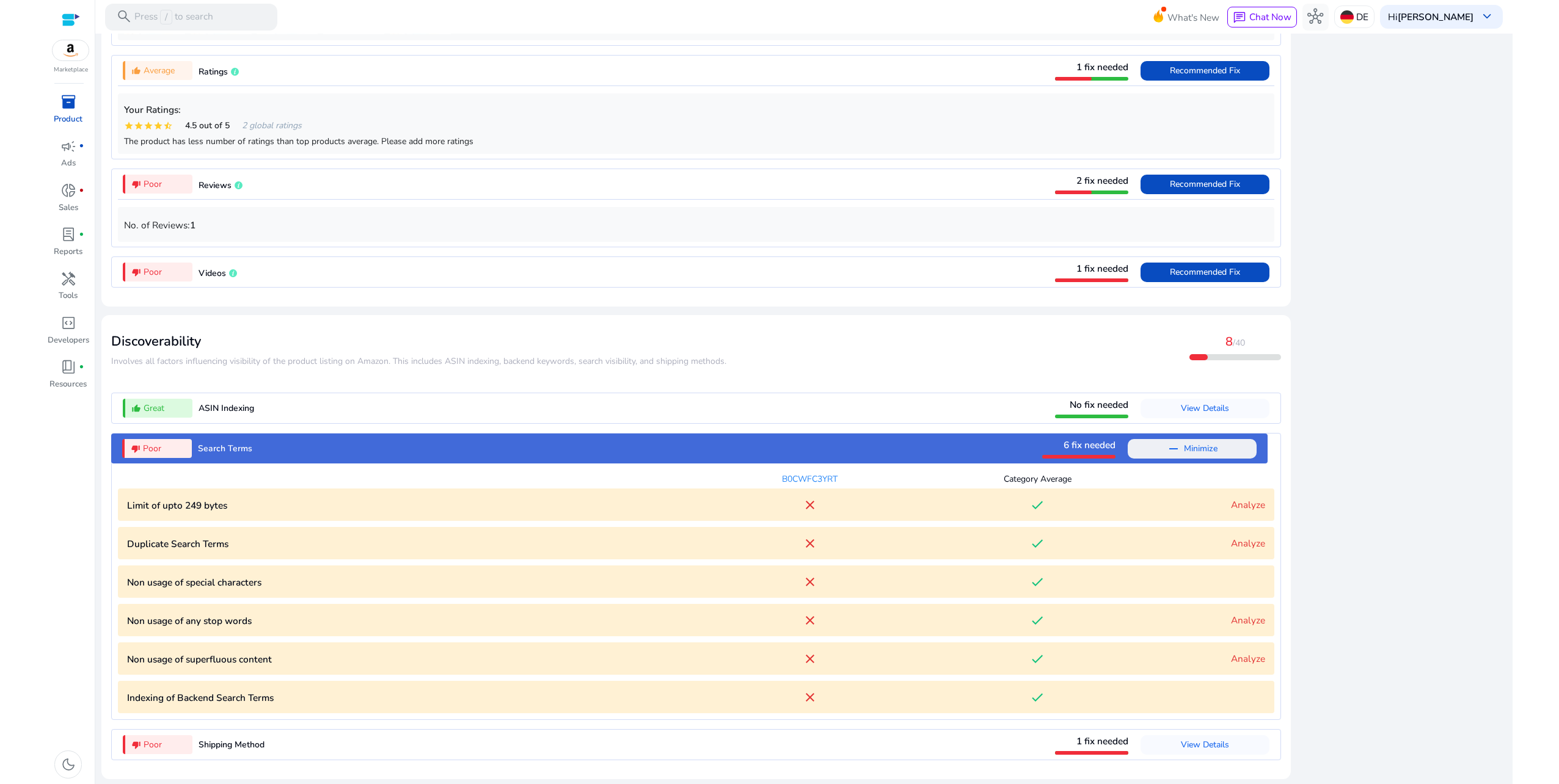
click at [1246, 501] on link "Analyze" at bounding box center [1248, 504] width 34 height 13
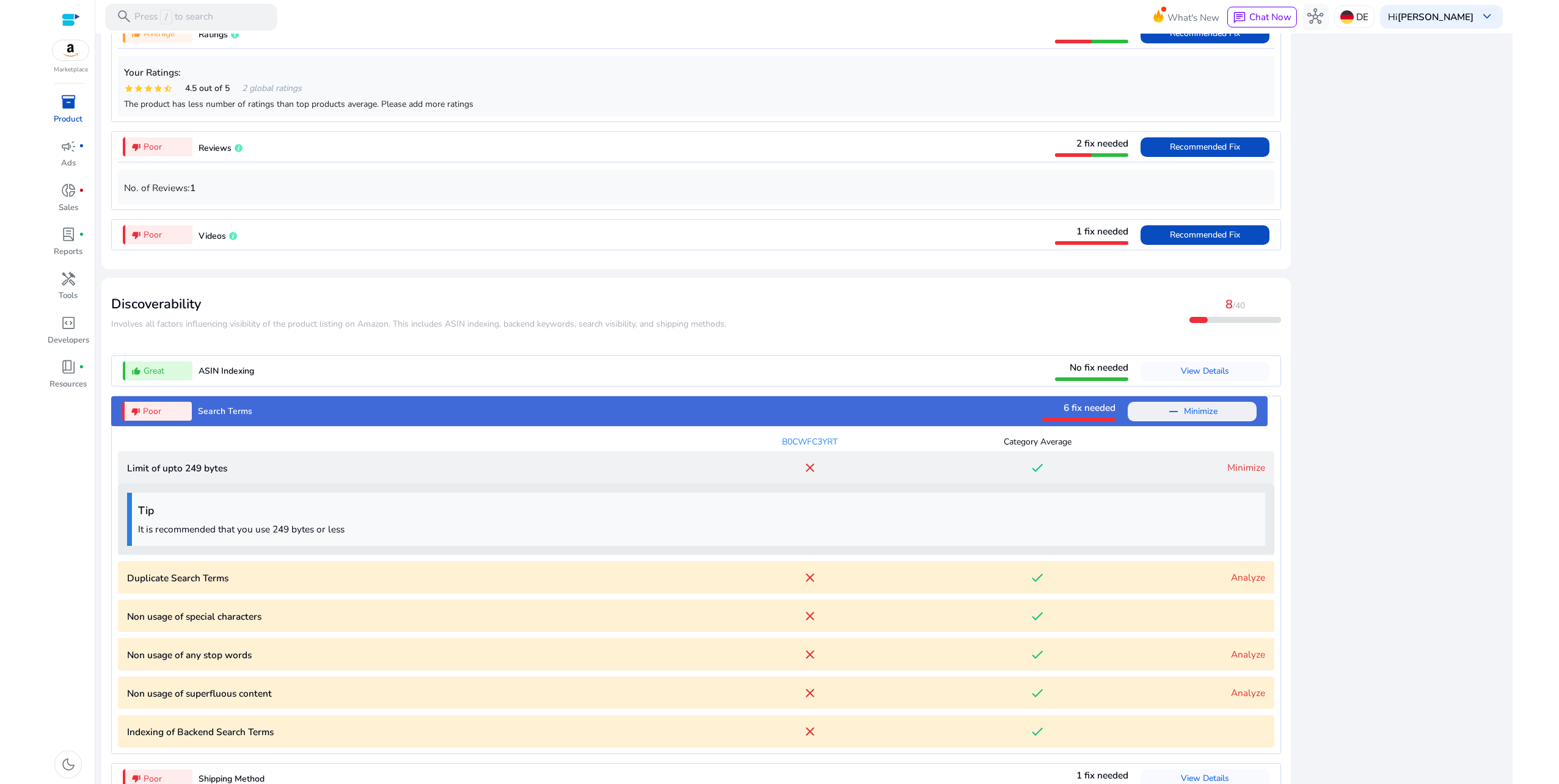
scroll to position [1120, 0]
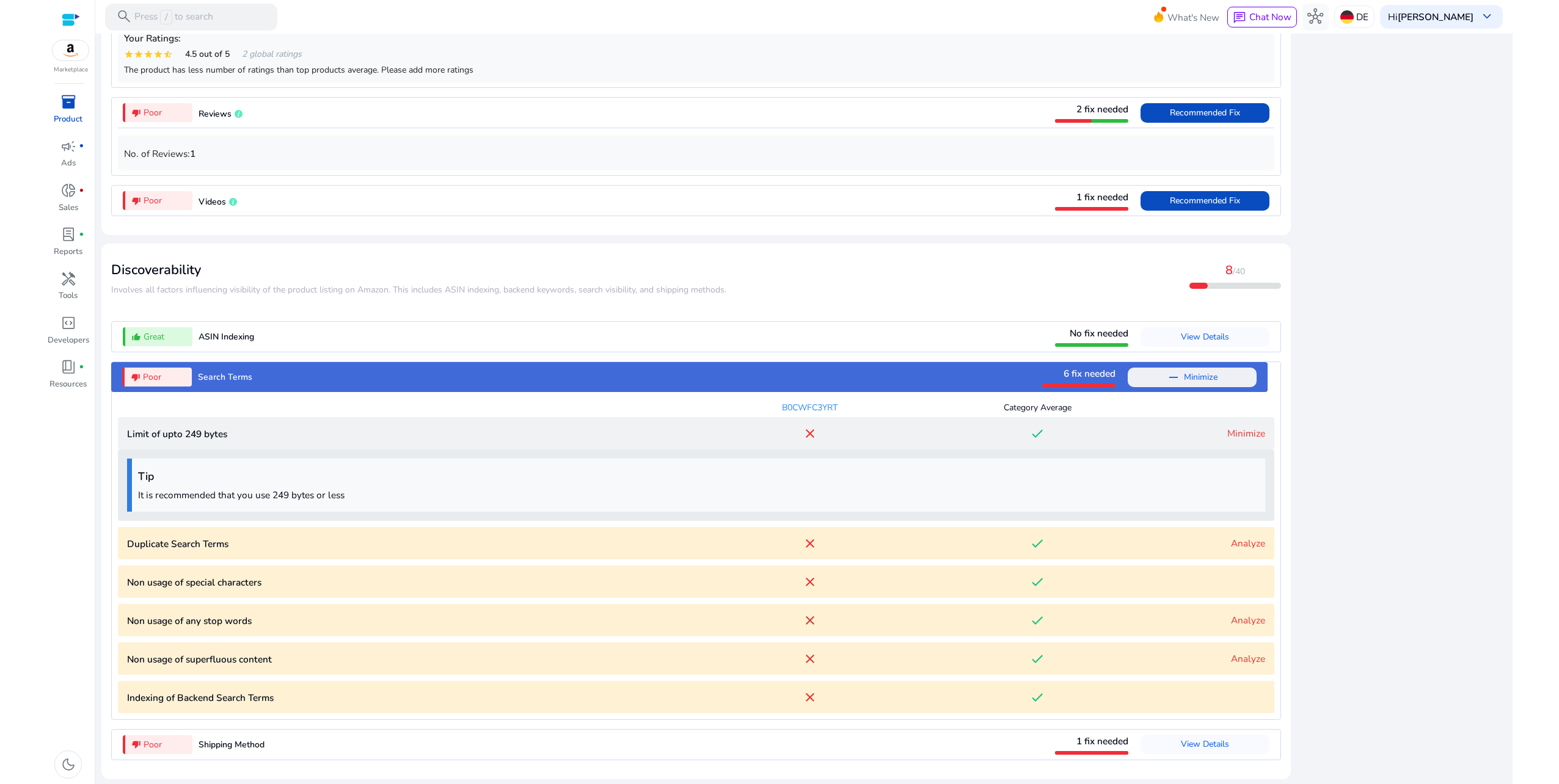
click at [1244, 546] on link "Analyze" at bounding box center [1248, 543] width 34 height 13
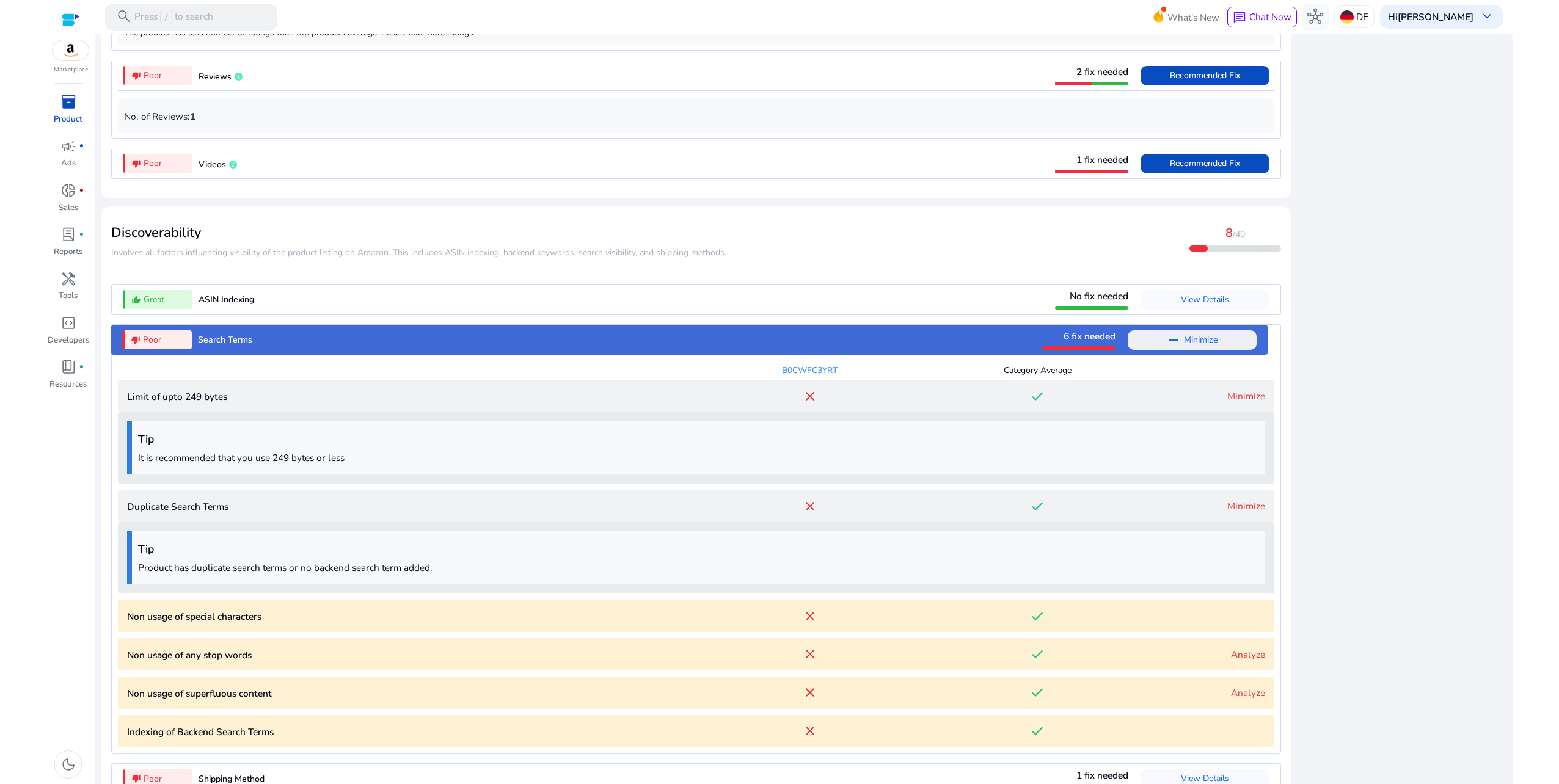
scroll to position [1191, 0]
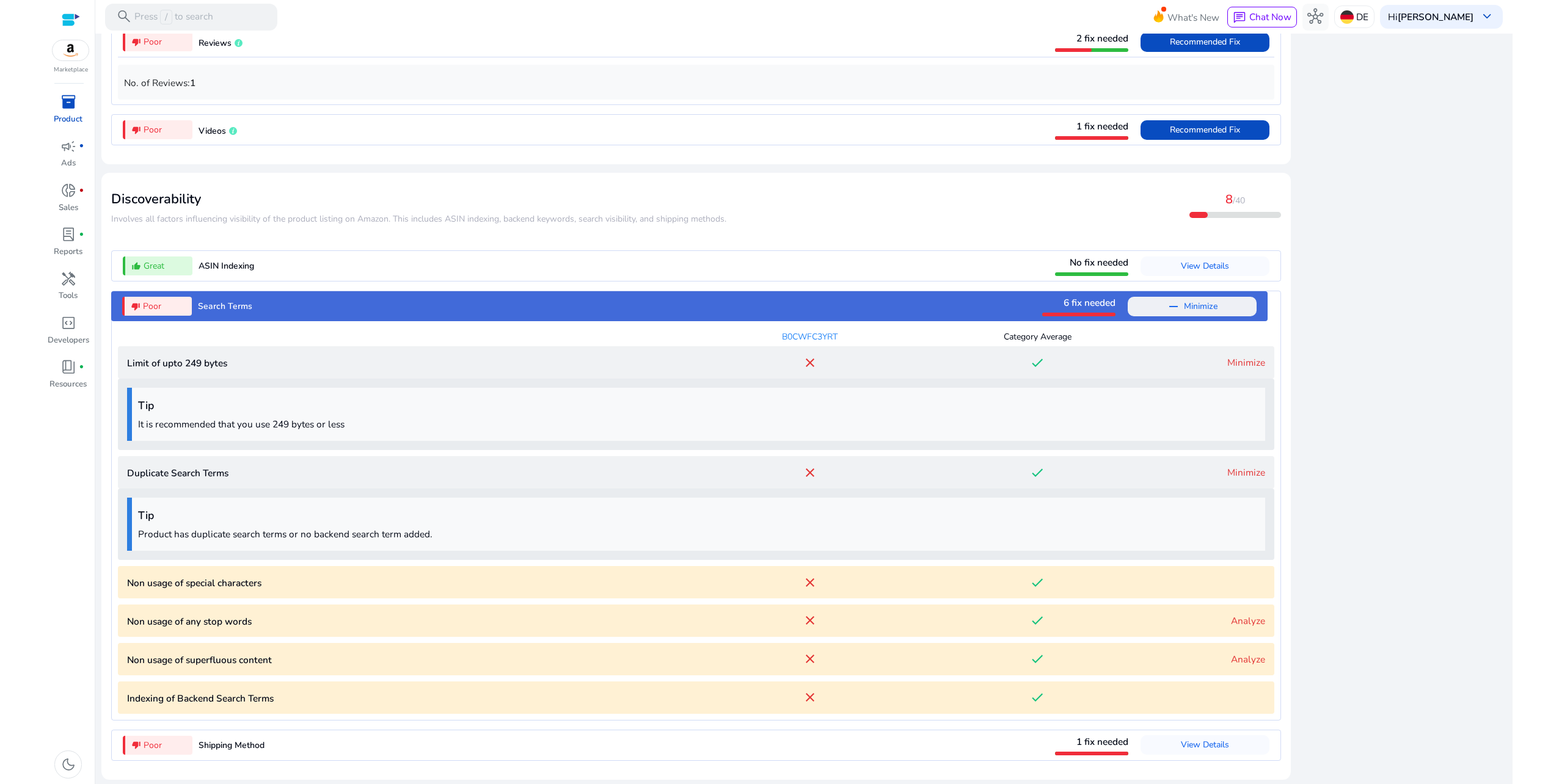
click at [1241, 618] on link "Analyze" at bounding box center [1248, 620] width 34 height 13
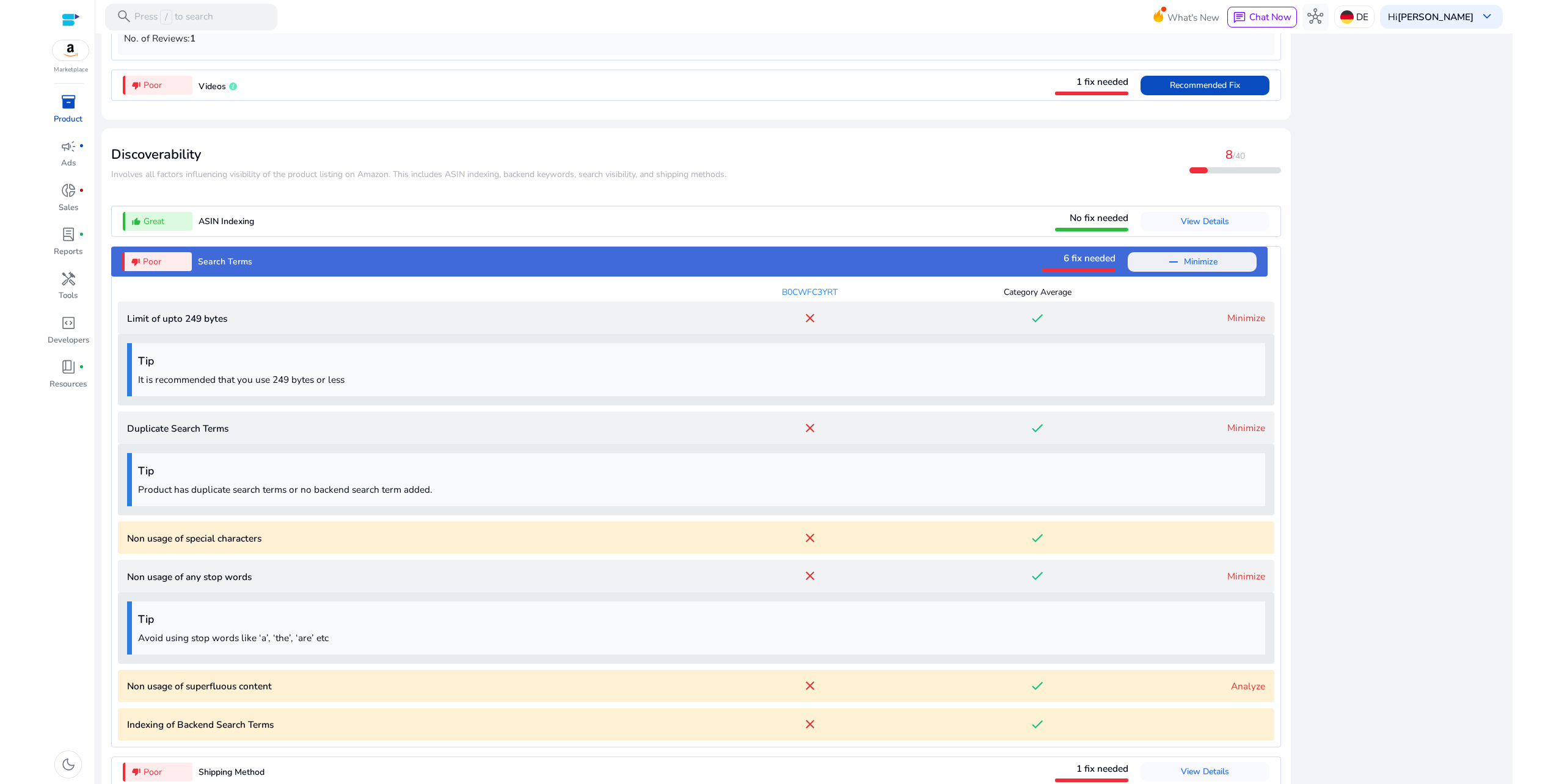
scroll to position [1263, 0]
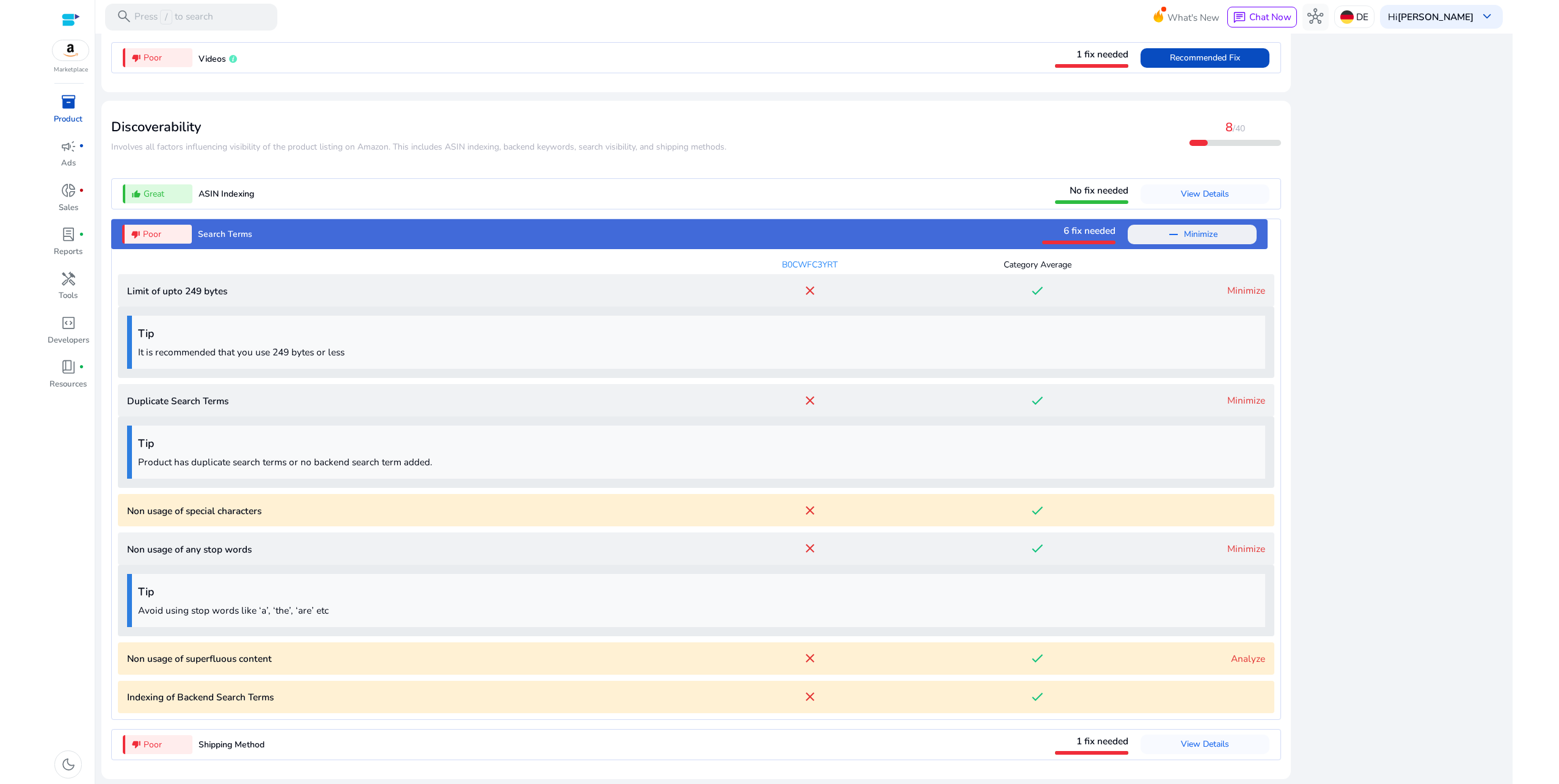
click at [1251, 657] on link "Analyze" at bounding box center [1248, 658] width 34 height 13
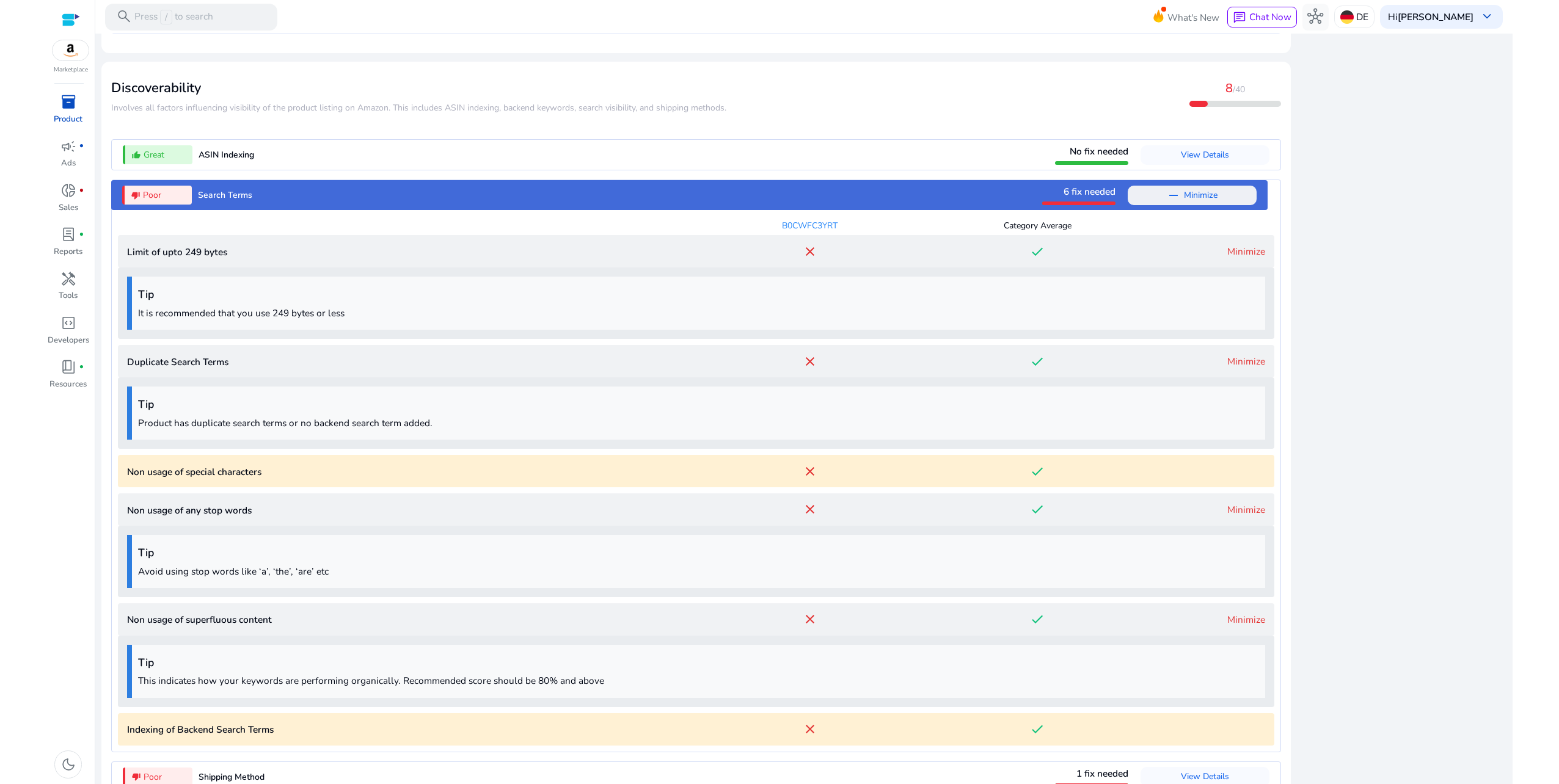
scroll to position [1334, 0]
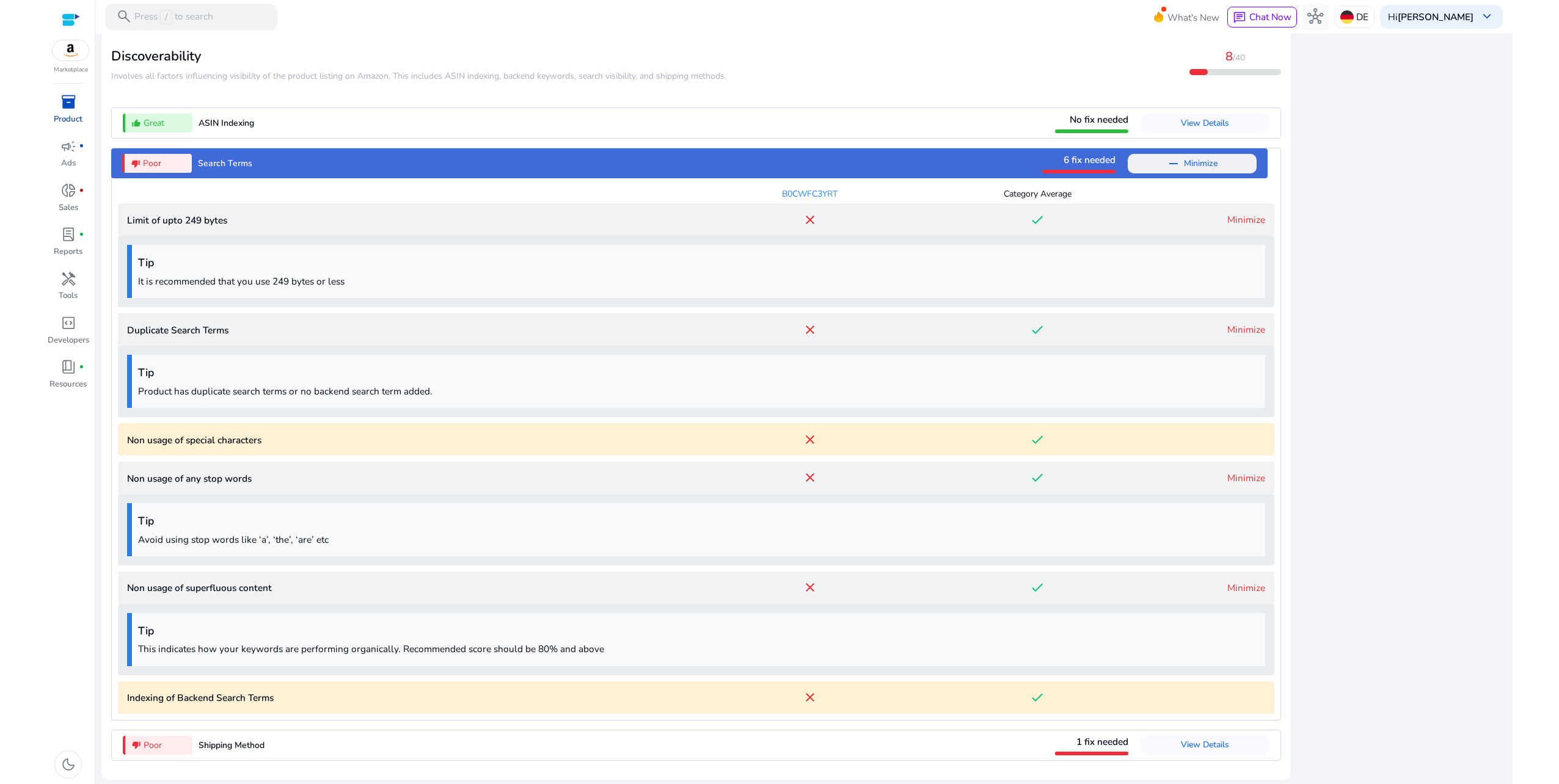
click at [388, 693] on p "Indexing of Backend Search Terms" at bounding box center [412, 697] width 570 height 14
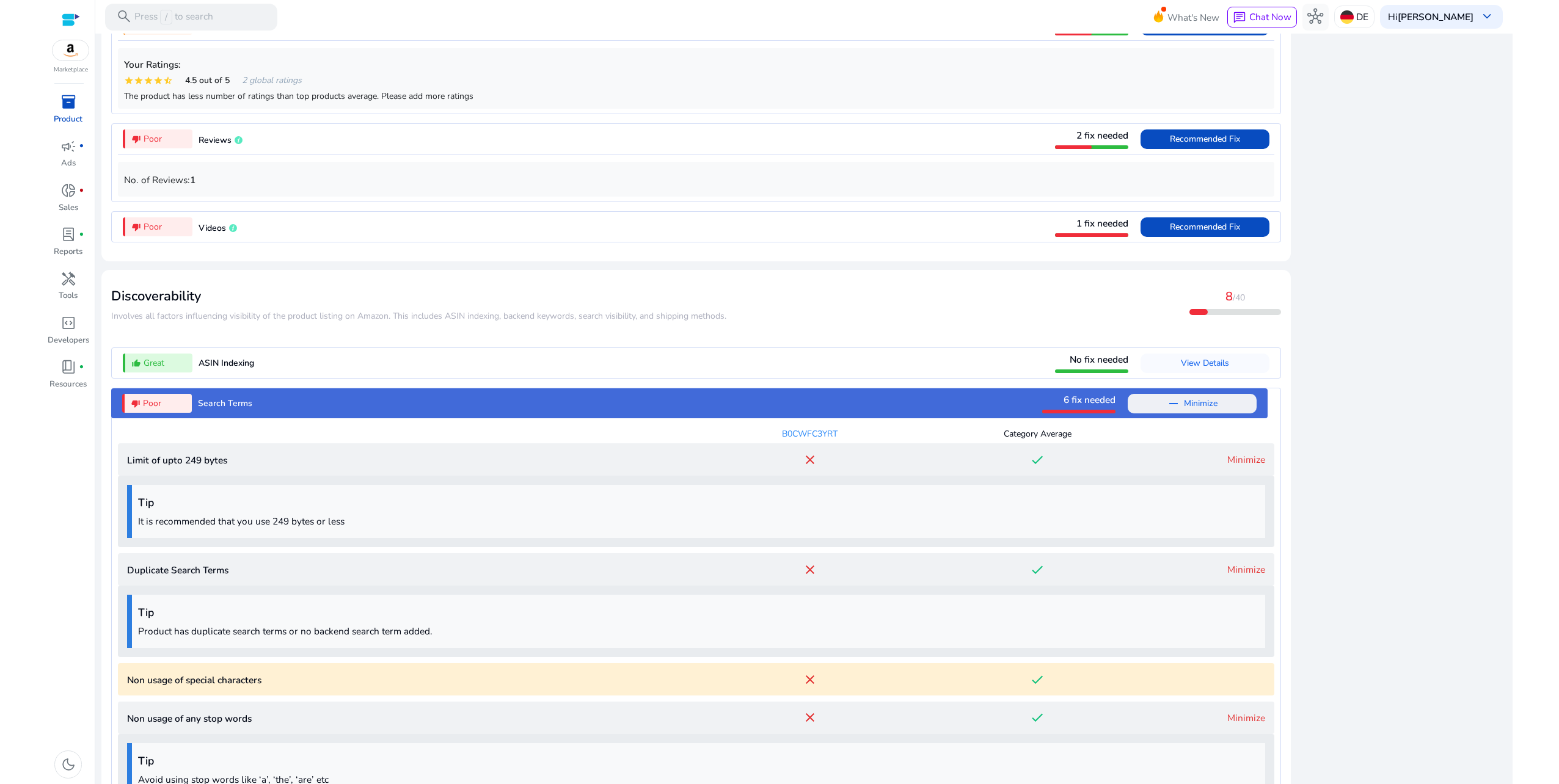
scroll to position [1090, 0]
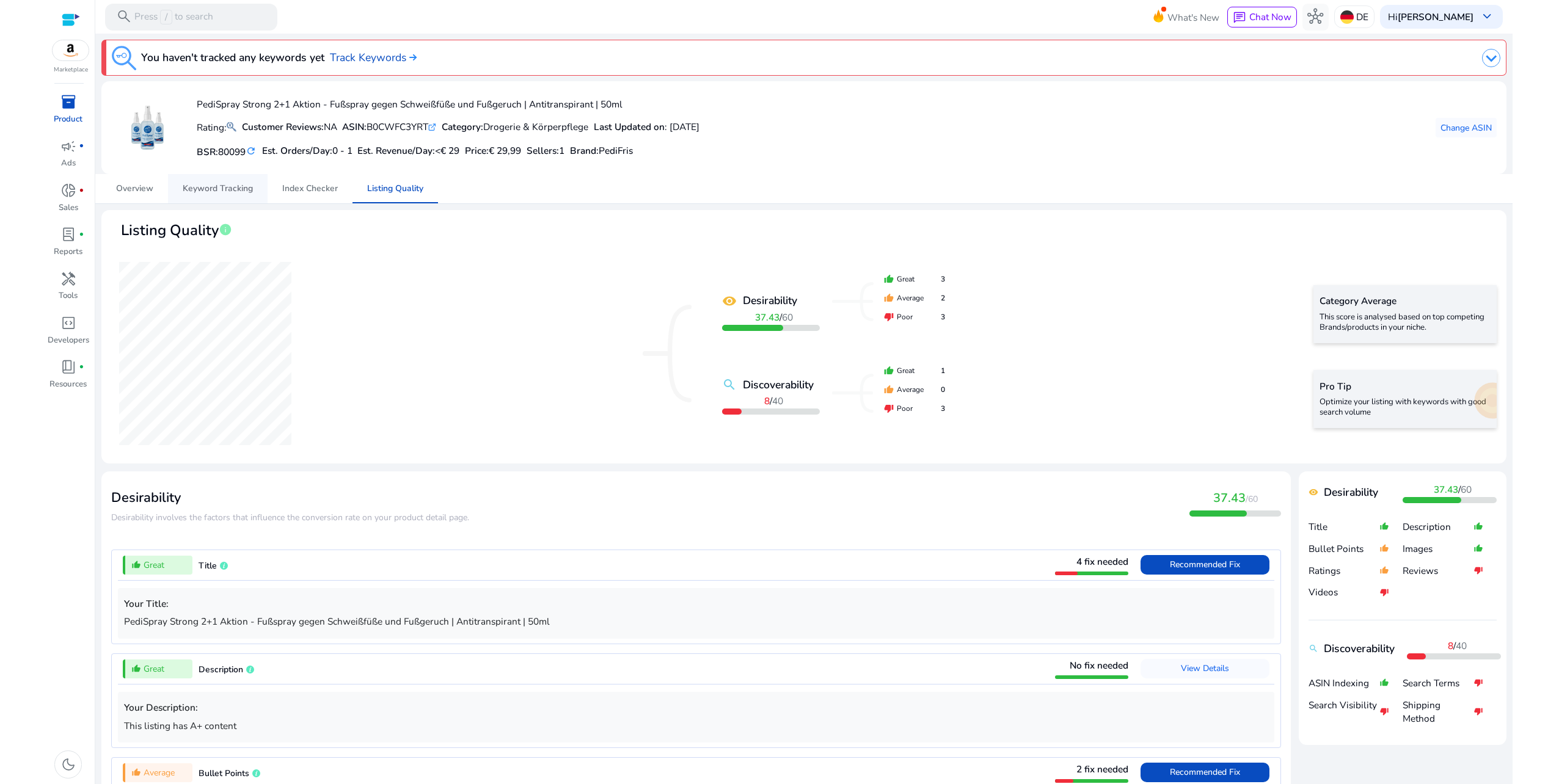
click at [216, 190] on span "Keyword Tracking" at bounding box center [218, 189] width 70 height 8
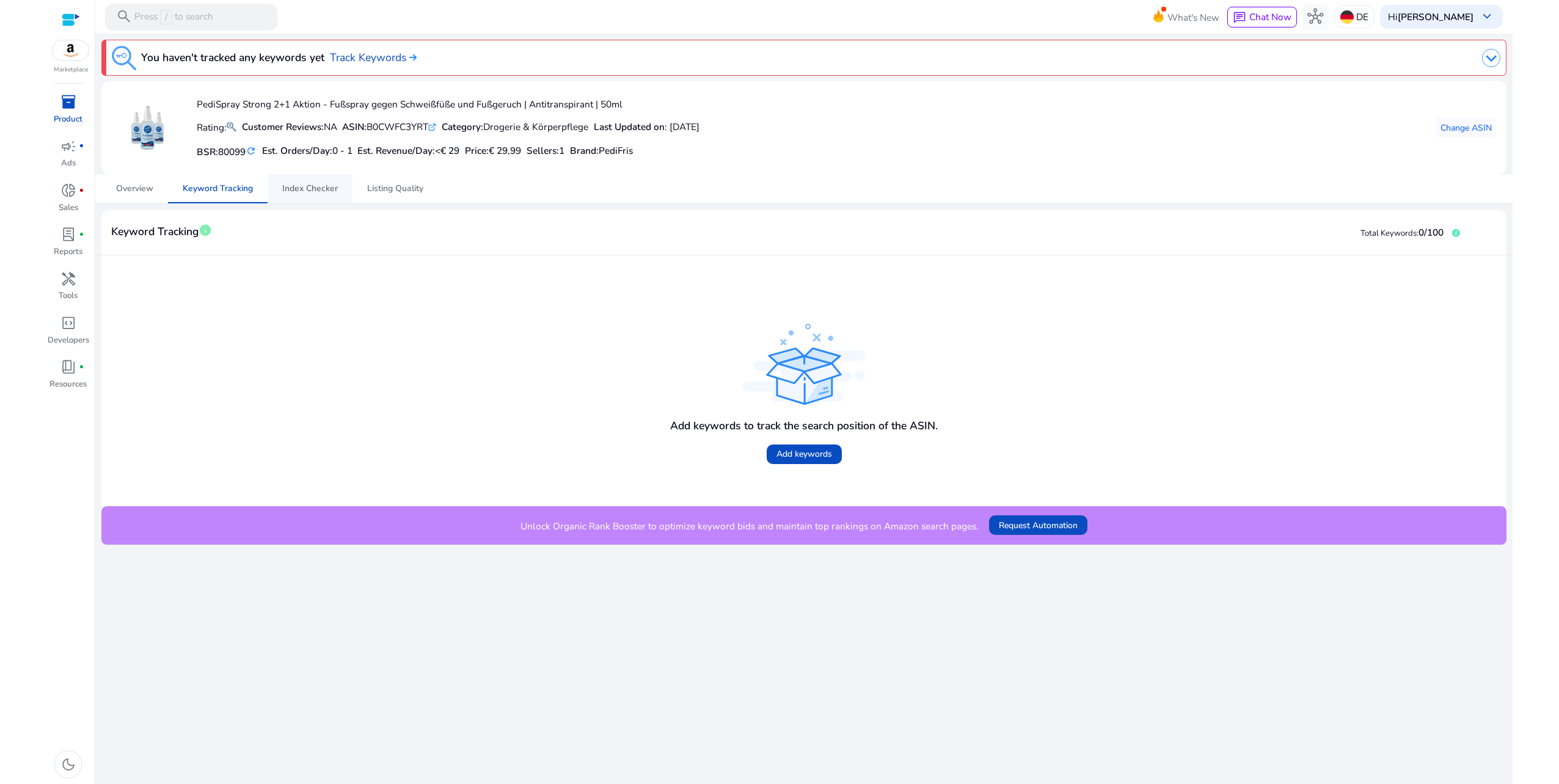
click at [313, 189] on span "Index Checker" at bounding box center [309, 189] width 55 height 8
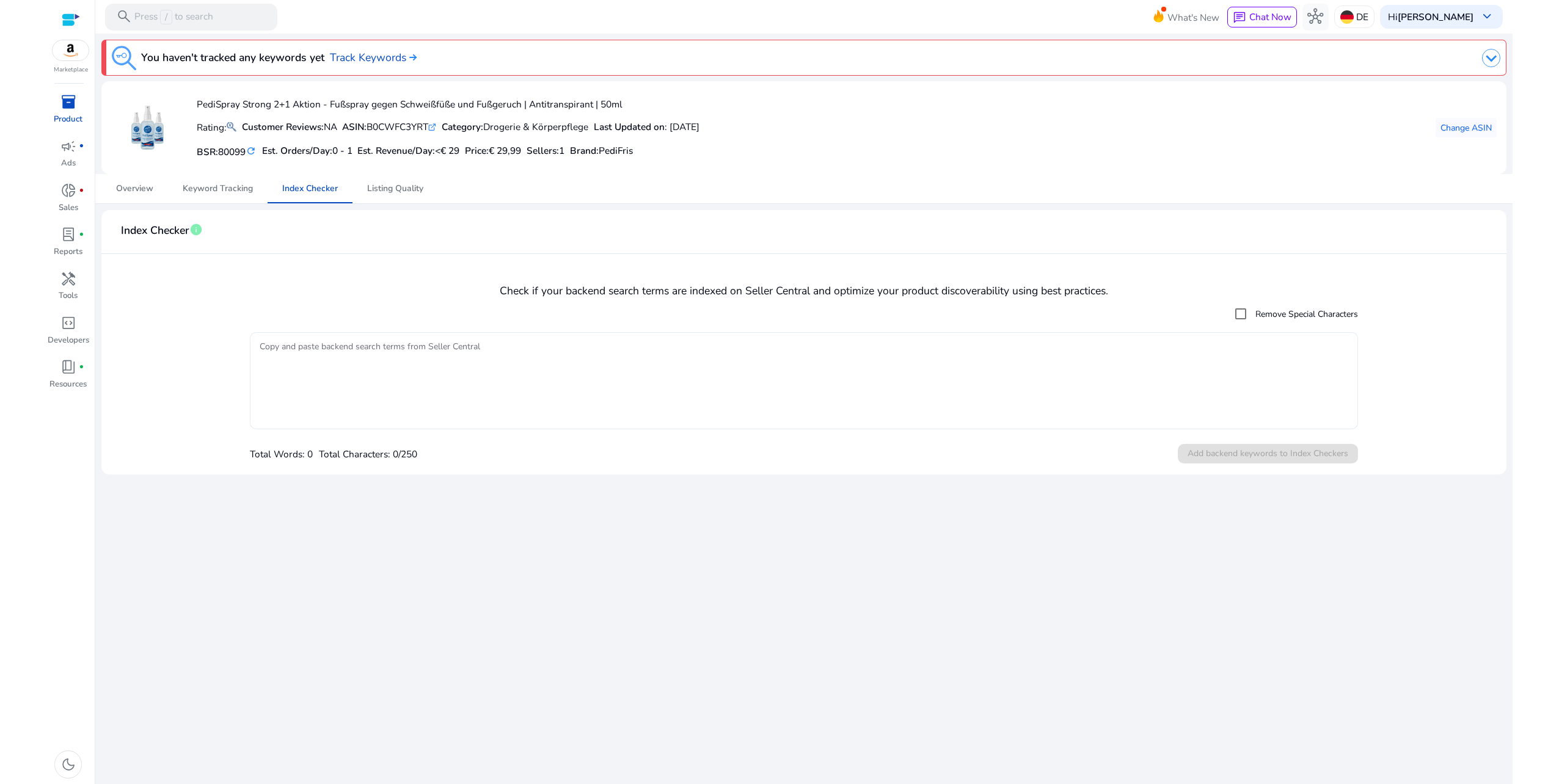
click at [484, 369] on textarea "Copy and paste backend search terms from Seller Central" at bounding box center [804, 380] width 1089 height 85
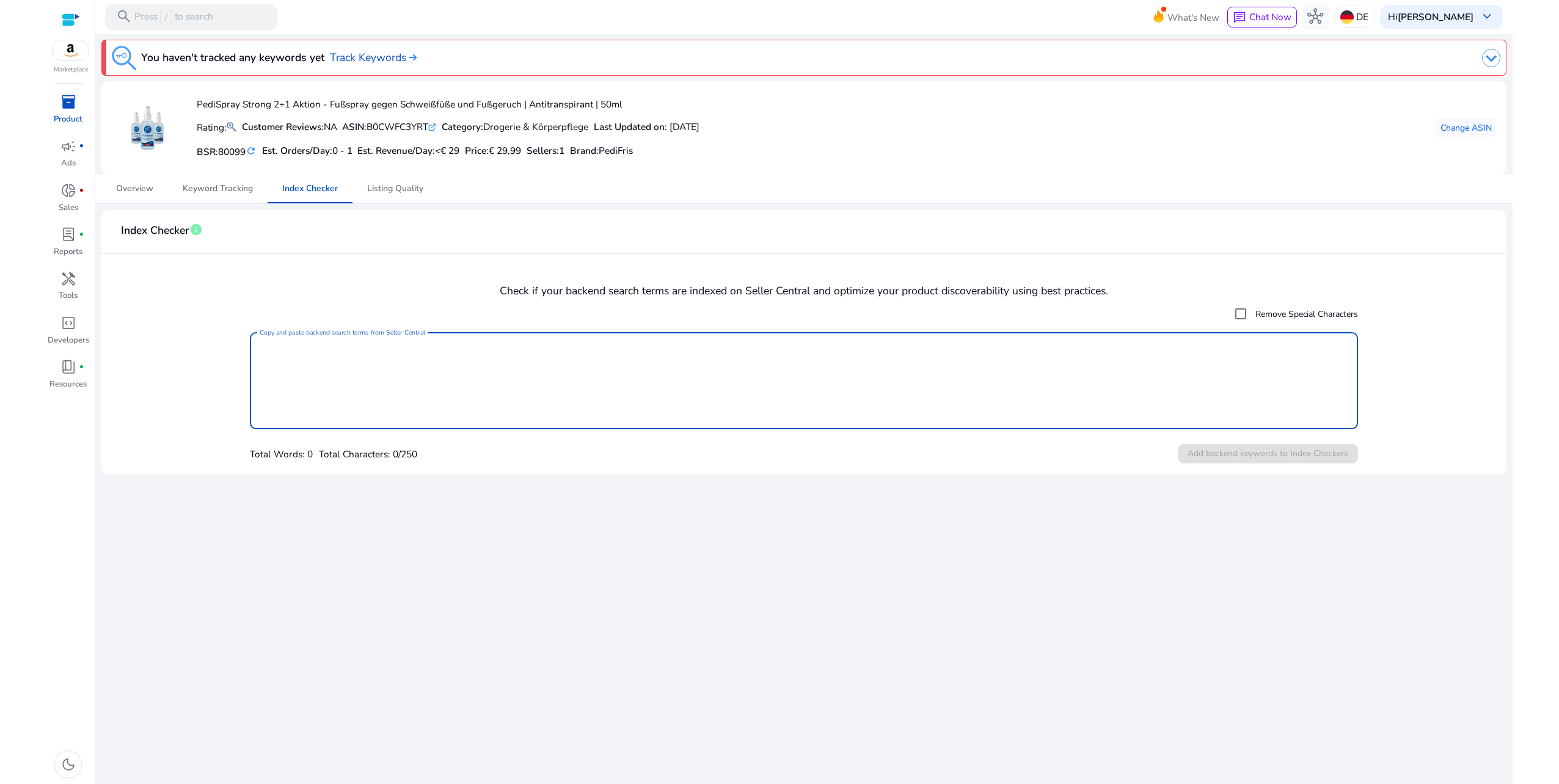
paste textarea "**********"
click at [367, 376] on textarea "**********" at bounding box center [804, 380] width 1089 height 85
paste textarea "**********"
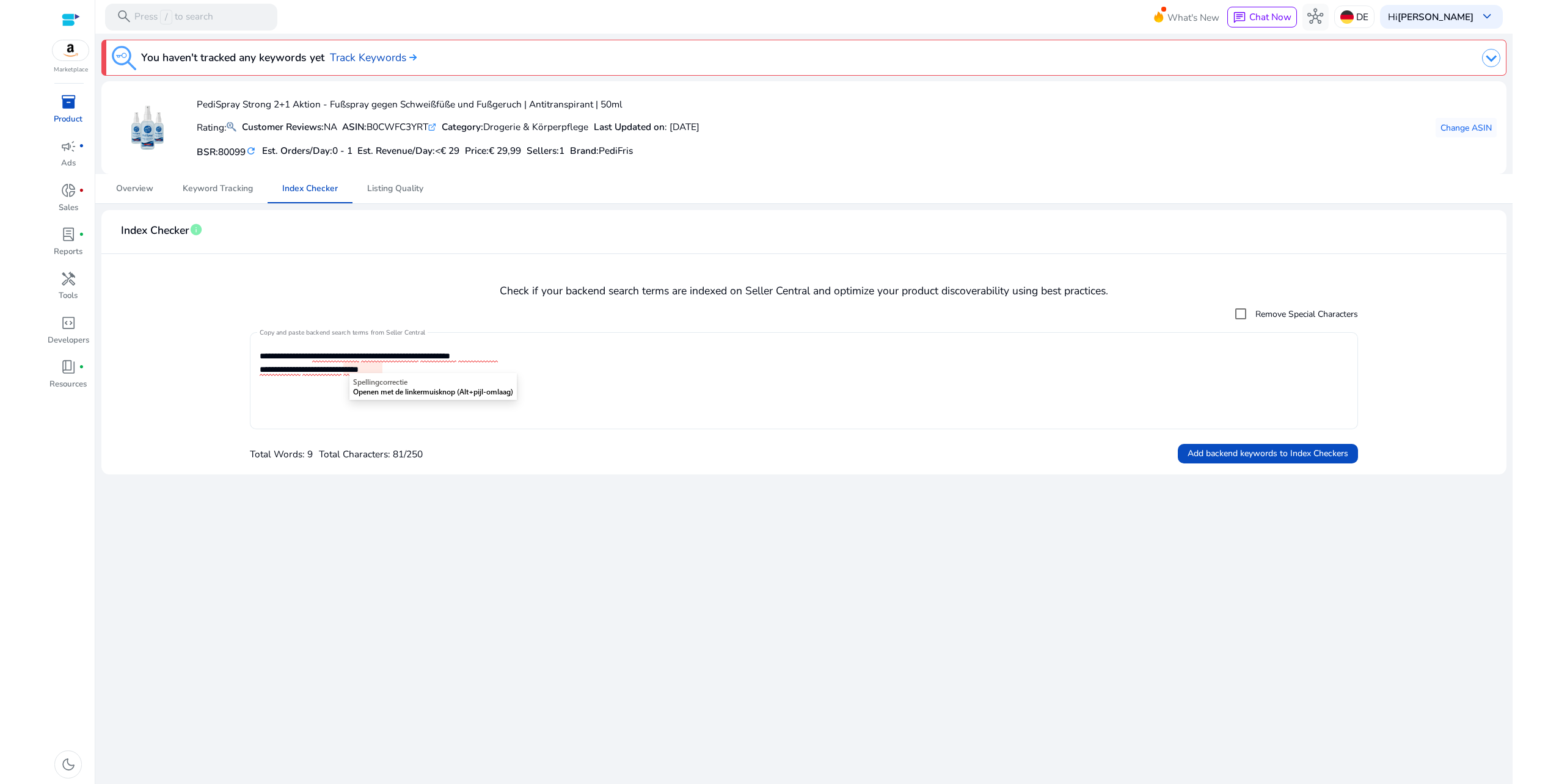
click at [272, 398] on textarea "**********" at bounding box center [804, 380] width 1089 height 85
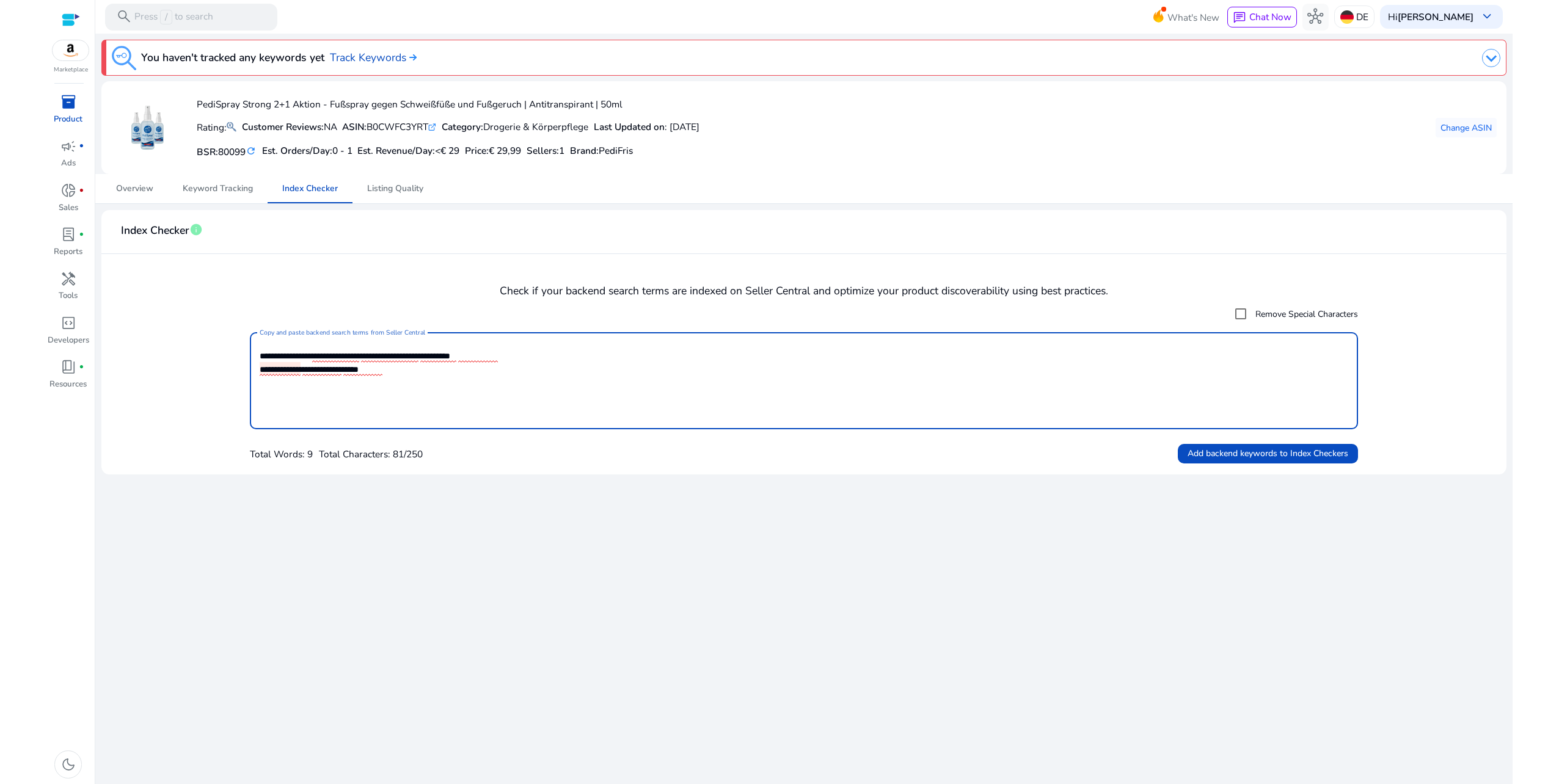
click at [428, 378] on textarea "**********" at bounding box center [804, 380] width 1089 height 85
paste textarea "**********"
type textarea "**********"
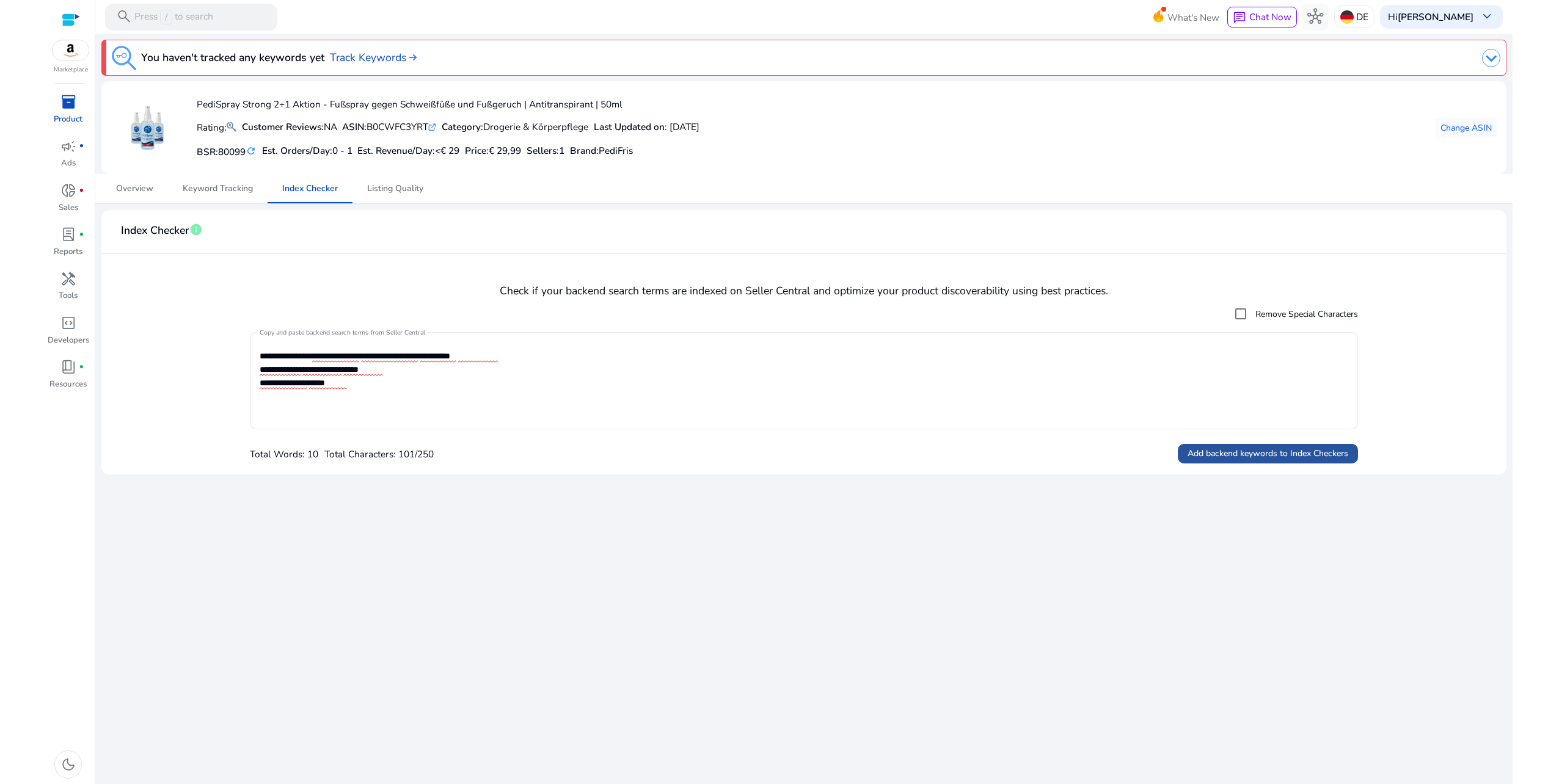
click at [1261, 458] on span "Add backend keywords to Index Checkers" at bounding box center [1268, 453] width 161 height 13
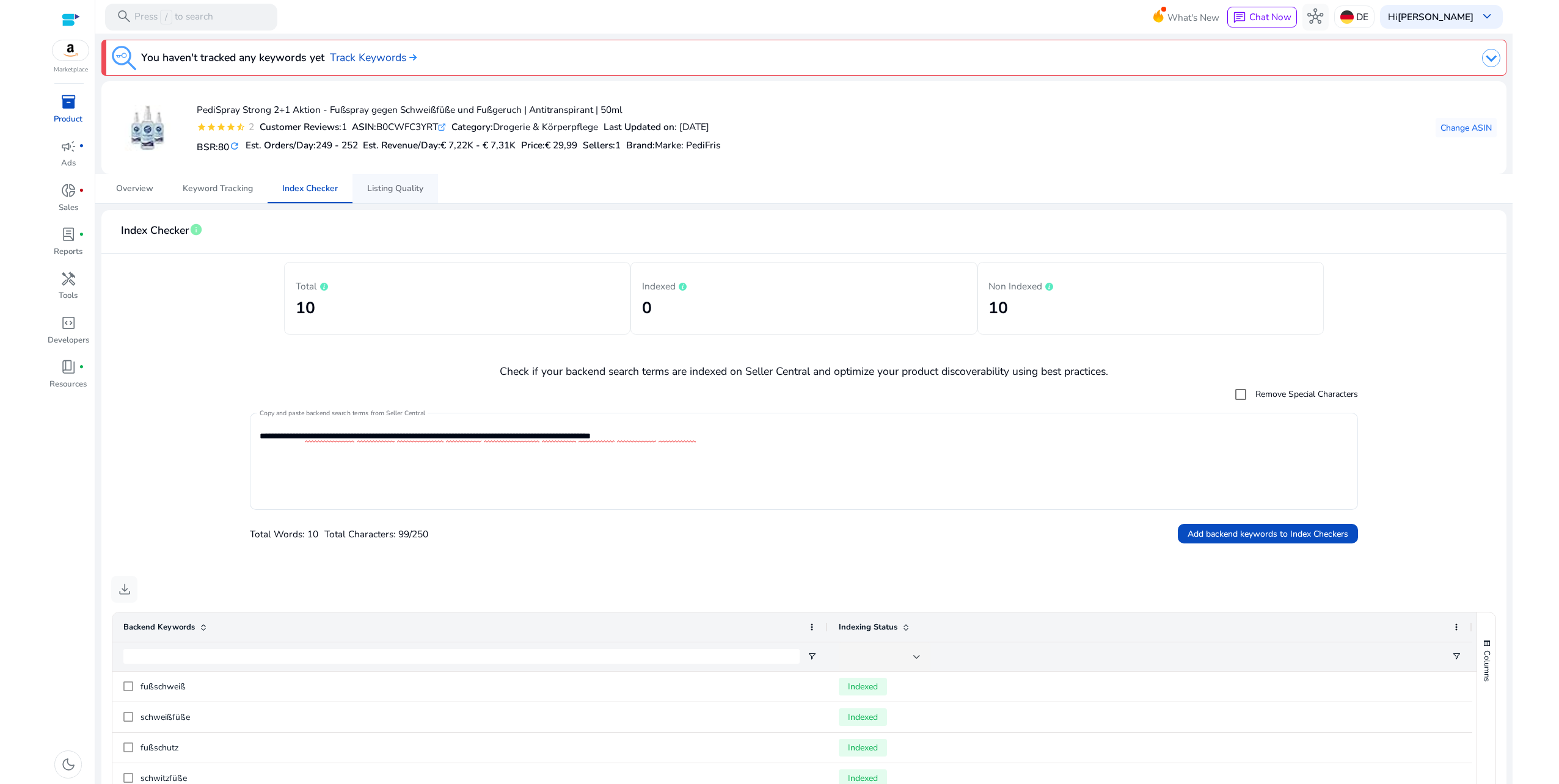
click at [393, 194] on span "Listing Quality" at bounding box center [395, 189] width 56 height 29
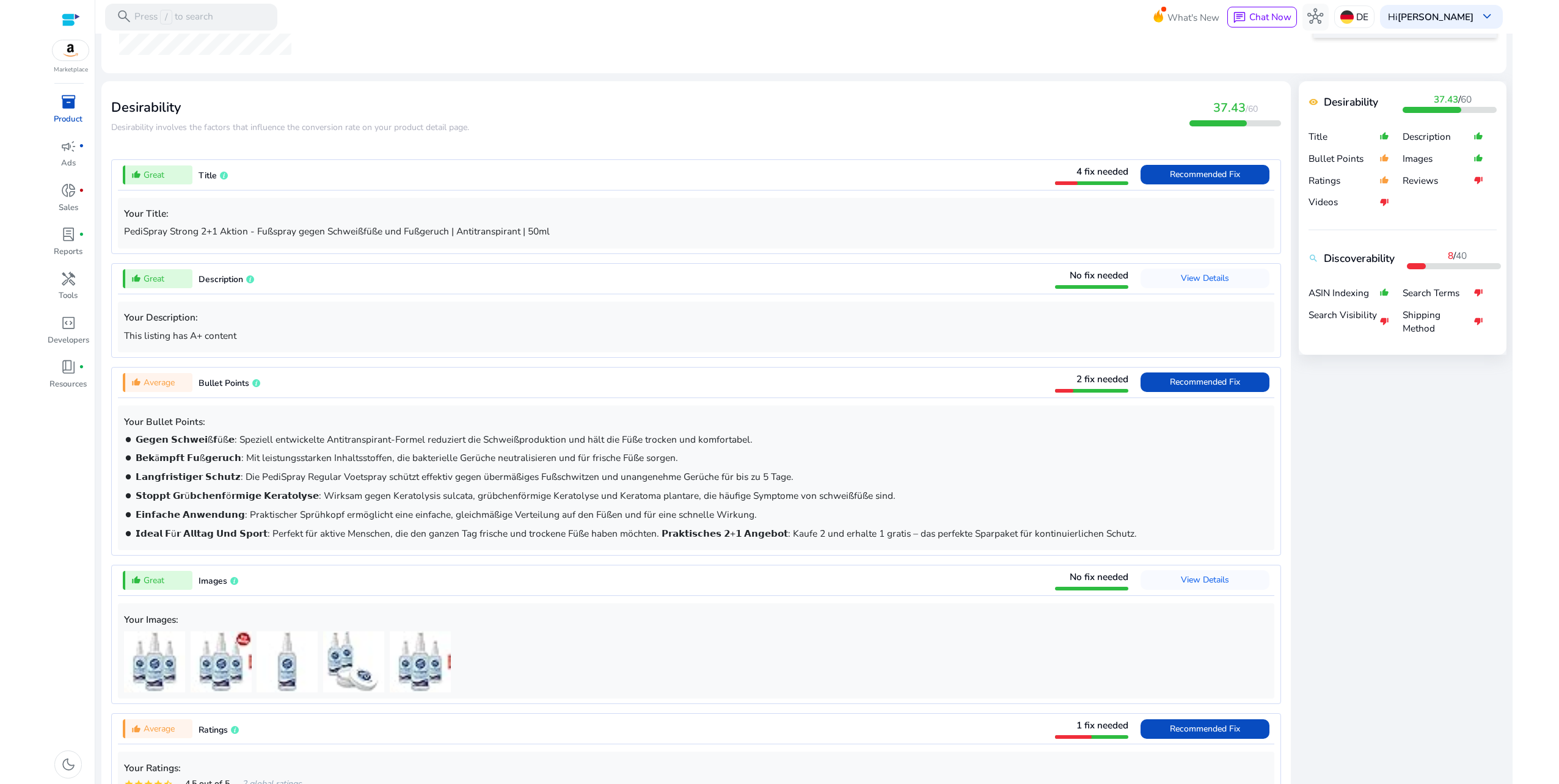
scroll to position [304, 0]
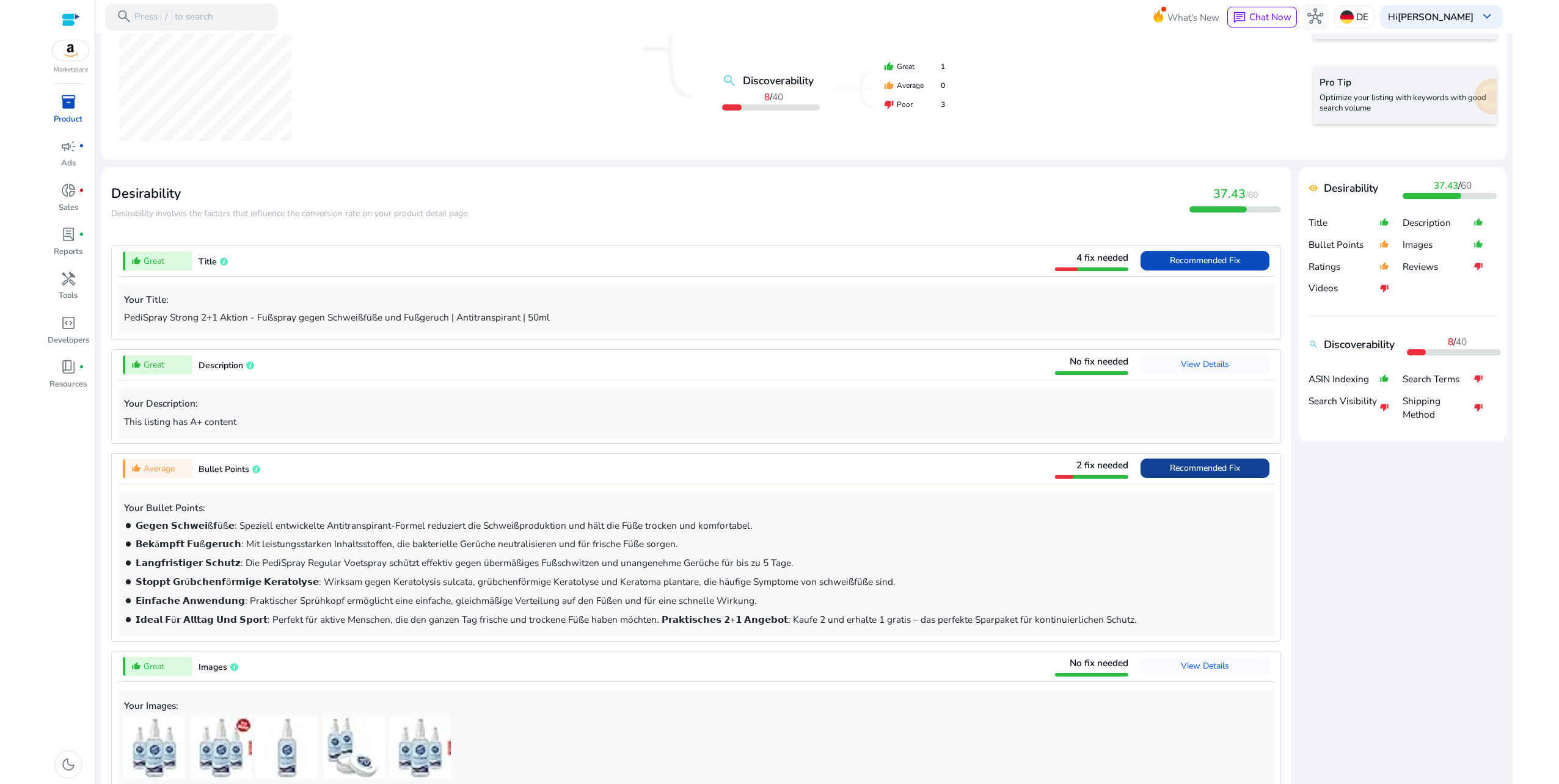
click at [1241, 469] on span at bounding box center [1205, 469] width 129 height 29
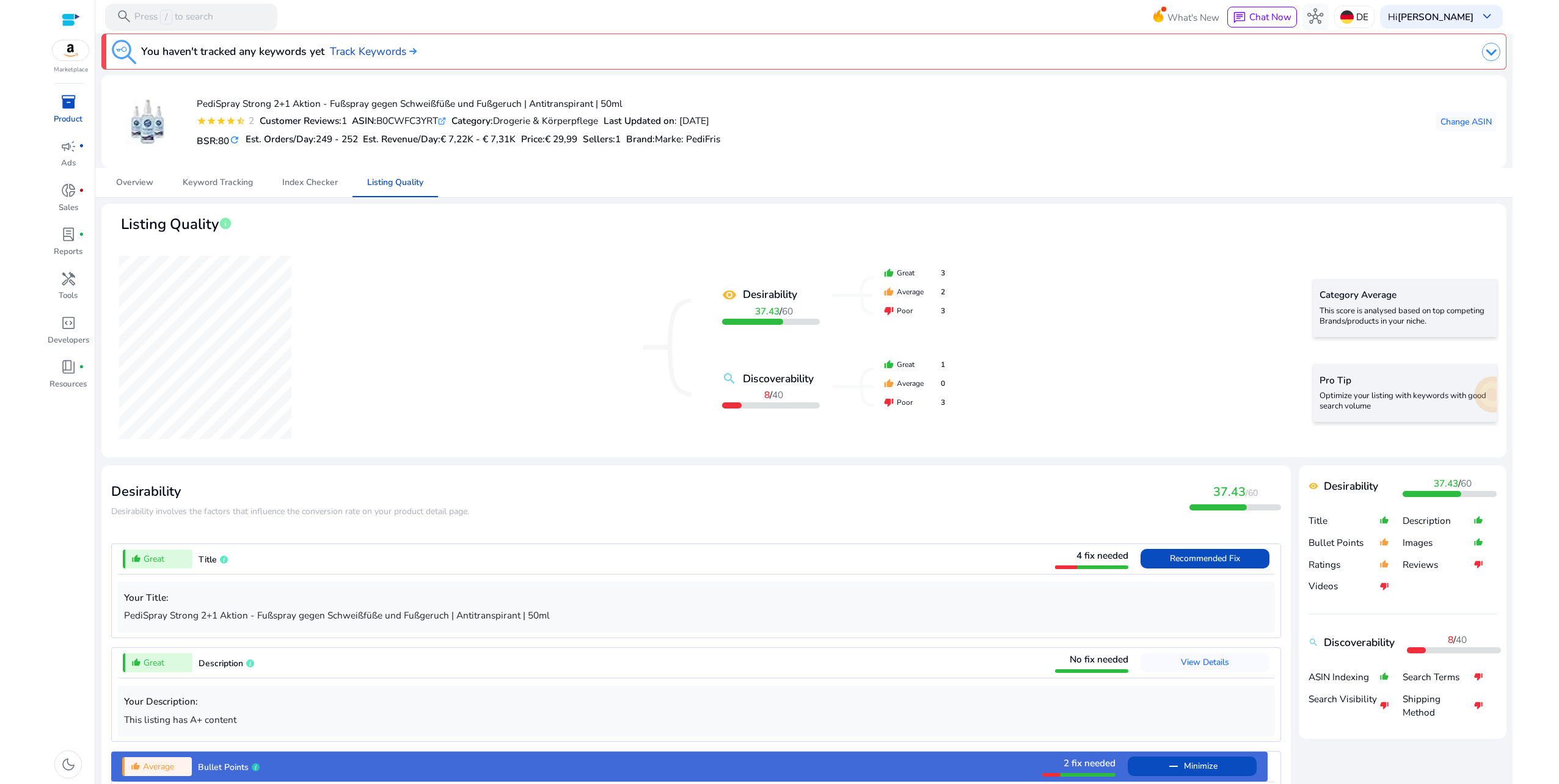
scroll to position [0, 0]
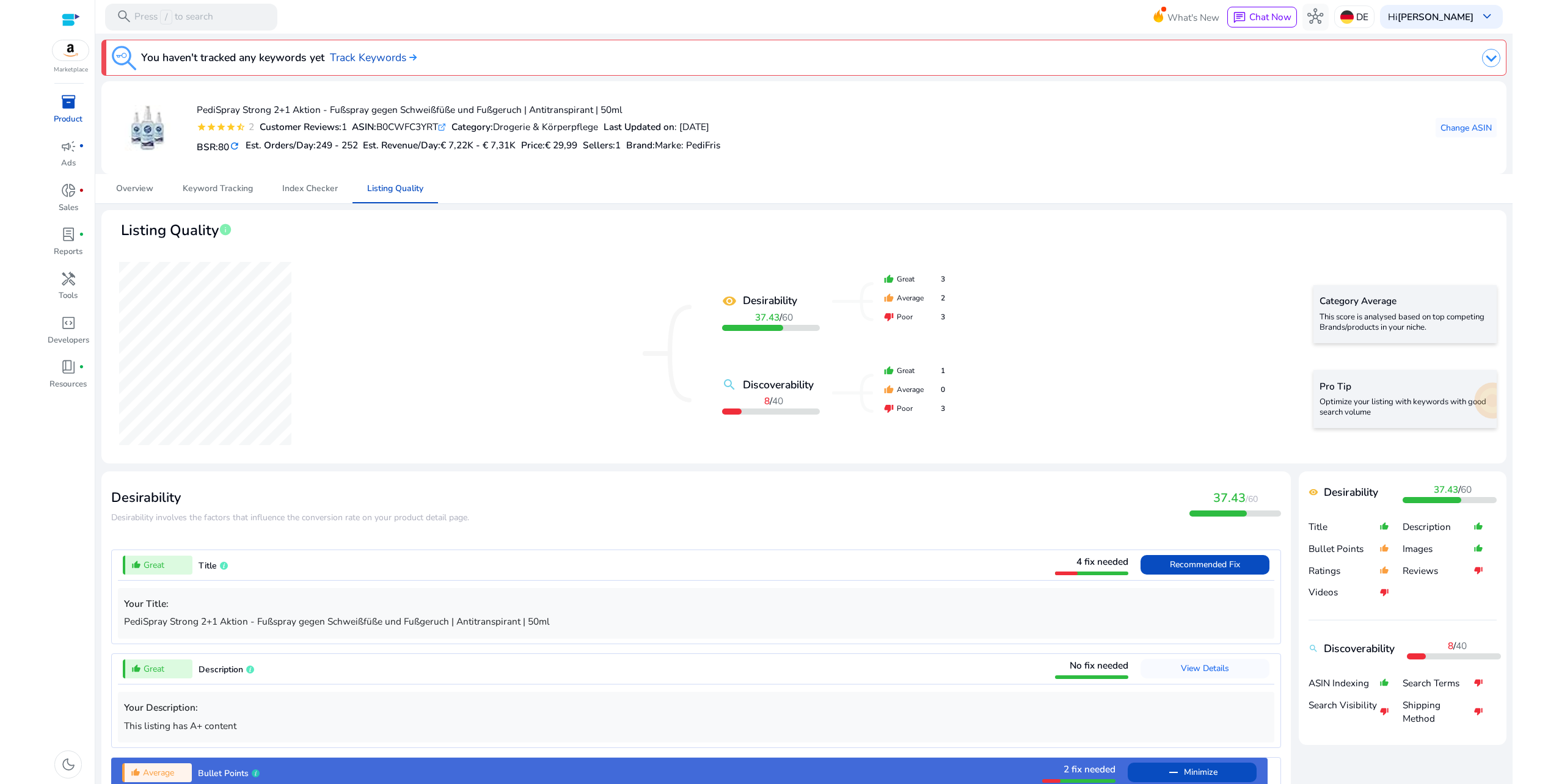
click at [234, 147] on mat-icon "refresh" at bounding box center [234, 146] width 11 height 13
click at [235, 147] on mat-icon "refresh" at bounding box center [234, 146] width 11 height 13
click at [134, 192] on span "Overview" at bounding box center [134, 189] width 37 height 8
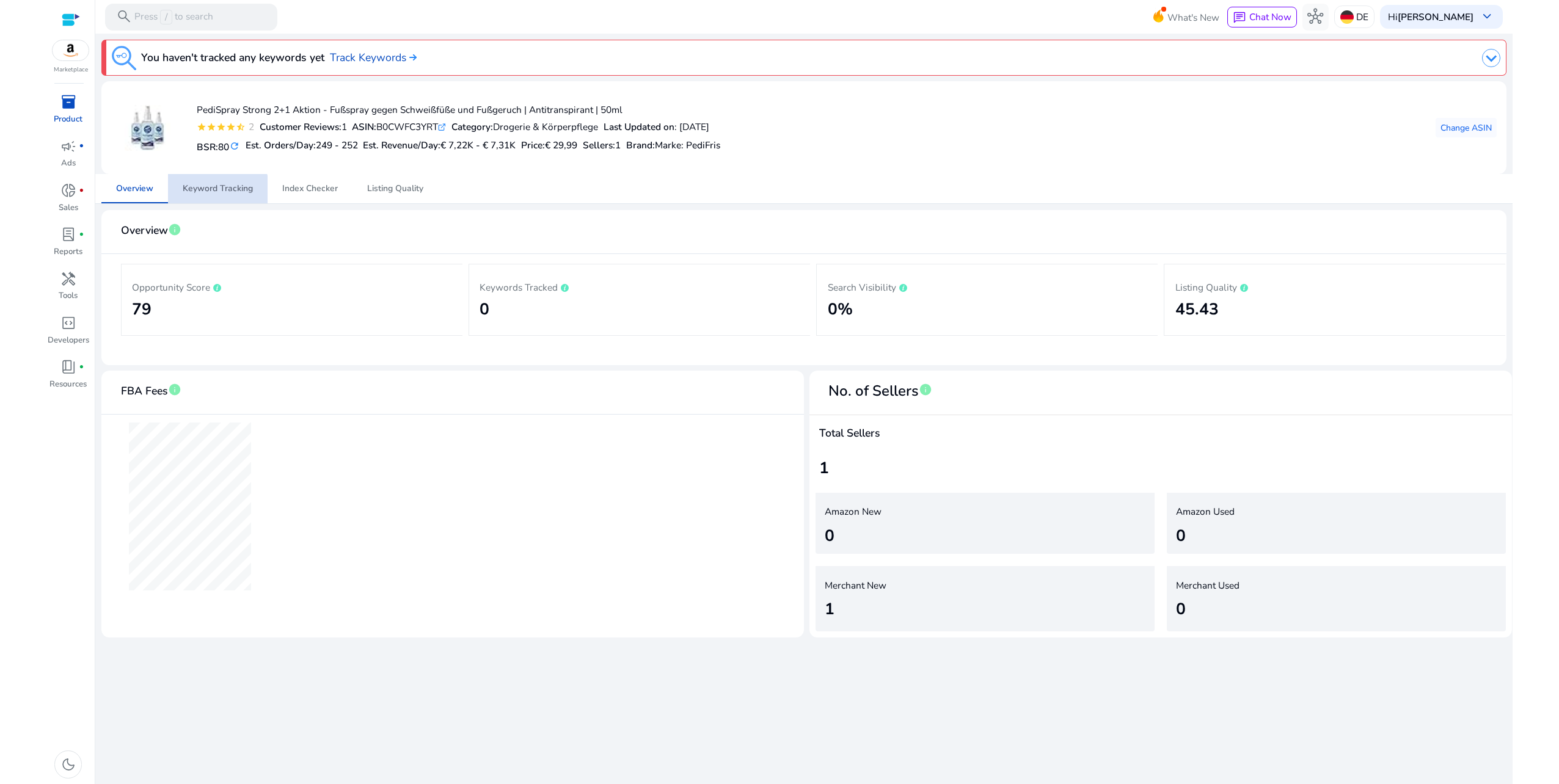
click at [216, 191] on span "Keyword Tracking" at bounding box center [218, 189] width 70 height 8
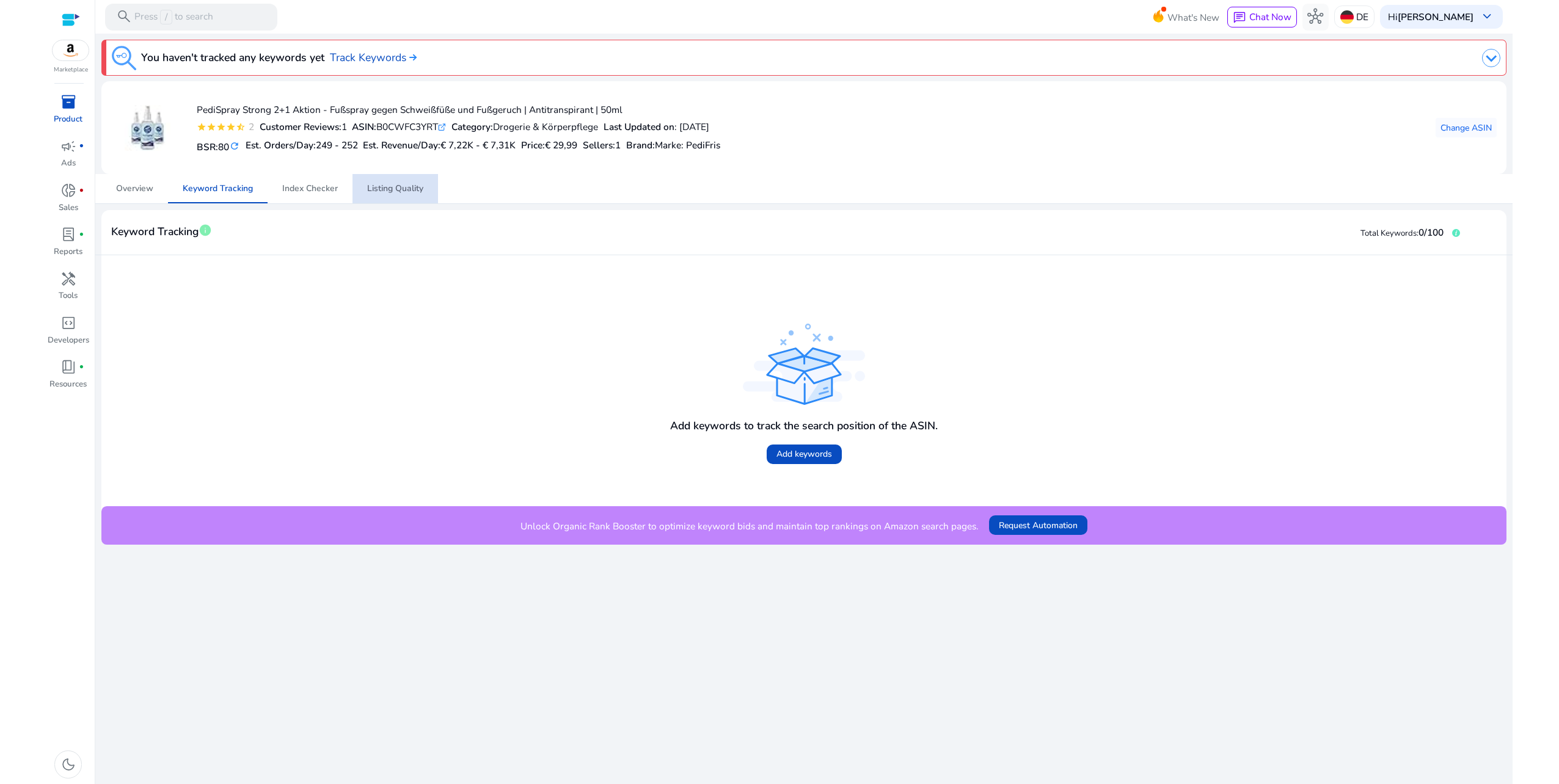
click at [421, 185] on span "Listing Quality" at bounding box center [395, 189] width 56 height 8
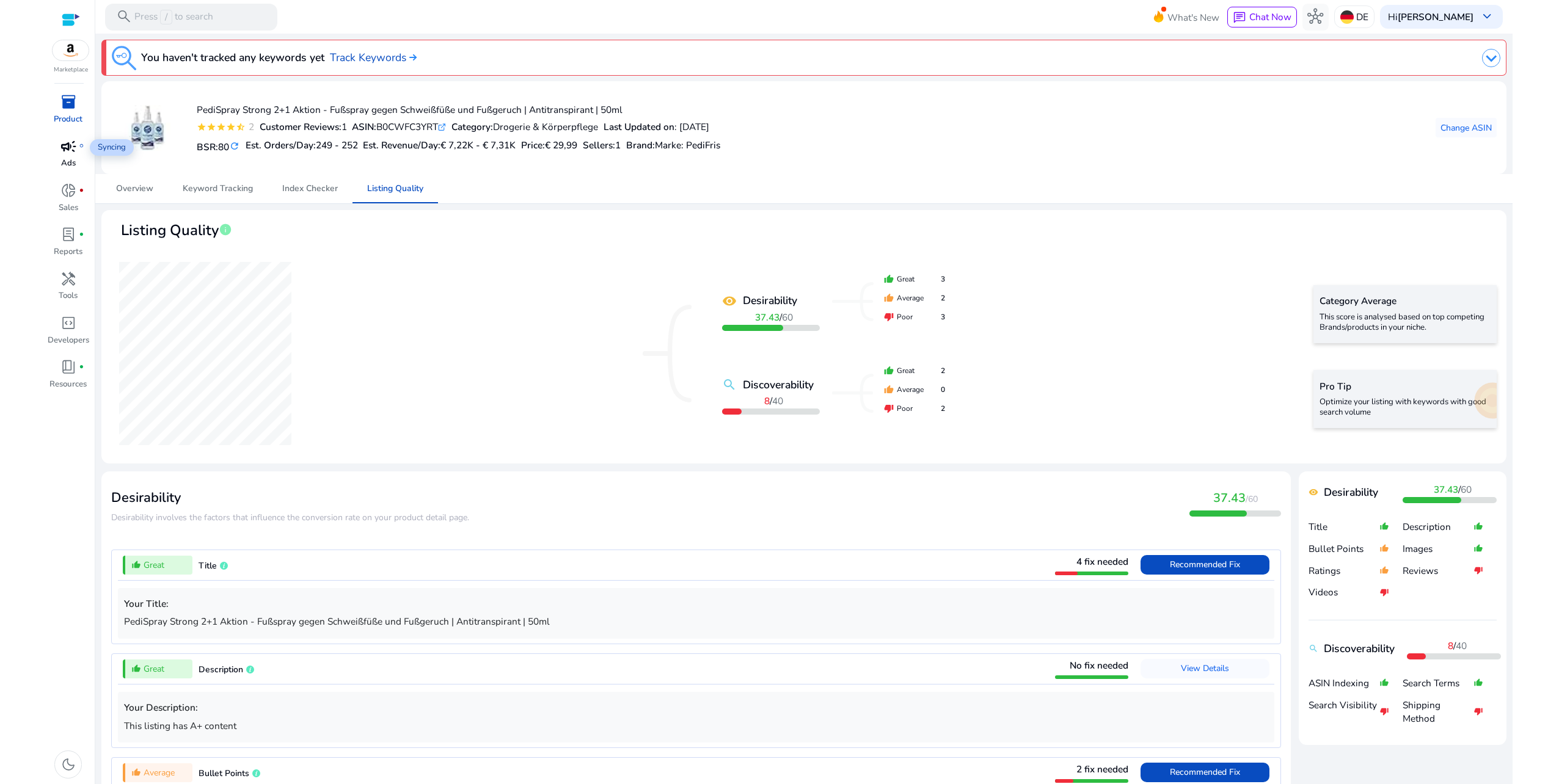
click at [77, 149] on div "campaign fiber_manual_record" at bounding box center [68, 146] width 37 height 22
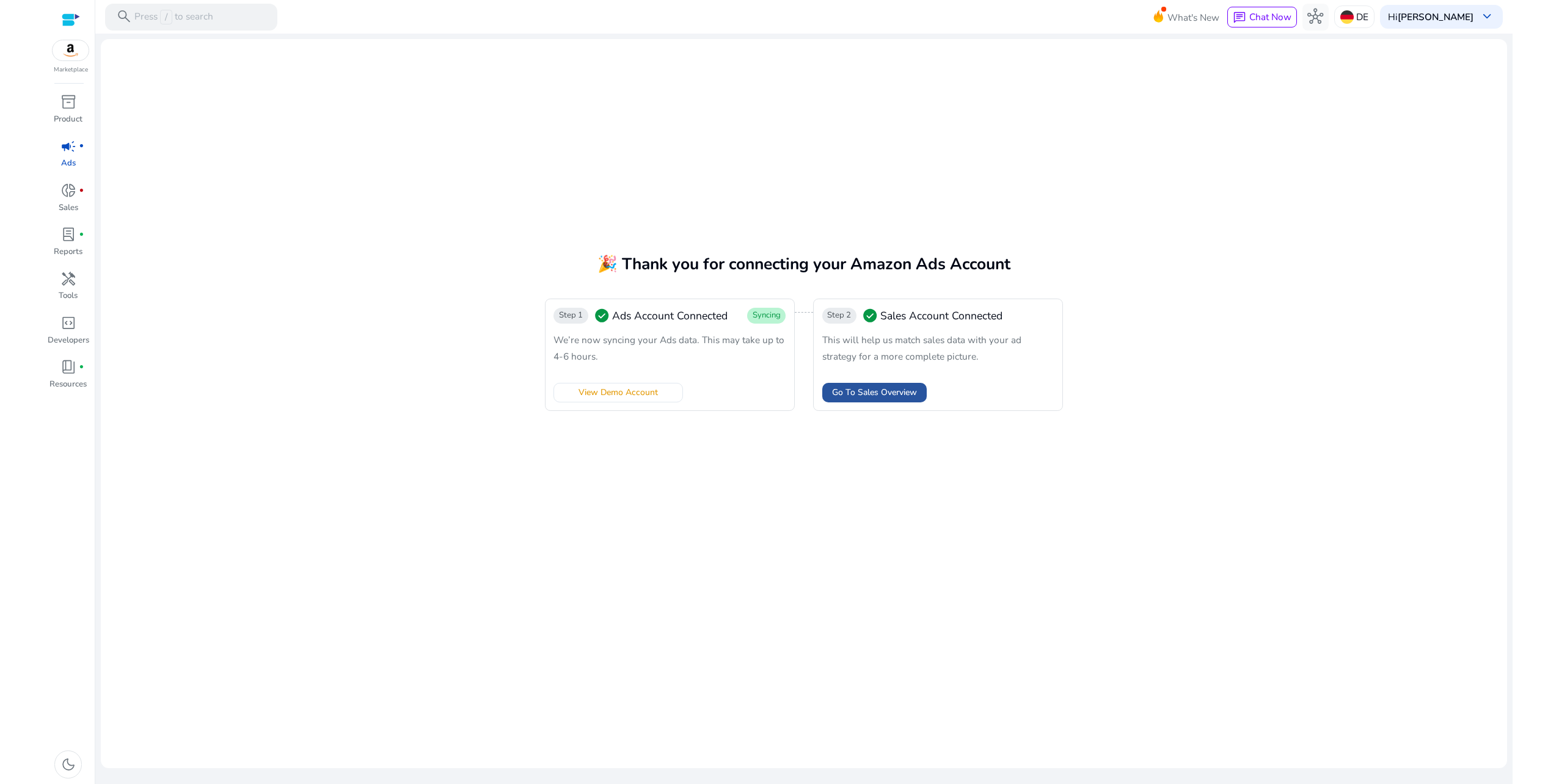
click at [886, 392] on span "Go To Sales Overview" at bounding box center [874, 392] width 85 height 13
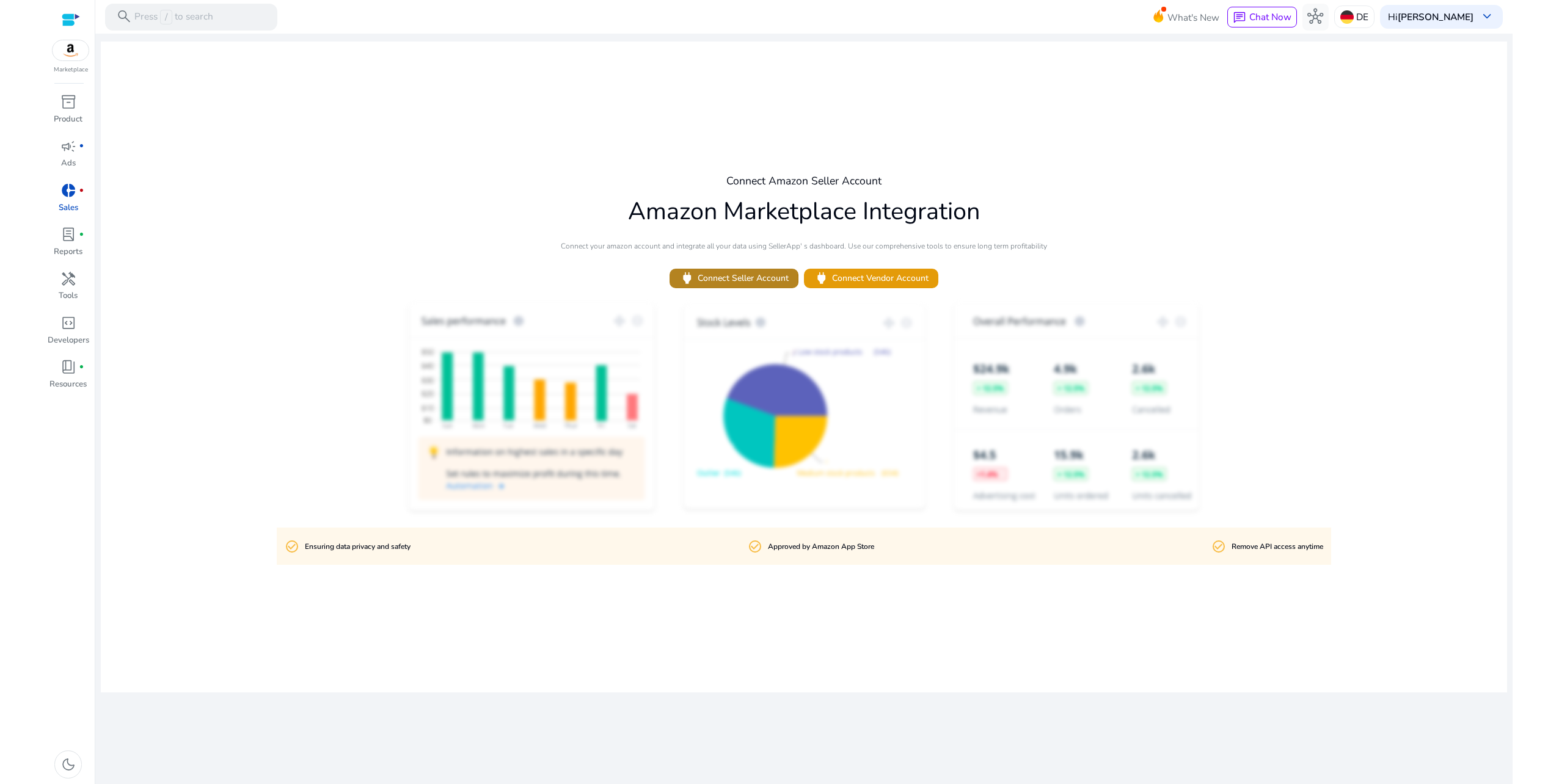
click at [715, 278] on span "power Connect Seller Account" at bounding box center [734, 278] width 109 height 16
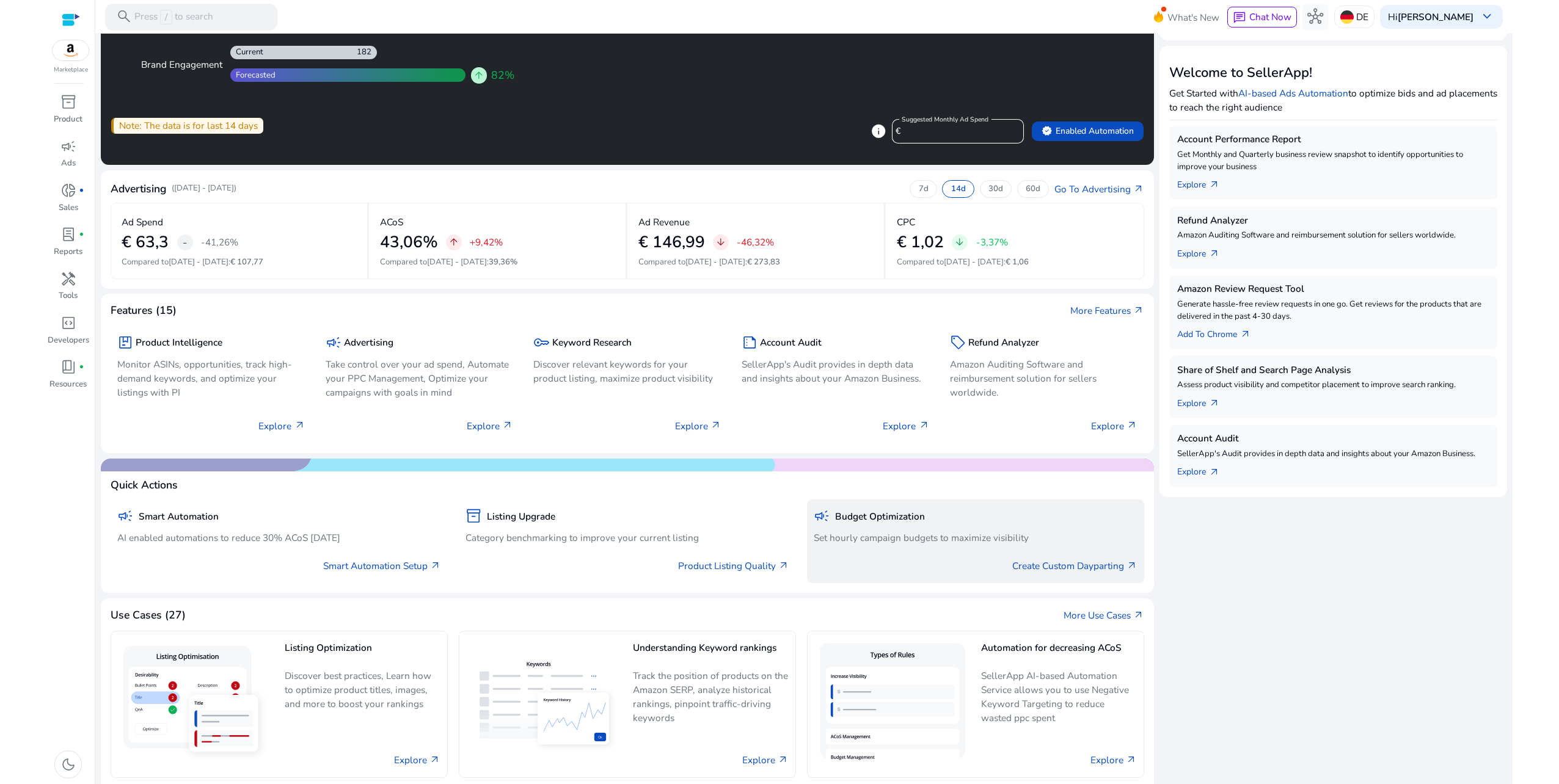
scroll to position [183, 0]
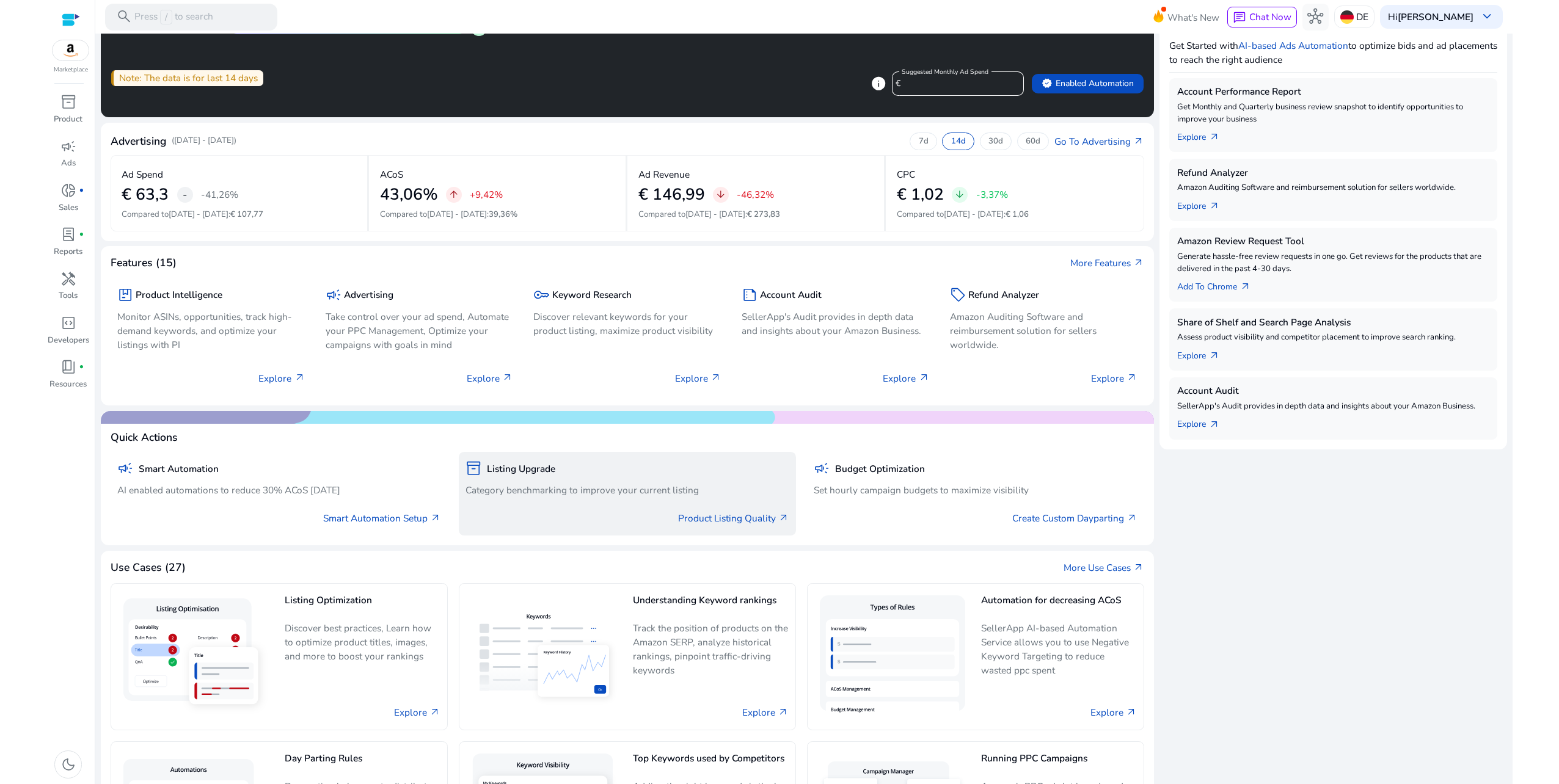
click at [735, 509] on div "Product Listing Quality arrow_outward" at bounding box center [627, 515] width 324 height 28
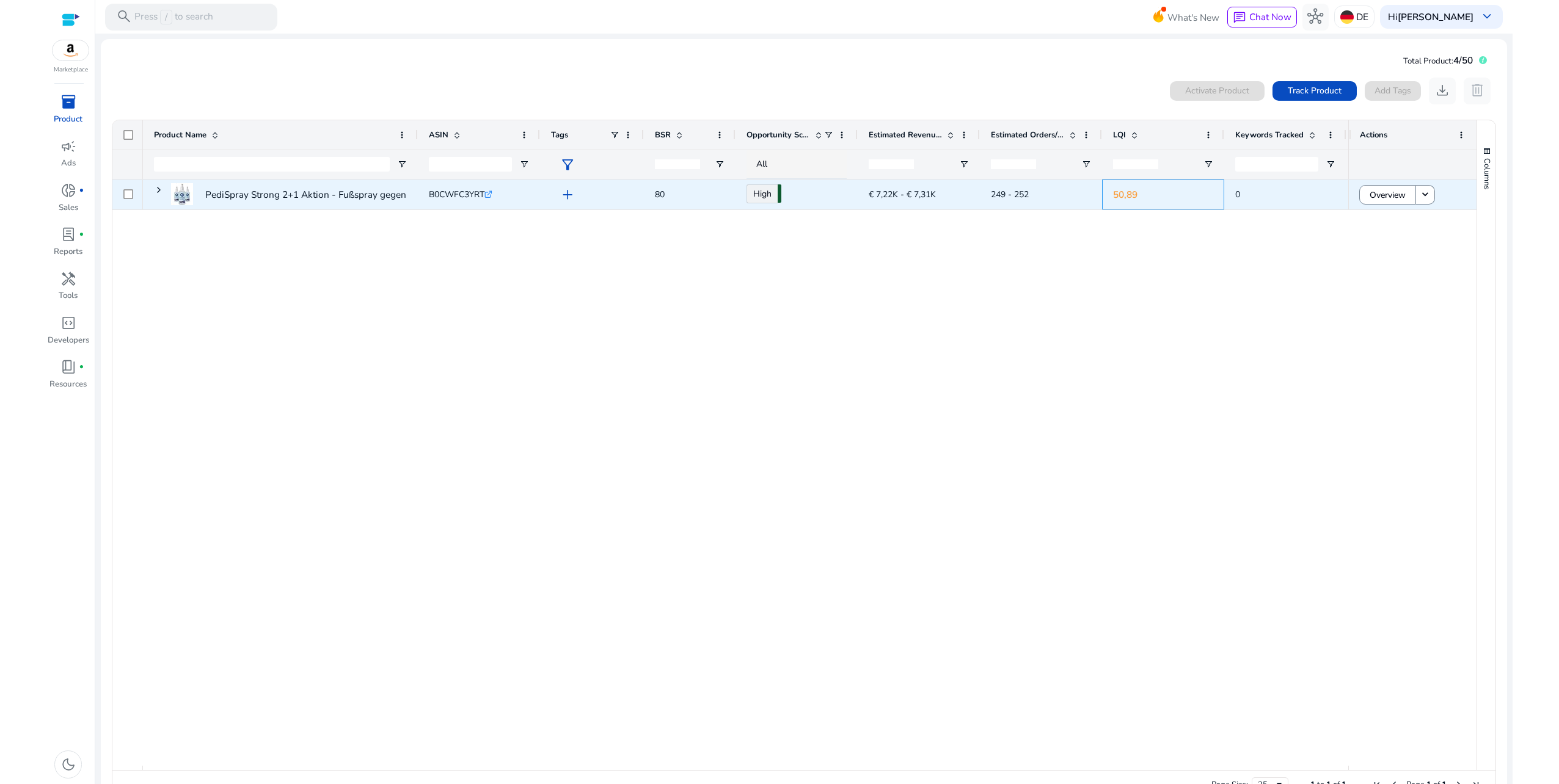
click at [1124, 192] on p "50,89" at bounding box center [1163, 194] width 100 height 25
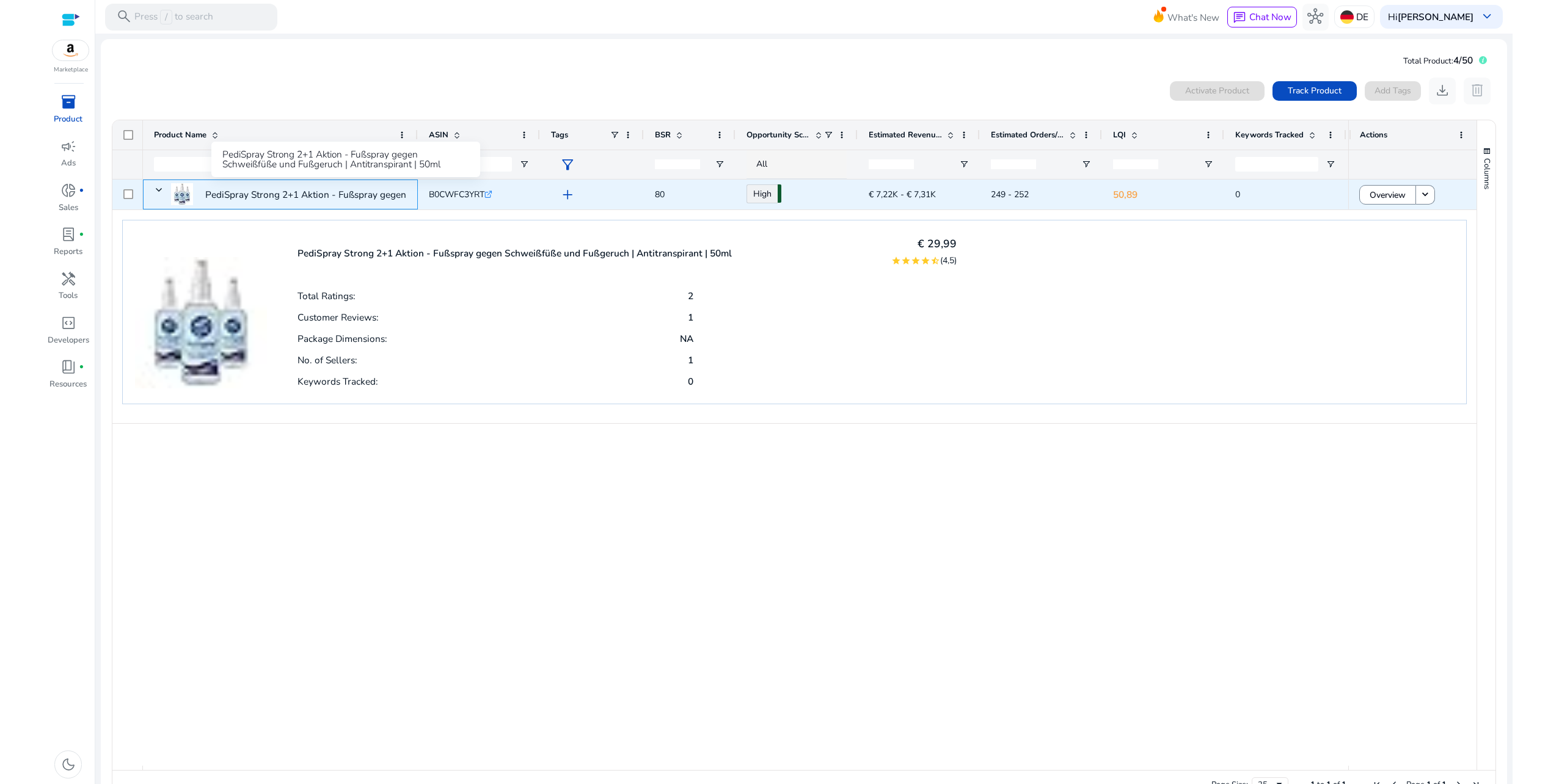
click at [280, 193] on p "PediSpray Strong 2+1 Aktion - Fußspray gegen Schweißfüße und..." at bounding box center [347, 194] width 285 height 25
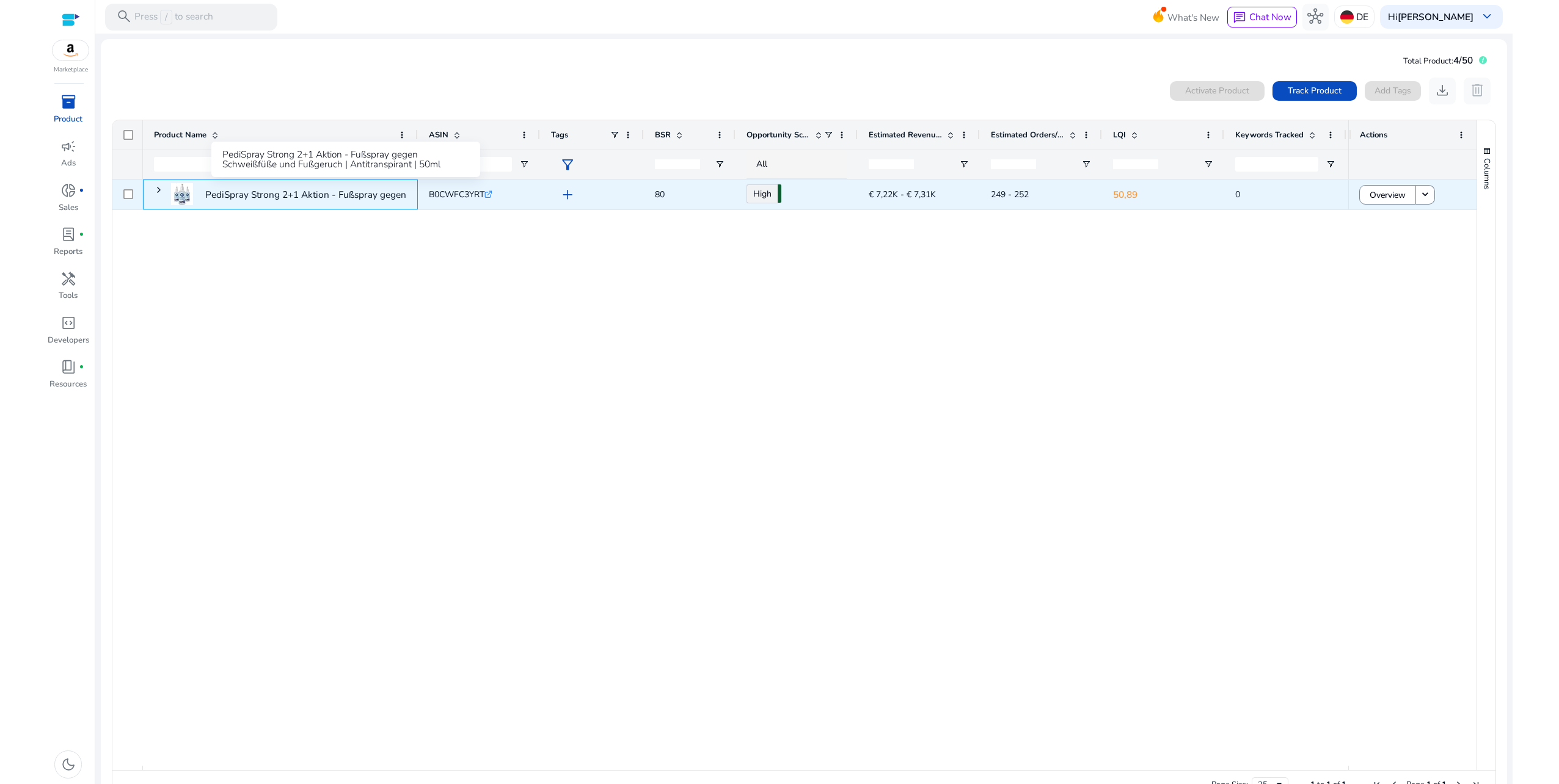
click at [232, 196] on p "PediSpray Strong 2+1 Aktion - Fußspray gegen Schweißfüße und..." at bounding box center [347, 194] width 285 height 25
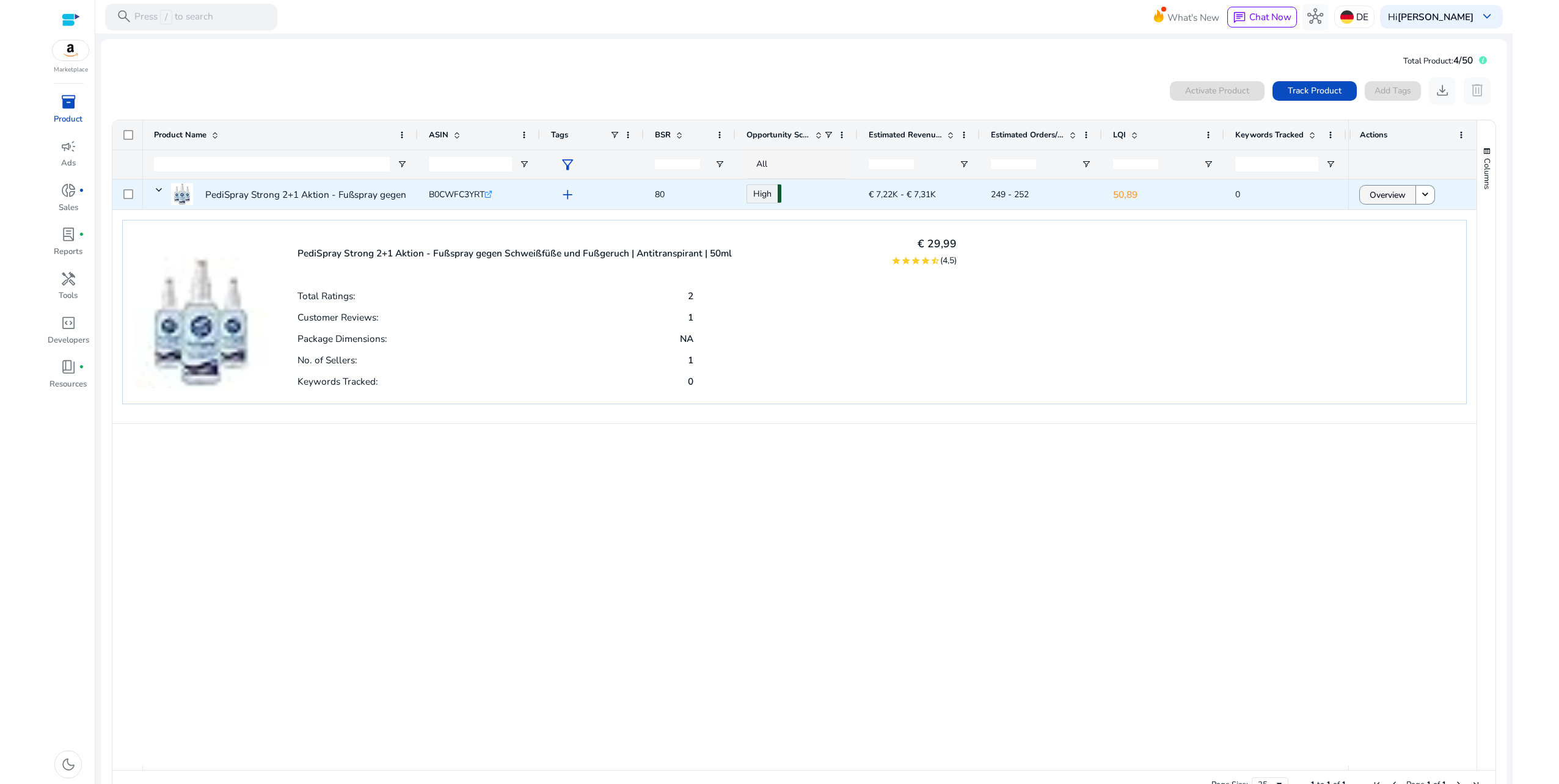
click at [1385, 195] on span "Overview" at bounding box center [1388, 195] width 36 height 25
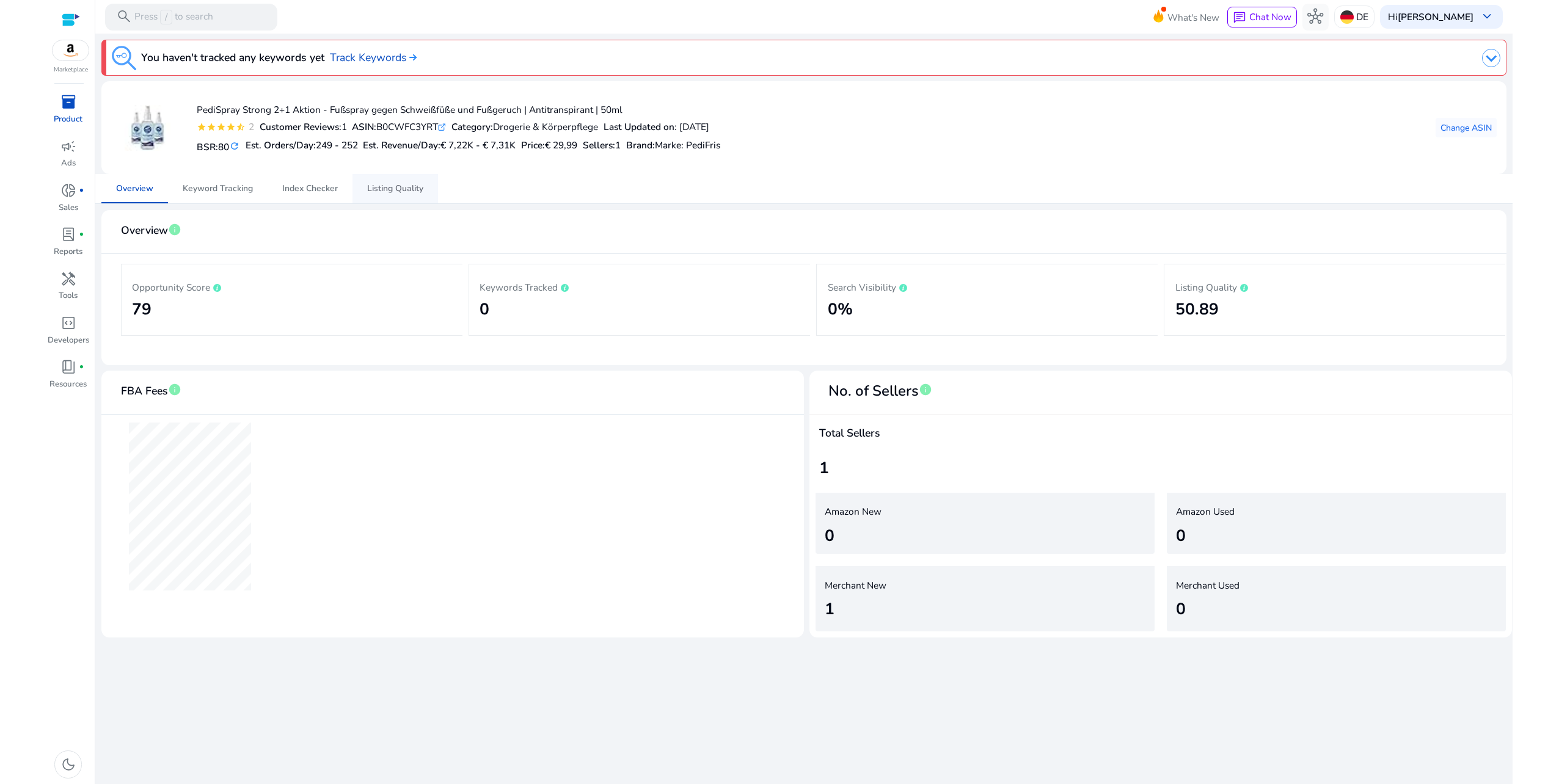
click at [418, 190] on span "Listing Quality" at bounding box center [395, 189] width 56 height 8
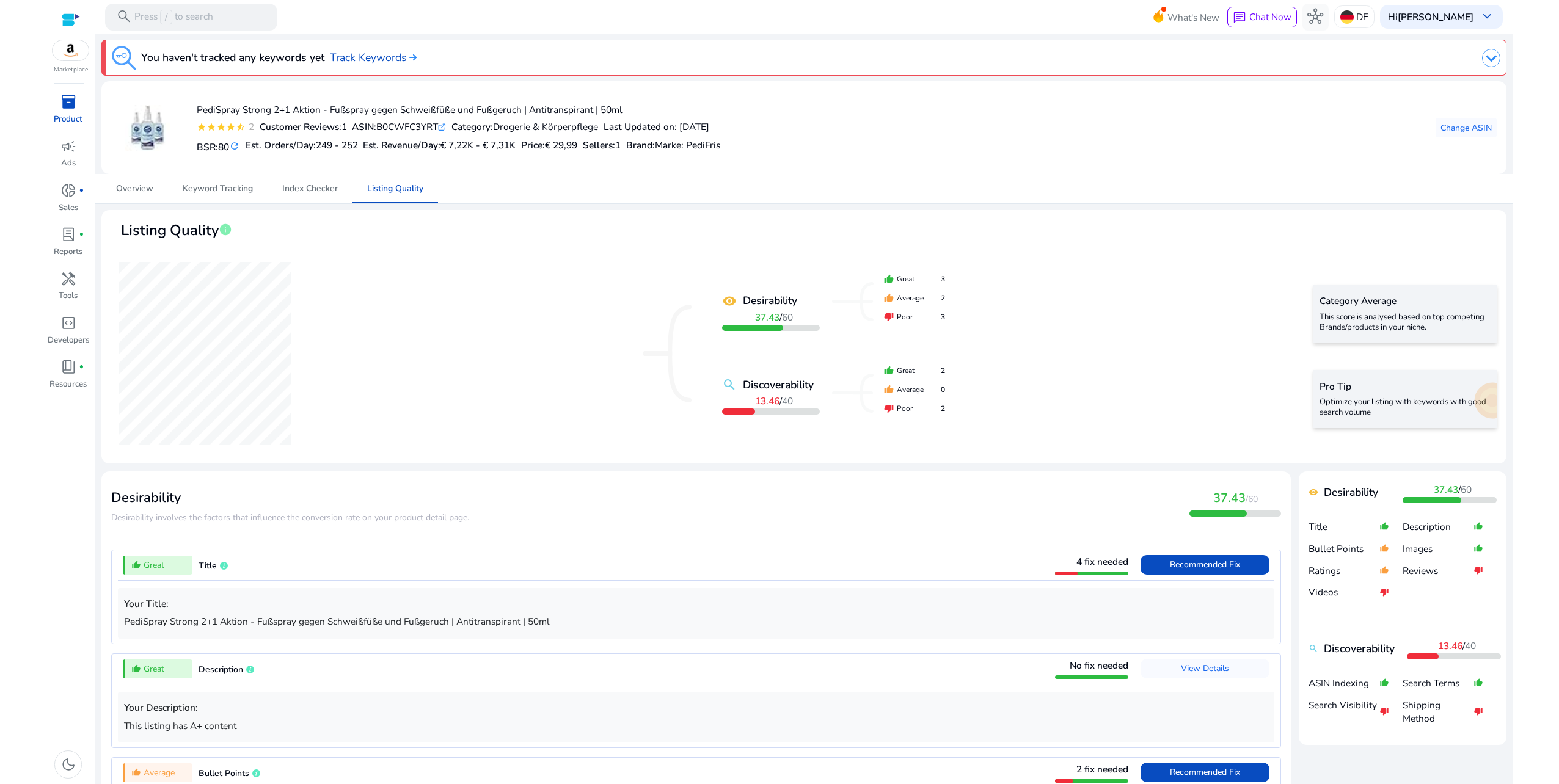
click at [773, 382] on b "Discoverability" at bounding box center [778, 385] width 71 height 16
click at [759, 406] on b "13.46" at bounding box center [767, 401] width 24 height 13
drag, startPoint x: 759, startPoint y: 406, endPoint x: 788, endPoint y: 398, distance: 30.1
click at [787, 399] on span "40" at bounding box center [788, 401] width 11 height 13
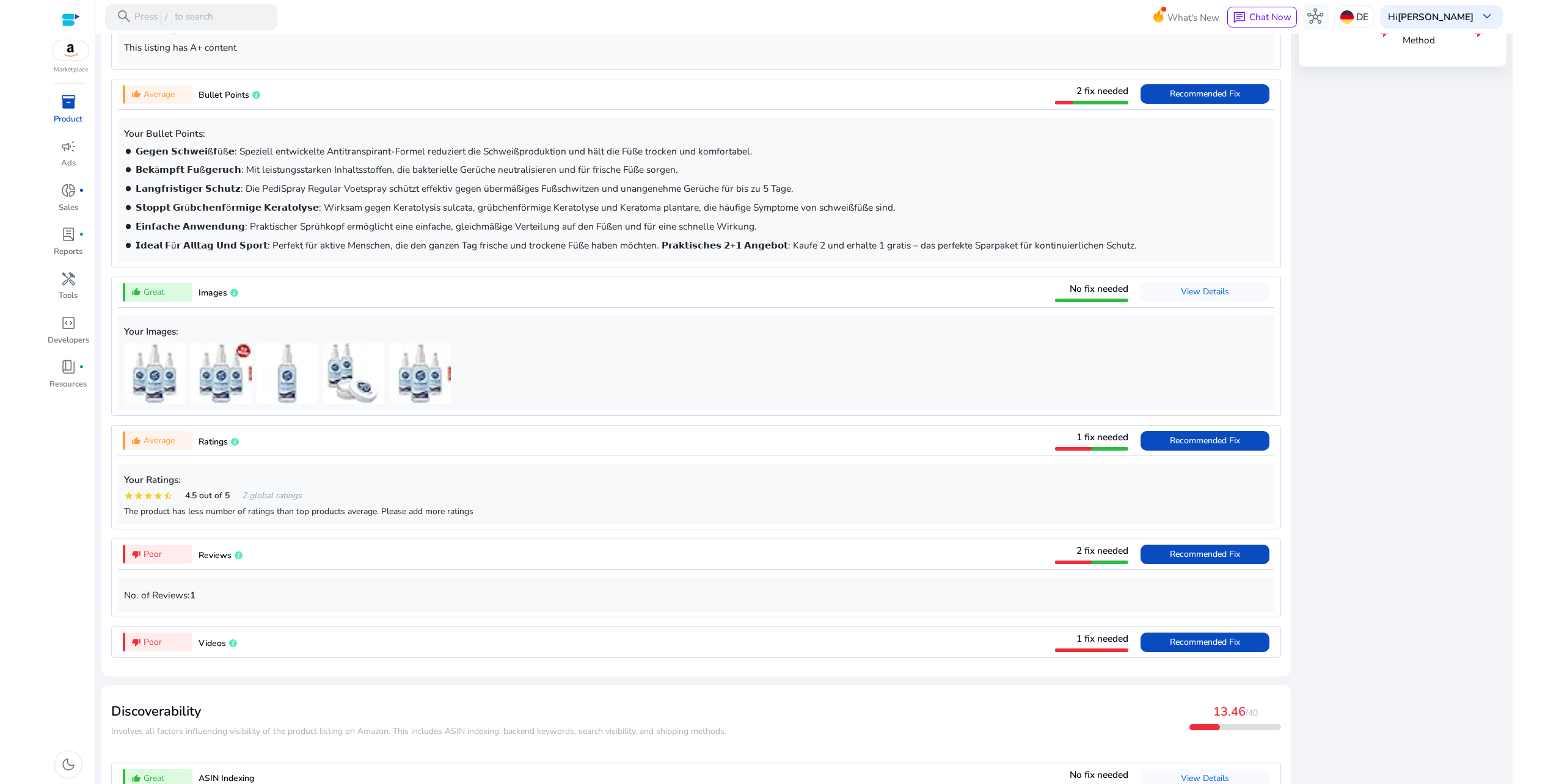
scroll to position [792, 0]
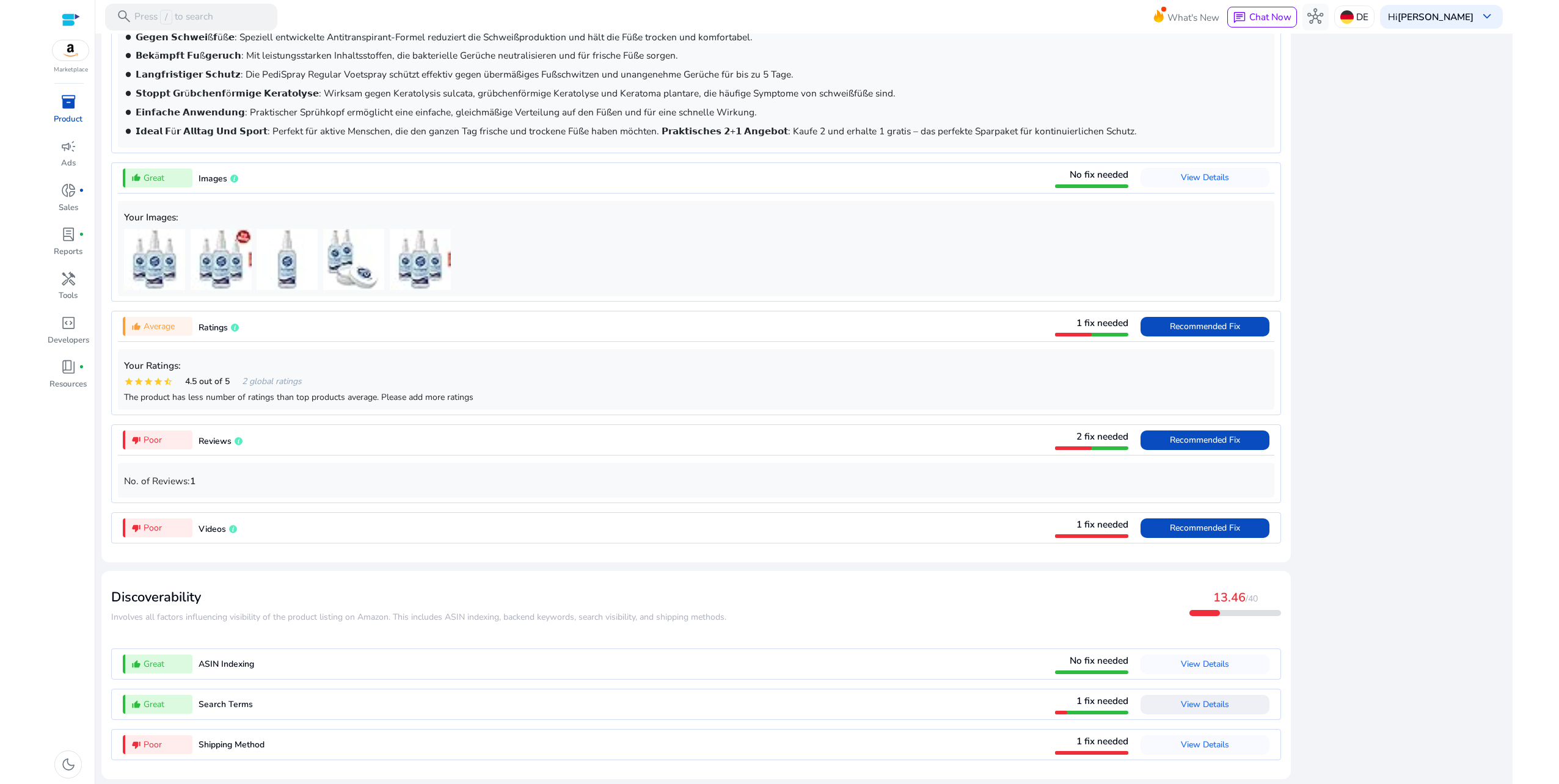
click at [1168, 710] on span at bounding box center [1205, 705] width 129 height 29
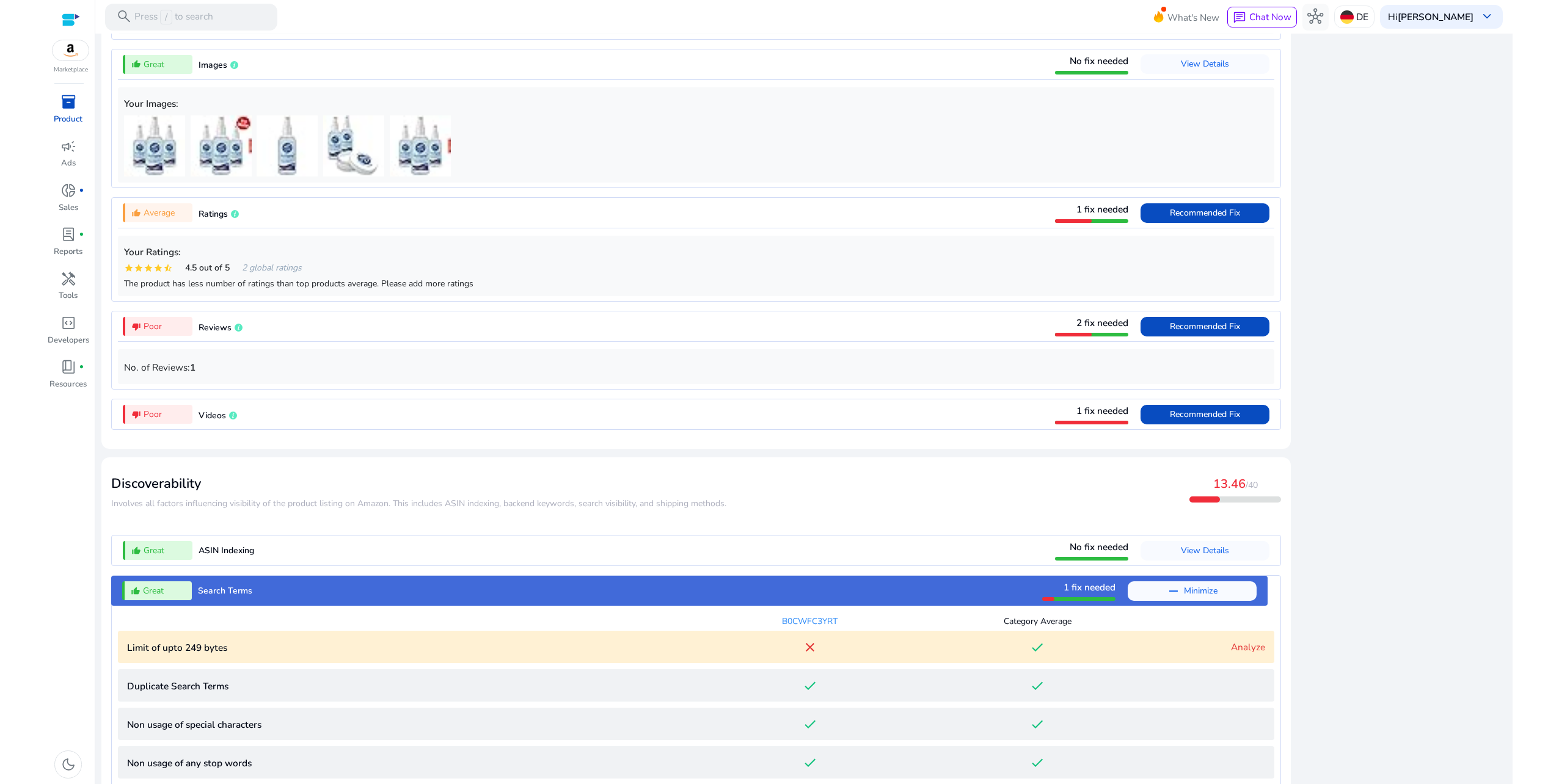
scroll to position [1048, 0]
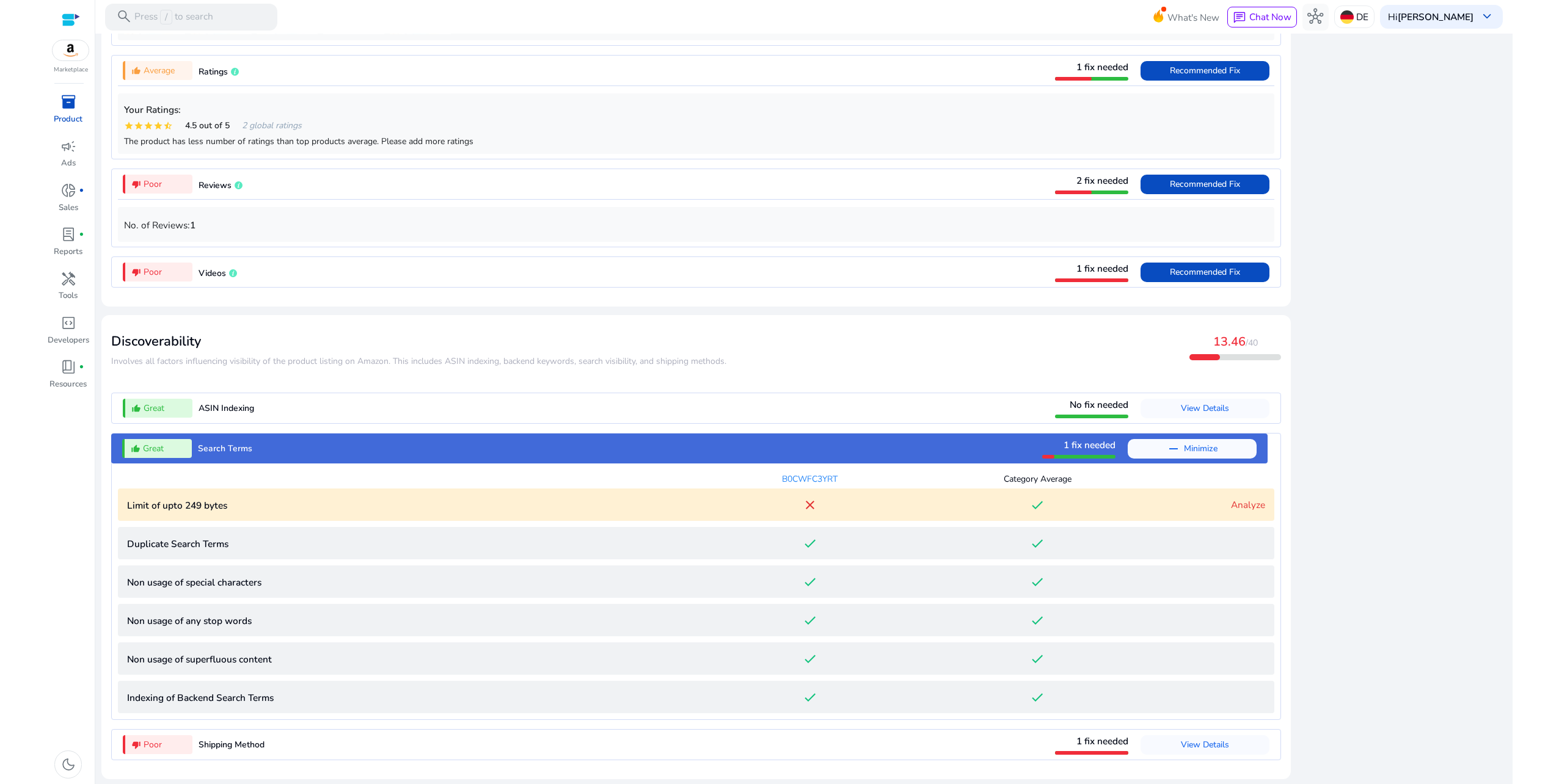
click at [326, 500] on p "Limit of upto 249 bytes" at bounding box center [412, 505] width 570 height 14
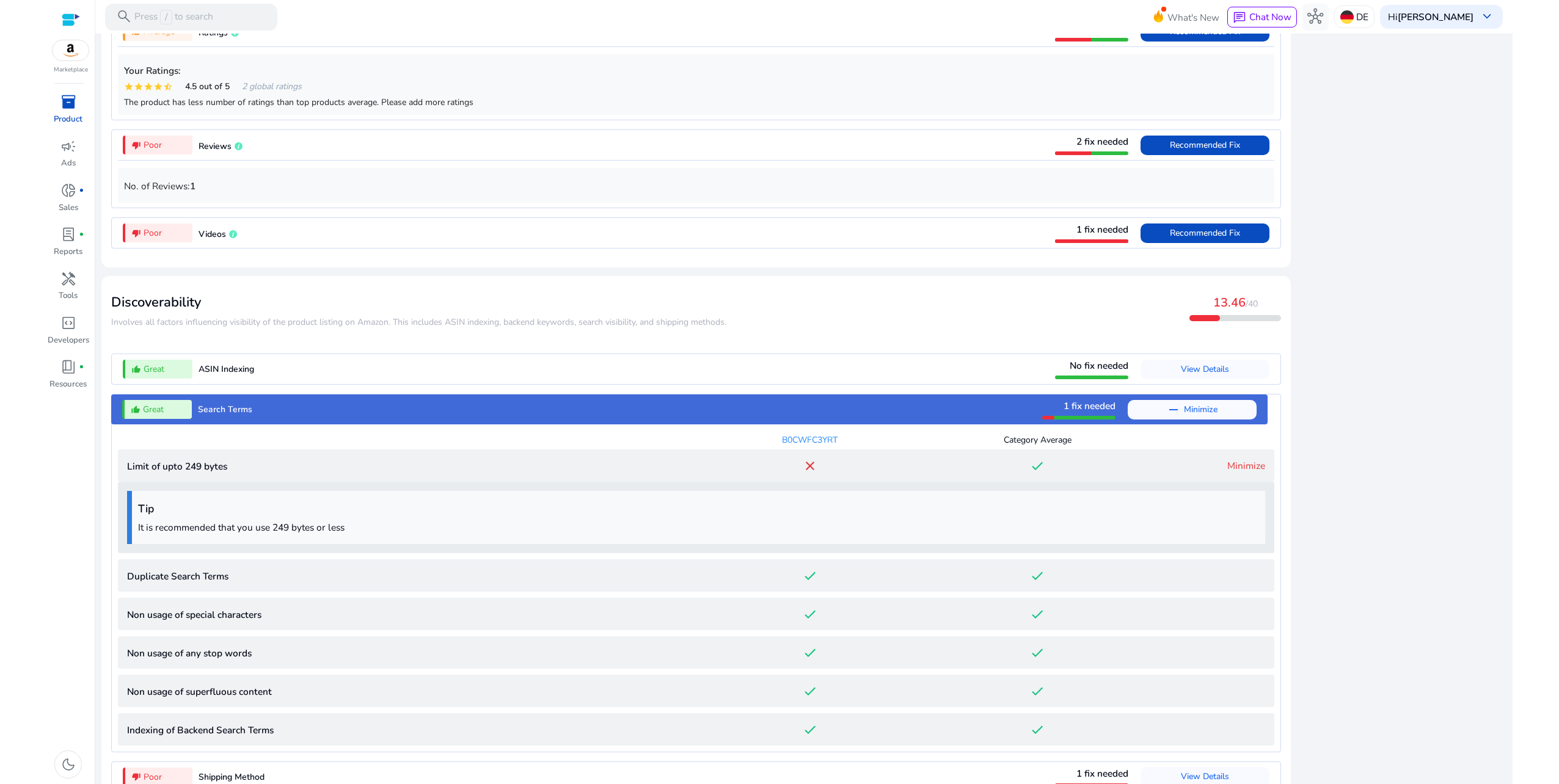
scroll to position [1120, 0]
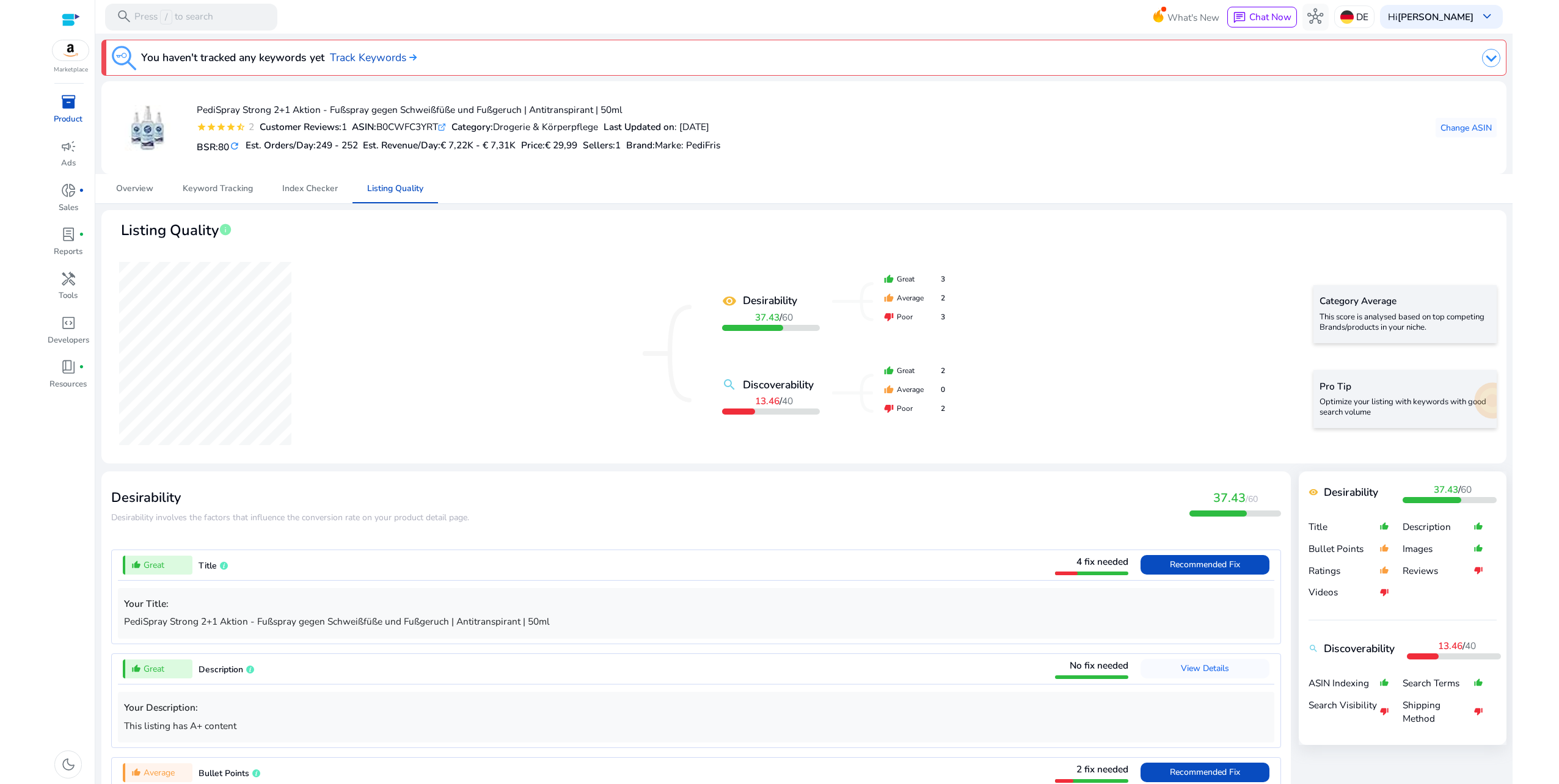
scroll to position [1120, 0]
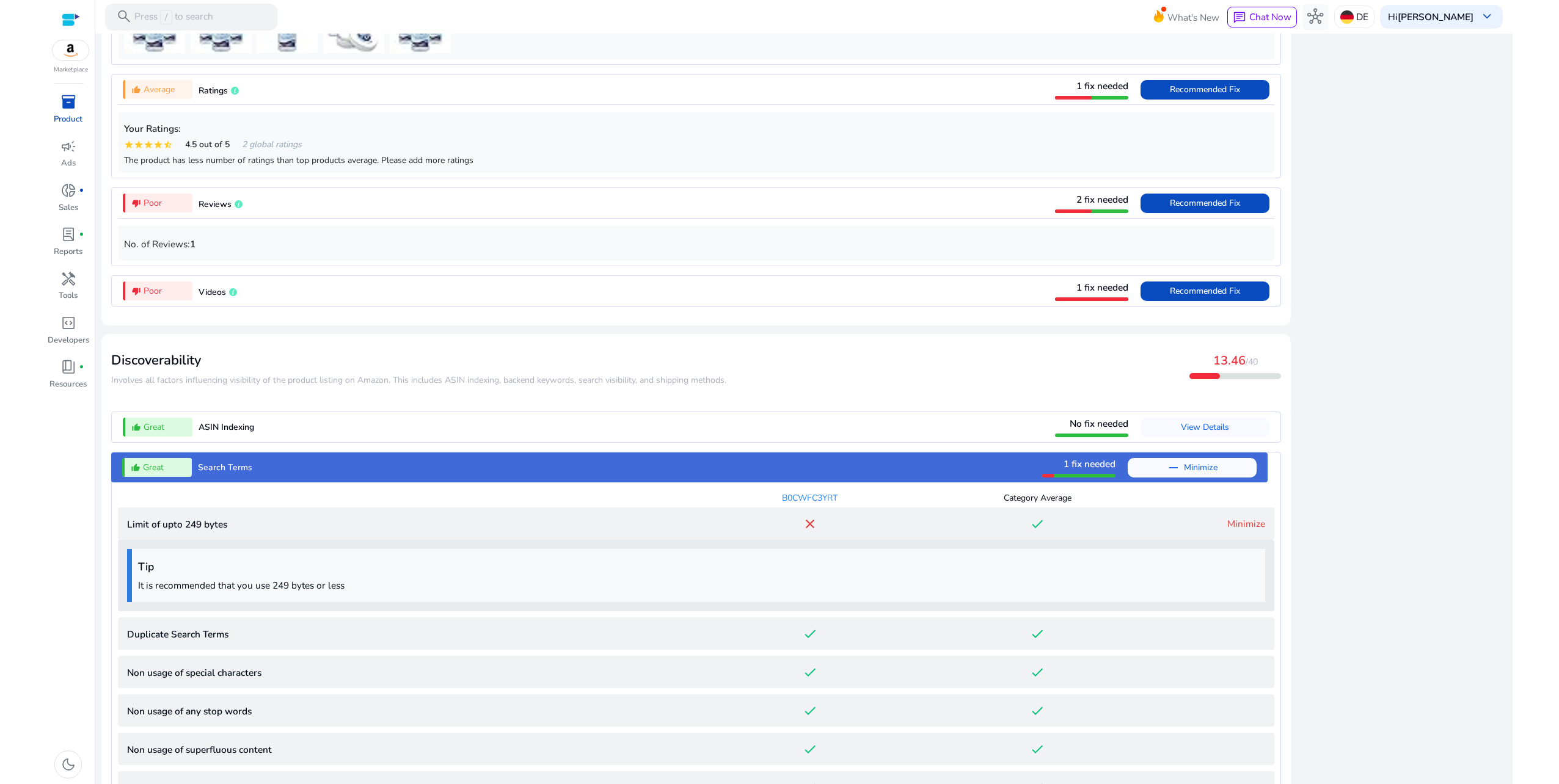
scroll to position [876, 0]
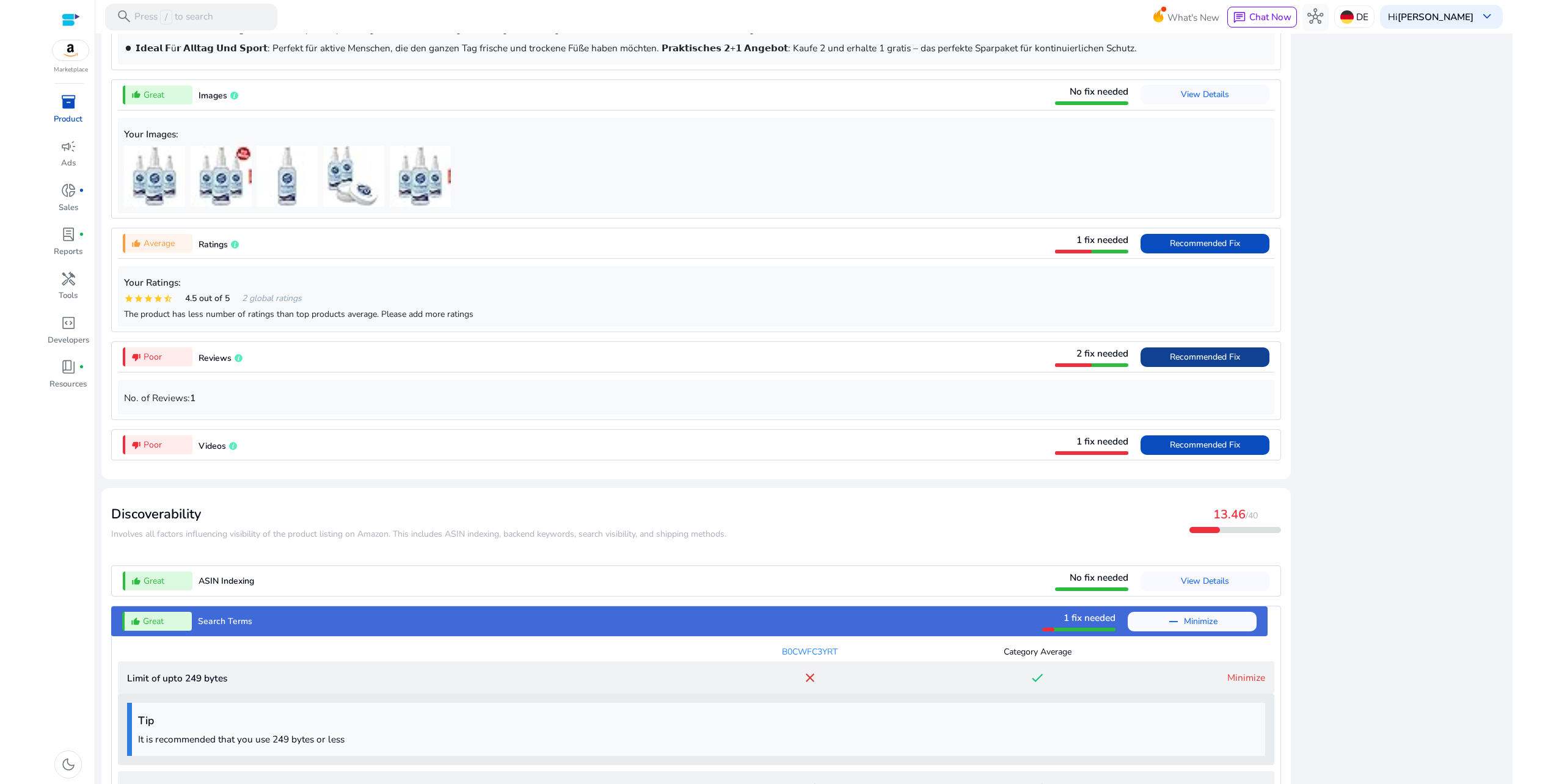
click at [1205, 359] on span "Recommended Fix" at bounding box center [1205, 357] width 70 height 12
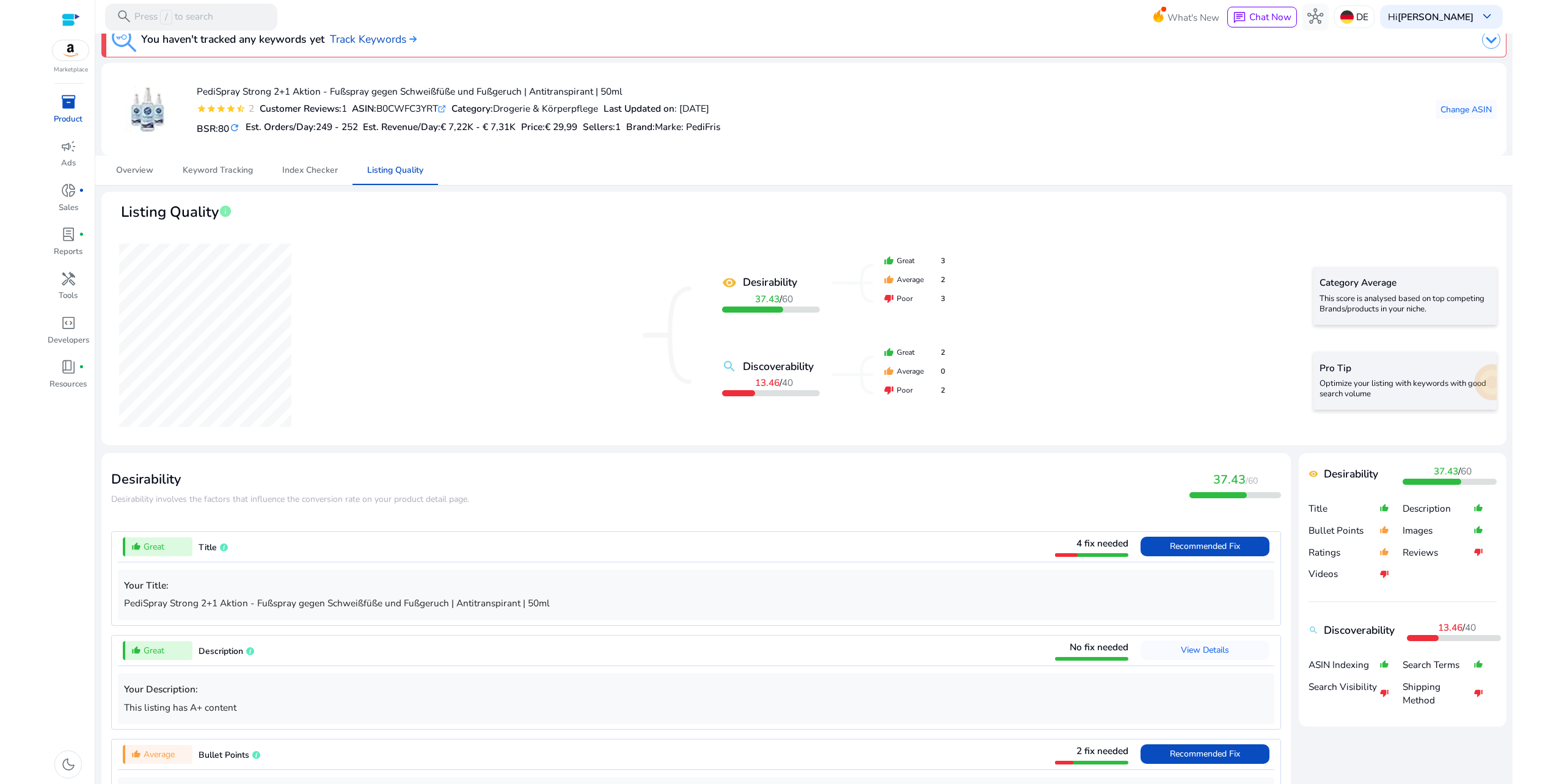
scroll to position [0, 0]
